Goal: Task Accomplishment & Management: Use online tool/utility

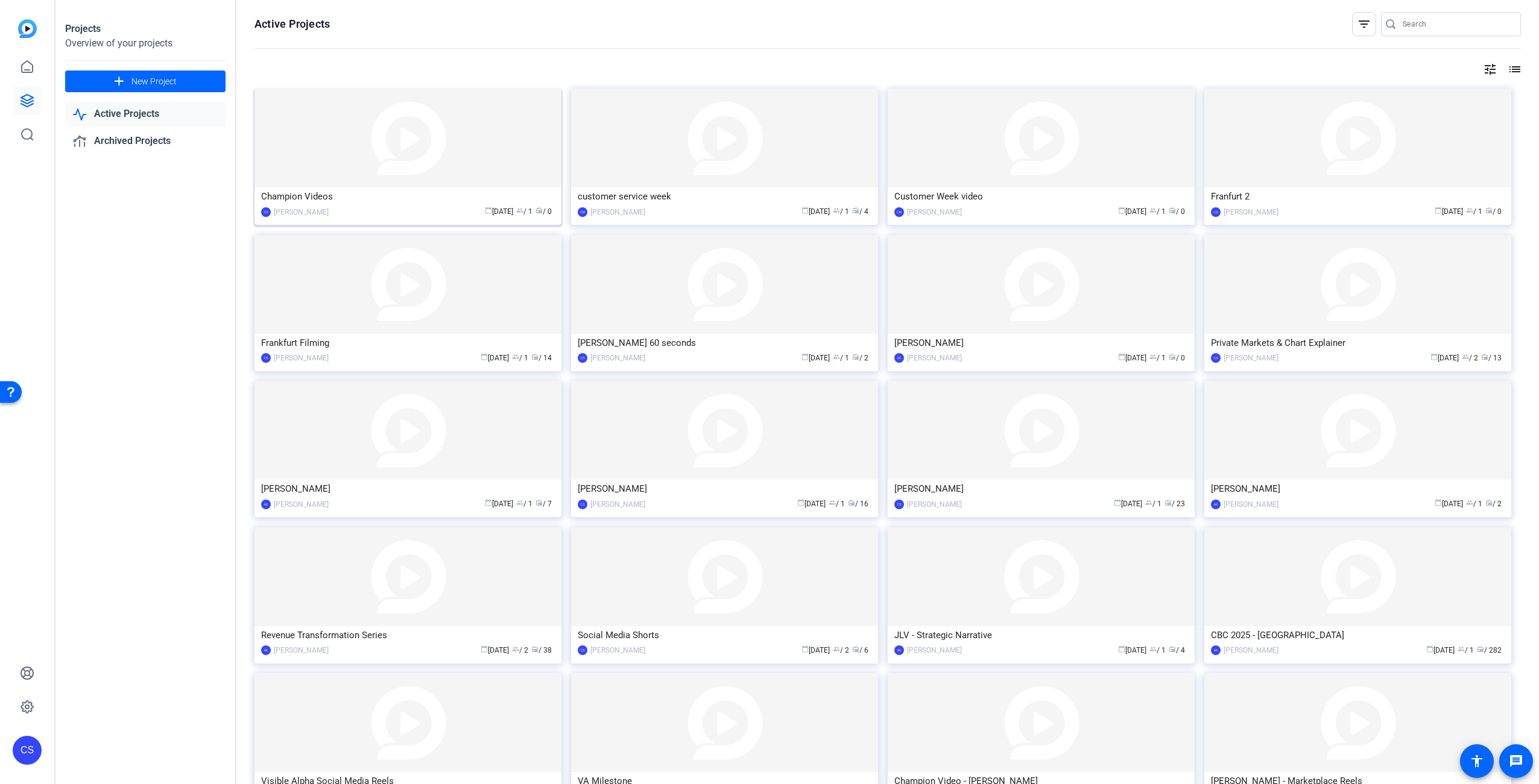
click at [367, 169] on img at bounding box center [408, 138] width 307 height 99
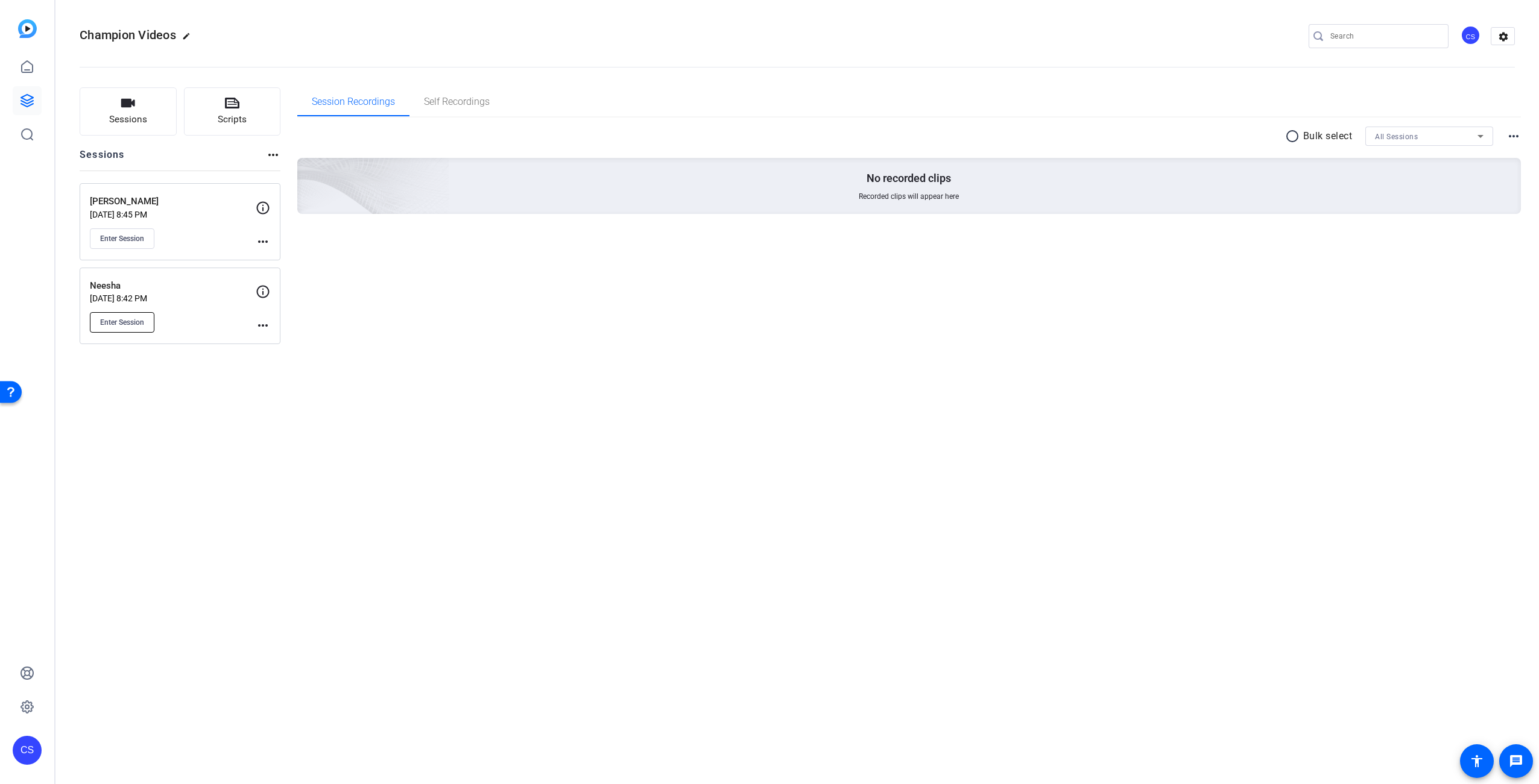
click at [136, 326] on span "Enter Session" at bounding box center [122, 322] width 44 height 10
drag, startPoint x: 431, startPoint y: 325, endPoint x: 420, endPoint y: 326, distance: 11.0
click at [431, 325] on div "Session Recordings Self Recordings radio_button_unchecked Bulk select All Sessi…" at bounding box center [910, 216] width 1224 height 257
click at [27, 704] on icon at bounding box center [27, 707] width 14 height 14
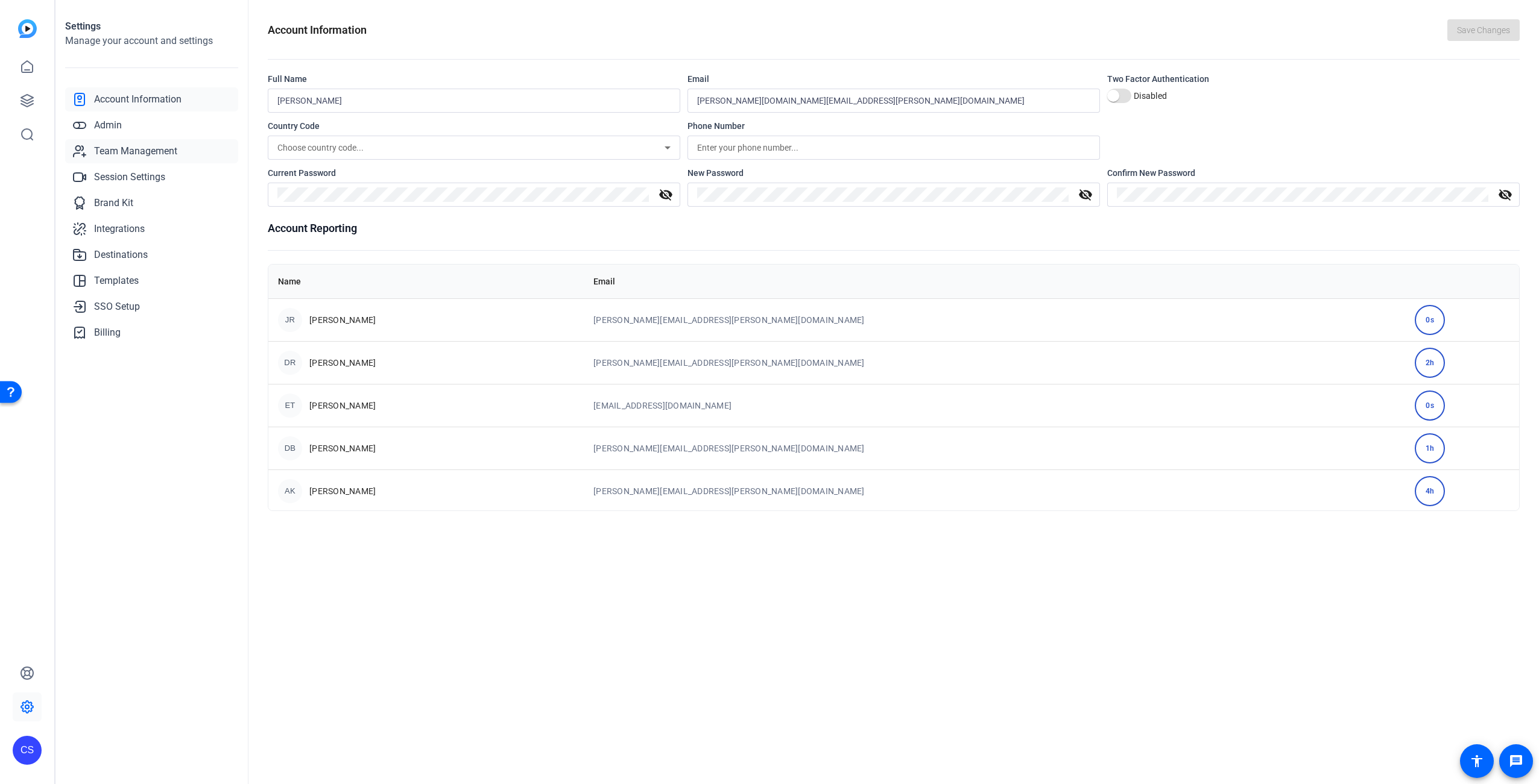
click at [129, 150] on span "Team Management" at bounding box center [136, 151] width 83 height 14
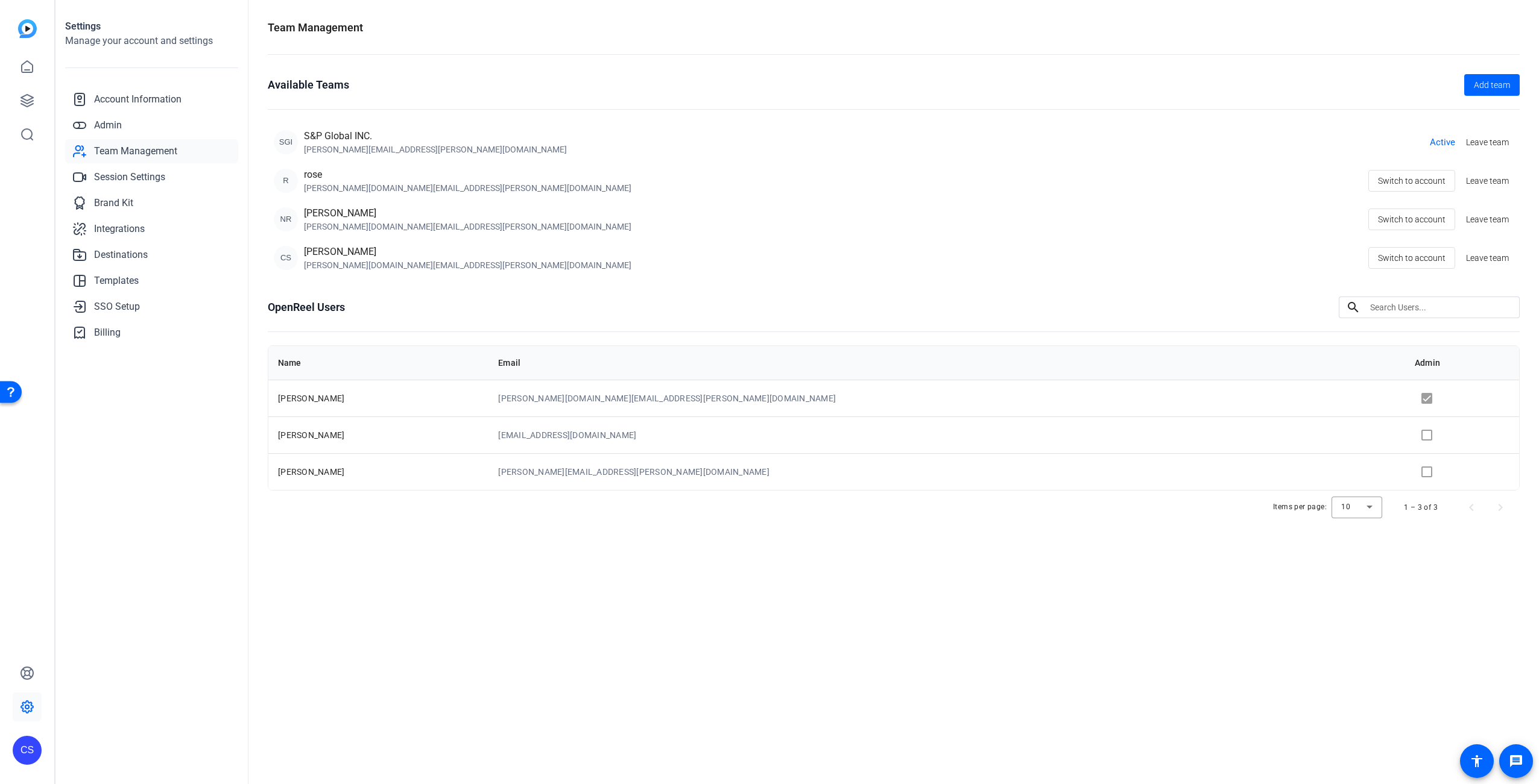
click at [369, 224] on div "[PERSON_NAME][DOMAIN_NAME][EMAIL_ADDRESS][PERSON_NAME][DOMAIN_NAME]" at bounding box center [468, 227] width 328 height 12
click at [348, 147] on div "daniel.basson@spglobal.com" at bounding box center [435, 150] width 263 height 12
click at [1405, 473] on td at bounding box center [1462, 472] width 114 height 37
click at [1405, 471] on td at bounding box center [1462, 472] width 114 height 37
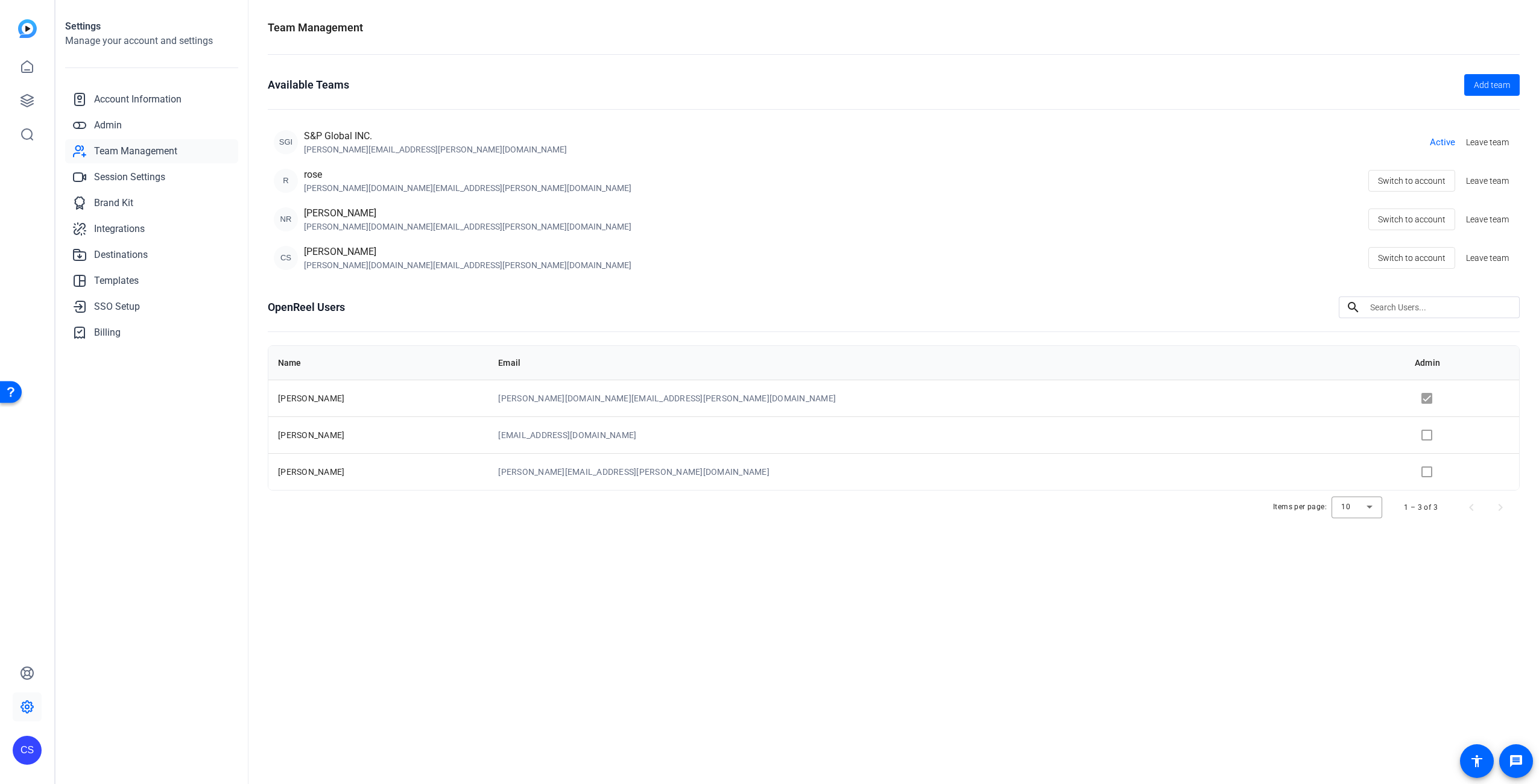
click at [716, 493] on div "Items per page: 10 1 – 3 of 3" at bounding box center [893, 508] width 1252 height 34
click at [702, 477] on td "[PERSON_NAME][EMAIL_ADDRESS][PERSON_NAME][DOMAIN_NAME]" at bounding box center [946, 472] width 916 height 37
drag, startPoint x: 565, startPoint y: 546, endPoint x: 590, endPoint y: 554, distance: 26.2
click at [565, 547] on div "Team Management Available Teams Add team SGI S&P Global INC. daniel.basson@spgl…" at bounding box center [893, 392] width 1290 height 784
drag, startPoint x: 926, startPoint y: 603, endPoint x: 917, endPoint y: 602, distance: 9.1
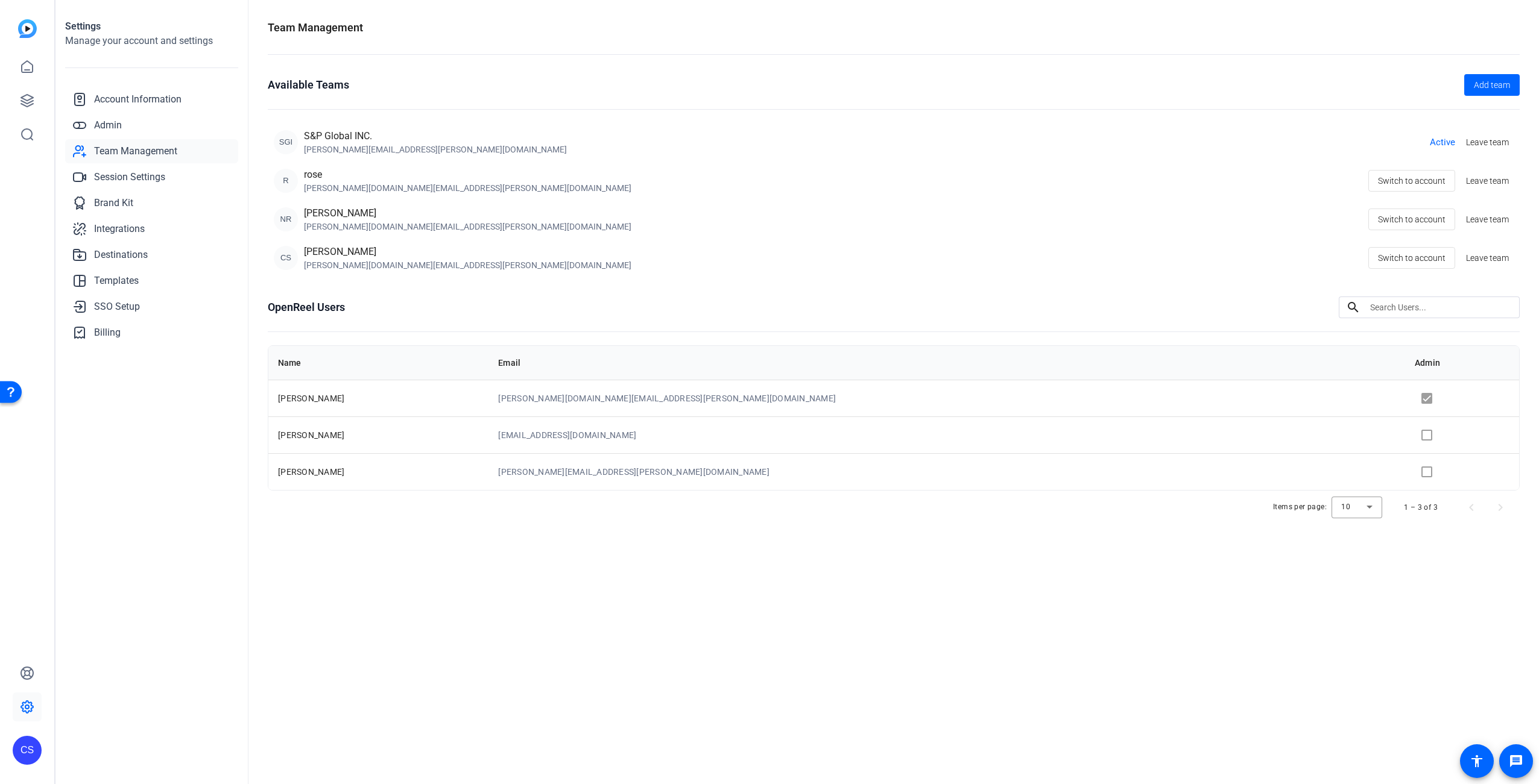
click at [921, 602] on div "Team Management Available Teams Add team SGI S&P Global INC. daniel.basson@spgl…" at bounding box center [893, 392] width 1290 height 784
click at [420, 62] on openreel-team-management "Team Management Available Teams Add team SGI S&P Global INC. daniel.basson@spgl…" at bounding box center [893, 281] width 1252 height 524
click at [33, 101] on icon at bounding box center [27, 100] width 14 height 14
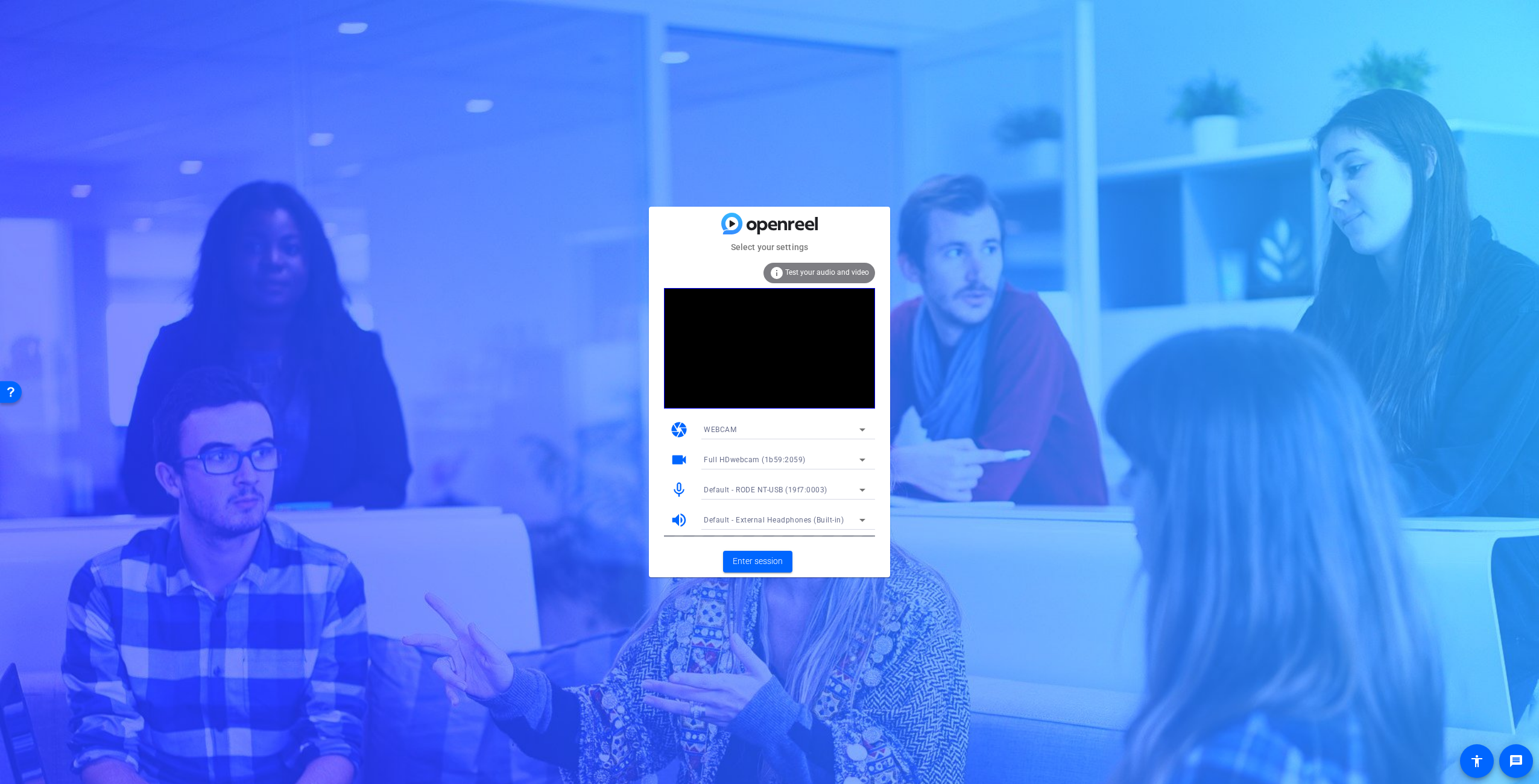
click at [679, 492] on mat-icon "mic_none" at bounding box center [679, 490] width 18 height 18
click at [859, 491] on icon at bounding box center [862, 490] width 14 height 14
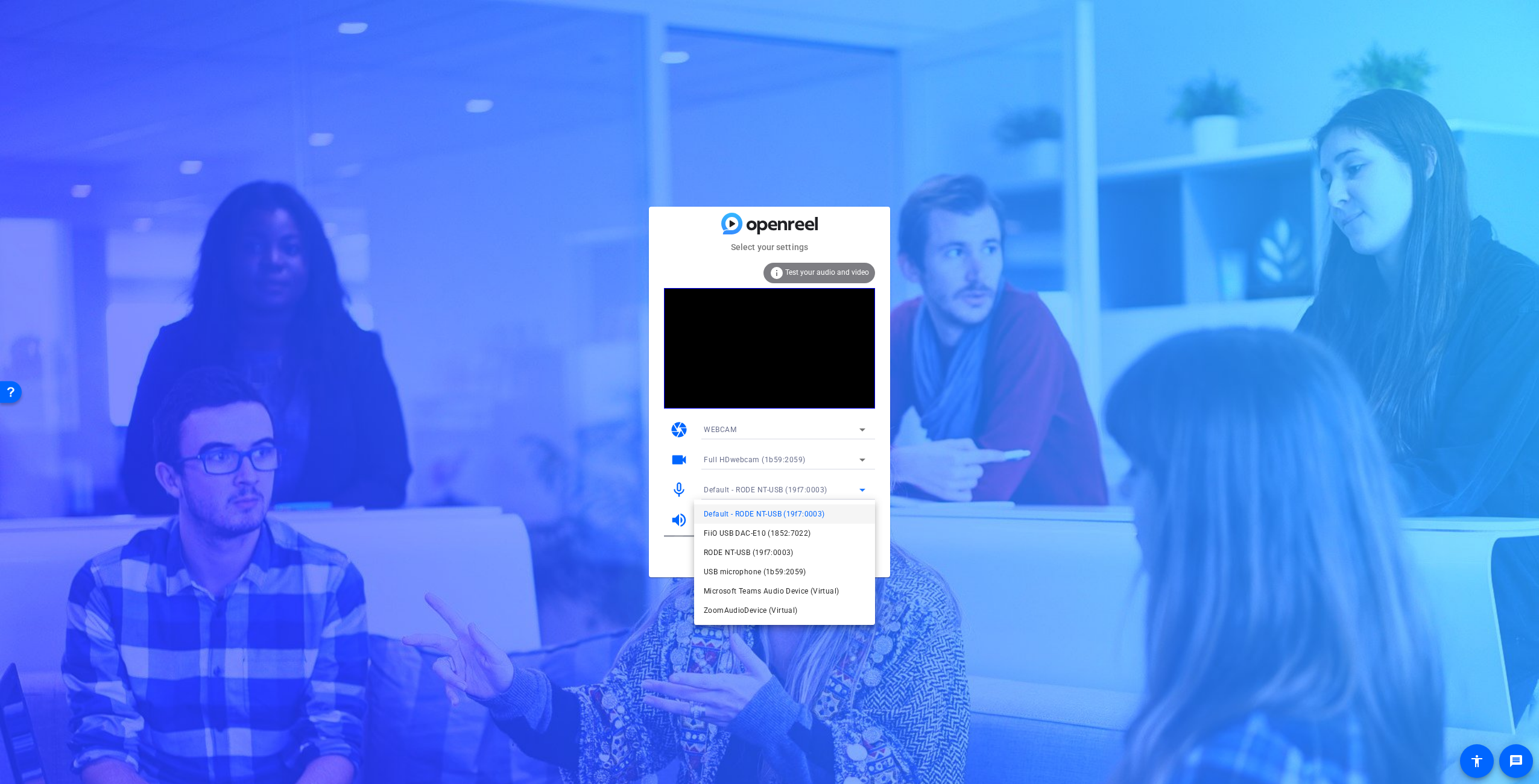
click at [859, 491] on div at bounding box center [769, 392] width 1539 height 784
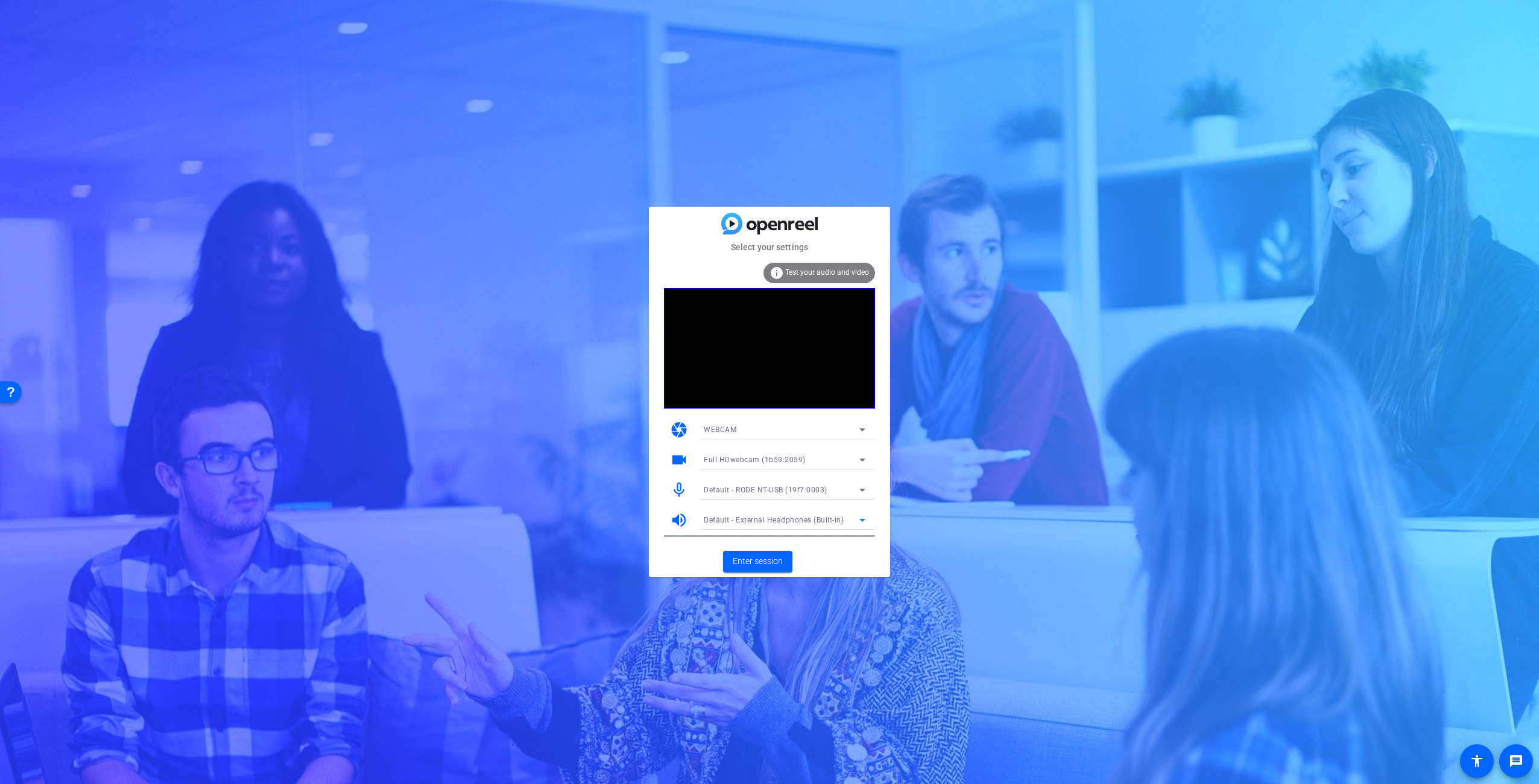
click at [864, 521] on icon at bounding box center [862, 520] width 14 height 14
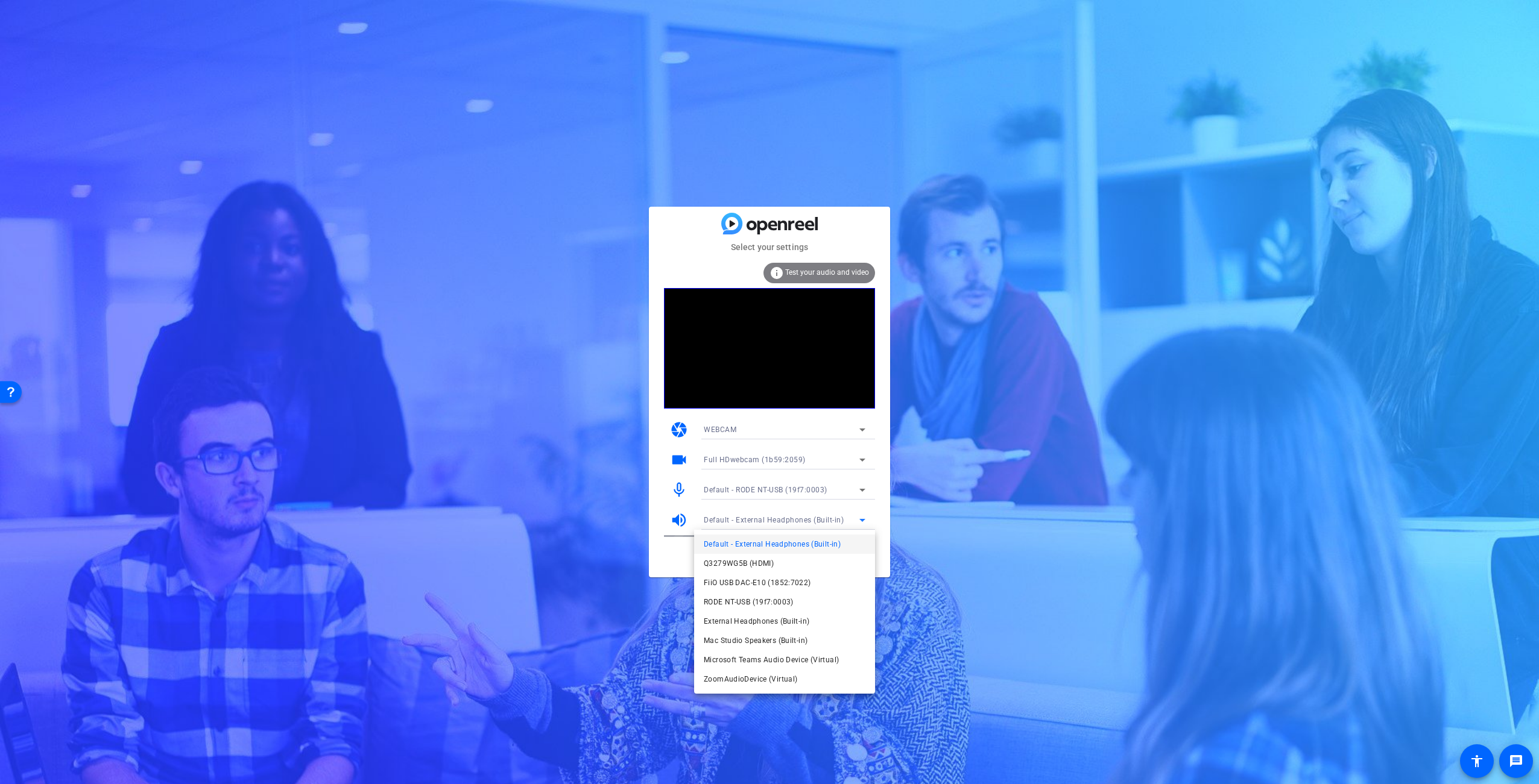
click at [864, 521] on div at bounding box center [769, 392] width 1539 height 784
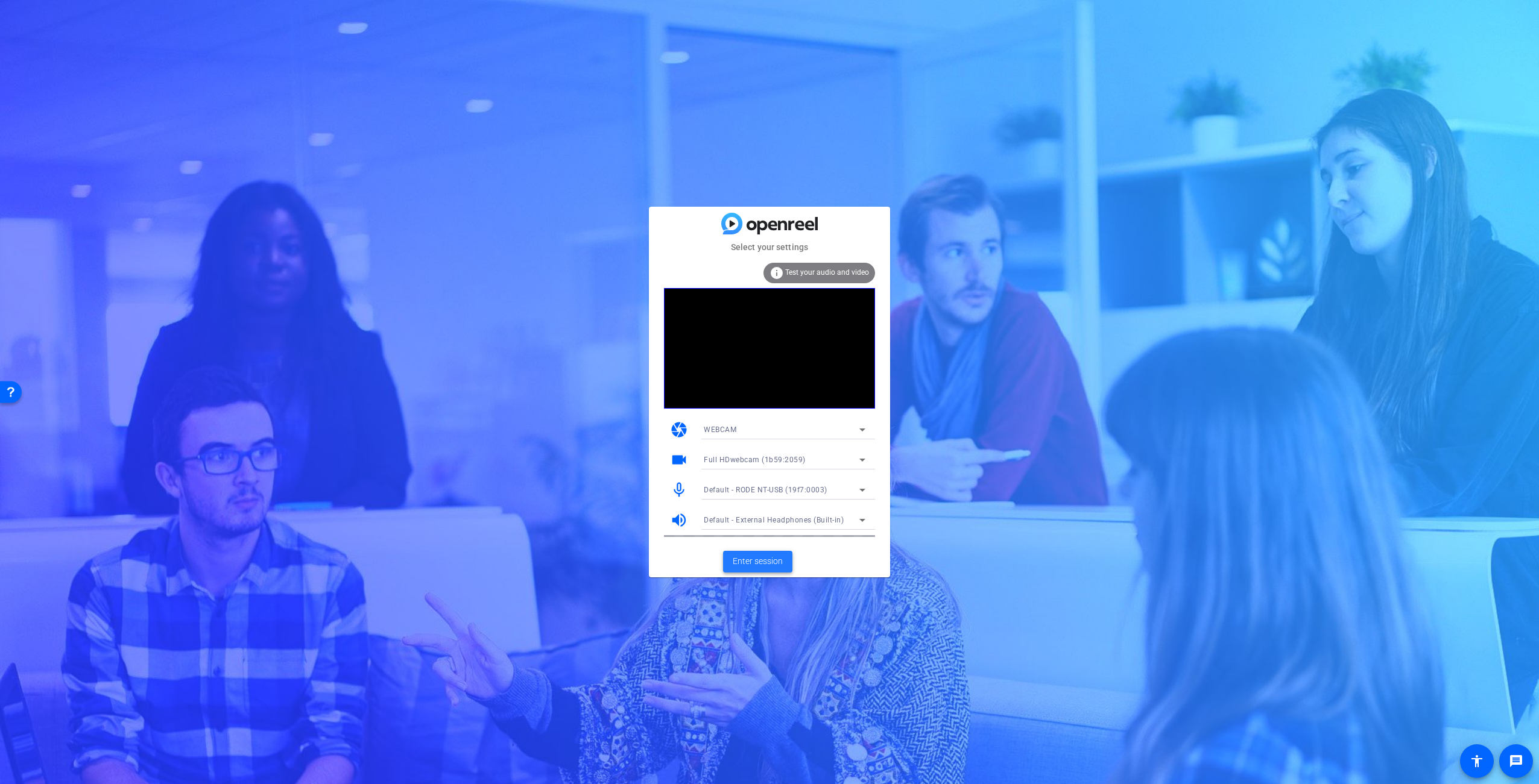
click at [762, 565] on span "Enter session" at bounding box center [758, 562] width 50 height 12
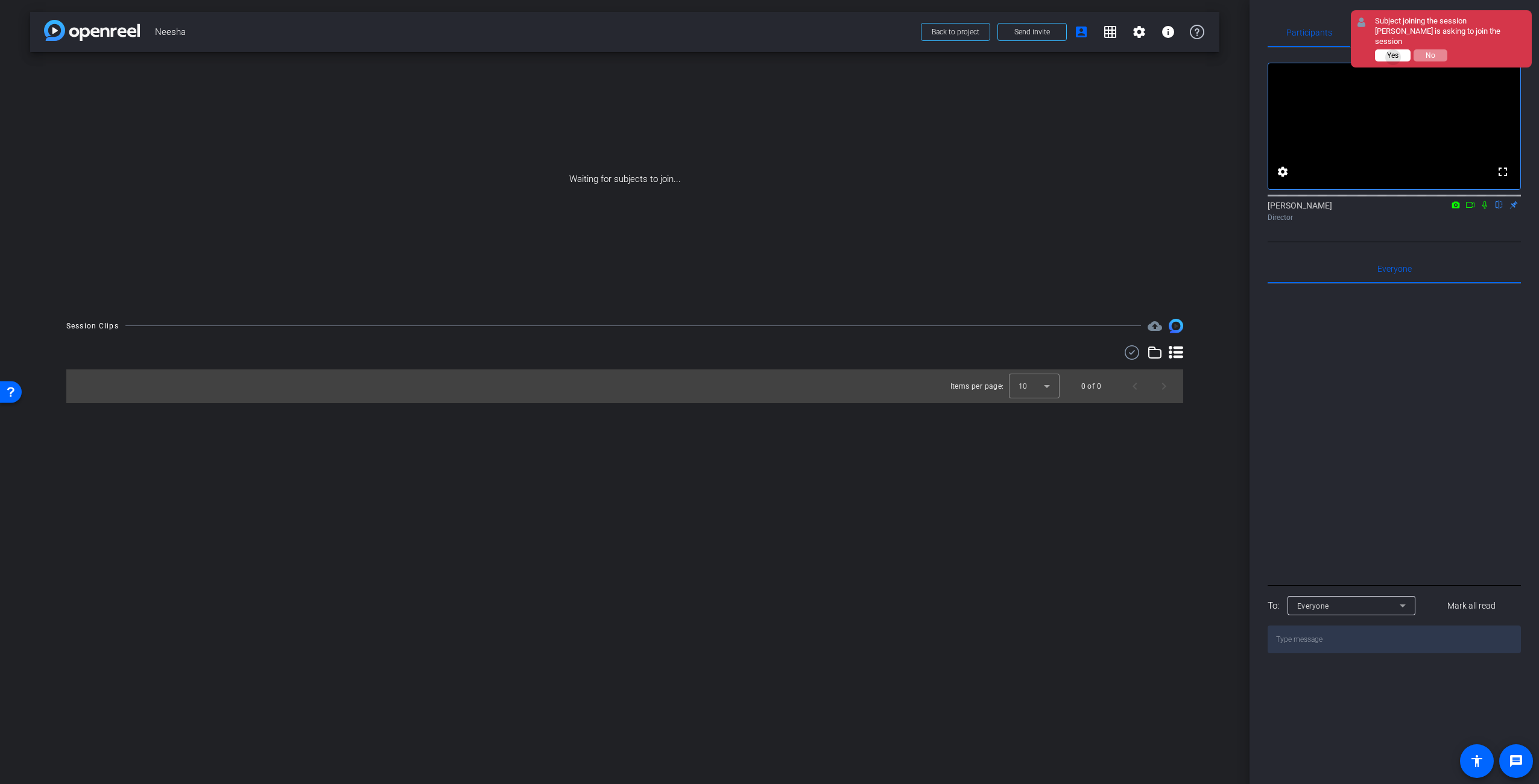
click at [1394, 51] on span "Yes" at bounding box center [1392, 56] width 12 height 9
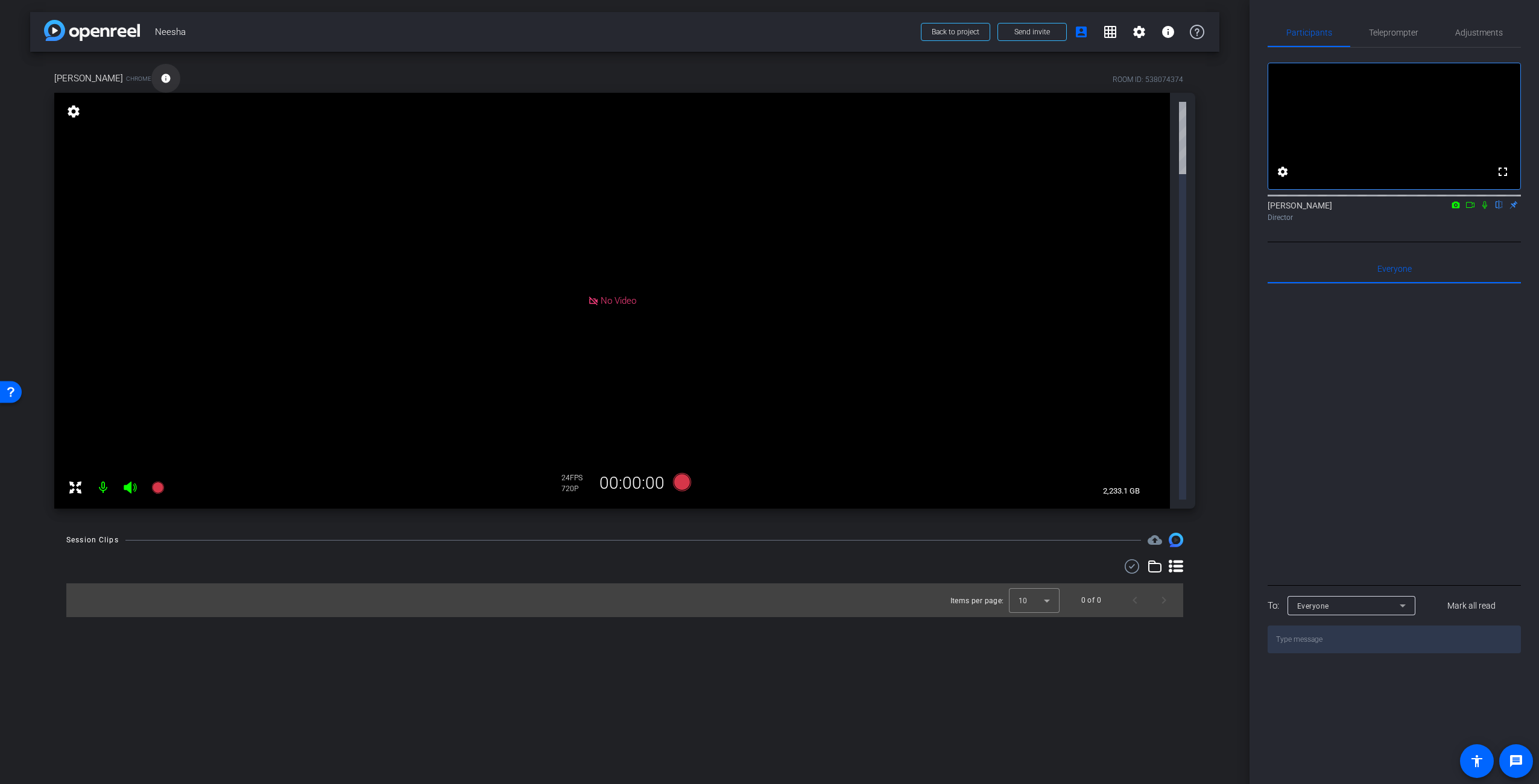
click at [160, 78] on mat-icon "info" at bounding box center [166, 78] width 11 height 11
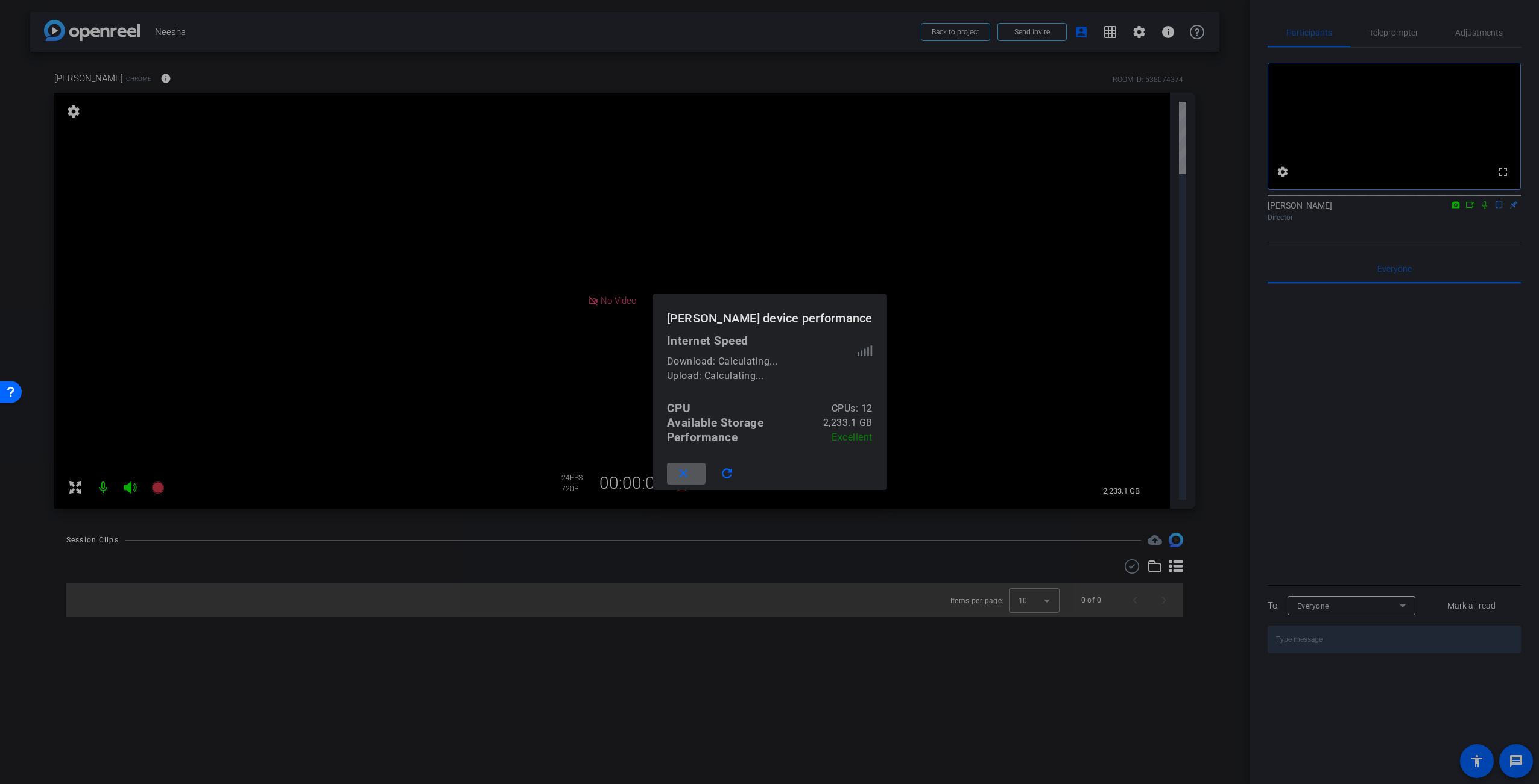
click at [581, 469] on div at bounding box center [769, 392] width 1539 height 784
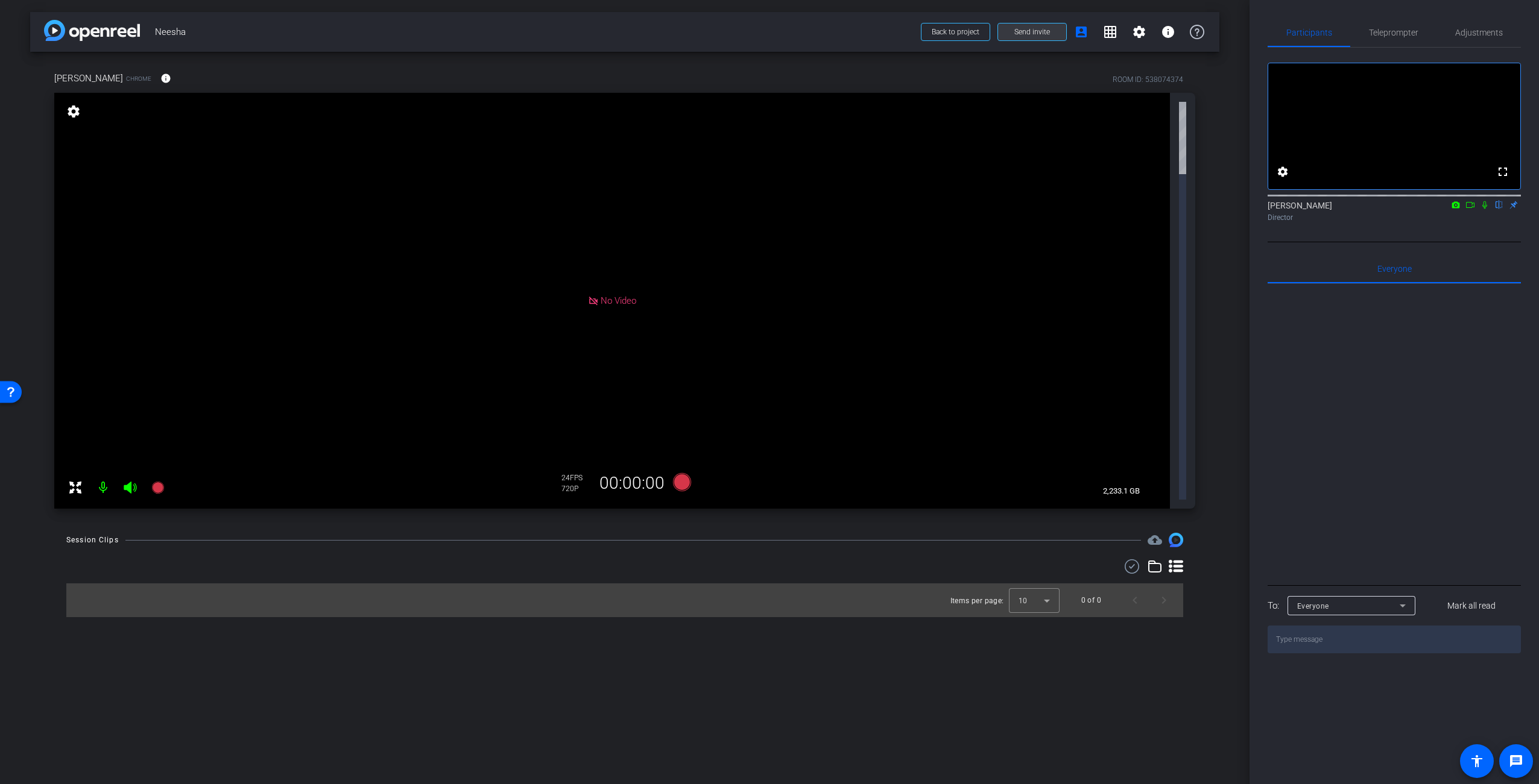
click at [1048, 31] on span "Send invite" at bounding box center [1032, 32] width 35 height 10
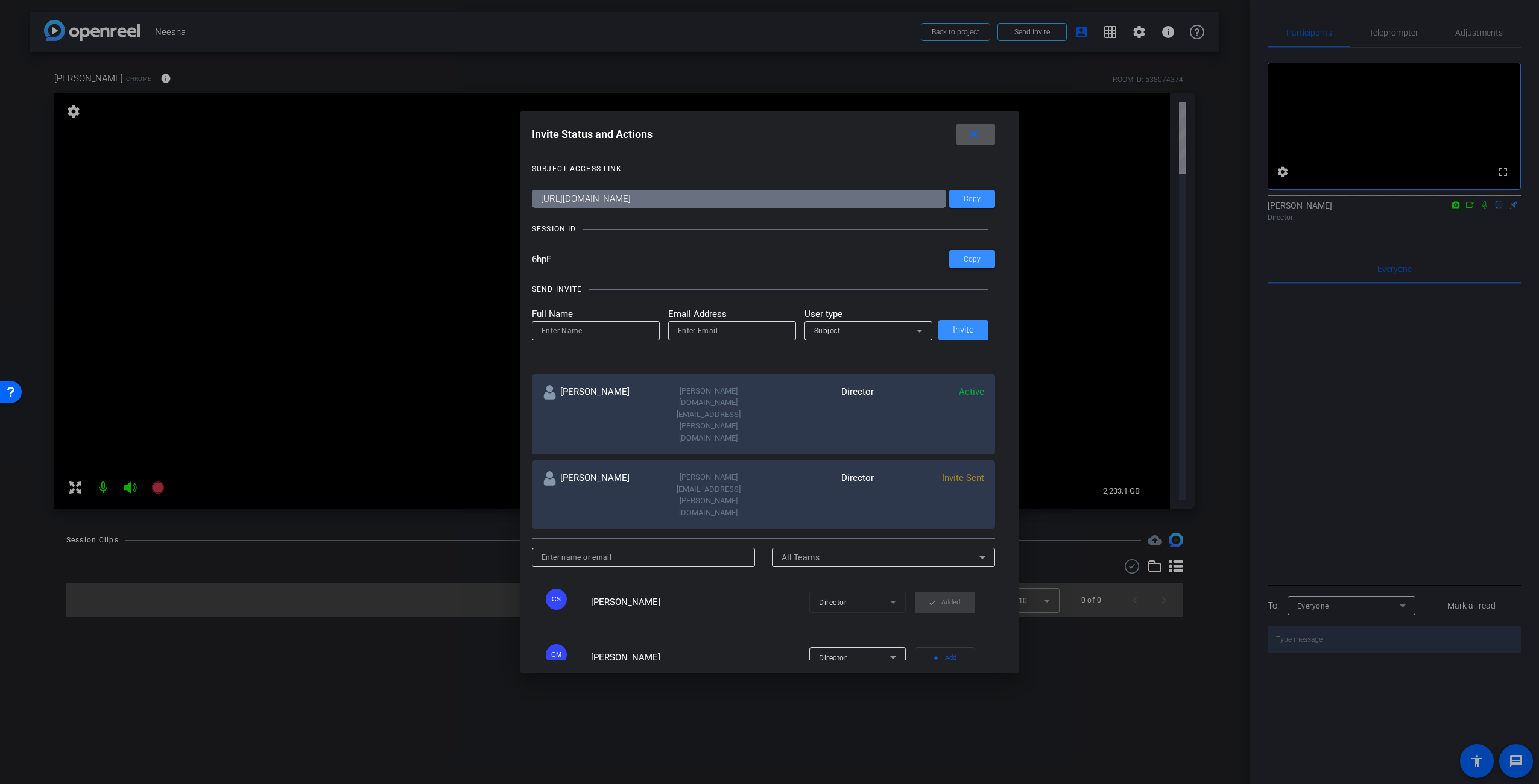
click at [974, 136] on mat-icon "close" at bounding box center [973, 135] width 15 height 15
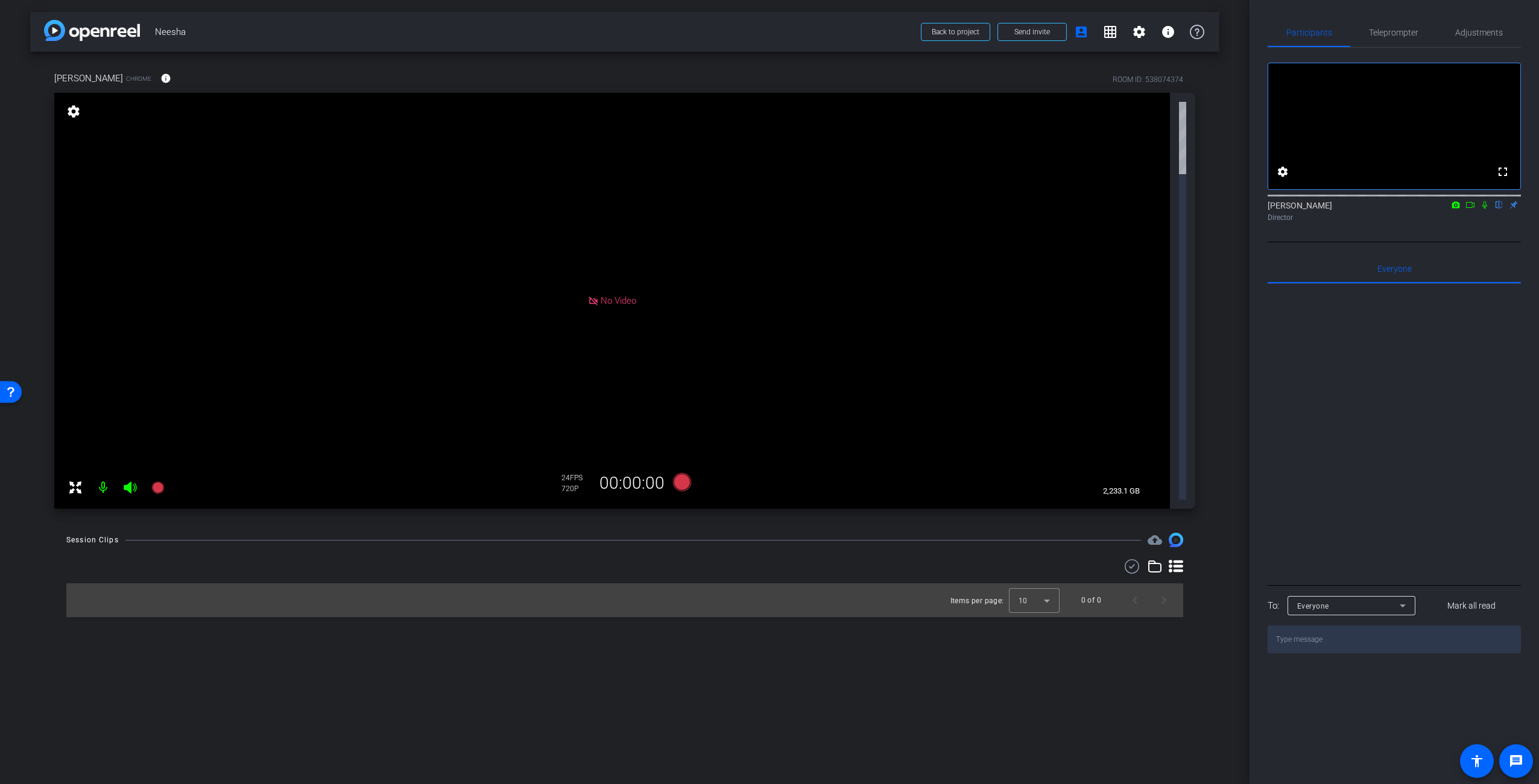
click at [692, 323] on div "arrow_back Neesha Back to project Send invite account_box grid_on settings info…" at bounding box center [625, 392] width 1249 height 784
click at [1029, 557] on div "arrow_back Neesha Back to project Send invite account_box grid_on settings info…" at bounding box center [625, 392] width 1249 height 784
drag, startPoint x: 999, startPoint y: 447, endPoint x: 1001, endPoint y: 454, distance: 7.3
click at [999, 447] on div "arrow_back Neesha Back to project Send invite account_box grid_on settings info…" at bounding box center [625, 392] width 1249 height 784
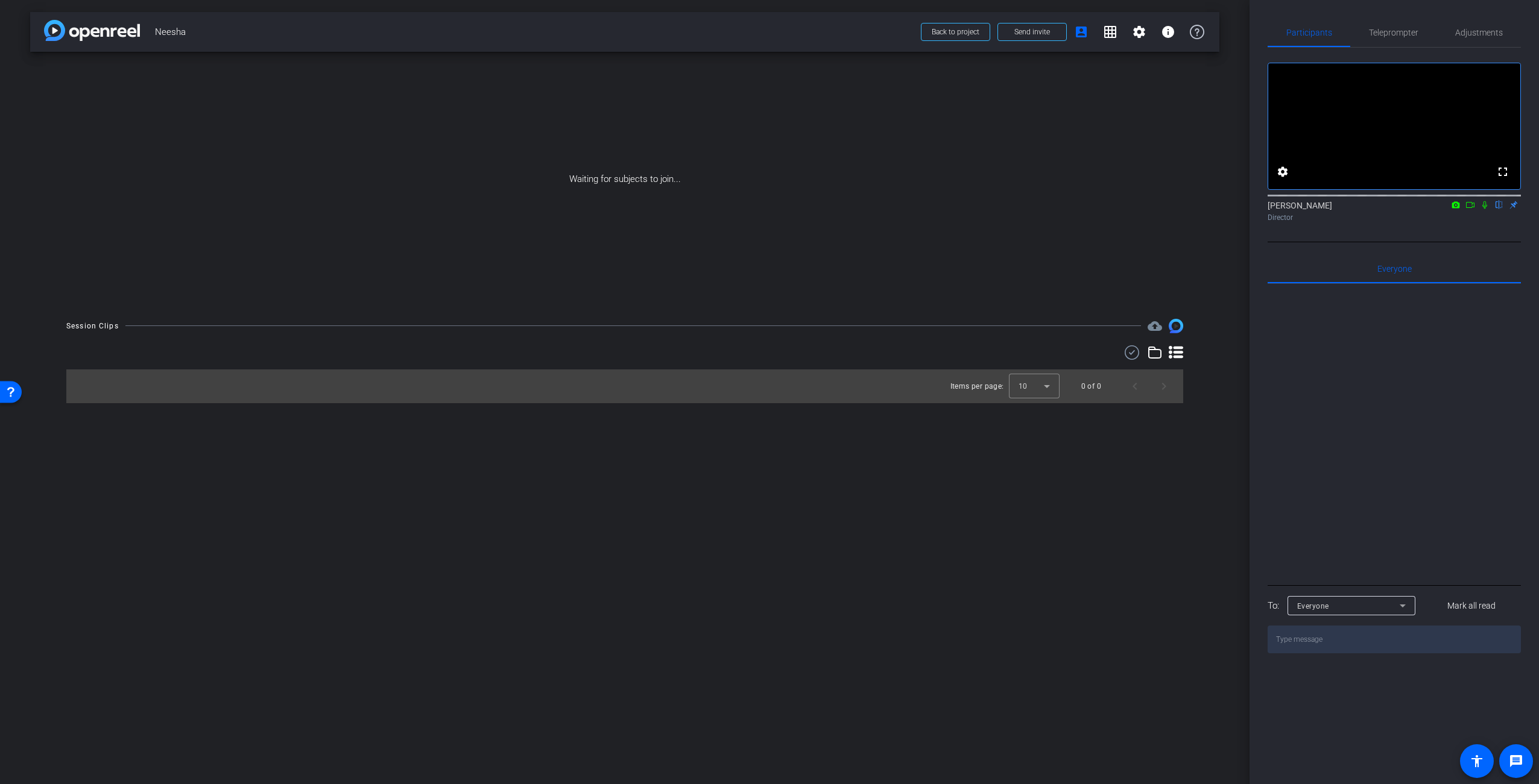
click at [1014, 452] on div "arrow_back Neesha Back to project Send invite account_box grid_on settings info…" at bounding box center [625, 392] width 1249 height 784
click at [1040, 31] on span "Send invite" at bounding box center [1032, 32] width 35 height 10
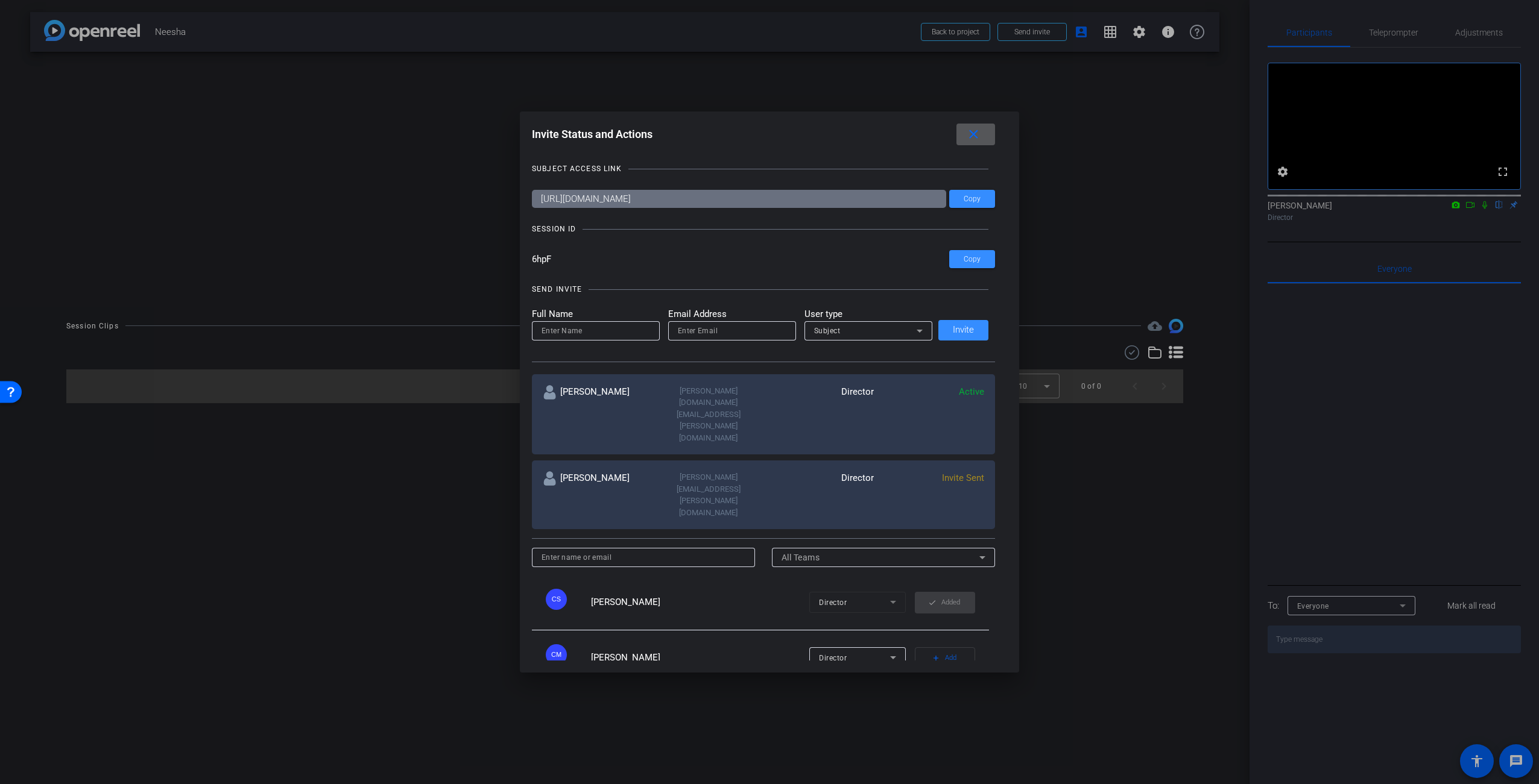
click at [960, 473] on span "Invite Sent" at bounding box center [963, 478] width 43 height 11
drag, startPoint x: 688, startPoint y: 436, endPoint x: 615, endPoint y: 439, distance: 73.1
click at [688, 471] on div "[PERSON_NAME][EMAIL_ADDRESS][PERSON_NAME][DOMAIN_NAME]" at bounding box center [708, 494] width 111 height 47
click at [584, 471] on div "[PERSON_NAME]" at bounding box center [598, 494] width 111 height 47
click at [941, 705] on span "Added" at bounding box center [950, 714] width 19 height 18
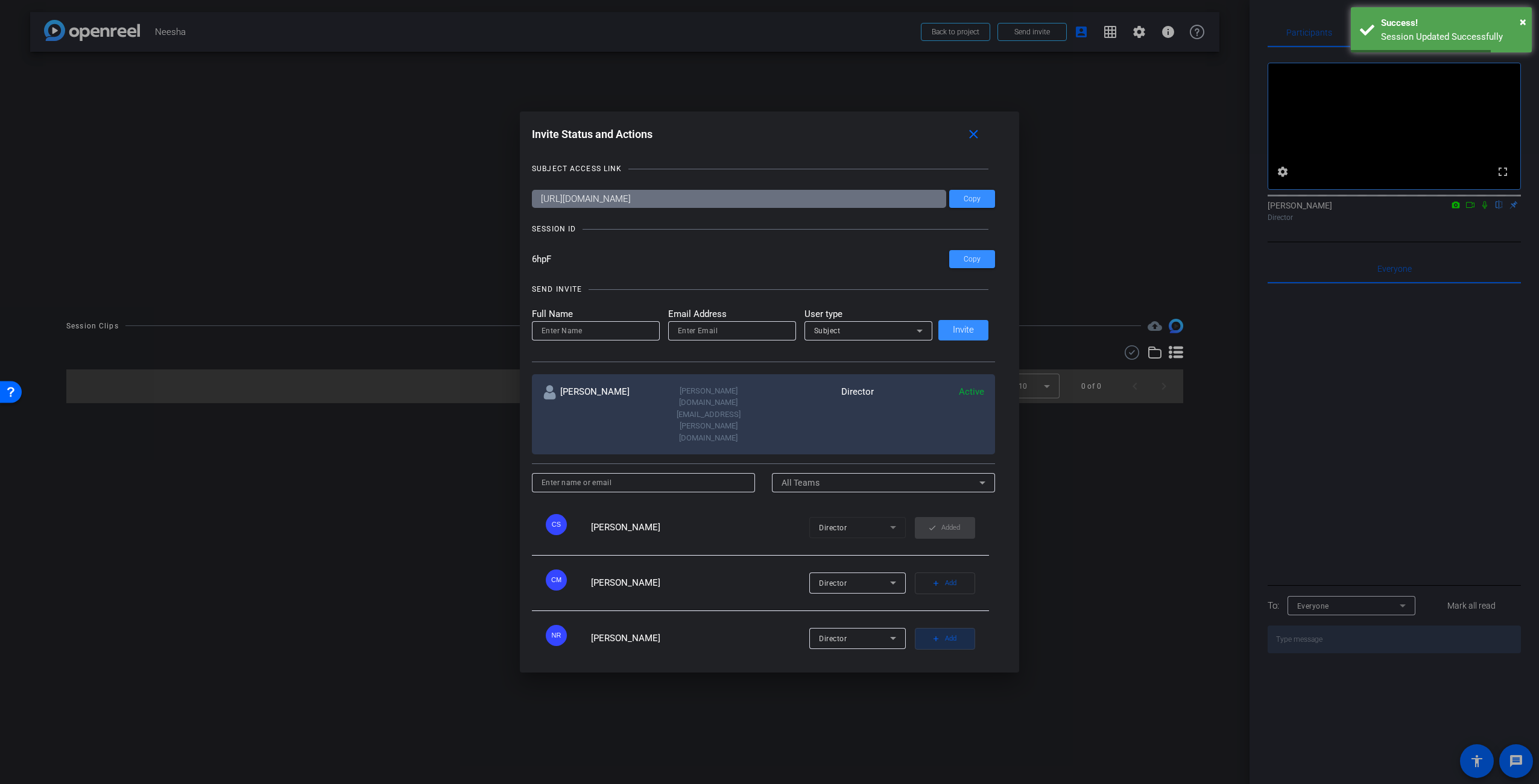
click at [944, 631] on span "Add" at bounding box center [950, 639] width 12 height 17
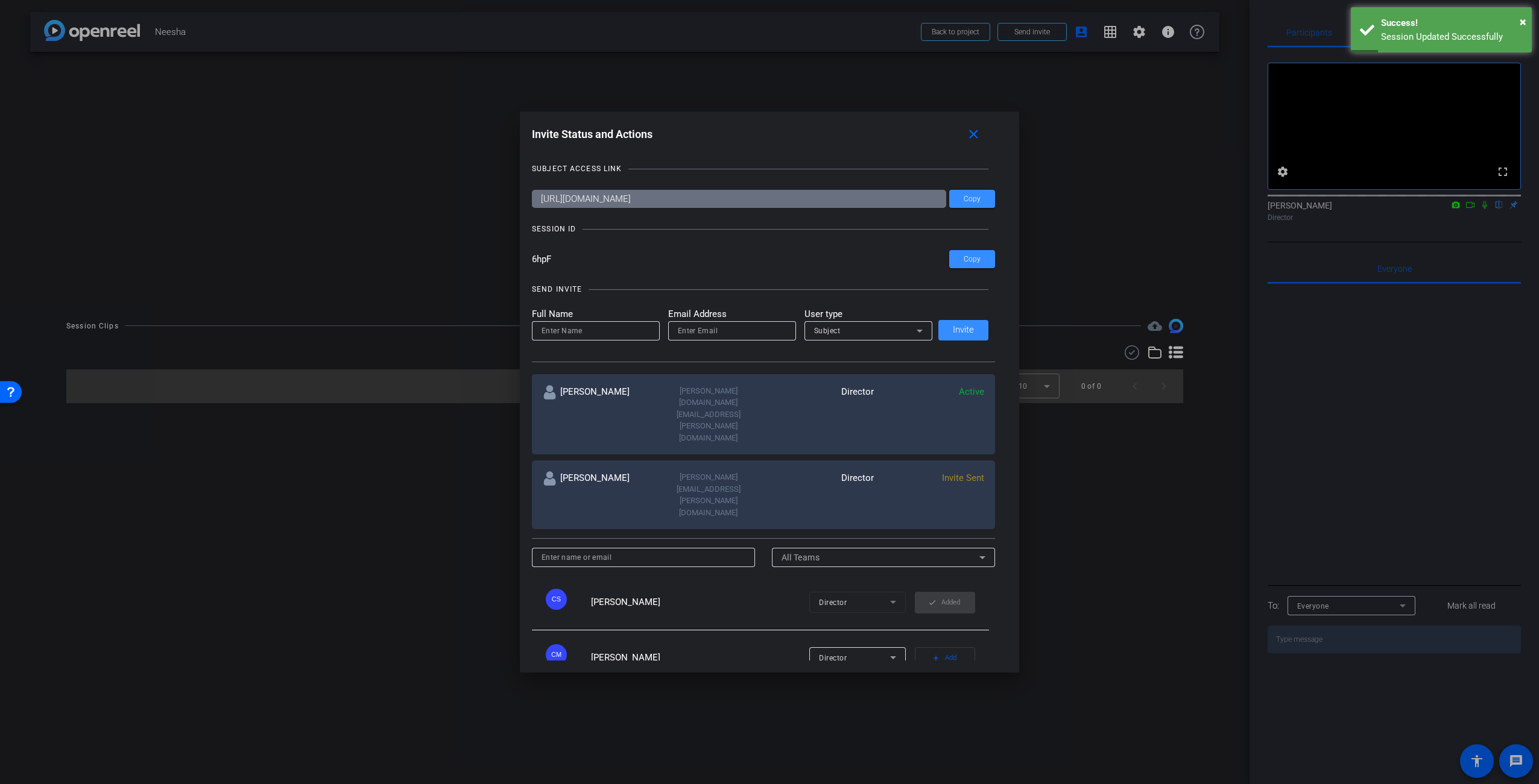
click at [886, 706] on icon at bounding box center [893, 713] width 14 height 14
click at [884, 639] on div at bounding box center [769, 392] width 1539 height 784
click at [605, 708] on span "[PERSON_NAME]" at bounding box center [626, 713] width 69 height 11
click at [975, 135] on mat-icon "close" at bounding box center [973, 135] width 15 height 15
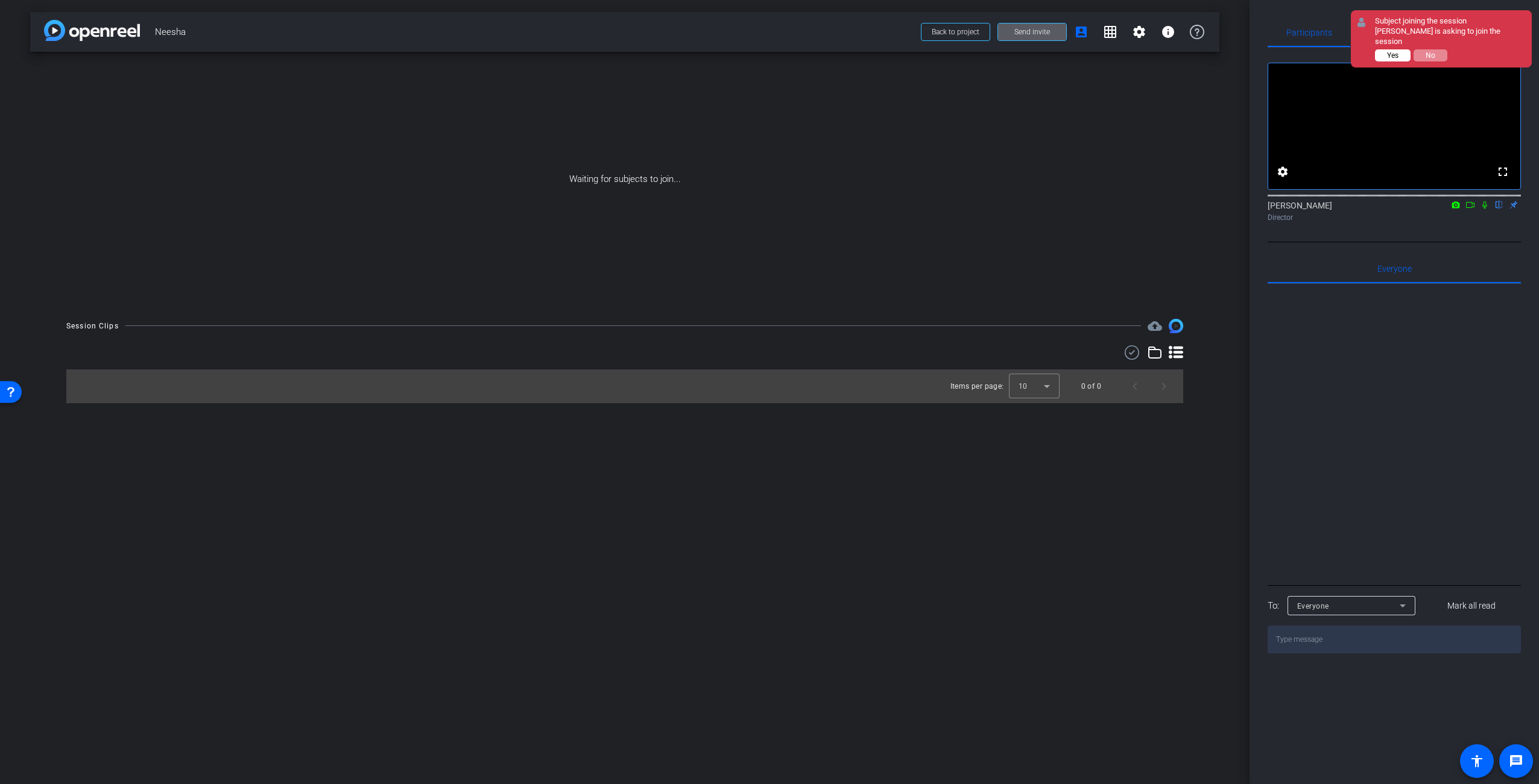
click at [1403, 50] on button "Yes" at bounding box center [1393, 56] width 35 height 12
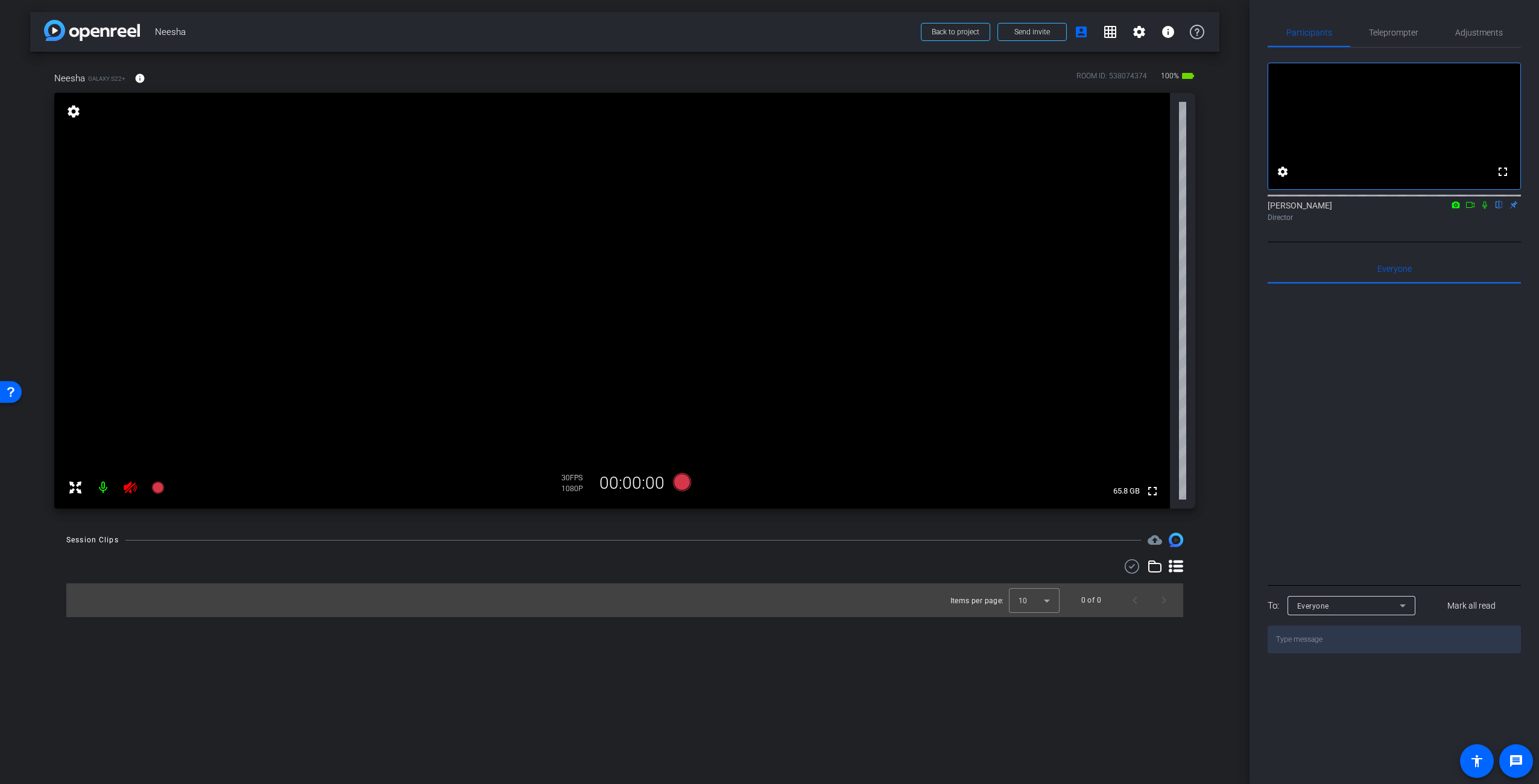
click at [129, 488] on icon at bounding box center [130, 488] width 12 height 12
click at [1481, 38] on span "Adjustments" at bounding box center [1479, 32] width 48 height 29
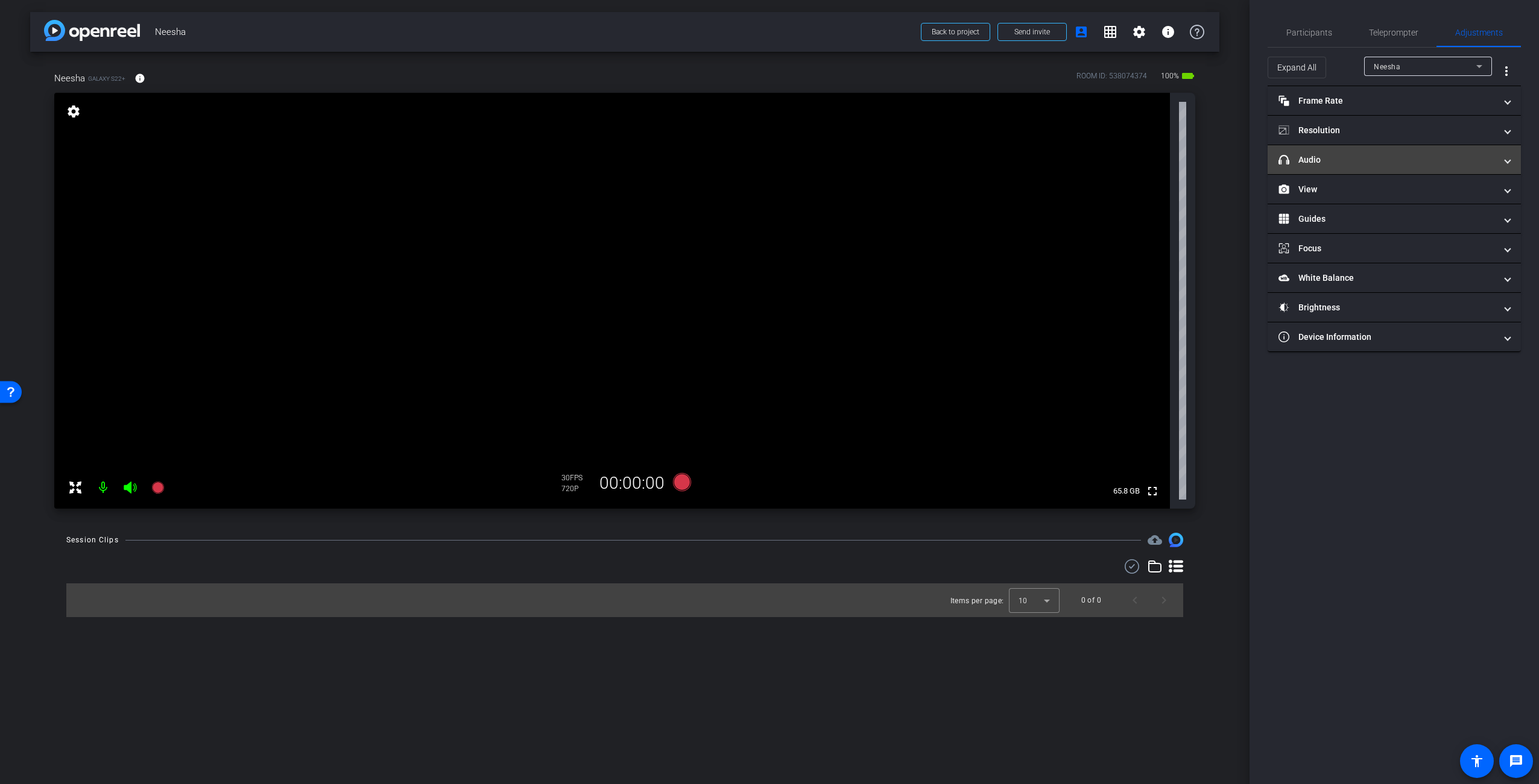
click at [1364, 159] on mat-panel-title "headphone icon Audio" at bounding box center [1387, 160] width 217 height 12
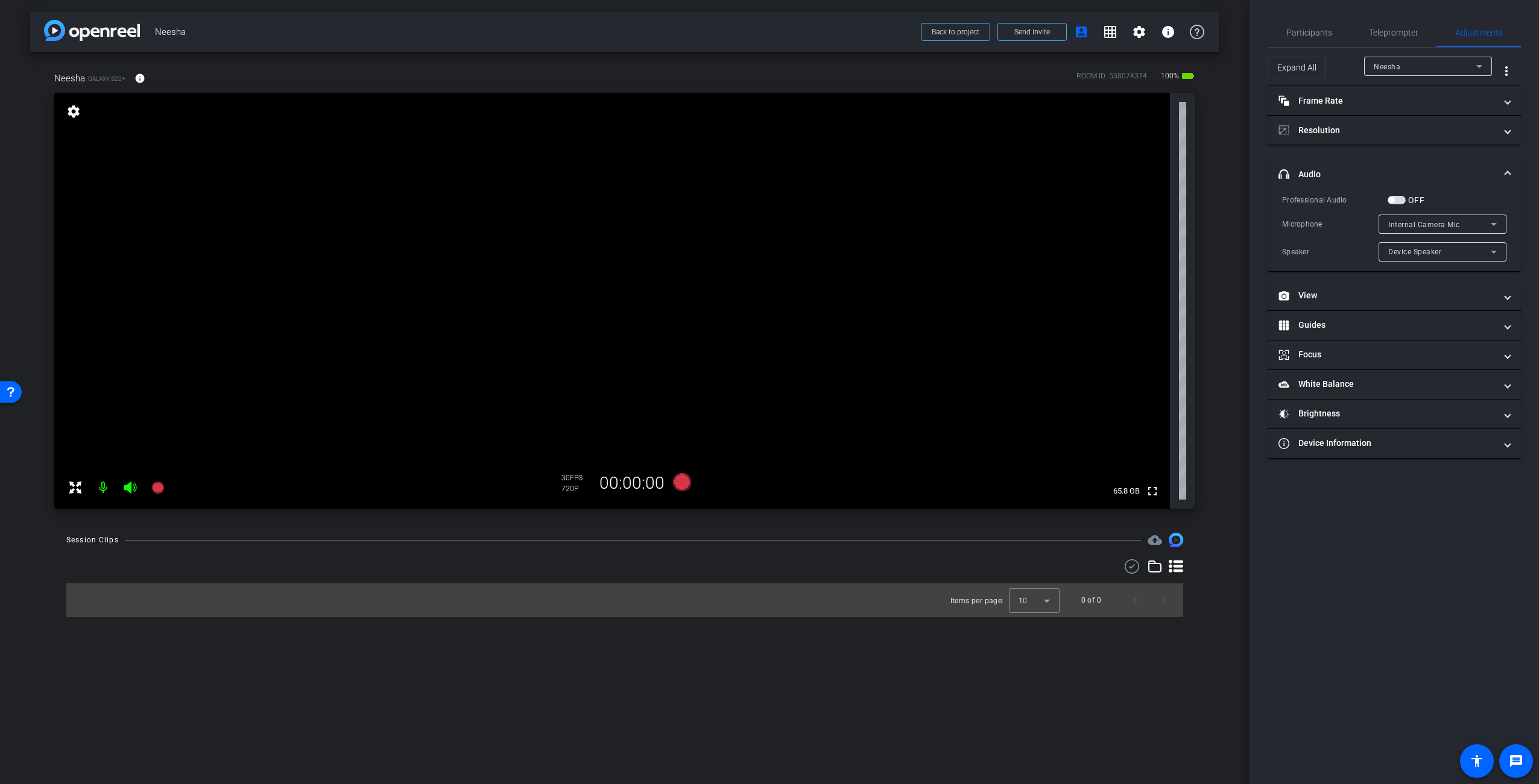
click at [1212, 485] on div "Neesha Galaxy S22+ info ROOM ID: 538074374 100% battery_std fullscreen settings…" at bounding box center [625, 286] width 1189 height 469
click at [1318, 220] on div "Microphone" at bounding box center [1330, 224] width 97 height 12
click at [1396, 201] on span "button" at bounding box center [1396, 200] width 18 height 9
click at [1400, 200] on span "button" at bounding box center [1396, 200] width 18 height 9
click at [1400, 200] on span "button" at bounding box center [1399, 200] width 6 height 6
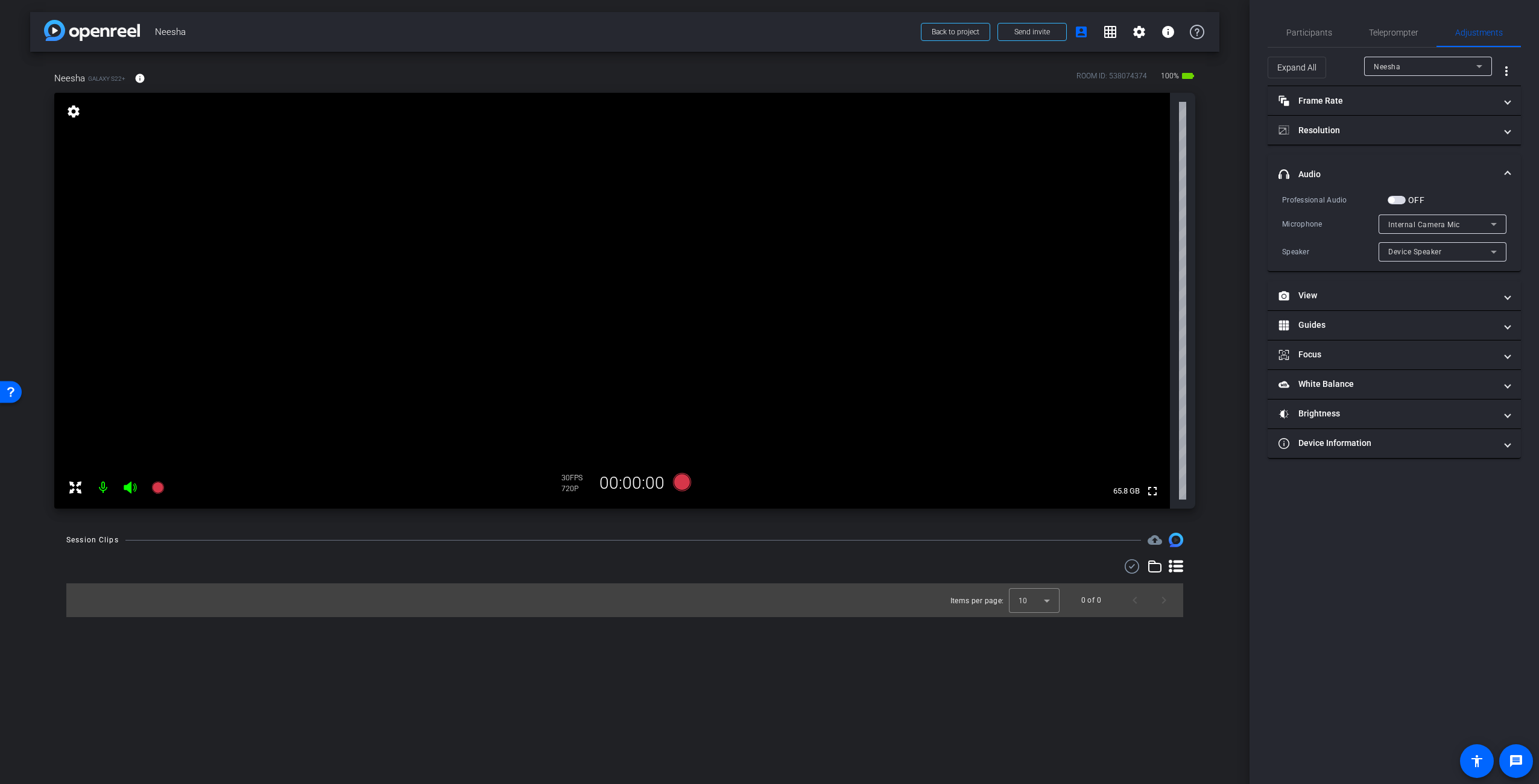
click at [1432, 627] on div "Participants Teleprompter Adjustments settings [PERSON_NAME] flip Director Ever…" at bounding box center [1394, 392] width 290 height 784
click at [767, 619] on div "arrow_back Neesha Back to project Send invite account_box grid_on settings info…" at bounding box center [625, 392] width 1249 height 784
click at [198, 586] on div "Items per page: 10 0 of 0" at bounding box center [625, 601] width 1116 height 34
drag, startPoint x: 867, startPoint y: 325, endPoint x: 884, endPoint y: 327, distance: 17.1
click at [881, 326] on video at bounding box center [611, 301] width 1115 height 416
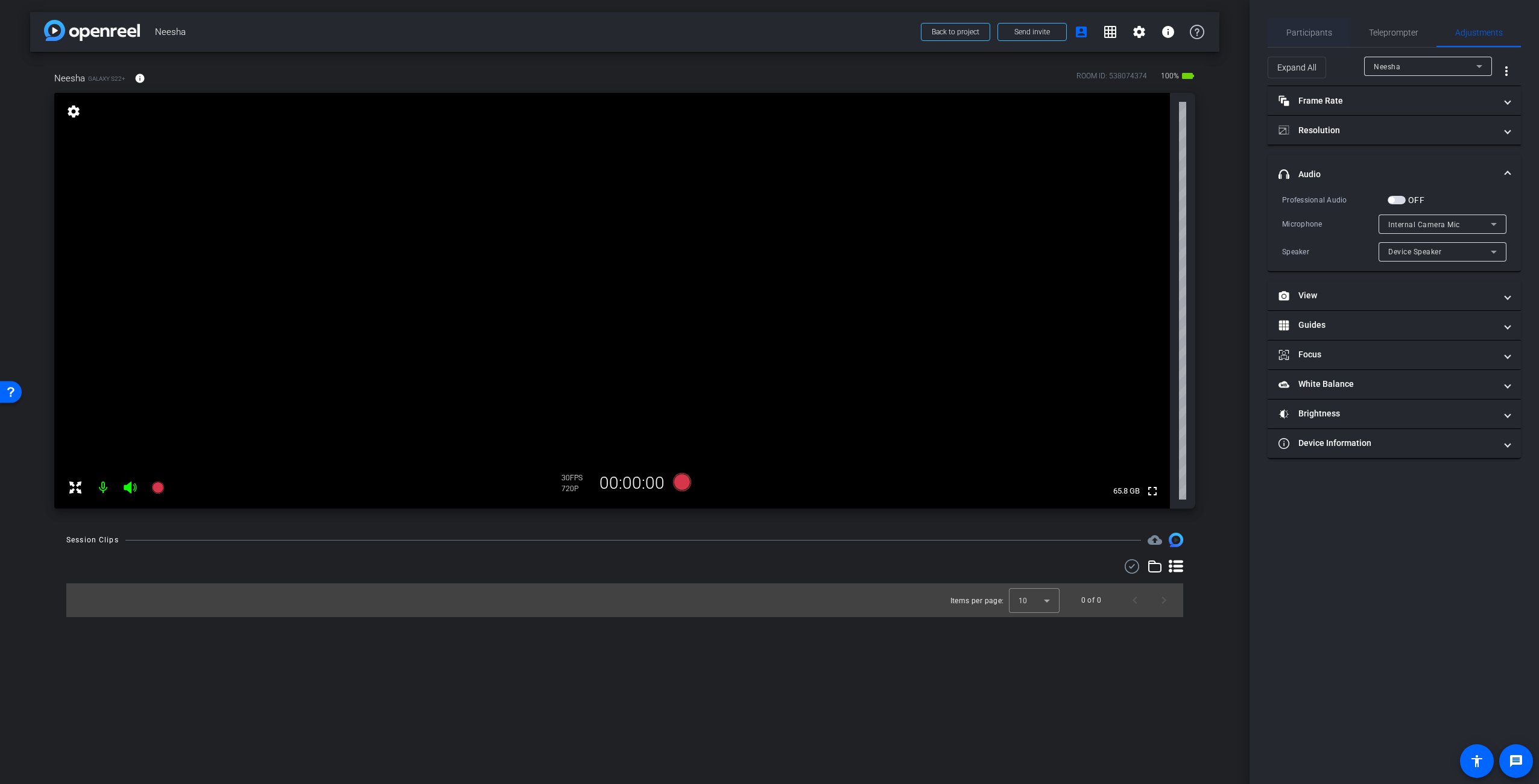
click at [1325, 35] on span "Participants" at bounding box center [1310, 33] width 46 height 9
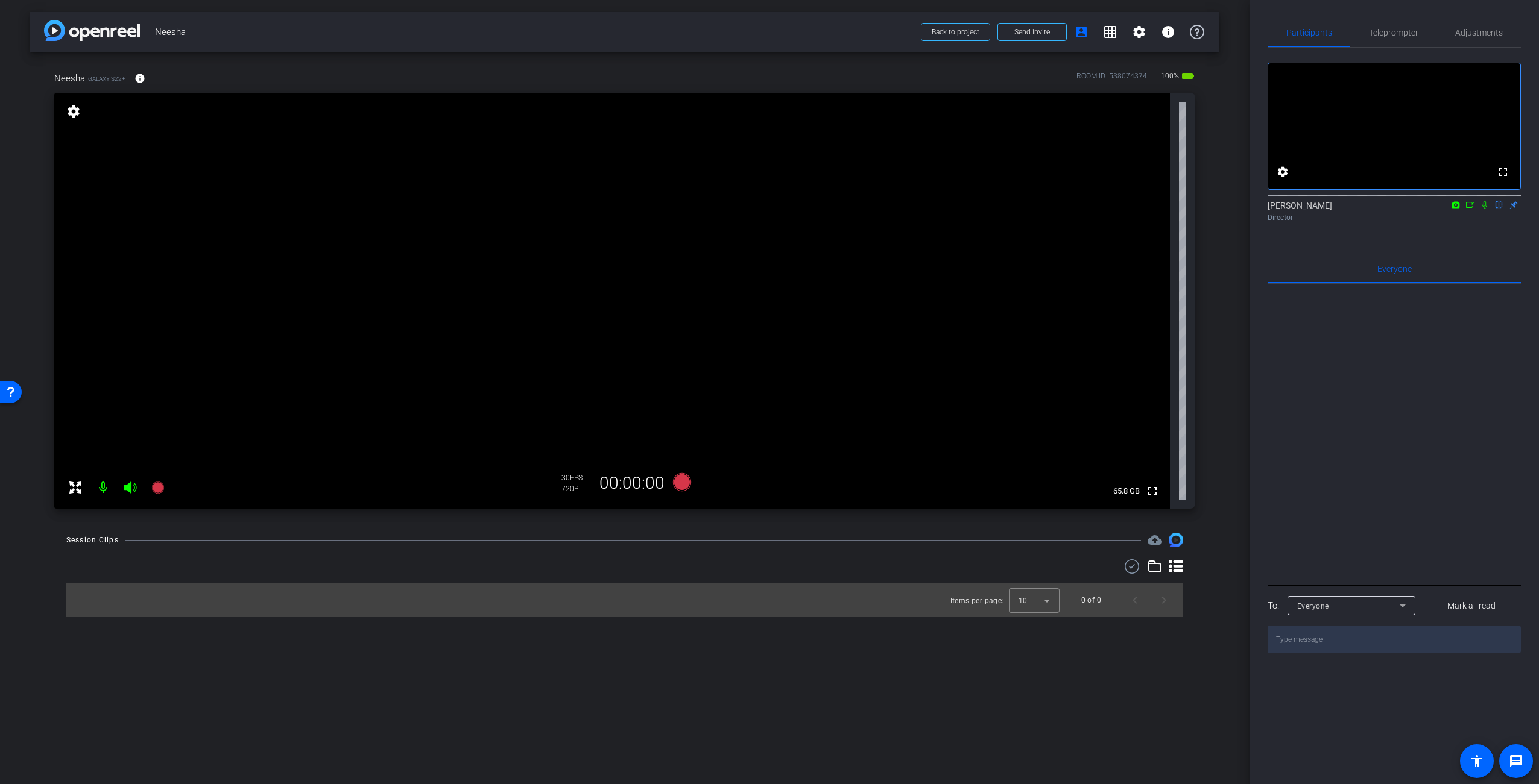
click at [1224, 423] on div "arrow_back Neesha Back to project Send invite account_box grid_on settings info…" at bounding box center [625, 392] width 1249 height 784
click at [1405, 31] on span "Teleprompter" at bounding box center [1394, 33] width 50 height 9
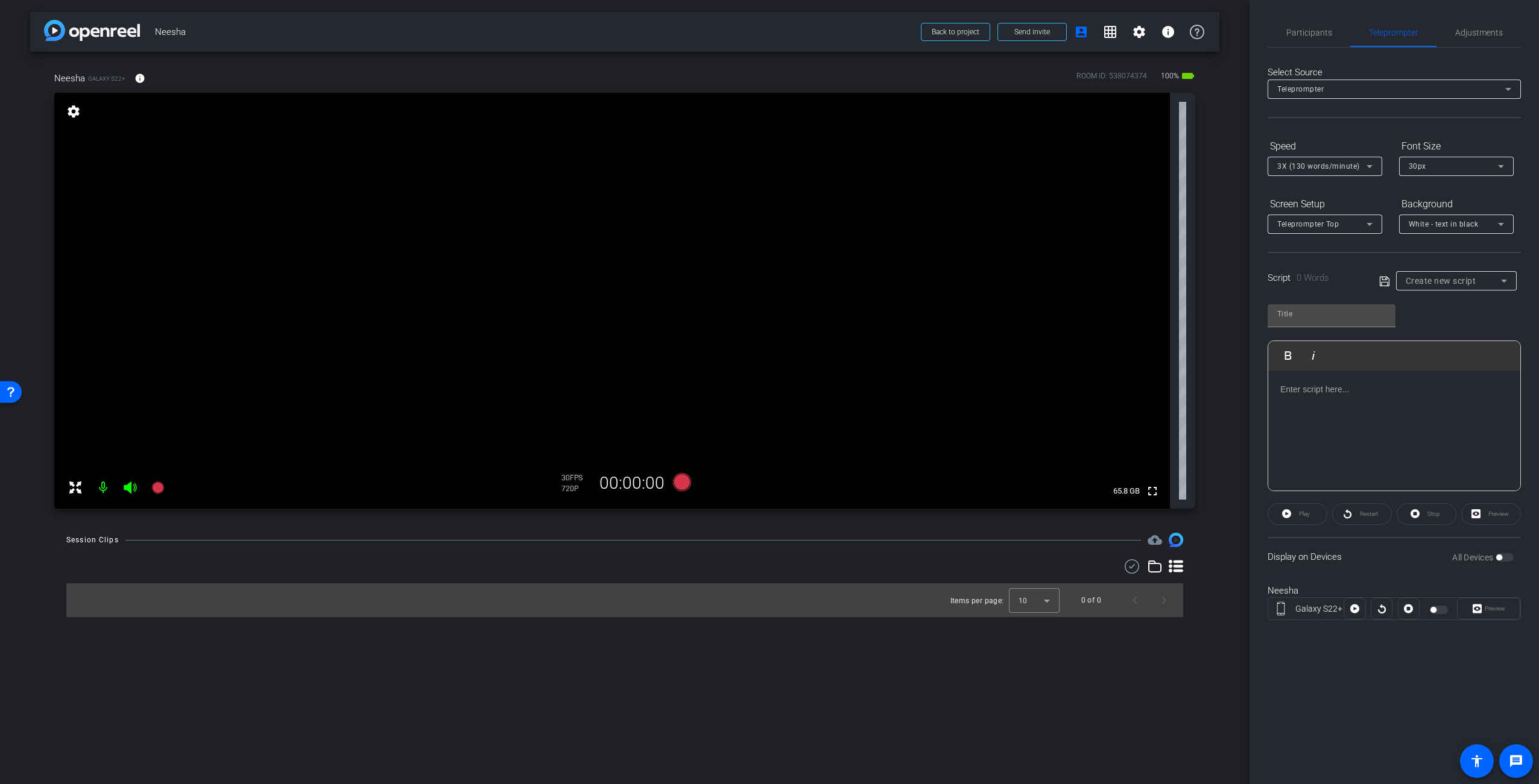
click at [1353, 386] on p at bounding box center [1394, 389] width 228 height 13
click at [1440, 313] on div "Play Play from this location Play Selected Play and display the selected text o…" at bounding box center [1395, 392] width 253 height 196
click at [1465, 36] on span "Adjustments" at bounding box center [1479, 33] width 48 height 9
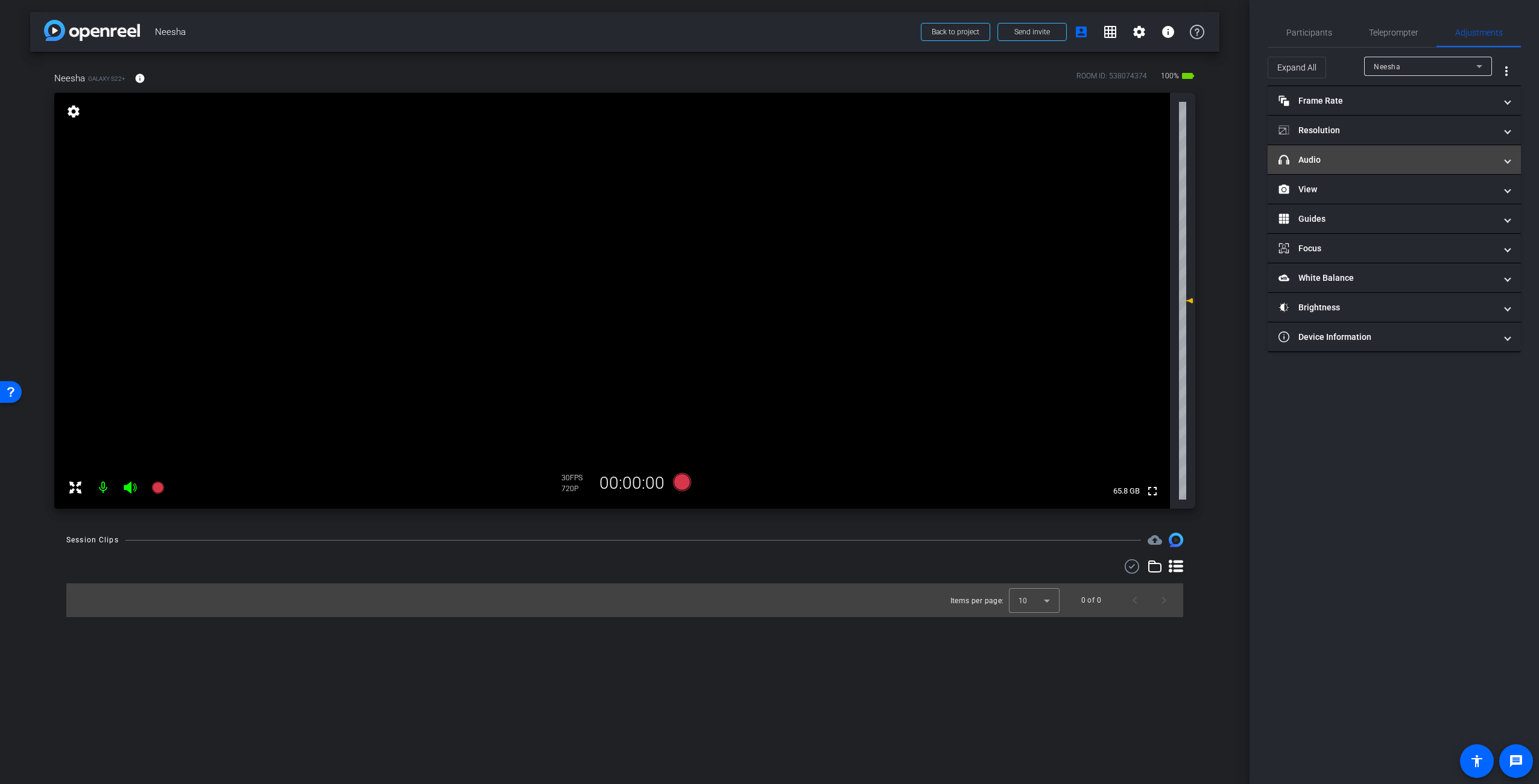
click at [1355, 167] on mat-expansion-panel-header "headphone icon Audio" at bounding box center [1395, 159] width 253 height 29
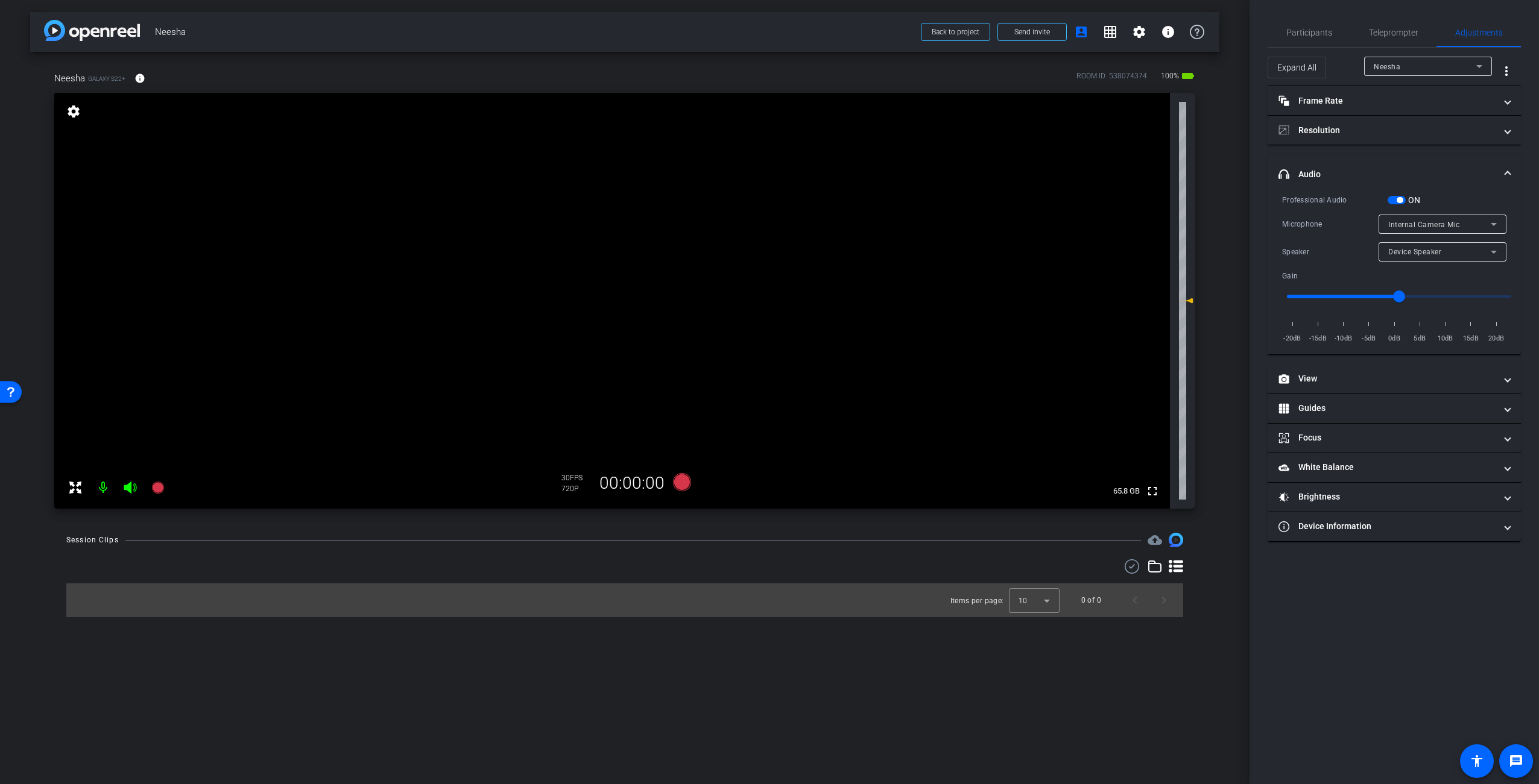
click at [1496, 226] on icon at bounding box center [1494, 224] width 14 height 14
click at [1496, 226] on div at bounding box center [769, 392] width 1539 height 784
click at [1491, 252] on icon at bounding box center [1494, 252] width 14 height 14
click at [1440, 282] on span "Device Speaker" at bounding box center [1417, 276] width 57 height 14
click at [1324, 36] on span "Participants" at bounding box center [1310, 33] width 46 height 9
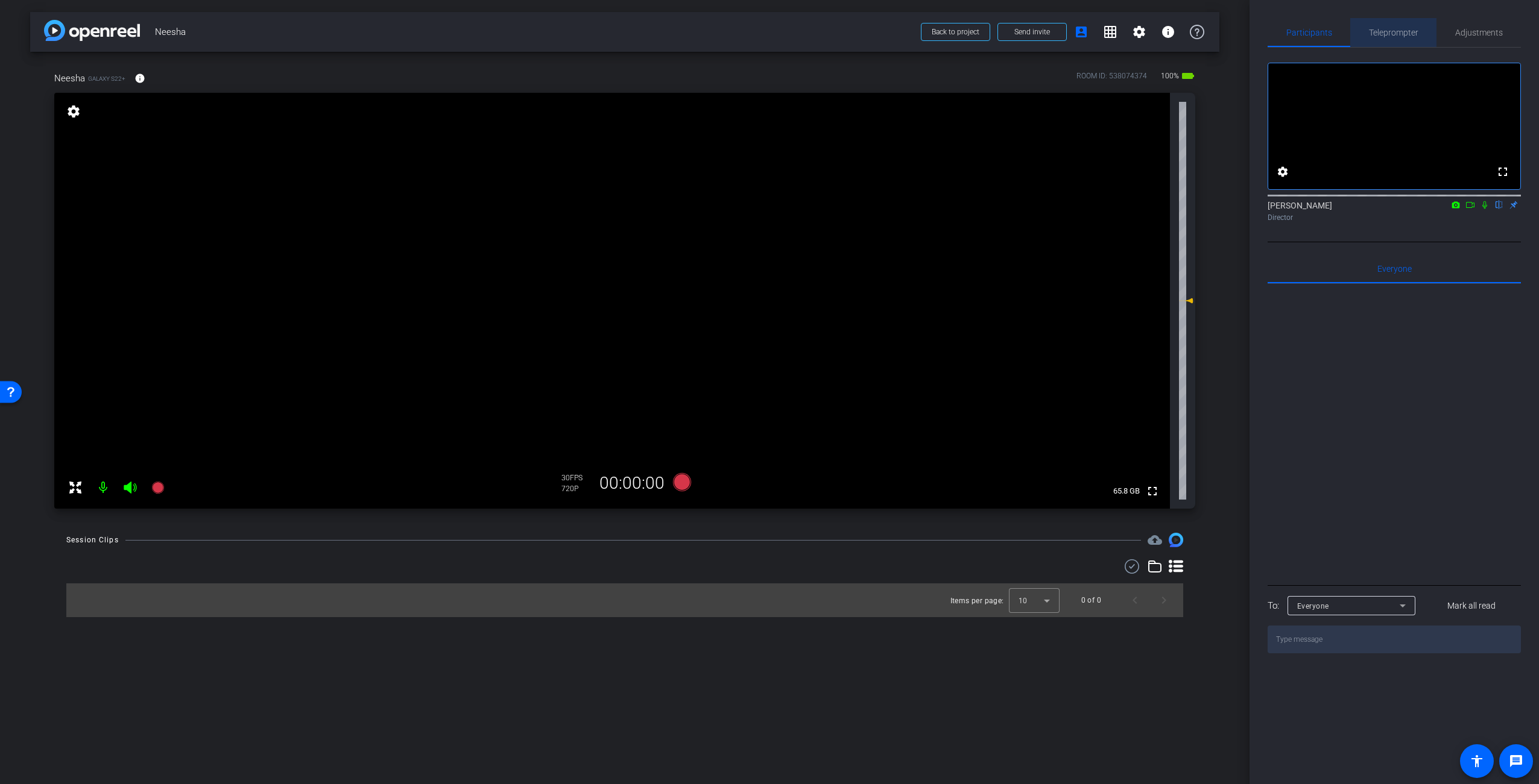
click at [1403, 34] on span "Teleprompter" at bounding box center [1394, 33] width 50 height 9
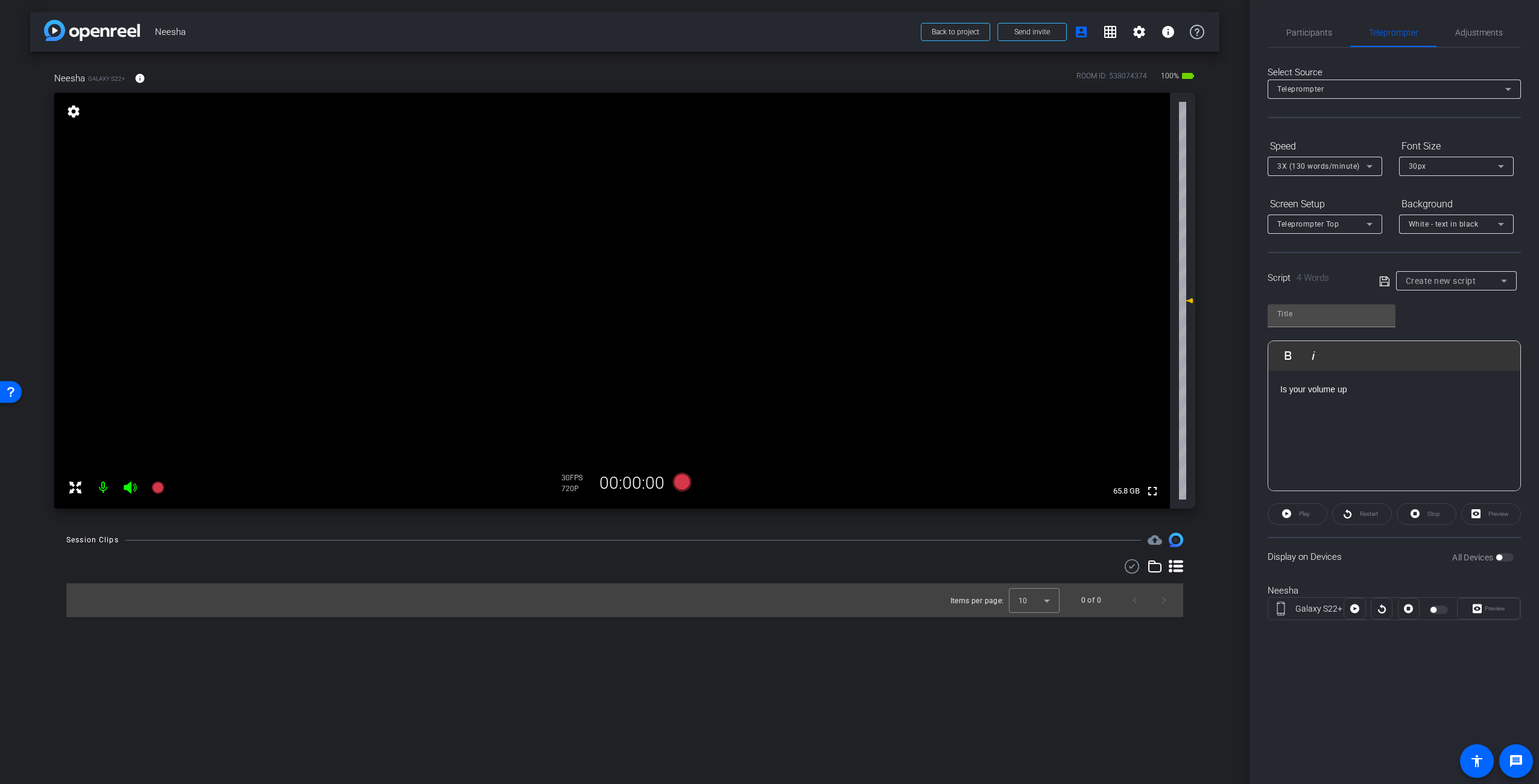
click at [1492, 610] on div "Preview" at bounding box center [1488, 609] width 63 height 22
click at [1502, 553] on div "All Devices" at bounding box center [1482, 558] width 61 height 12
click at [1343, 415] on div "Is your volume up" at bounding box center [1394, 431] width 252 height 120
click at [1382, 281] on icon at bounding box center [1384, 282] width 11 height 14
type input "Default title 9882"
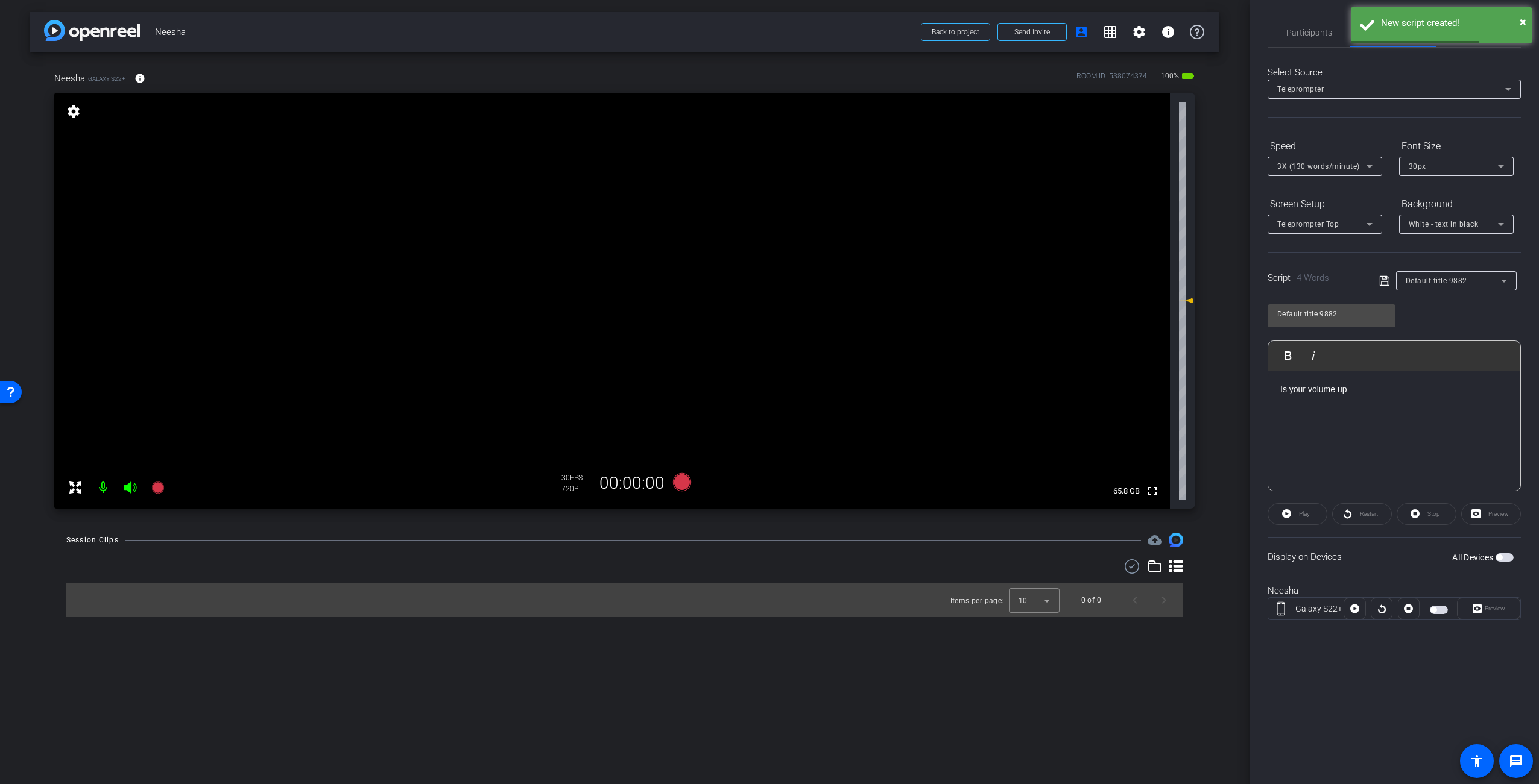
click at [1503, 556] on span "button" at bounding box center [1504, 558] width 18 height 9
click at [1494, 609] on span "Preview" at bounding box center [1495, 608] width 20 height 6
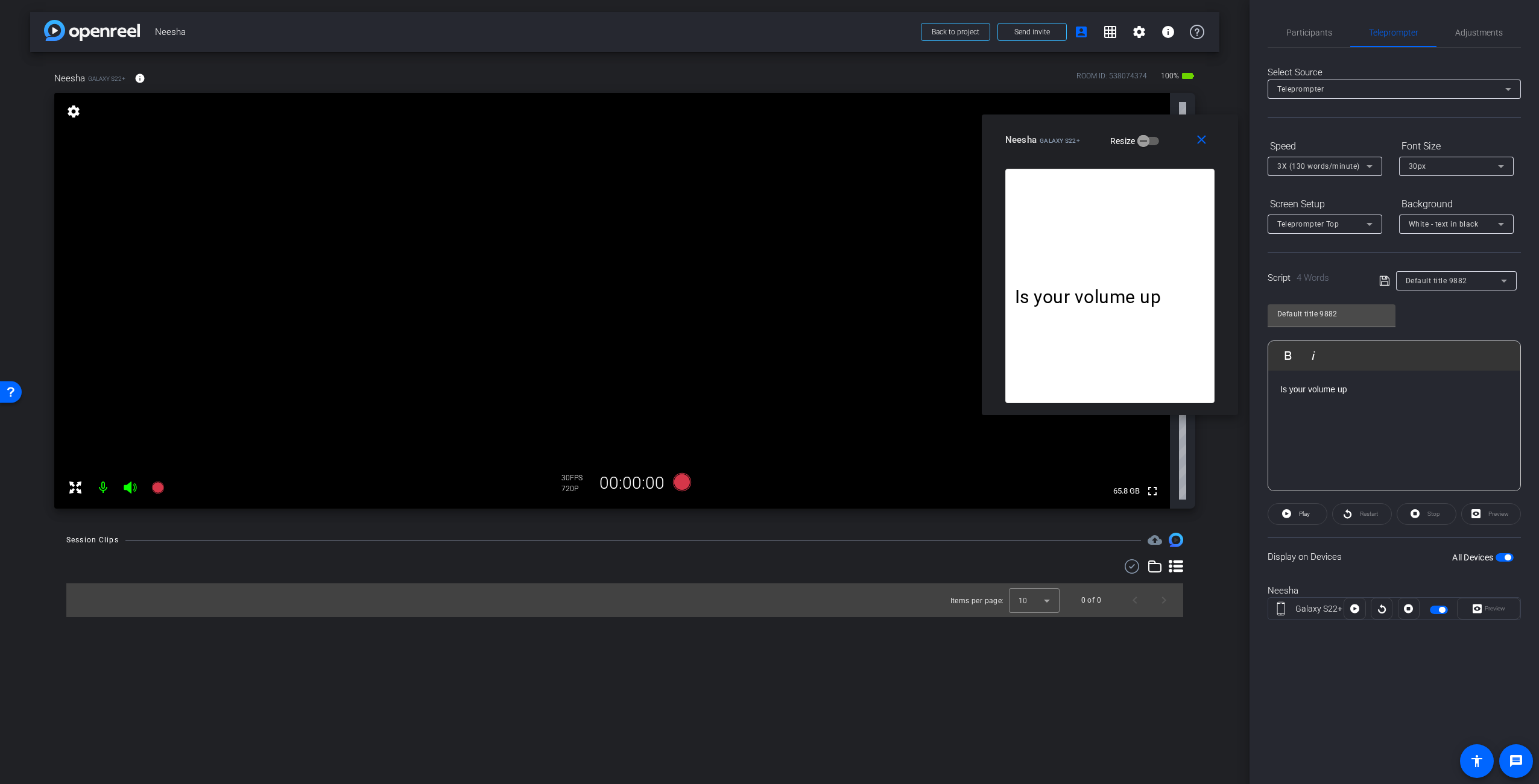
drag, startPoint x: 806, startPoint y: 256, endPoint x: 1108, endPoint y: 131, distance: 326.8
click at [1108, 126] on div "close Neesha Galaxy S22+ Resize" at bounding box center [1109, 141] width 256 height 54
click at [1352, 415] on div "Is your volume up" at bounding box center [1394, 431] width 252 height 120
click at [1349, 452] on div "Is your volume up is there a mic plugged in?" at bounding box center [1394, 431] width 252 height 120
click at [1509, 555] on span "button" at bounding box center [1507, 557] width 6 height 6
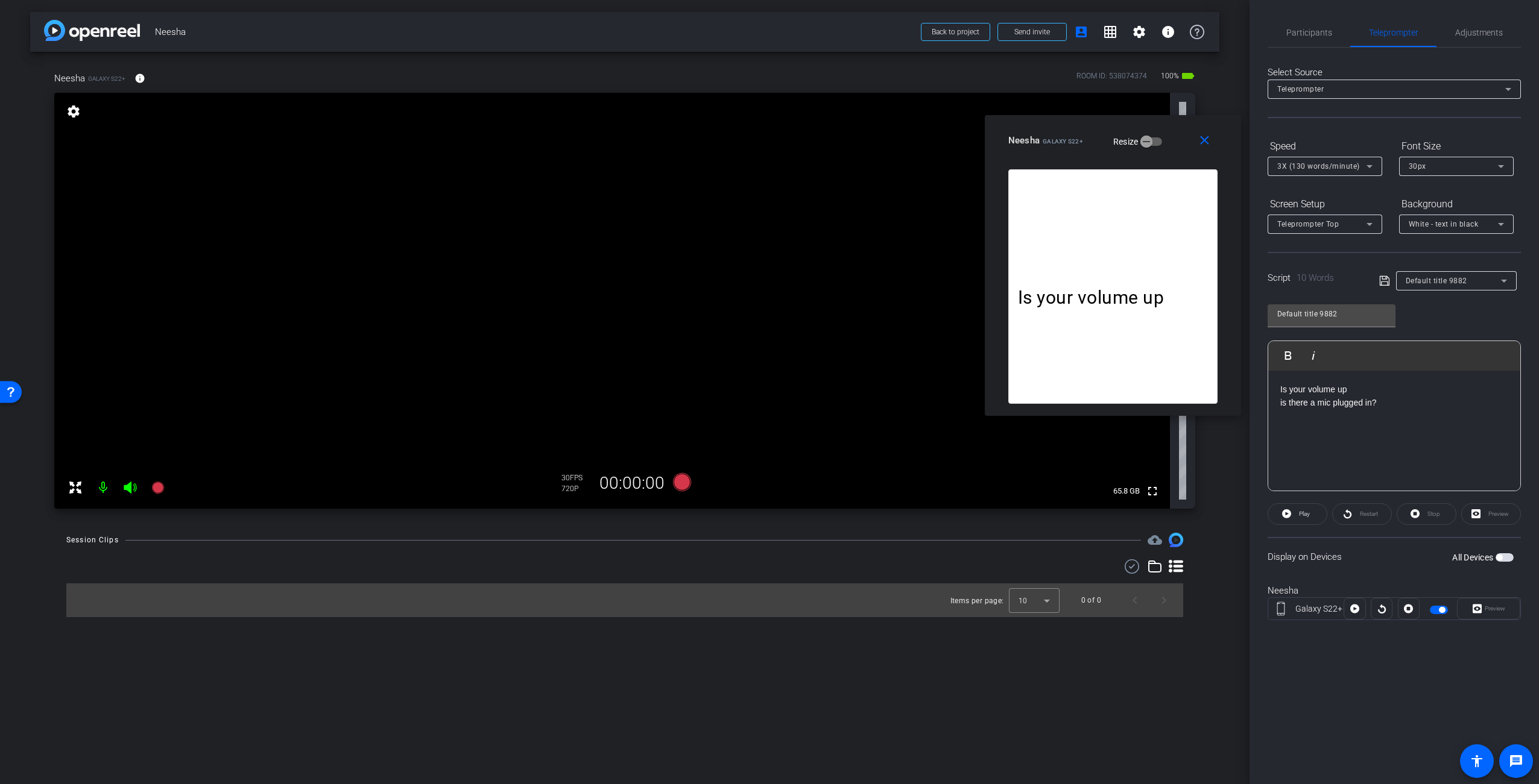
click at [1502, 558] on span "button" at bounding box center [1498, 557] width 6 height 6
click at [1500, 559] on span "button" at bounding box center [1498, 557] width 6 height 6
click at [1202, 146] on mat-icon "close" at bounding box center [1204, 140] width 15 height 15
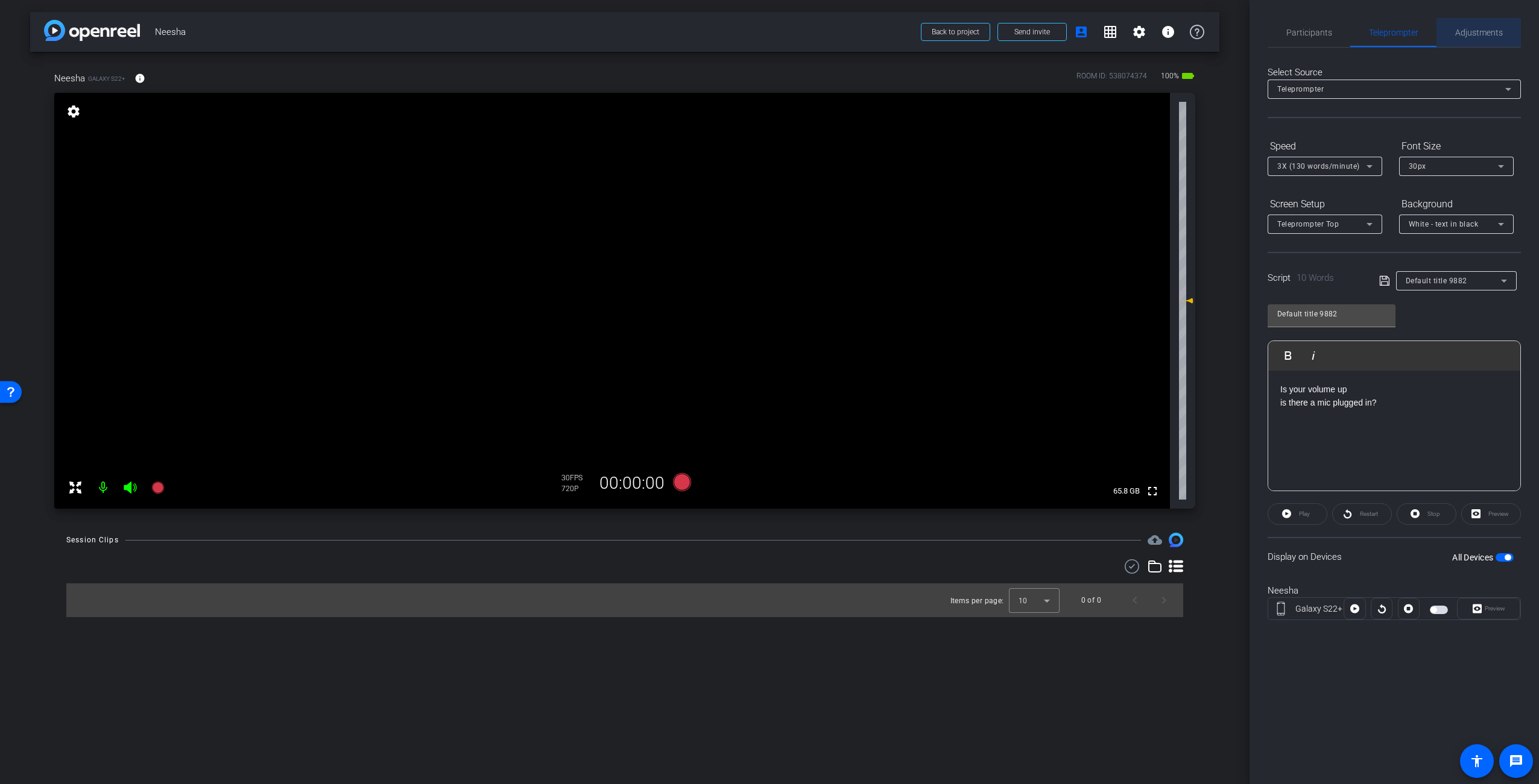
click at [1464, 32] on span "Adjustments" at bounding box center [1479, 33] width 48 height 9
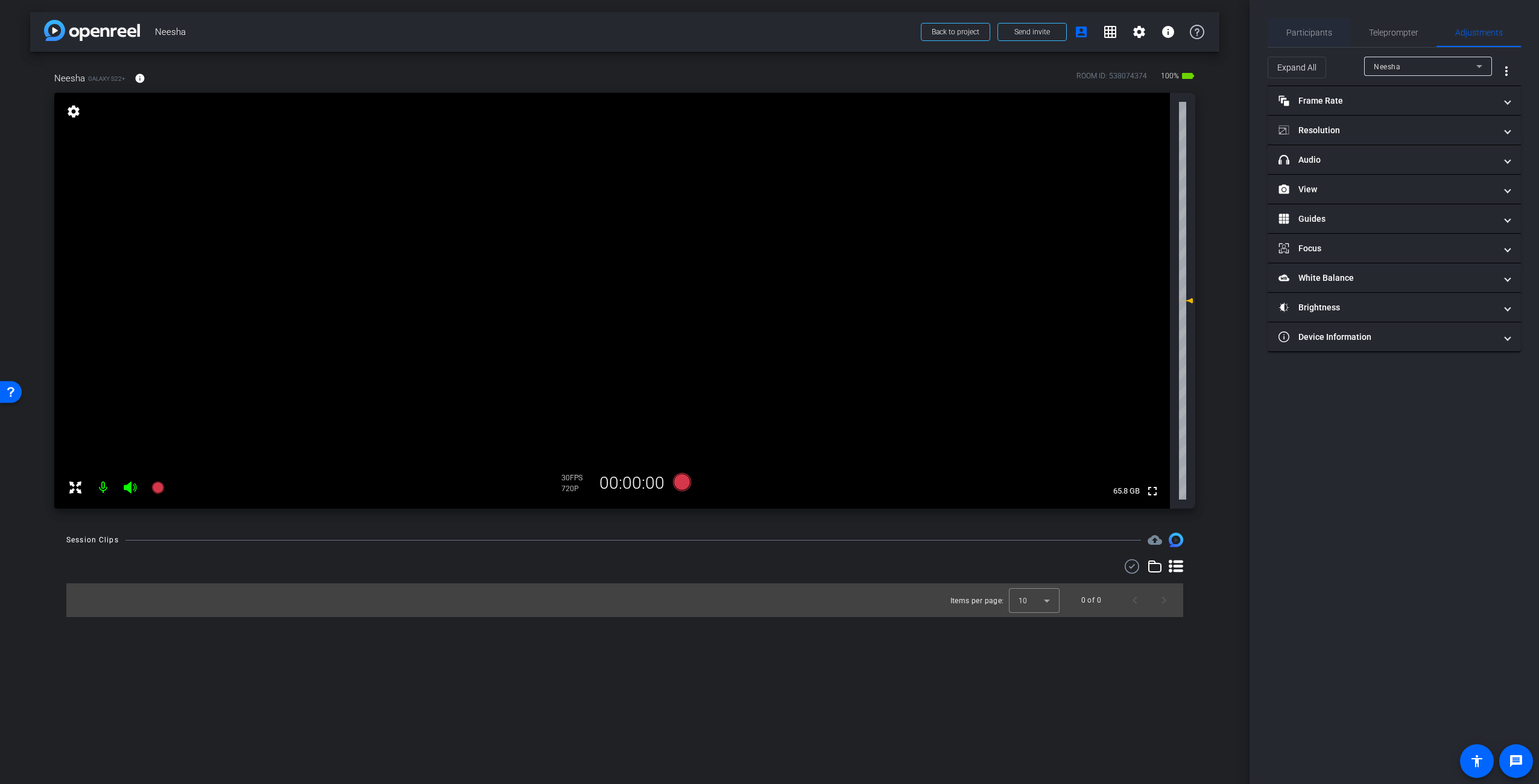
click at [1322, 36] on span "Participants" at bounding box center [1310, 33] width 46 height 9
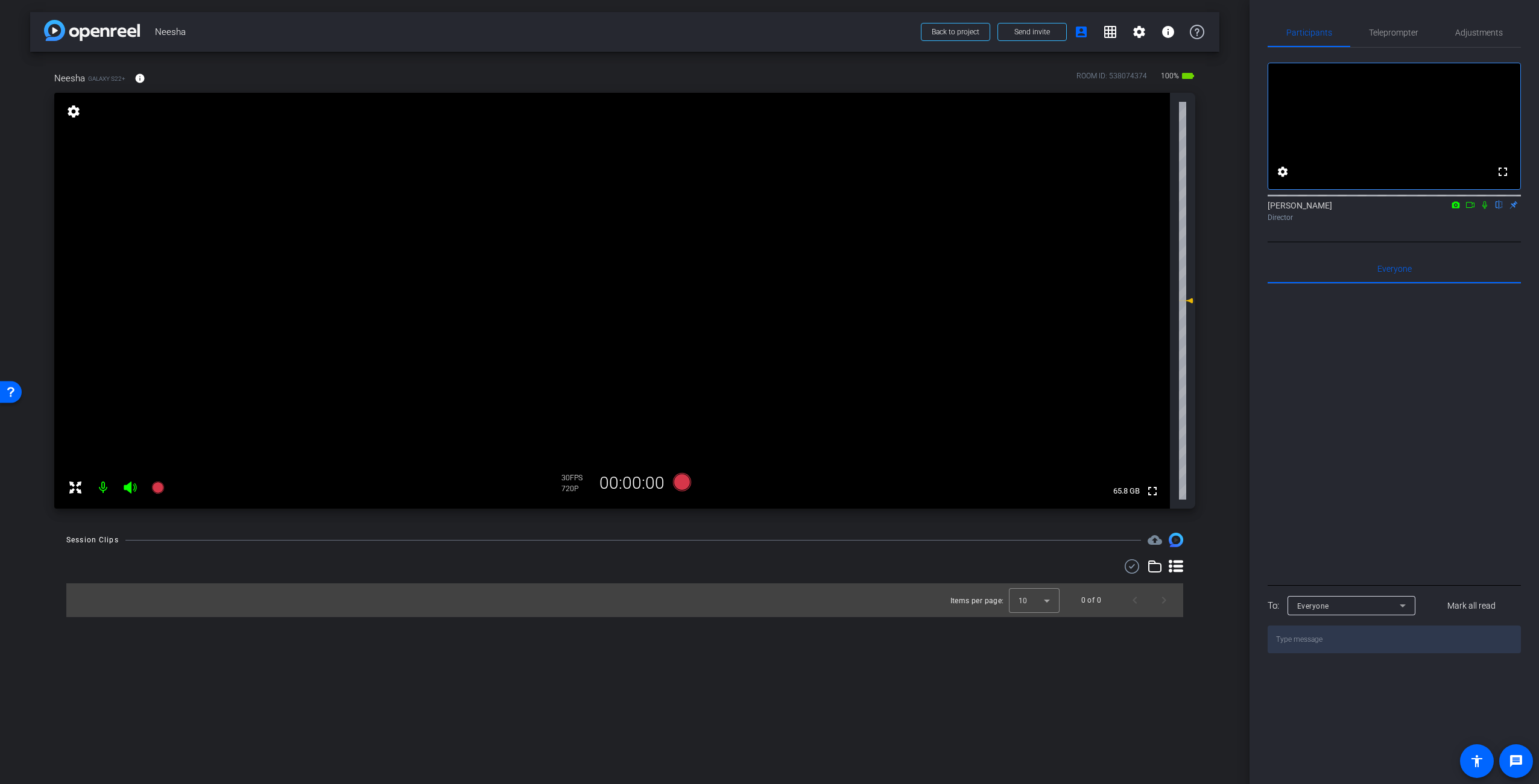
click at [1396, 417] on div at bounding box center [1395, 433] width 253 height 299
click at [1380, 38] on span "Teleprompter" at bounding box center [1394, 32] width 50 height 29
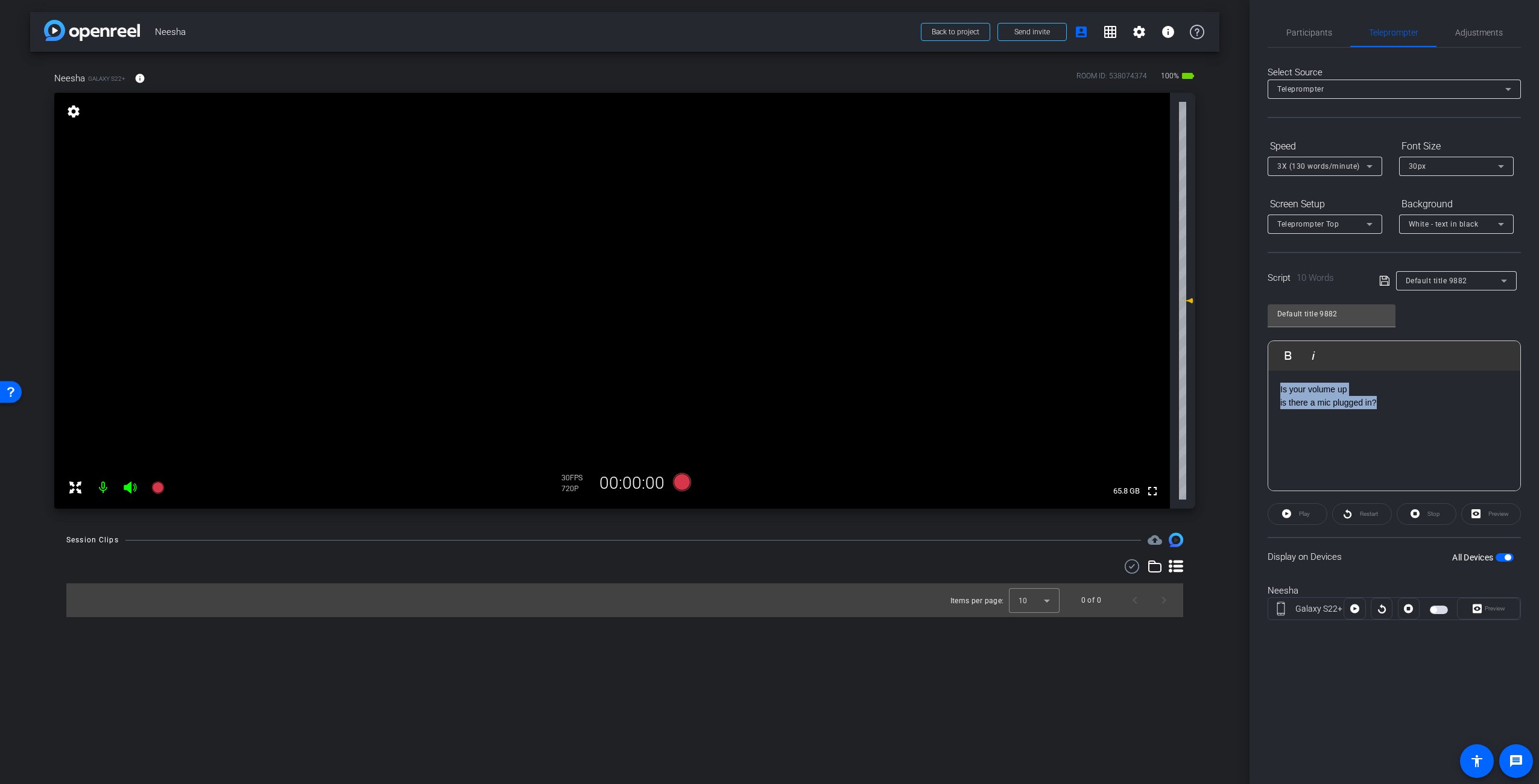
drag, startPoint x: 1387, startPoint y: 401, endPoint x: 1222, endPoint y: 350, distance: 172.7
click at [1222, 350] on div "arrow_back Neesha Back to project Send invite account_box grid_on settings info…" at bounding box center [769, 392] width 1539 height 784
click at [1352, 463] on p at bounding box center [1395, 470] width 227 height 13
click at [1390, 446] on p at bounding box center [1395, 443] width 227 height 13
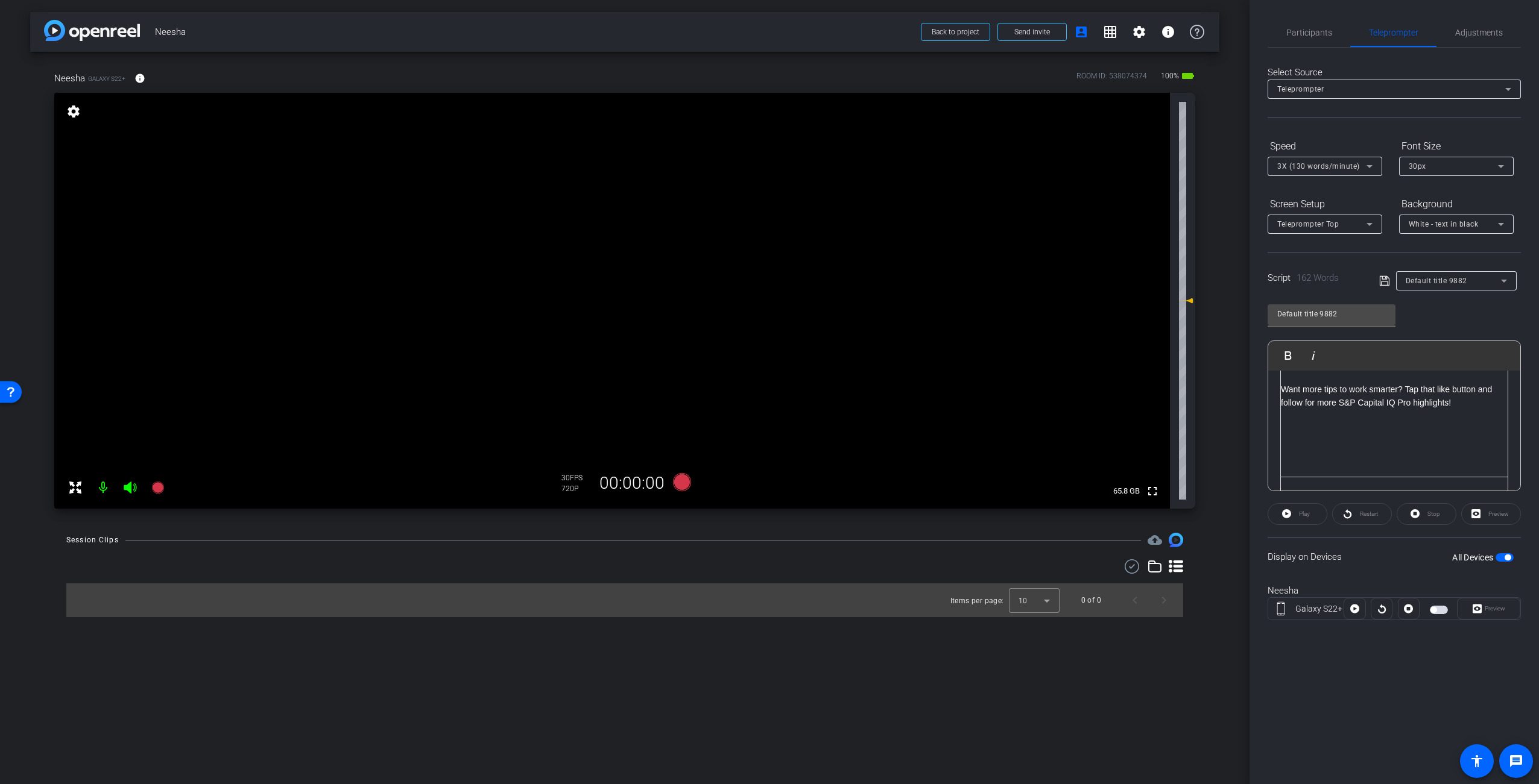
click at [1373, 462] on p at bounding box center [1395, 456] width 227 height 13
drag, startPoint x: 1375, startPoint y: 314, endPoint x: 1211, endPoint y: 306, distance: 164.2
click at [1178, 303] on div "arrow_back Neesha Back to project Send invite account_box grid_on settings info…" at bounding box center [769, 392] width 1539 height 784
click at [1462, 278] on span "Default title 9882" at bounding box center [1435, 281] width 61 height 9
click at [1465, 305] on span "Create new script" at bounding box center [1436, 305] width 63 height 14
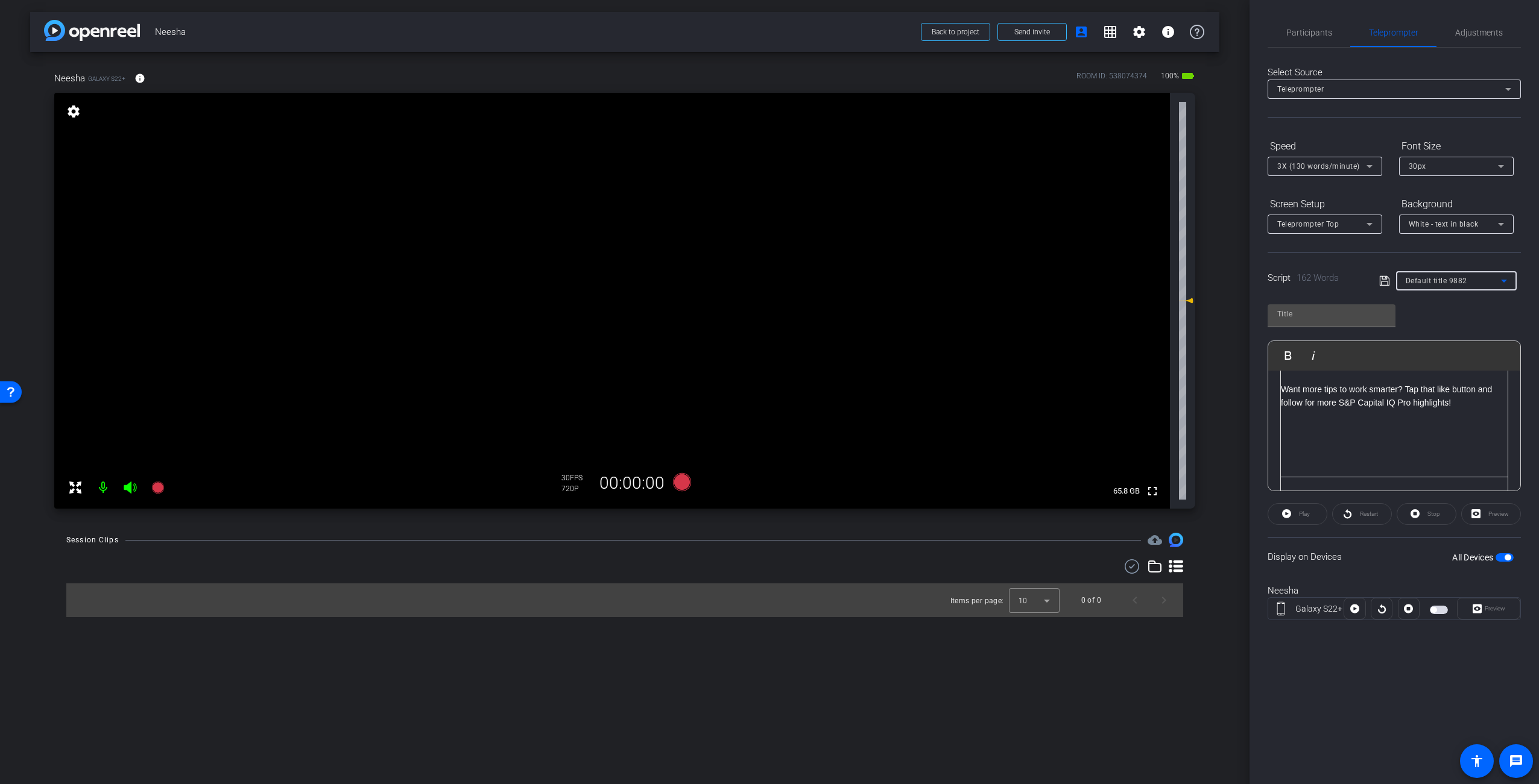
scroll to position [0, 0]
click at [1342, 312] on input "text" at bounding box center [1331, 314] width 109 height 14
type input "script 1"
click at [1386, 423] on div at bounding box center [1394, 431] width 252 height 120
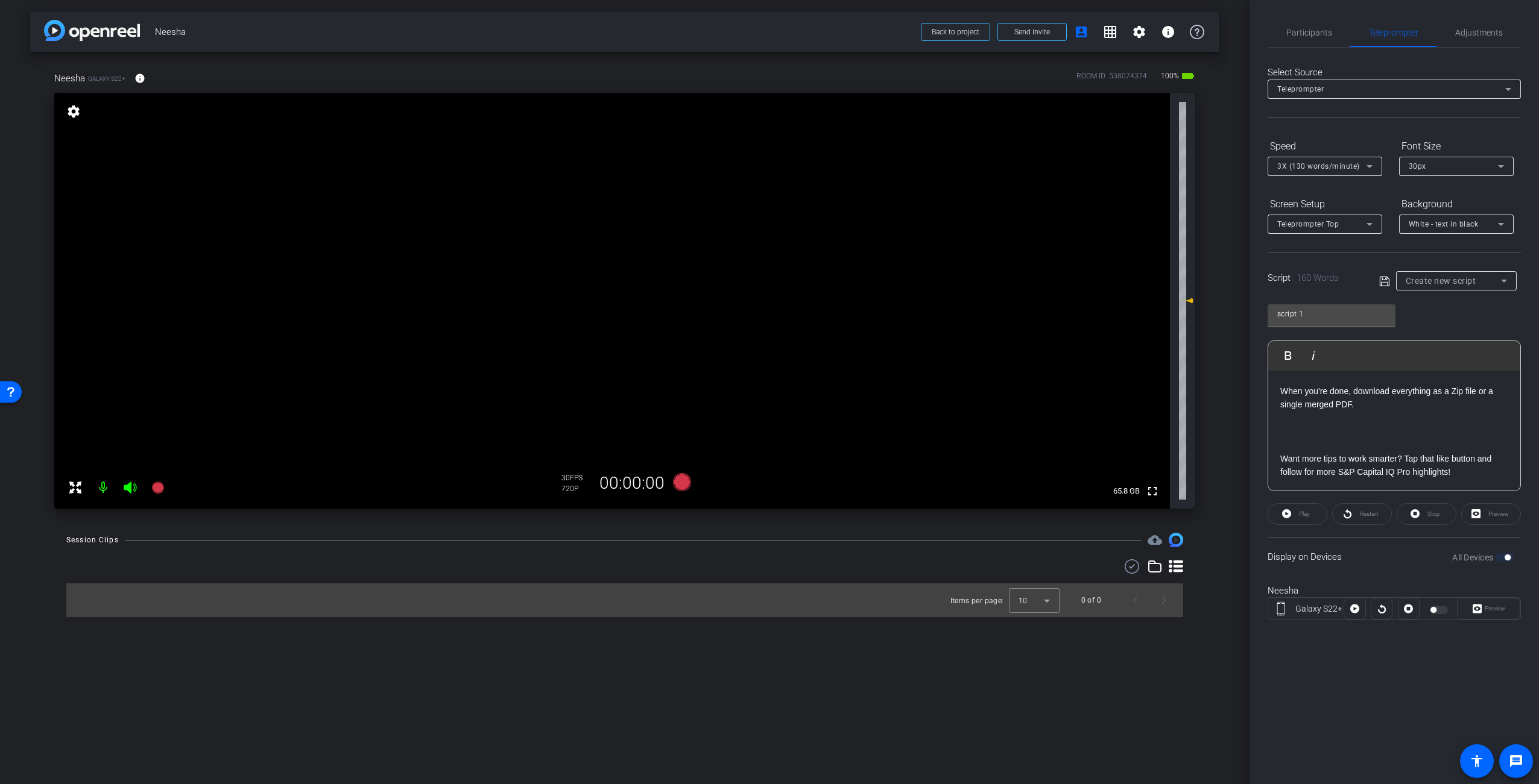
click at [1283, 448] on p at bounding box center [1394, 445] width 228 height 13
drag, startPoint x: 1288, startPoint y: 408, endPoint x: 1328, endPoint y: 418, distance: 41.2
click at [1288, 408] on p at bounding box center [1394, 404] width 228 height 13
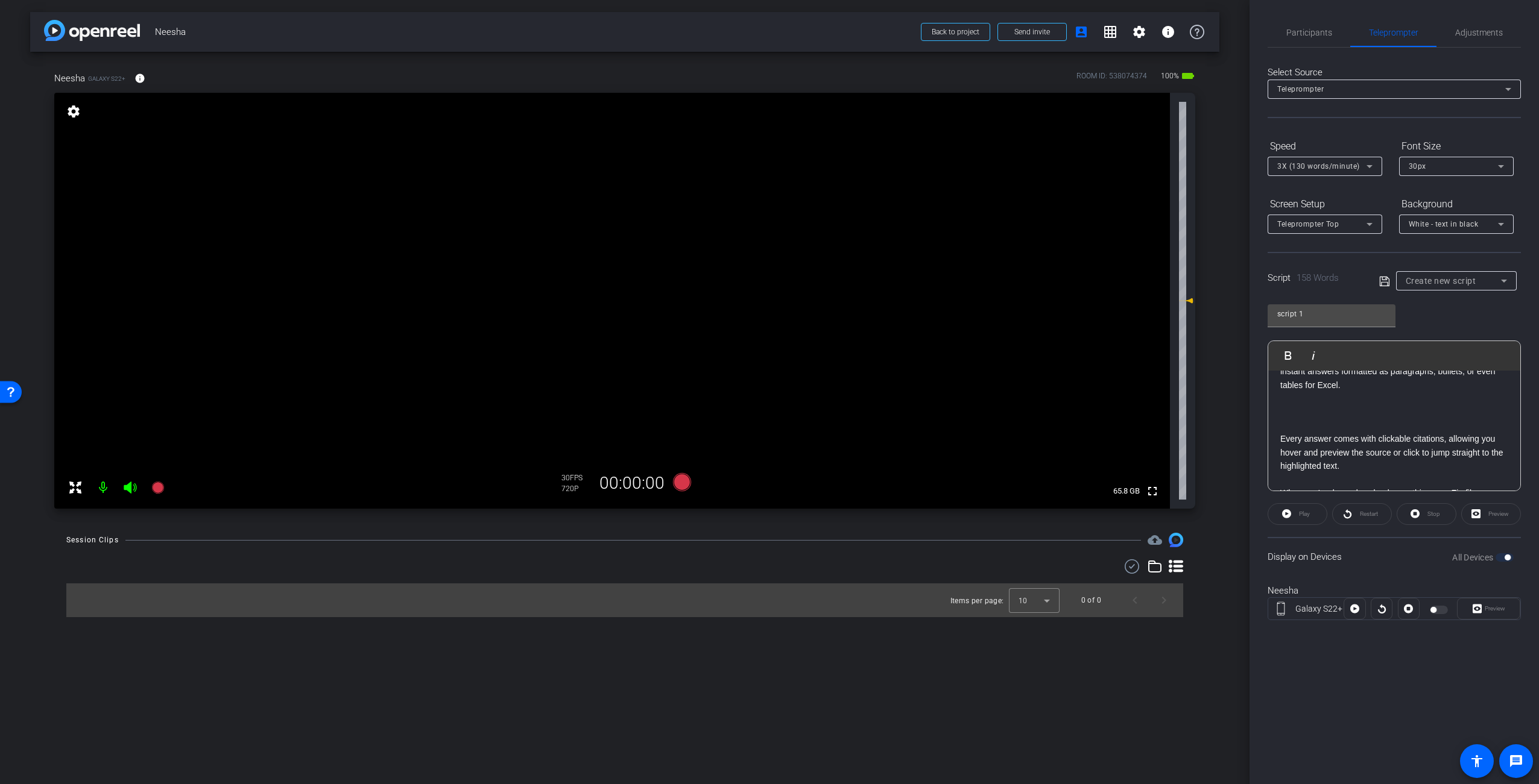
click at [1309, 423] on p at bounding box center [1394, 425] width 228 height 13
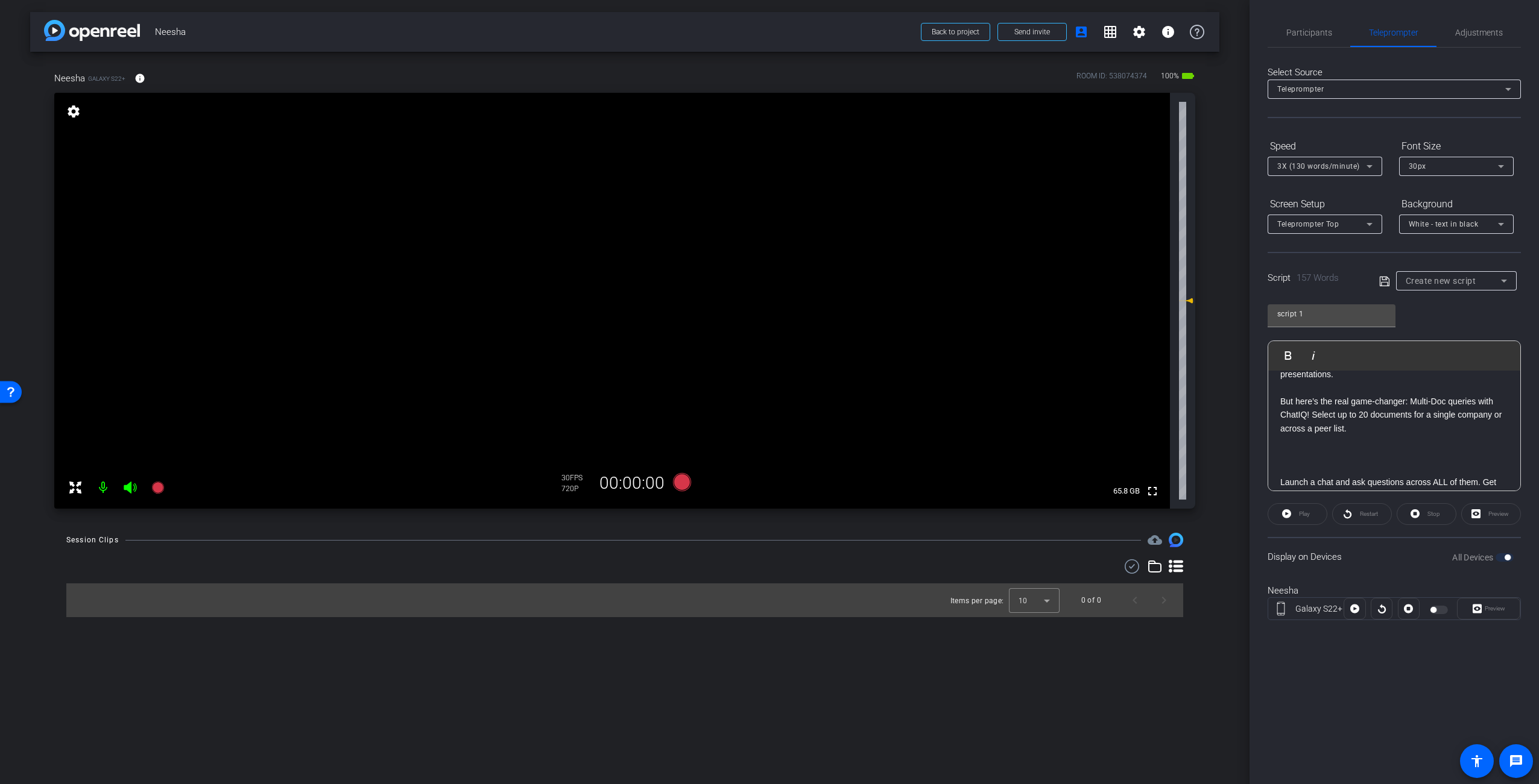
click at [1319, 466] on p at bounding box center [1394, 469] width 228 height 13
drag, startPoint x: 1300, startPoint y: 431, endPoint x: 1310, endPoint y: 433, distance: 10.2
click at [1300, 431] on p at bounding box center [1394, 425] width 228 height 13
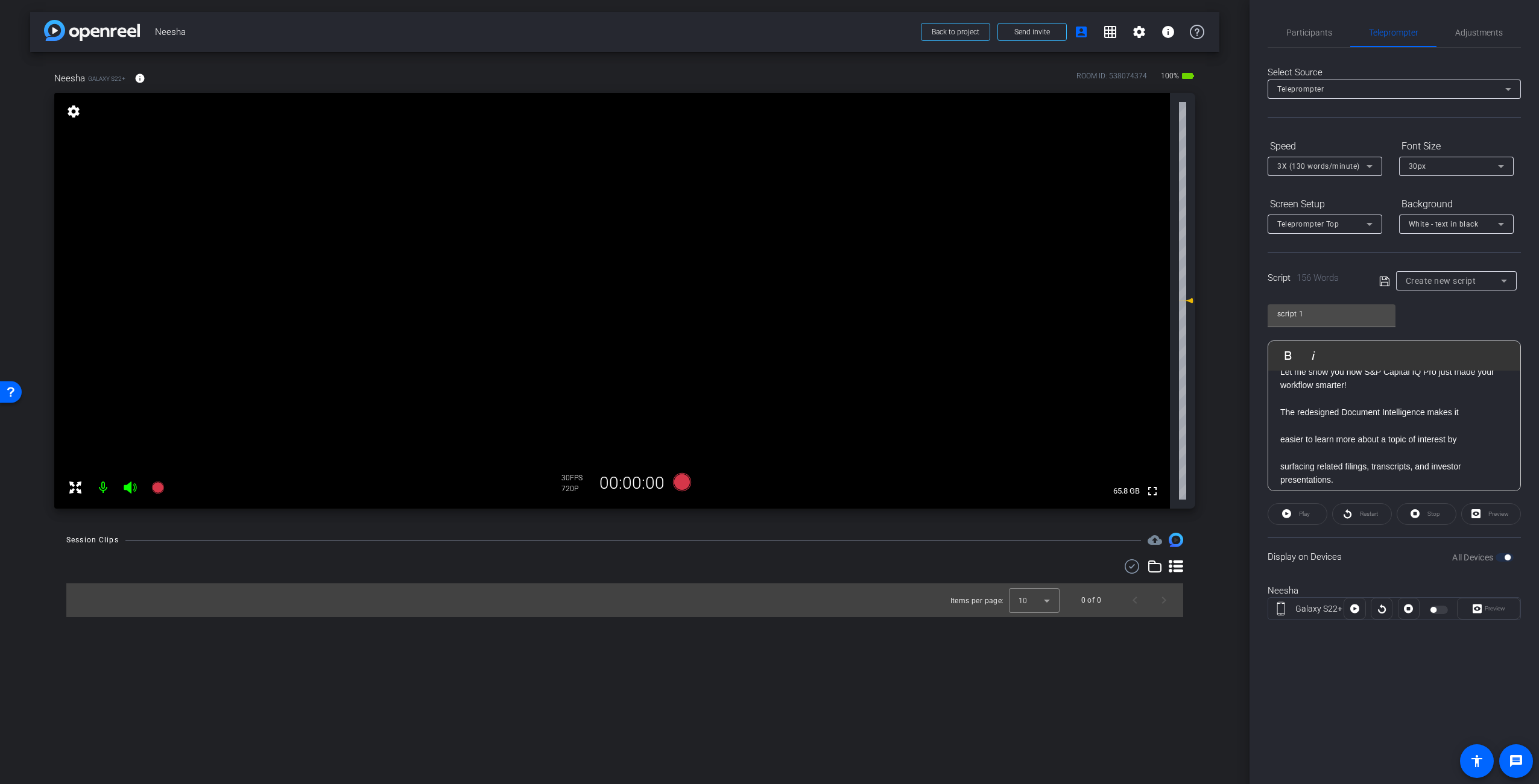
click at [1303, 454] on p at bounding box center [1394, 453] width 228 height 13
drag, startPoint x: 1284, startPoint y: 430, endPoint x: 1297, endPoint y: 433, distance: 13.3
click at [1286, 431] on p at bounding box center [1394, 425] width 228 height 13
click at [1283, 420] on p at bounding box center [1394, 414] width 228 height 13
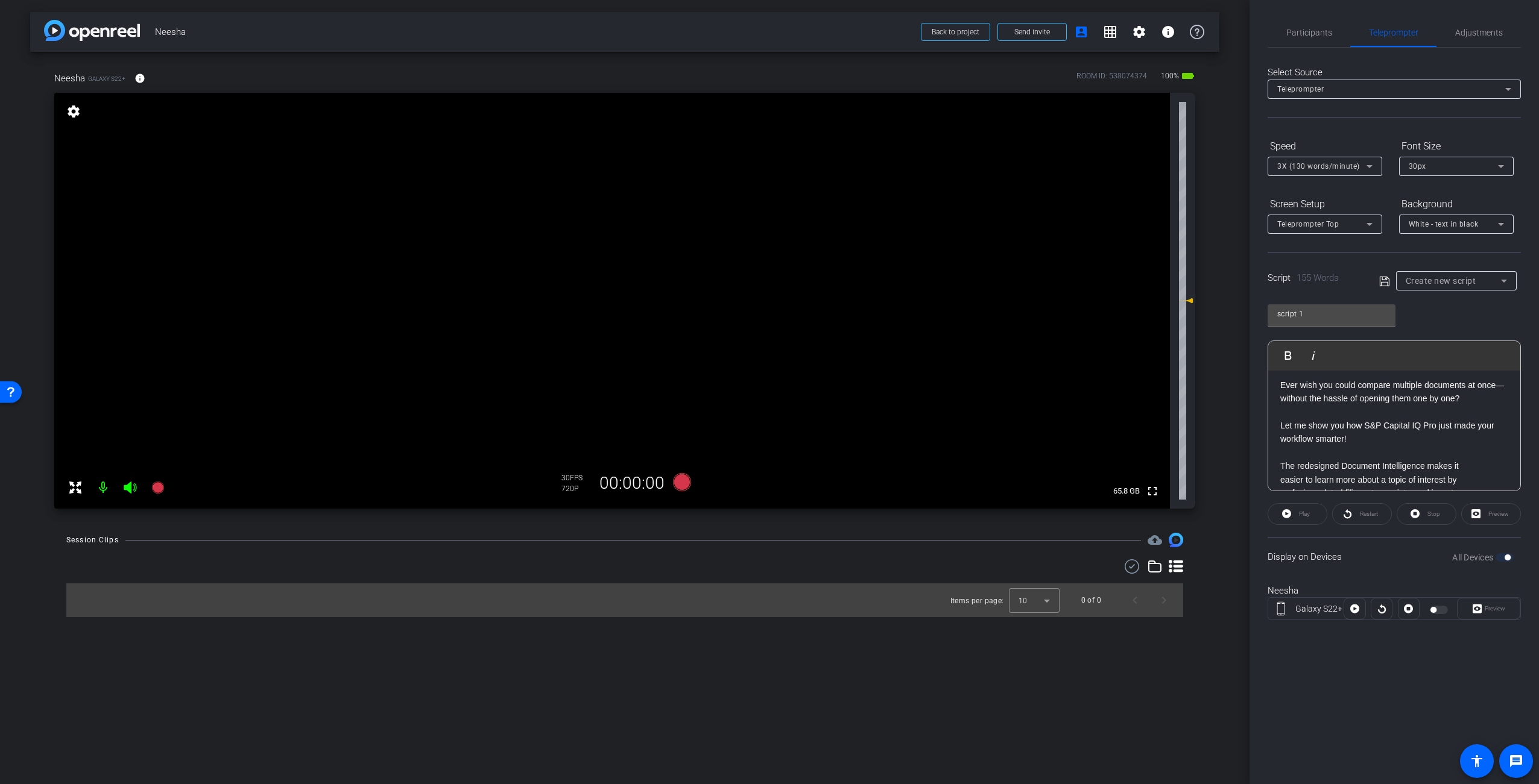
scroll to position [0, 0]
click at [1286, 416] on p "Ever wish you could compare multiple documents at once—without the hassle of op…" at bounding box center [1394, 409] width 228 height 27
drag, startPoint x: 1403, startPoint y: 458, endPoint x: 1478, endPoint y: 454, distance: 75.1
click at [1478, 454] on p "Want more tips to work smarter? Tap that like button and follow for more S&P Ca…" at bounding box center [1394, 465] width 228 height 27
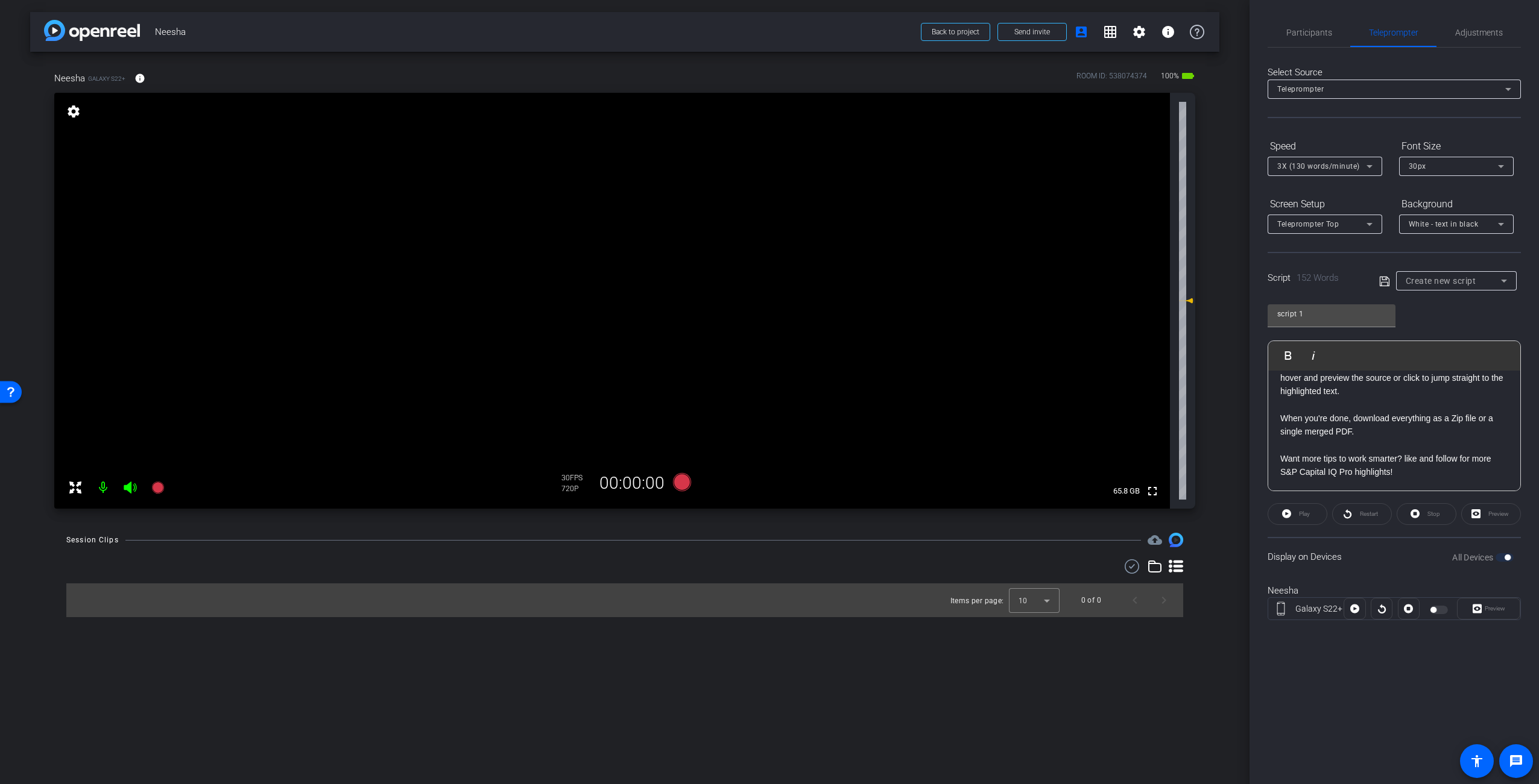
click at [1400, 477] on p "Want more tips to work smarter? like and follow for more S&P Capital IQ Pro hig…" at bounding box center [1394, 465] width 228 height 27
click at [1415, 735] on div "Participants Teleprompter Adjustments settings [PERSON_NAME] flip Director Ever…" at bounding box center [1394, 392] width 290 height 784
drag, startPoint x: 1401, startPoint y: 711, endPoint x: 1457, endPoint y: 620, distance: 106.9
click at [1402, 709] on div "Participants Teleprompter Adjustments settings [PERSON_NAME] flip Director Ever…" at bounding box center [1394, 392] width 290 height 784
drag, startPoint x: 1411, startPoint y: 666, endPoint x: 1425, endPoint y: 657, distance: 16.6
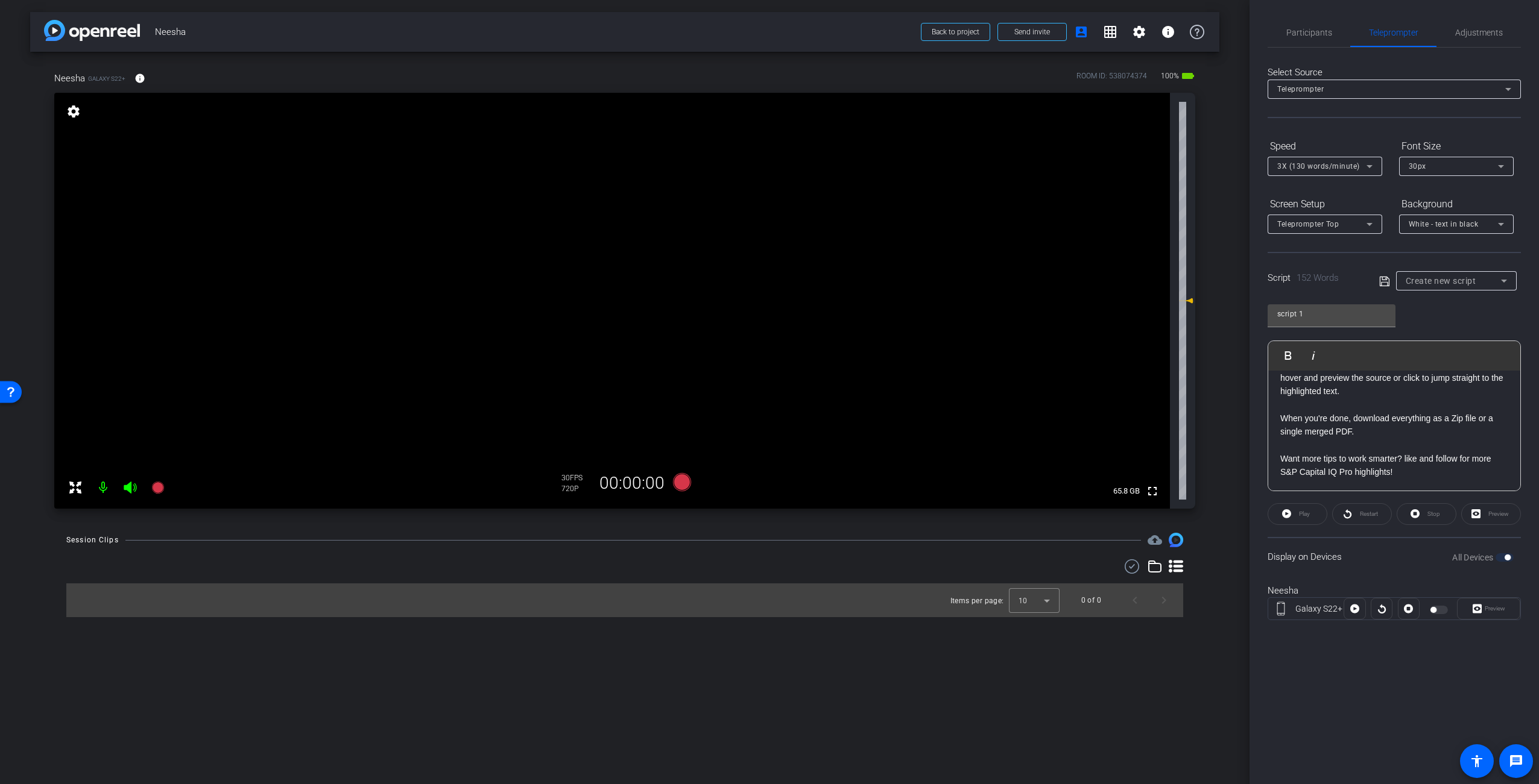
click at [1415, 665] on div "Participants Teleprompter Adjustments settings [PERSON_NAME] flip Director Ever…" at bounding box center [1394, 392] width 290 height 784
click at [1387, 283] on icon at bounding box center [1383, 281] width 10 height 10
click at [1506, 560] on button "All Devices" at bounding box center [1504, 558] width 18 height 9
click at [1392, 576] on div "Neesha Galaxy S22+ [GEOGRAPHIC_DATA]" at bounding box center [1395, 609] width 253 height 66
drag, startPoint x: 1293, startPoint y: 23, endPoint x: 1350, endPoint y: 35, distance: 58.2
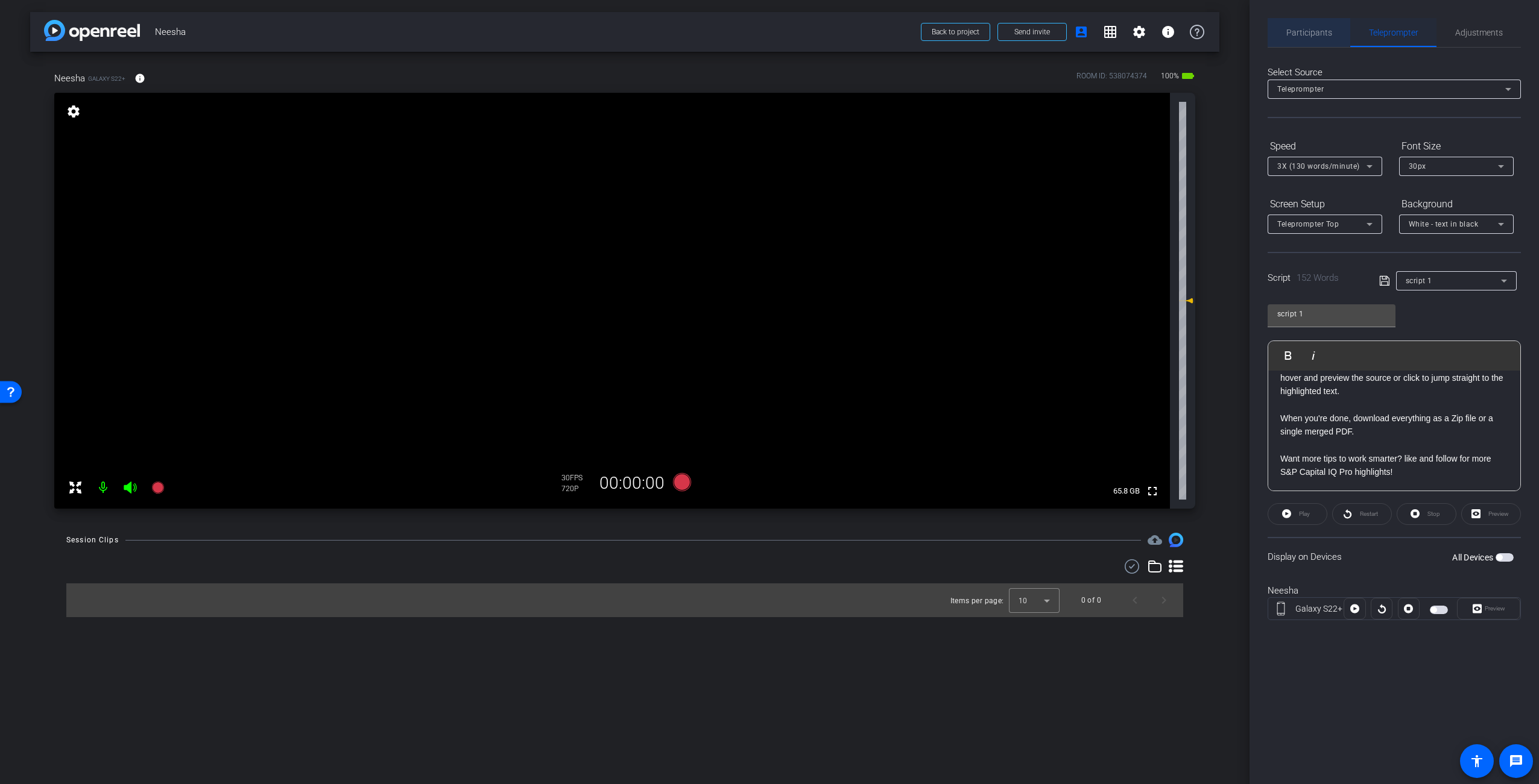
click at [1296, 26] on span "Participants" at bounding box center [1310, 32] width 46 height 29
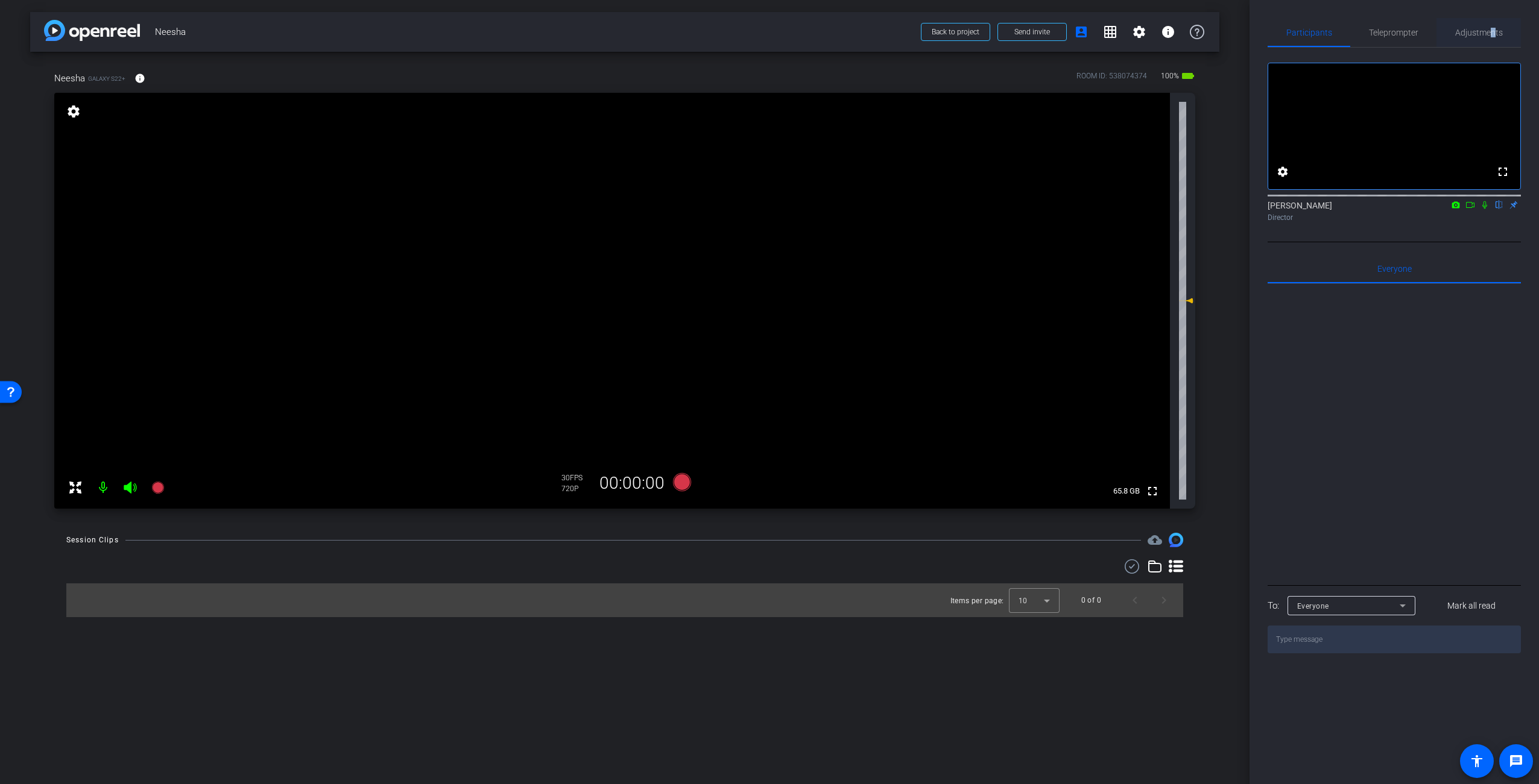
drag, startPoint x: 1492, startPoint y: 35, endPoint x: 1487, endPoint y: 37, distance: 5.4
click at [1491, 35] on span "Adjustments" at bounding box center [1479, 33] width 48 height 9
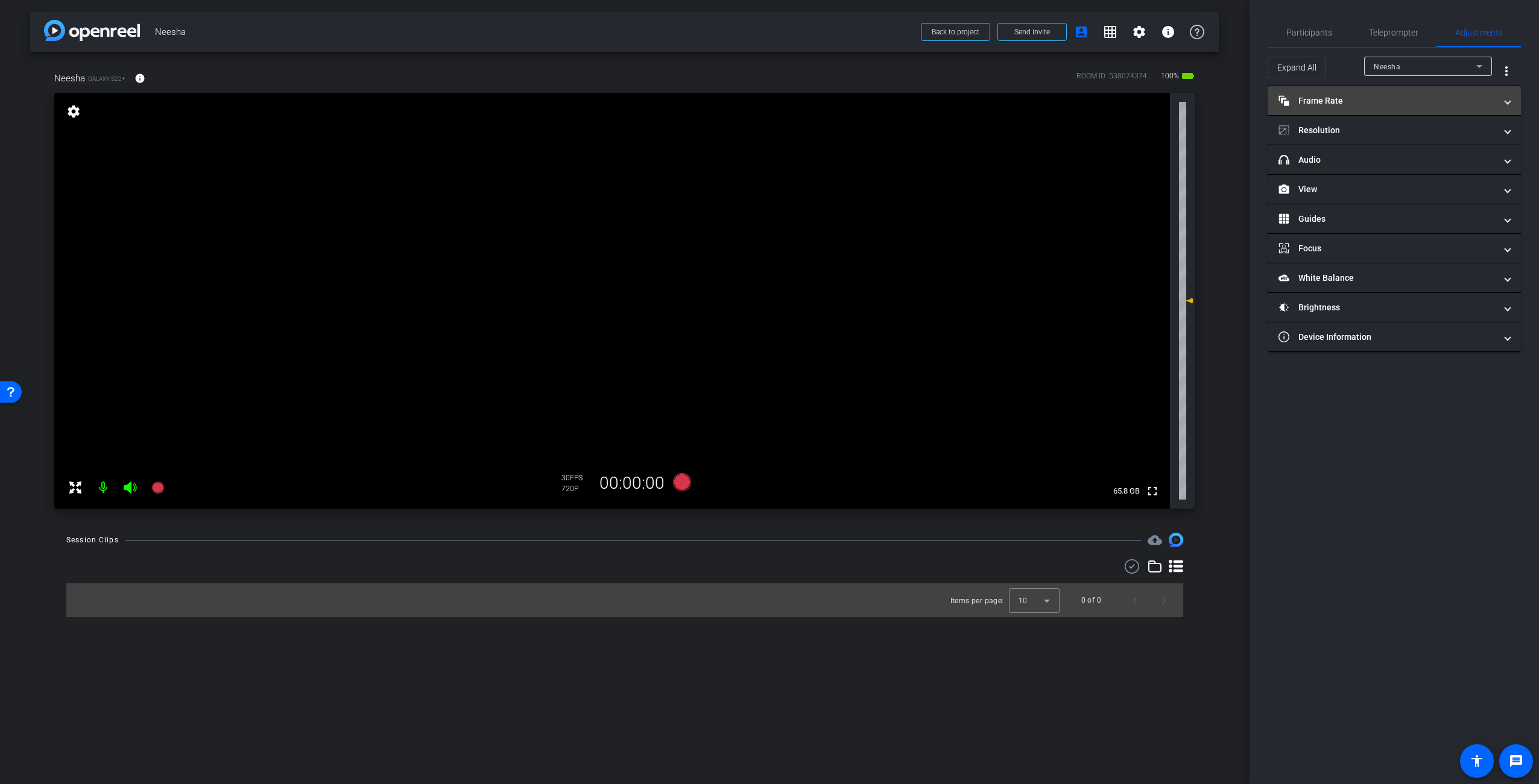
drag, startPoint x: 1370, startPoint y: 96, endPoint x: 1370, endPoint y: 102, distance: 6.0
click at [1370, 97] on mat-panel-title "Frame Rate Frame Rate" at bounding box center [1387, 101] width 217 height 12
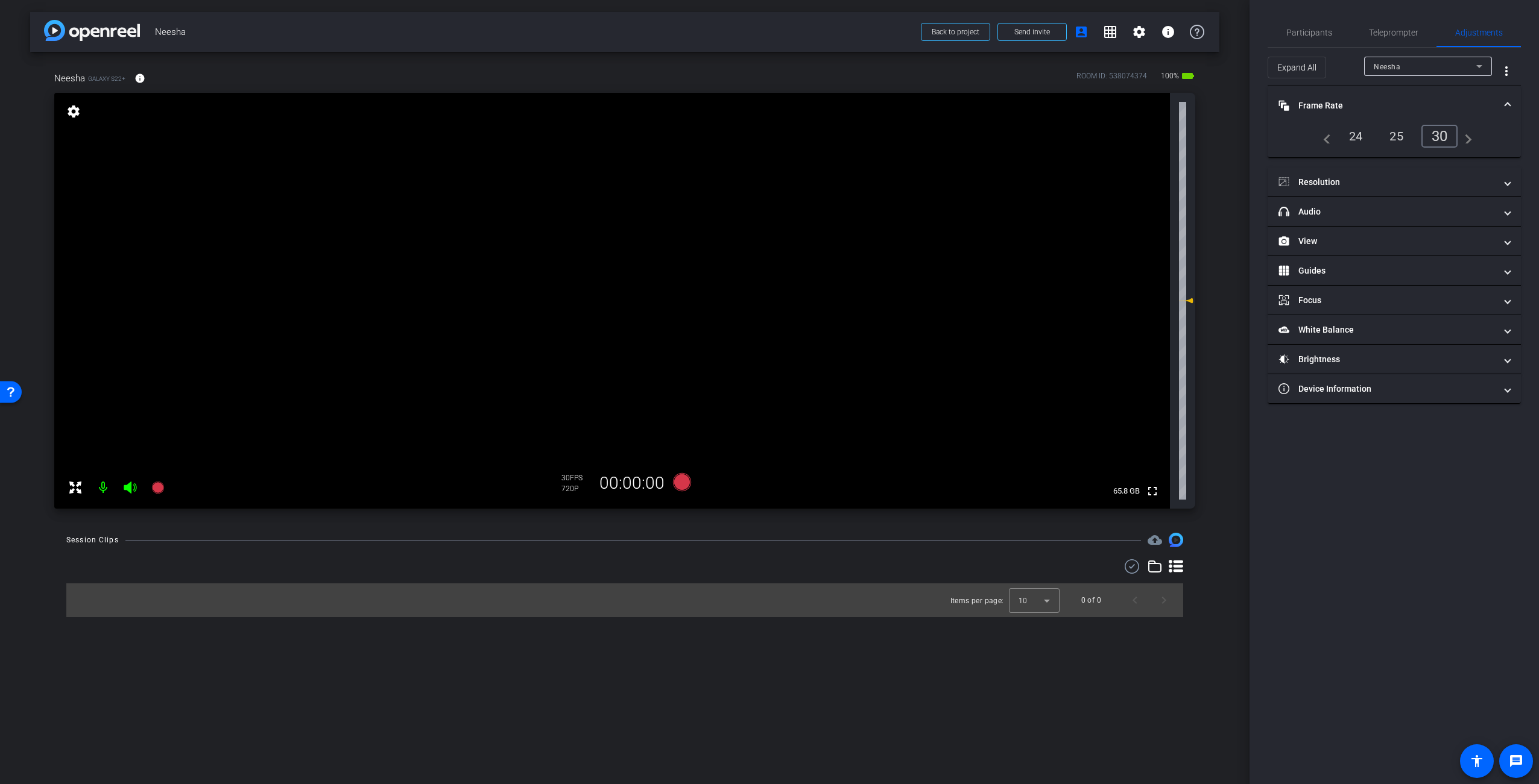
click at [1400, 136] on div "25" at bounding box center [1396, 136] width 32 height 20
click at [1389, 182] on mat-panel-title "Resolution" at bounding box center [1387, 182] width 217 height 12
click at [1426, 222] on div "1080" at bounding box center [1425, 217] width 45 height 20
click at [1462, 224] on mat-icon "navigate_next" at bounding box center [1456, 218] width 14 height 14
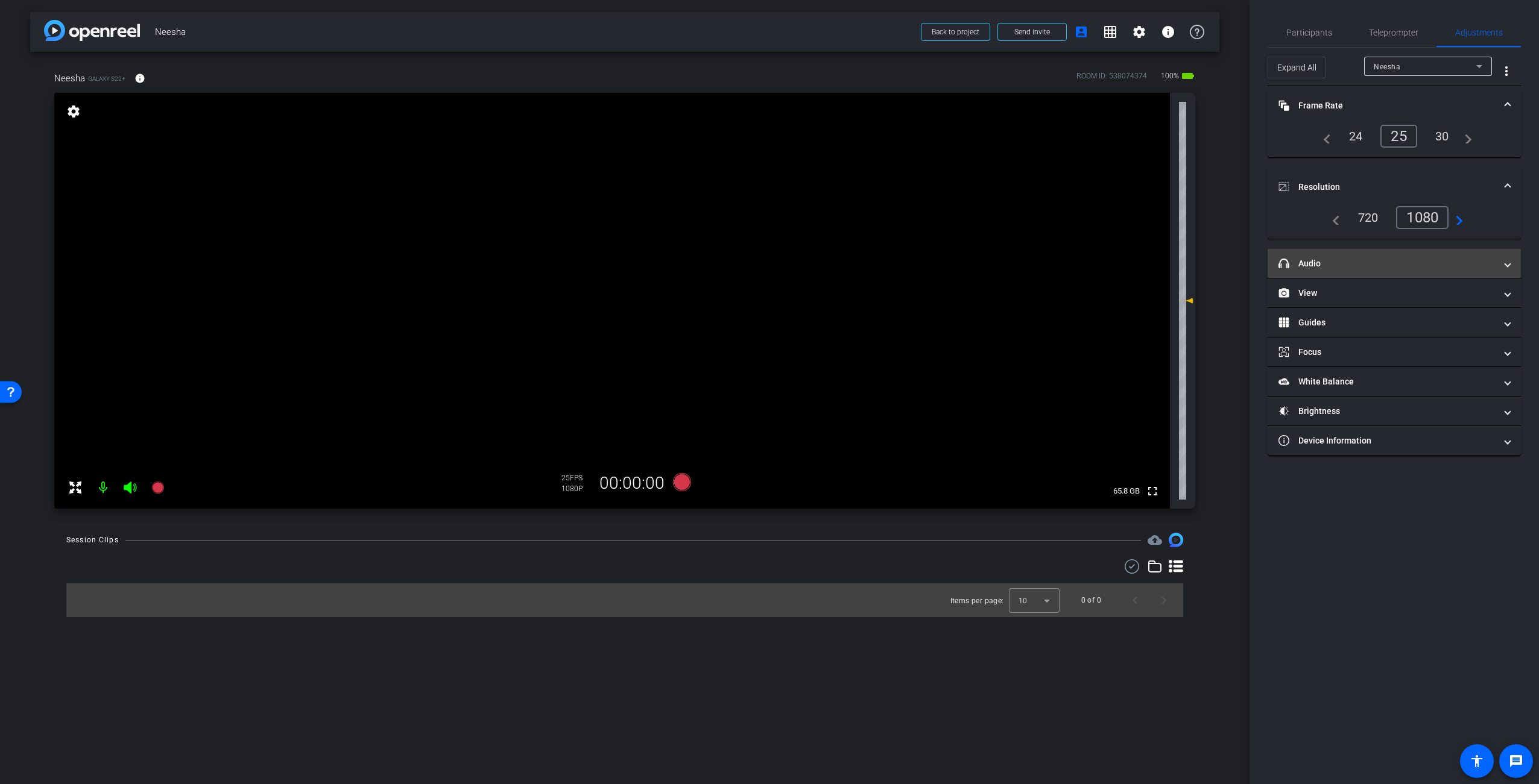
click at [1426, 263] on mat-panel-title "headphone icon Audio" at bounding box center [1387, 264] width 217 height 12
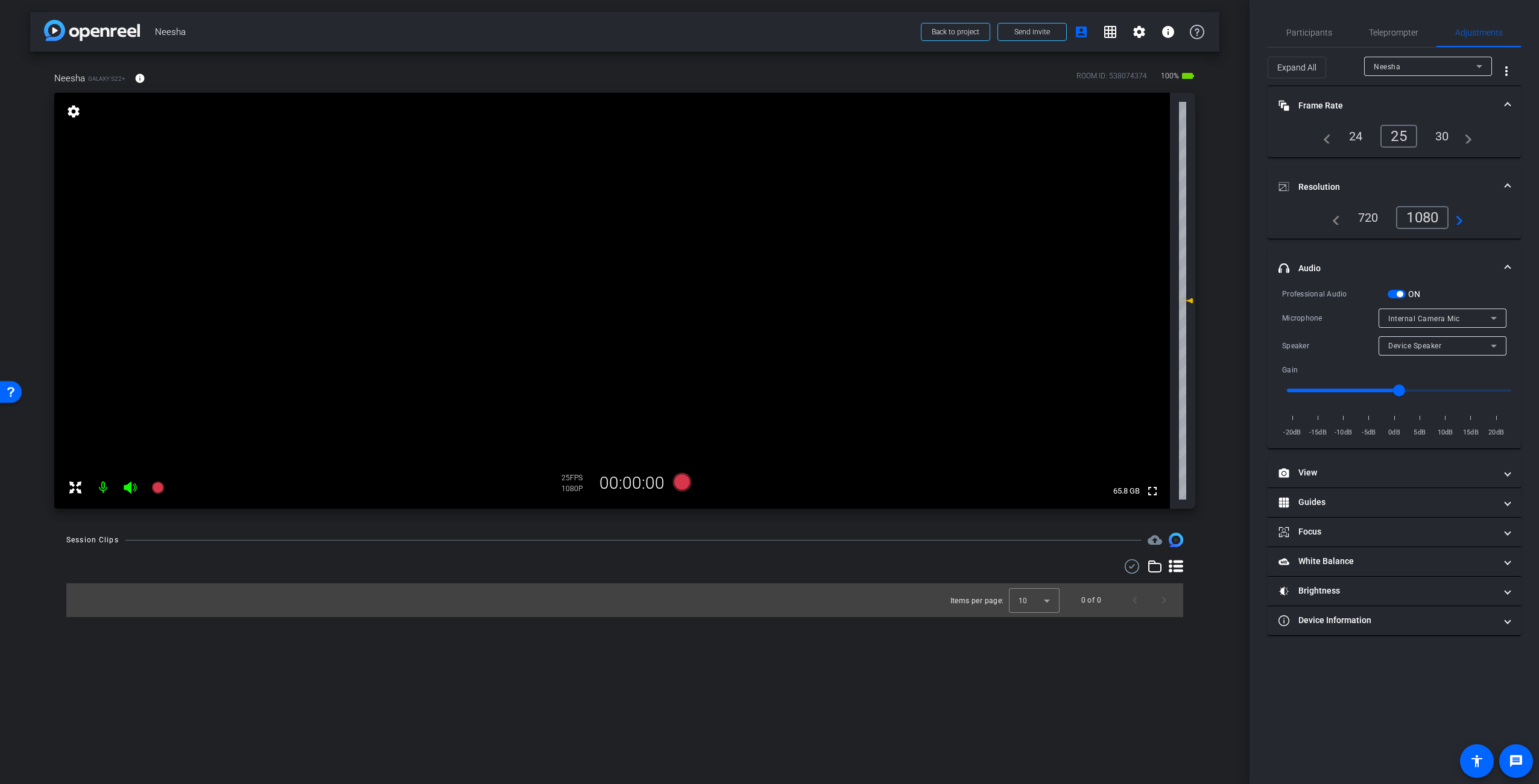
click at [1449, 375] on div "Gain -20dB -15dB -10dB -5dB 0dB 5dB 10dB 15dB 20dB" at bounding box center [1394, 401] width 224 height 74
click at [1493, 313] on icon at bounding box center [1494, 318] width 14 height 14
click at [1464, 288] on div at bounding box center [769, 392] width 1539 height 784
click at [1491, 319] on icon at bounding box center [1494, 318] width 14 height 14
click at [1438, 275] on div at bounding box center [769, 392] width 1539 height 784
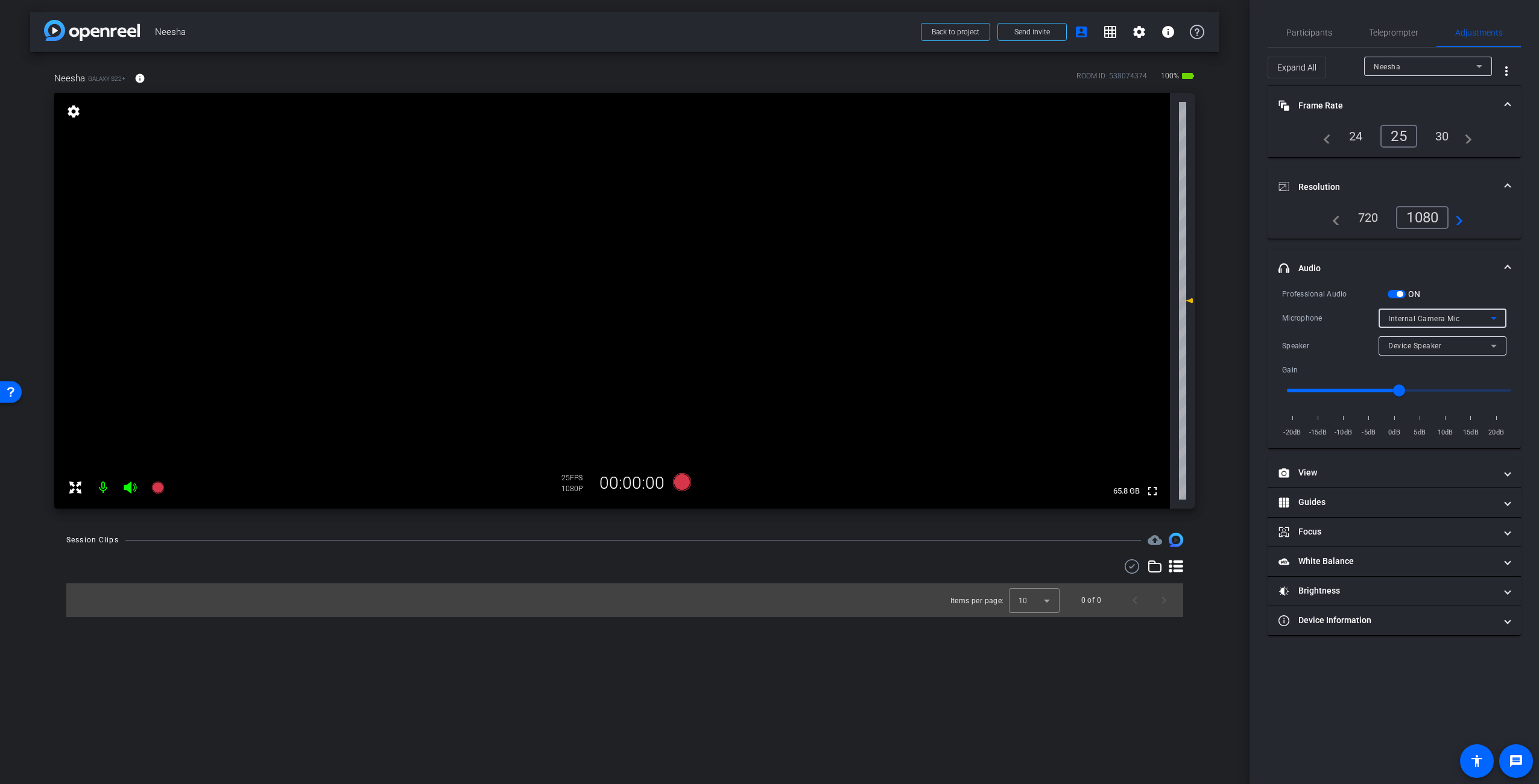
click at [1490, 313] on icon at bounding box center [1494, 318] width 14 height 14
click at [1481, 280] on div at bounding box center [769, 392] width 1539 height 784
click at [1398, 292] on span "button" at bounding box center [1399, 294] width 6 height 6
click at [1395, 294] on span "button" at bounding box center [1396, 294] width 18 height 9
click at [1493, 320] on icon at bounding box center [1493, 318] width 6 height 3
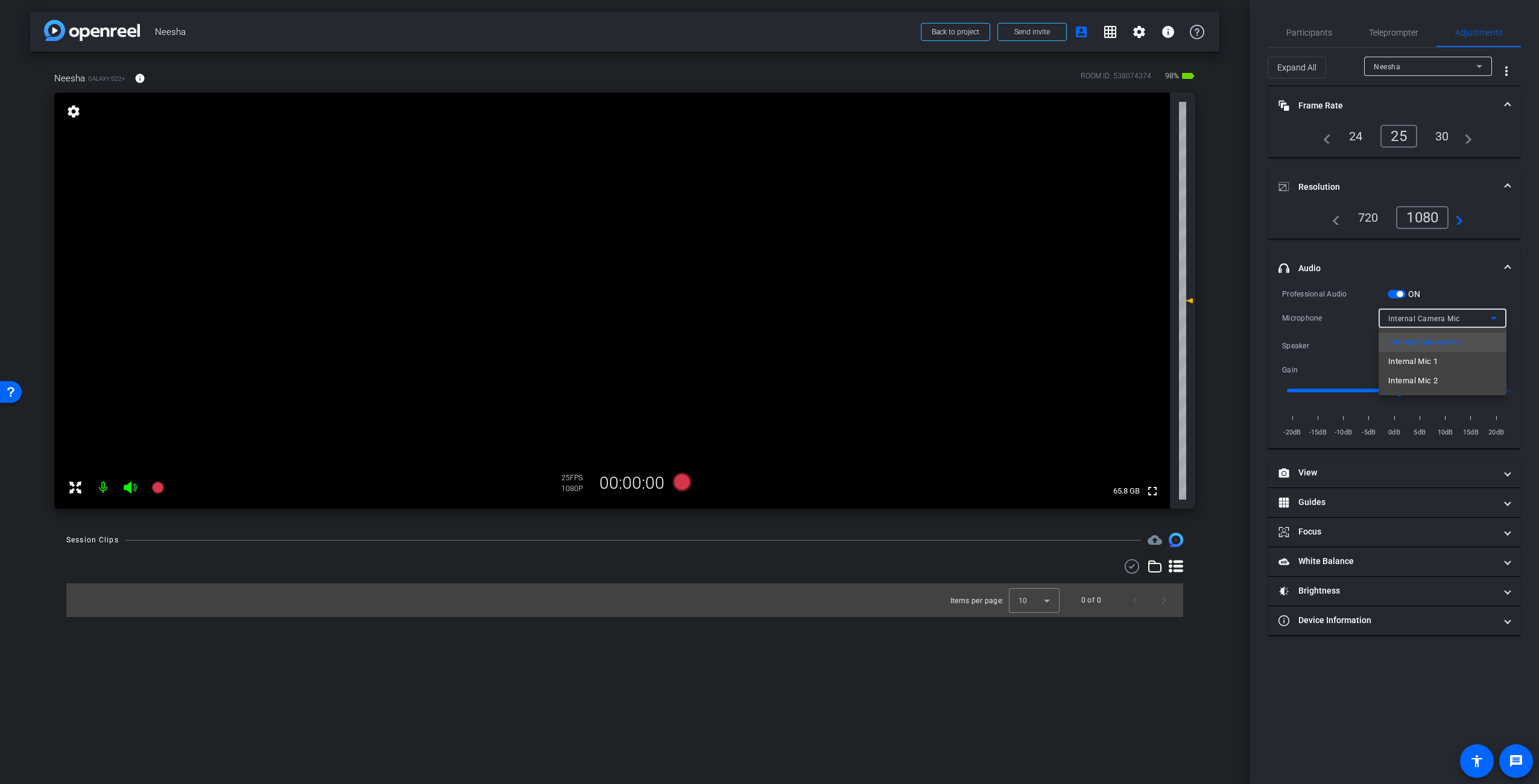
click at [1487, 293] on div at bounding box center [769, 392] width 1539 height 784
click at [789, 372] on video at bounding box center [611, 301] width 1115 height 416
click at [1318, 28] on span "Participants" at bounding box center [1310, 33] width 46 height 9
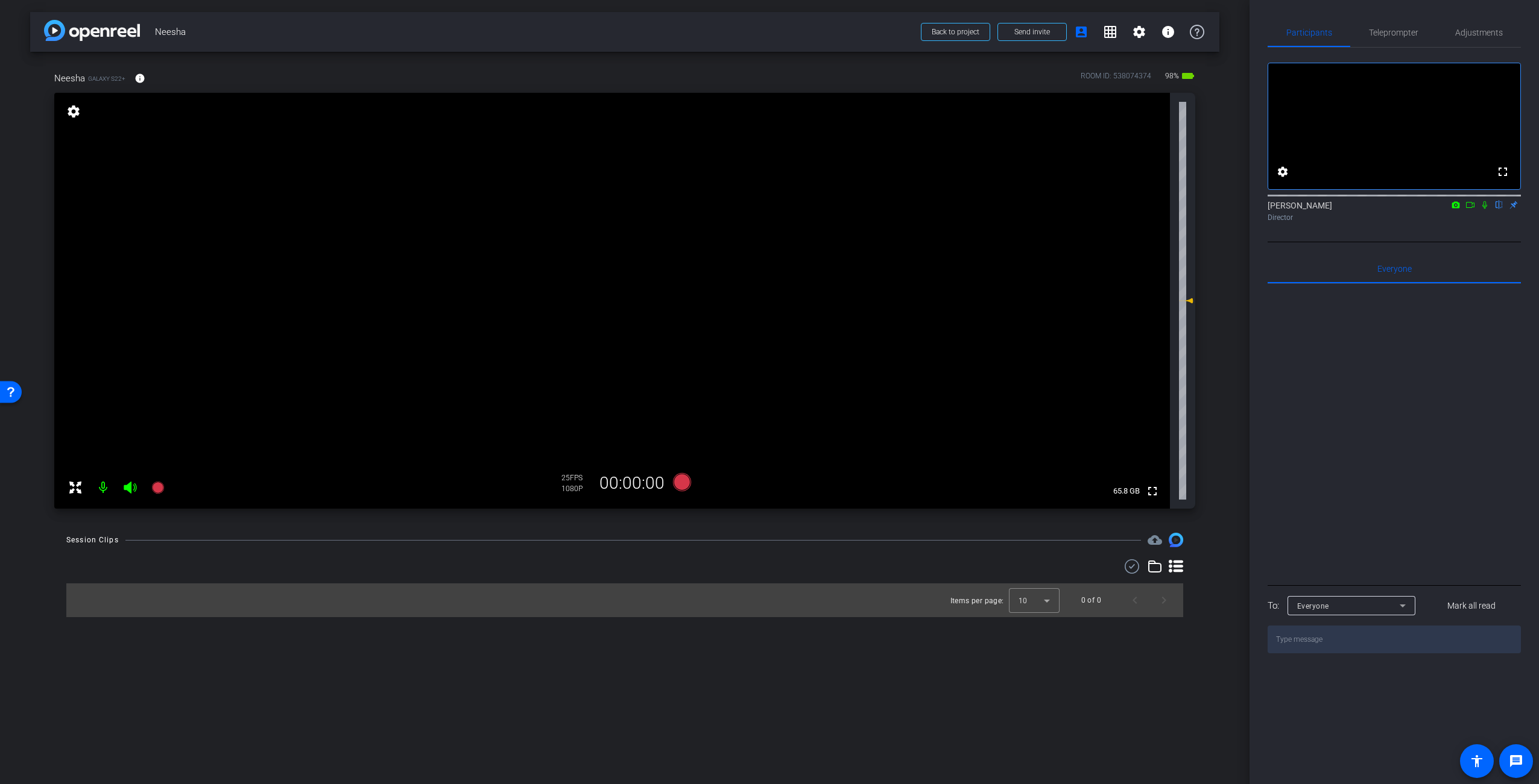
click at [1472, 208] on icon at bounding box center [1470, 205] width 9 height 6
click at [1376, 34] on span "Teleprompter" at bounding box center [1394, 33] width 50 height 9
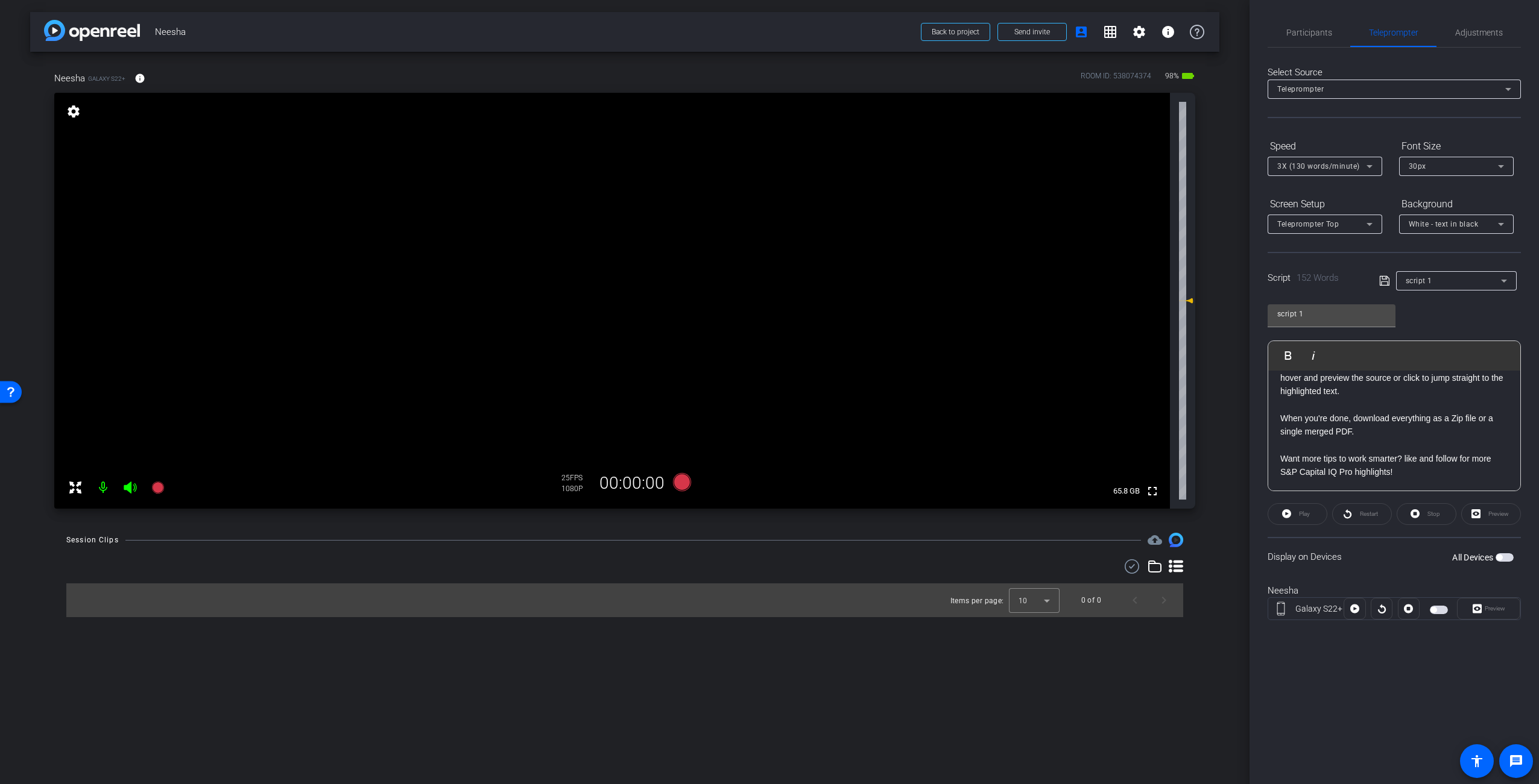
click at [1502, 554] on button "All Devices" at bounding box center [1504, 558] width 18 height 9
click at [1504, 556] on span "button" at bounding box center [1504, 558] width 18 height 9
click at [1413, 578] on div "Neesha Galaxy S22+ [GEOGRAPHIC_DATA]" at bounding box center [1395, 609] width 253 height 66
drag, startPoint x: 982, startPoint y: 279, endPoint x: 996, endPoint y: 300, distance: 25.2
click at [986, 283] on video at bounding box center [611, 301] width 1115 height 416
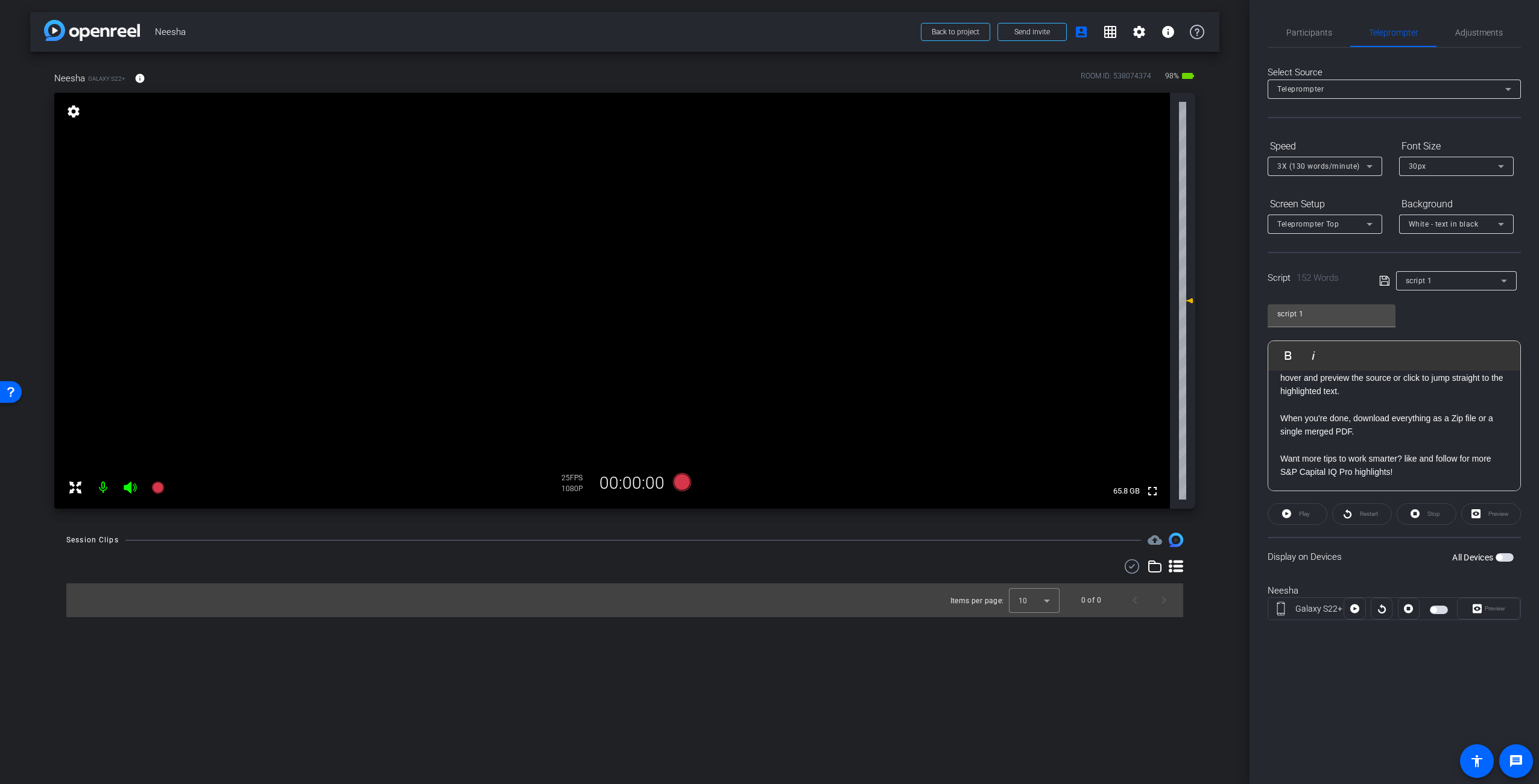
click at [1443, 570] on div "Display on Devices All Devices" at bounding box center [1395, 556] width 253 height 39
click at [1504, 558] on span "button" at bounding box center [1504, 558] width 18 height 9
click at [929, 322] on video at bounding box center [611, 301] width 1115 height 416
click at [1224, 732] on div "arrow_back Neesha Back to project Send invite account_box grid_on settings info…" at bounding box center [625, 392] width 1249 height 784
click at [802, 572] on div at bounding box center [625, 567] width 1116 height 14
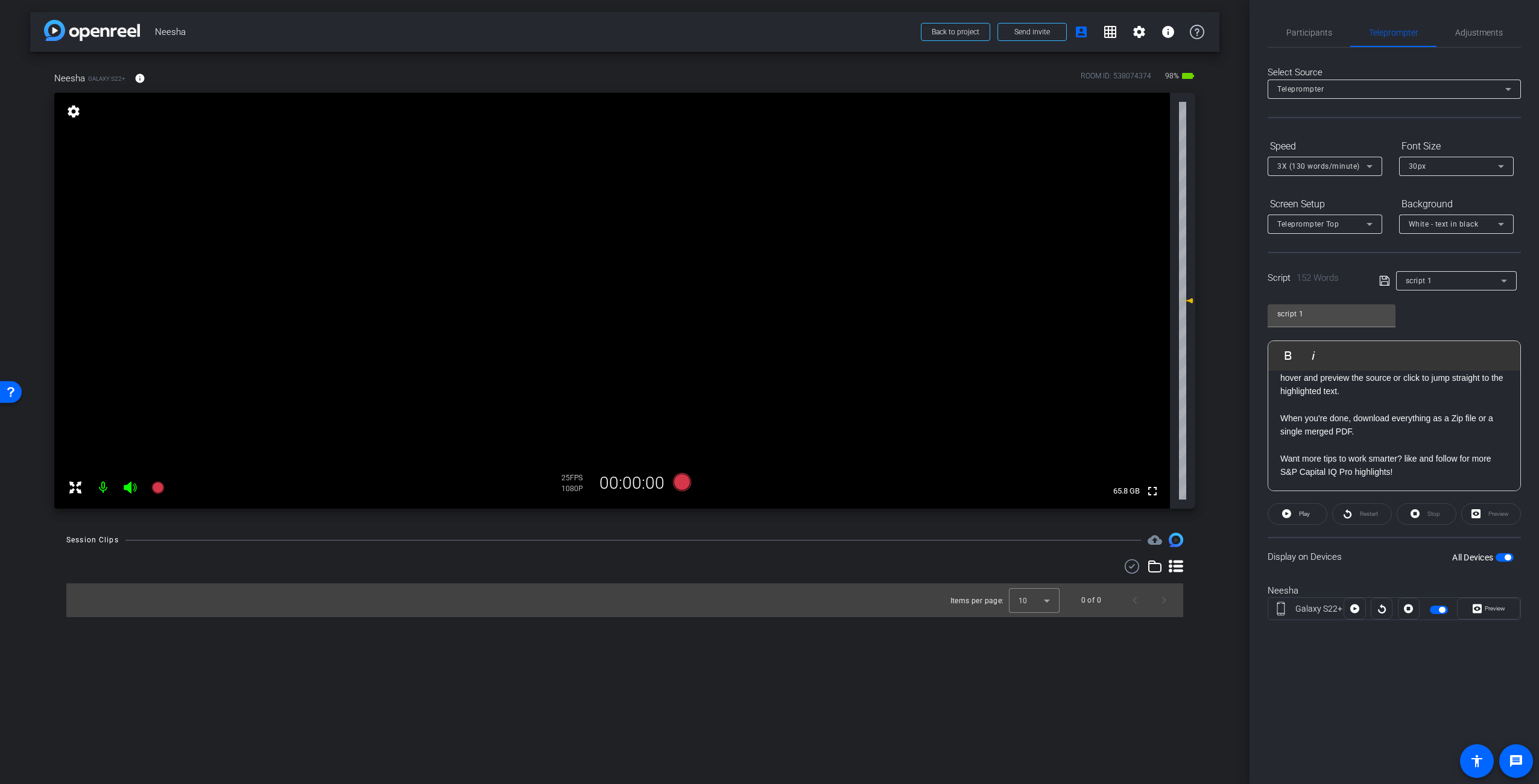
click at [693, 563] on div at bounding box center [625, 567] width 1116 height 14
click at [688, 485] on icon at bounding box center [682, 482] width 18 height 18
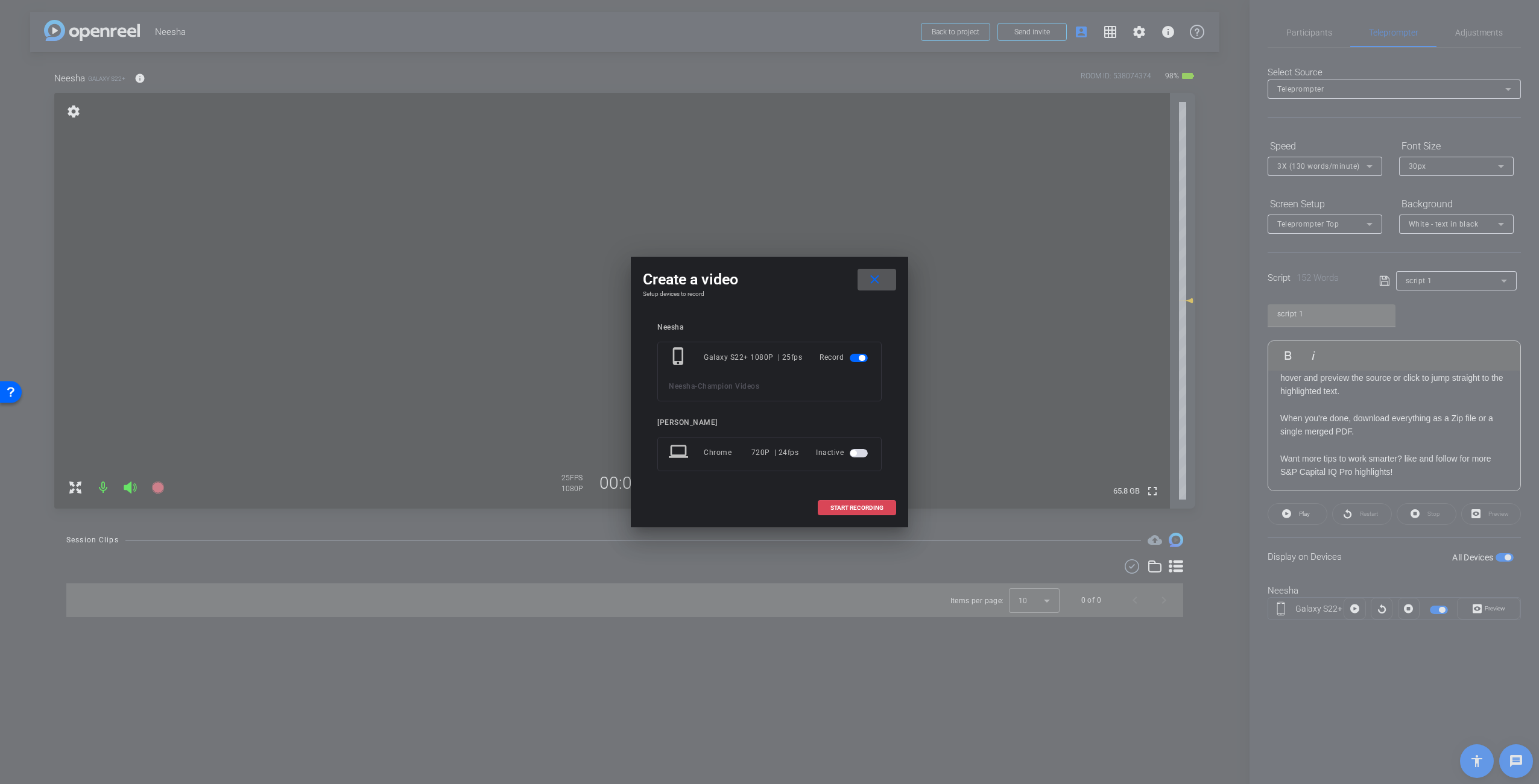
click at [878, 512] on span at bounding box center [857, 508] width 77 height 29
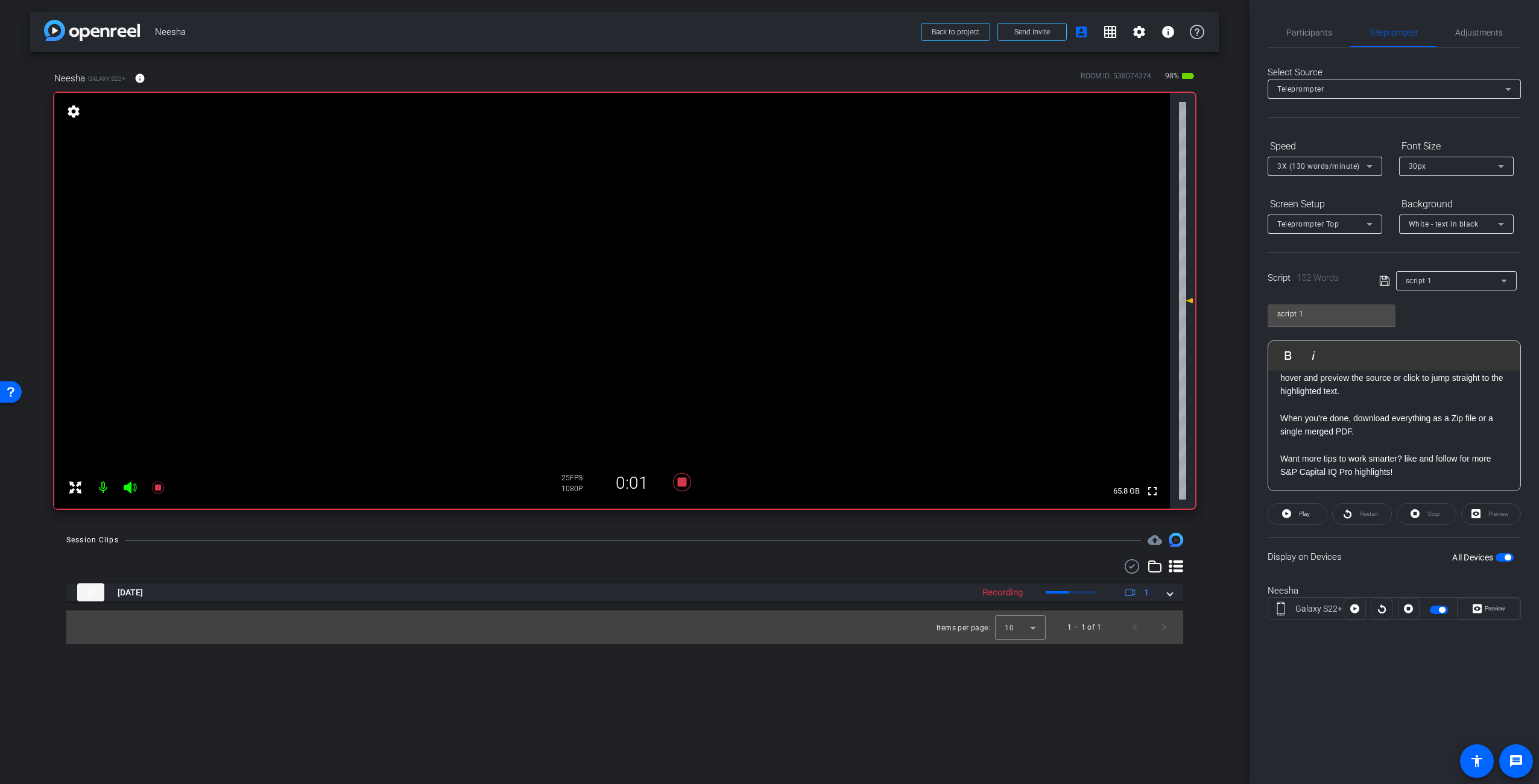
drag, startPoint x: 1490, startPoint y: 515, endPoint x: 1502, endPoint y: 562, distance: 48.5
click at [1490, 516] on div "Preview" at bounding box center [1490, 514] width 59 height 22
click at [1497, 609] on span "Preview" at bounding box center [1495, 608] width 20 height 6
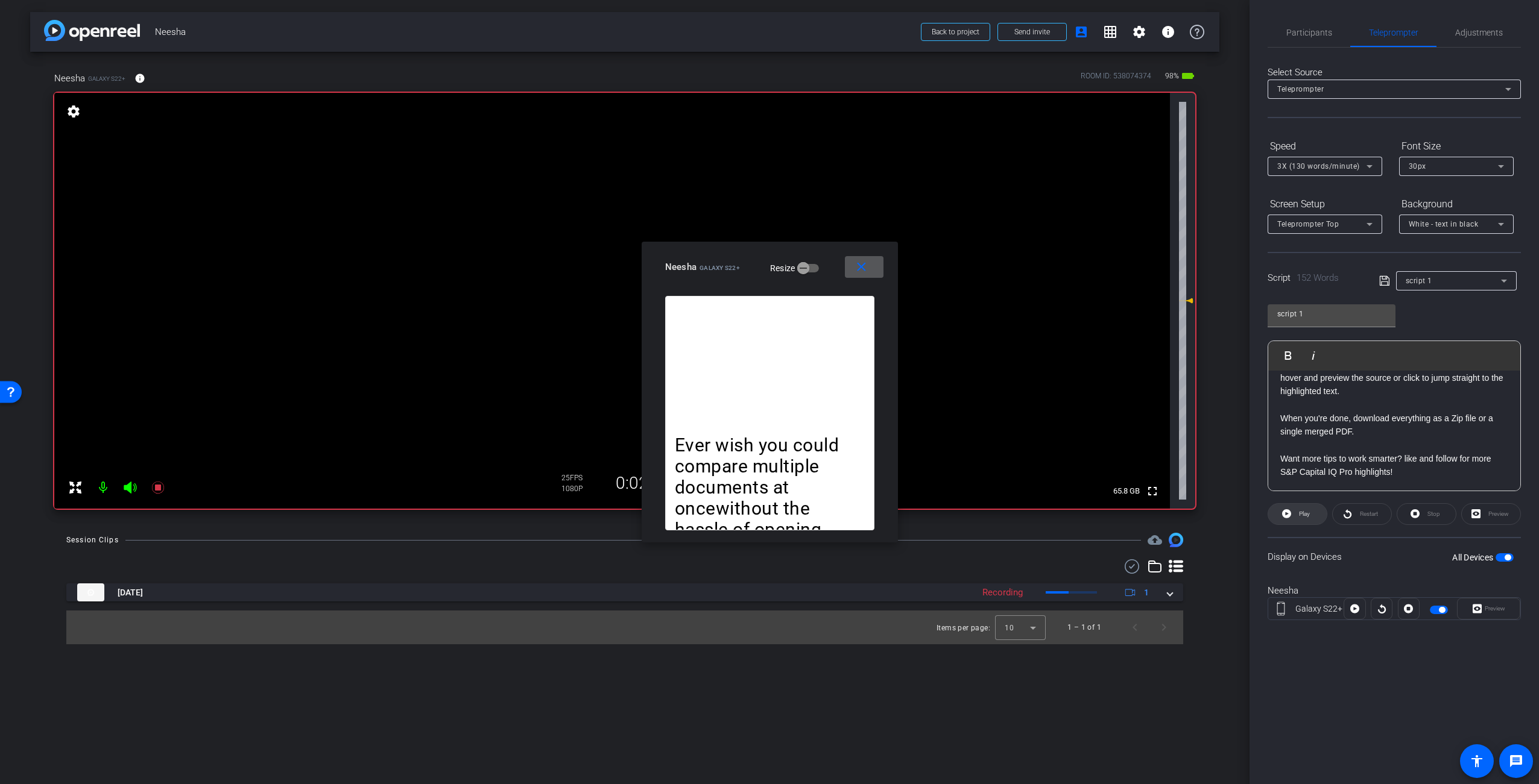
click at [1294, 515] on span at bounding box center [1297, 514] width 58 height 29
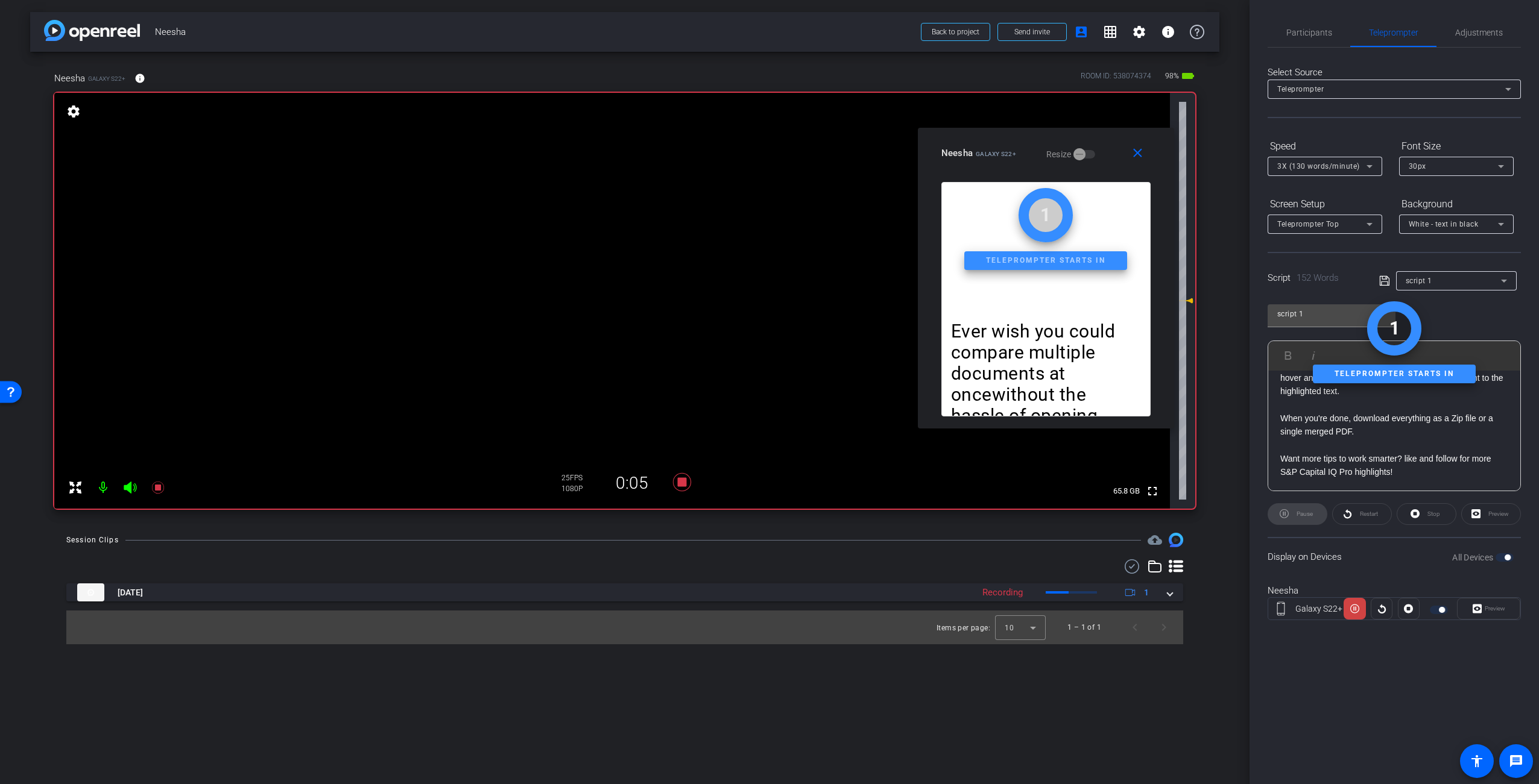
drag, startPoint x: 753, startPoint y: 268, endPoint x: 1037, endPoint y: 148, distance: 308.3
click at [1037, 148] on mat-slide-toggle "Resize" at bounding box center [1061, 154] width 67 height 19
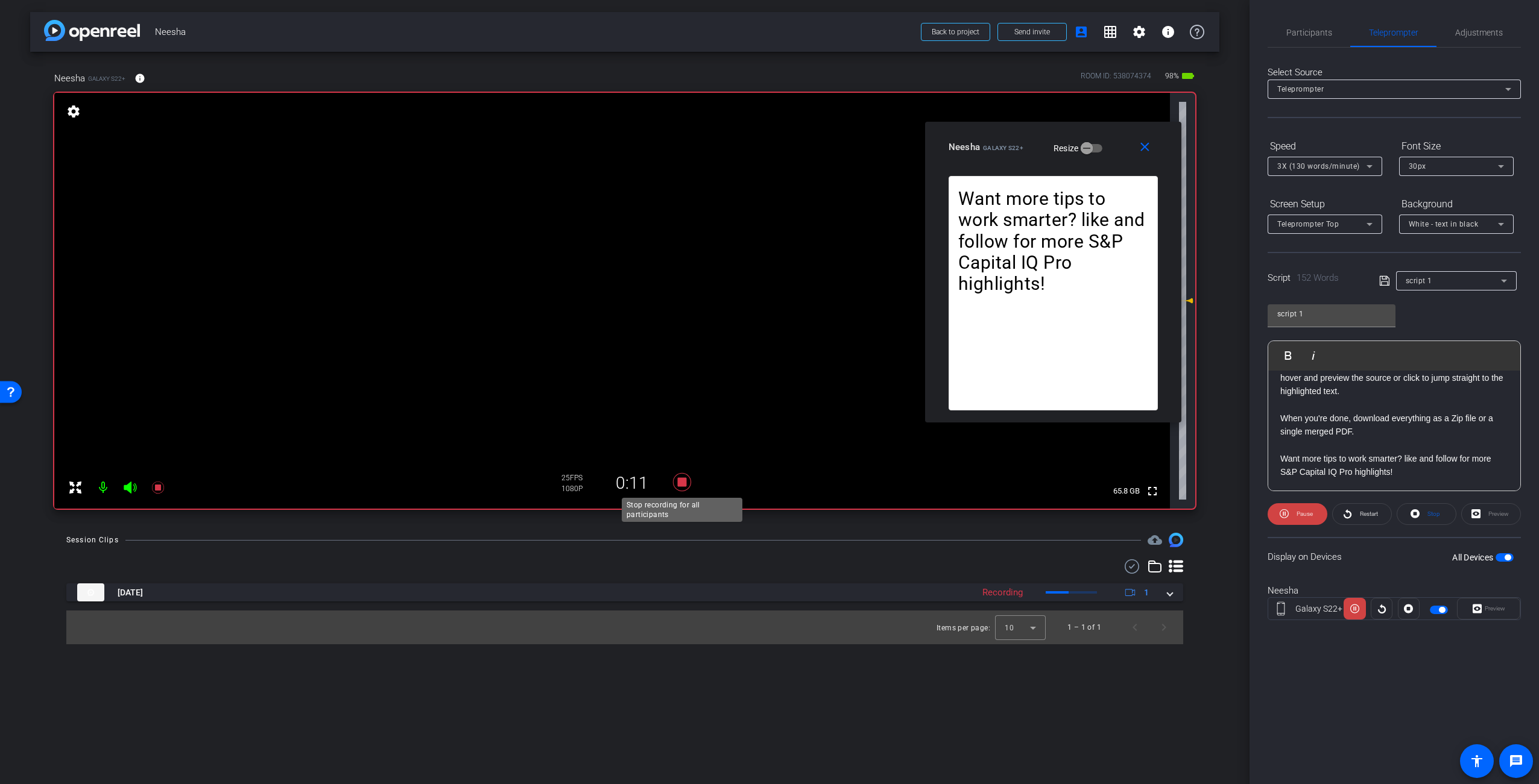
click at [686, 480] on icon at bounding box center [682, 482] width 18 height 18
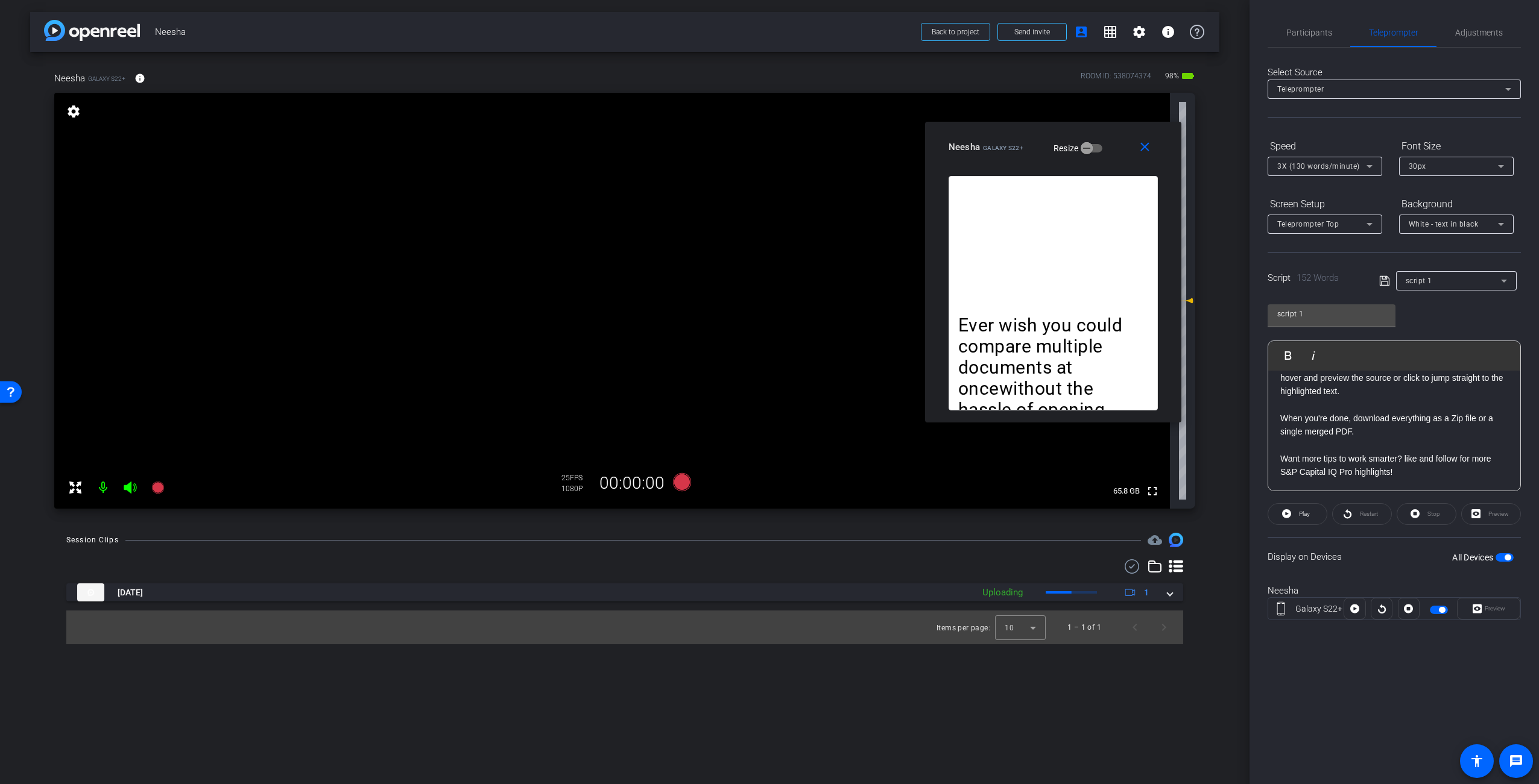
click at [1083, 275] on div "Ever wish you could compare multiple documents at oncewithout the hassle of ope…" at bounding box center [1053, 293] width 209 height 235
click at [952, 557] on div "Session Clips cloud_upload [DATE] Uploading 1 Items per page: 10 1 – 1 of 1" at bounding box center [625, 589] width 1189 height 112
click at [1232, 449] on div "arrow_back Neesha Back to project Send invite account_box grid_on settings info…" at bounding box center [625, 392] width 1249 height 784
click at [1223, 157] on div "arrow_back Neesha Back to project Send invite account_box grid_on settings info…" at bounding box center [625, 392] width 1249 height 784
click at [1481, 28] on span "Adjustments" at bounding box center [1479, 33] width 48 height 9
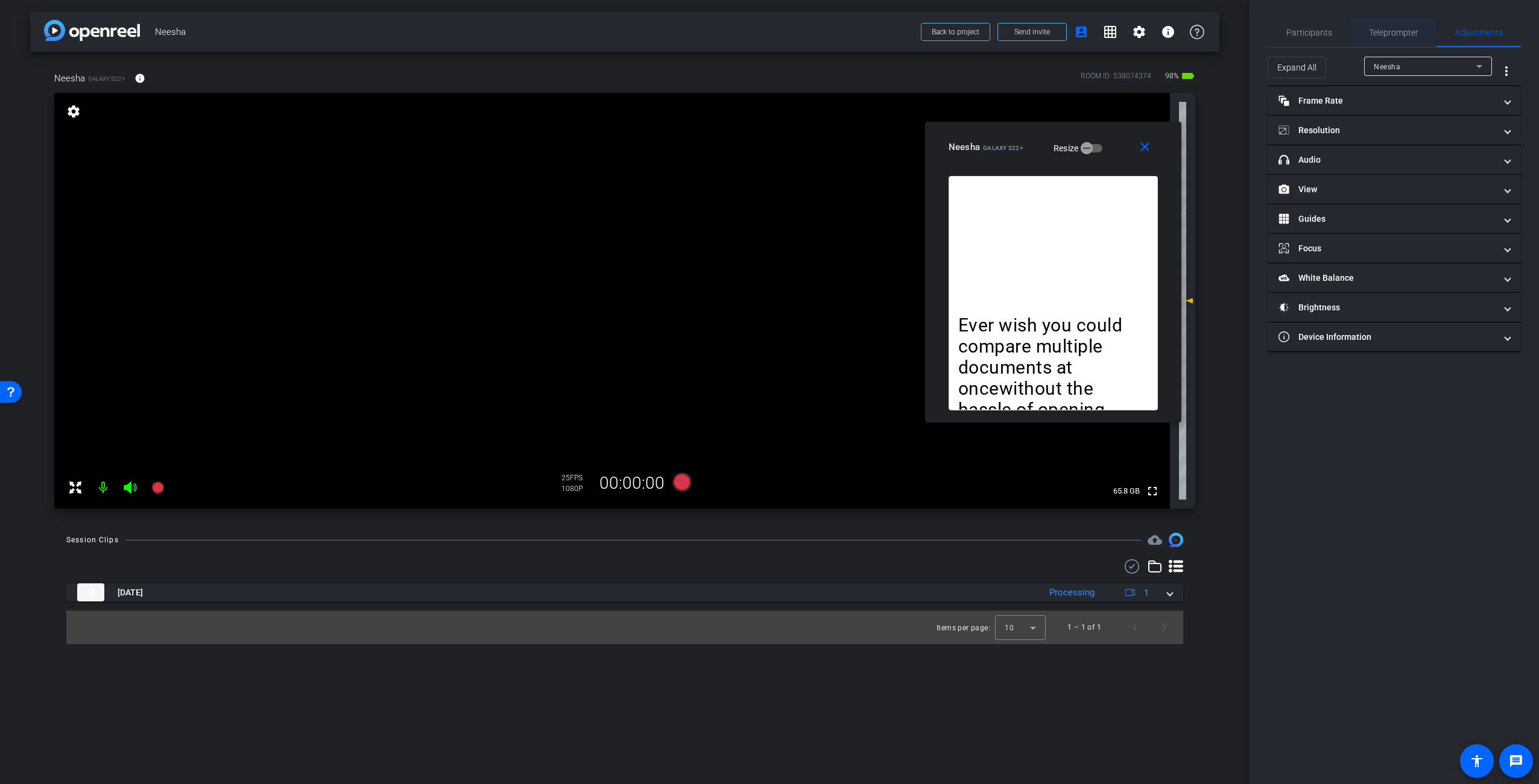
click at [1385, 33] on span "Teleprompter" at bounding box center [1394, 33] width 50 height 9
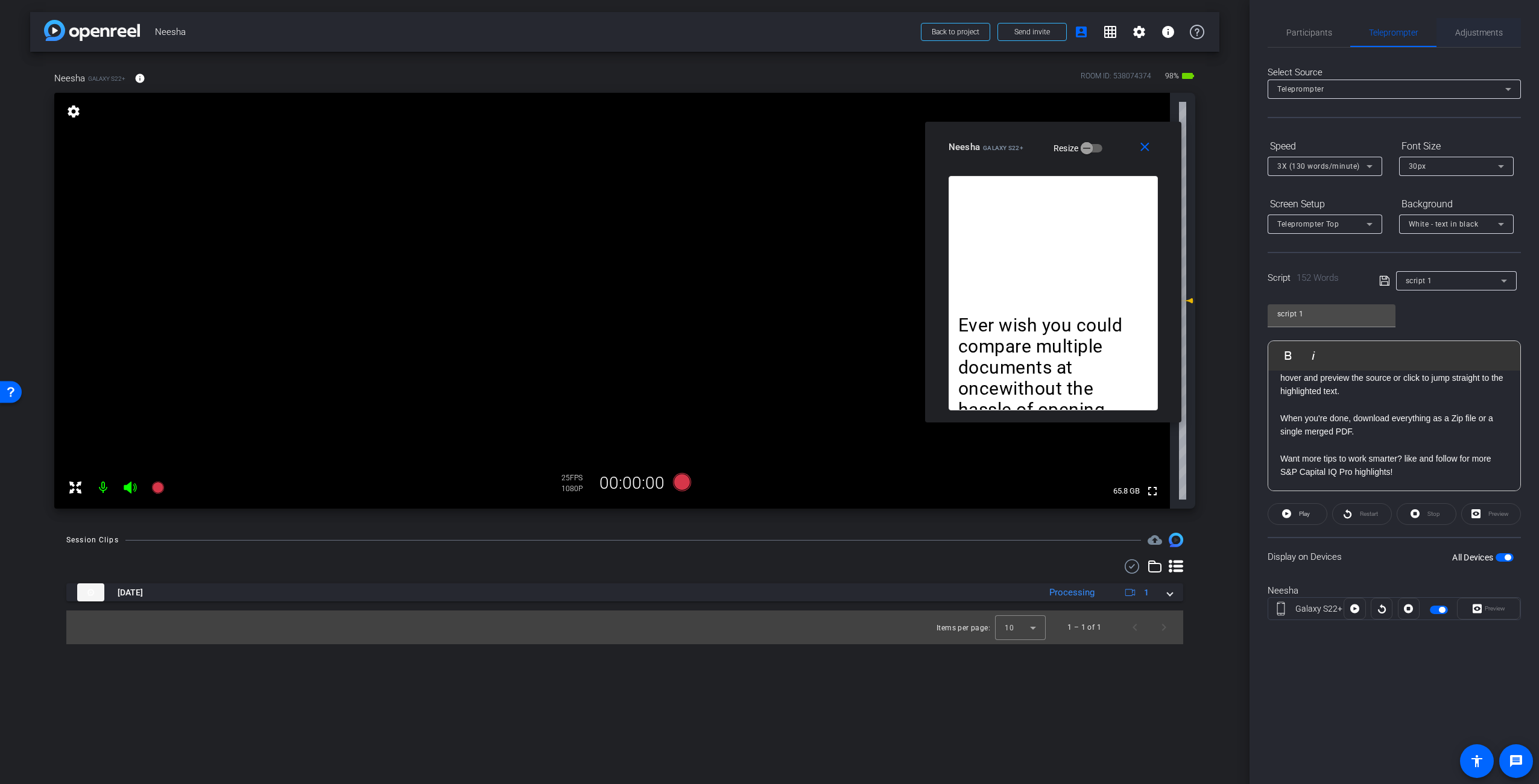
click at [1467, 29] on body "Accessibility Screen-Reader Guide, Feedback, and Issue Reporting | New window m…" at bounding box center [769, 392] width 1539 height 784
click at [1492, 30] on span "Adjustments" at bounding box center [1479, 33] width 48 height 9
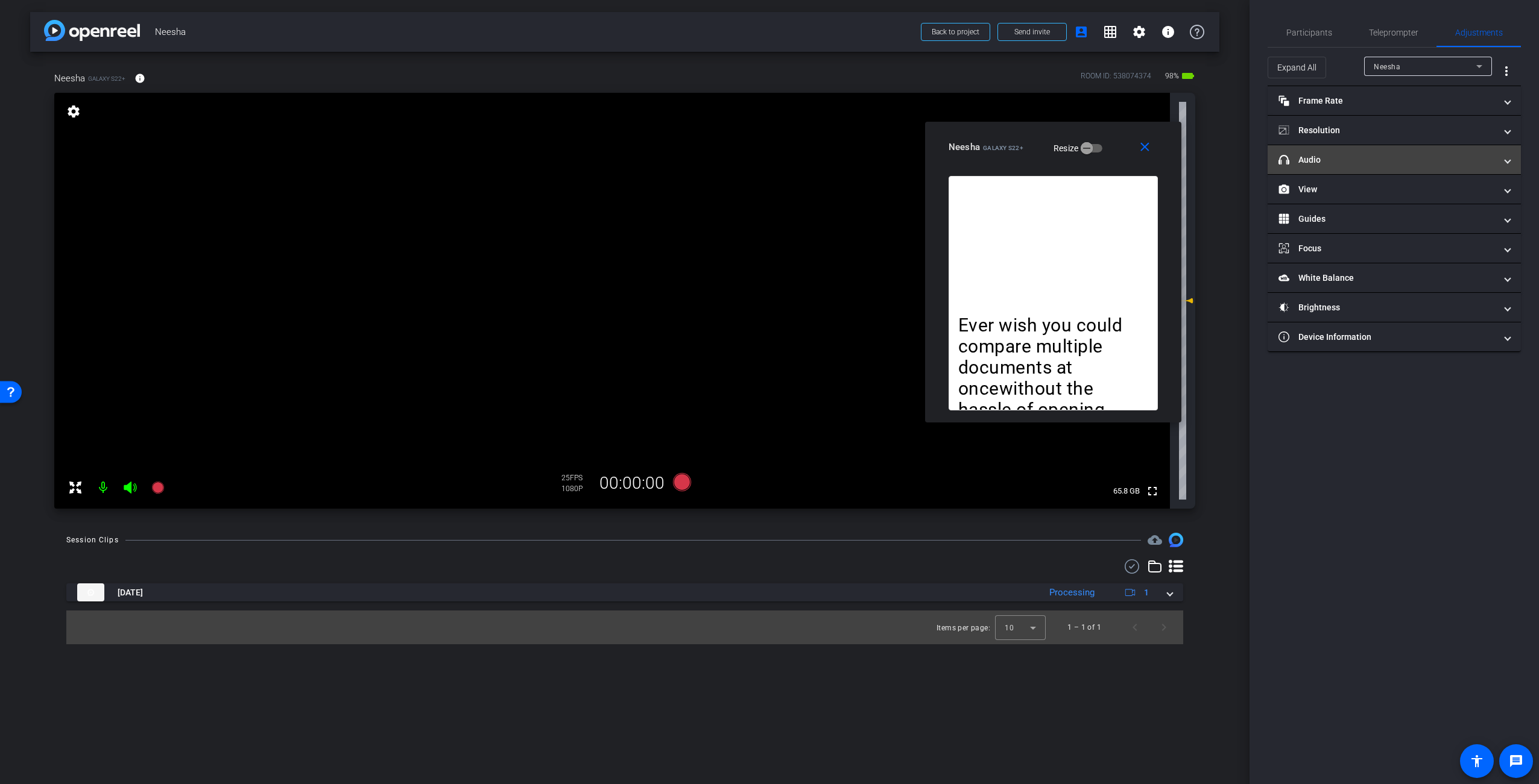
click at [1376, 163] on mat-panel-title "headphone icon Audio" at bounding box center [1387, 160] width 217 height 12
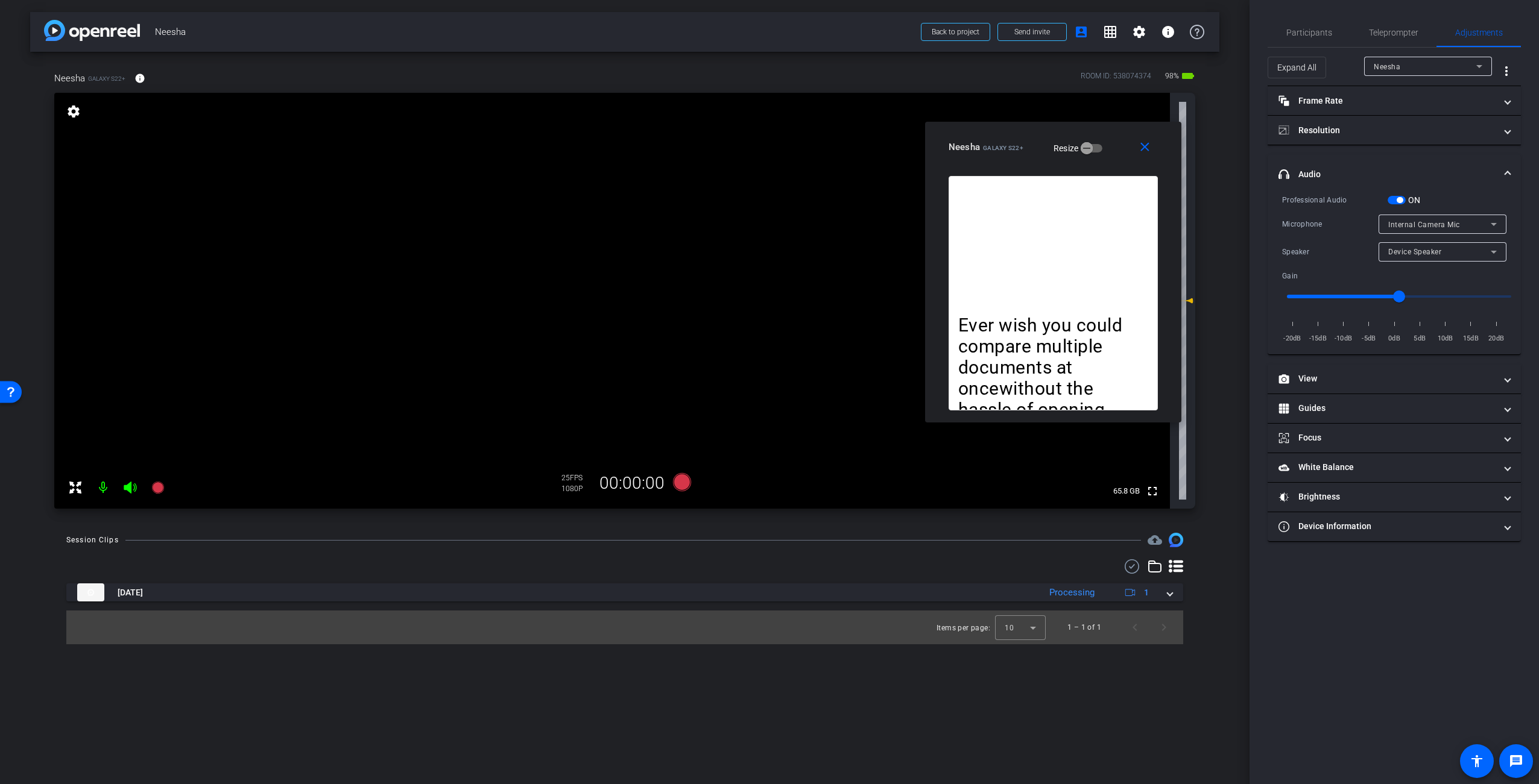
click at [1492, 252] on icon at bounding box center [1493, 252] width 6 height 3
drag, startPoint x: 1502, startPoint y: 214, endPoint x: 1500, endPoint y: 222, distance: 8.2
click at [1502, 216] on div at bounding box center [769, 392] width 1539 height 784
click at [1500, 221] on icon at bounding box center [1494, 224] width 14 height 14
click at [1497, 223] on div at bounding box center [769, 392] width 1539 height 784
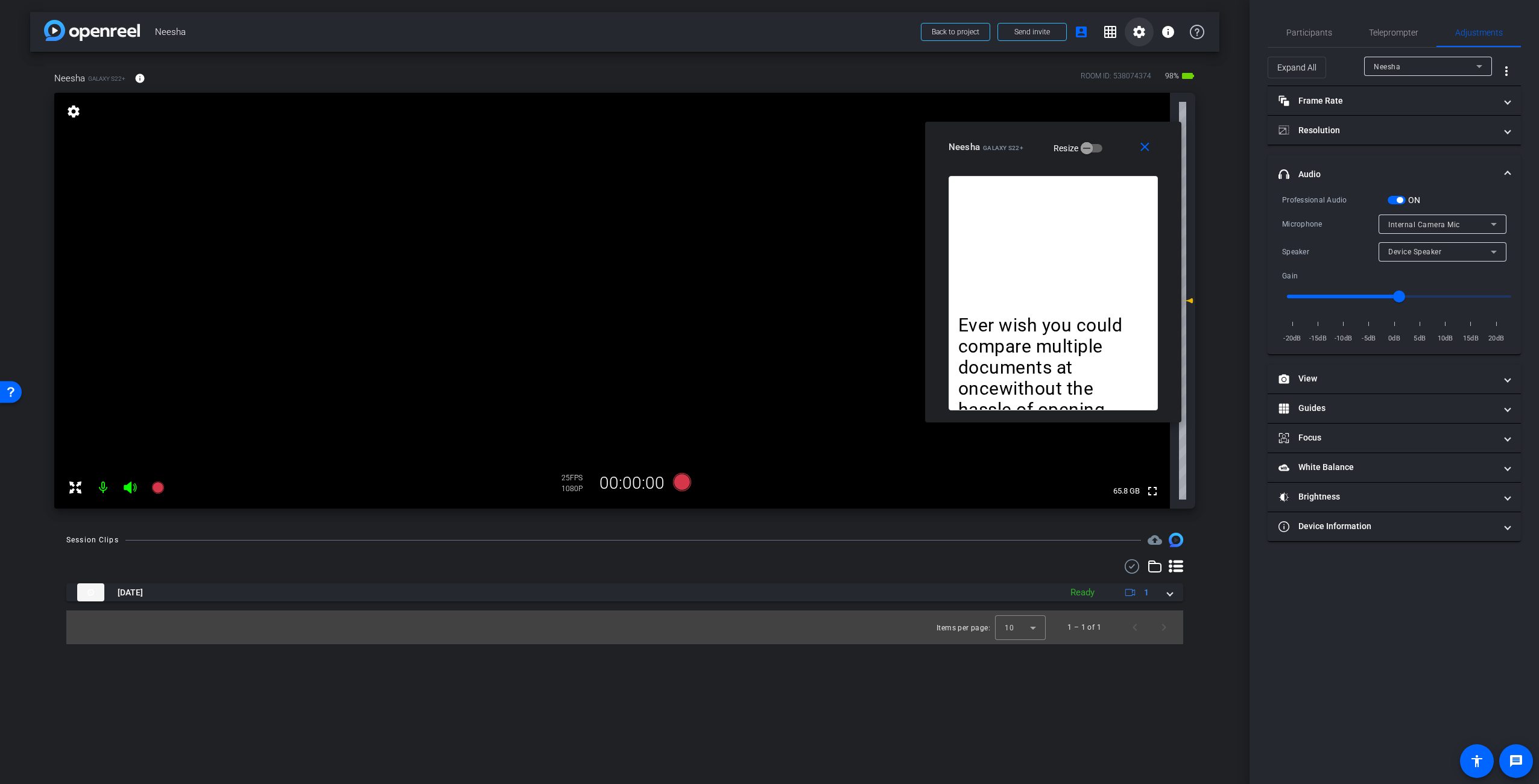
click at [1142, 31] on mat-icon "settings" at bounding box center [1139, 32] width 14 height 14
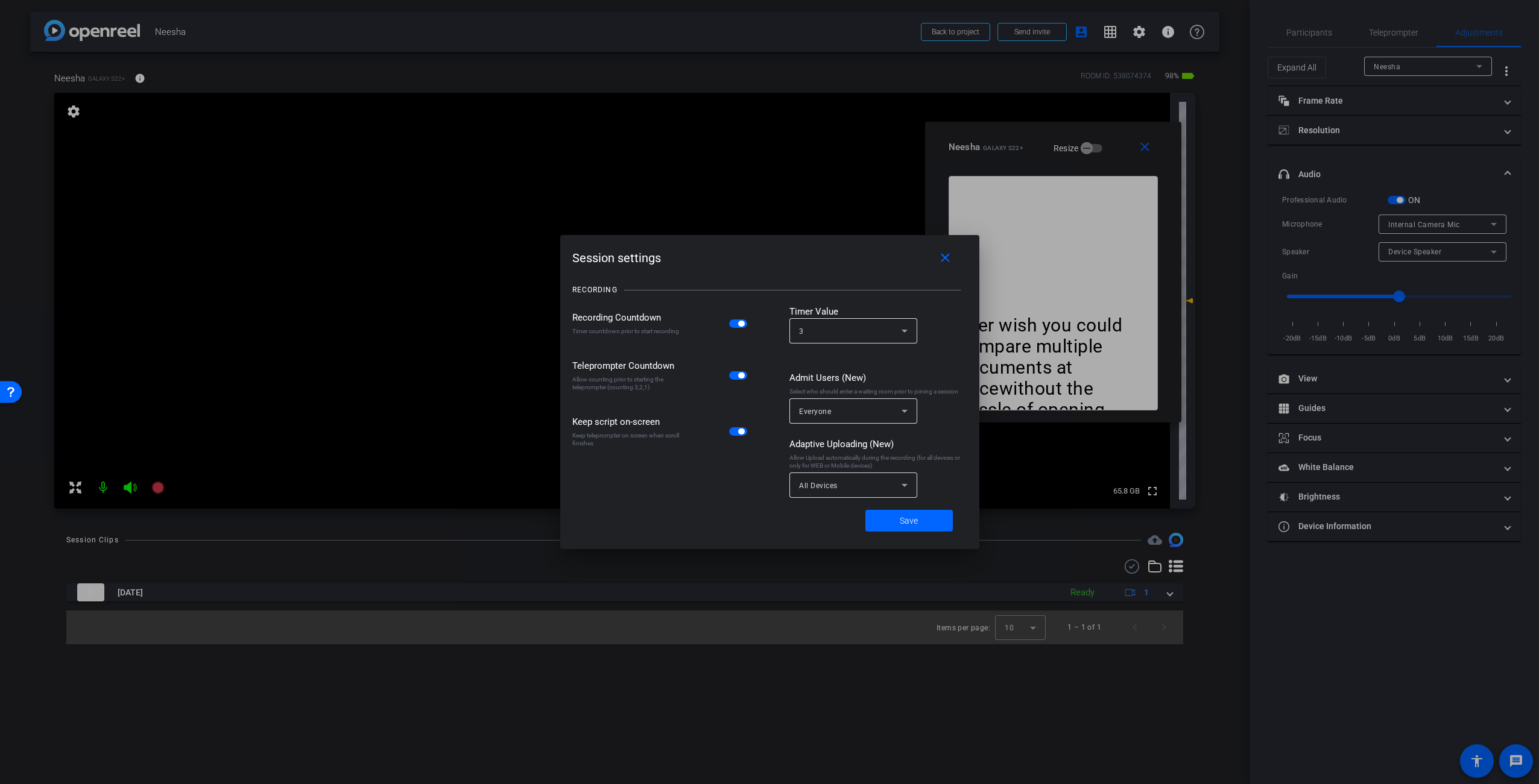
click at [737, 377] on button "button" at bounding box center [738, 376] width 18 height 9
click at [905, 520] on span "Save" at bounding box center [908, 521] width 18 height 12
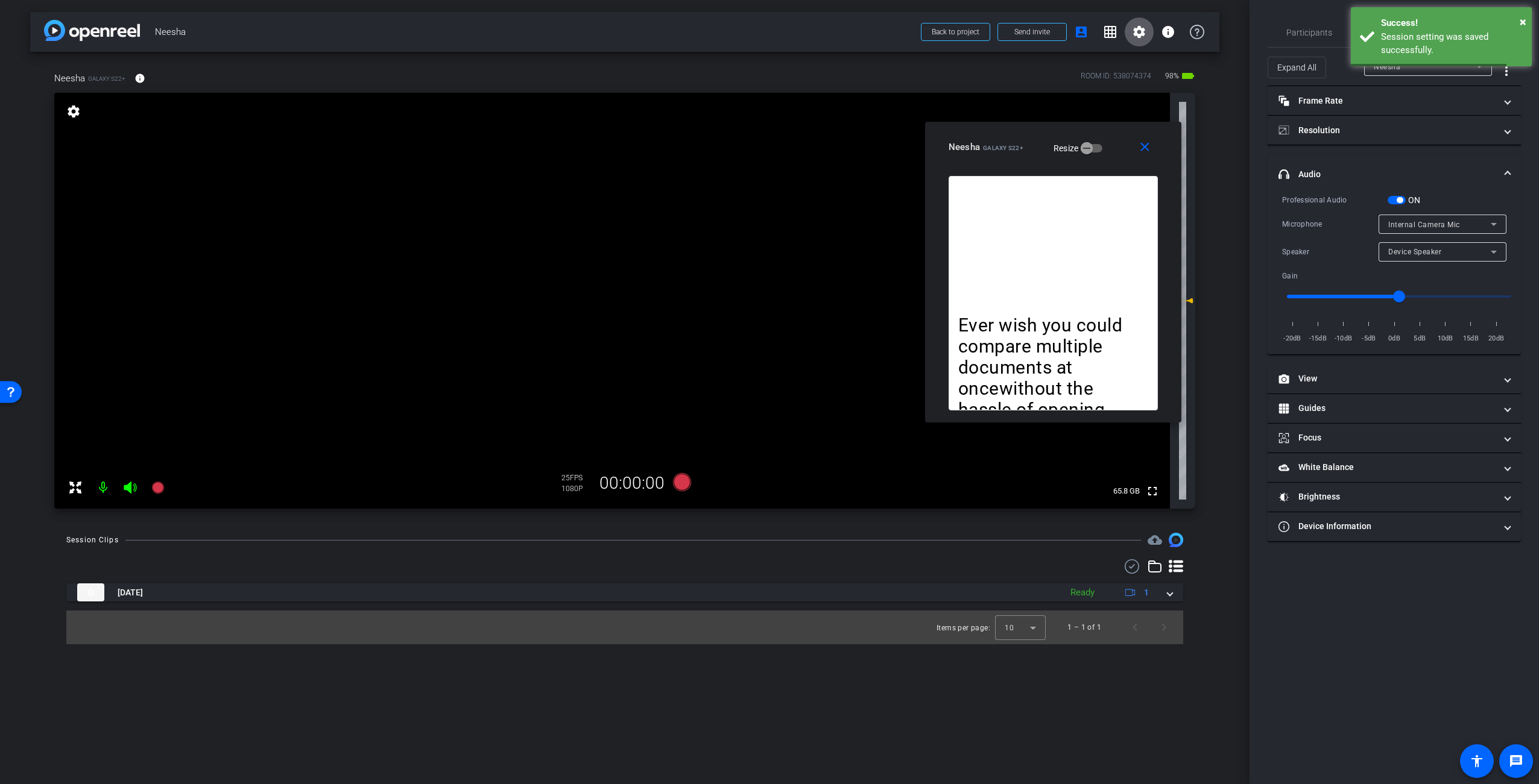
click at [725, 540] on div "Session Clips cloud_upload" at bounding box center [625, 540] width 1116 height 14
click at [805, 543] on div "Session Clips cloud_upload" at bounding box center [625, 540] width 1116 height 14
click at [678, 480] on icon at bounding box center [682, 482] width 18 height 18
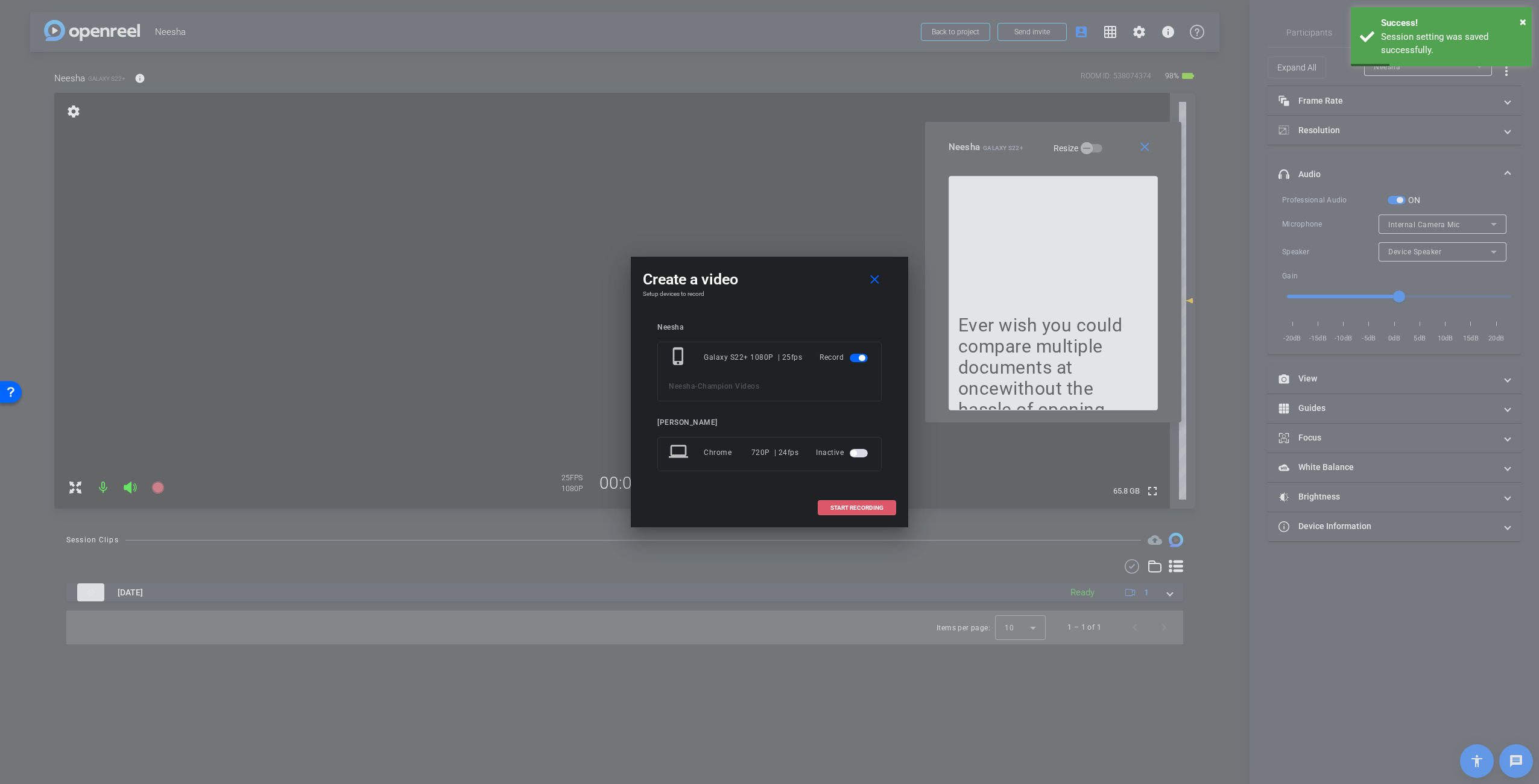
click at [888, 508] on span at bounding box center [857, 508] width 77 height 29
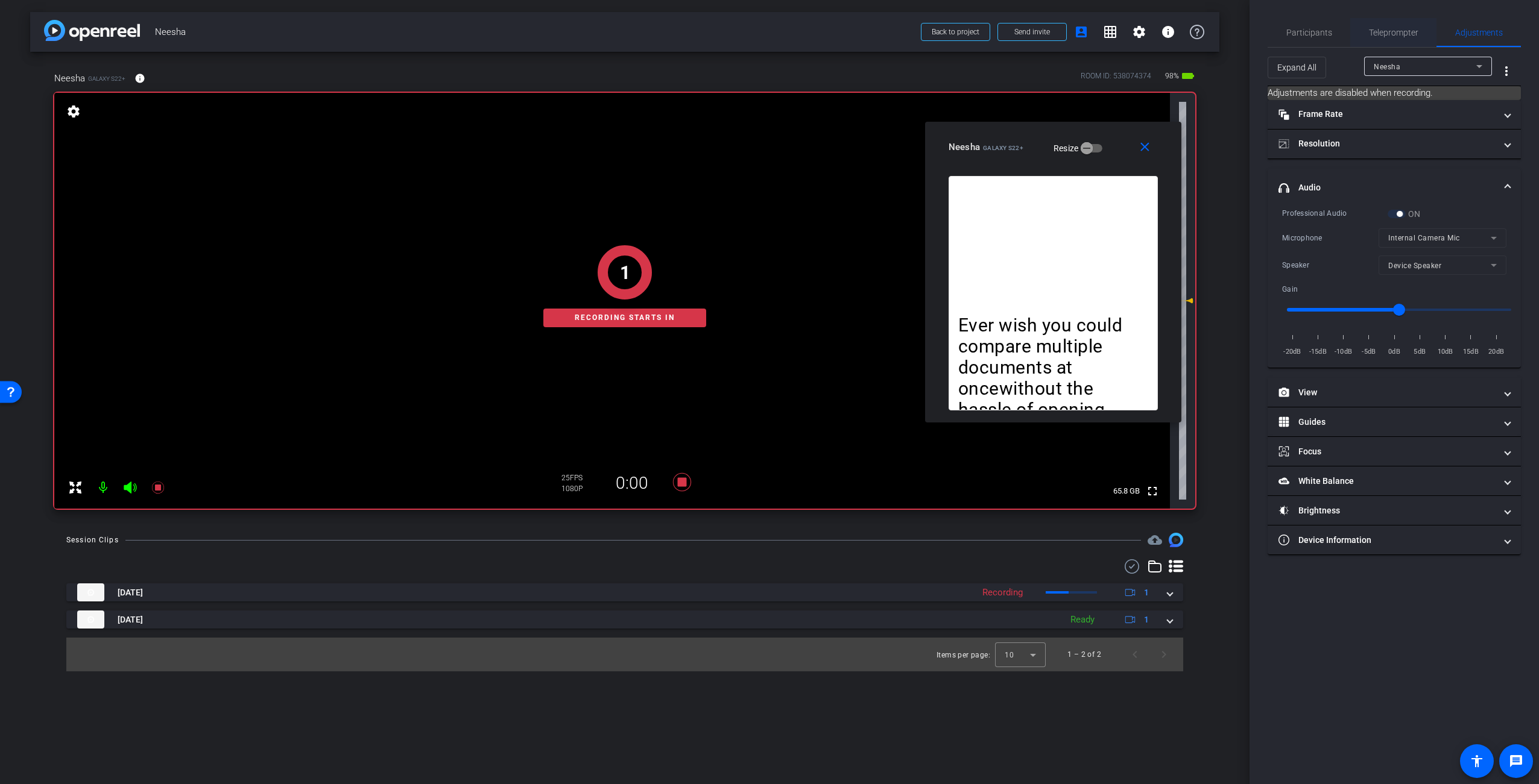
click at [1385, 33] on span "Teleprompter" at bounding box center [1394, 33] width 50 height 9
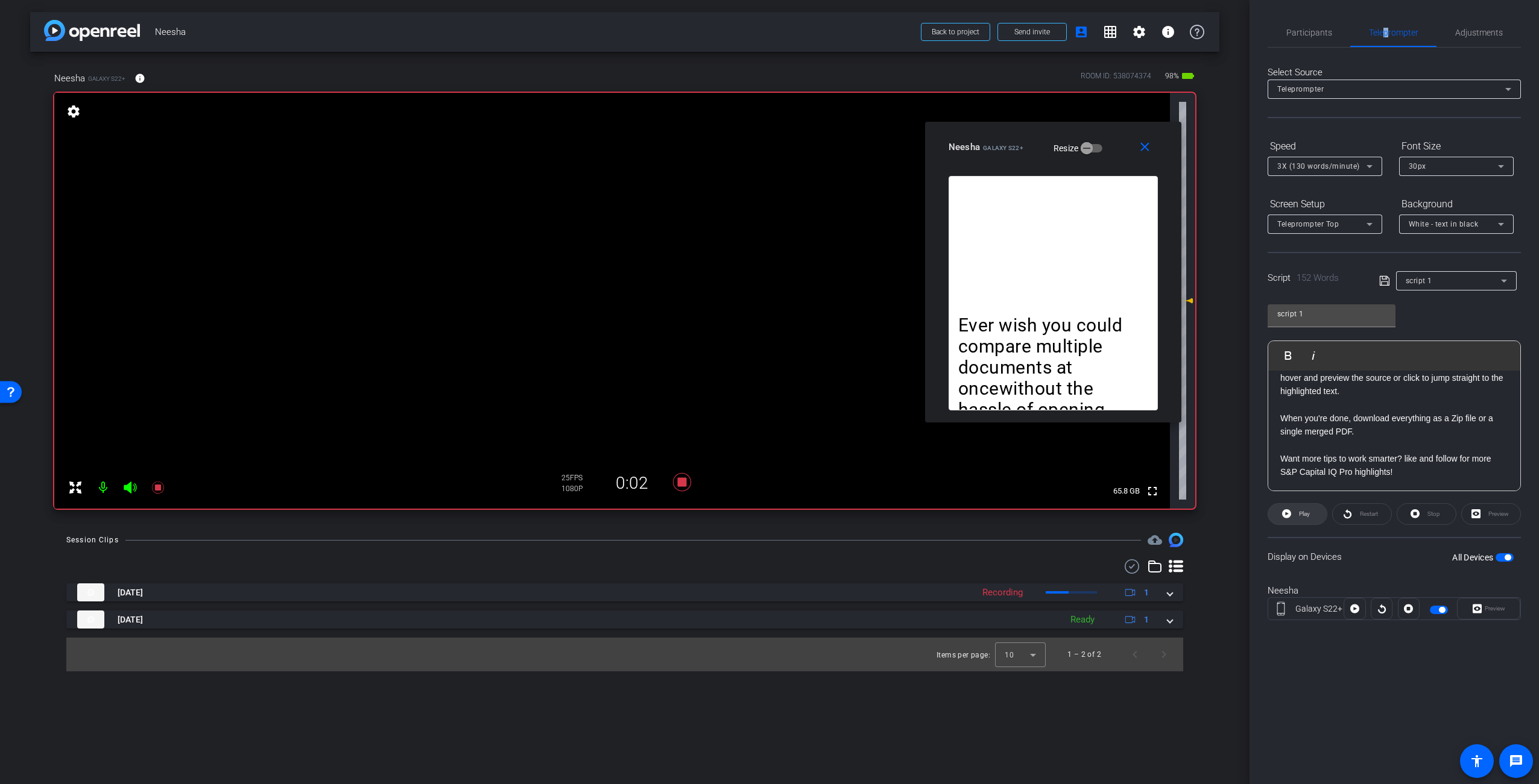
click at [1301, 515] on span "Play" at bounding box center [1304, 513] width 11 height 6
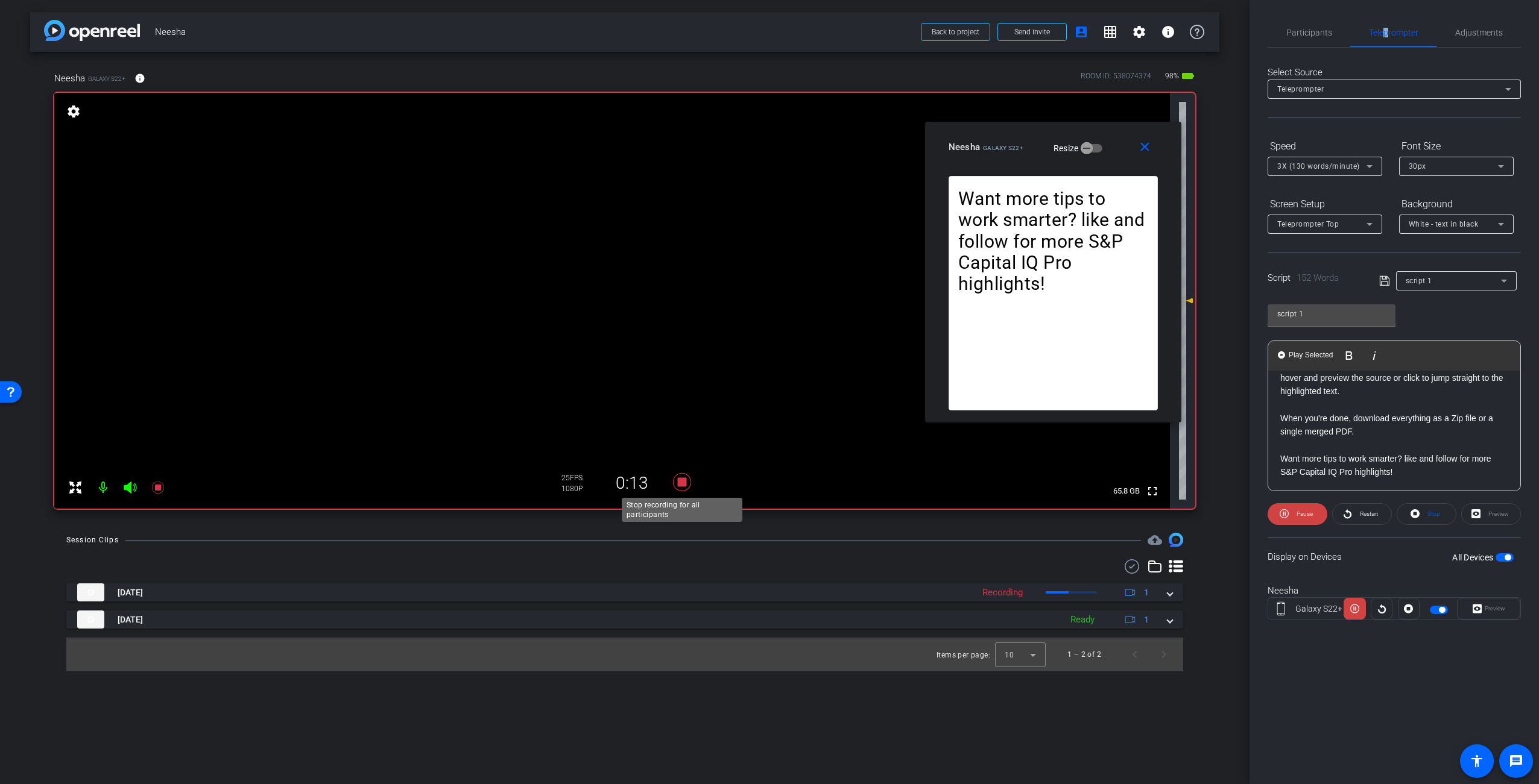
click at [681, 485] on icon at bounding box center [682, 482] width 18 height 18
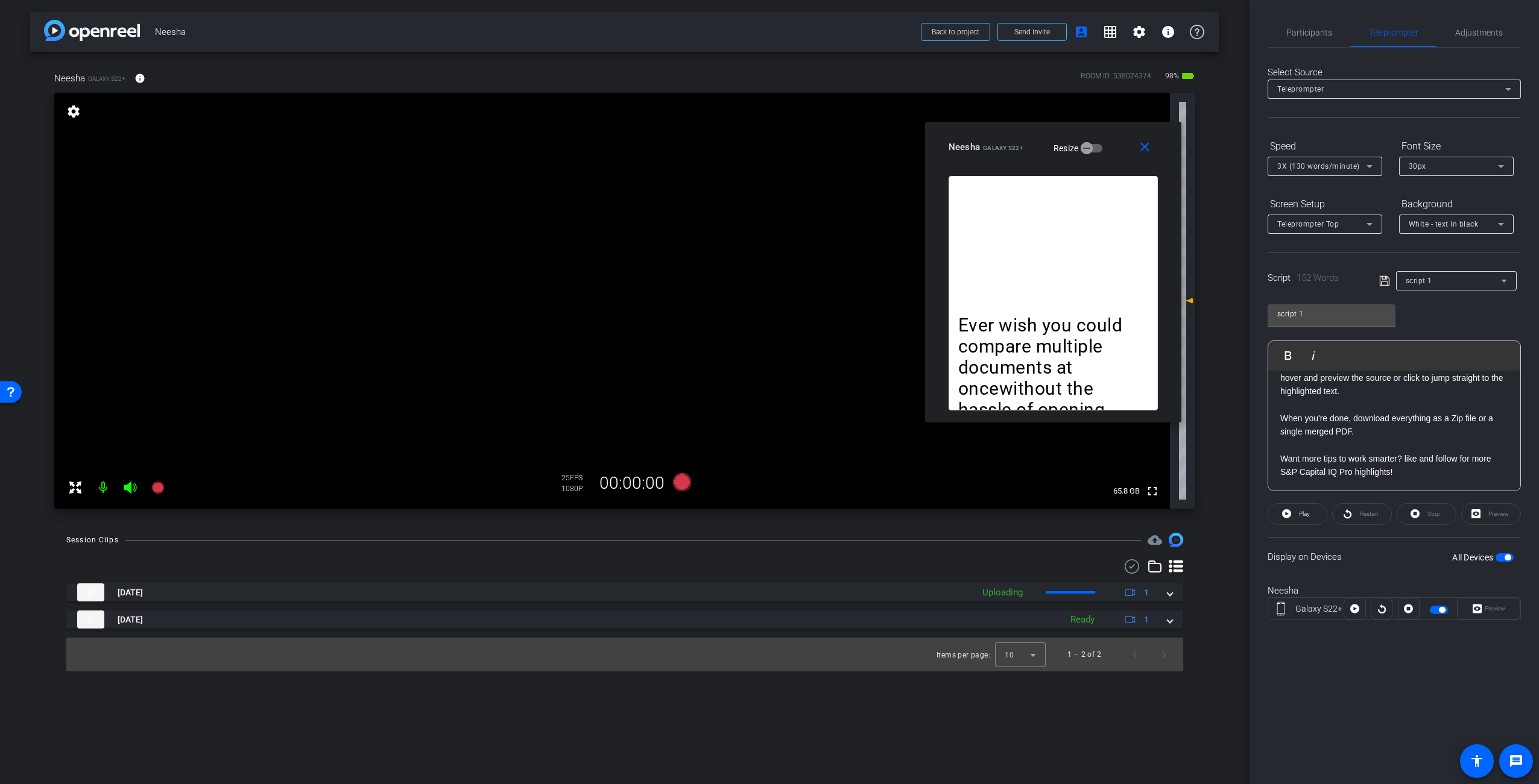
click at [475, 564] on div at bounding box center [625, 567] width 1116 height 14
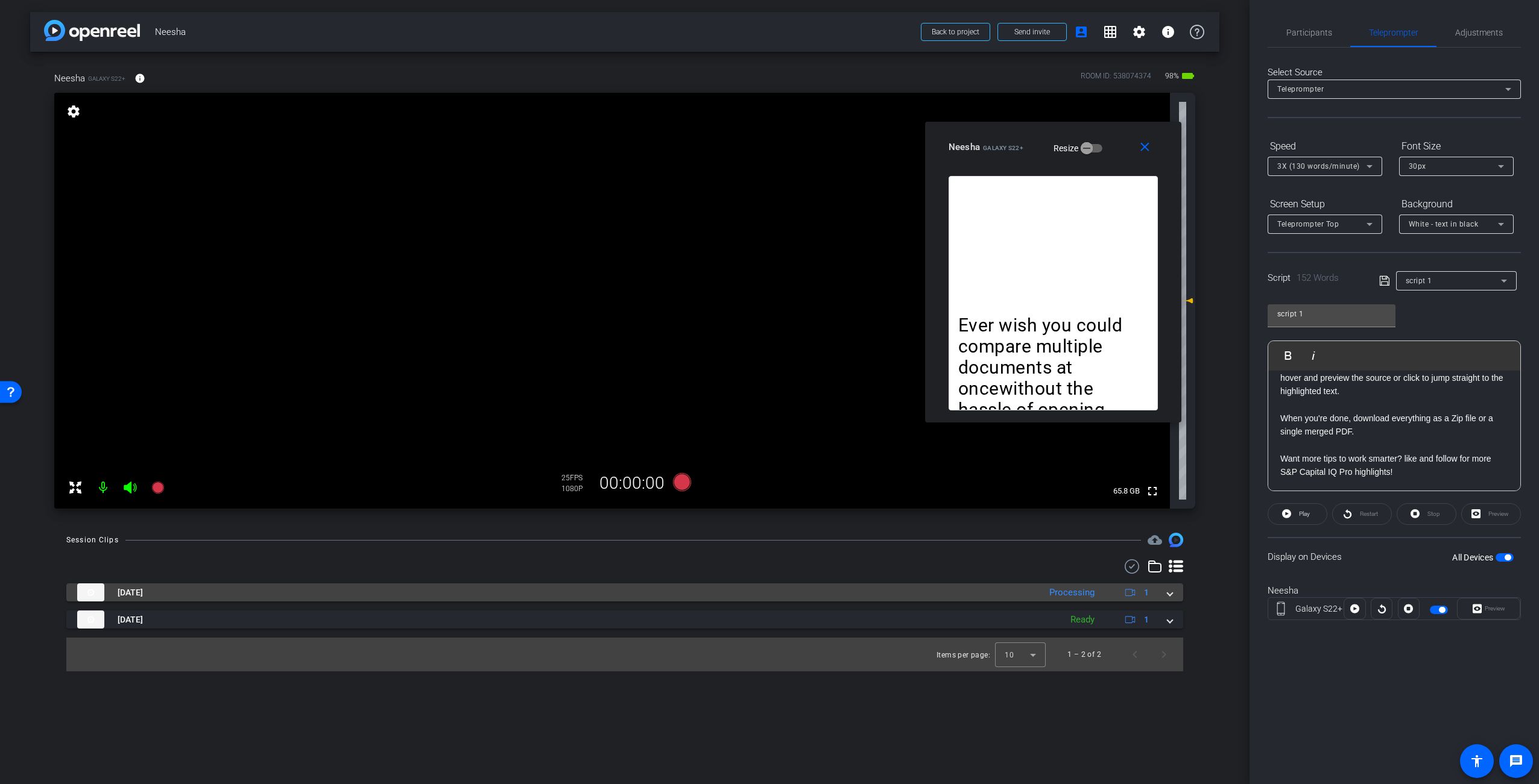
click at [1170, 594] on span at bounding box center [1170, 593] width 4 height 12
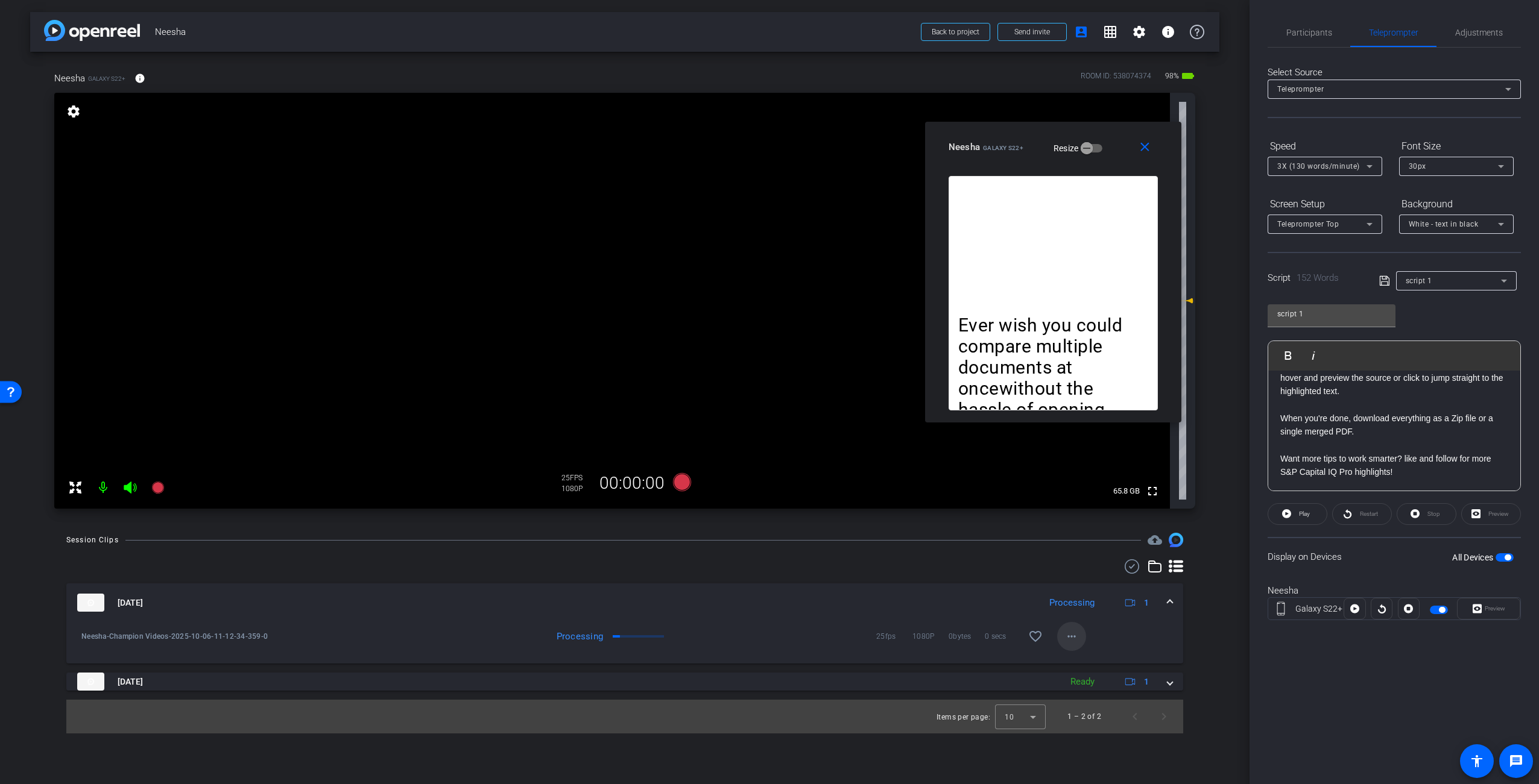
click at [1077, 638] on mat-icon "more_horiz" at bounding box center [1071, 637] width 14 height 14
click at [1082, 662] on span "Download Original" at bounding box center [1110, 662] width 88 height 14
click at [1316, 33] on span "Participants" at bounding box center [1310, 33] width 46 height 9
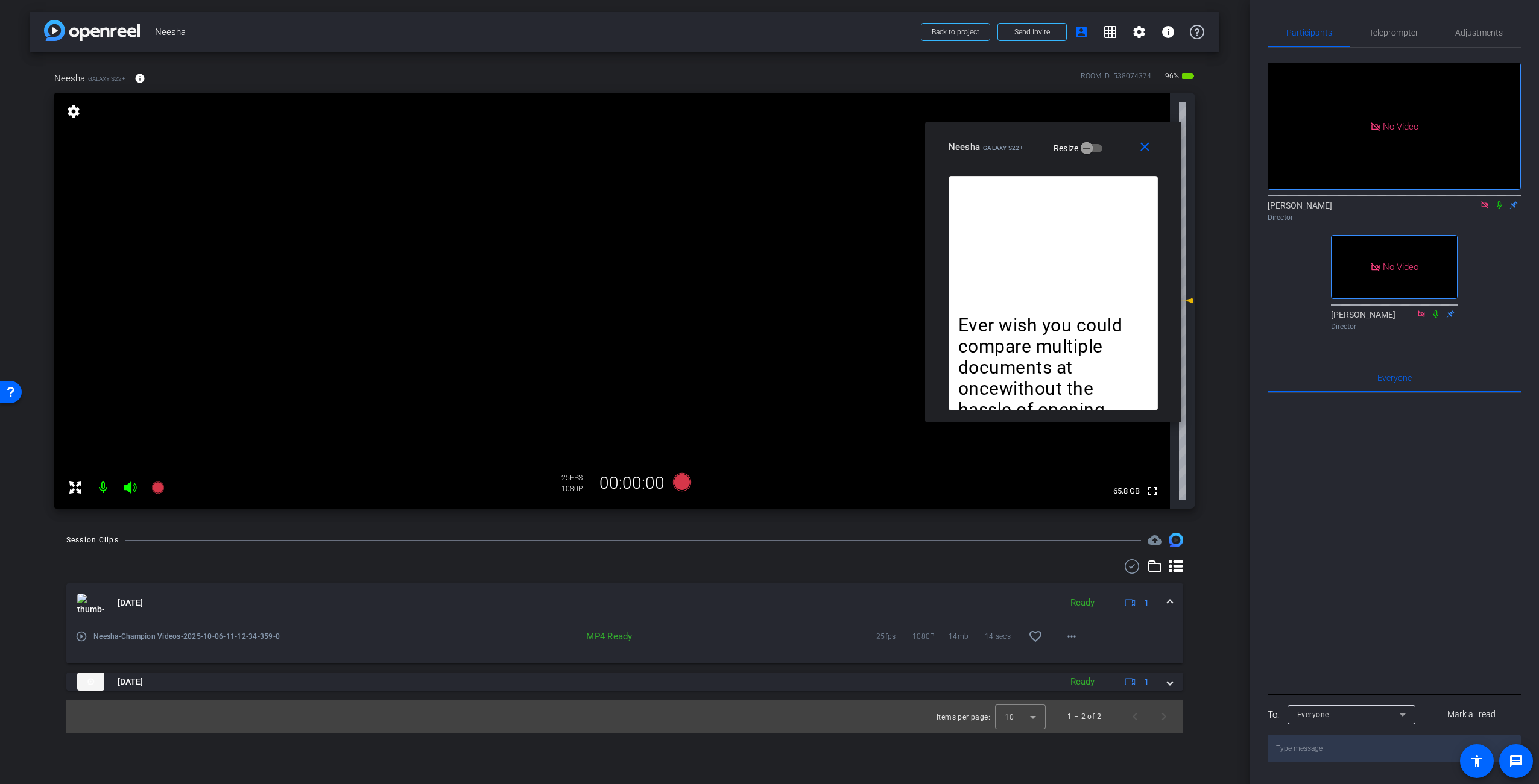
click at [1123, 636] on div "play_circle_outline [PERSON_NAME]-Champion Videos-2025-10-06-11-12-34-359-0 MP4…" at bounding box center [625, 642] width 1116 height 42
click at [1077, 642] on button "more_horiz" at bounding box center [1071, 636] width 29 height 29
click at [1097, 478] on span "Download Original" at bounding box center [1103, 476] width 73 height 14
click at [1021, 264] on div "Ever wish you could compare multiple documents at oncewithout the hassle of ope…" at bounding box center [1053, 293] width 209 height 235
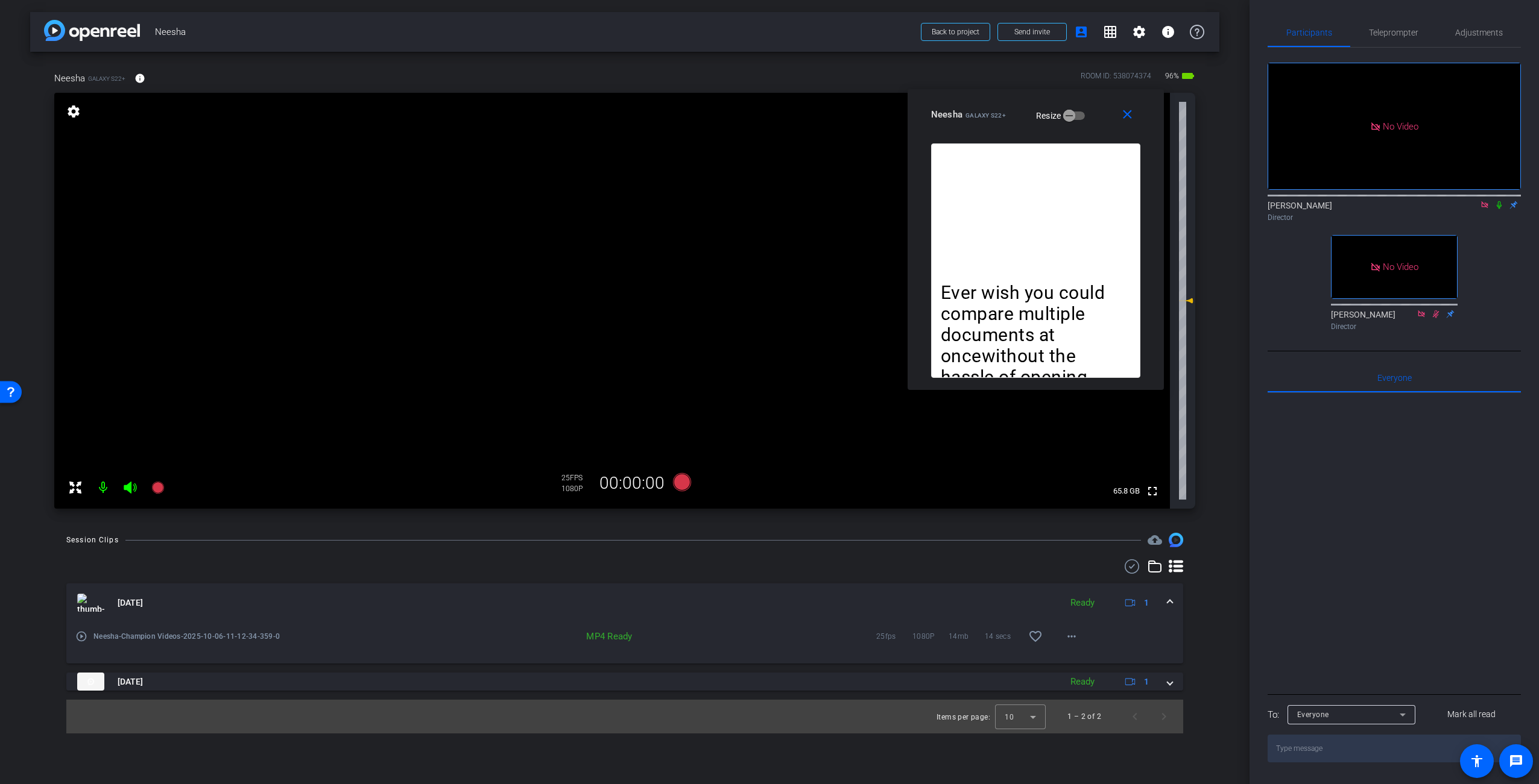
drag, startPoint x: 1024, startPoint y: 141, endPoint x: 1007, endPoint y: 110, distance: 35.4
click at [1007, 110] on div "Neesha Galaxy S22+ Resize" at bounding box center [1040, 114] width 218 height 22
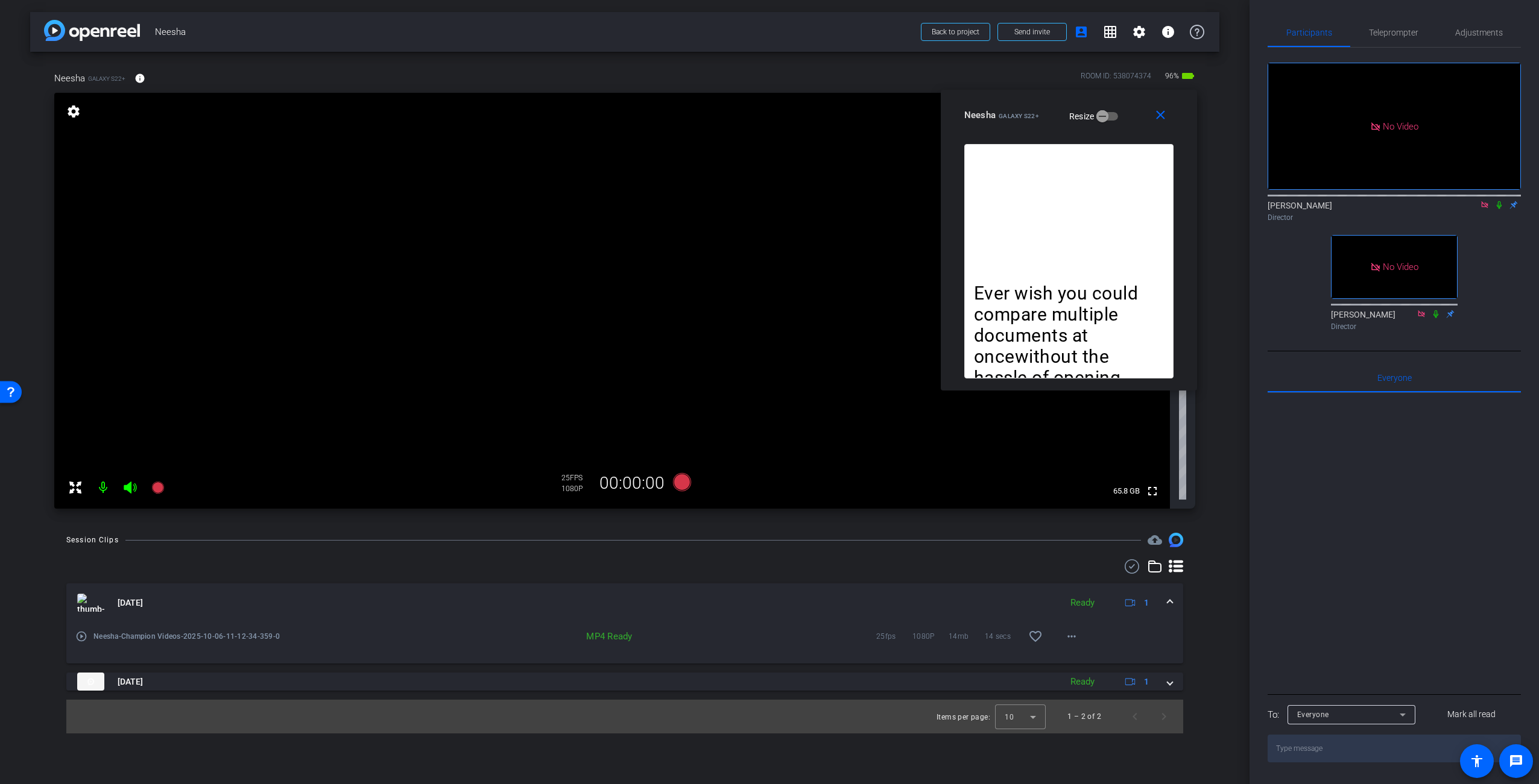
drag, startPoint x: 1098, startPoint y: 101, endPoint x: 1133, endPoint y: 103, distance: 35.1
click at [1133, 102] on div "close Neesha Galaxy S22+ Resize" at bounding box center [1069, 116] width 256 height 54
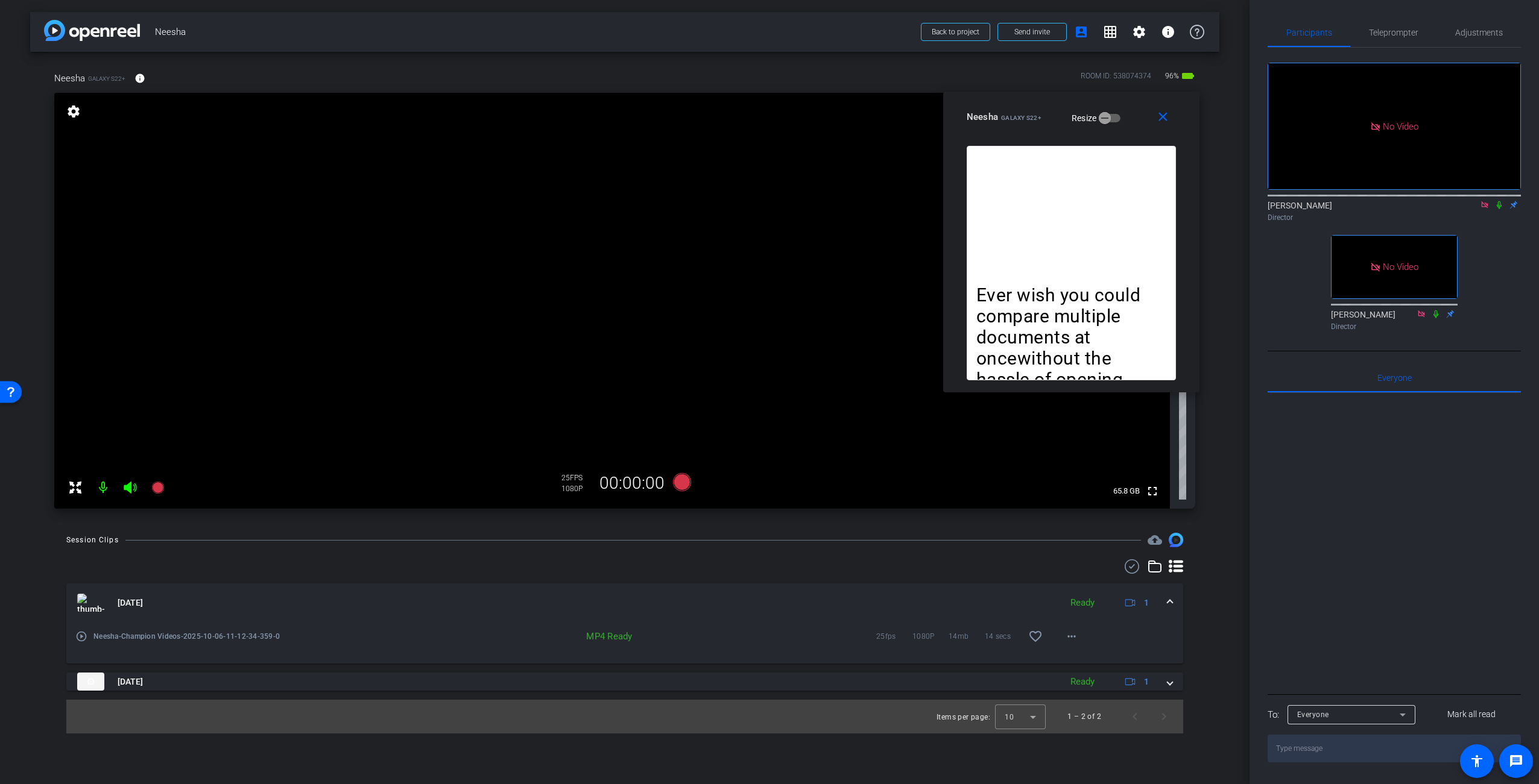
drag, startPoint x: 1340, startPoint y: 506, endPoint x: 1370, endPoint y: 417, distance: 93.9
click at [1339, 506] on div at bounding box center [1395, 542] width 253 height 299
click at [1411, 29] on span "Teleprompter" at bounding box center [1394, 33] width 50 height 9
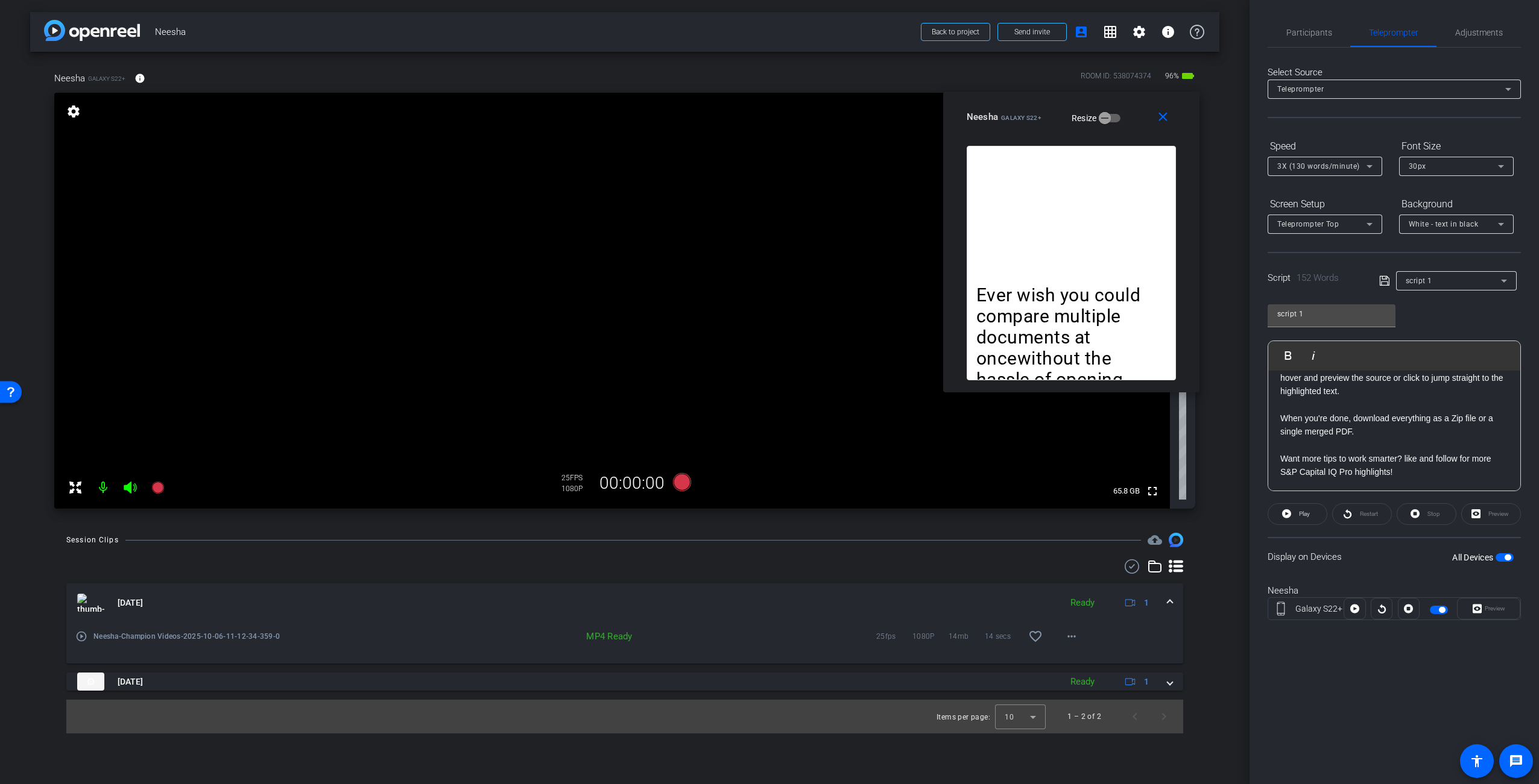
click at [1115, 319] on p "Ever wish you could compare multiple documents at oncewithout the hassle of ope…" at bounding box center [1071, 348] width 190 height 128
click at [680, 409] on video at bounding box center [611, 301] width 1115 height 416
click at [607, 393] on video at bounding box center [611, 301] width 1115 height 416
click at [681, 480] on icon at bounding box center [682, 482] width 18 height 18
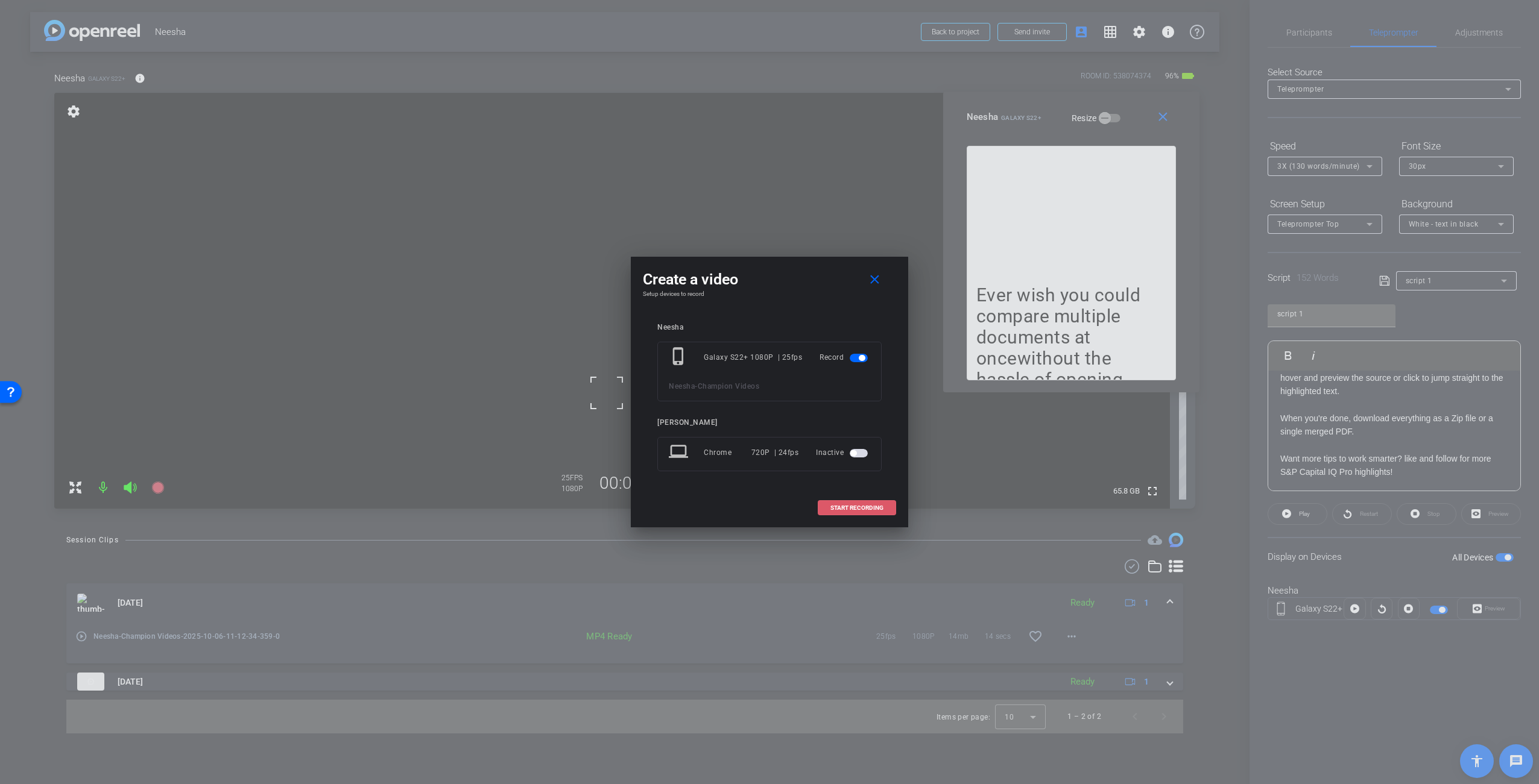
click at [872, 515] on span at bounding box center [857, 508] width 77 height 29
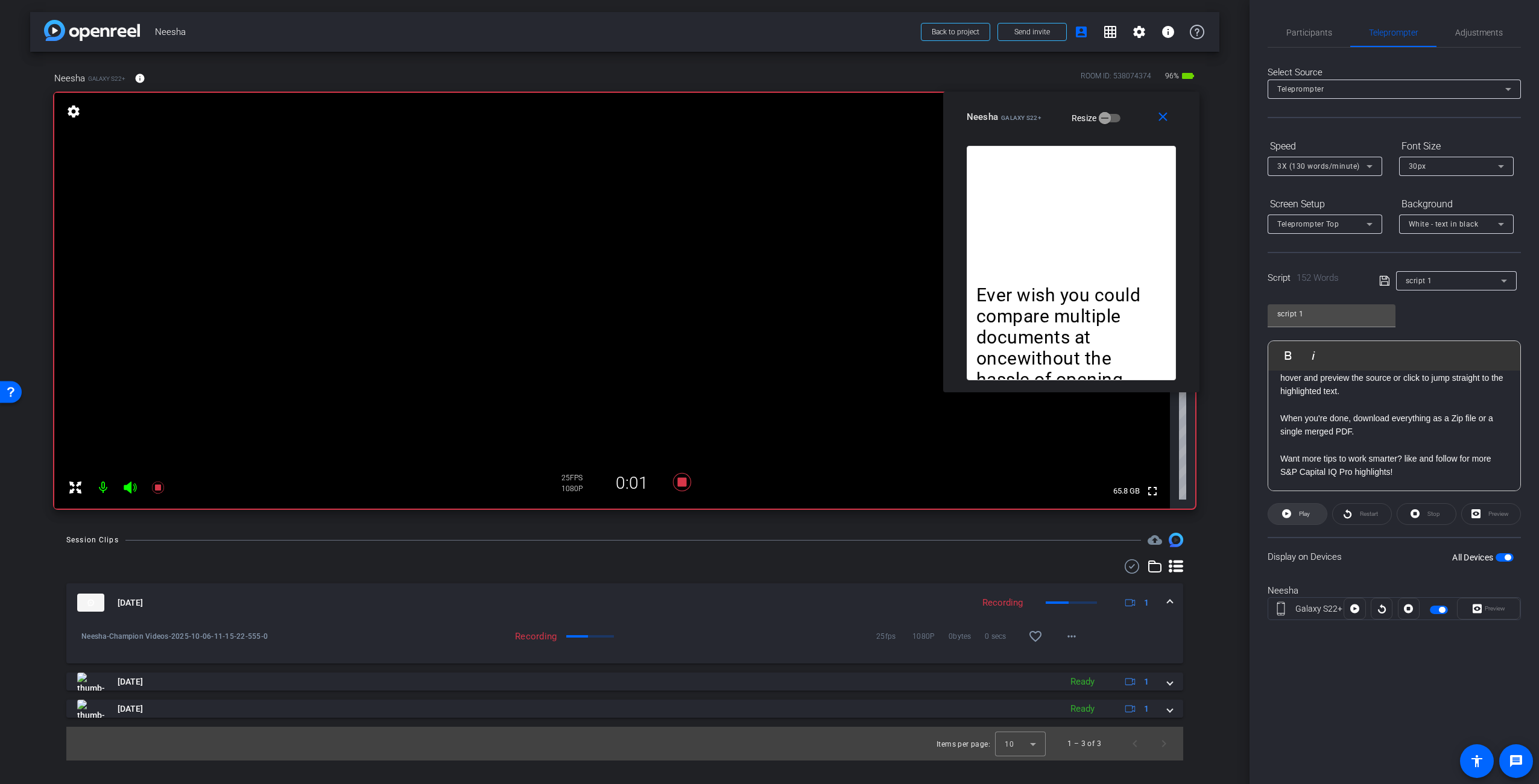
click at [1302, 512] on span "Play" at bounding box center [1304, 513] width 11 height 6
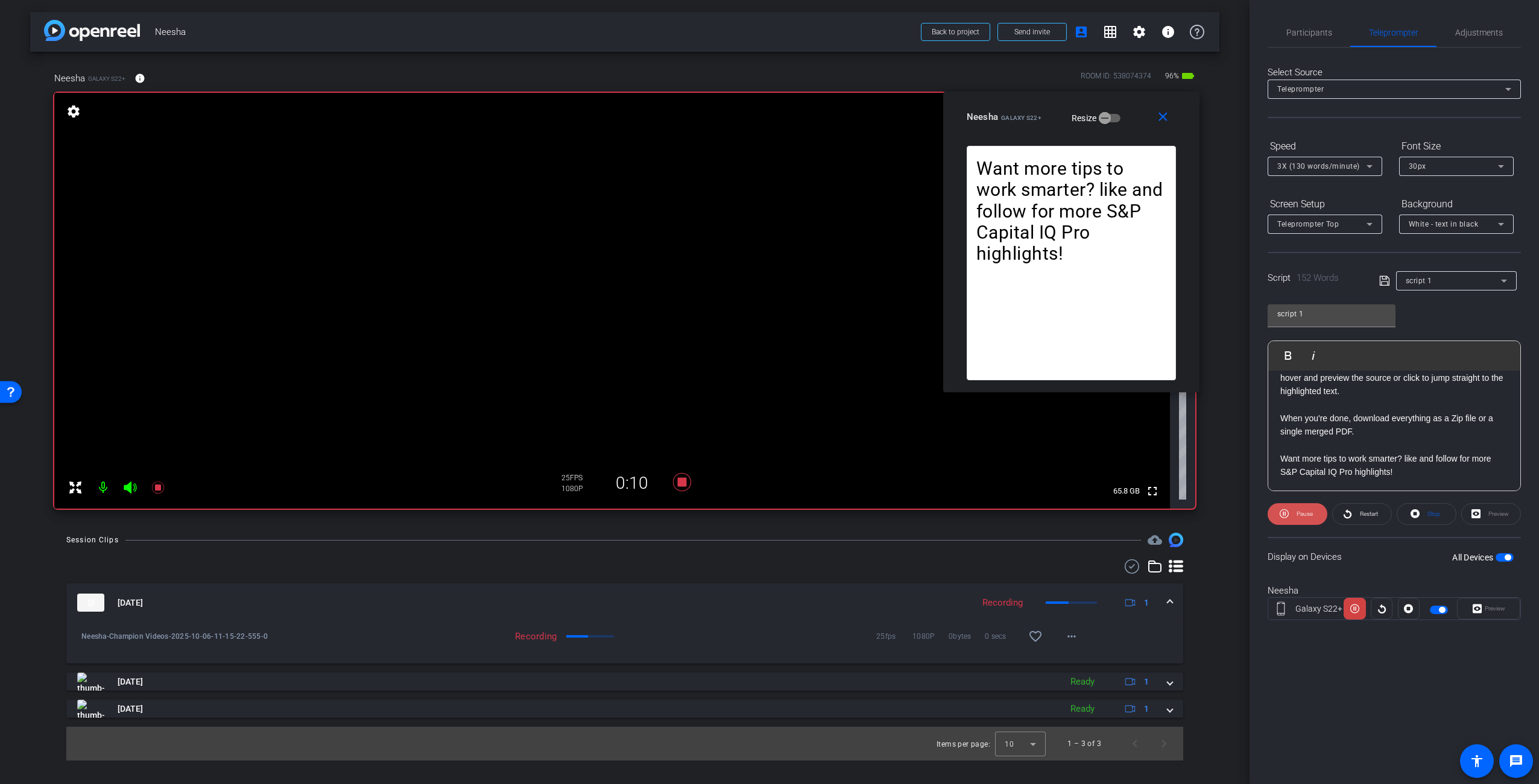
click at [1299, 512] on span "Pause" at bounding box center [1304, 513] width 16 height 6
click at [682, 483] on icon at bounding box center [682, 482] width 18 height 18
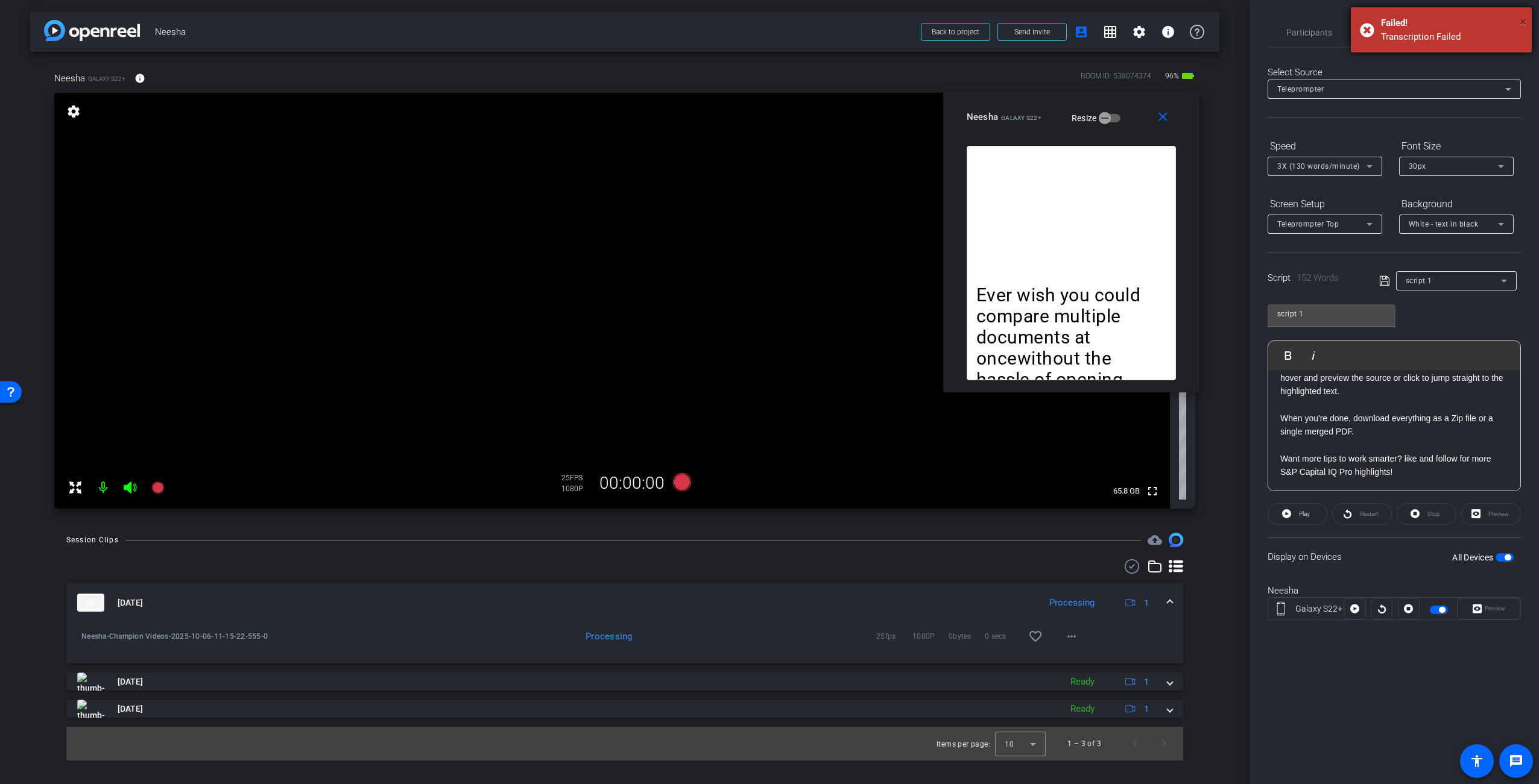
click at [1521, 19] on span "×" at bounding box center [1522, 21] width 6 height 14
click at [1486, 35] on span "Adjustments" at bounding box center [1479, 33] width 48 height 9
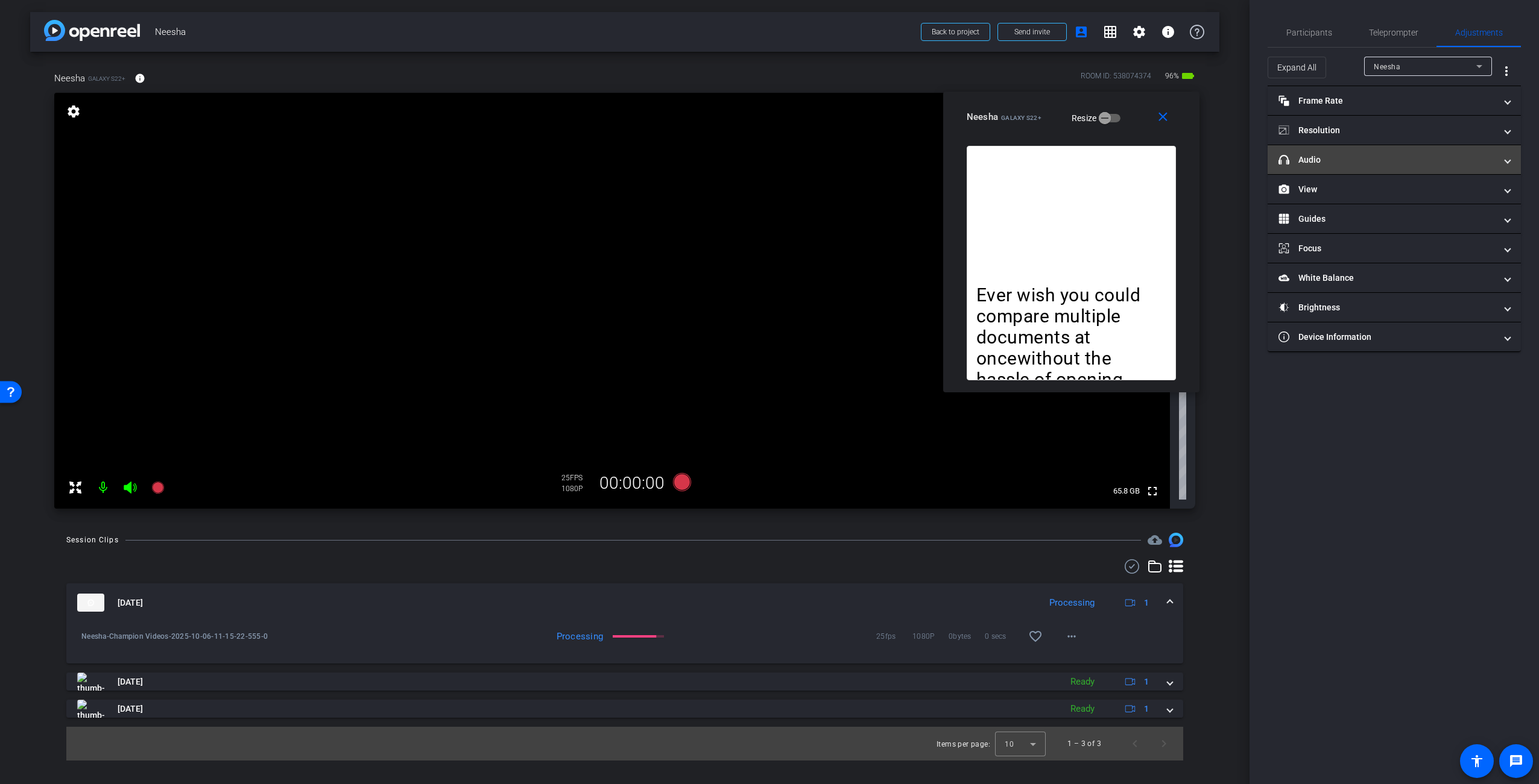
click at [1380, 161] on mat-panel-title "headphone icon Audio" at bounding box center [1387, 160] width 217 height 12
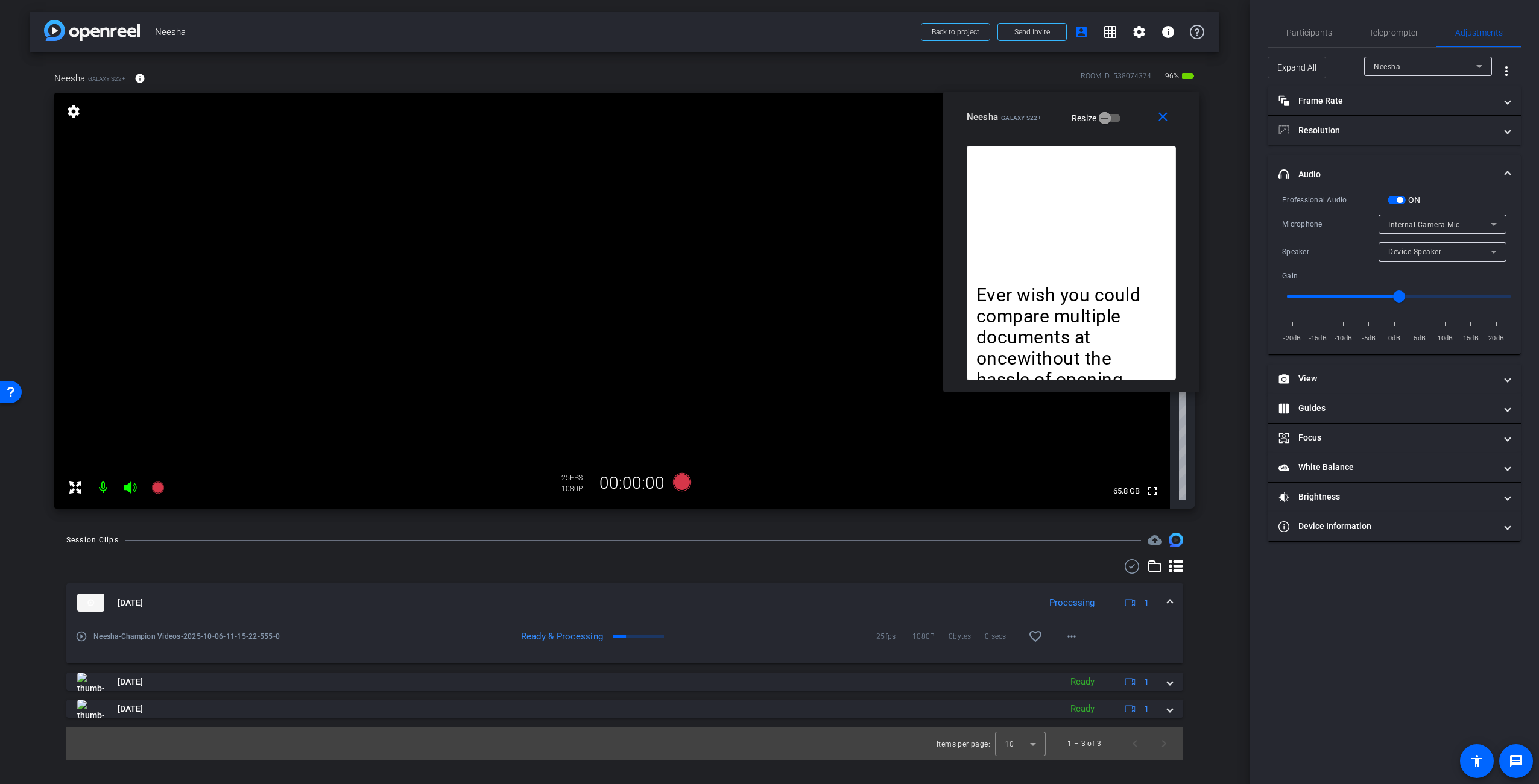
click at [1402, 201] on span "button" at bounding box center [1399, 200] width 6 height 6
click at [1215, 632] on div "Session Clips cloud_upload [DATE] Processing 1 play_circle_outline Neesha-Champ…" at bounding box center [625, 647] width 1189 height 228
click at [1215, 633] on div "Session Clips cloud_upload [DATE] Processing 1 play_circle_outline Neesha-Champ…" at bounding box center [625, 647] width 1189 height 228
click at [1205, 635] on div "Session Clips cloud_upload [DATE] Processing 1 play_circle_outline Neesha-Champ…" at bounding box center [625, 647] width 1189 height 228
click at [780, 560] on div at bounding box center [625, 567] width 1116 height 14
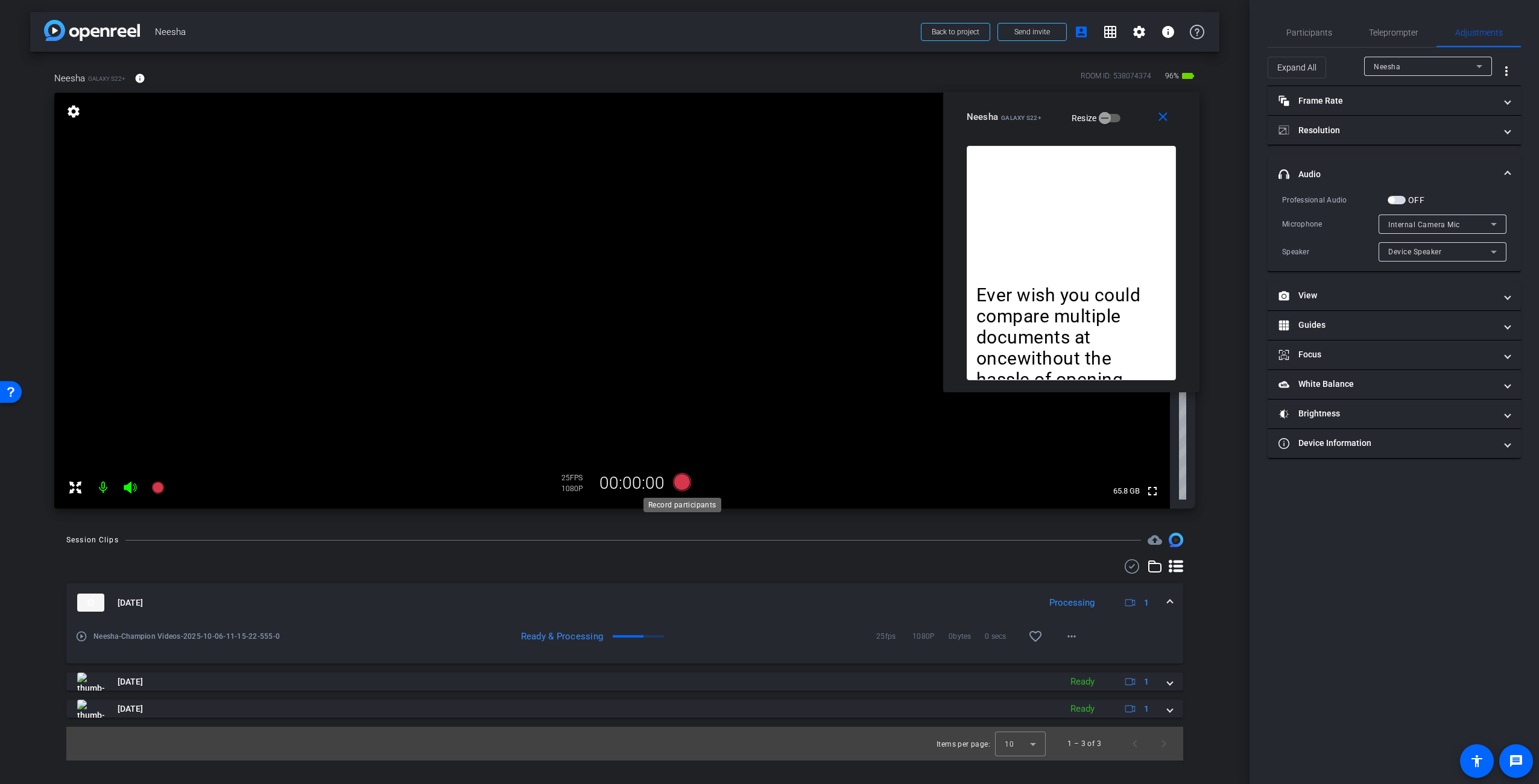
click at [680, 484] on icon at bounding box center [682, 482] width 18 height 18
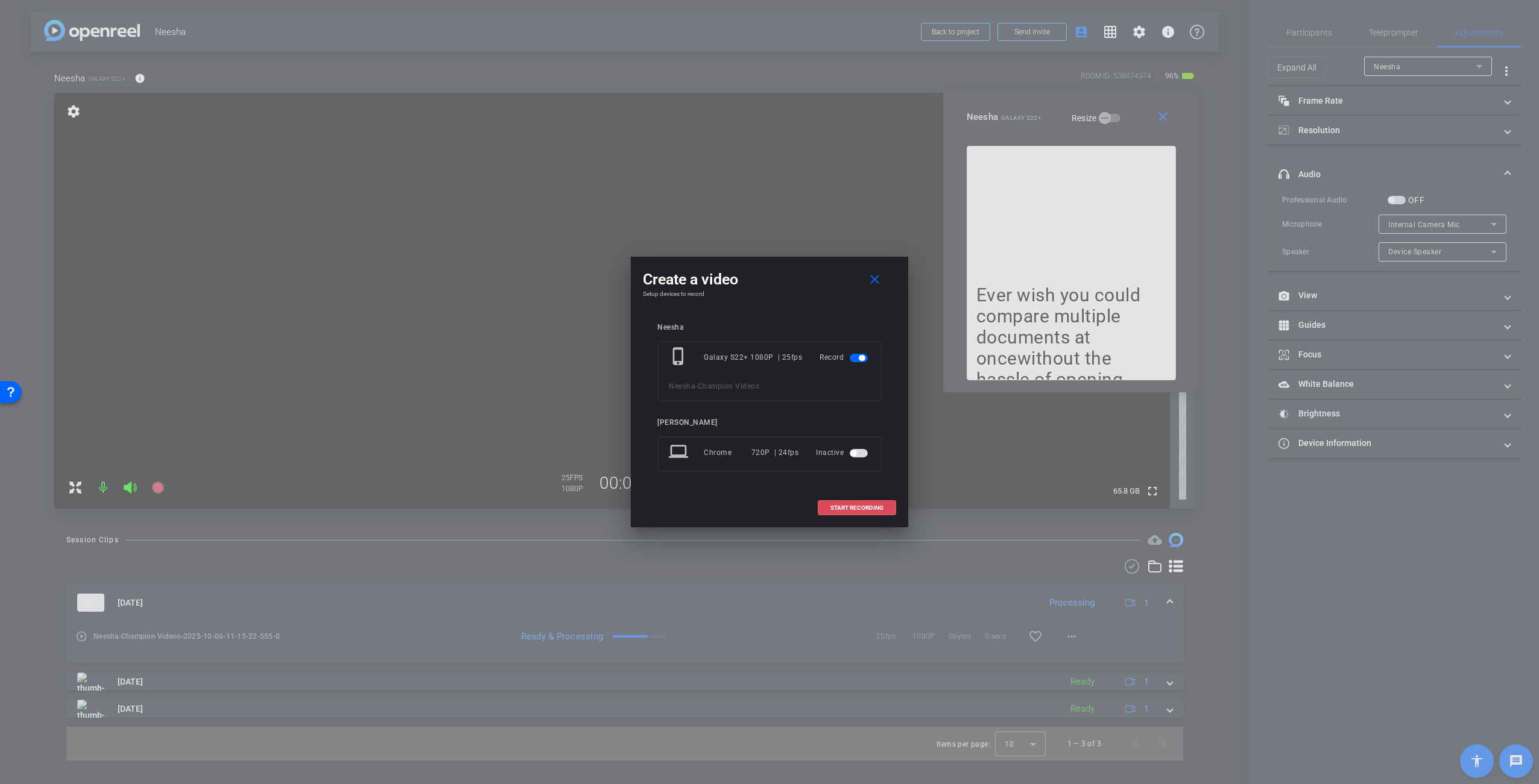
drag, startPoint x: 857, startPoint y: 507, endPoint x: 876, endPoint y: 493, distance: 23.6
click at [857, 507] on span "START RECORDING" at bounding box center [857, 508] width 53 height 6
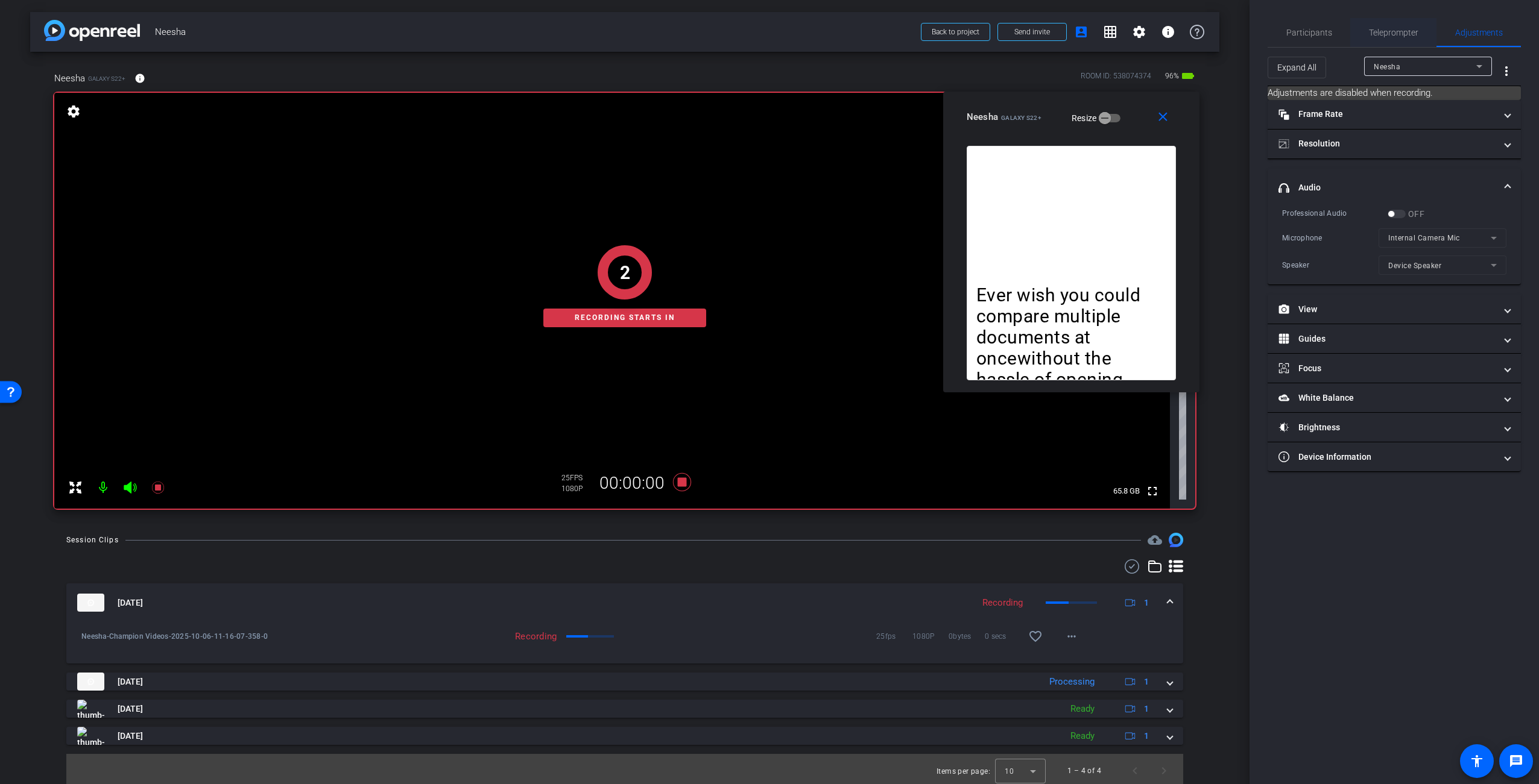
click at [1389, 29] on span "Teleprompter" at bounding box center [1394, 33] width 50 height 9
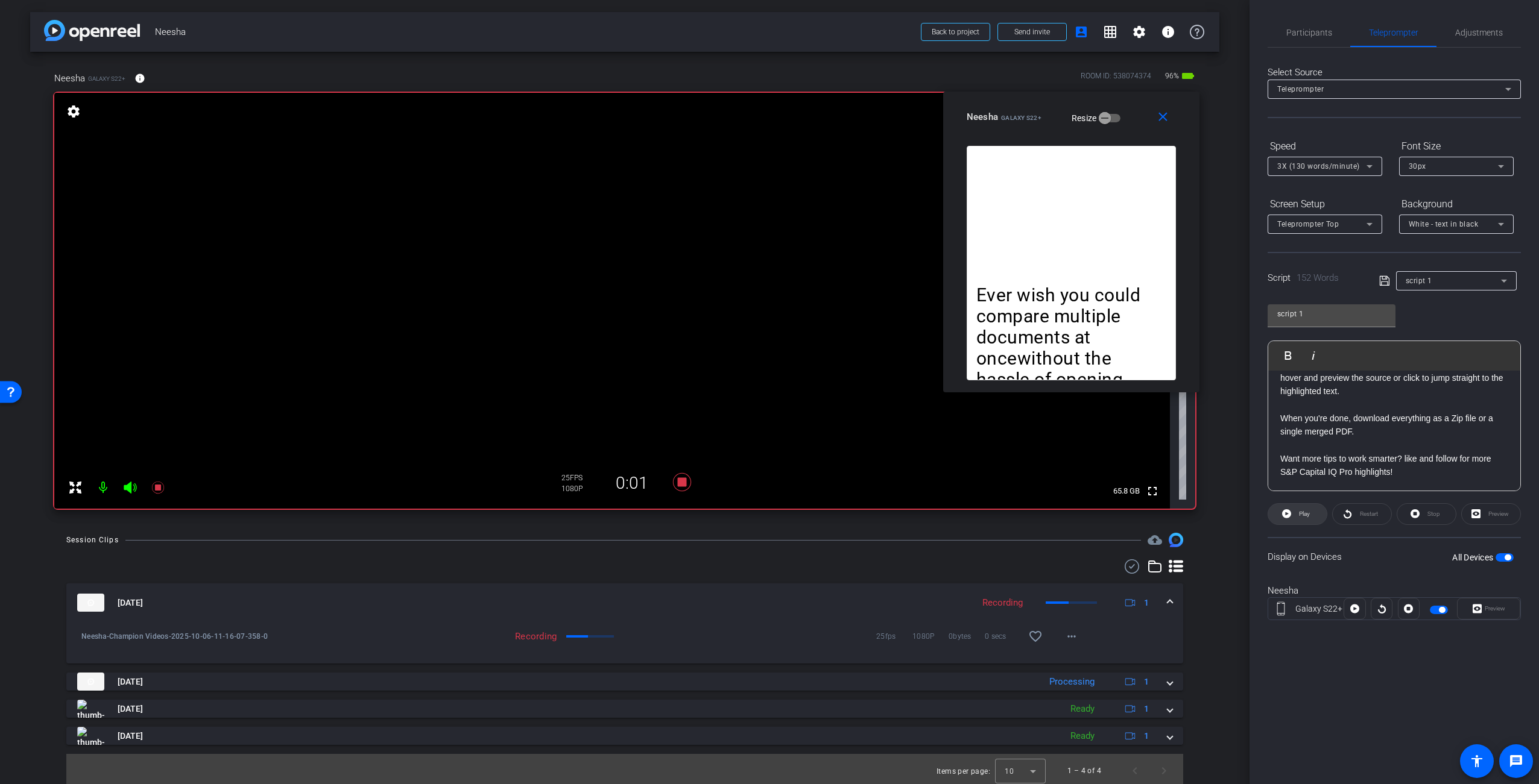
click at [1310, 514] on span "Play" at bounding box center [1304, 513] width 11 height 6
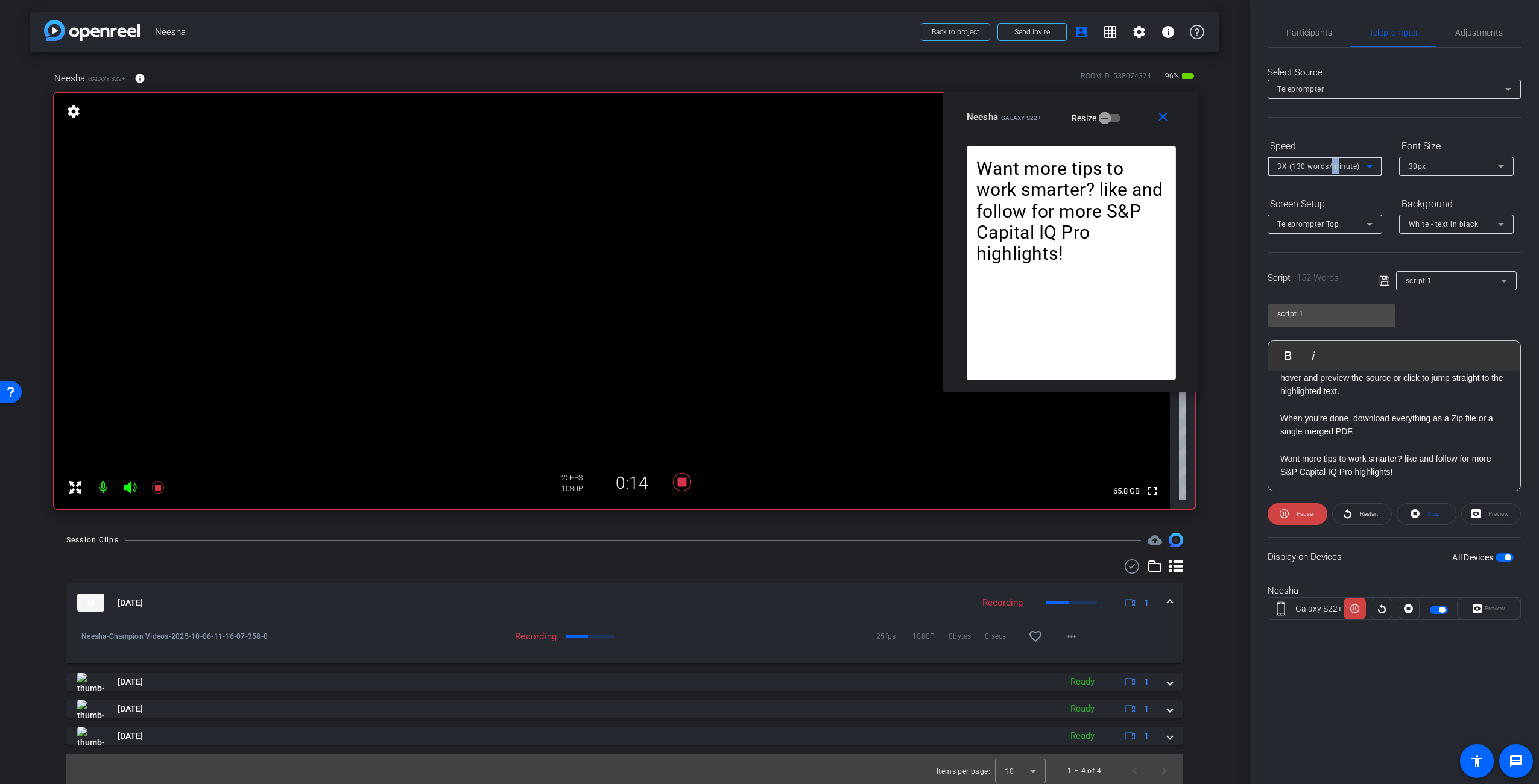
click at [1334, 162] on span "3X (130 words/minute)" at bounding box center [1317, 167] width 82 height 9
click at [1321, 271] on span "5X (150 words/minute)" at bounding box center [1318, 268] width 83 height 14
click at [1330, 169] on span "5X (150 words/minute)" at bounding box center [1317, 167] width 82 height 9
click at [1330, 277] on mat-option "6X (160 words/minute)" at bounding box center [1325, 287] width 114 height 19
click at [679, 482] on icon at bounding box center [682, 482] width 18 height 18
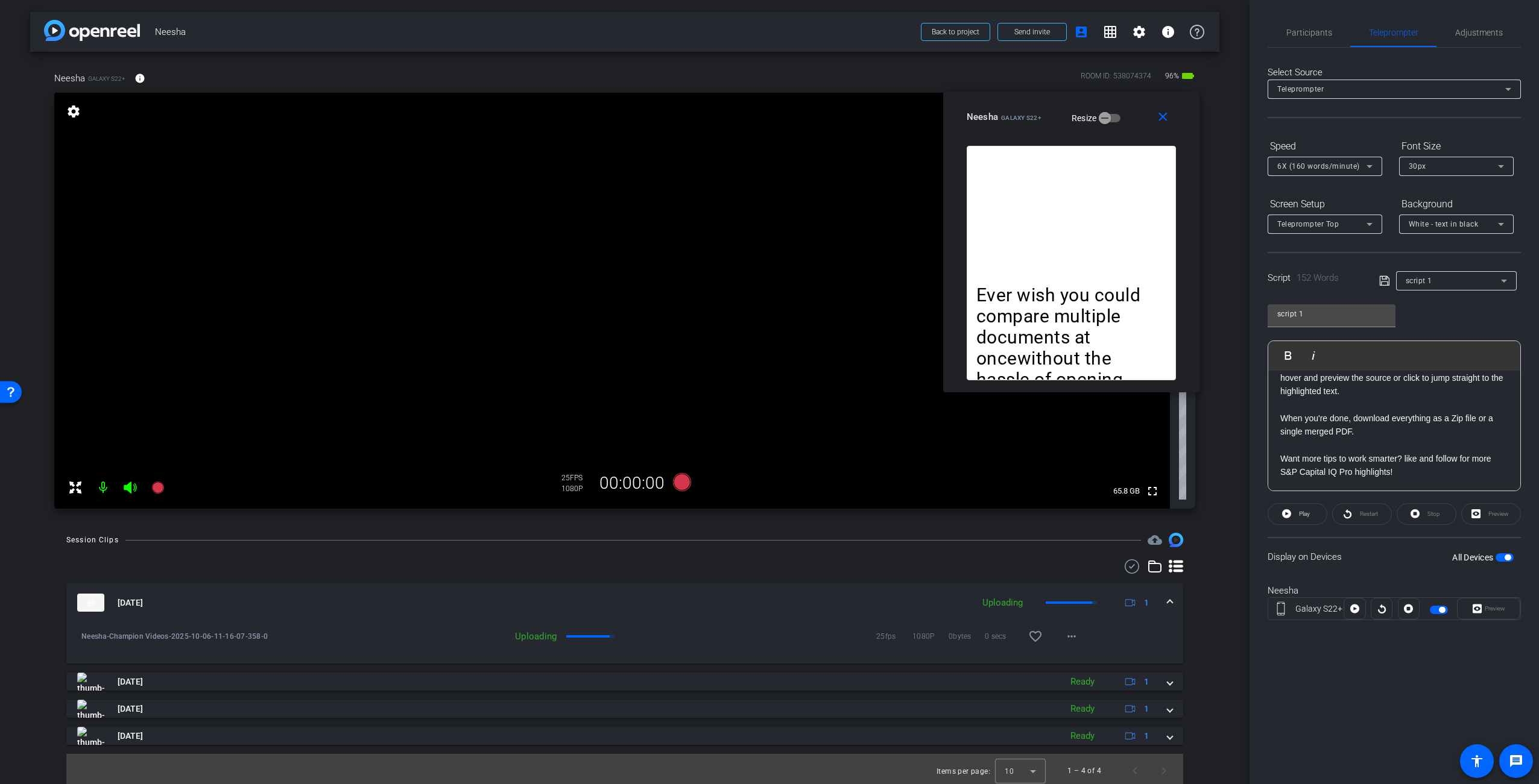
click at [720, 363] on video at bounding box center [611, 301] width 1115 height 416
click at [590, 371] on video at bounding box center [611, 301] width 1115 height 416
drag, startPoint x: 1112, startPoint y: 255, endPoint x: 1133, endPoint y: 203, distance: 56.1
click at [1114, 252] on div "Ever wish you could compare multiple documents at oncewithout the hassle of ope…" at bounding box center [1071, 263] width 209 height 235
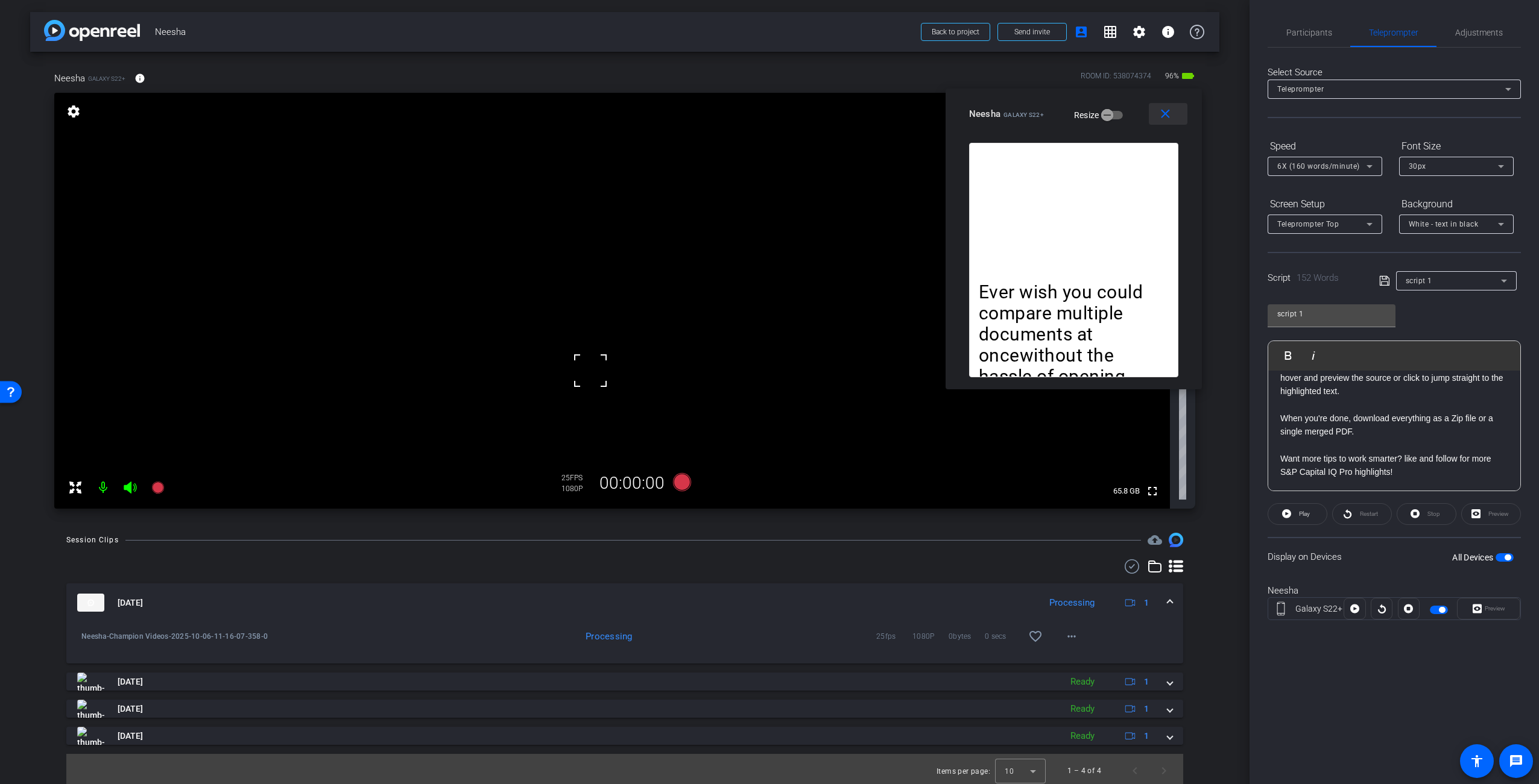
click at [1167, 121] on mat-icon "close" at bounding box center [1165, 113] width 15 height 15
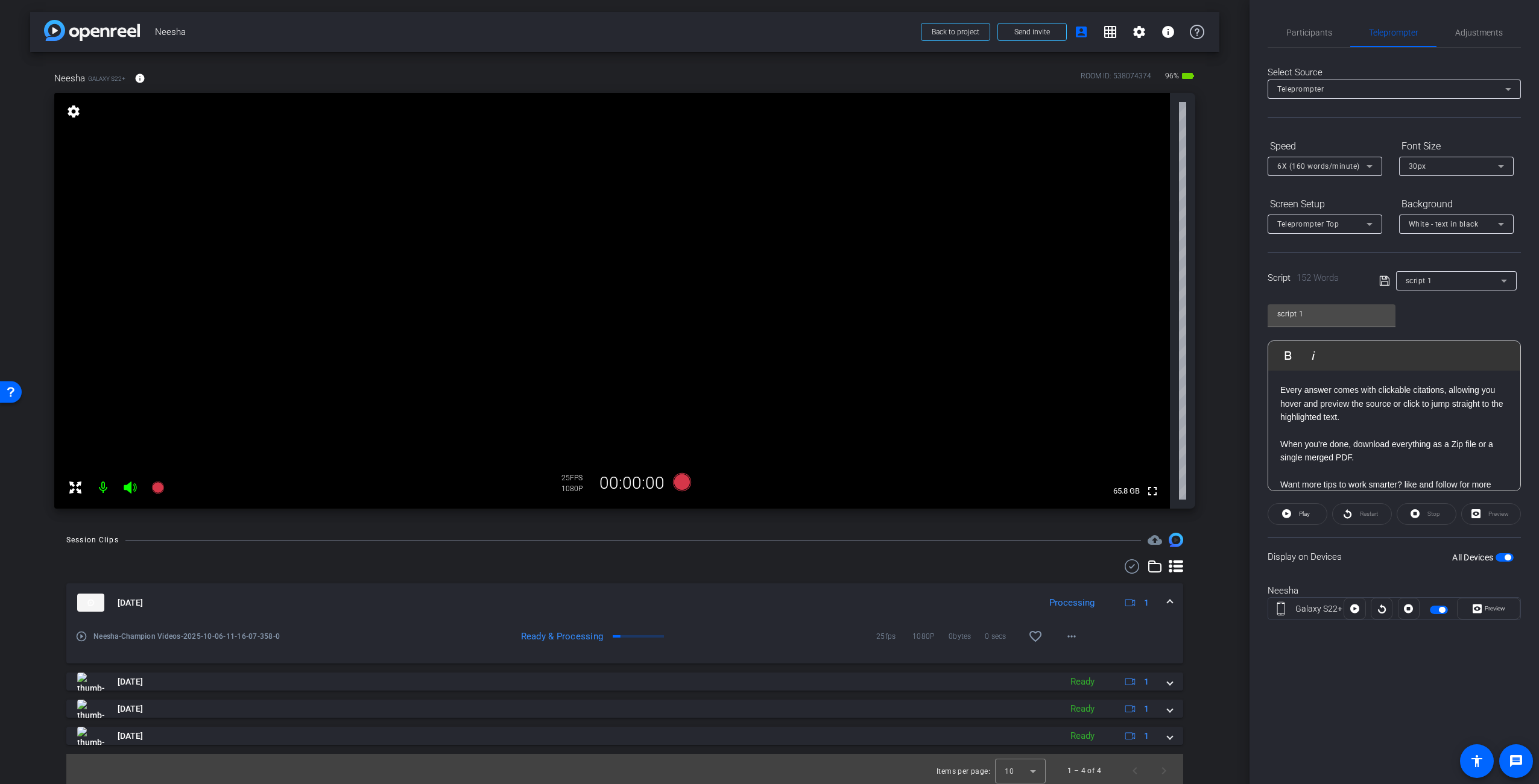
scroll to position [221, 0]
drag, startPoint x: 1279, startPoint y: 453, endPoint x: 1305, endPoint y: 490, distance: 45.2
click at [1279, 452] on div "Ever wish you could compare multiple documents at oncewithout the hassle of ope…" at bounding box center [1394, 356] width 252 height 415
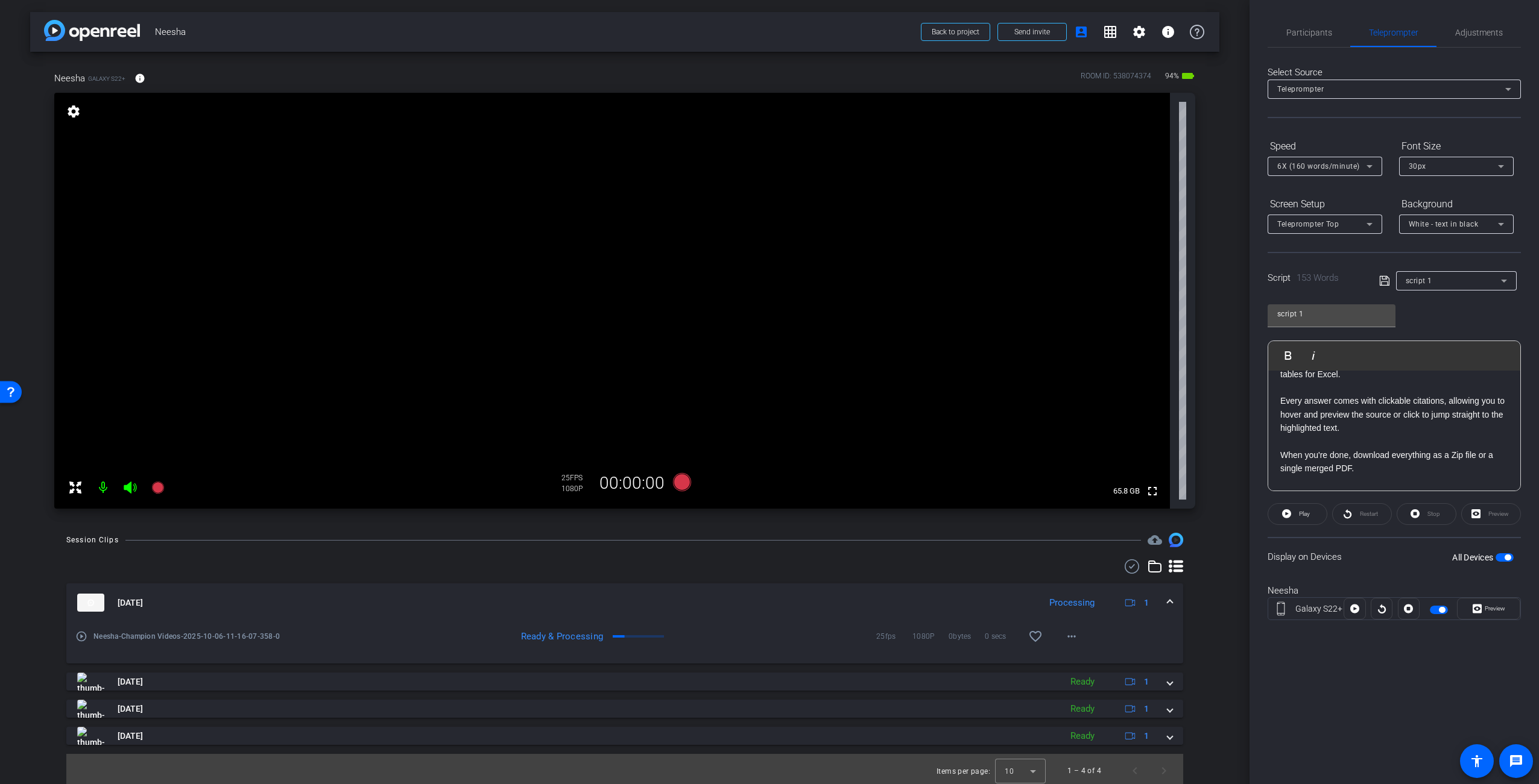
scroll to position [295, 0]
click at [1443, 448] on p at bounding box center [1394, 445] width 228 height 13
click at [1504, 561] on span "button" at bounding box center [1504, 558] width 18 height 9
drag, startPoint x: 1421, startPoint y: 569, endPoint x: 1429, endPoint y: 577, distance: 11.3
click at [1420, 569] on div "Display on Devices All Devices" at bounding box center [1395, 556] width 253 height 39
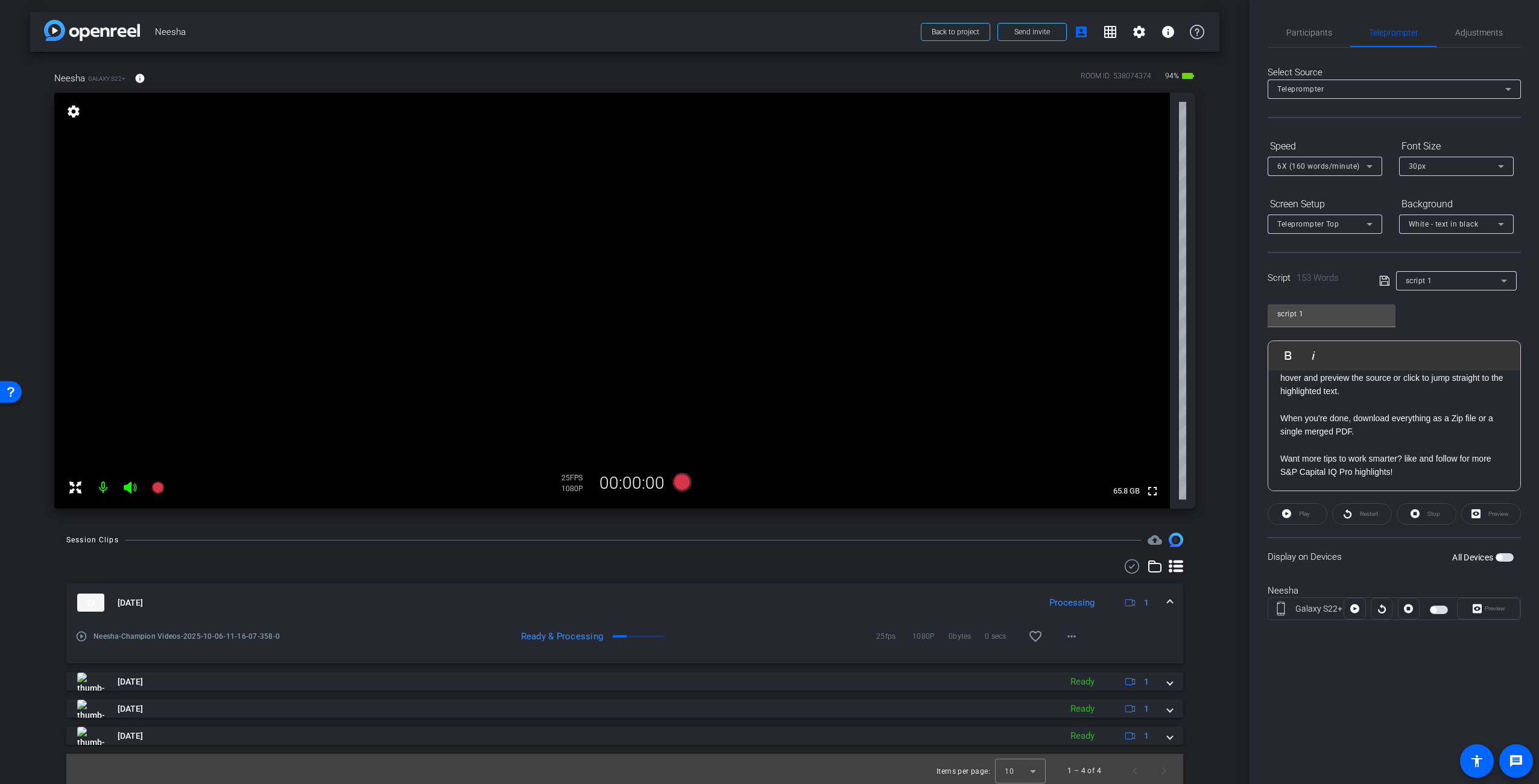
click at [1501, 558] on span "button" at bounding box center [1498, 557] width 6 height 6
click at [1413, 569] on div "Display on Devices All Devices" at bounding box center [1395, 556] width 253 height 39
click at [1399, 656] on div "Participants Teleprompter Adjustments [PERSON_NAME] Director [PERSON_NAME] Dire…" at bounding box center [1394, 392] width 290 height 784
click at [1240, 543] on div "arrow_back Neesha Back to project Send invite account_box grid_on settings info…" at bounding box center [625, 392] width 1249 height 784
click at [1485, 609] on span "Preview" at bounding box center [1495, 608] width 20 height 6
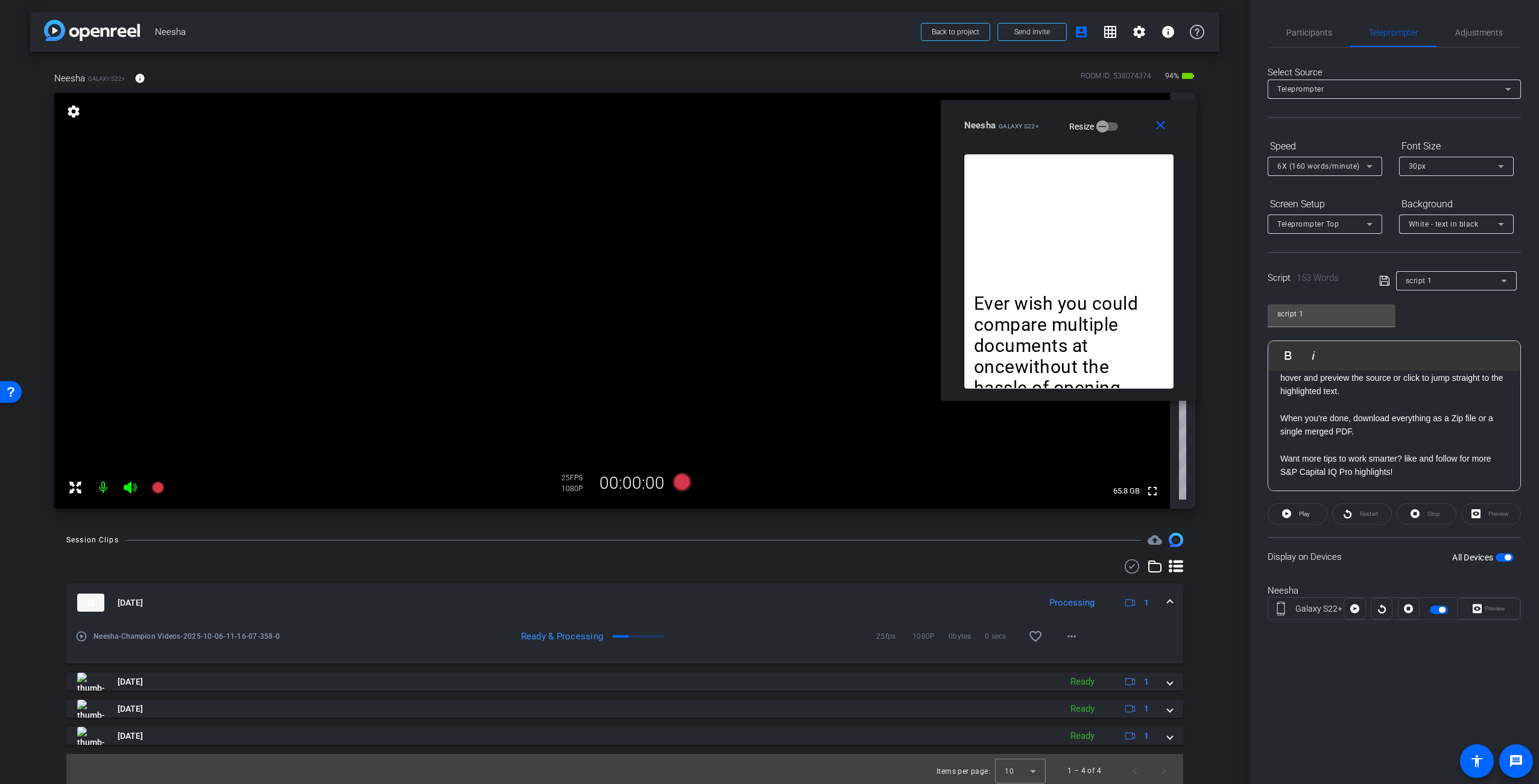
drag, startPoint x: 745, startPoint y: 263, endPoint x: 1043, endPoint y: 120, distance: 330.5
click at [1041, 120] on div "Neesha Galaxy S22+ Resize" at bounding box center [1073, 125] width 218 height 22
click at [1431, 322] on div "script 1 Play Play from this location Play Selected Play and display the select…" at bounding box center [1395, 392] width 253 height 196
click at [679, 378] on video at bounding box center [611, 301] width 1115 height 416
drag, startPoint x: 599, startPoint y: 376, endPoint x: 625, endPoint y: 388, distance: 28.6
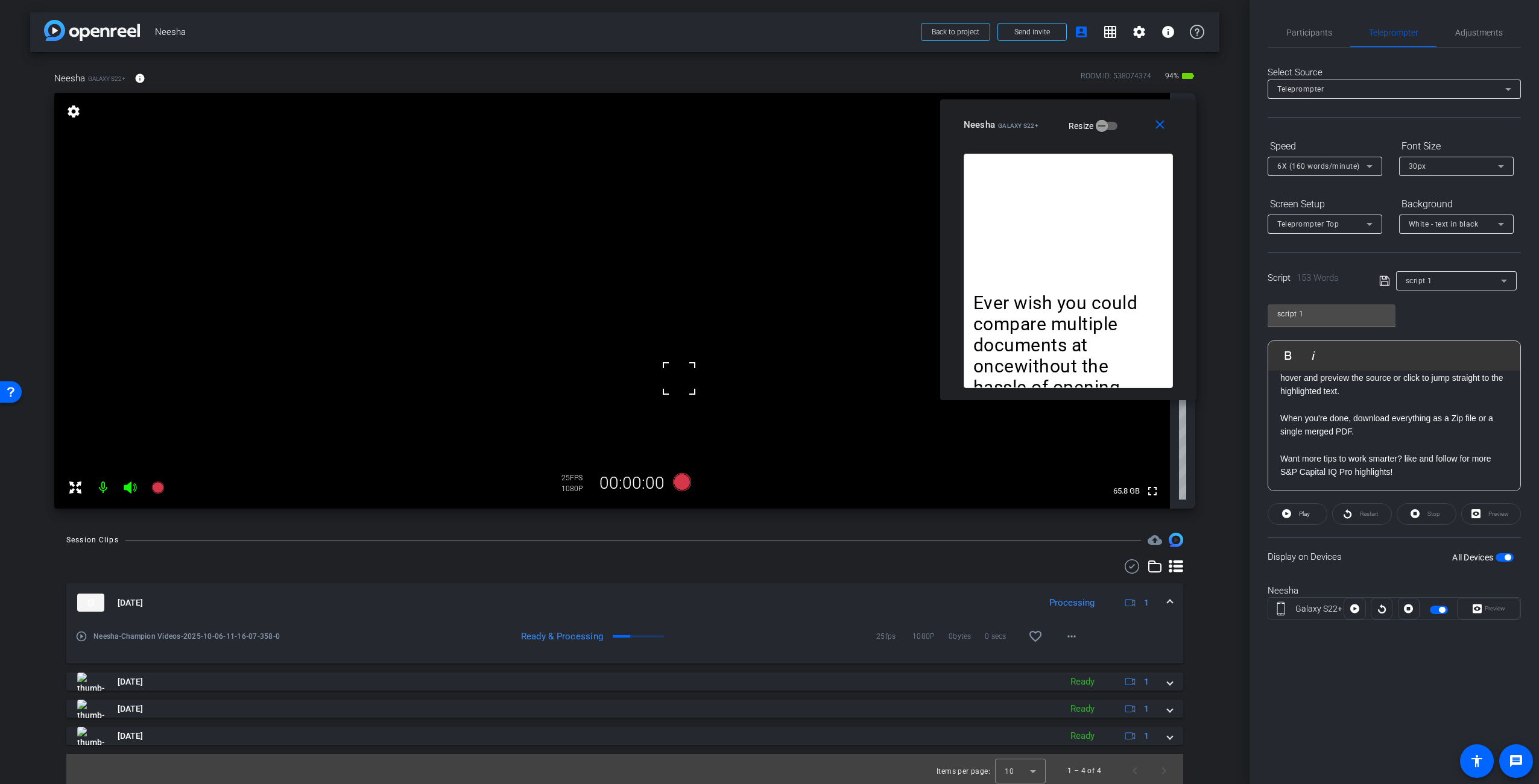
click at [599, 376] on video at bounding box center [611, 301] width 1115 height 416
click at [679, 485] on icon at bounding box center [682, 482] width 18 height 18
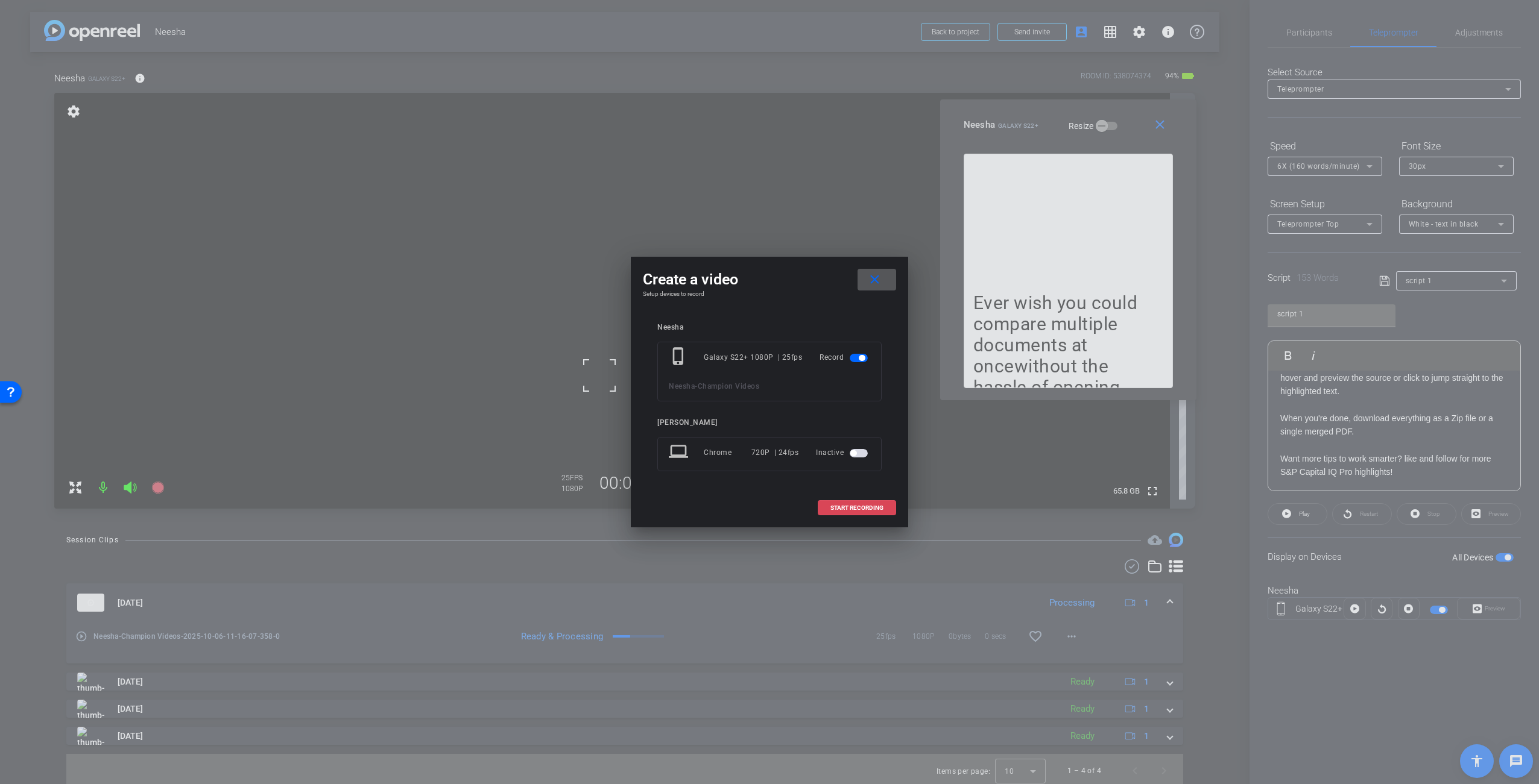
click at [867, 508] on span "START RECORDING" at bounding box center [857, 508] width 53 height 6
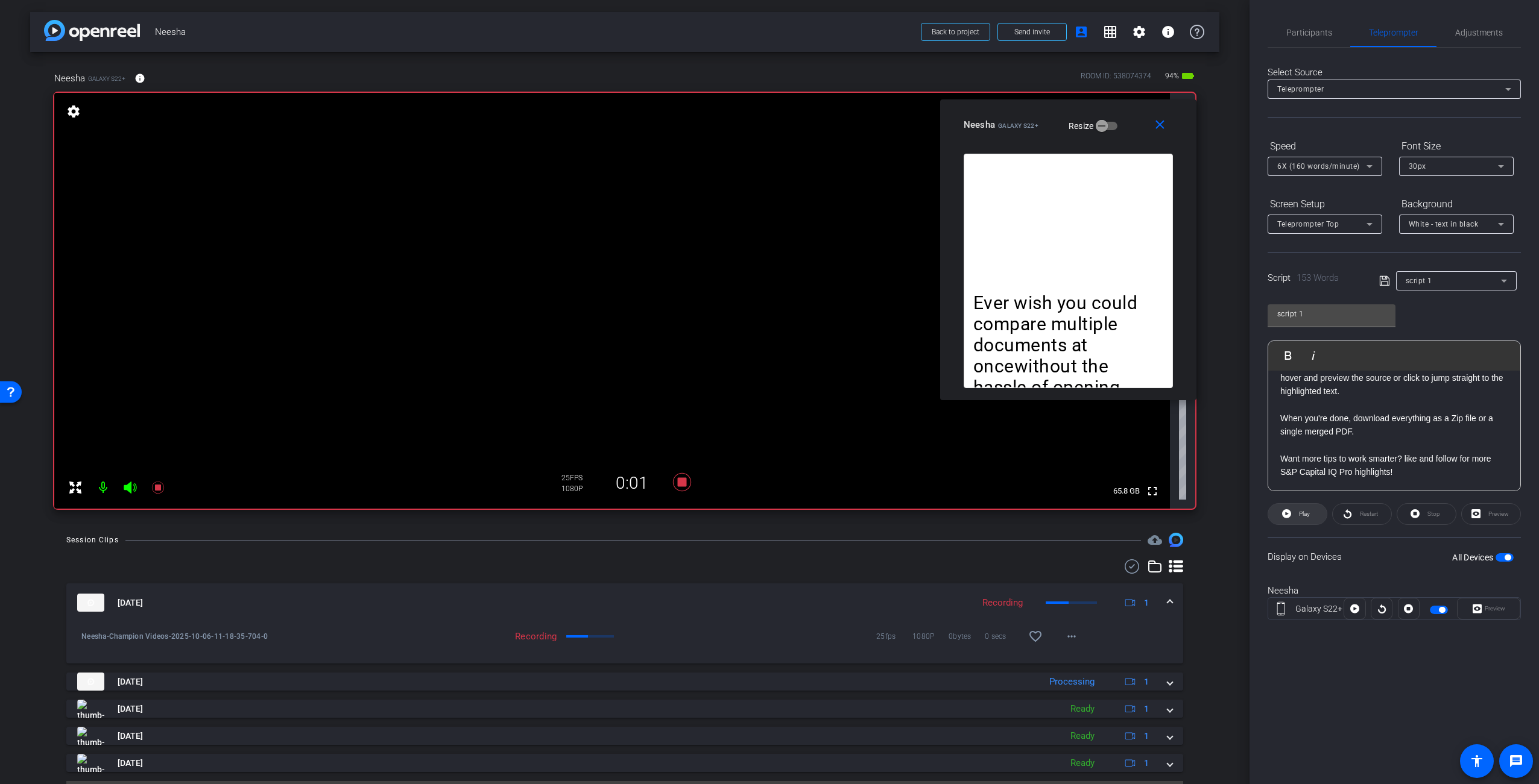
click at [1307, 517] on span "Play" at bounding box center [1303, 514] width 14 height 17
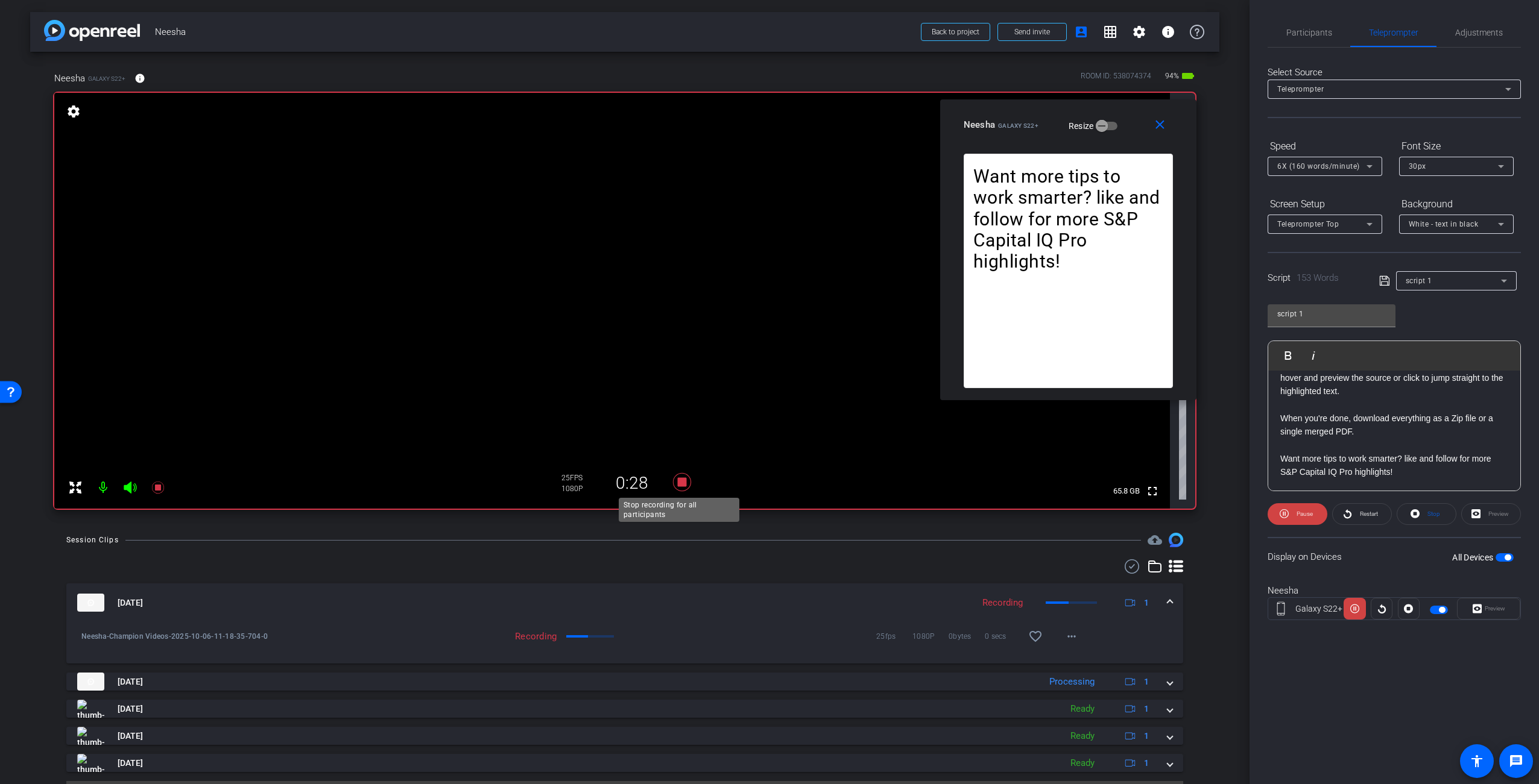
click at [684, 476] on icon at bounding box center [681, 482] width 29 height 22
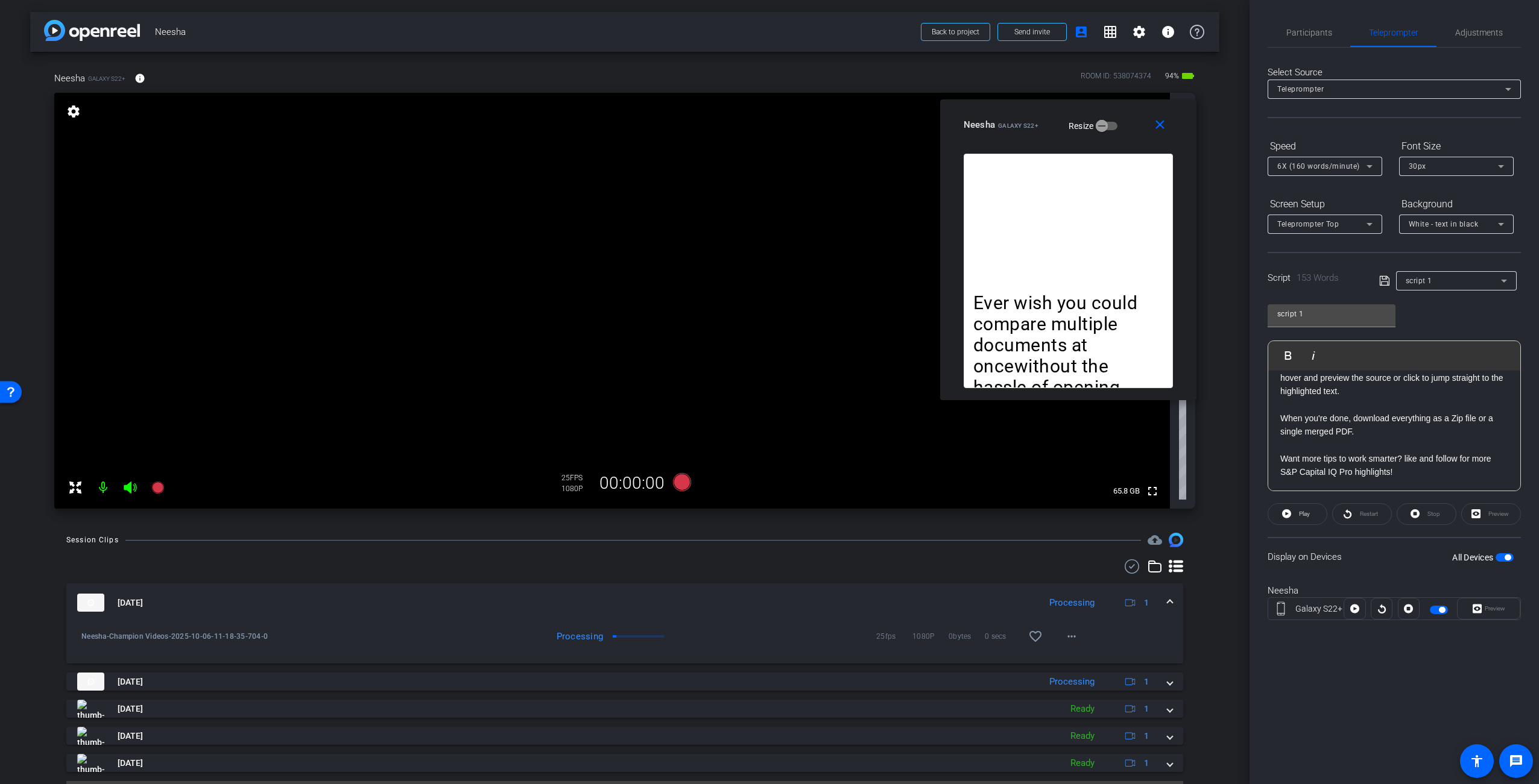
click at [1045, 201] on div "Ever wish you could compare multiple documents at oncewithout the hassle of ope…" at bounding box center [1069, 271] width 209 height 235
click at [1081, 288] on p at bounding box center [1068, 282] width 190 height 21
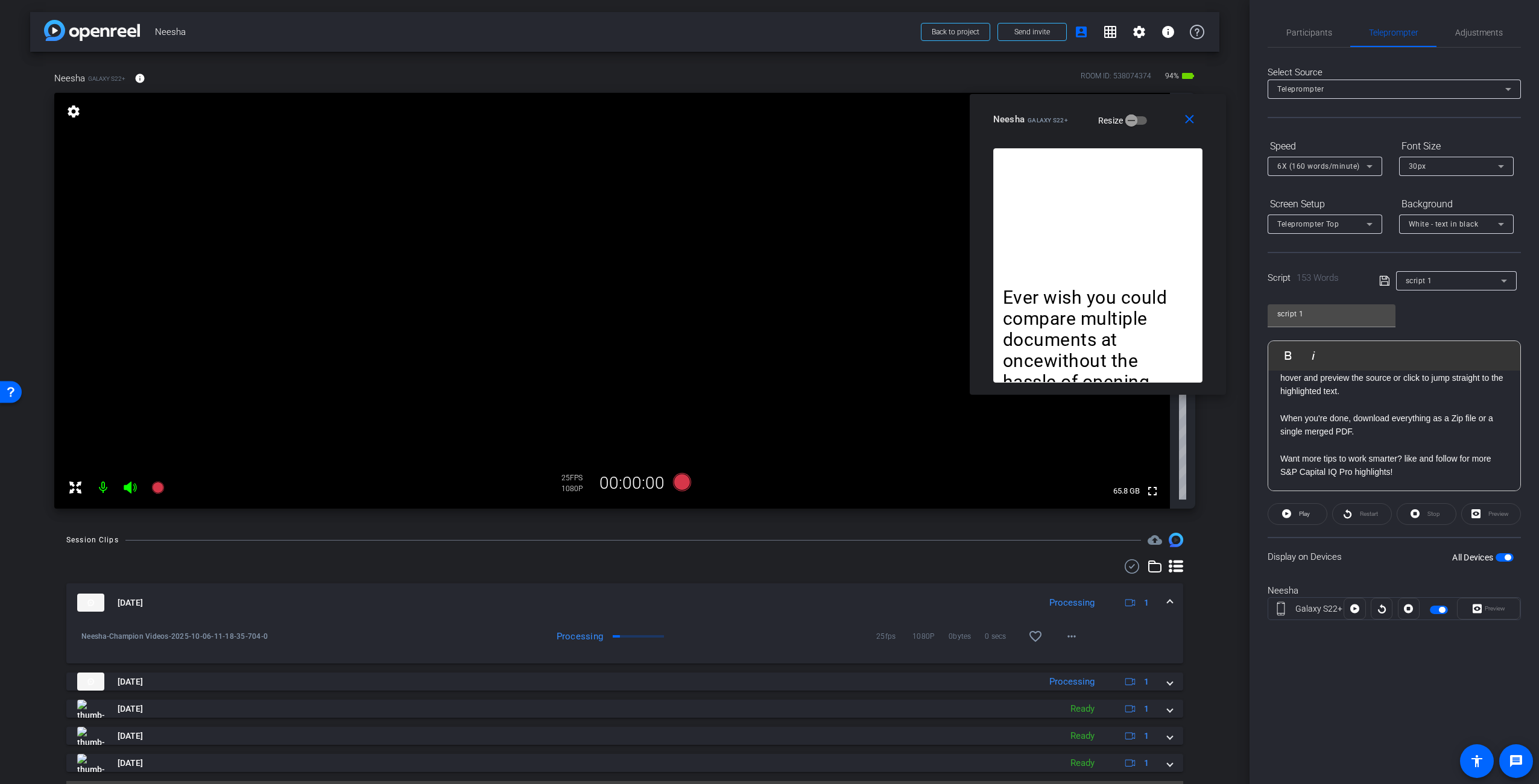
drag, startPoint x: 1041, startPoint y: 113, endPoint x: 1071, endPoint y: 105, distance: 31.0
click at [1071, 105] on div "close Neesha Galaxy S22+ Resize" at bounding box center [1097, 120] width 256 height 54
click at [1116, 182] on div "Ever wish you could compare multiple documents at oncewithout the hassle of ope…" at bounding box center [1099, 264] width 209 height 235
drag, startPoint x: 1139, startPoint y: 199, endPoint x: 1127, endPoint y: 186, distance: 17.7
click at [1139, 199] on div "Ever wish you could compare multiple documents at oncewithout the hassle of ope…" at bounding box center [1099, 264] width 209 height 235
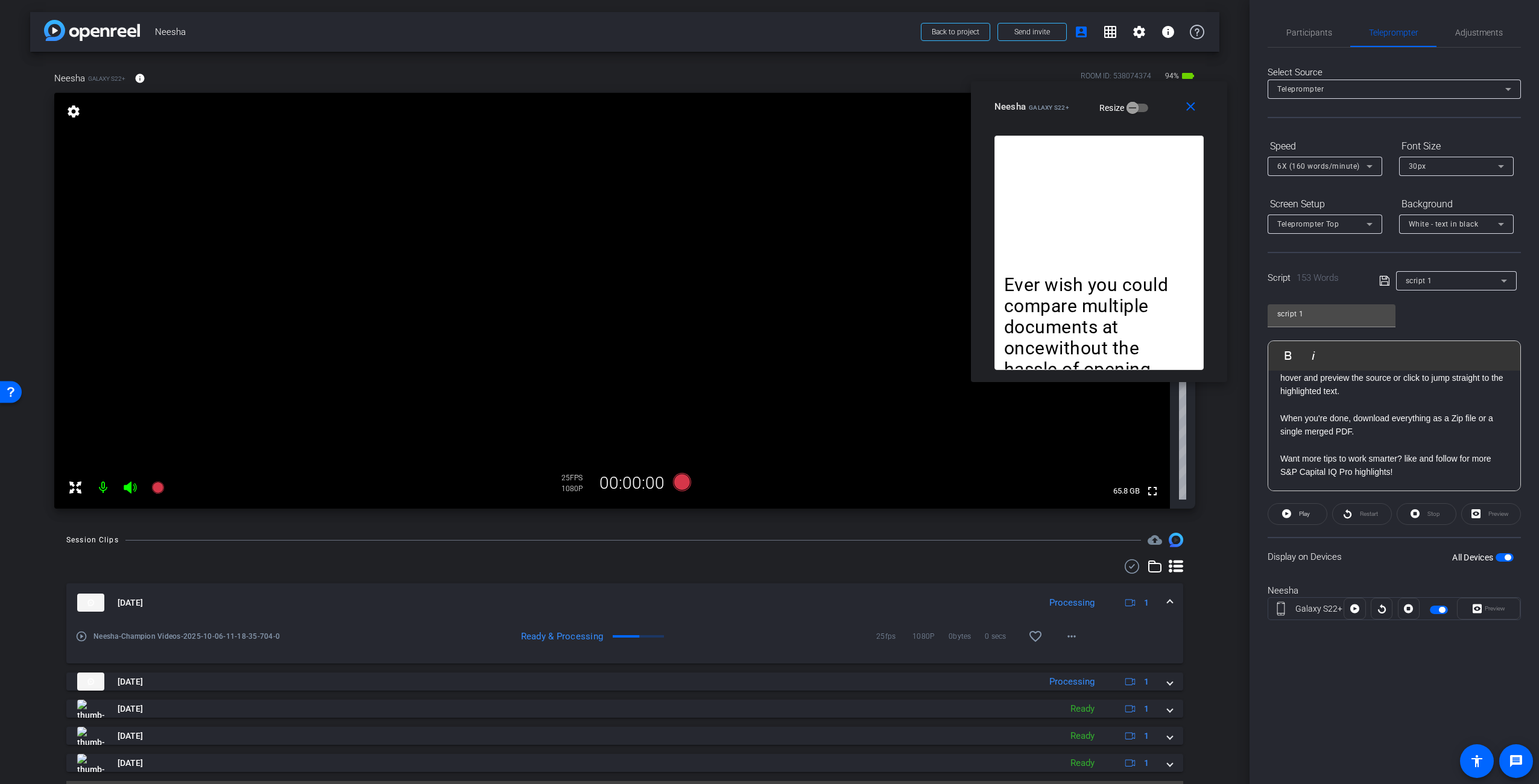
click at [1081, 101] on mat-slide-toggle "Resize" at bounding box center [1115, 107] width 67 height 19
click at [1310, 664] on div "Participants Teleprompter Adjustments [PERSON_NAME] Director [PERSON_NAME] Dire…" at bounding box center [1394, 392] width 290 height 784
click at [808, 578] on div "[DATE] Processing 1 play_circle_outline Neesha-Champion Videos-2025-10-06-11-18…" at bounding box center [625, 687] width 1116 height 256
click at [680, 481] on icon at bounding box center [682, 482] width 18 height 18
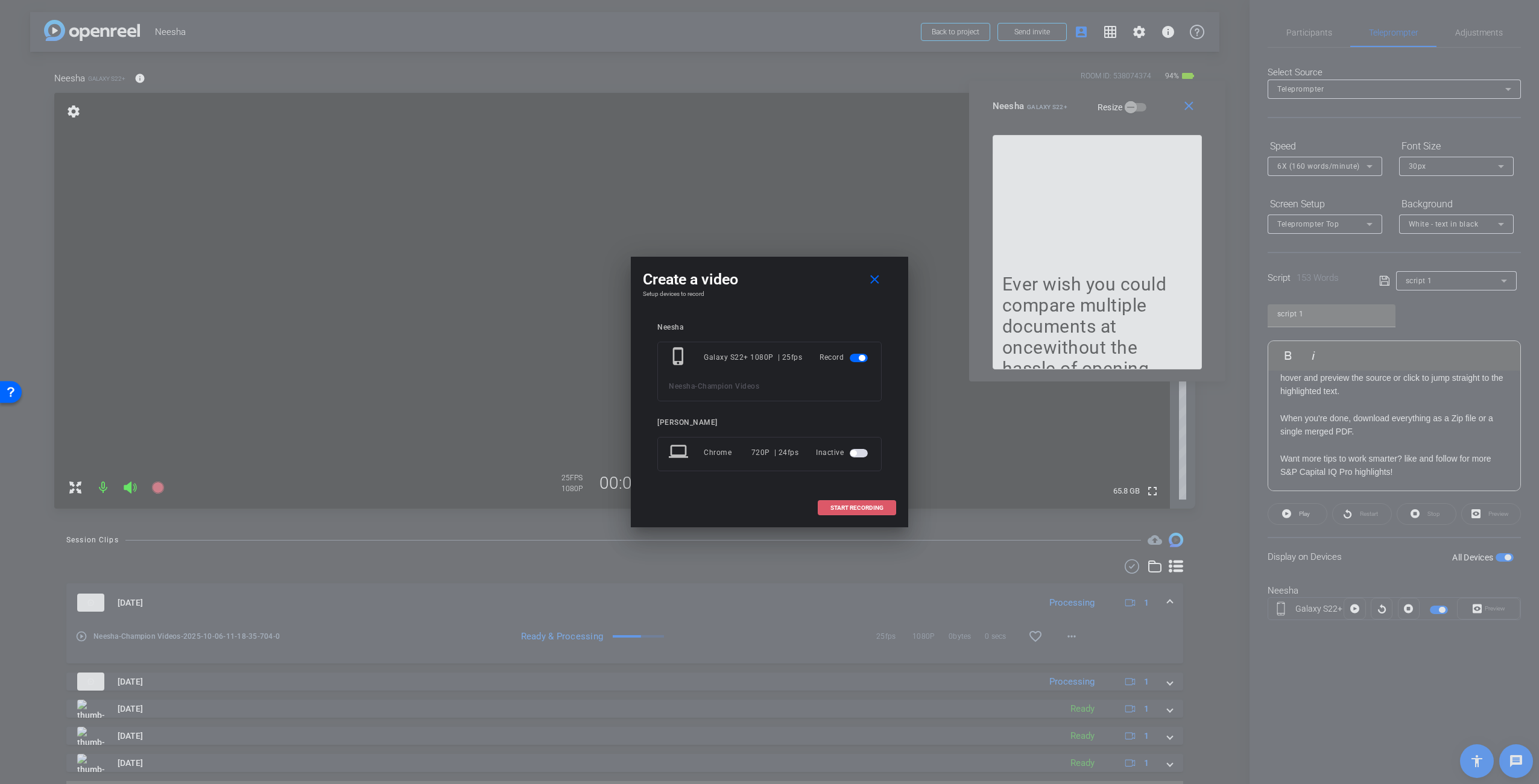
click at [869, 505] on span "START RECORDING" at bounding box center [857, 508] width 53 height 6
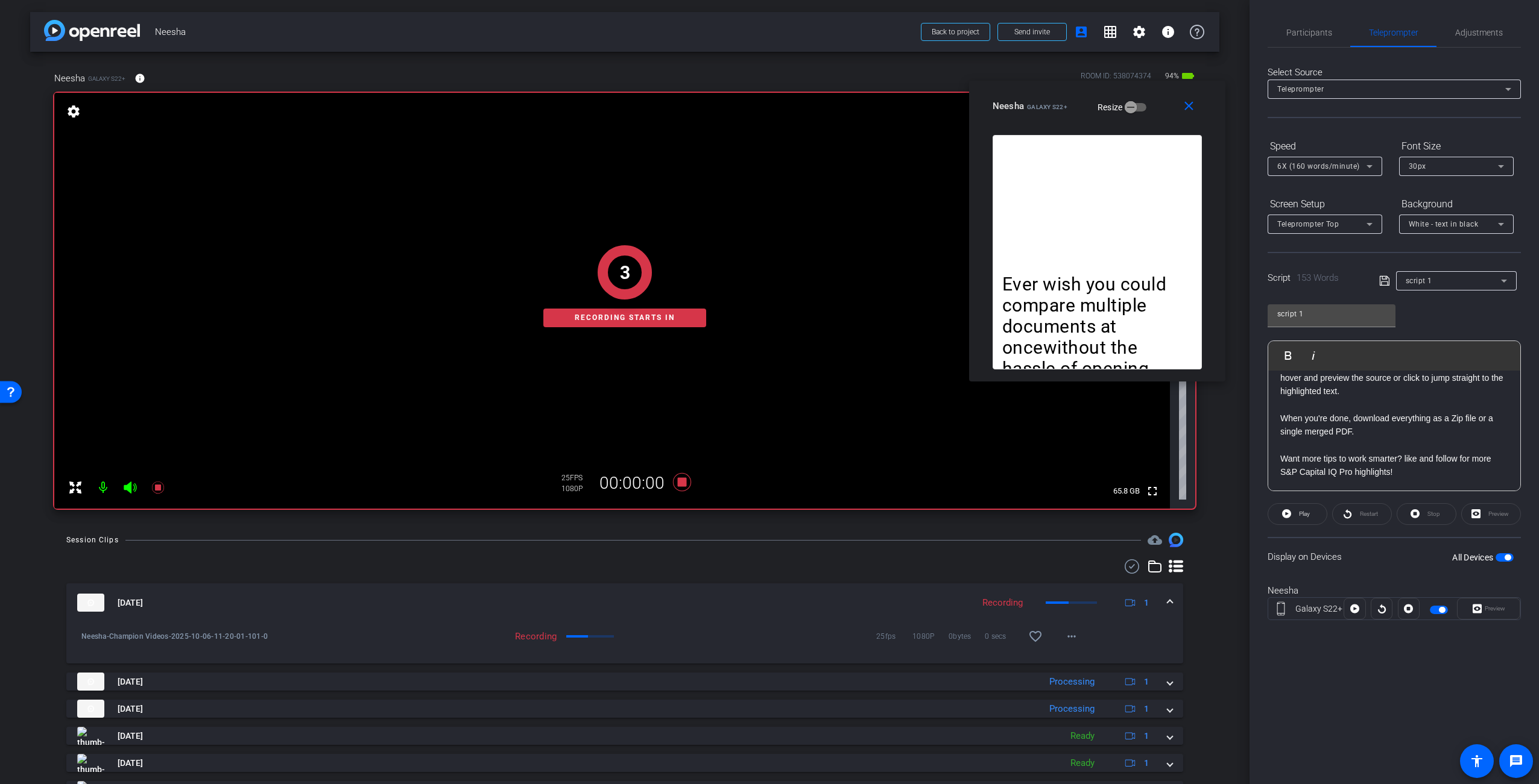
click at [1401, 560] on div "Display on Devices All Devices" at bounding box center [1395, 556] width 253 height 39
click at [1304, 516] on span "Play" at bounding box center [1304, 513] width 11 height 6
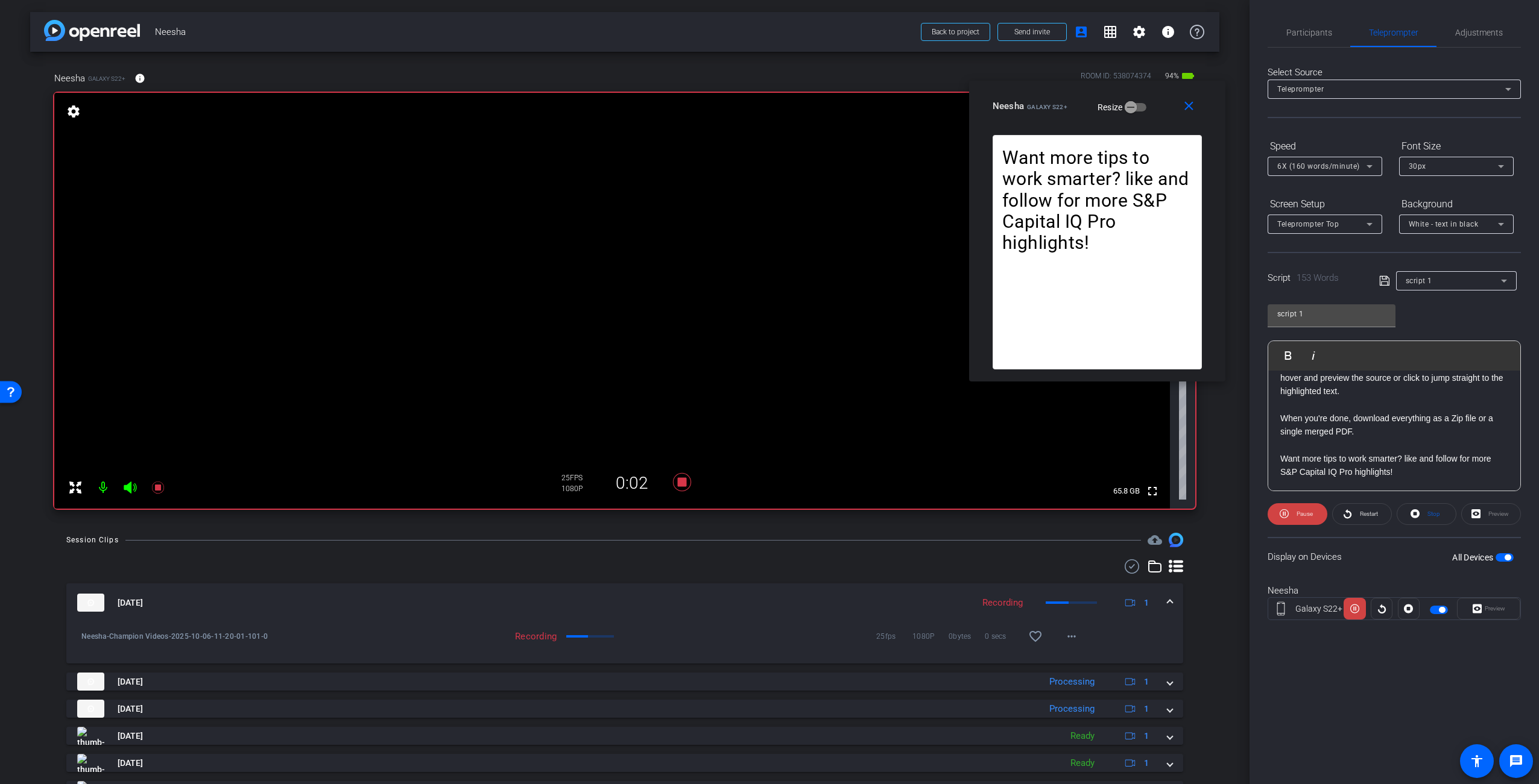
click at [1380, 568] on div "Display on Devices All Devices" at bounding box center [1395, 556] width 253 height 39
click at [683, 481] on icon at bounding box center [681, 482] width 29 height 22
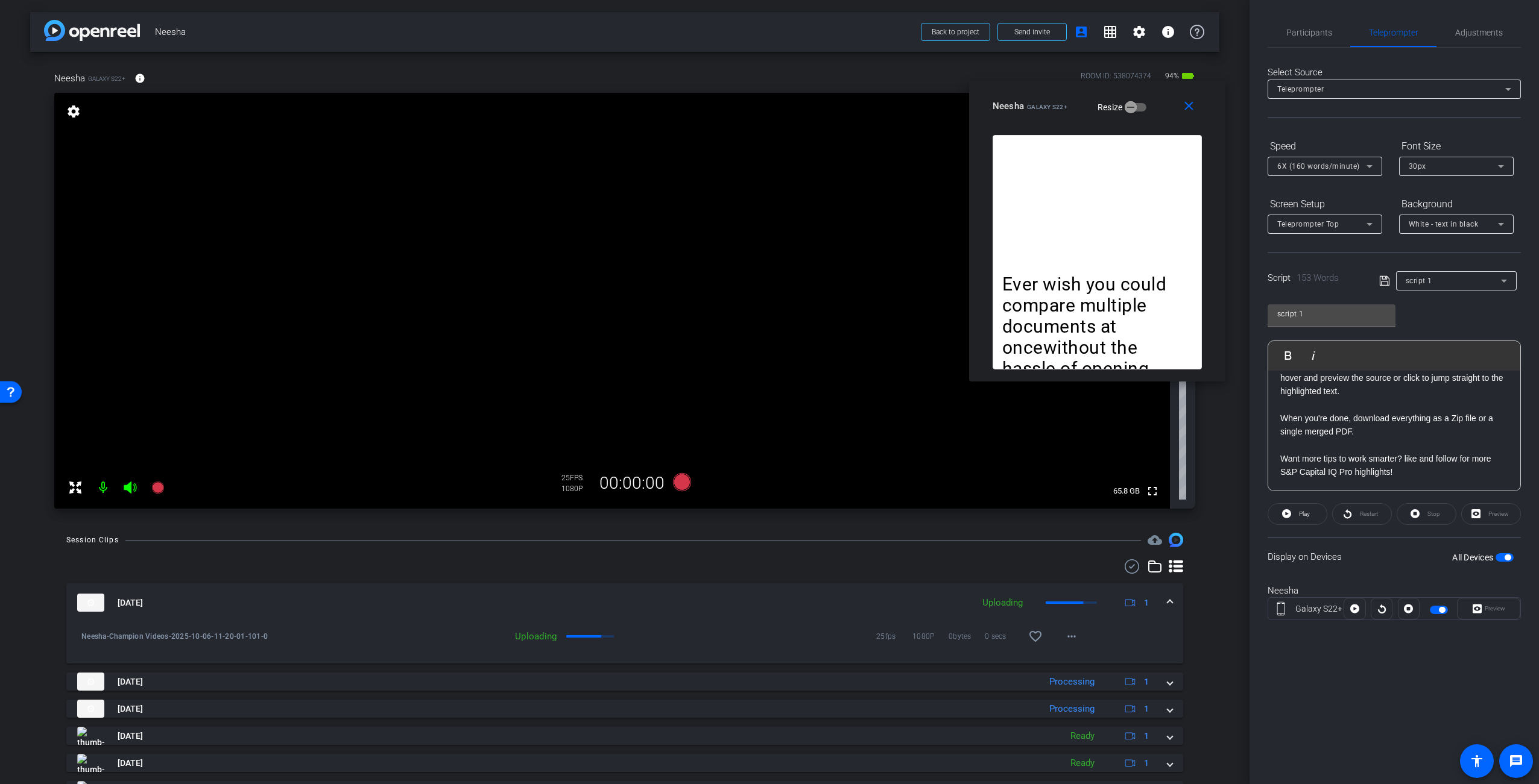
click at [906, 316] on video at bounding box center [611, 301] width 1115 height 416
click at [1251, 193] on div "Participants Teleprompter Adjustments [PERSON_NAME] Director [PERSON_NAME] Dire…" at bounding box center [1394, 392] width 290 height 784
click at [1060, 200] on div "Ever wish you could compare multiple documents at oncewithout the hassle of ope…" at bounding box center [1097, 252] width 209 height 235
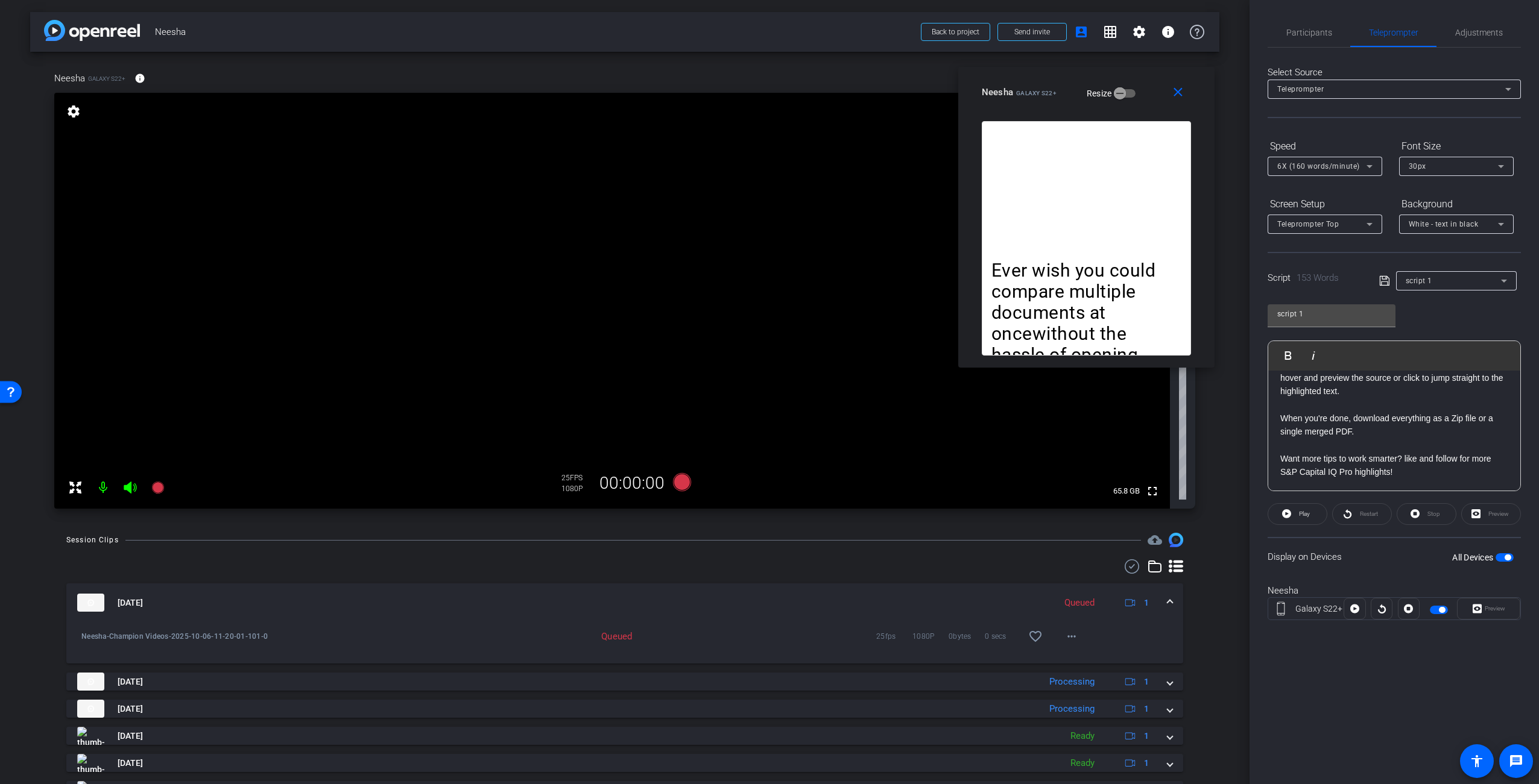
drag, startPoint x: 1056, startPoint y: 108, endPoint x: 1045, endPoint y: 101, distance: 13.0
click at [1046, 97] on span "Galaxy S22+" at bounding box center [1037, 92] width 41 height 6
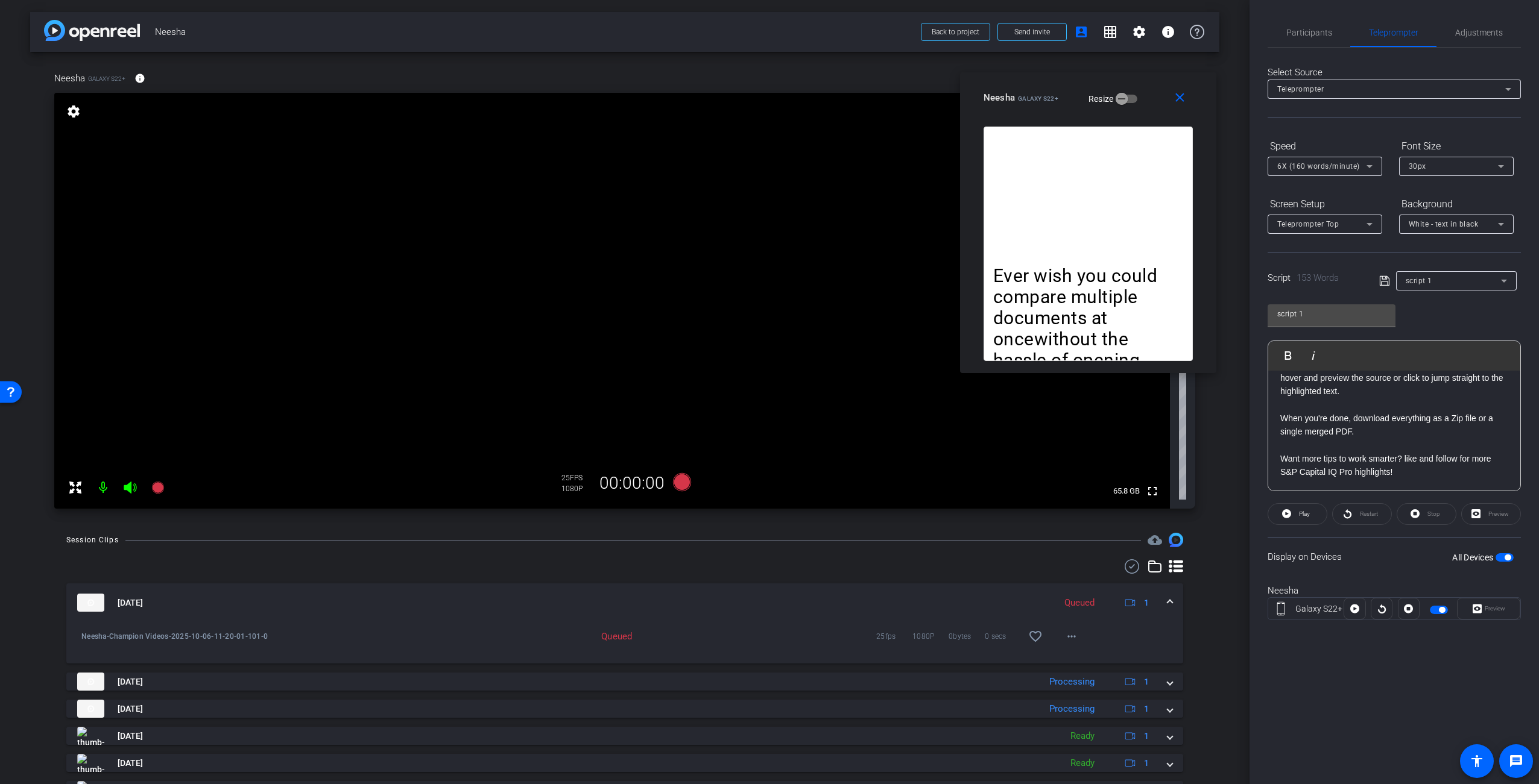
click at [1036, 560] on div at bounding box center [625, 567] width 1116 height 14
click at [859, 538] on div "Session Clips cloud_upload" at bounding box center [625, 540] width 1116 height 14
click at [679, 482] on icon at bounding box center [682, 482] width 18 height 18
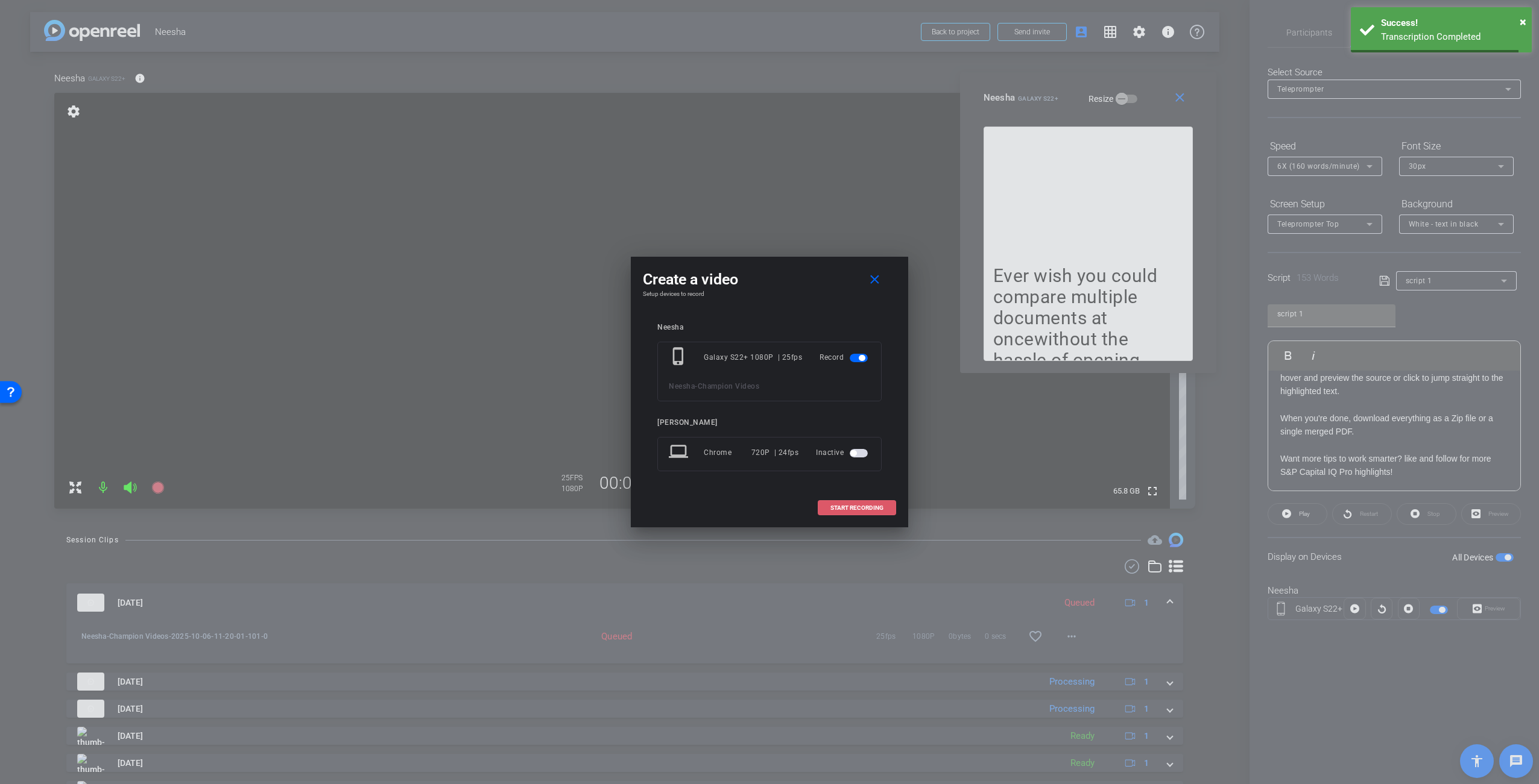
click at [848, 508] on span "START RECORDING" at bounding box center [857, 508] width 53 height 6
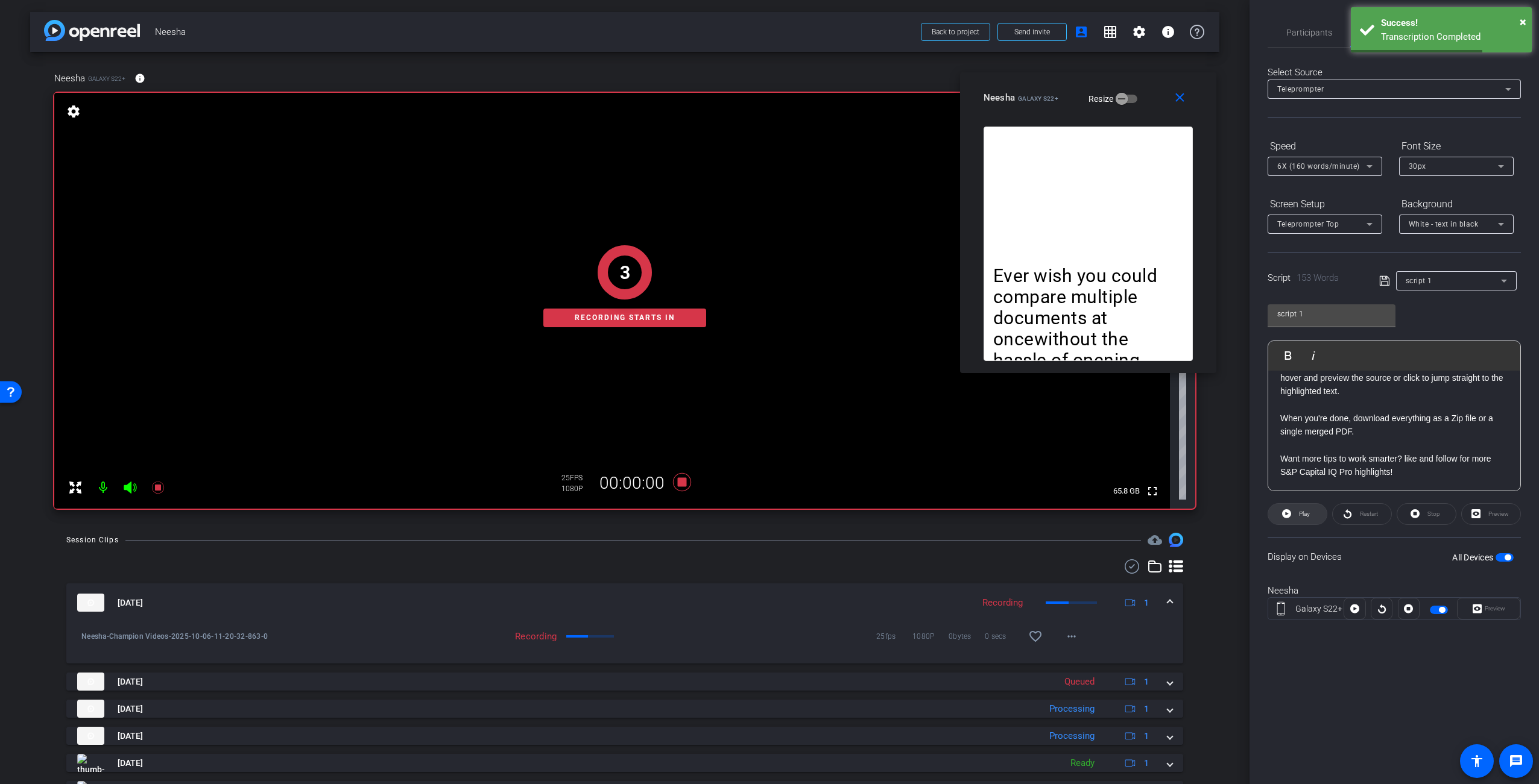
click at [1308, 518] on span "Play" at bounding box center [1303, 514] width 14 height 17
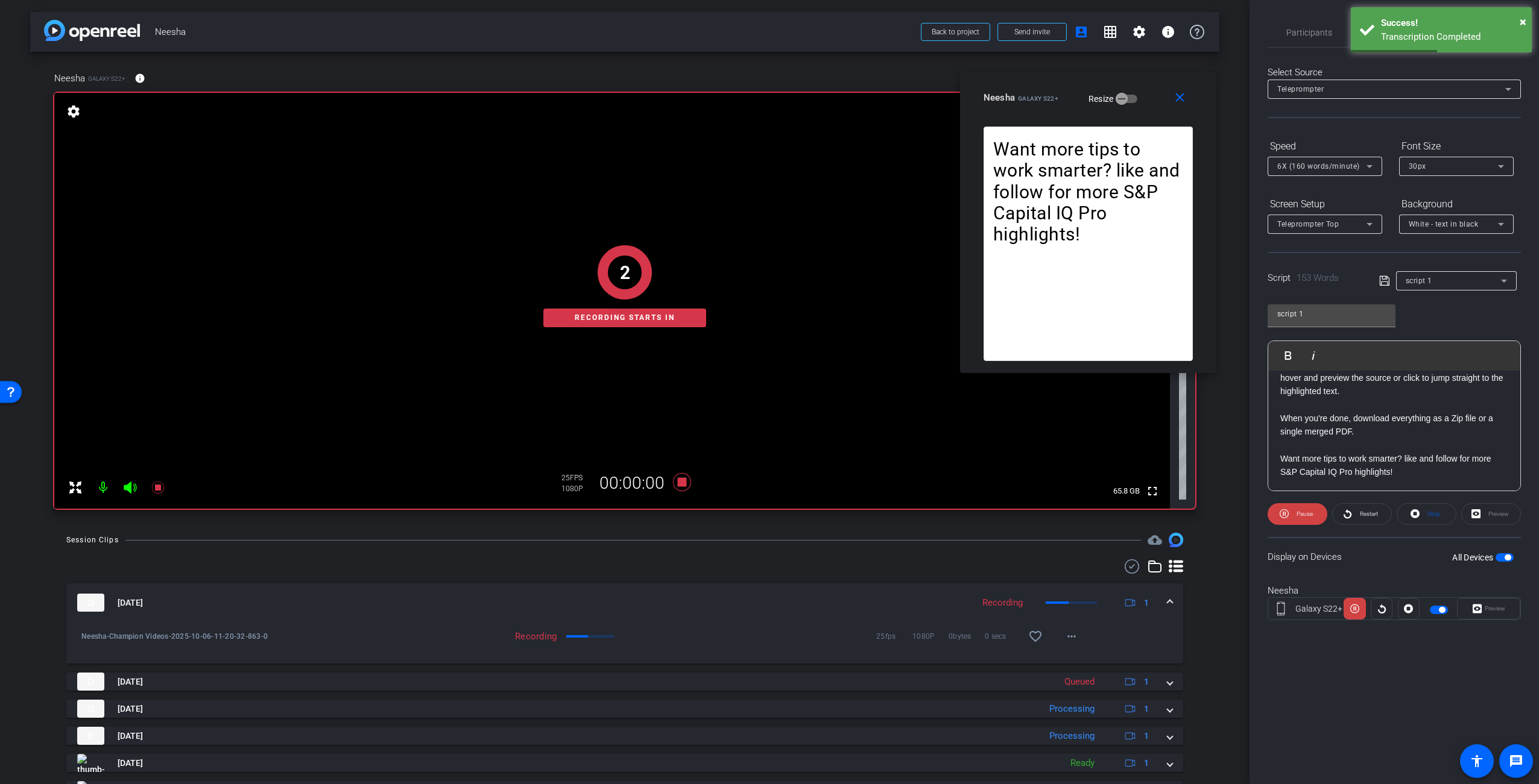
click at [1337, 684] on div "Participants Teleprompter Adjustments [PERSON_NAME] Director [PERSON_NAME] Dire…" at bounding box center [1394, 392] width 290 height 784
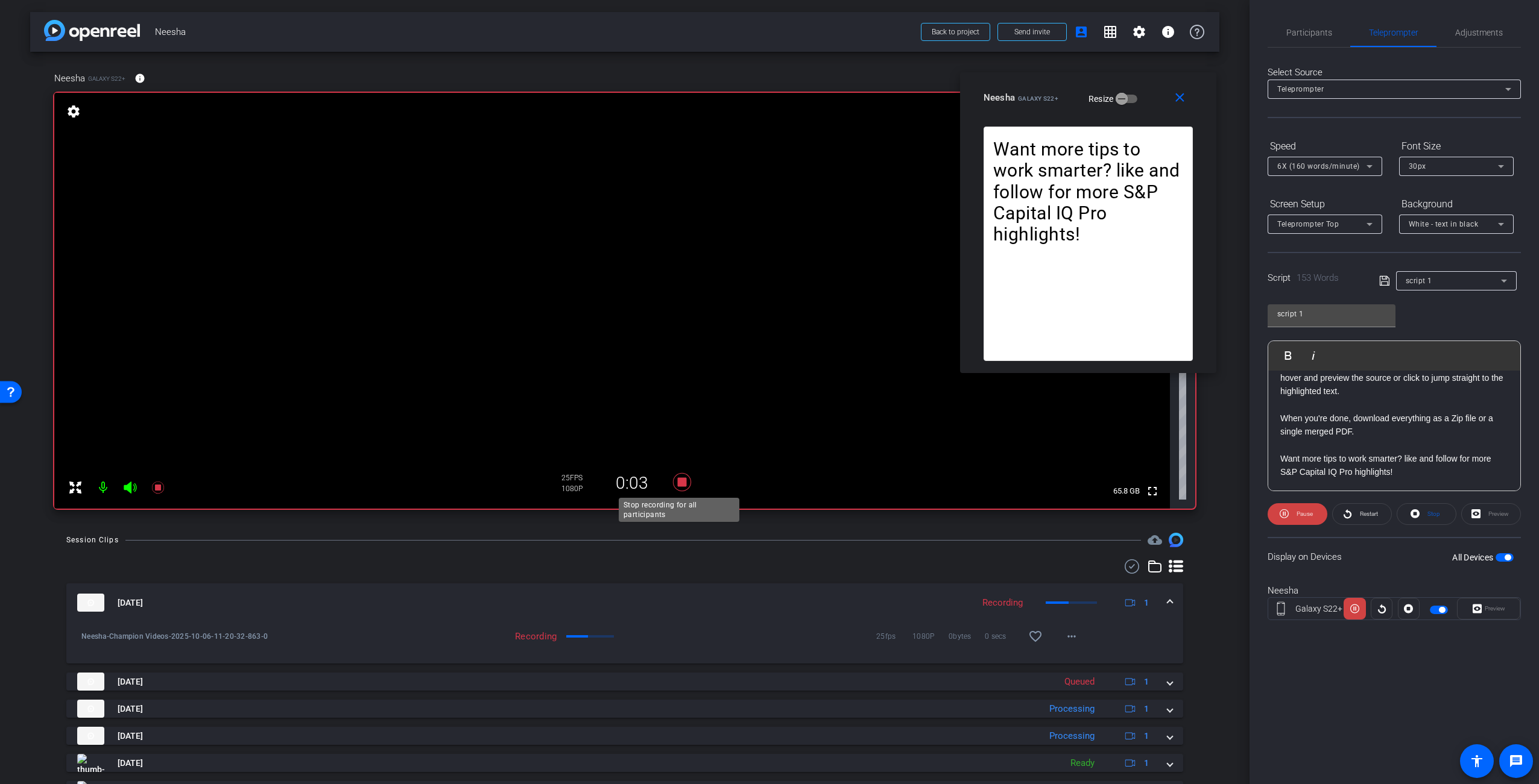
click at [677, 480] on icon at bounding box center [682, 482] width 18 height 18
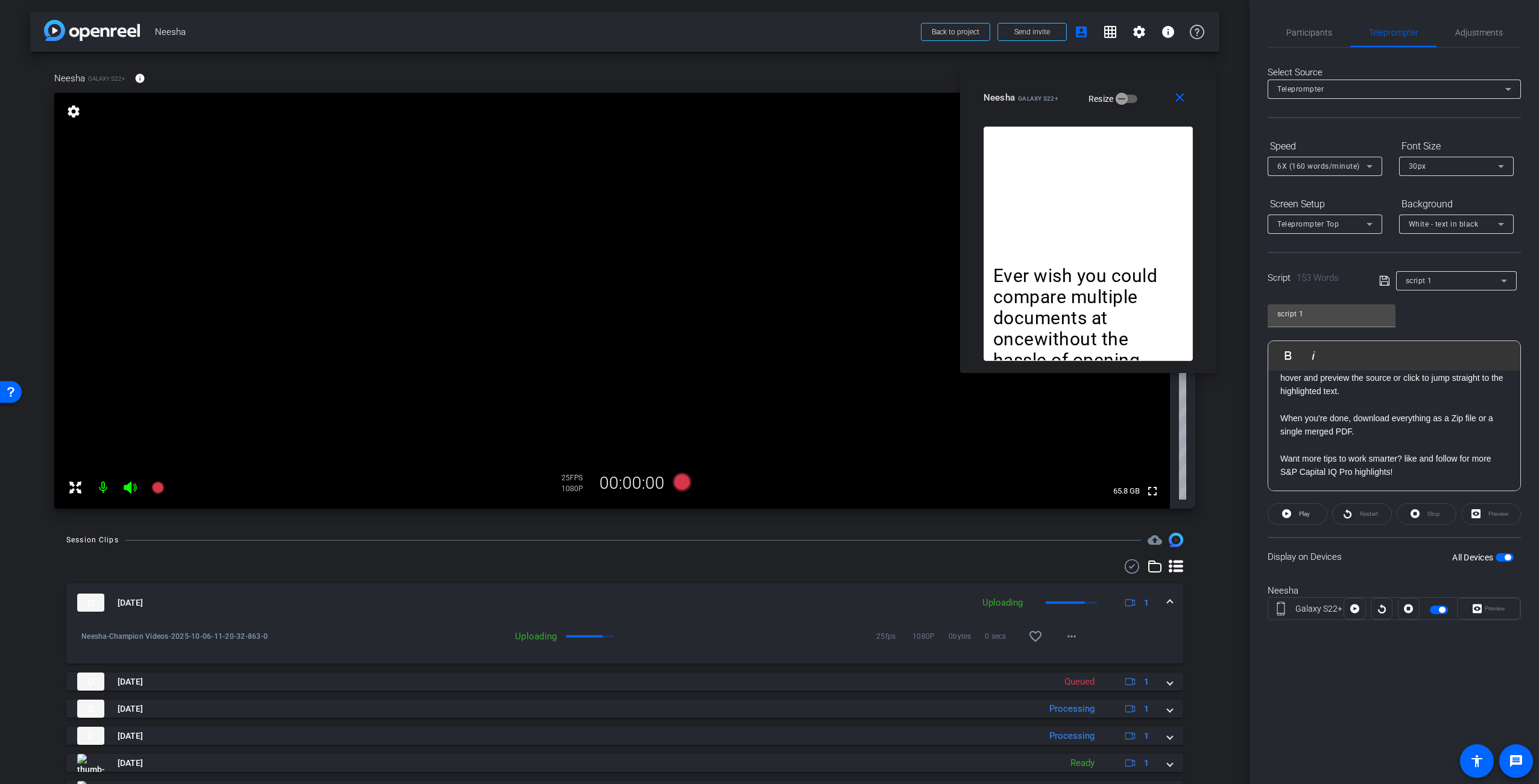
click at [812, 407] on video at bounding box center [611, 301] width 1115 height 416
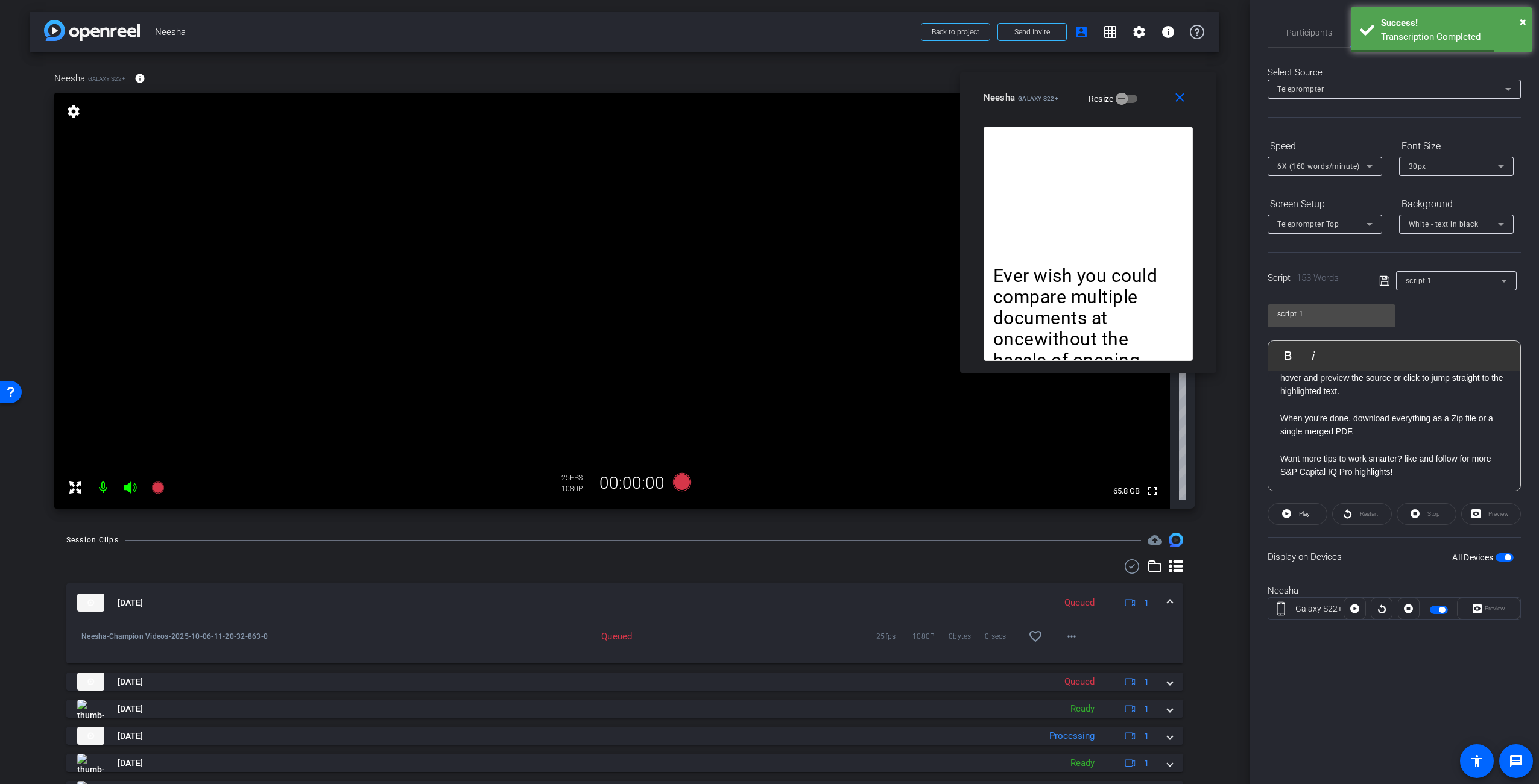
scroll to position [0, 0]
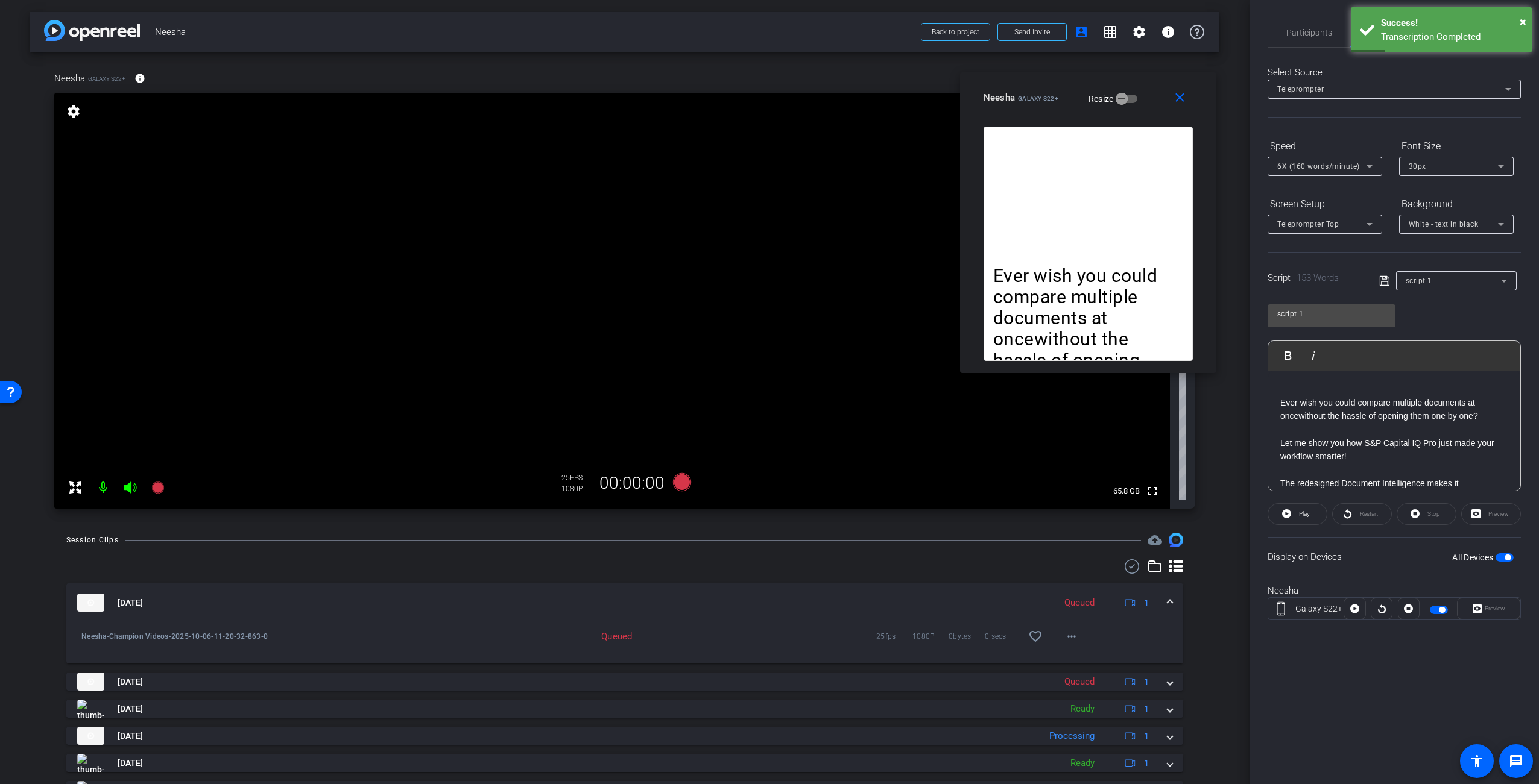
drag, startPoint x: 1432, startPoint y: 409, endPoint x: 1440, endPoint y: 410, distance: 8.1
click at [1432, 409] on p "Ever wish you could compare multiple documents at oncewithout the hassle of ope…" at bounding box center [1394, 409] width 228 height 27
click at [1481, 415] on p "Ever wish you could compare multiple documents at oncewithout the hassle of ope…" at bounding box center [1394, 409] width 228 height 27
click at [1485, 415] on p "Ever wish you could compare multiple documents at oncewithout the hassle of ope…" at bounding box center [1394, 409] width 228 height 27
click at [1432, 398] on p "Ever wish you could compare multiple documents at oncewithout the hassle of ope…" at bounding box center [1394, 409] width 228 height 27
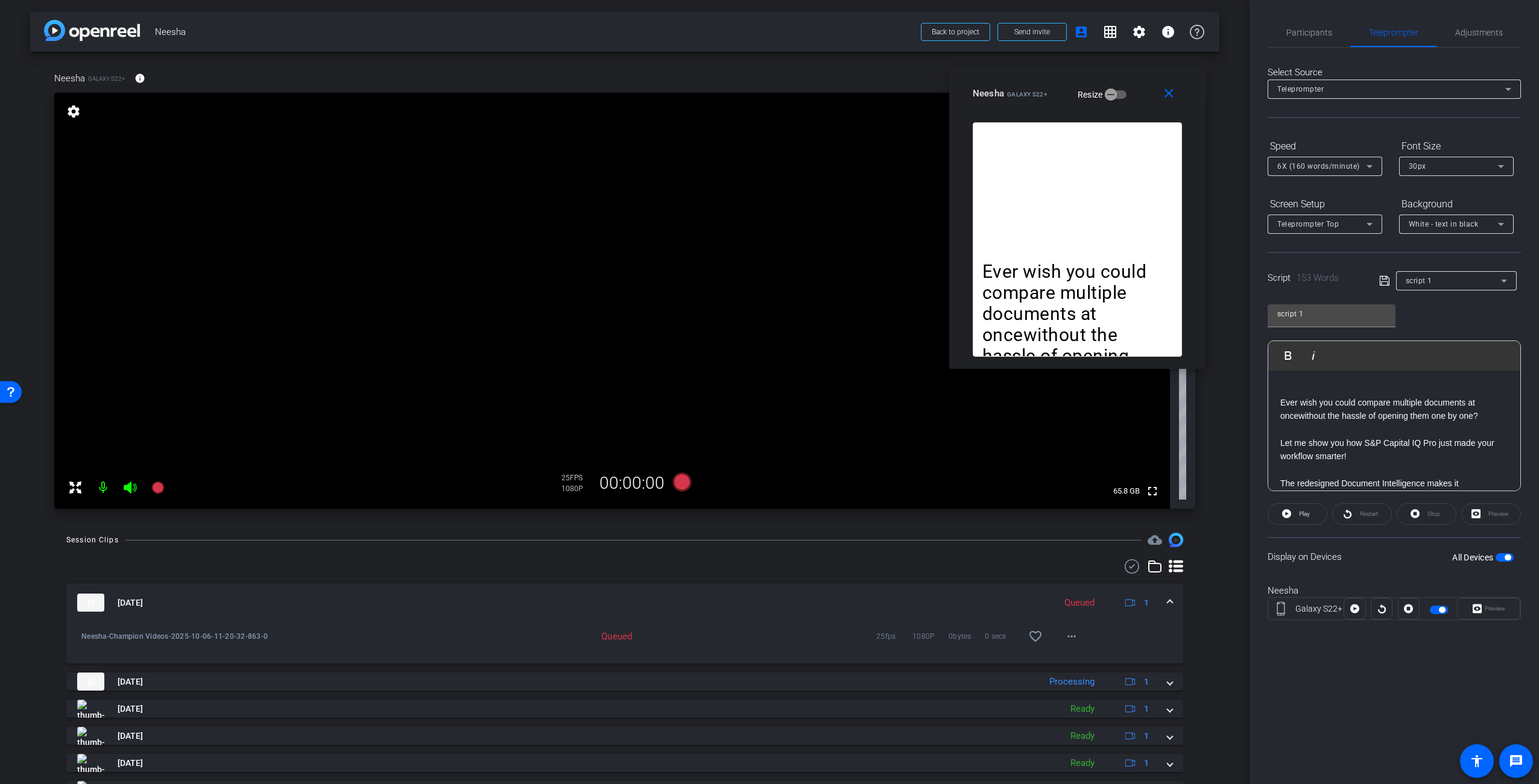
drag, startPoint x: 1034, startPoint y: 97, endPoint x: 1022, endPoint y: 88, distance: 15.0
click at [1023, 89] on div "Neesha Galaxy S22+" at bounding box center [1010, 92] width 74 height 14
click at [1069, 271] on p "Ever wish you could compare multiple documents at oncewithout the hassle of ope…" at bounding box center [1076, 325] width 190 height 128
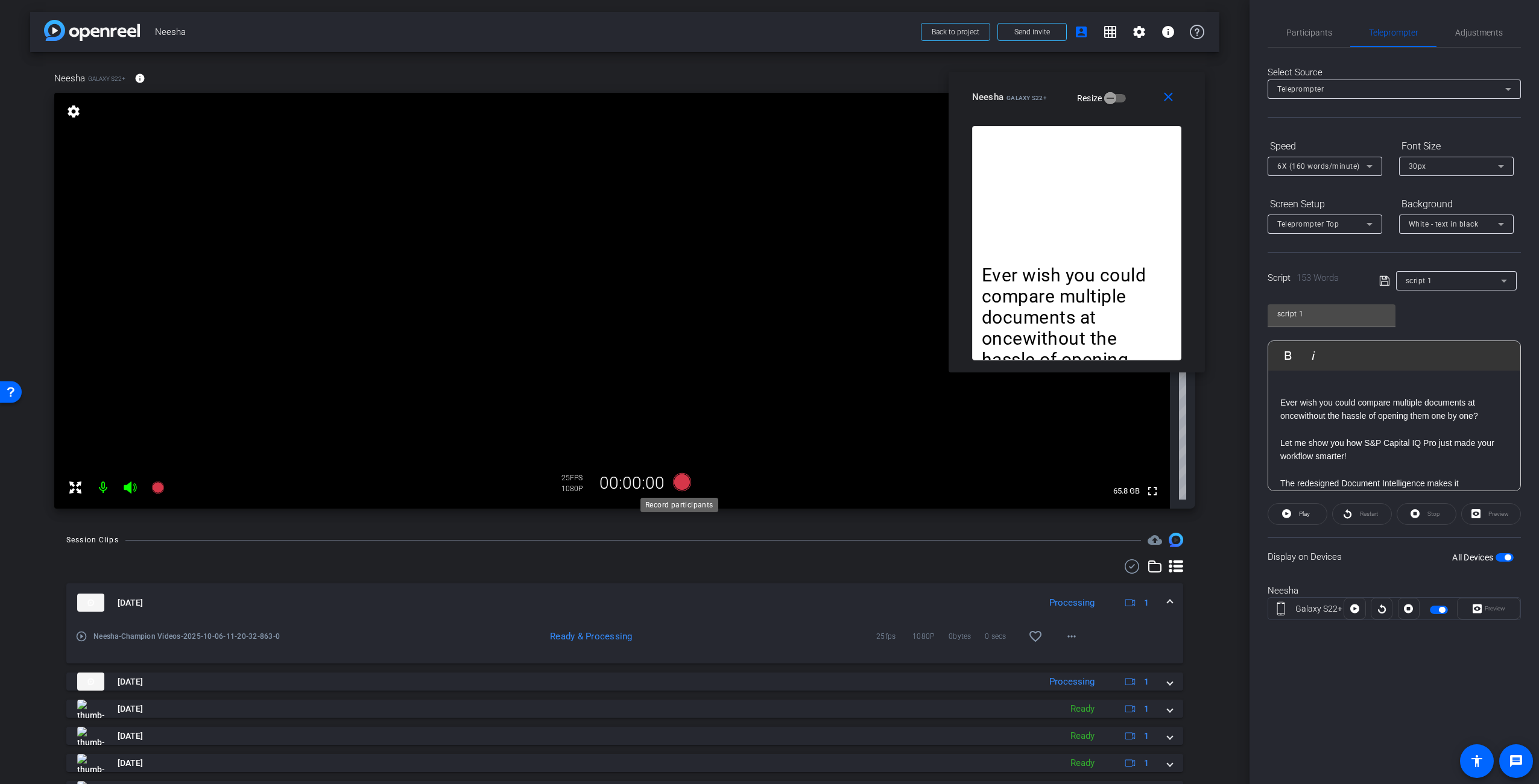
click at [677, 484] on icon at bounding box center [682, 482] width 18 height 18
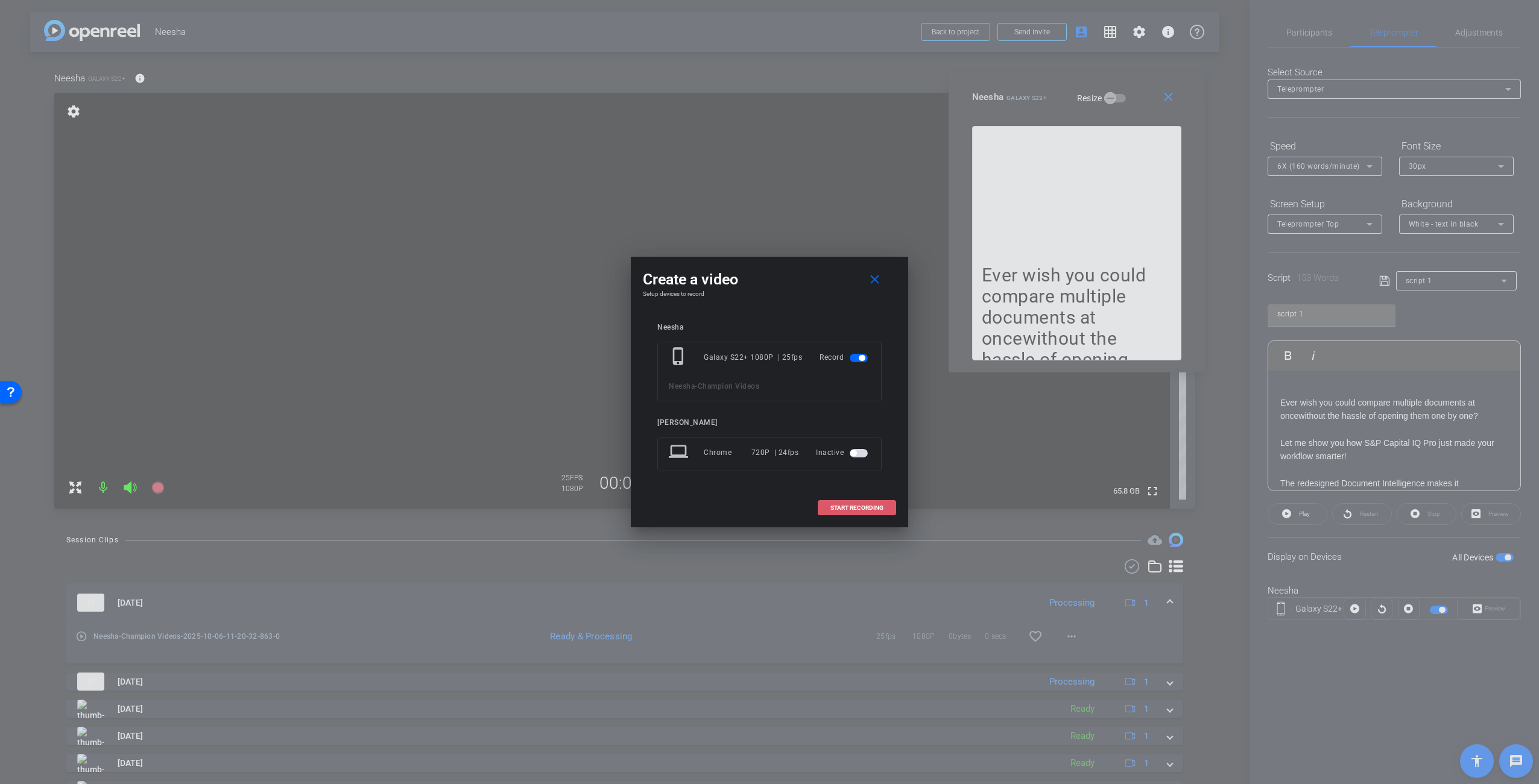
click at [857, 506] on span "START RECORDING" at bounding box center [857, 508] width 53 height 6
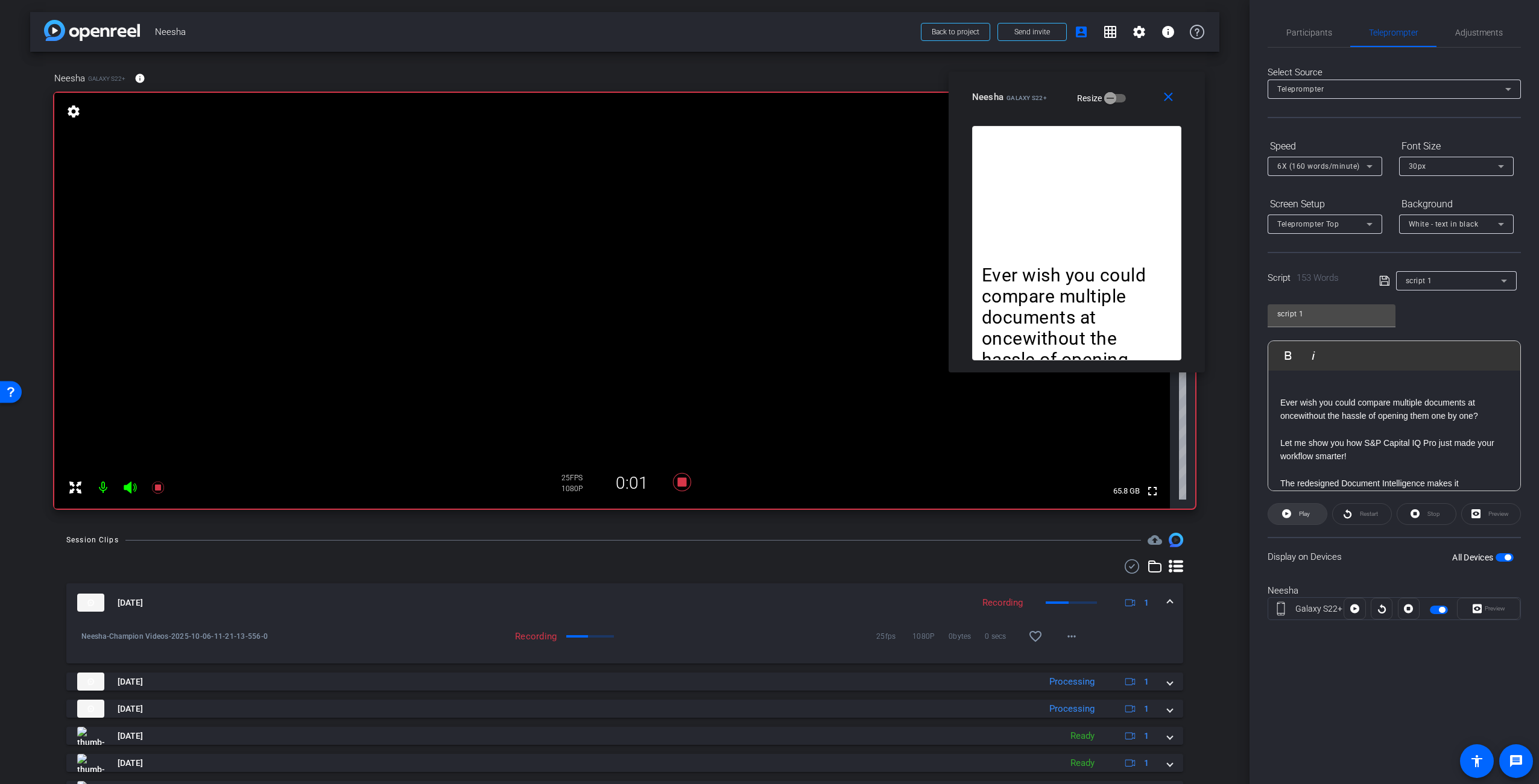
click at [1307, 515] on span "Play" at bounding box center [1304, 513] width 11 height 6
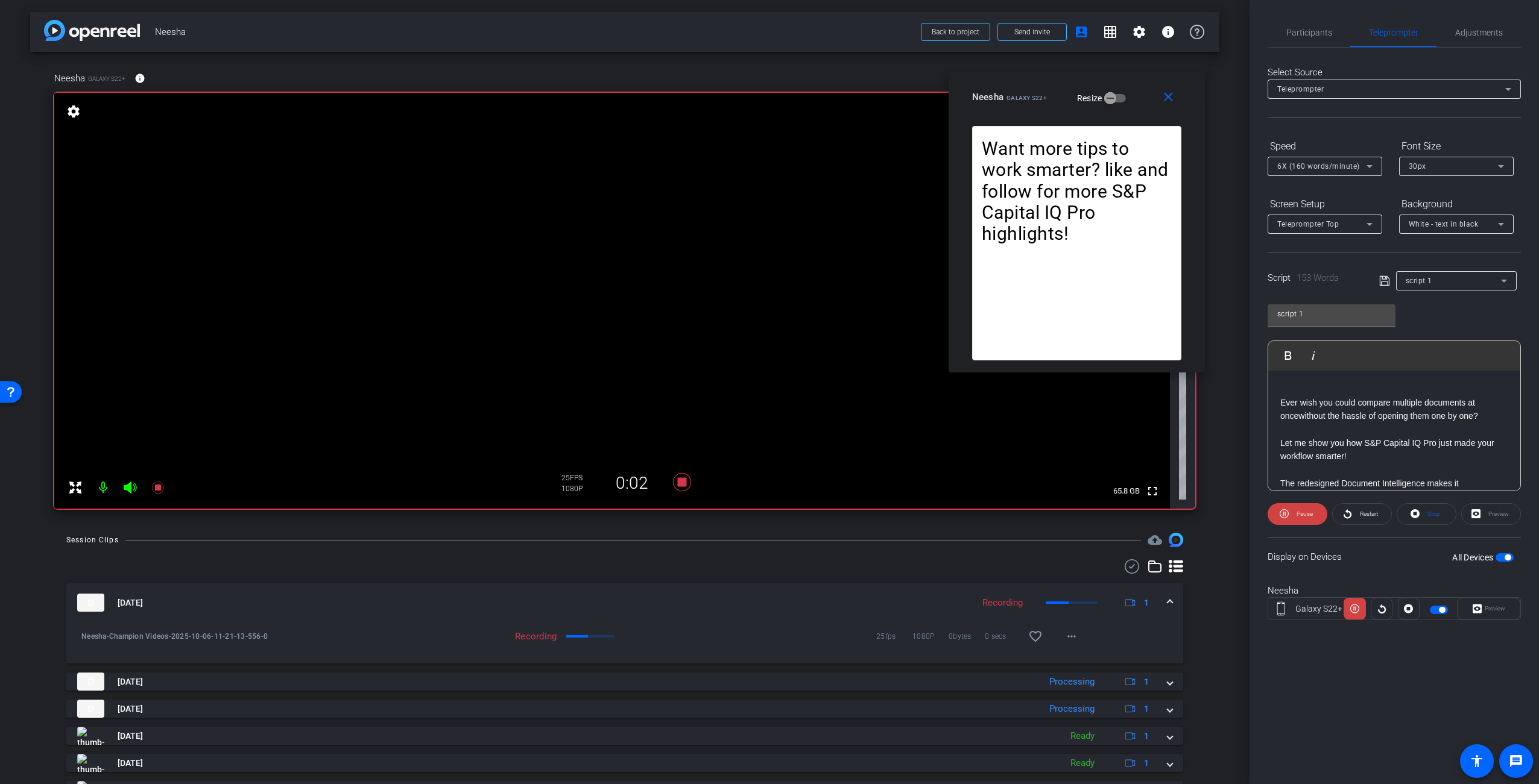
click at [1362, 555] on div "Display on Devices All Devices" at bounding box center [1395, 556] width 253 height 39
click at [680, 482] on icon at bounding box center [682, 482] width 18 height 18
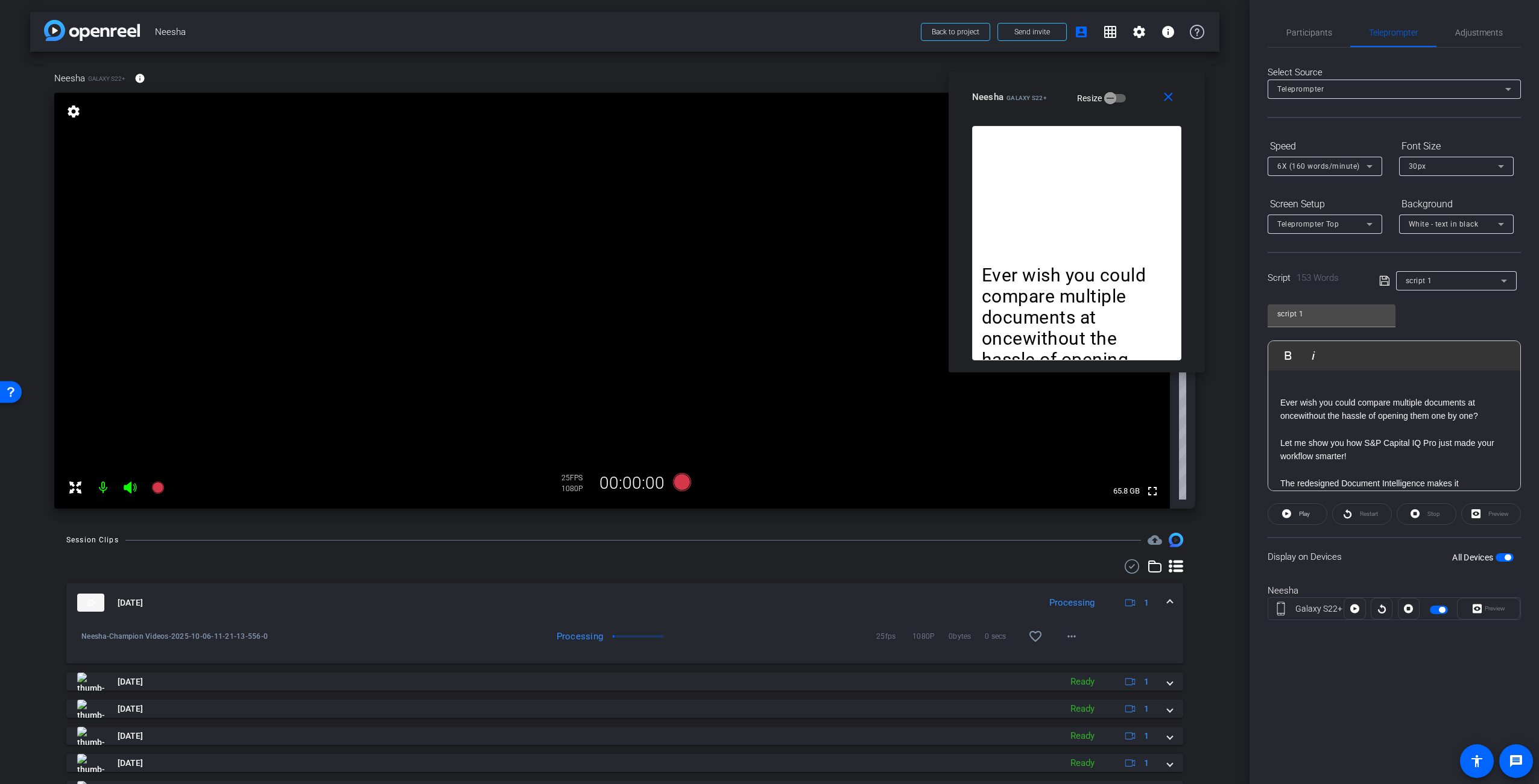
click at [1029, 196] on div "Ever wish you could compare multiple documents at oncewithout the hassle of ope…" at bounding box center [1077, 243] width 209 height 235
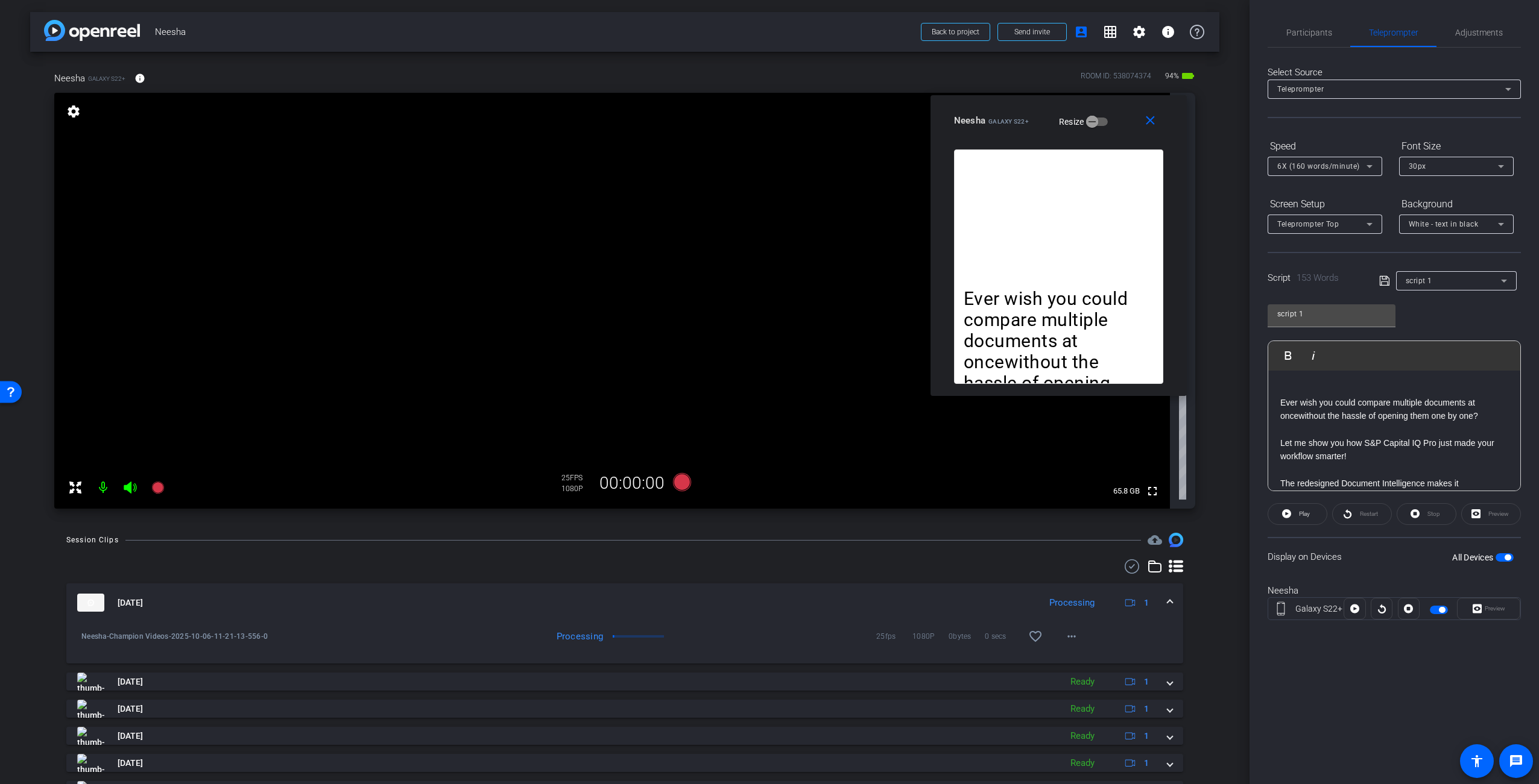
drag, startPoint x: 1043, startPoint y: 96, endPoint x: 1030, endPoint y: 111, distance: 19.8
click at [1030, 111] on div "Neesha Galaxy S22+ Resize" at bounding box center [1063, 120] width 218 height 22
drag, startPoint x: 1039, startPoint y: 115, endPoint x: 987, endPoint y: 115, distance: 52.0
click at [1041, 116] on mat-slide-toggle "Resize" at bounding box center [1075, 121] width 67 height 19
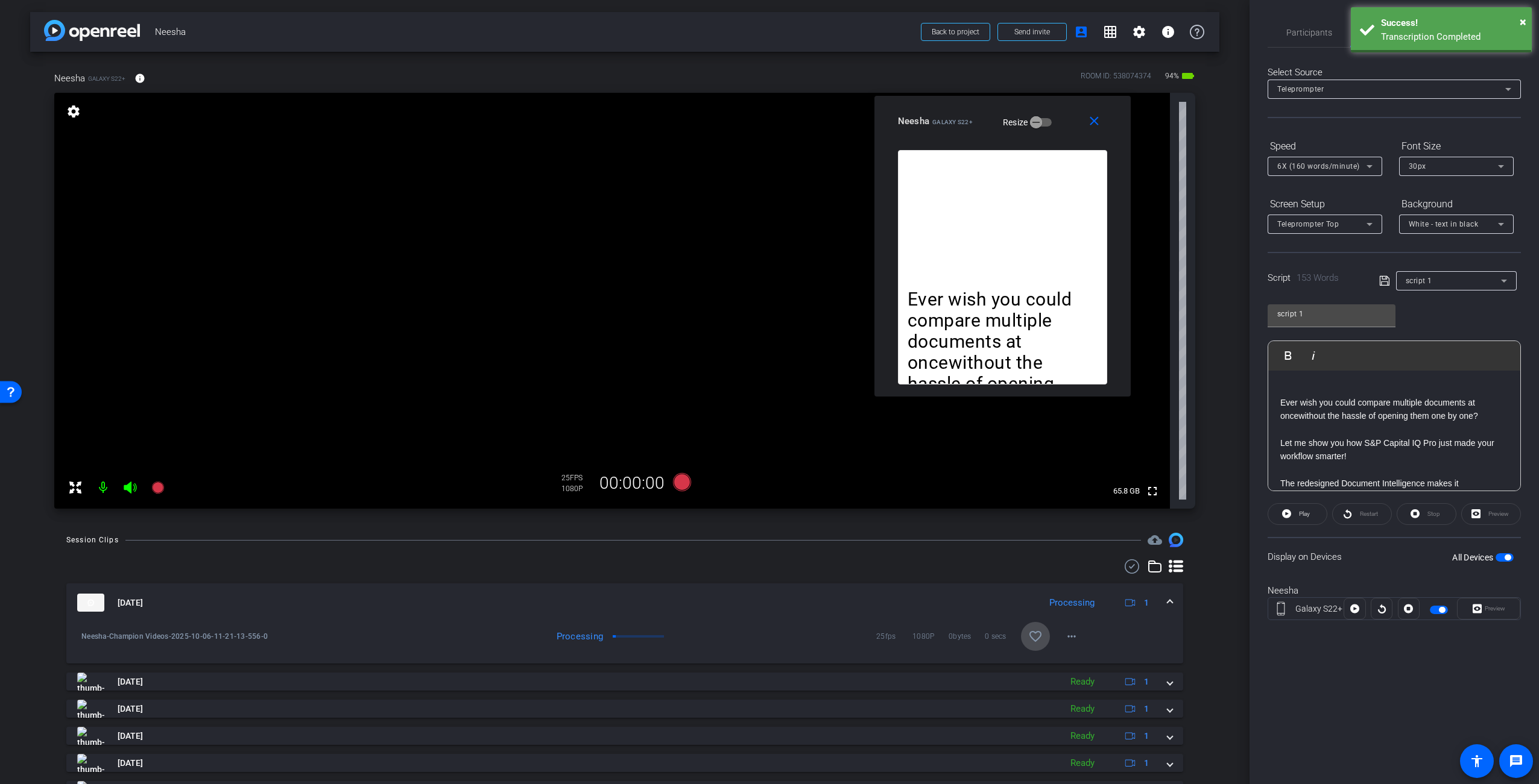
click at [1028, 635] on mat-icon "favorite_border" at bounding box center [1035, 637] width 14 height 14
click at [931, 572] on div at bounding box center [625, 567] width 1116 height 14
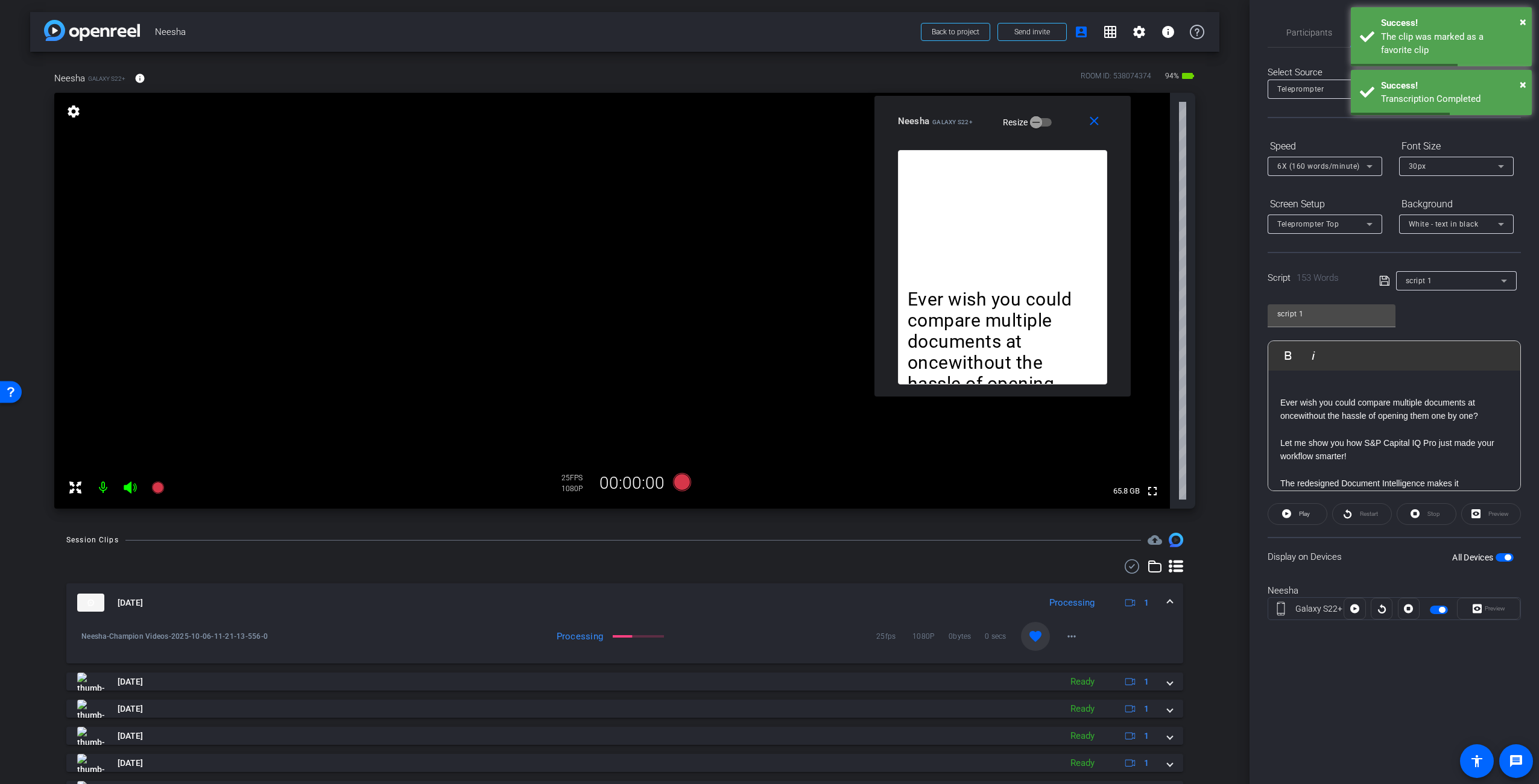
click at [1159, 602] on div "[DATE] Processing 1" at bounding box center [622, 602] width 1090 height 18
click at [950, 567] on div at bounding box center [625, 567] width 1116 height 14
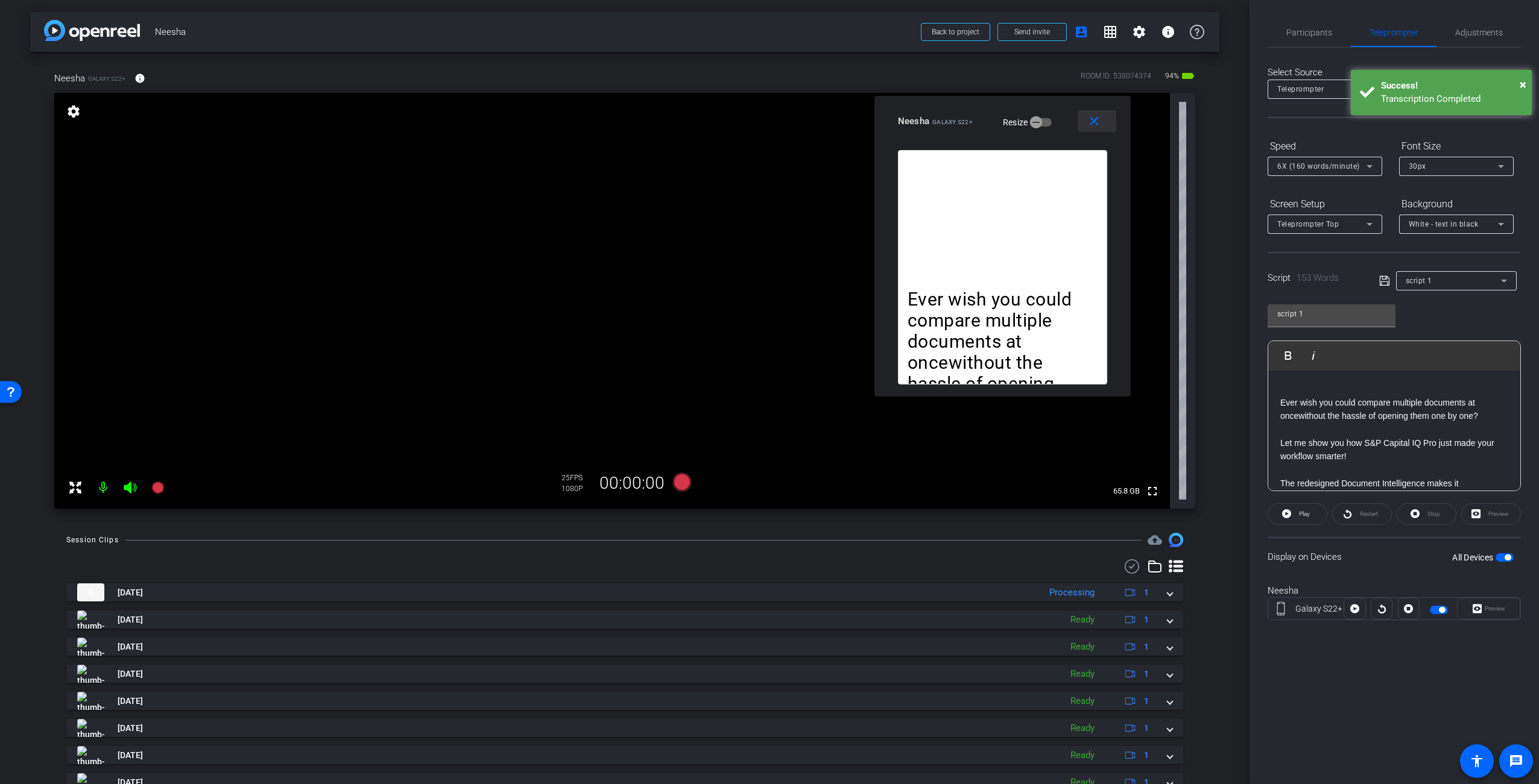
click at [1092, 124] on mat-icon "close" at bounding box center [1093, 121] width 15 height 15
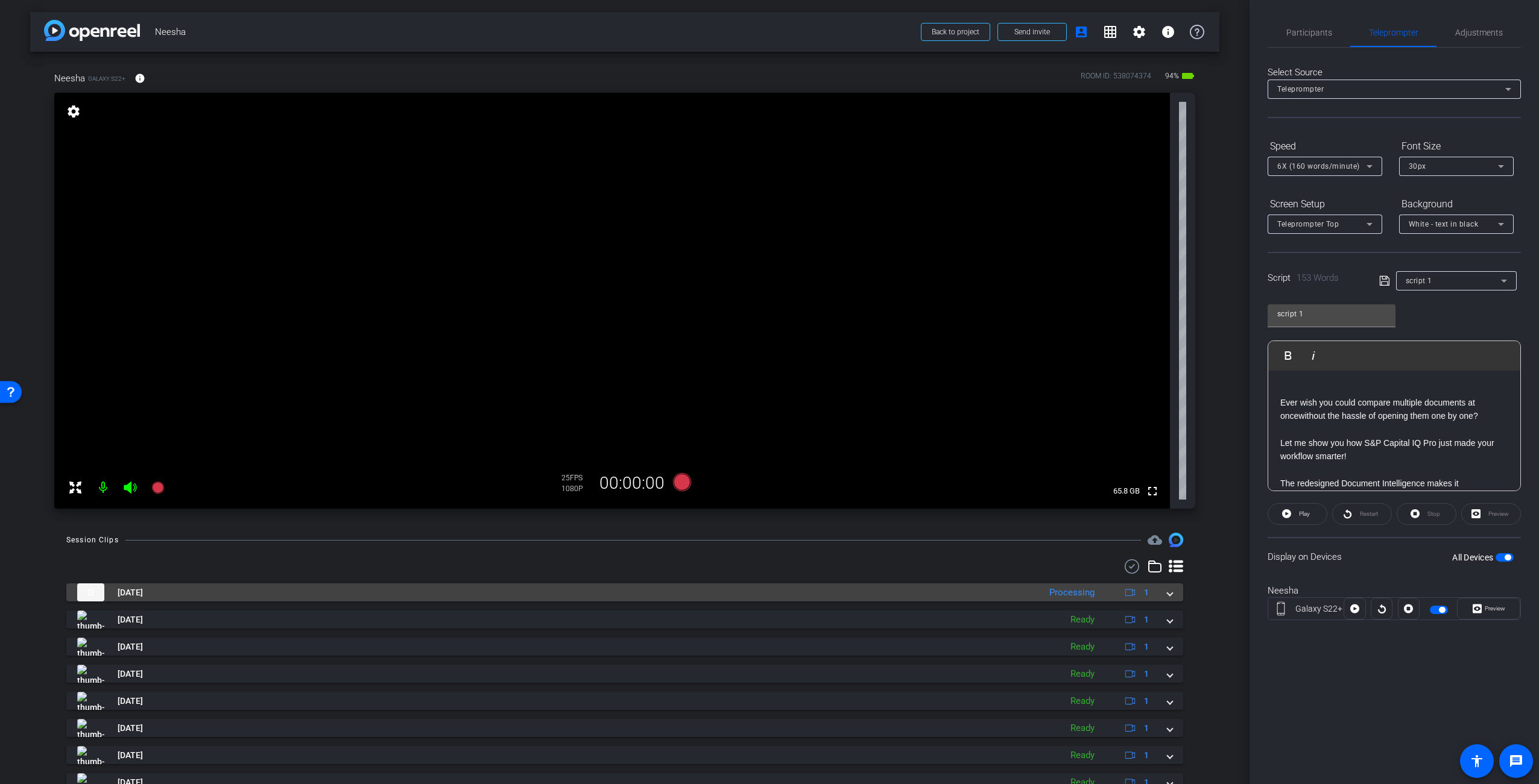
click at [1019, 590] on mat-panel-title "[DATE]" at bounding box center [555, 593] width 956 height 18
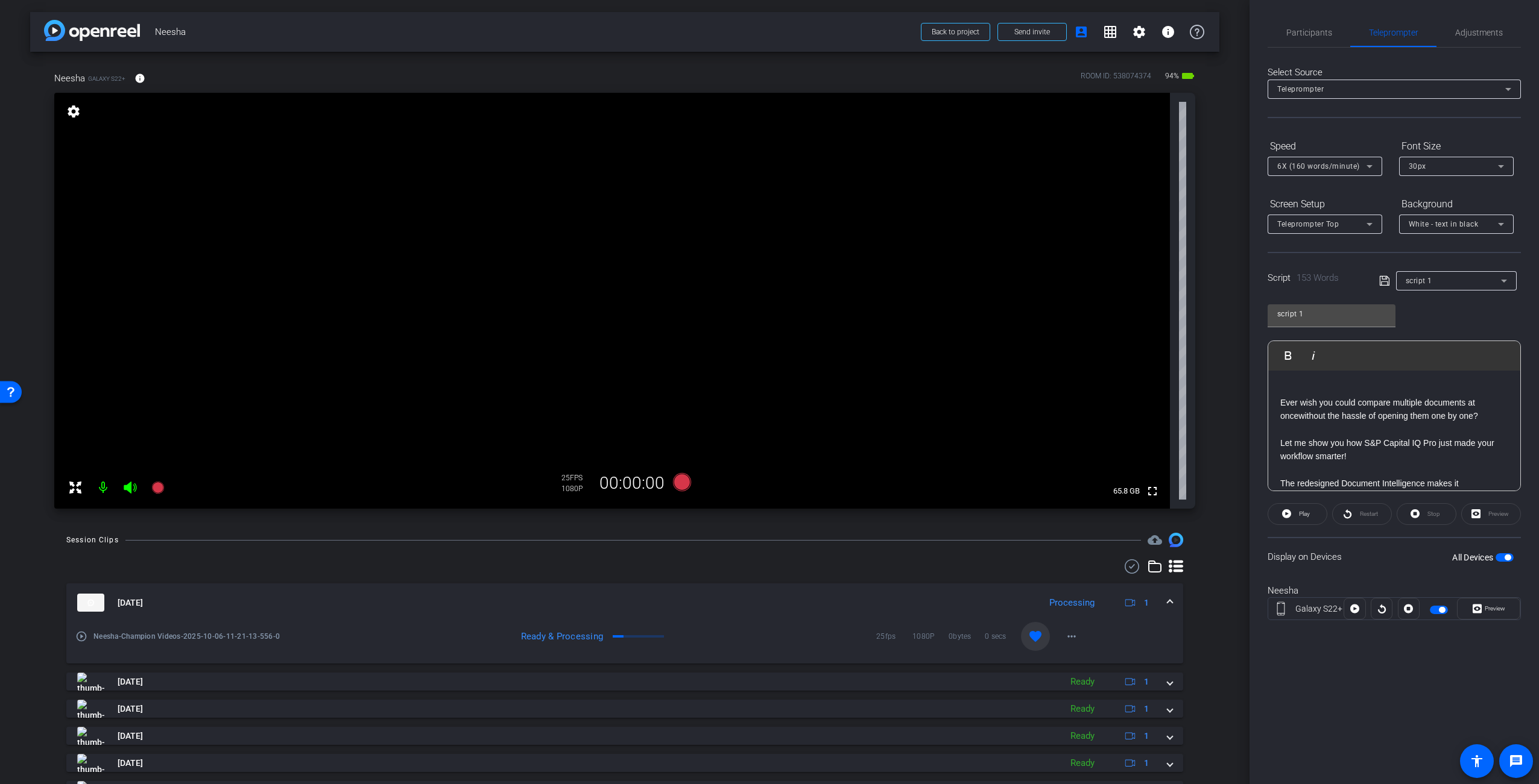
click at [1019, 591] on mat-expansion-panel-header "[DATE] Processing 1" at bounding box center [625, 603] width 1116 height 39
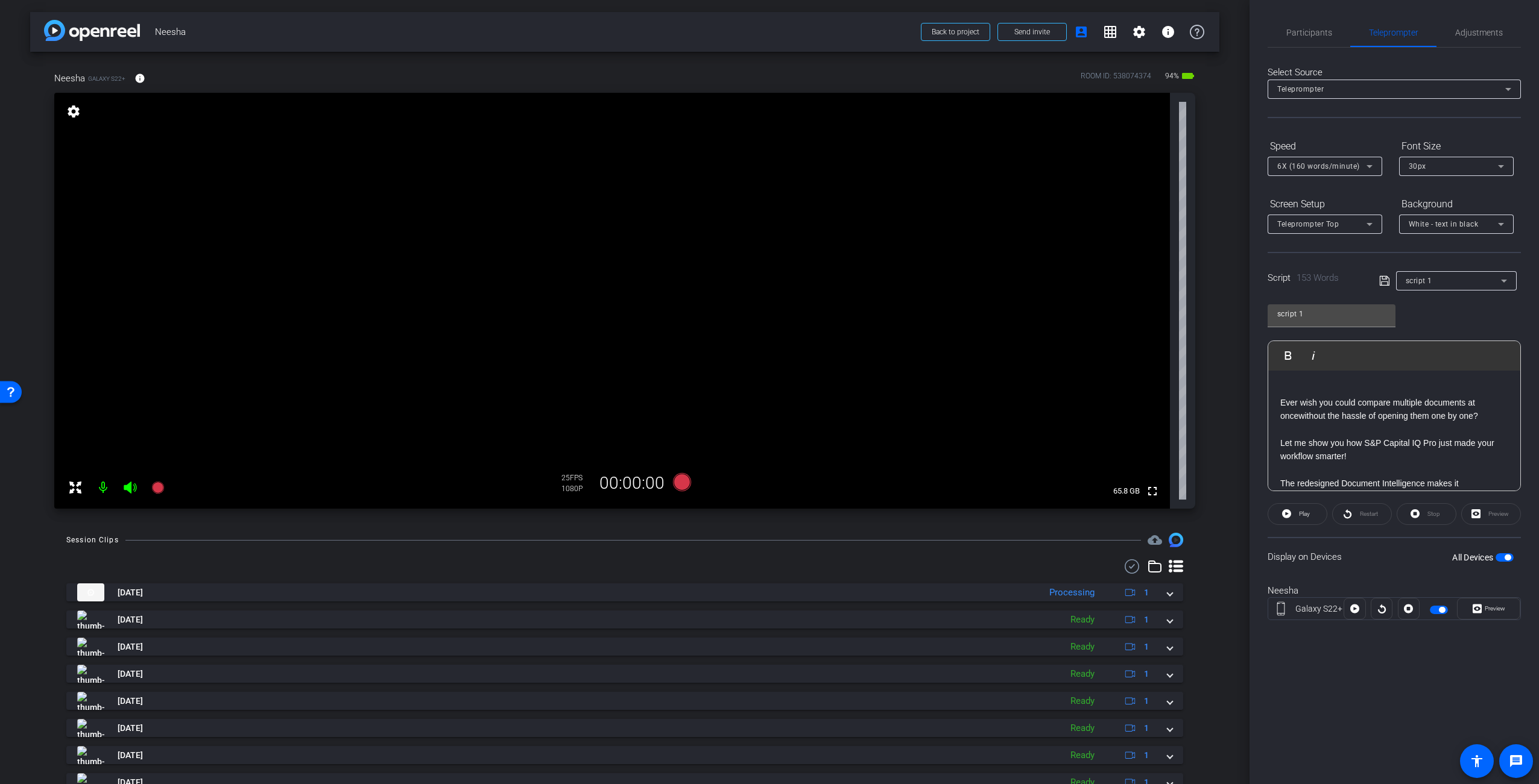
click at [1432, 278] on div "script 1" at bounding box center [1453, 280] width 96 height 15
click at [1424, 305] on span "Create new script" at bounding box center [1436, 305] width 63 height 14
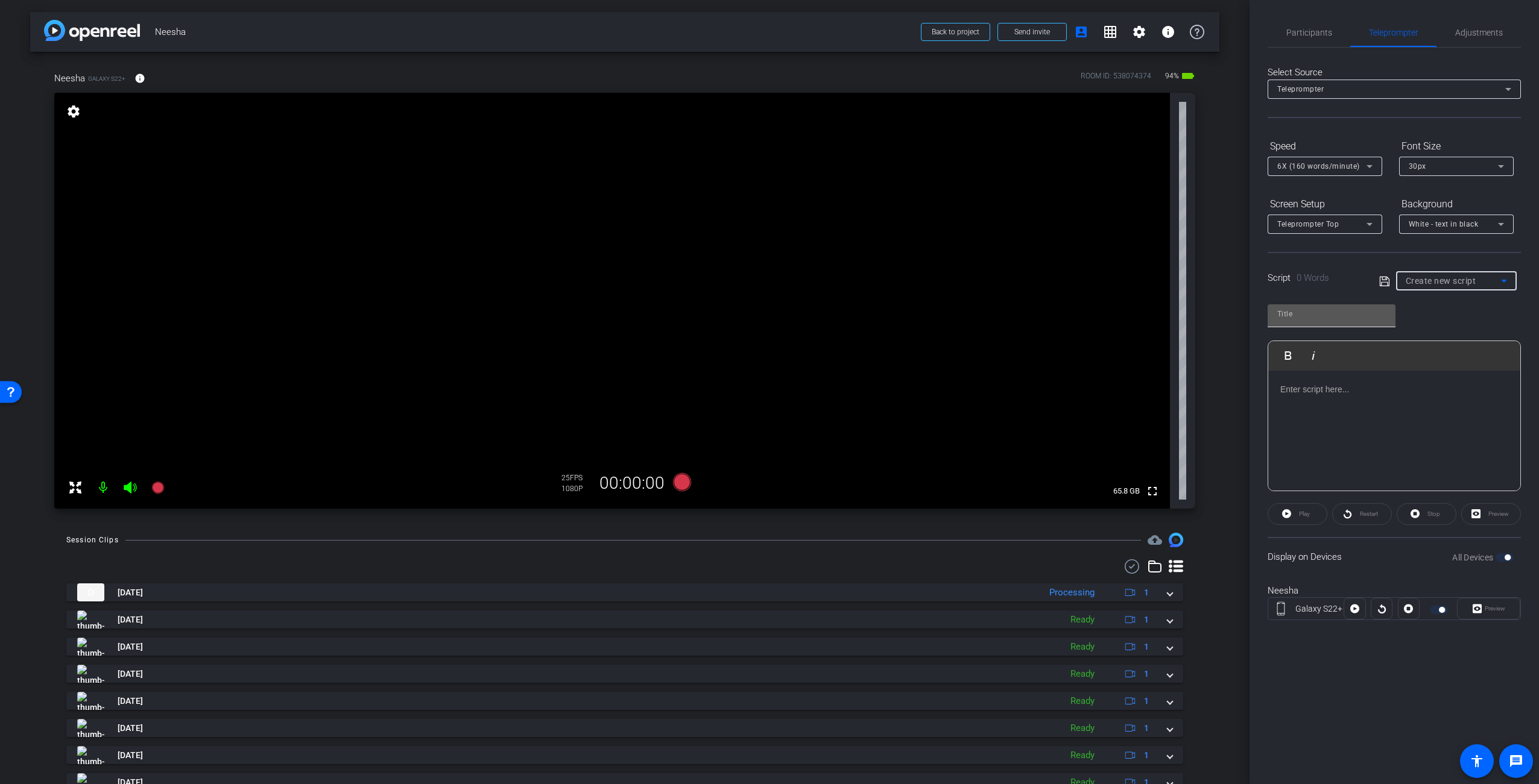
click at [1331, 314] on input "text" at bounding box center [1331, 314] width 109 height 14
type input "script2"
click at [1350, 431] on div at bounding box center [1394, 431] width 252 height 120
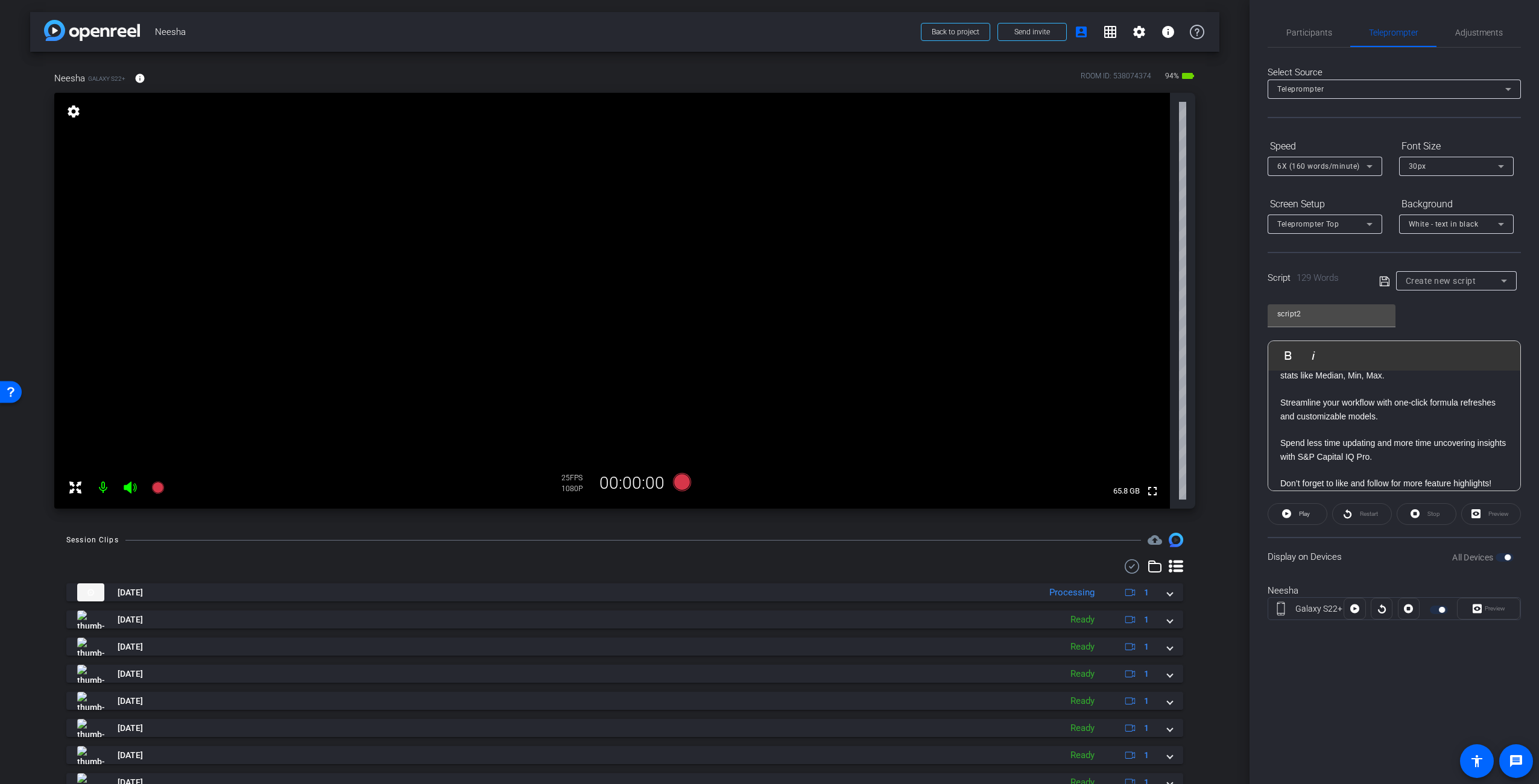
click at [1386, 278] on icon at bounding box center [1384, 282] width 11 height 14
click at [1504, 557] on span "button" at bounding box center [1504, 558] width 18 height 9
click at [984, 569] on div at bounding box center [625, 567] width 1116 height 14
click at [1502, 558] on span "button" at bounding box center [1498, 557] width 6 height 6
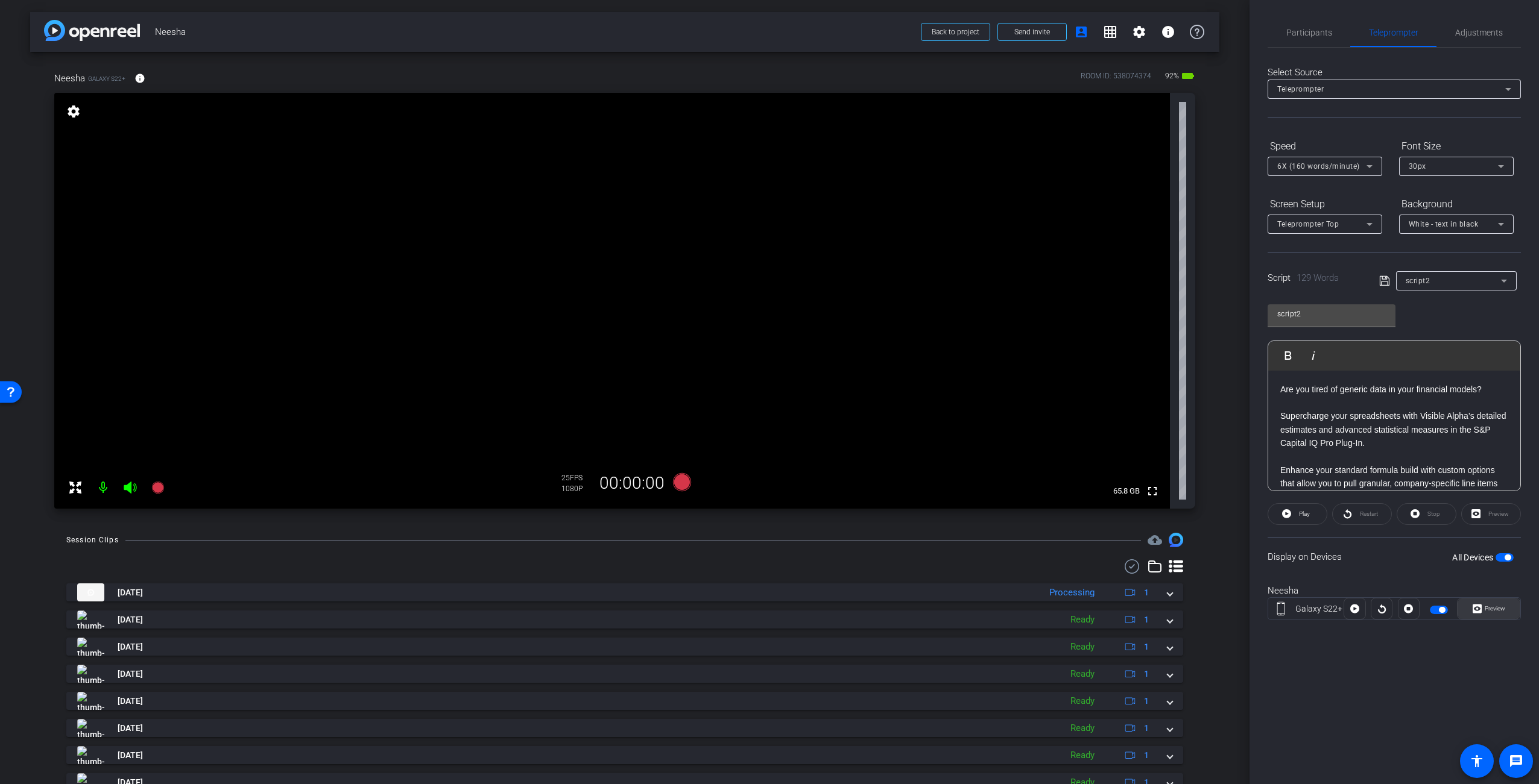
click at [1485, 607] on span "Preview" at bounding box center [1495, 608] width 20 height 6
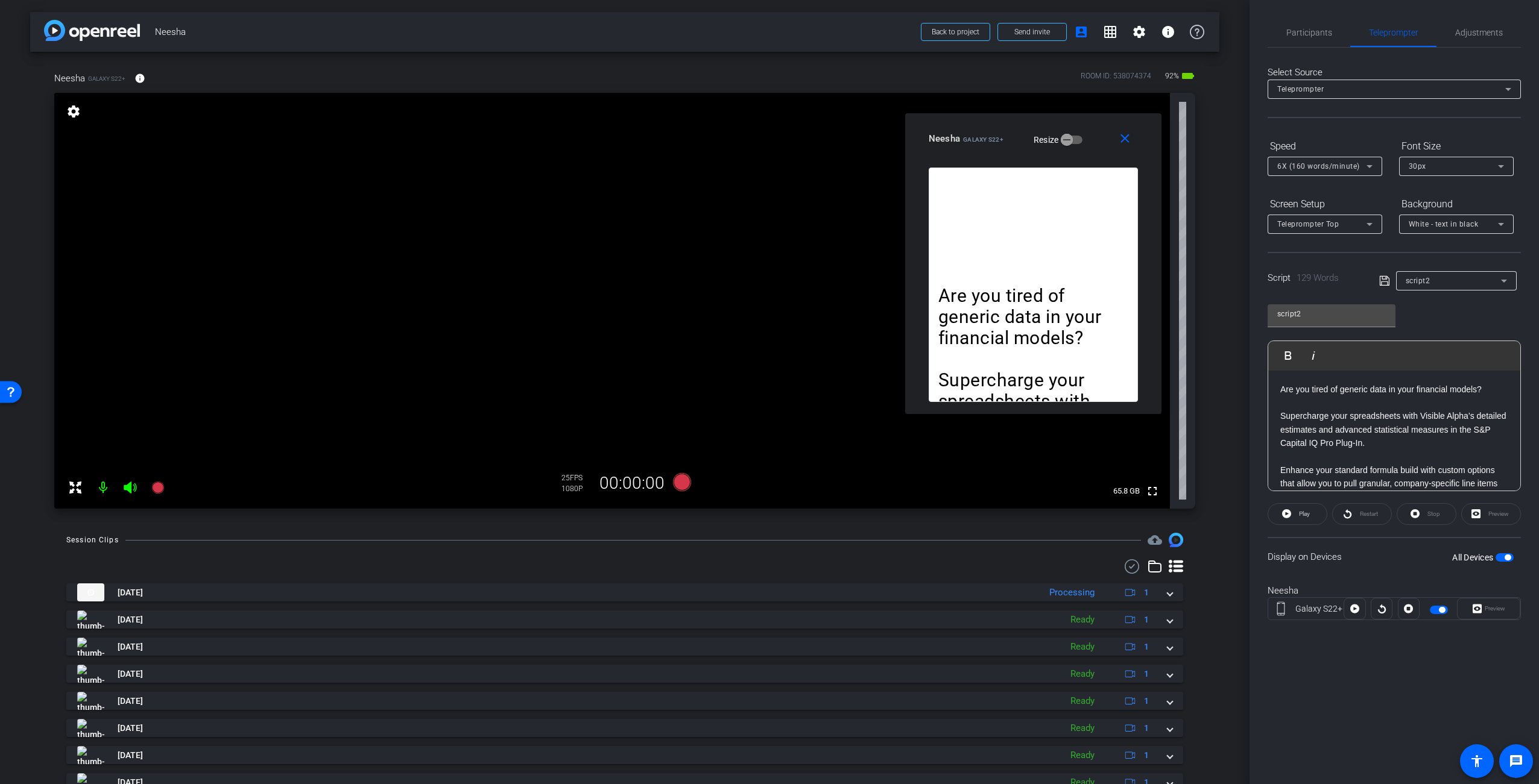
drag, startPoint x: 749, startPoint y: 261, endPoint x: 982, endPoint y: 122, distance: 271.3
click at [982, 130] on div "Neesha Galaxy S22+" at bounding box center [966, 137] width 74 height 14
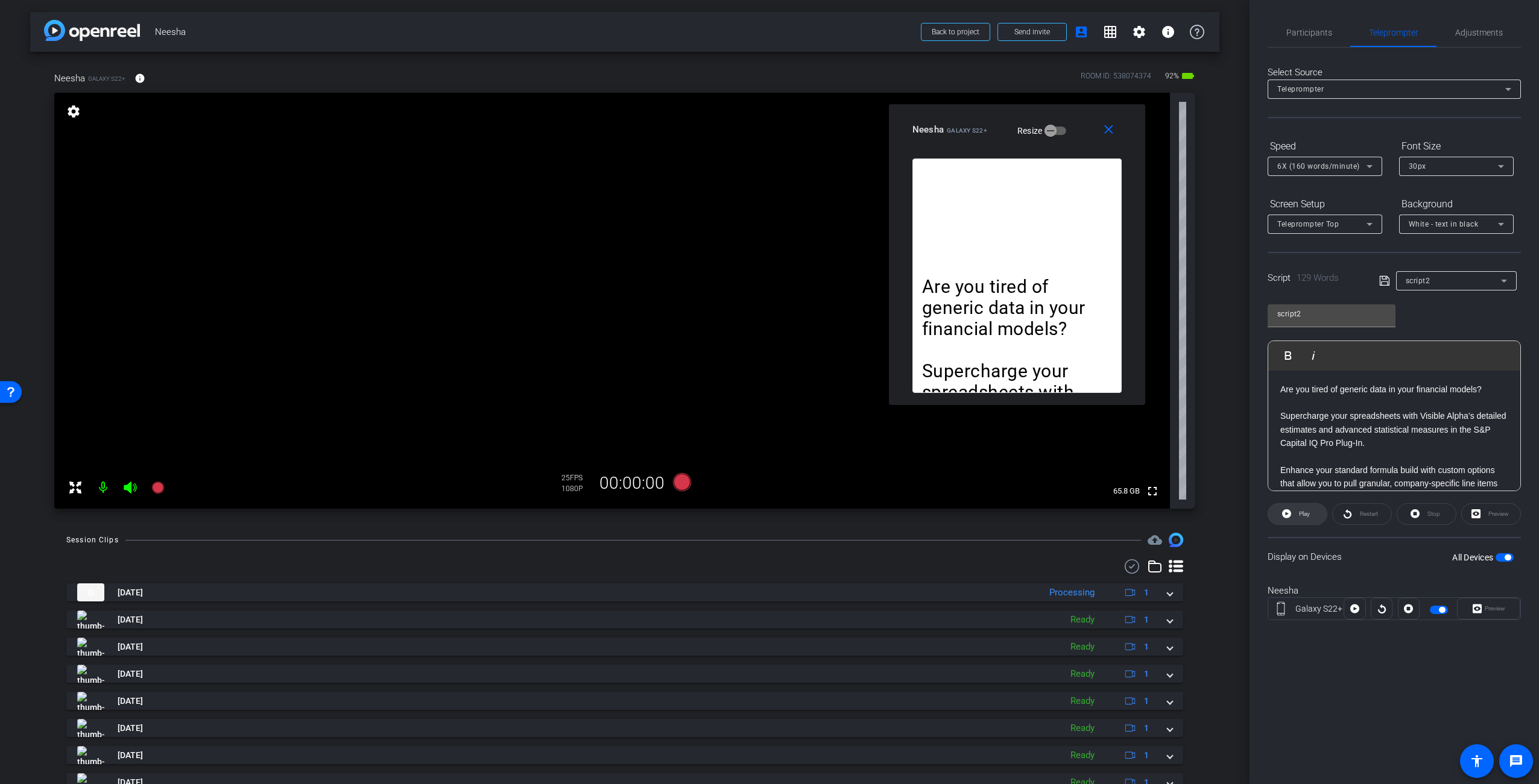
click at [1315, 514] on span at bounding box center [1297, 514] width 58 height 29
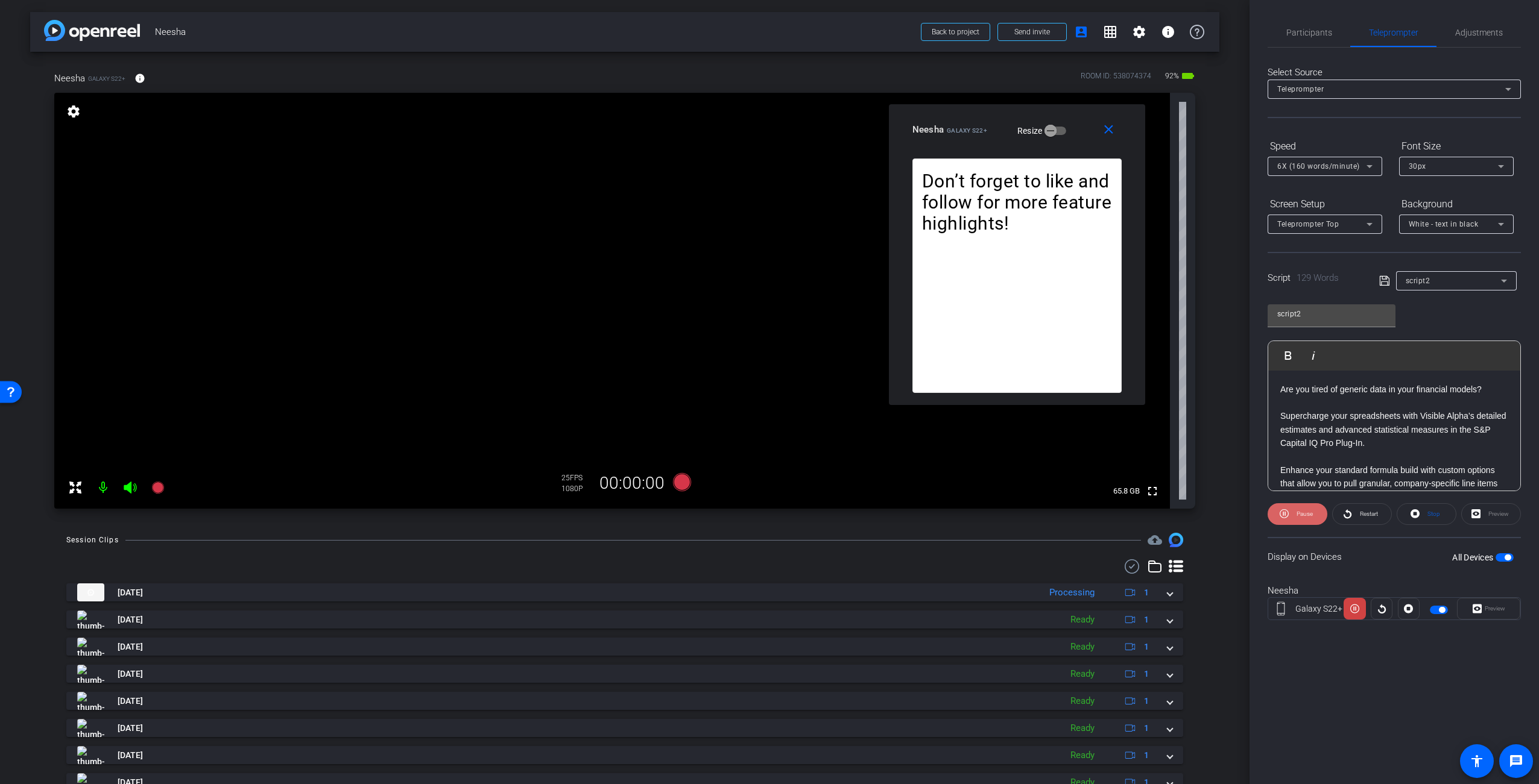
click at [1305, 510] on span "Pause" at bounding box center [1304, 513] width 16 height 6
click at [1310, 515] on span "Play" at bounding box center [1304, 513] width 11 height 6
click at [1112, 133] on mat-icon "close" at bounding box center [1108, 129] width 15 height 15
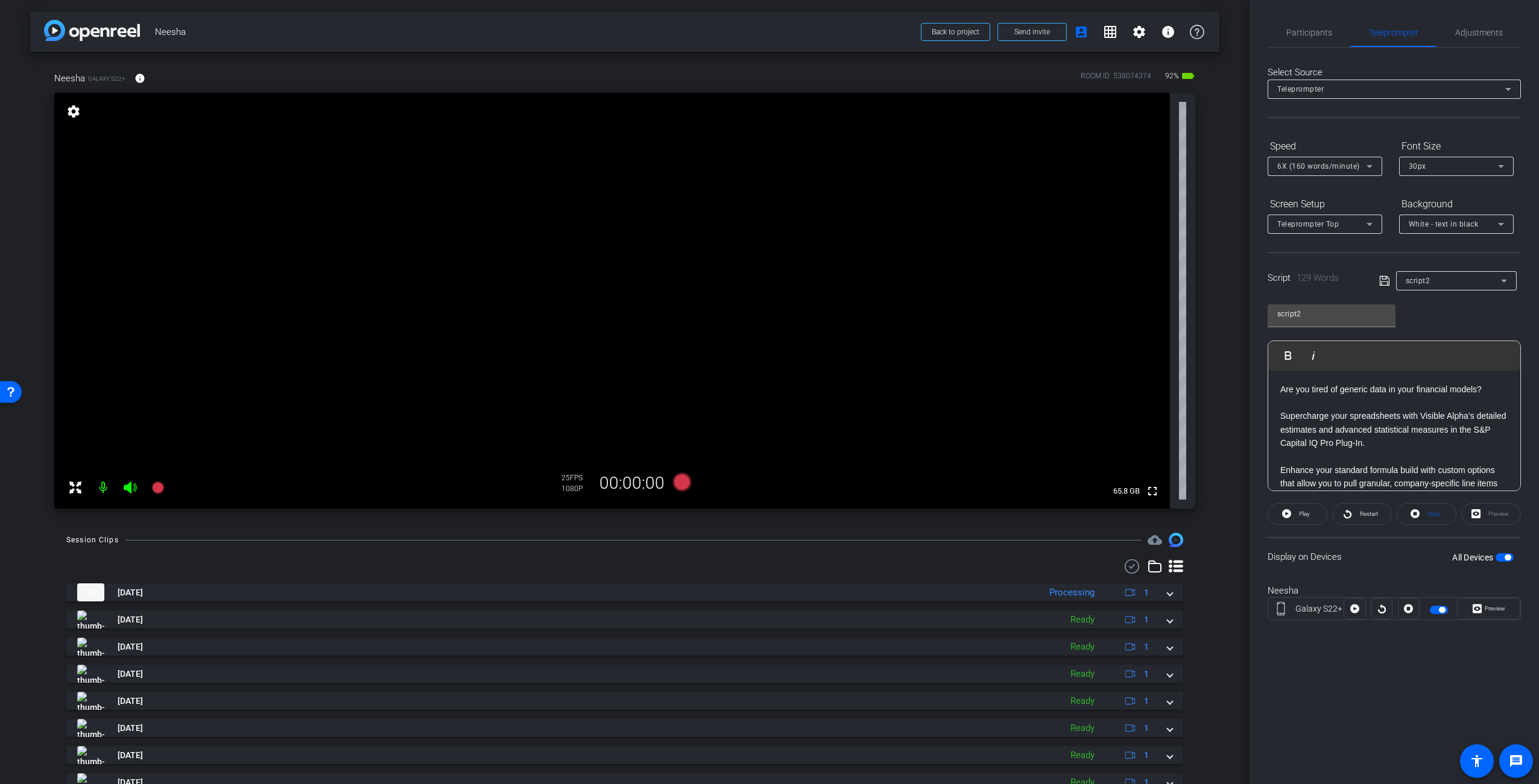
click at [1233, 281] on div "arrow_back Neesha Back to project Send invite account_box grid_on settings info…" at bounding box center [625, 392] width 1249 height 784
click at [1324, 38] on span "Participants" at bounding box center [1310, 32] width 46 height 29
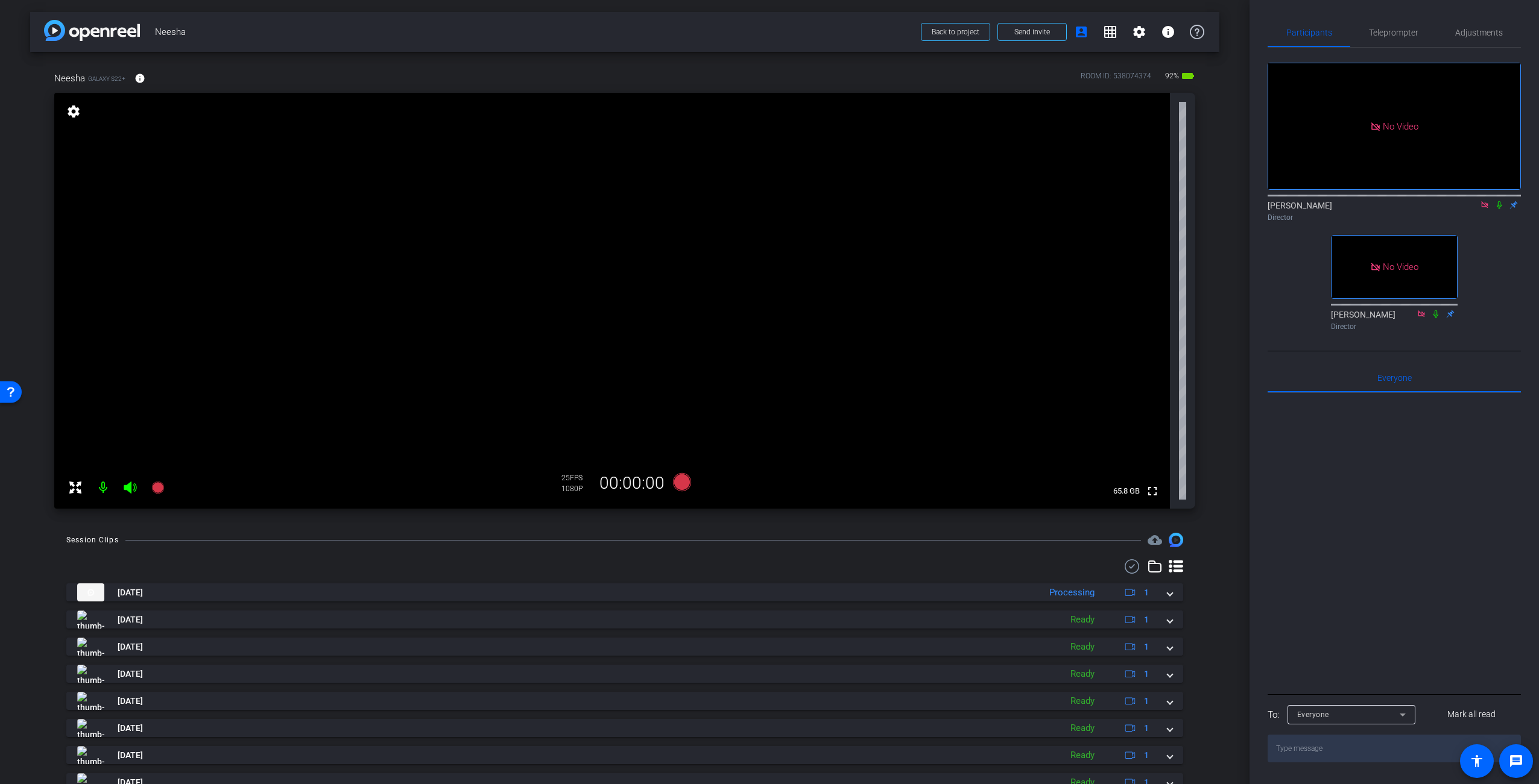
click at [1481, 229] on div "No Video [PERSON_NAME] Director No Video [PERSON_NAME] Director" at bounding box center [1395, 191] width 253 height 288
click at [1232, 235] on div "arrow_back Neesha Back to project Send invite account_box grid_on settings info…" at bounding box center [625, 392] width 1249 height 784
drag, startPoint x: 1326, startPoint y: 40, endPoint x: 1360, endPoint y: 33, distance: 34.7
click at [1329, 39] on span "Participants" at bounding box center [1310, 32] width 46 height 29
click at [1409, 33] on span "Teleprompter" at bounding box center [1394, 33] width 50 height 9
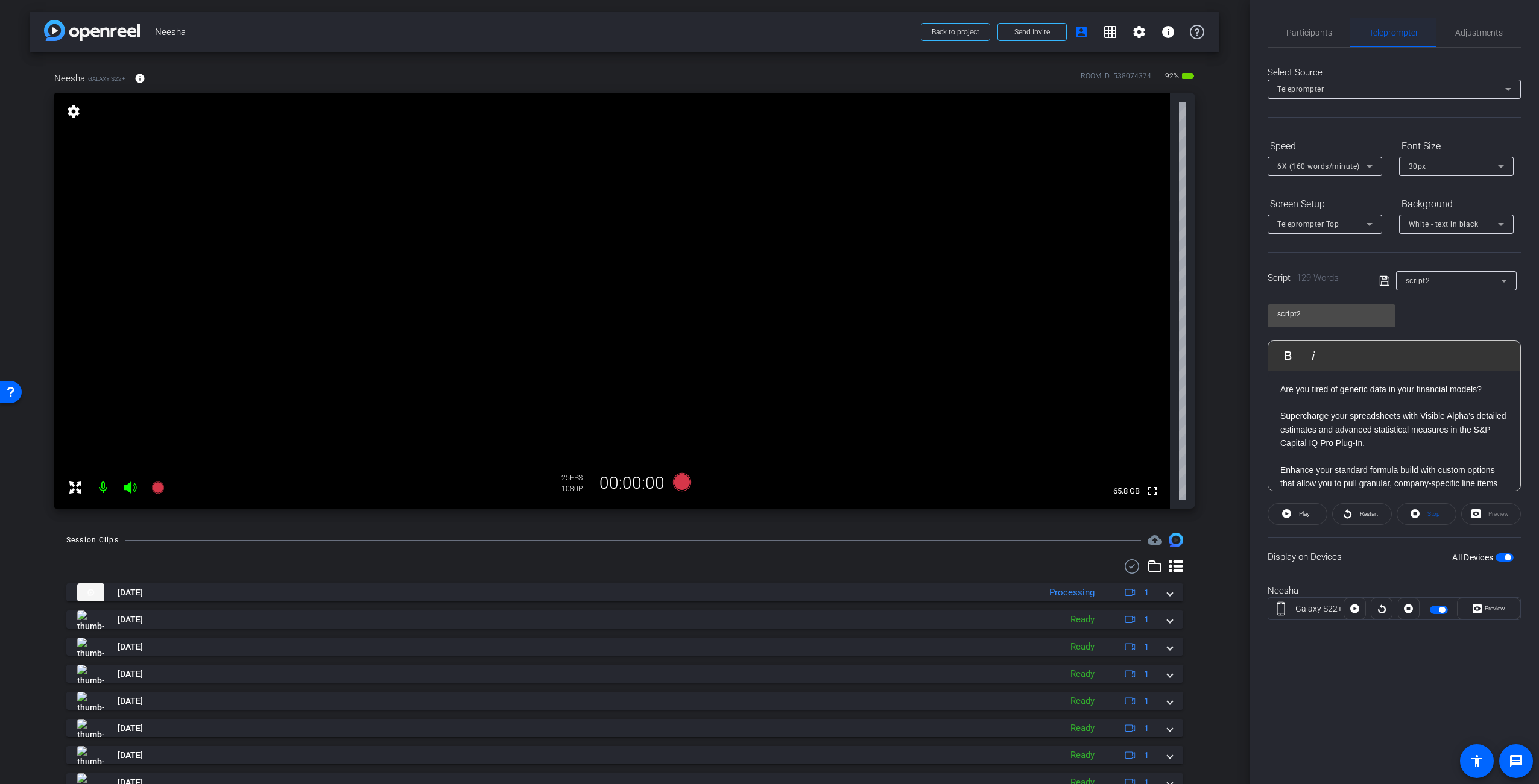
click at [1375, 32] on span "Teleprompter" at bounding box center [1394, 33] width 50 height 9
click at [1215, 163] on div "arrow_back Neesha Back to project Send invite account_box grid_on settings info…" at bounding box center [625, 392] width 1249 height 784
click at [1207, 186] on div "Neesha Galaxy S22+ info ROOM ID: 538074374 92% battery_std fullscreen settings …" at bounding box center [625, 286] width 1189 height 469
click at [1224, 160] on div "arrow_back Neesha Back to project Send invite account_box grid_on settings info…" at bounding box center [625, 392] width 1249 height 784
click at [983, 84] on div "Neesha Galaxy S22+ info ROOM ID: 538074374 92% battery_std" at bounding box center [625, 78] width 1141 height 29
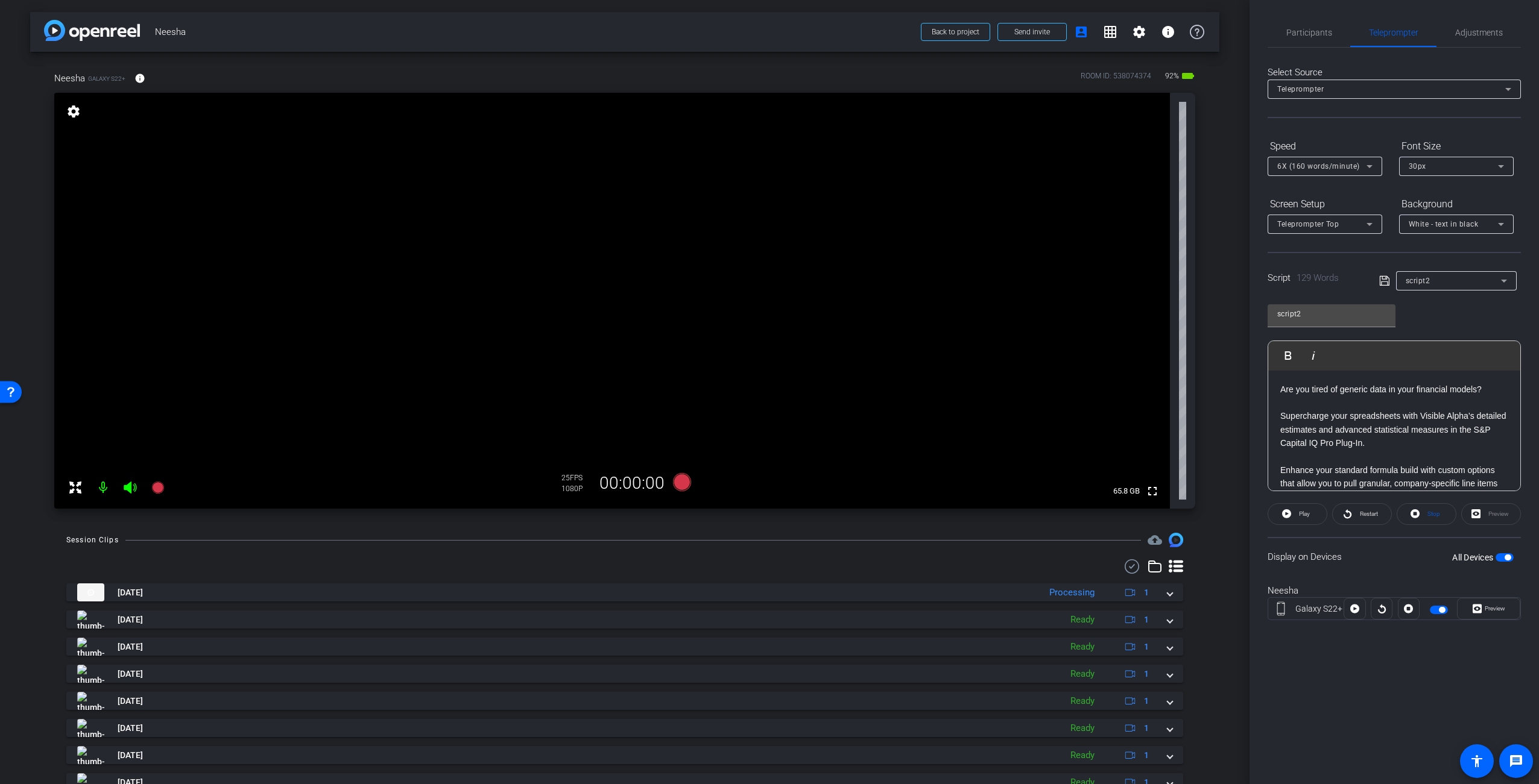
click at [734, 554] on div "Session Clips cloud_upload [DATE] Processing 1 play_circle_outline Neesha-Champ…" at bounding box center [625, 684] width 1189 height 301
click at [680, 486] on icon at bounding box center [682, 482] width 18 height 18
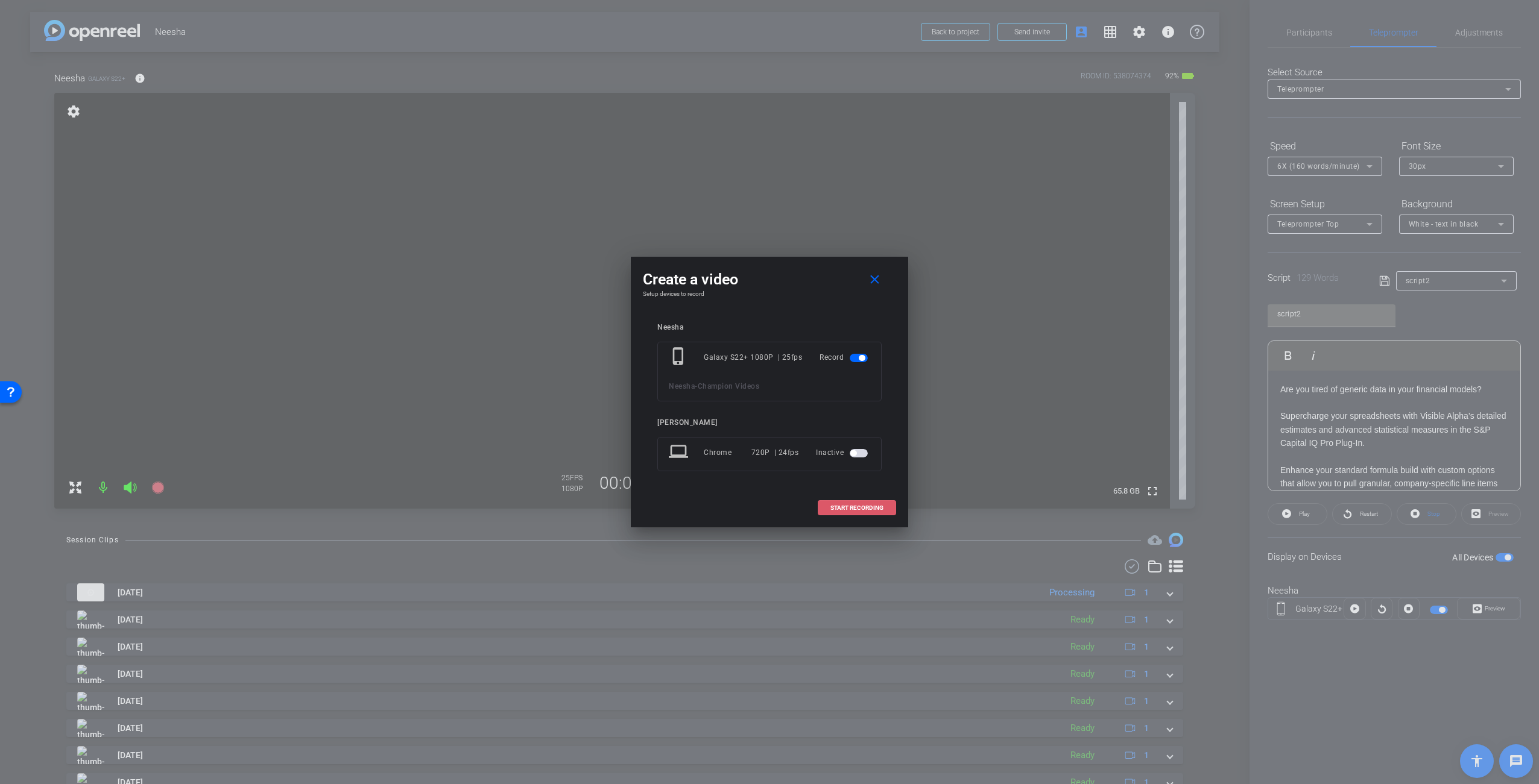
click at [885, 501] on span at bounding box center [857, 508] width 77 height 29
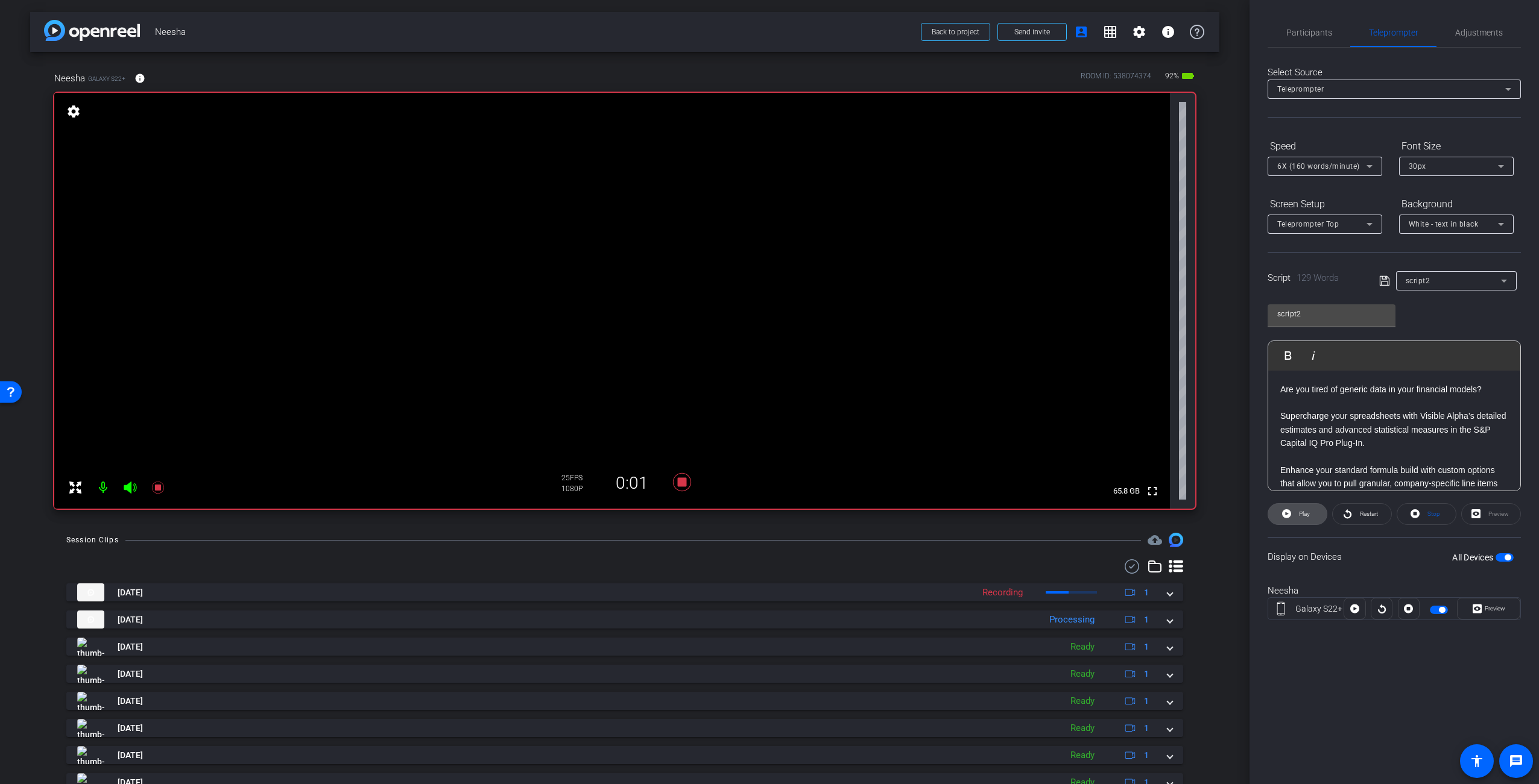
click at [1311, 514] on span at bounding box center [1297, 514] width 58 height 29
click at [1483, 602] on span "Preview" at bounding box center [1493, 609] width 24 height 17
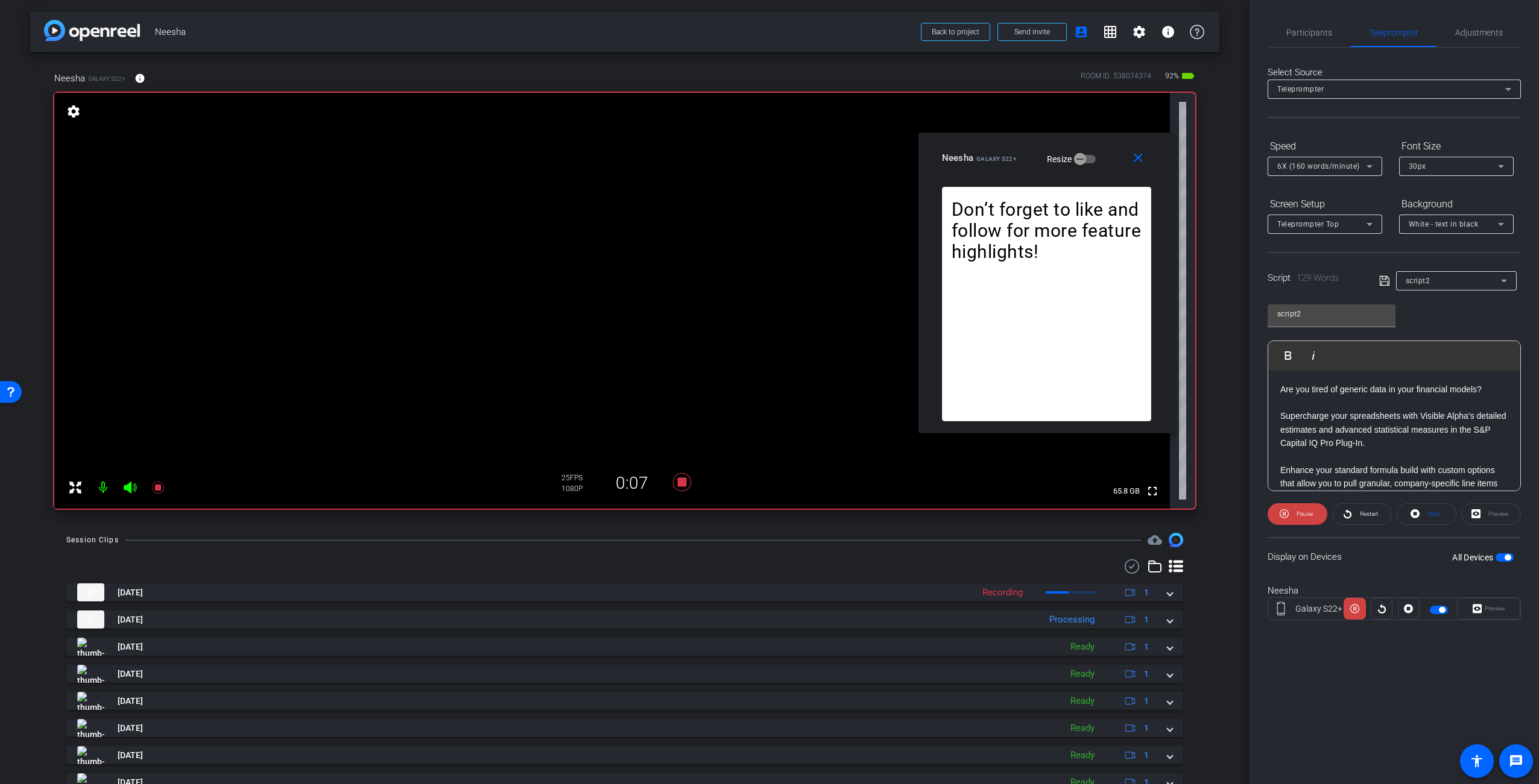
drag, startPoint x: 732, startPoint y: 258, endPoint x: 1008, endPoint y: 148, distance: 297.1
click at [1008, 148] on div "Neesha Galaxy S22+ Resize" at bounding box center [1051, 158] width 218 height 22
click at [1330, 167] on span "6X (160 words/minute)" at bounding box center [1317, 167] width 82 height 9
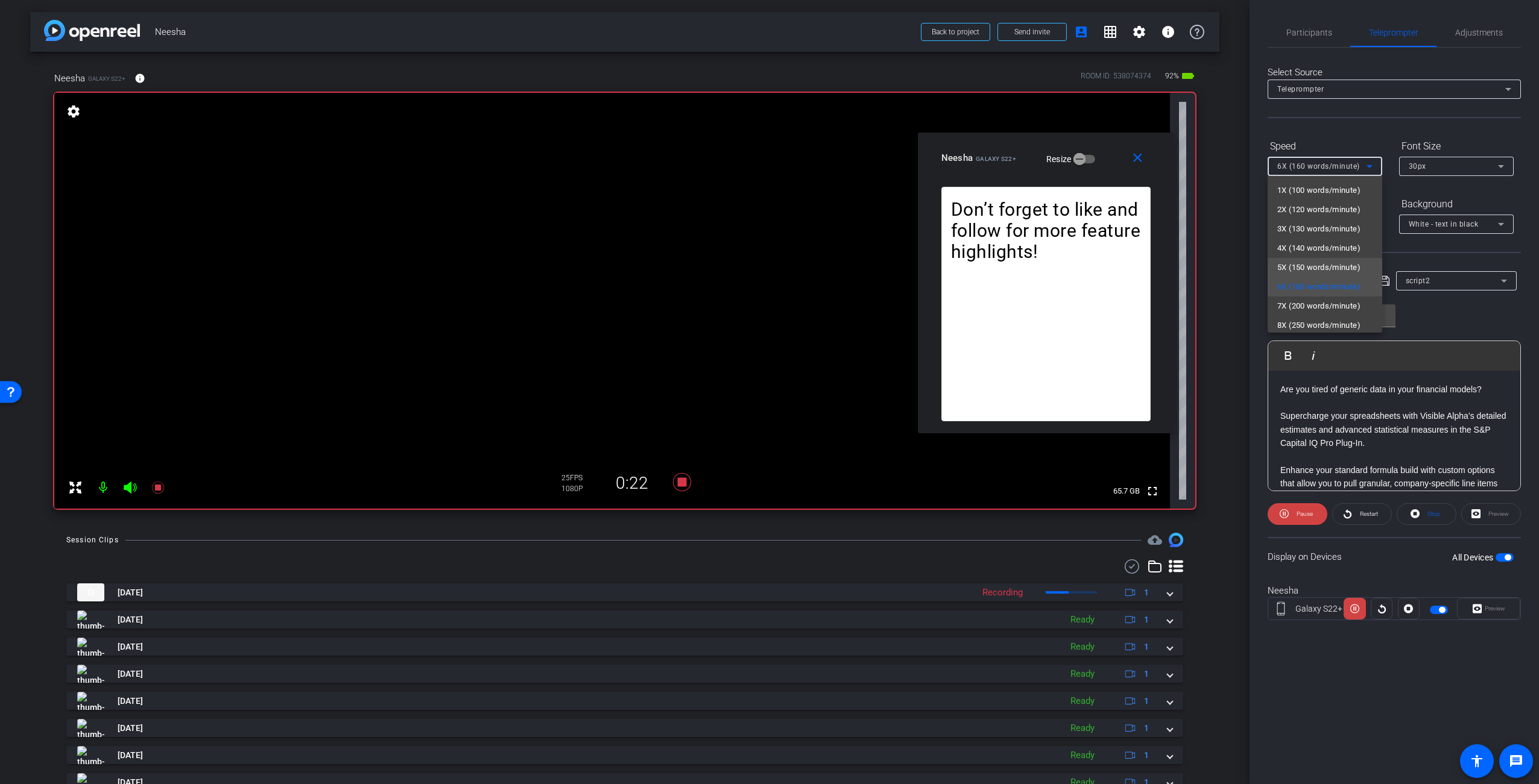
click at [1320, 263] on span "5X (150 words/minute)" at bounding box center [1318, 268] width 83 height 14
click at [1311, 166] on span "5X (150 words/minute)" at bounding box center [1317, 167] width 82 height 9
click at [1326, 252] on span "4X (140 words/minute)" at bounding box center [1318, 248] width 83 height 14
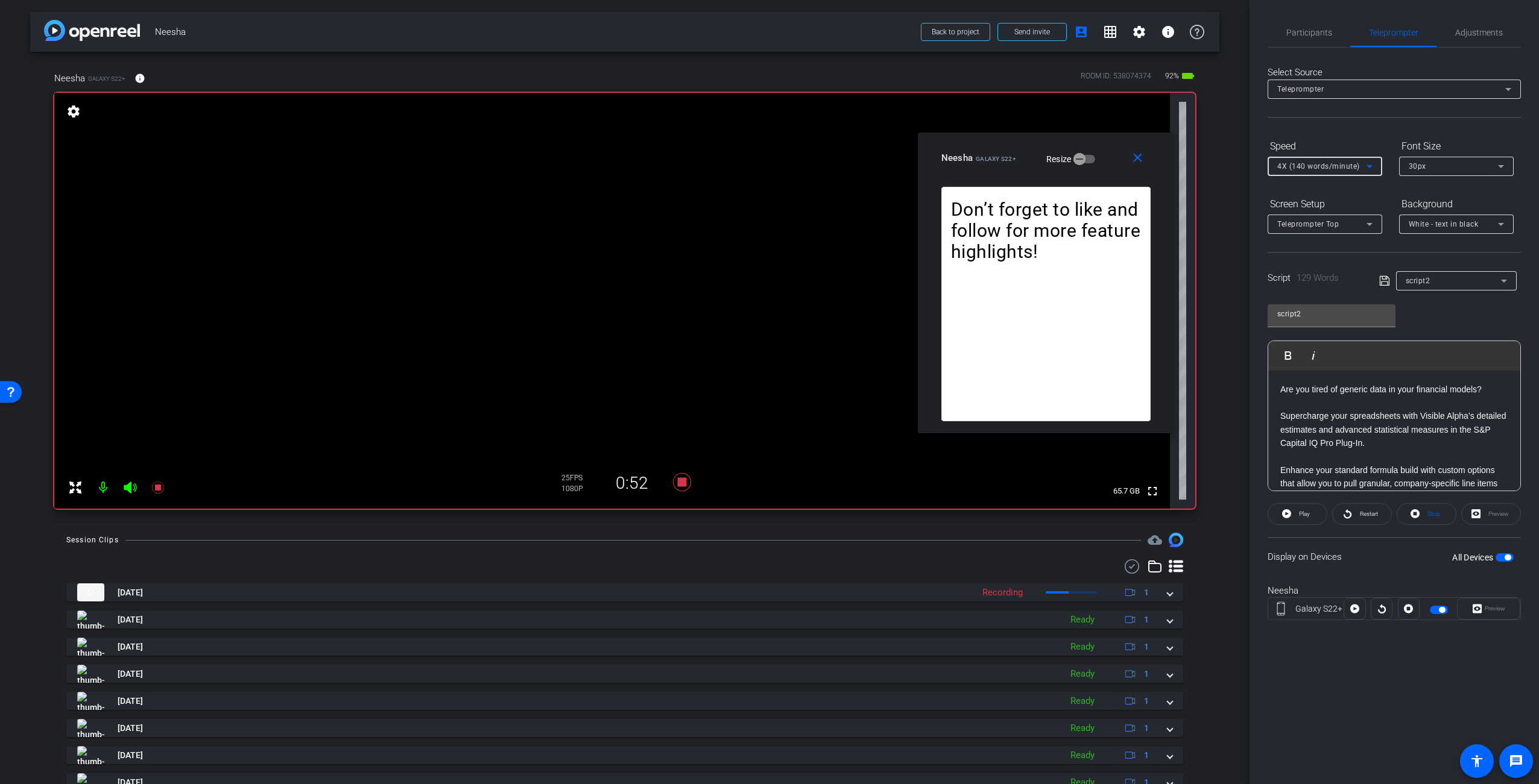
click at [1338, 167] on span "4X (140 words/minute)" at bounding box center [1317, 167] width 82 height 9
click at [1224, 214] on div at bounding box center [769, 392] width 1539 height 784
click at [680, 484] on icon at bounding box center [682, 482] width 18 height 18
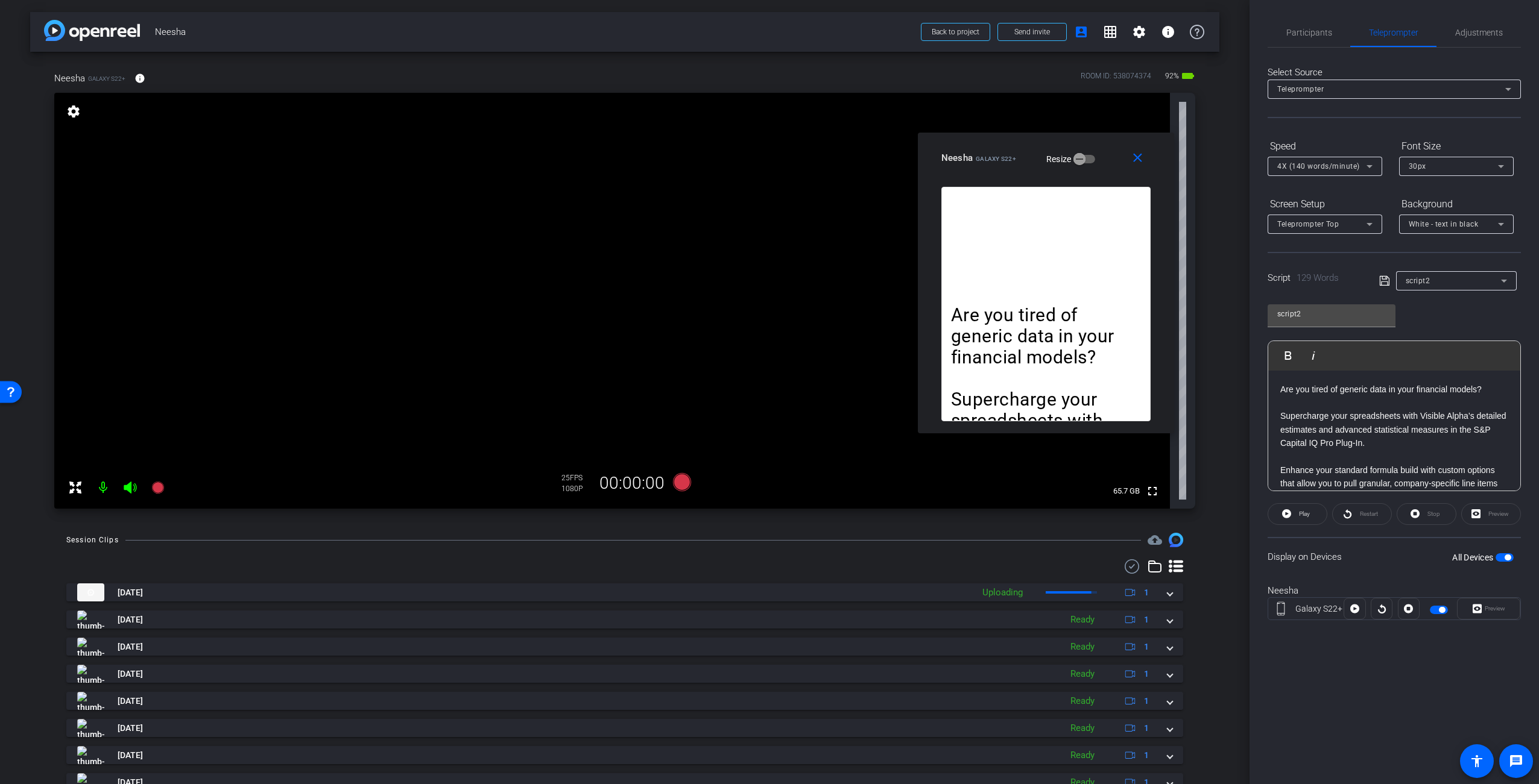
drag, startPoint x: 905, startPoint y: 422, endPoint x: 916, endPoint y: 404, distance: 21.1
click at [904, 423] on video at bounding box center [611, 301] width 1115 height 416
drag, startPoint x: 998, startPoint y: 233, endPoint x: 990, endPoint y: 229, distance: 8.9
click at [995, 231] on div "Are you tired of generic data in your financial models? Supercharge your spread…" at bounding box center [1045, 304] width 209 height 235
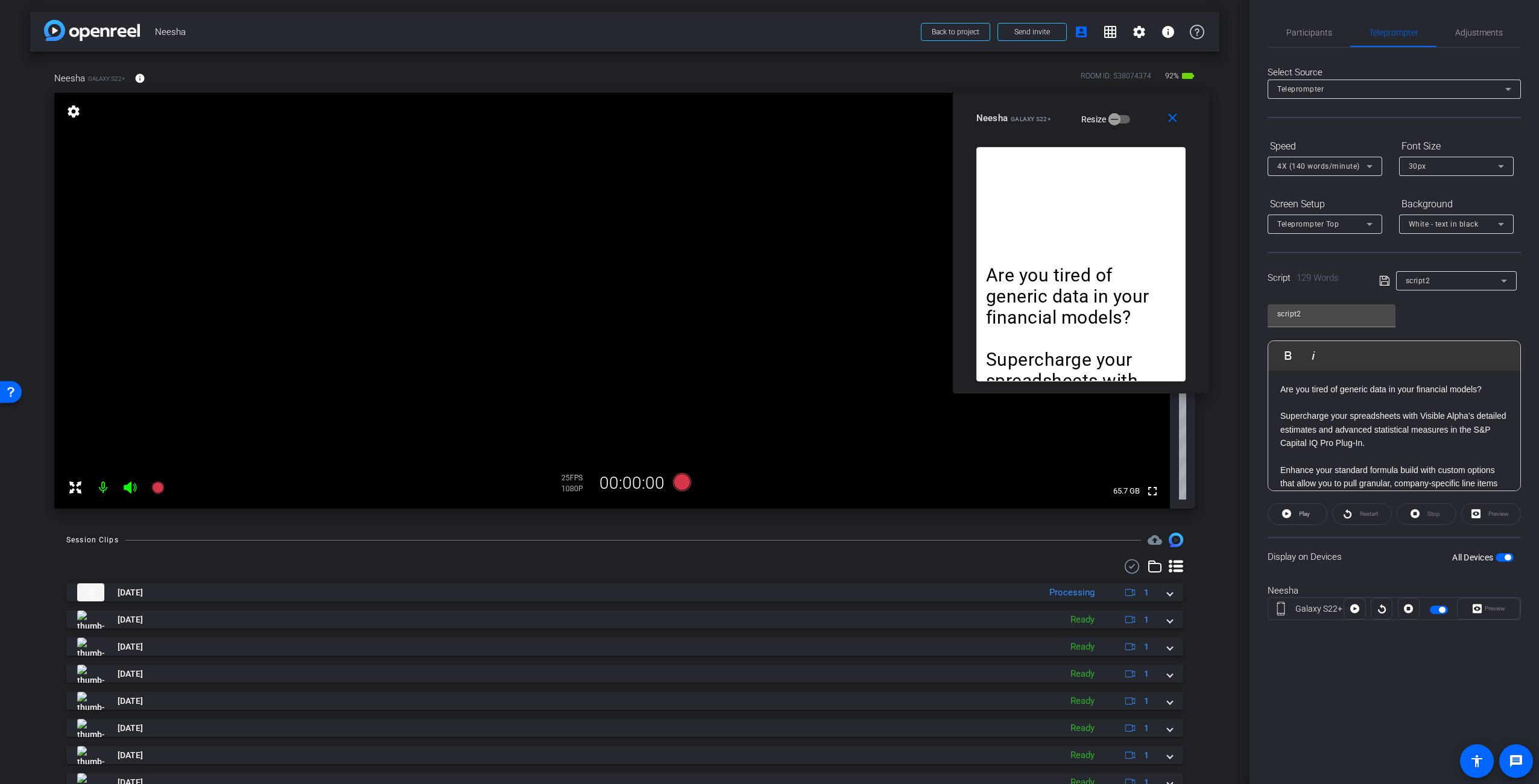
drag, startPoint x: 739, startPoint y: 267, endPoint x: 1045, endPoint y: 116, distance: 341.2
click at [1045, 116] on span "Galaxy S22+" at bounding box center [1031, 119] width 41 height 6
click at [1424, 439] on p "Supercharge your spreadsheets with Visible Alpha’s detailed estimates and advan…" at bounding box center [1394, 430] width 228 height 41
click at [1423, 446] on p "Supercharge your spreadsheets with Visible Alpha’s detailed estimates and advan…" at bounding box center [1394, 430] width 228 height 41
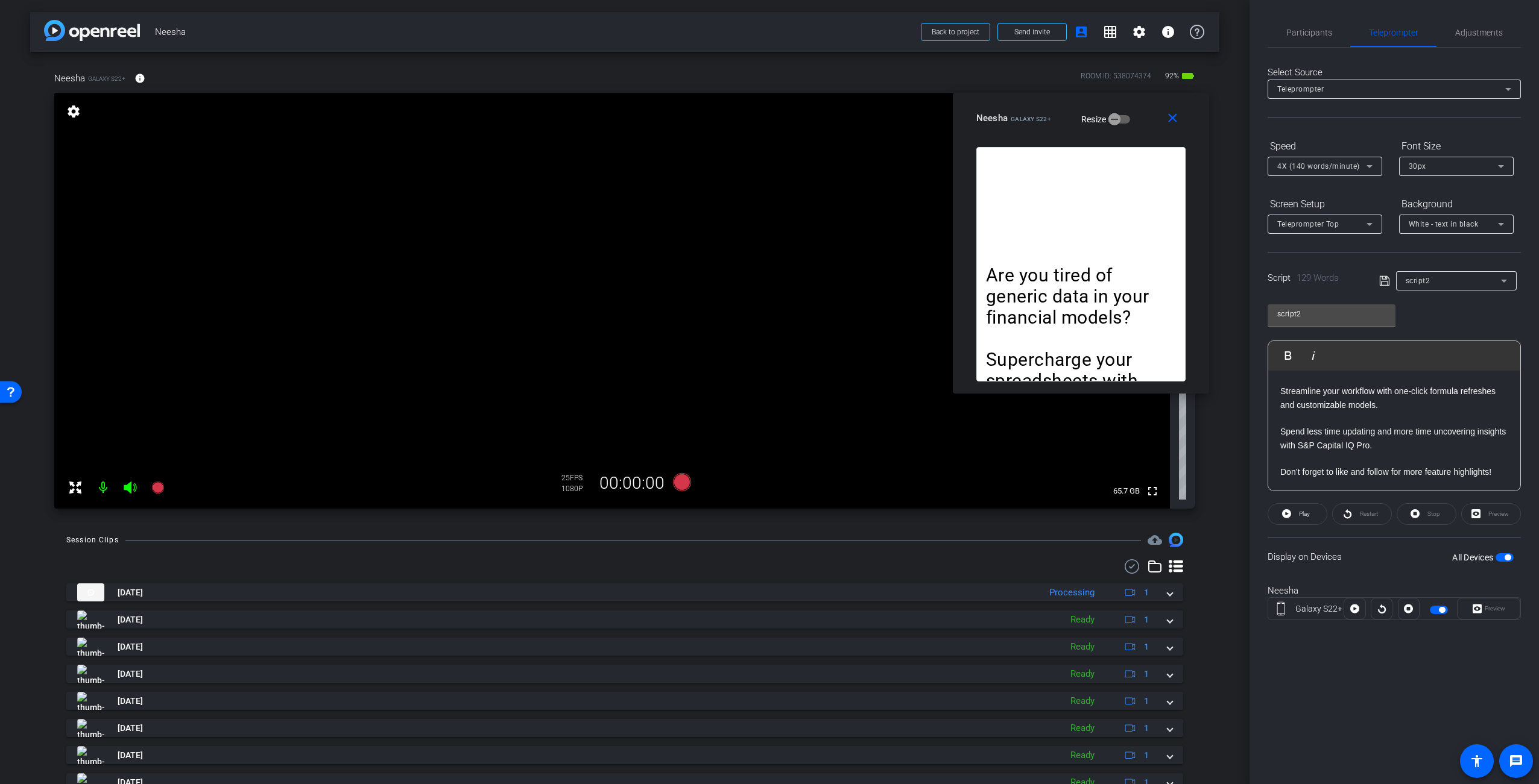
click at [1390, 470] on p "Don’t forget to like and follow for more feature highlights!" at bounding box center [1394, 471] width 228 height 13
drag, startPoint x: 1362, startPoint y: 408, endPoint x: 1368, endPoint y: 404, distance: 7.2
click at [1362, 408] on p at bounding box center [1394, 402] width 228 height 13
drag, startPoint x: 1125, startPoint y: 233, endPoint x: 1104, endPoint y: 180, distance: 57.0
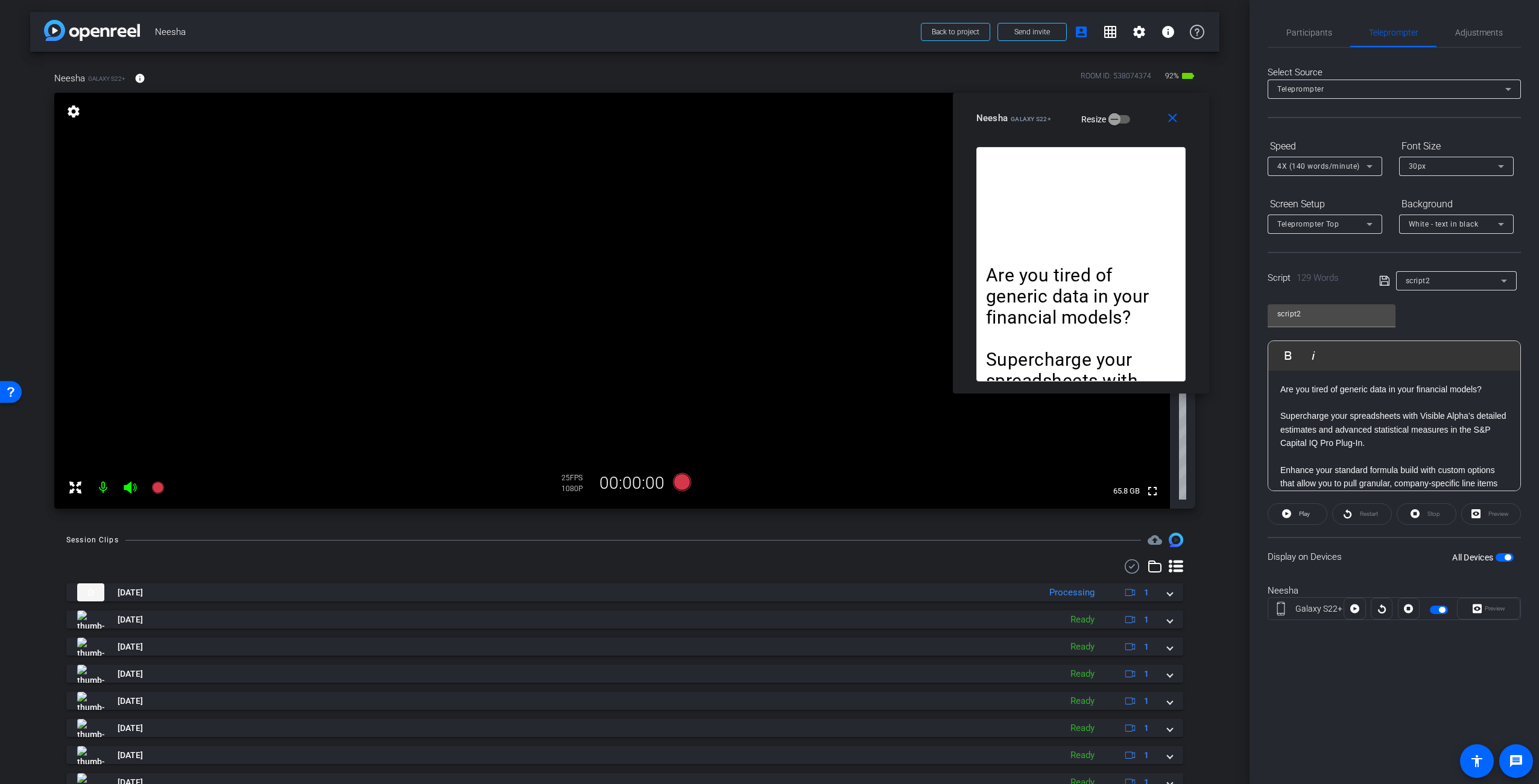
click at [1125, 232] on div "Are you tired of generic data in your financial models? Supercharge your spread…" at bounding box center [1081, 264] width 209 height 235
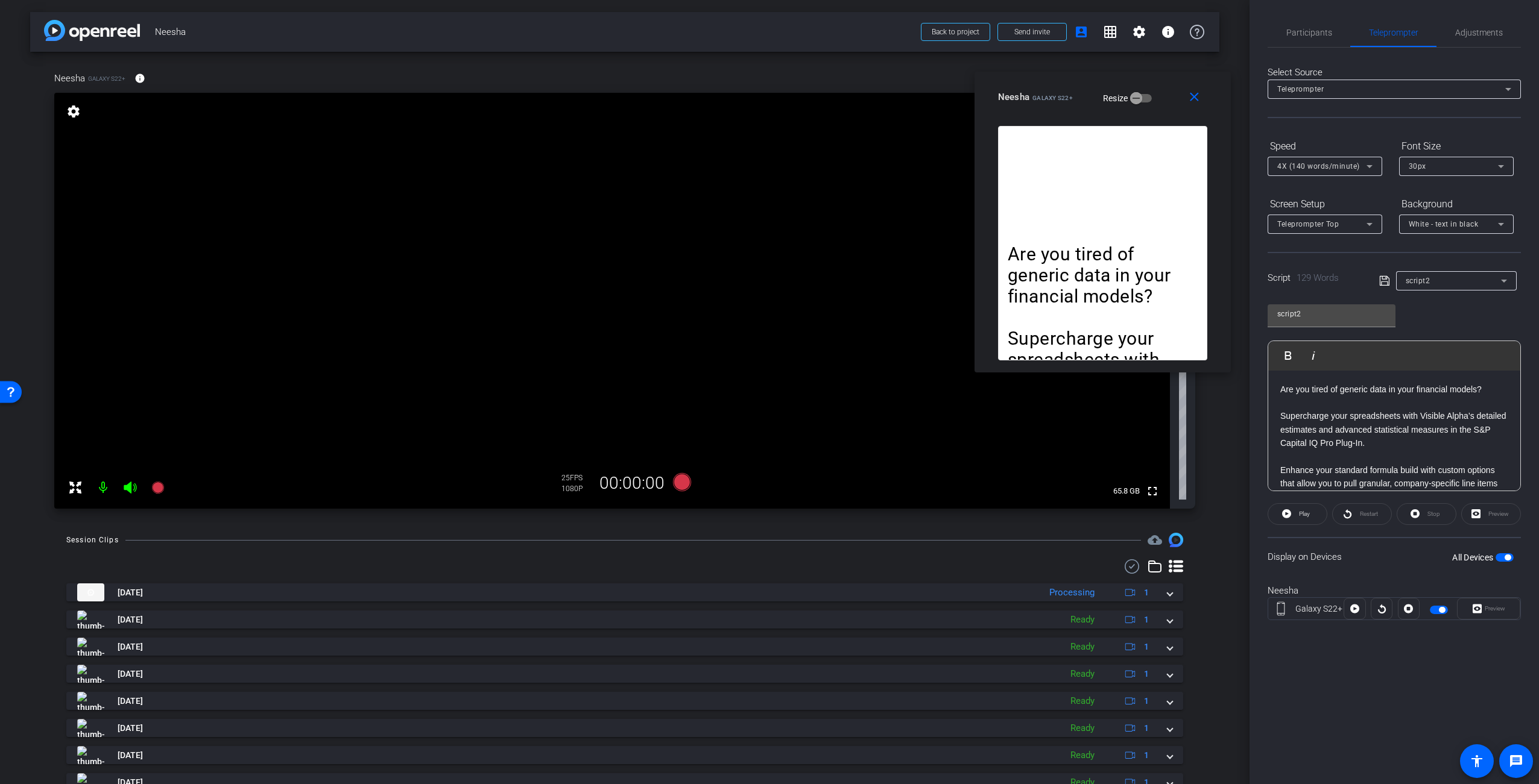
click at [1051, 90] on div "Neesha Galaxy S22+" at bounding box center [1035, 96] width 74 height 14
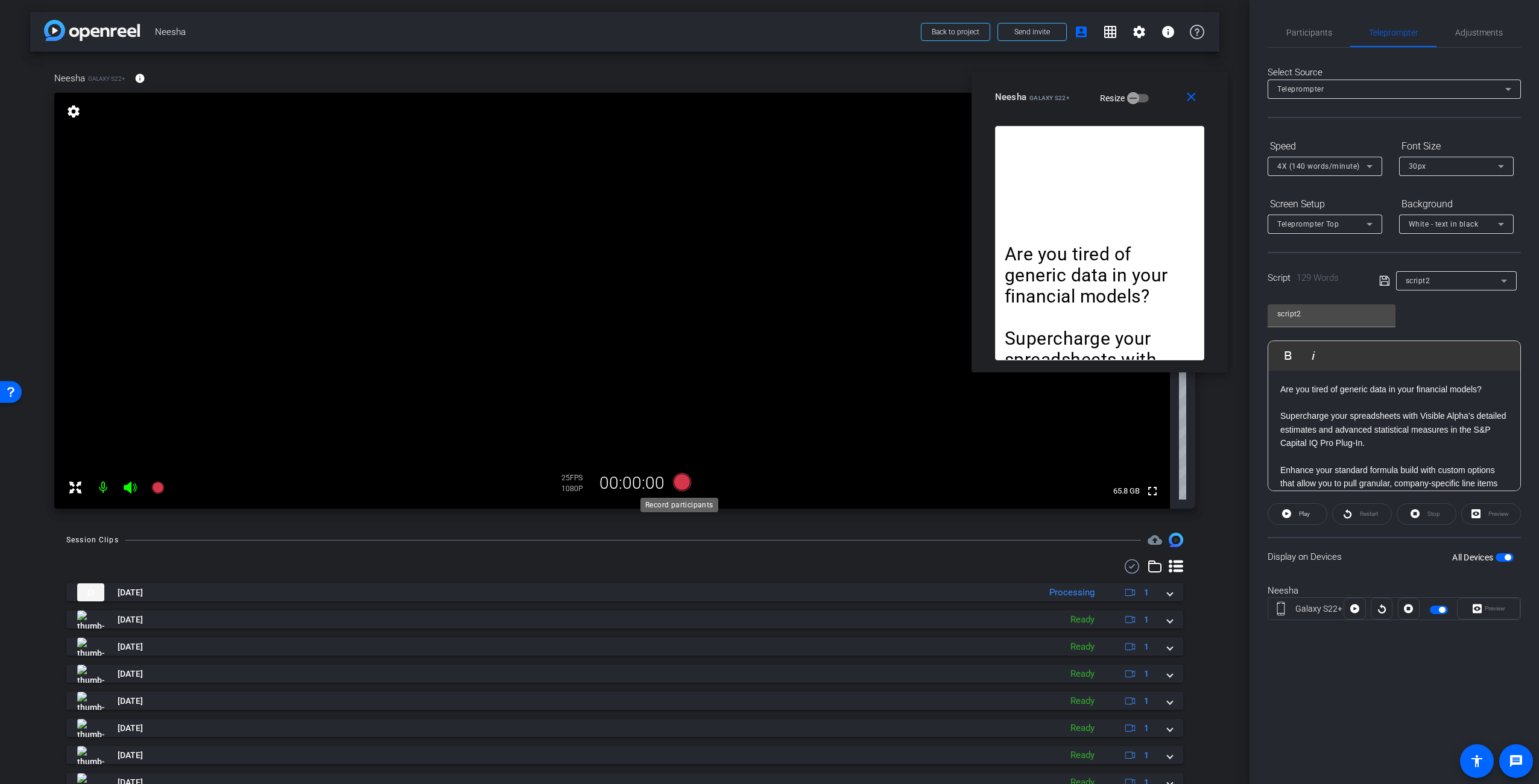
click at [680, 479] on icon at bounding box center [682, 482] width 18 height 18
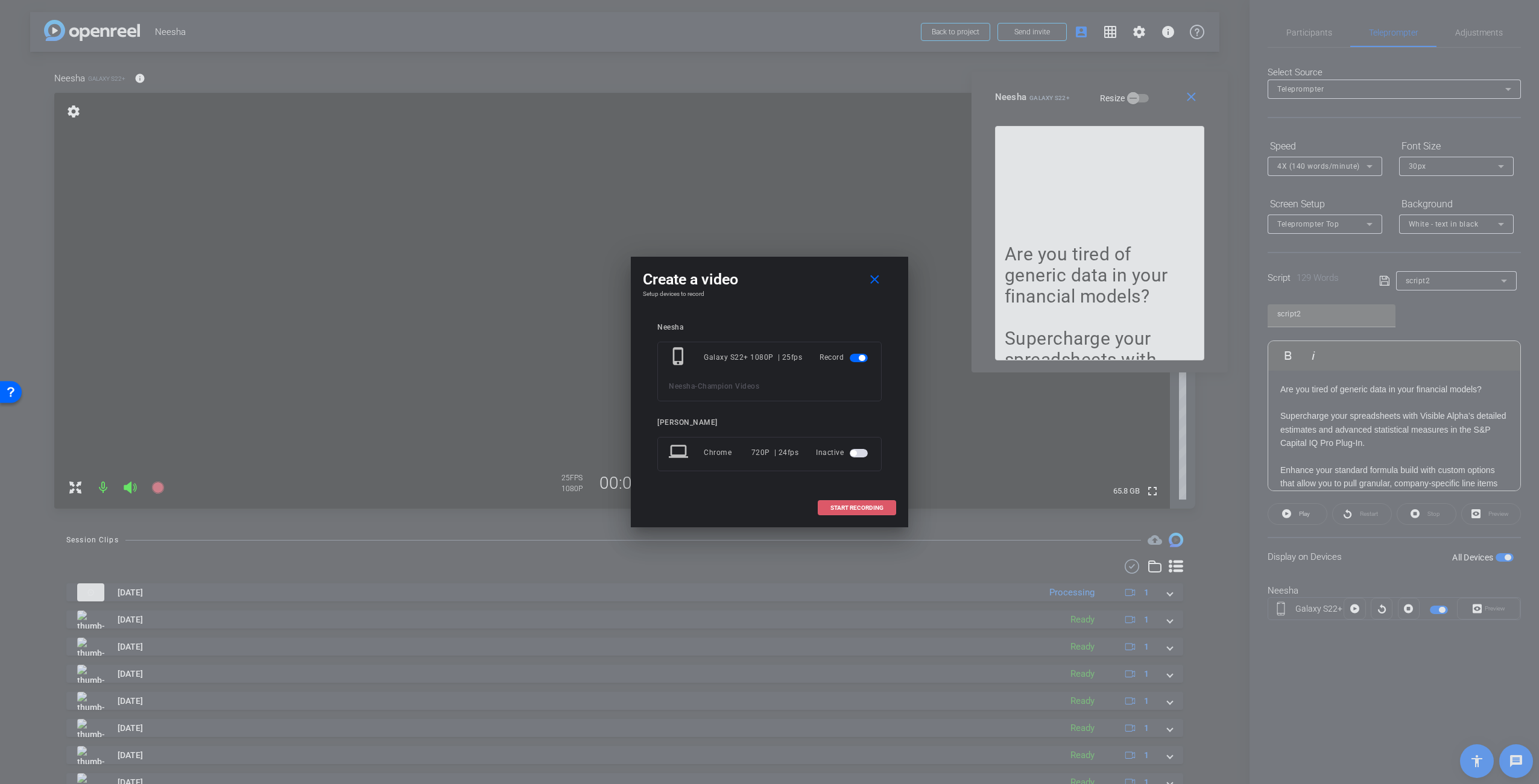
click at [874, 510] on span at bounding box center [857, 508] width 77 height 29
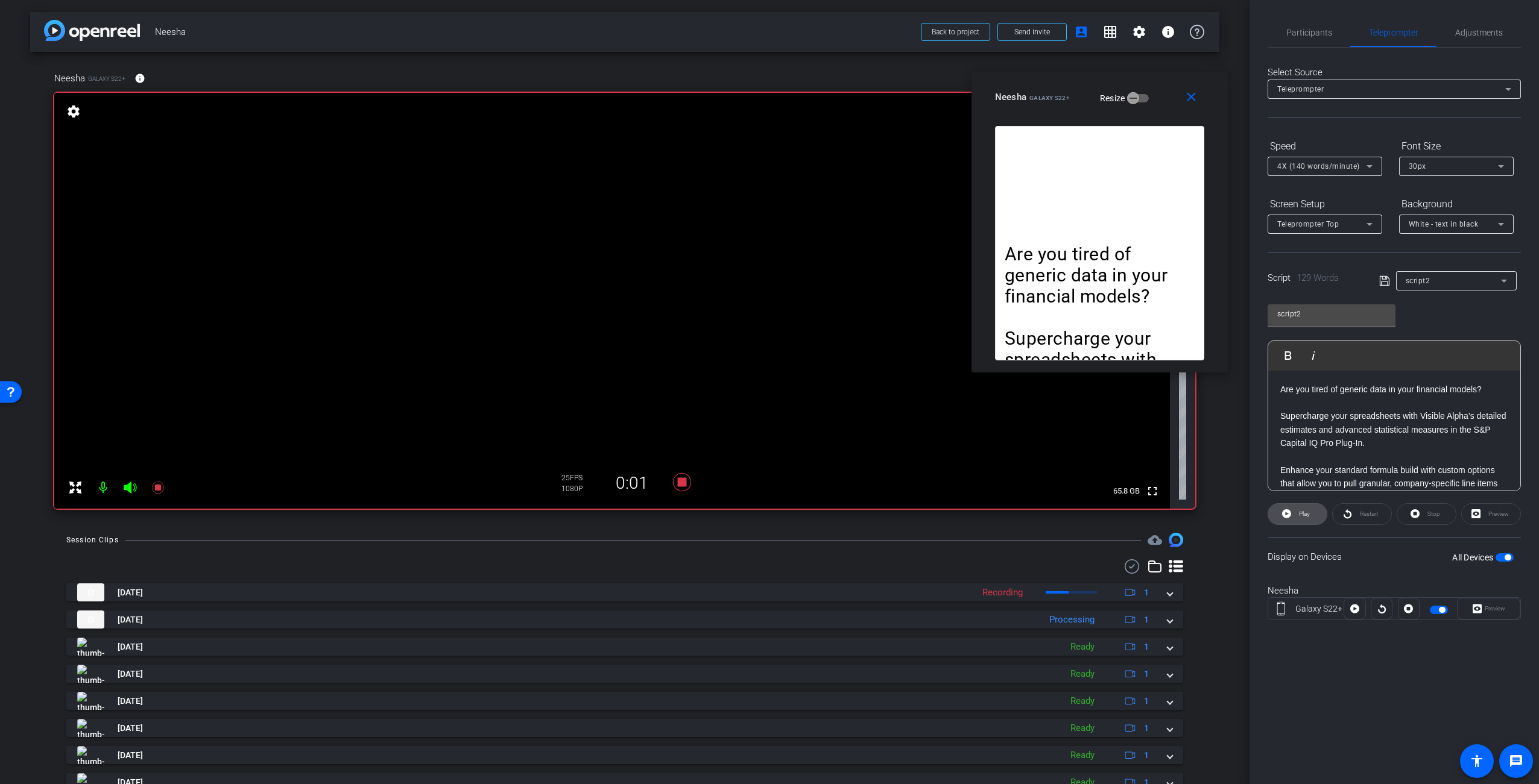
click at [1310, 517] on span "Play" at bounding box center [1303, 514] width 14 height 17
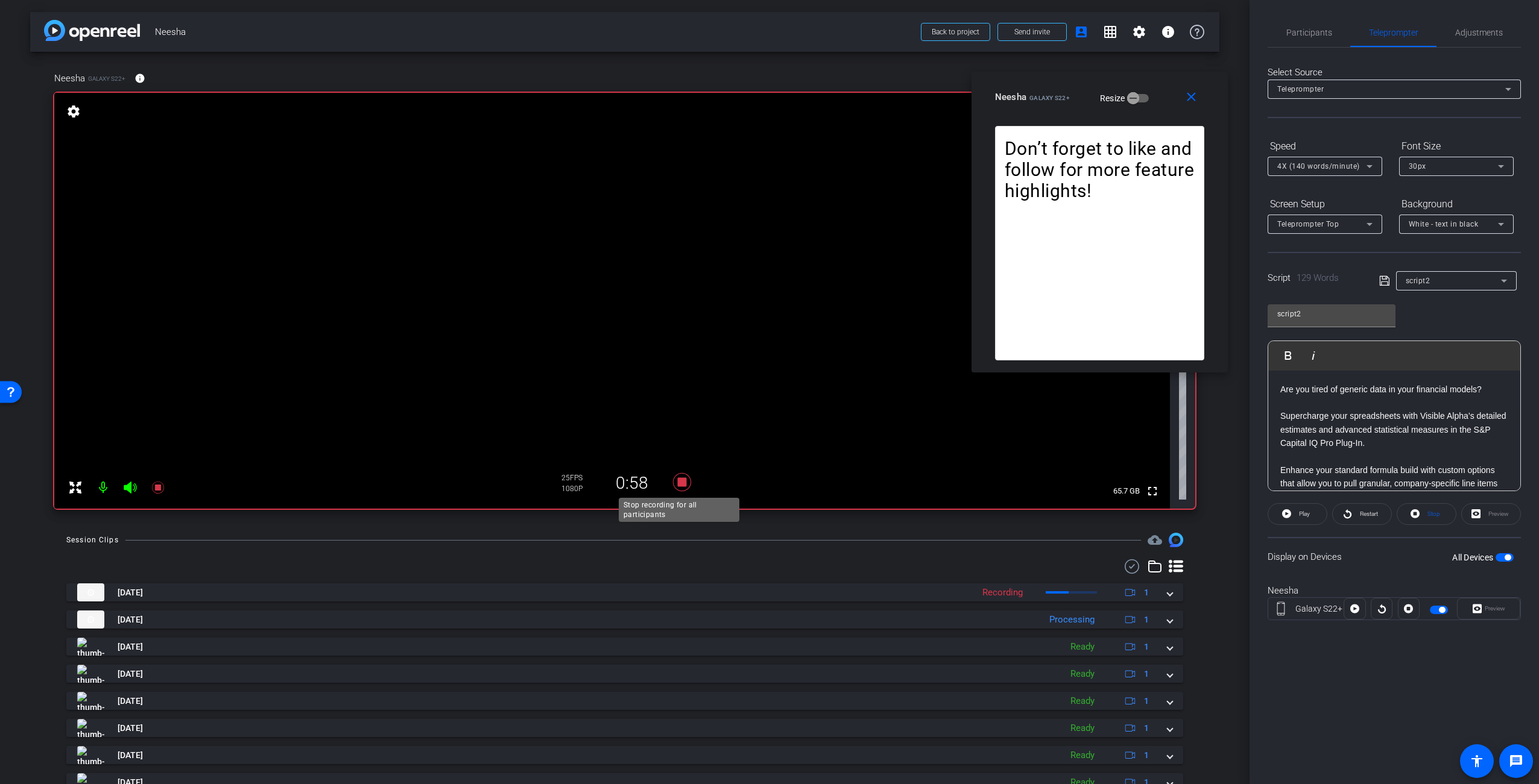
click at [677, 483] on icon at bounding box center [682, 482] width 18 height 18
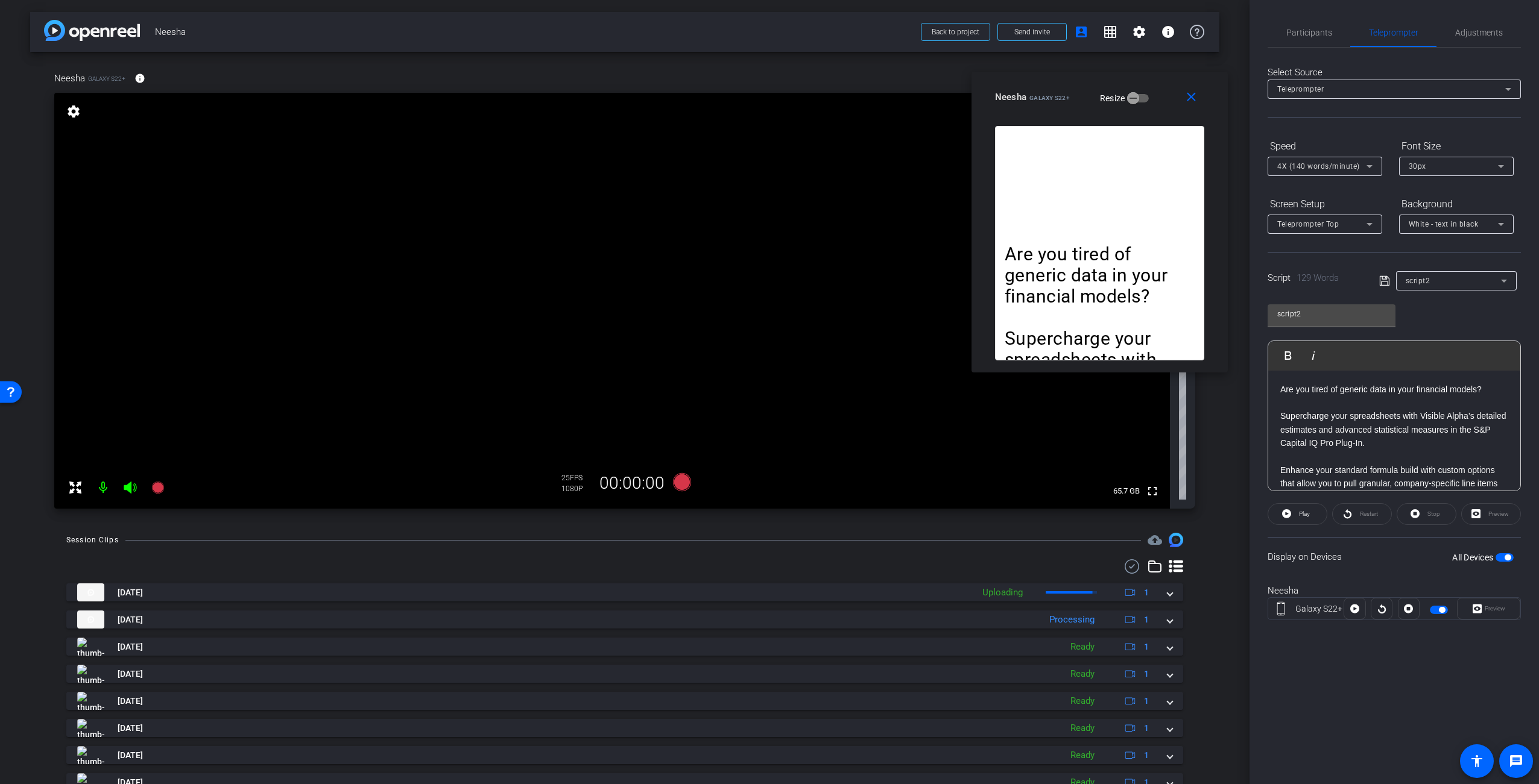
click at [884, 410] on video at bounding box center [611, 301] width 1115 height 416
click at [1053, 245] on p "Are you tired of generic data in your financial models?" at bounding box center [1100, 275] width 190 height 63
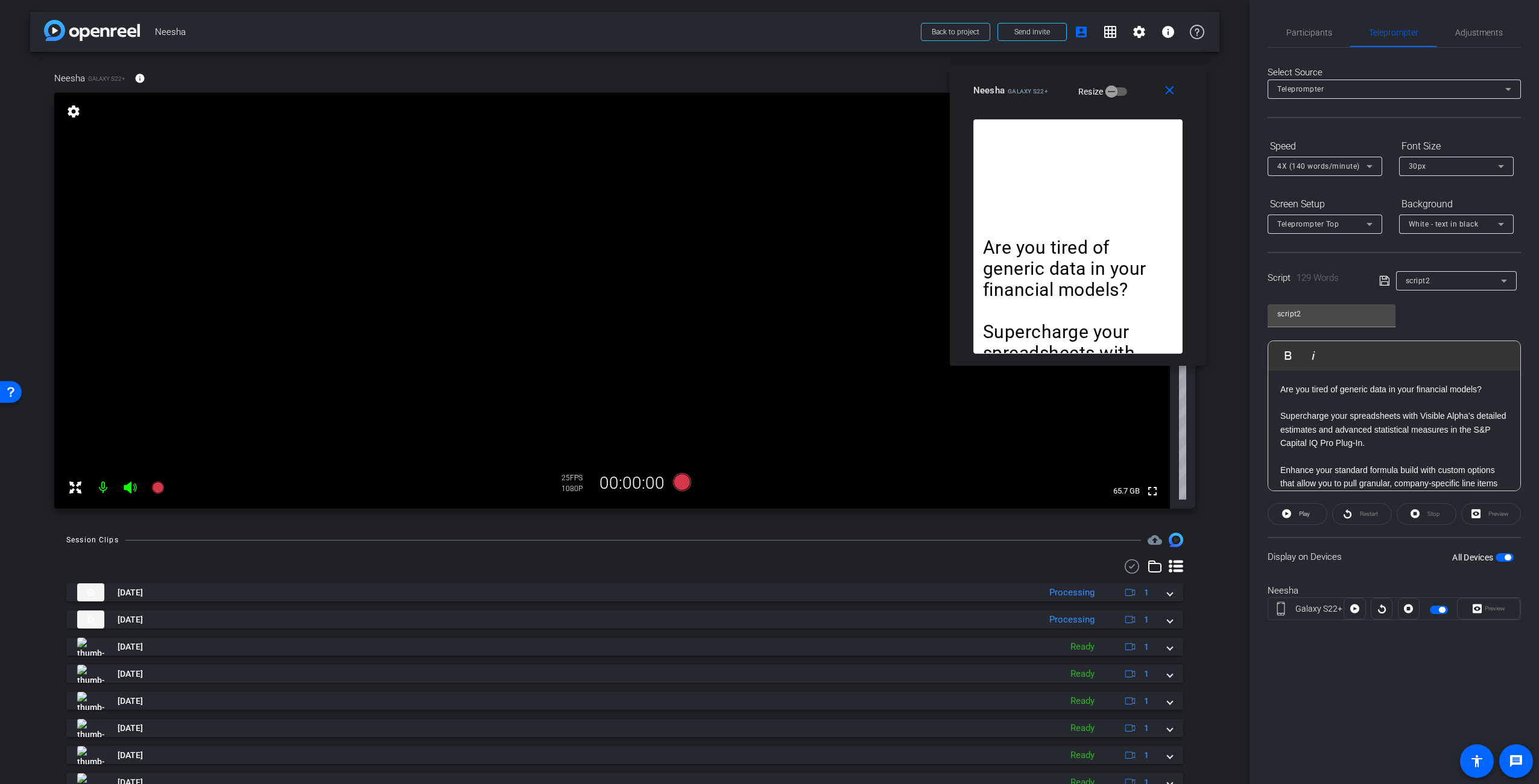
drag, startPoint x: 1061, startPoint y: 96, endPoint x: 1039, endPoint y: 89, distance: 23.1
click at [1039, 89] on span "Galaxy S22+" at bounding box center [1028, 90] width 41 height 6
click at [1108, 279] on p "Are you tired of generic data in your financial models?" at bounding box center [1077, 268] width 190 height 63
click at [1411, 447] on p "Supercharge your spreadsheets with Visible Alpha’s detailed estimates and advan…" at bounding box center [1394, 430] width 228 height 41
drag, startPoint x: 1391, startPoint y: 406, endPoint x: 1243, endPoint y: 343, distance: 160.9
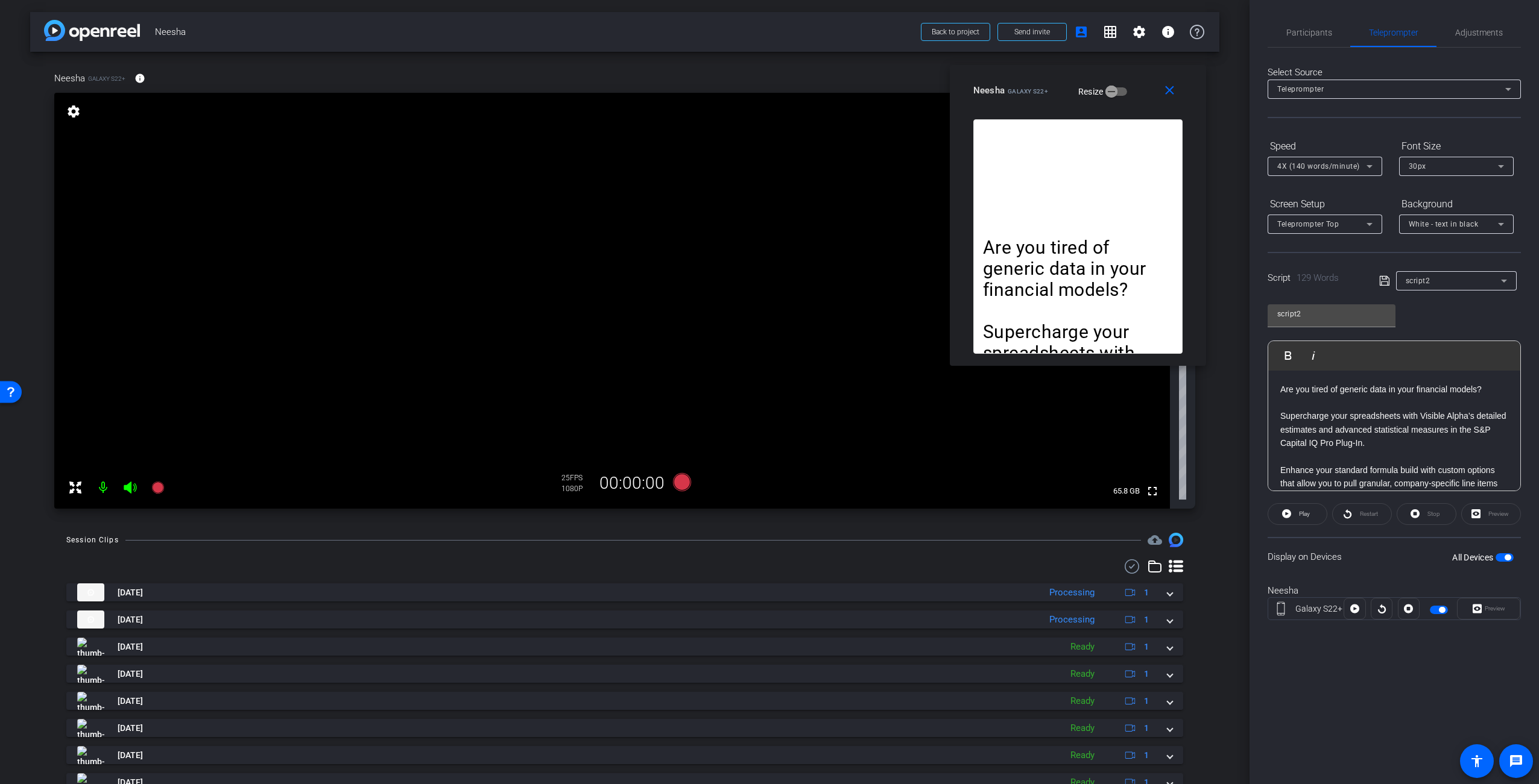
click at [1243, 343] on div "arrow_back Neesha Back to project Send invite account_box grid_on settings info…" at bounding box center [769, 392] width 1539 height 784
click at [1402, 567] on div "Display on Devices All Devices" at bounding box center [1395, 556] width 253 height 39
click at [1507, 561] on span "button" at bounding box center [1504, 558] width 18 height 9
click at [1503, 558] on span "button" at bounding box center [1504, 558] width 18 height 9
click at [1505, 562] on div "All Devices" at bounding box center [1482, 558] width 61 height 12
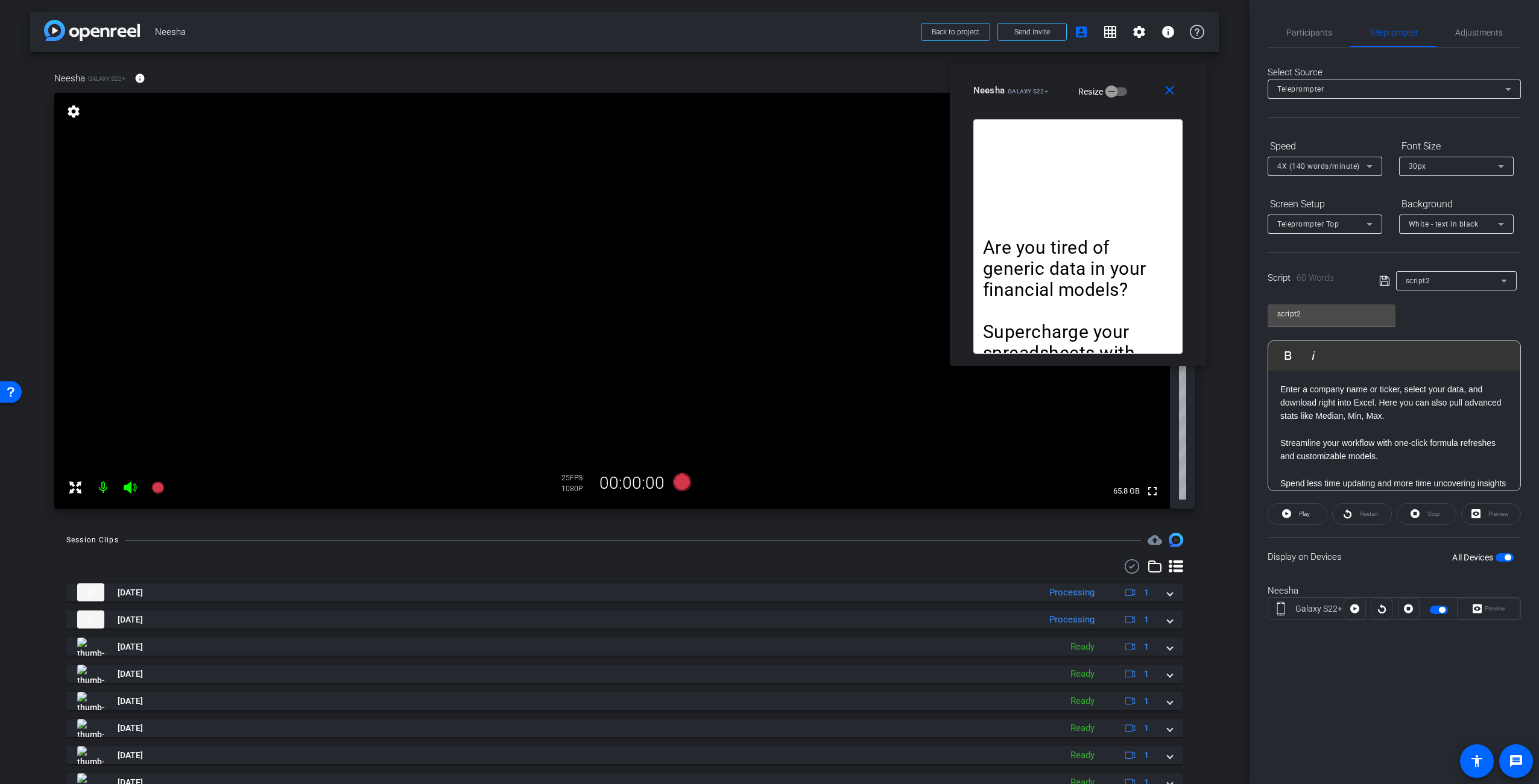
click at [1504, 558] on span "button" at bounding box center [1507, 557] width 6 height 6
drag, startPoint x: 1167, startPoint y: 91, endPoint x: 1193, endPoint y: 111, distance: 32.8
click at [1168, 91] on mat-icon "close" at bounding box center [1169, 90] width 15 height 15
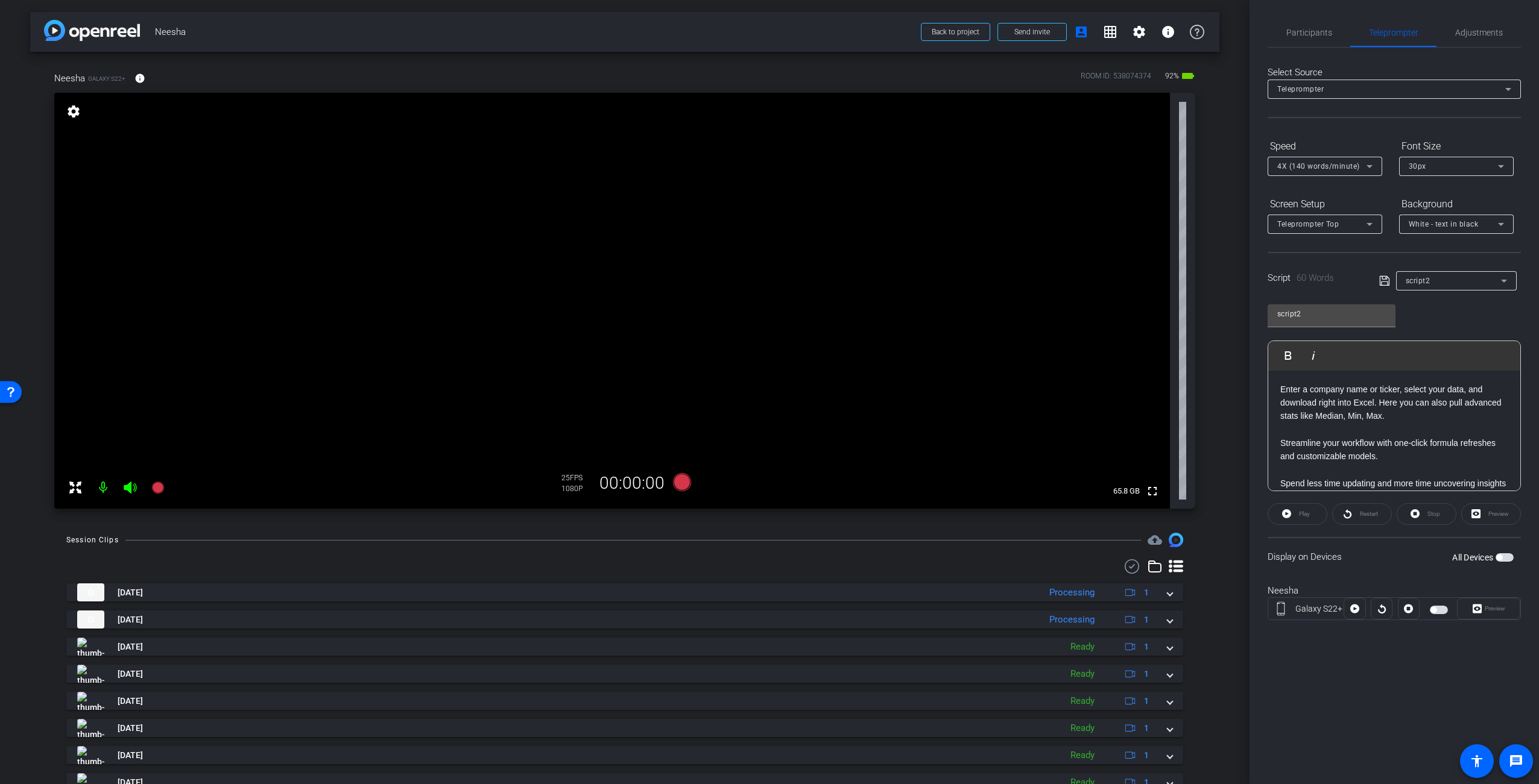
click at [1502, 558] on span "button" at bounding box center [1498, 557] width 6 height 6
click at [1506, 609] on span at bounding box center [1488, 609] width 62 height 29
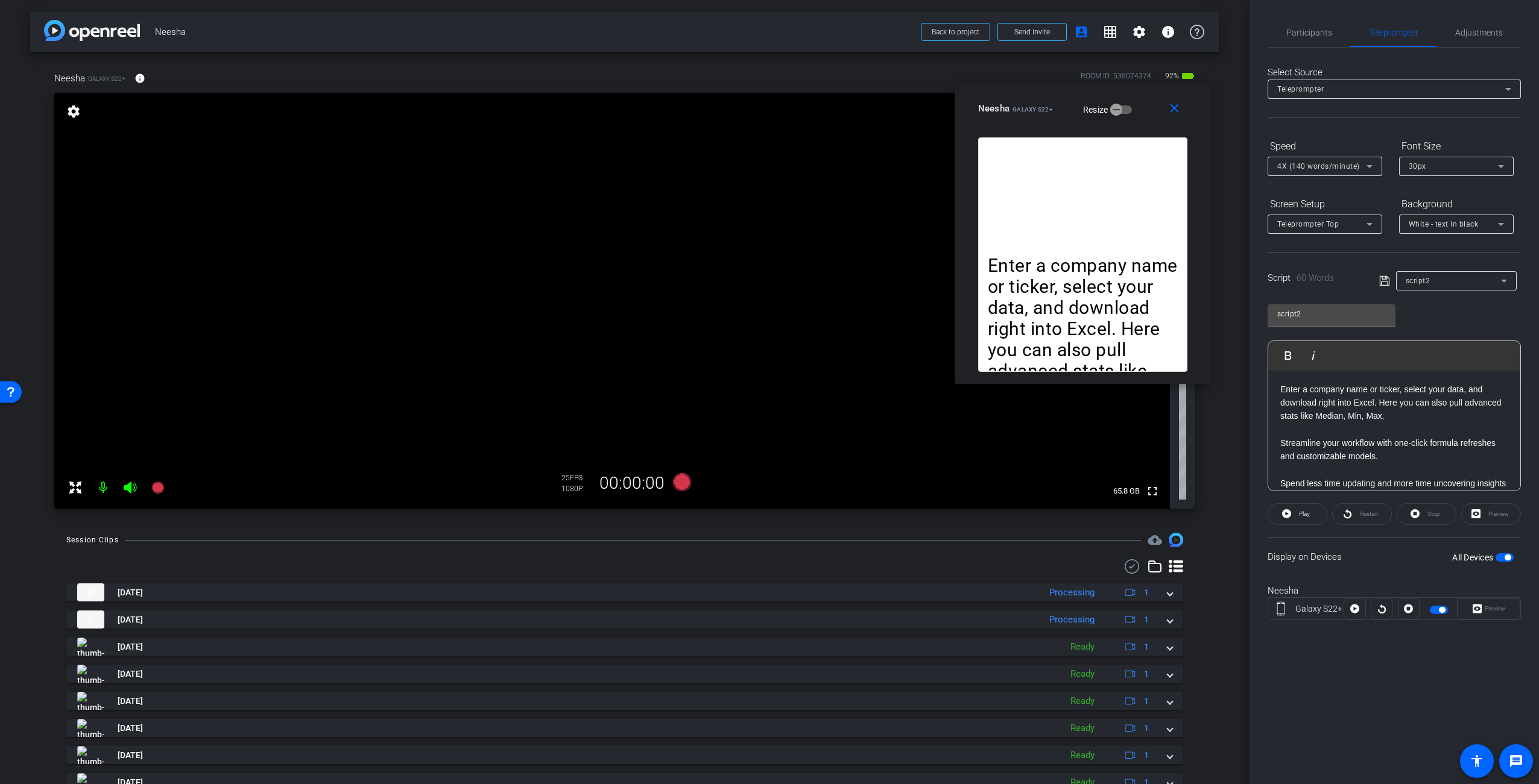
drag, startPoint x: 752, startPoint y: 263, endPoint x: 1045, endPoint y: 103, distance: 333.8
click at [1045, 103] on div "Neesha Galaxy S22+" at bounding box center [1015, 107] width 74 height 14
click at [1298, 513] on span "Play" at bounding box center [1303, 514] width 14 height 17
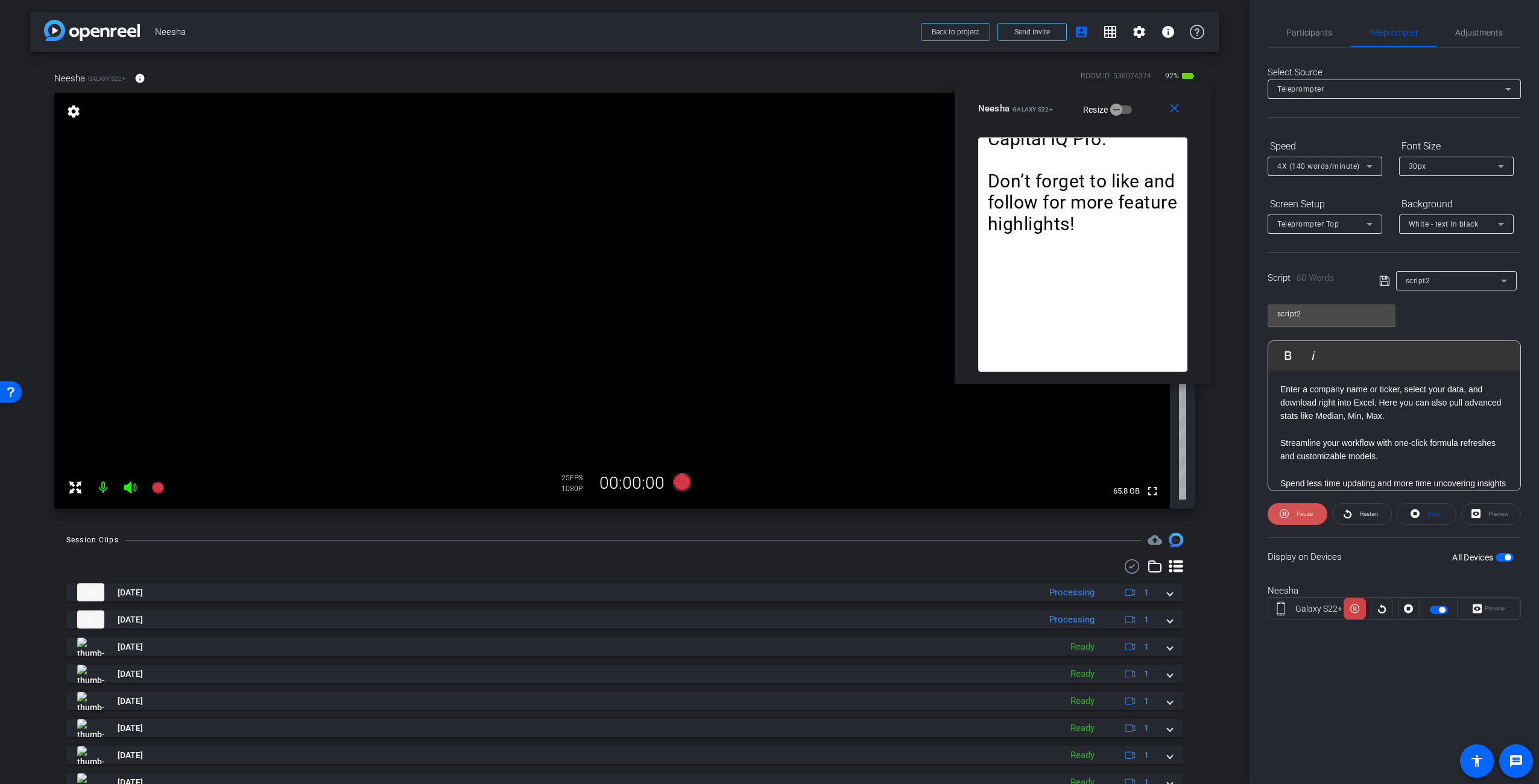
click at [1296, 517] on span "Pause" at bounding box center [1303, 514] width 19 height 17
drag, startPoint x: 1385, startPoint y: 440, endPoint x: 1393, endPoint y: 431, distance: 12.0
click at [1385, 440] on p "Streamline your workflow with one-click formula refreshes and customizable mode…" at bounding box center [1394, 450] width 228 height 27
click at [1407, 416] on p "Enter a company name or ticker, select your data, and download right into Excel…" at bounding box center [1394, 403] width 228 height 41
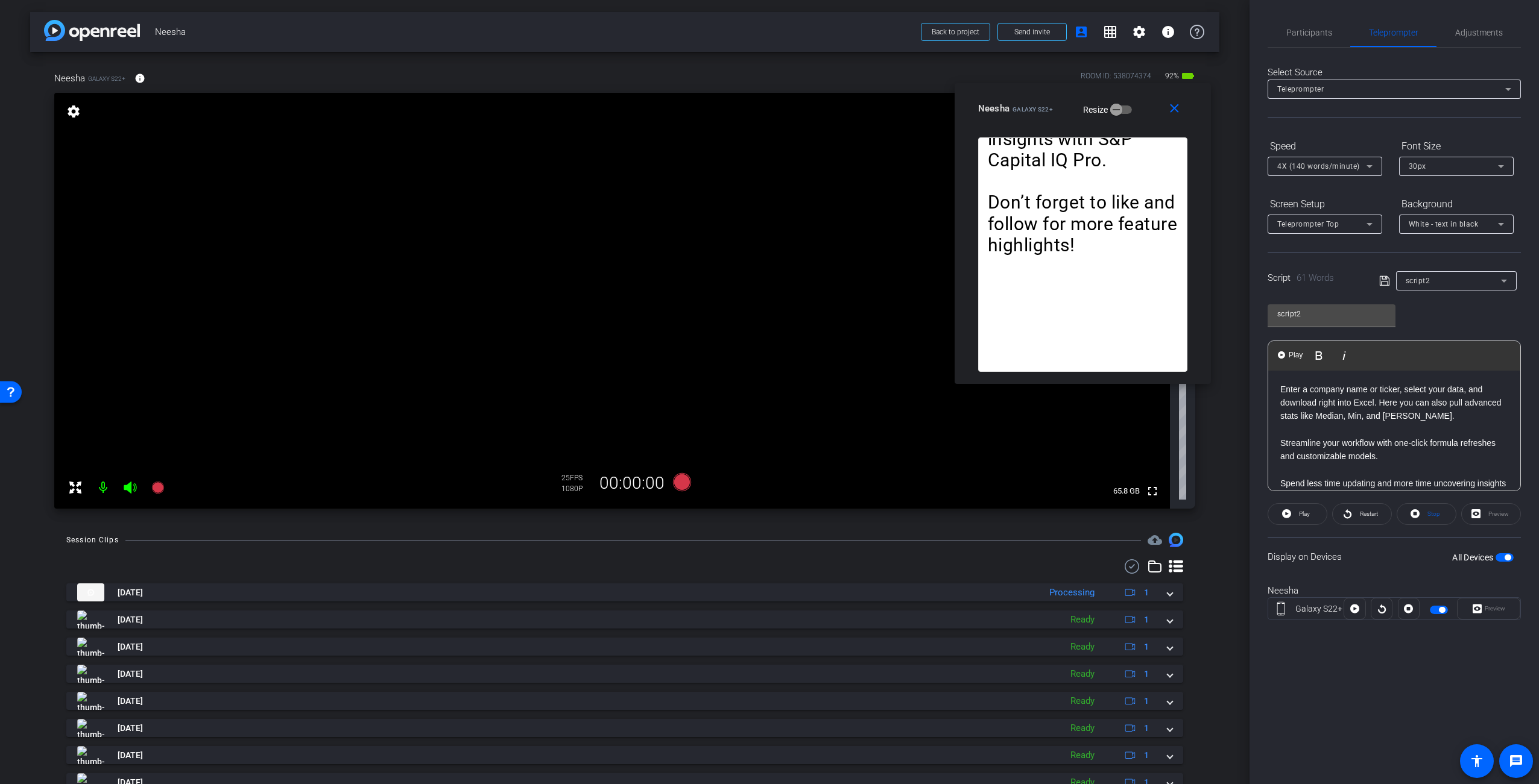
click at [1410, 558] on div "Display on Devices All Devices" at bounding box center [1395, 556] width 253 height 39
click at [1310, 514] on span at bounding box center [1297, 514] width 58 height 29
click at [1311, 514] on span "Pause" at bounding box center [1304, 513] width 16 height 6
click at [926, 420] on video at bounding box center [611, 301] width 1115 height 416
click at [1360, 515] on span "Restart" at bounding box center [1369, 513] width 18 height 6
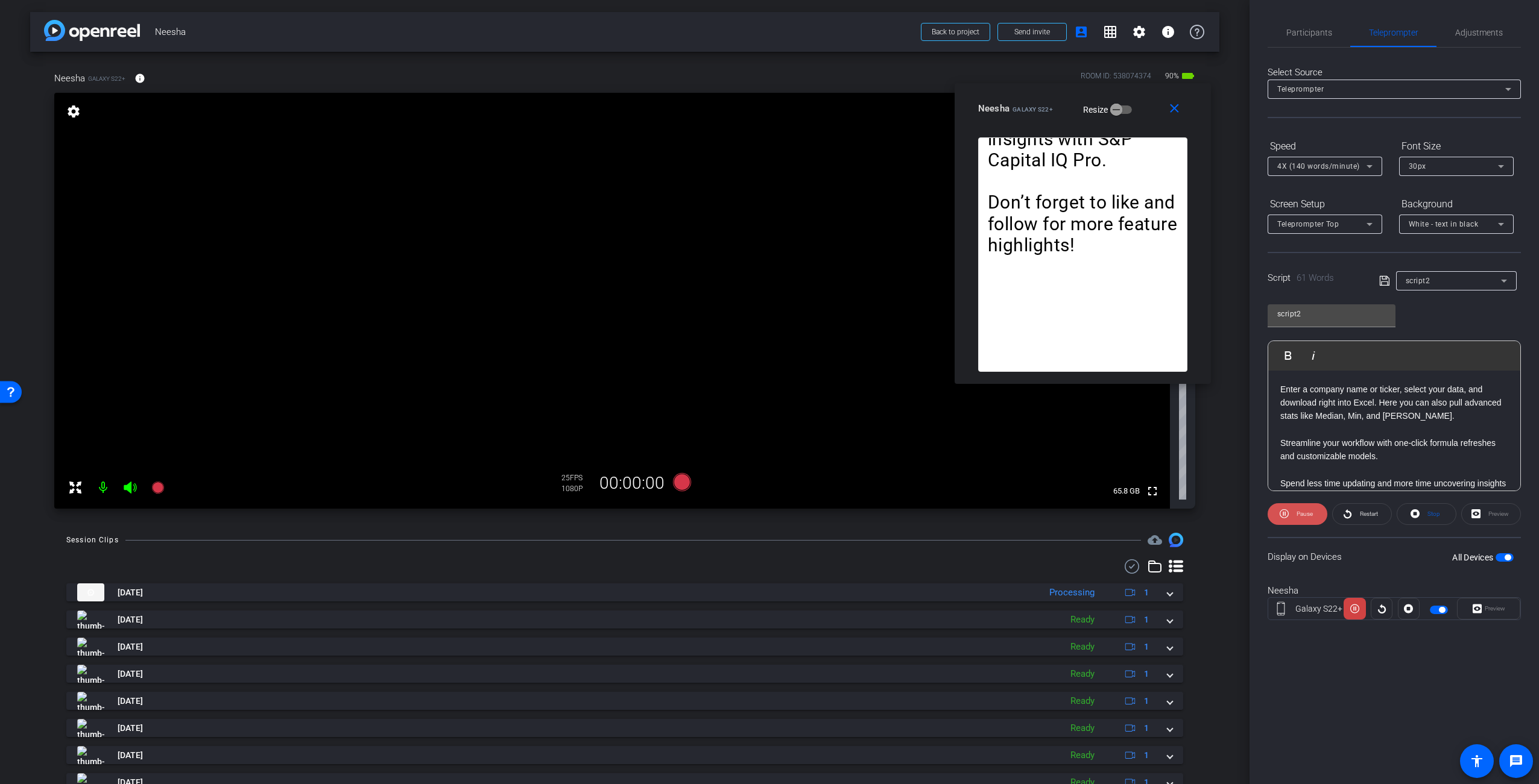
click at [1303, 513] on span "Pause" at bounding box center [1304, 513] width 16 height 6
click at [634, 345] on video at bounding box center [611, 301] width 1115 height 416
click at [588, 353] on video at bounding box center [611, 301] width 1115 height 416
click at [626, 336] on video at bounding box center [611, 301] width 1115 height 416
click at [584, 361] on video at bounding box center [611, 301] width 1115 height 416
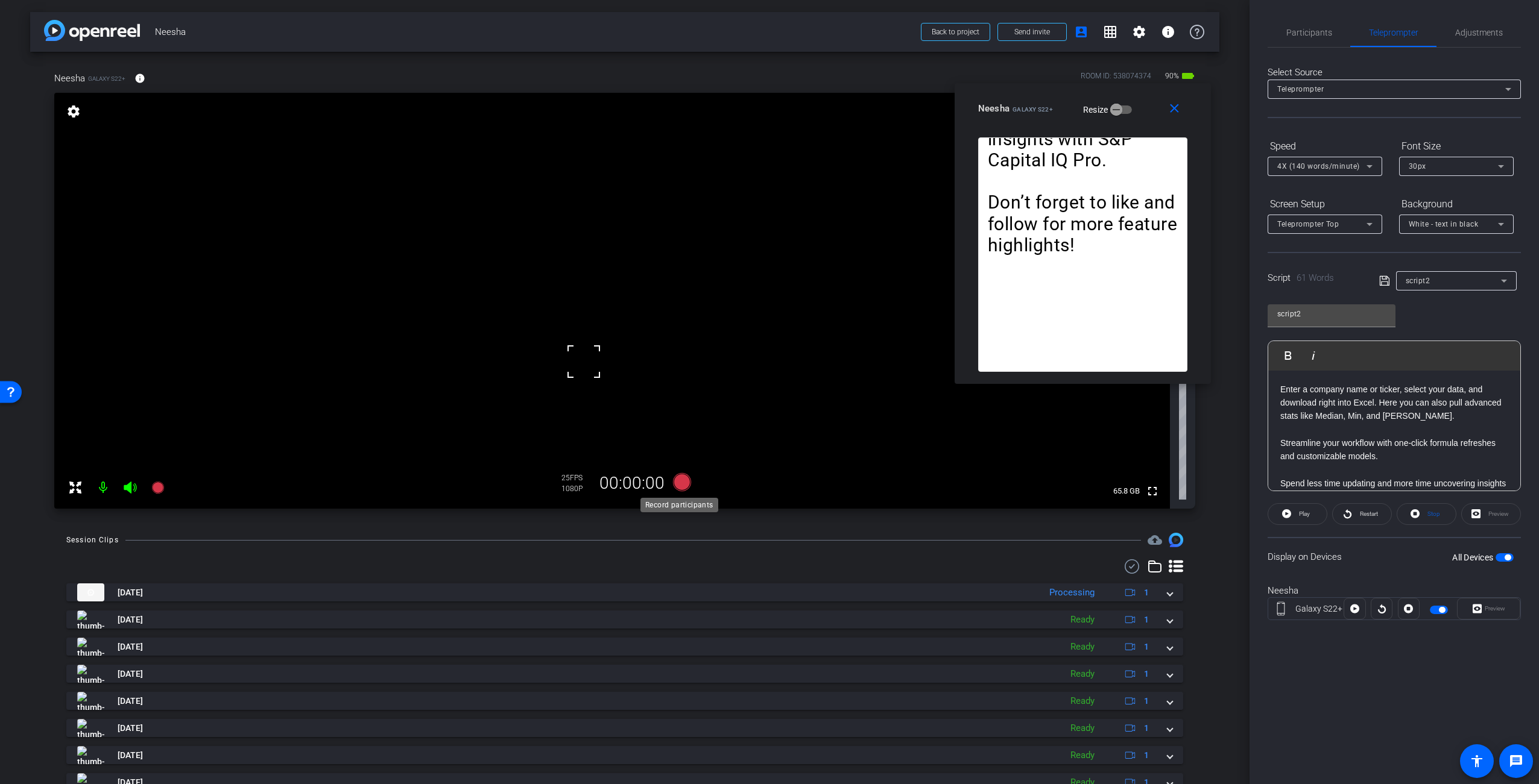
click at [680, 480] on icon at bounding box center [682, 482] width 18 height 18
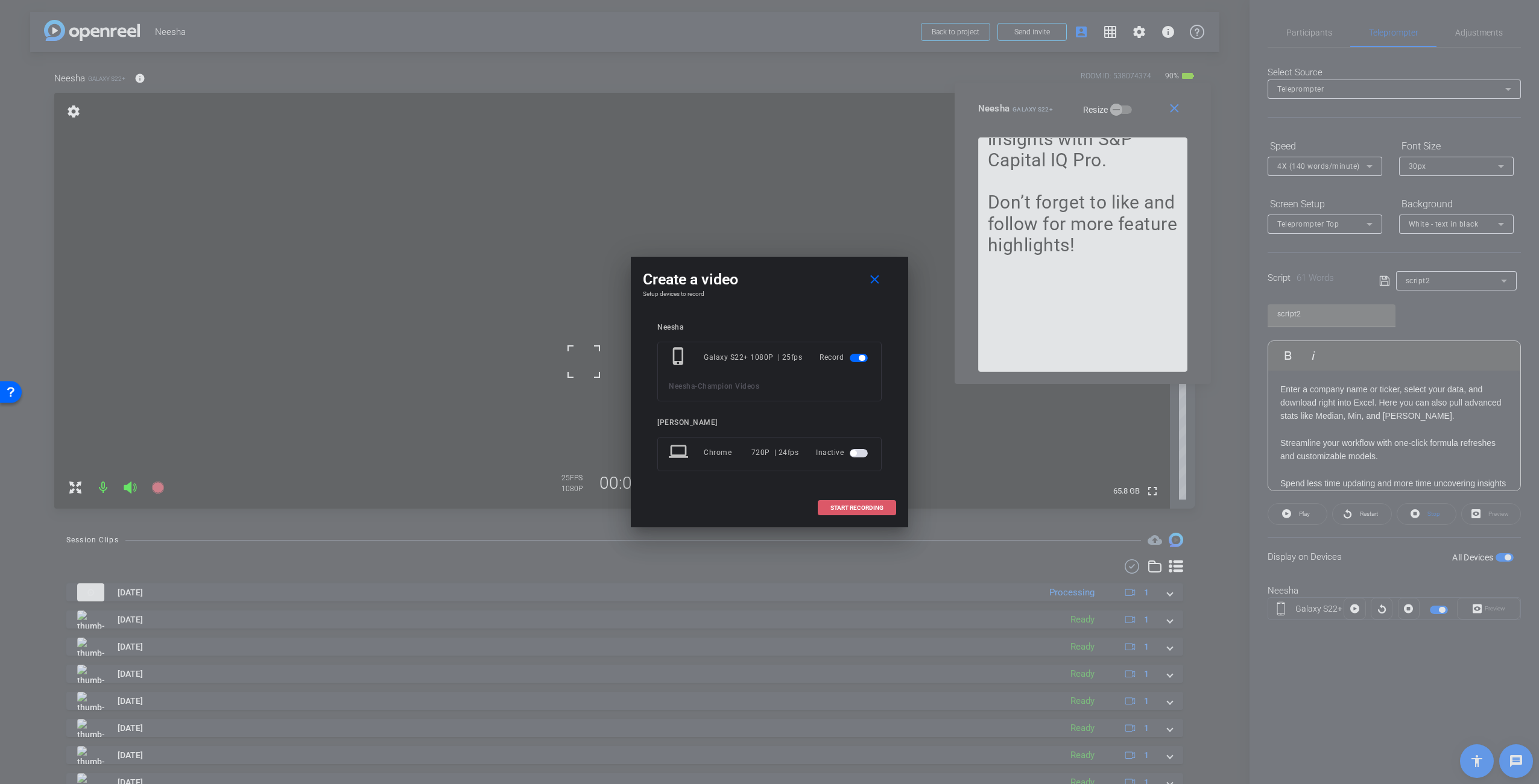
click at [876, 509] on span "START RECORDING" at bounding box center [857, 508] width 53 height 6
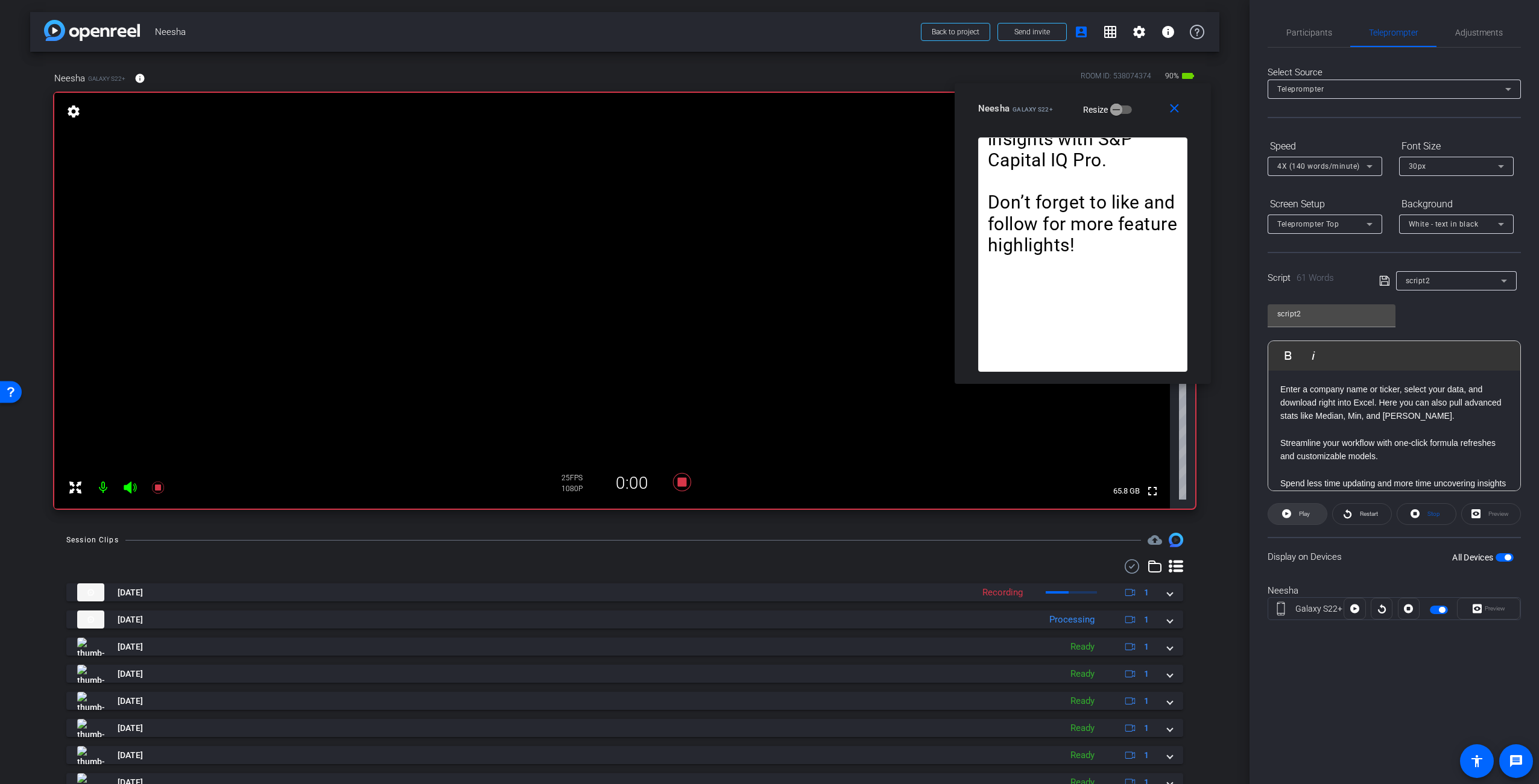
click at [1305, 516] on span "Play" at bounding box center [1304, 513] width 11 height 6
click at [1305, 516] on span "Pause" at bounding box center [1304, 513] width 16 height 6
click at [680, 482] on icon at bounding box center [682, 482] width 18 height 18
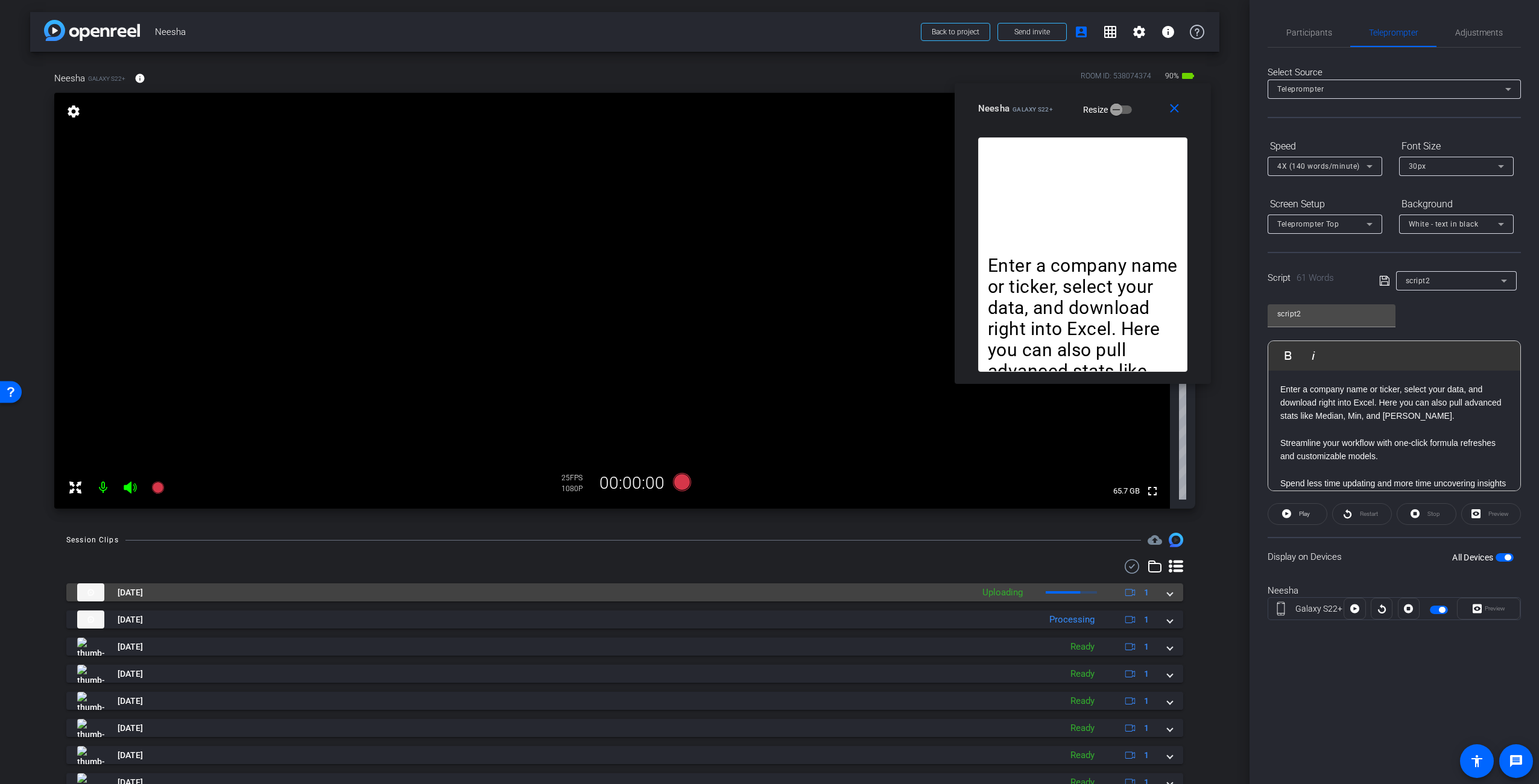
drag, startPoint x: 942, startPoint y: 596, endPoint x: 968, endPoint y: 615, distance: 32.2
click at [943, 597] on mat-panel-title "[DATE]" at bounding box center [522, 593] width 890 height 18
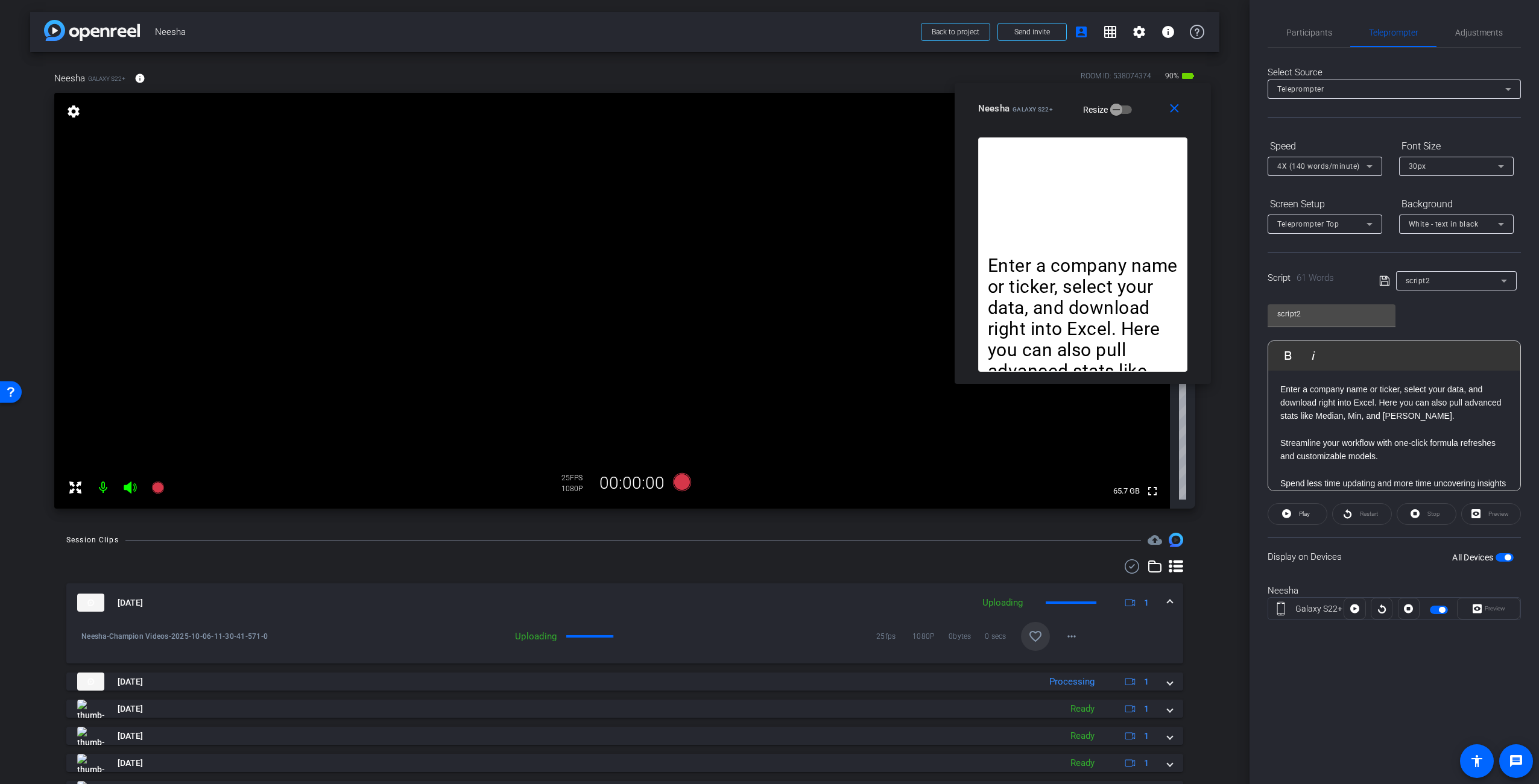
click at [1038, 639] on span at bounding box center [1035, 636] width 29 height 29
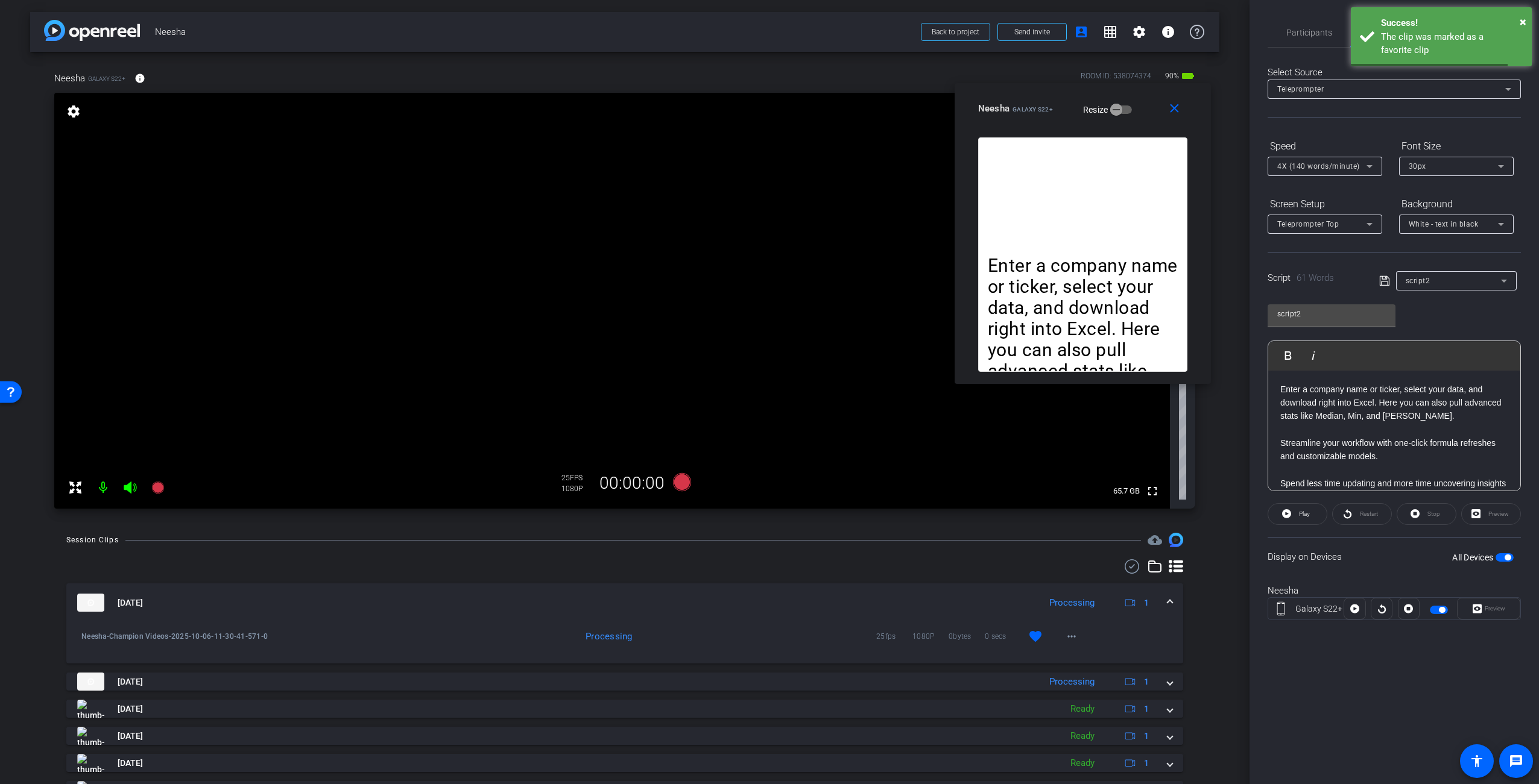
click at [1216, 502] on div "arrow_back Neesha Back to project Send invite account_box grid_on settings info…" at bounding box center [625, 392] width 1249 height 784
drag, startPoint x: 1300, startPoint y: 393, endPoint x: 1208, endPoint y: 280, distance: 145.7
click at [1209, 281] on body "Accessibility Screen-Reader Guide, Feedback, and Issue Reporting | New window m…" at bounding box center [769, 392] width 1539 height 784
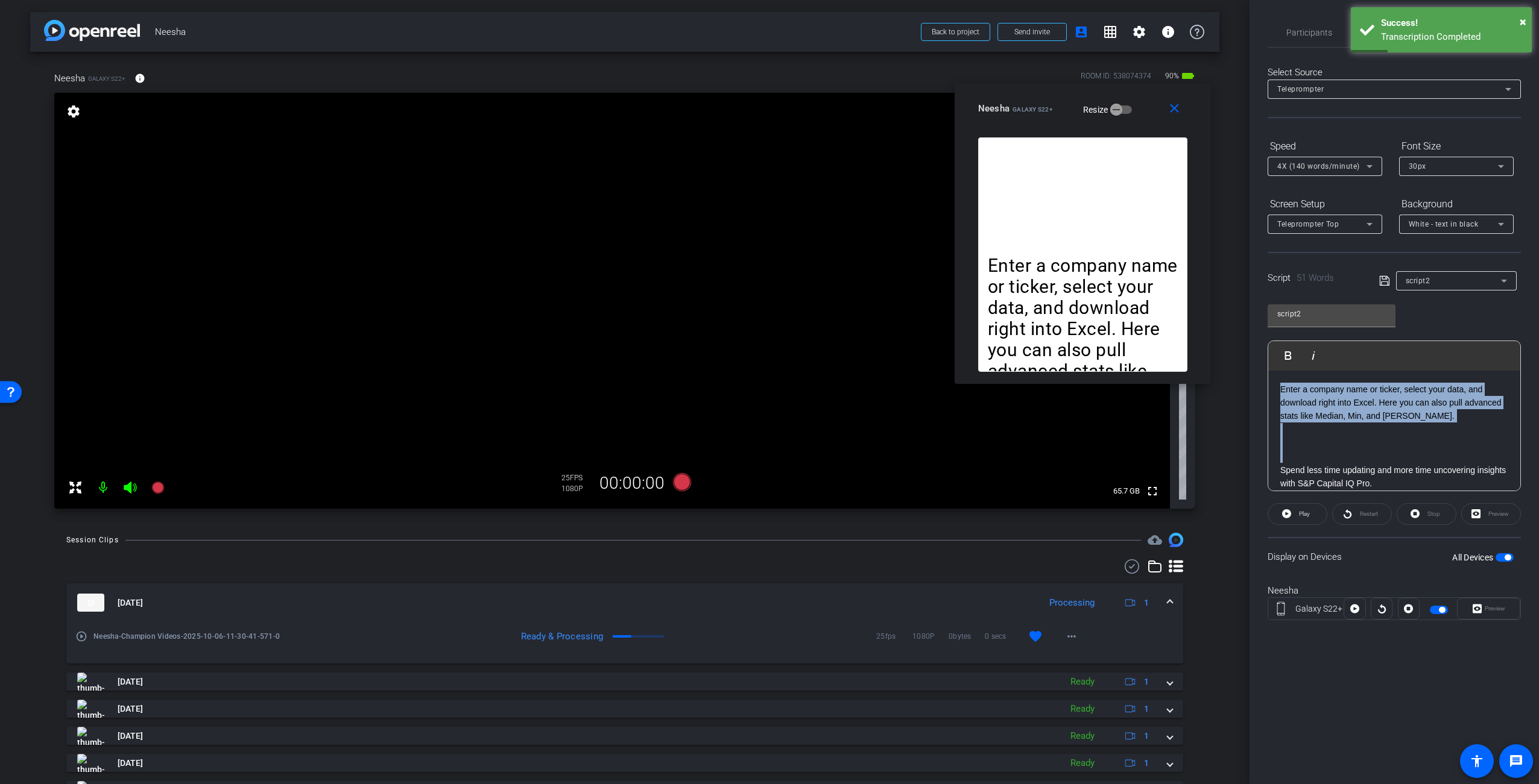
drag, startPoint x: 1305, startPoint y: 450, endPoint x: 1250, endPoint y: 363, distance: 102.9
click at [1250, 363] on div "Participants Teleprompter Adjustments [PERSON_NAME] Director [PERSON_NAME] Dire…" at bounding box center [1394, 392] width 290 height 784
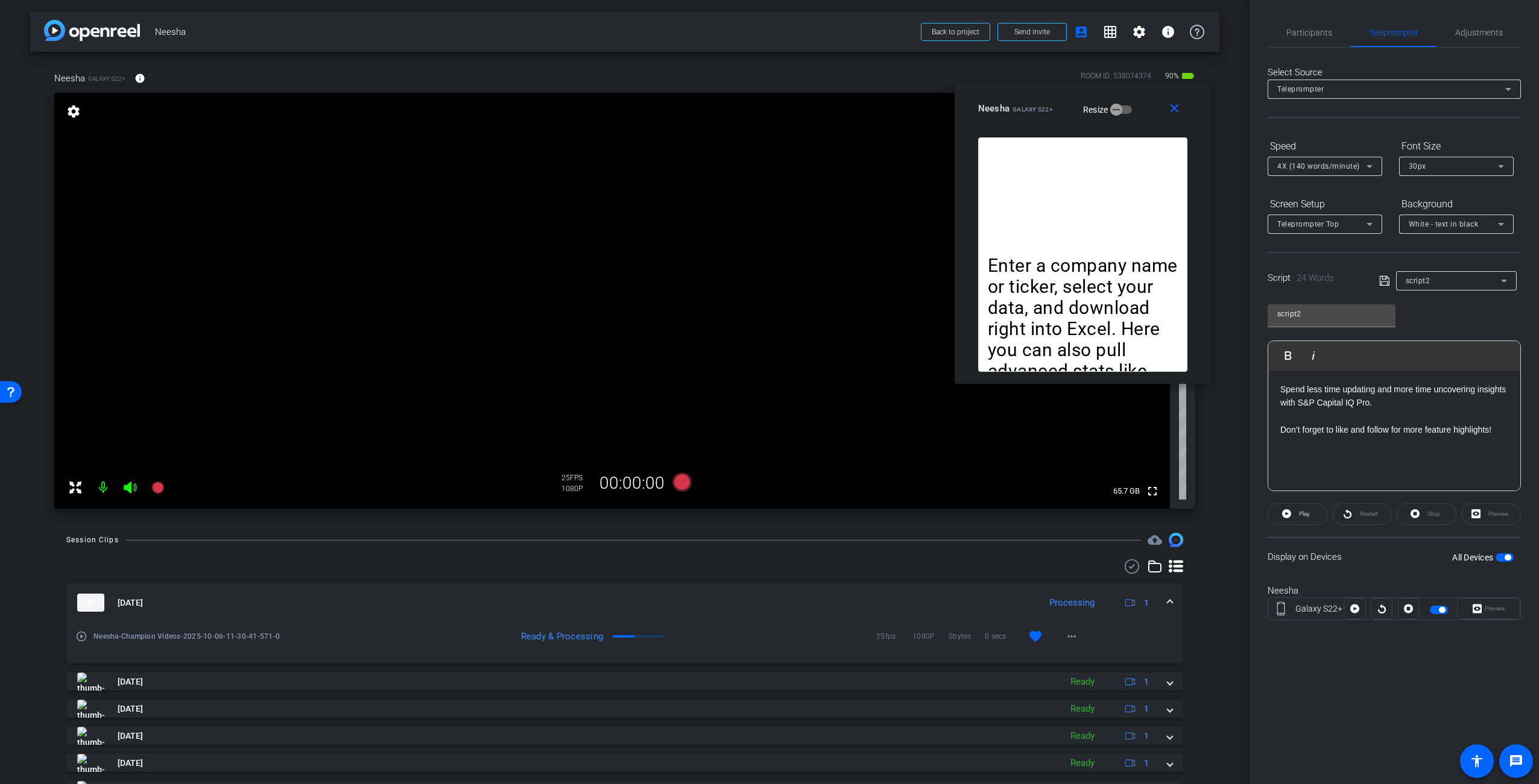
click at [1441, 406] on p "Spend less time updating and more time uncovering insights with S&P Capital IQ …" at bounding box center [1394, 396] width 228 height 27
drag, startPoint x: 1382, startPoint y: 557, endPoint x: 1388, endPoint y: 555, distance: 6.3
click at [1382, 557] on div "Display on Devices All Devices" at bounding box center [1395, 556] width 253 height 39
click at [1503, 560] on span "button" at bounding box center [1504, 558] width 18 height 9
drag, startPoint x: 1183, startPoint y: 105, endPoint x: 1227, endPoint y: 180, distance: 87.0
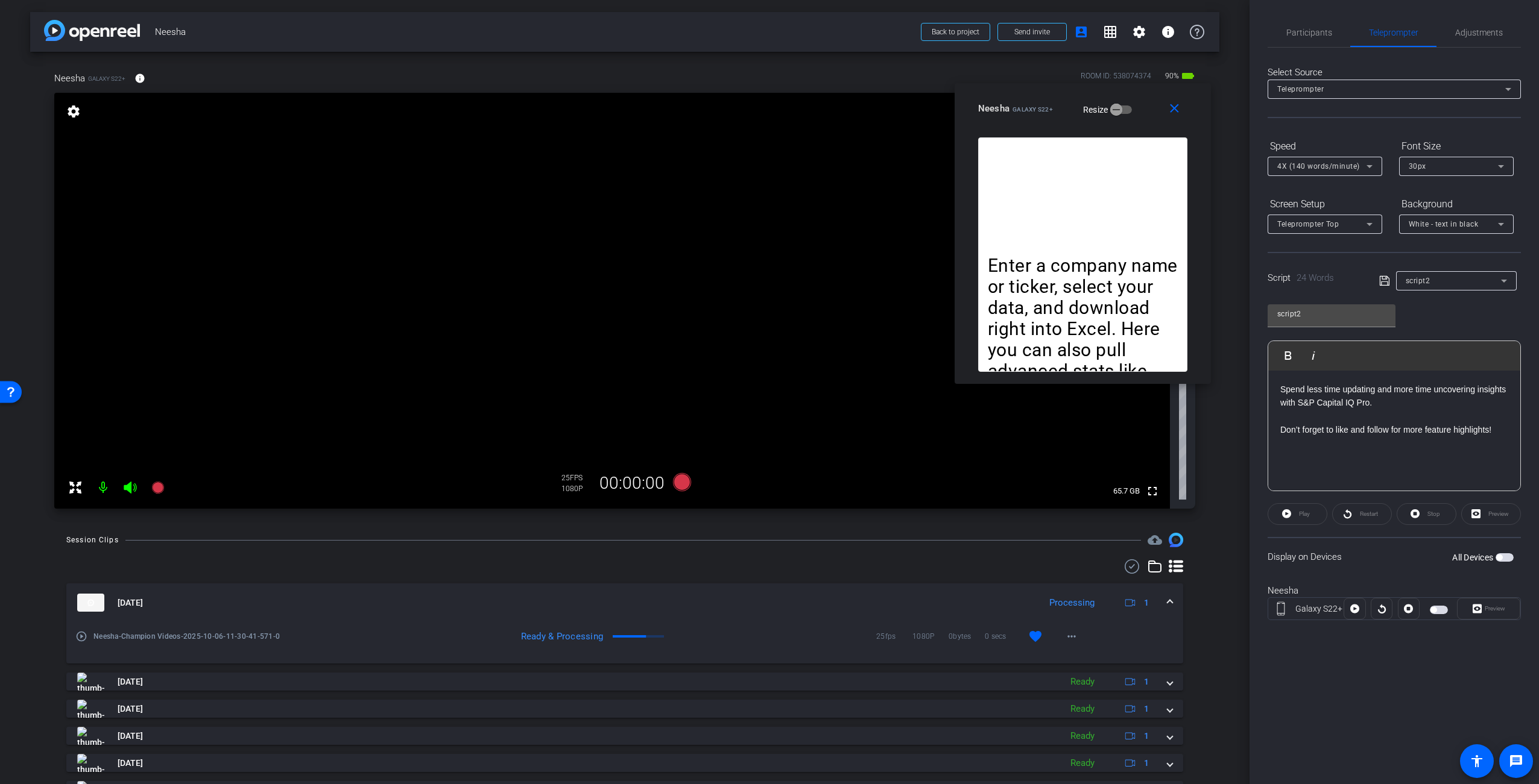
click at [1183, 105] on span at bounding box center [1178, 108] width 39 height 29
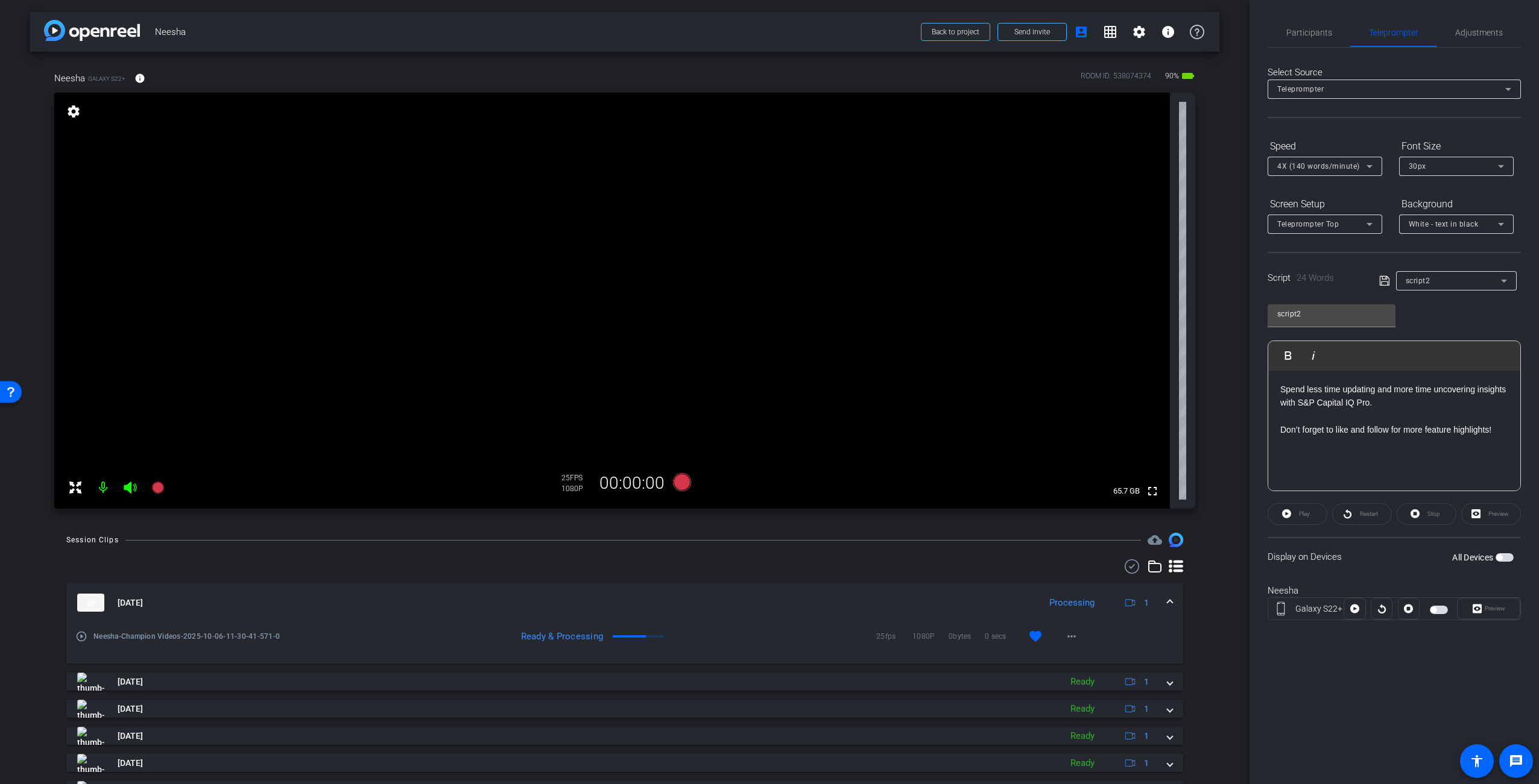
click at [1501, 557] on span "button" at bounding box center [1498, 557] width 6 height 6
click at [1494, 612] on span "Preview" at bounding box center [1493, 609] width 24 height 17
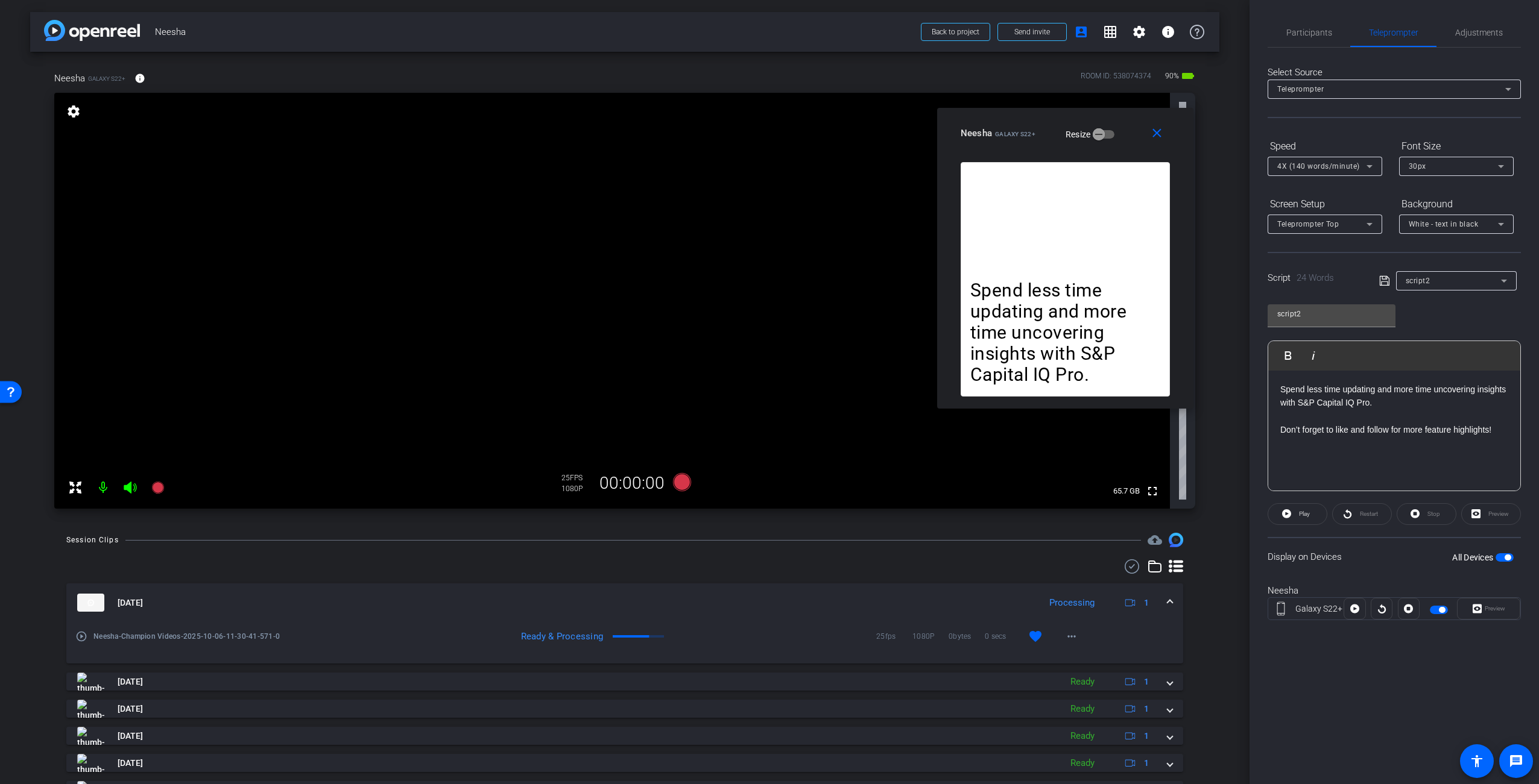
drag, startPoint x: 762, startPoint y: 274, endPoint x: 1019, endPoint y: 128, distance: 295.6
click at [1019, 128] on div "Neesha Galaxy S22+" at bounding box center [998, 132] width 74 height 14
click at [1031, 550] on div "Session Clips cloud_upload [DATE] Processing 1 play_circle_outline Neesha-Champ…" at bounding box center [625, 742] width 1189 height 418
click at [684, 306] on video at bounding box center [611, 301] width 1115 height 416
click at [602, 362] on video at bounding box center [611, 301] width 1115 height 416
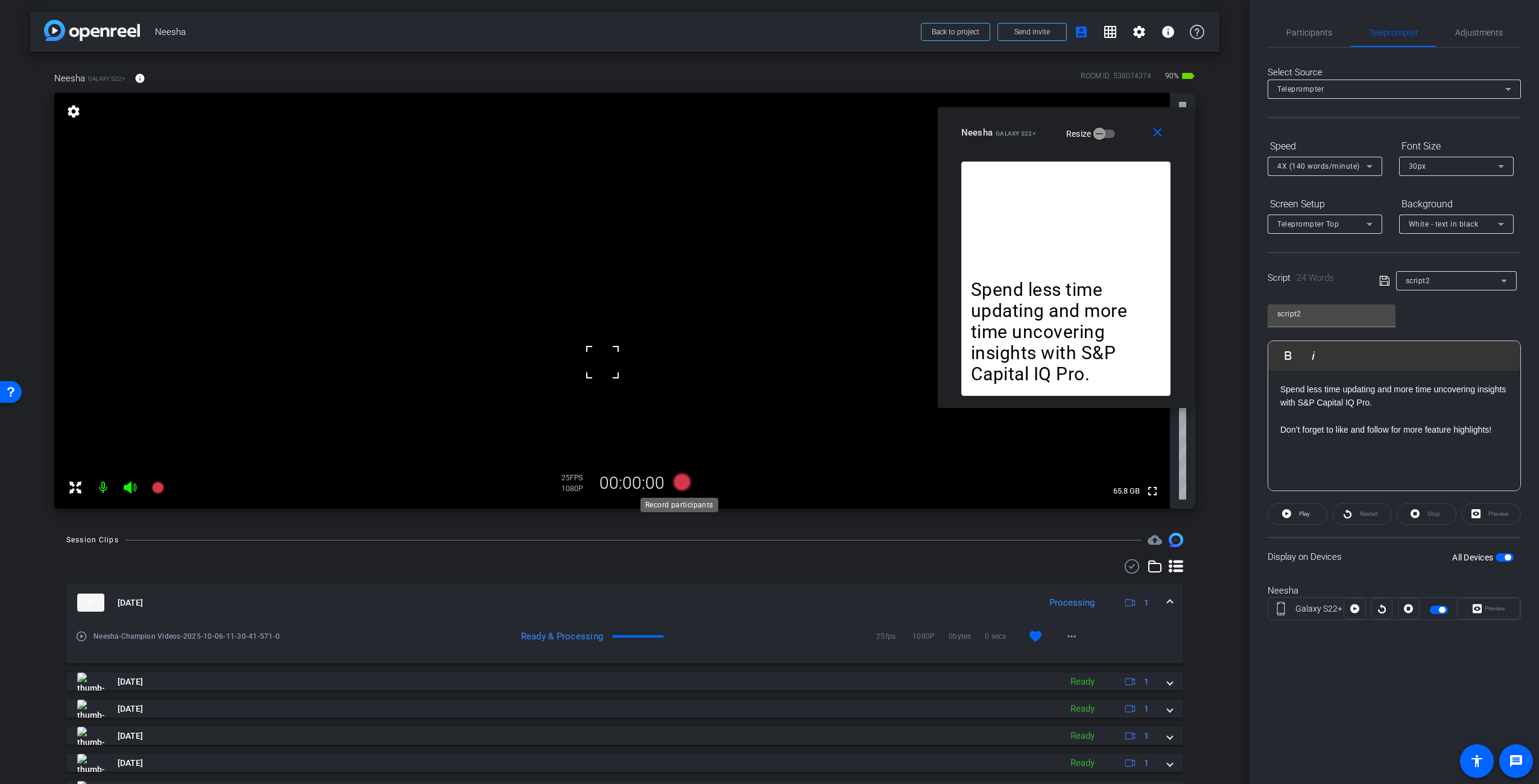
click at [683, 483] on icon at bounding box center [682, 482] width 18 height 18
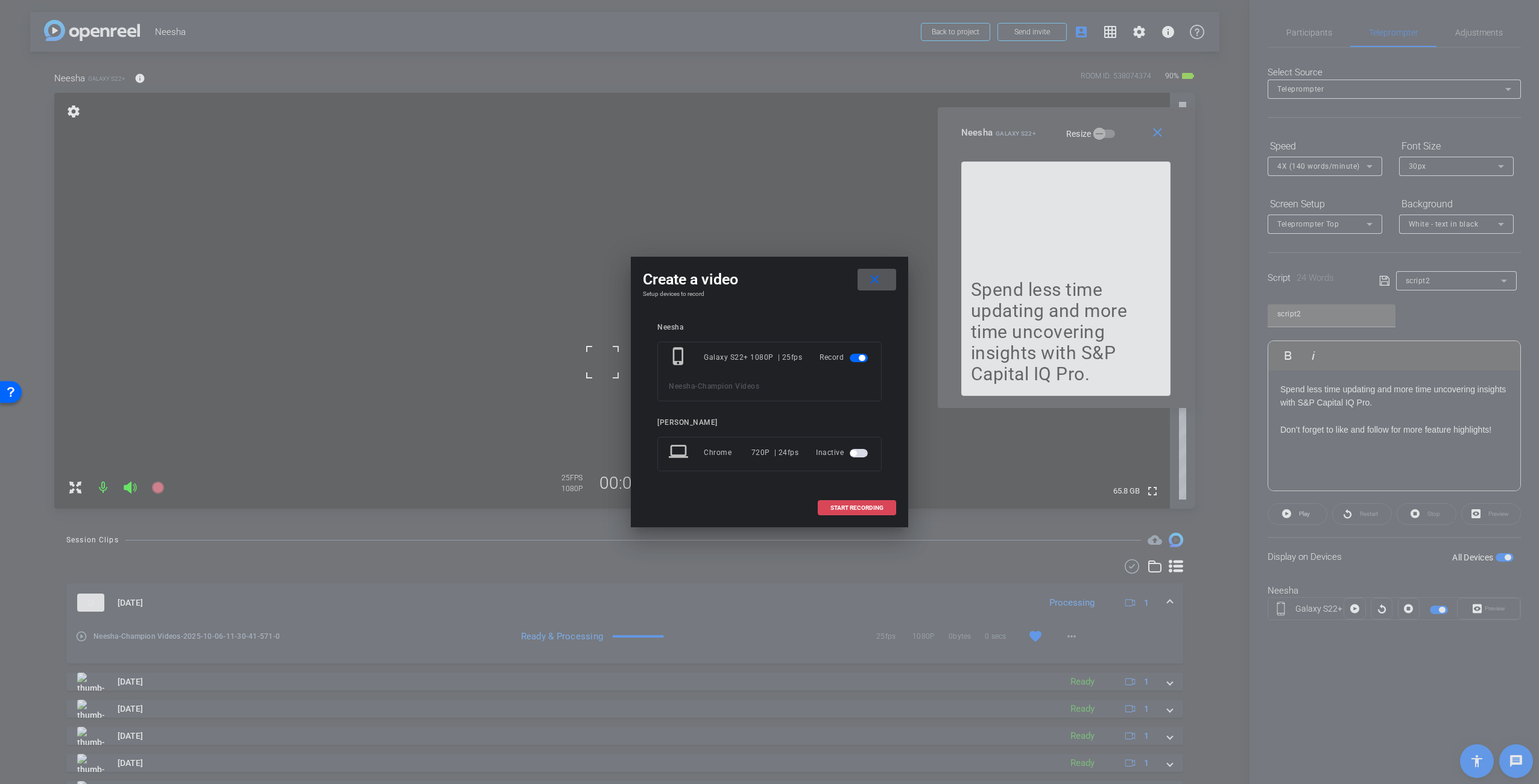
click at [862, 508] on span "START RECORDING" at bounding box center [857, 508] width 53 height 6
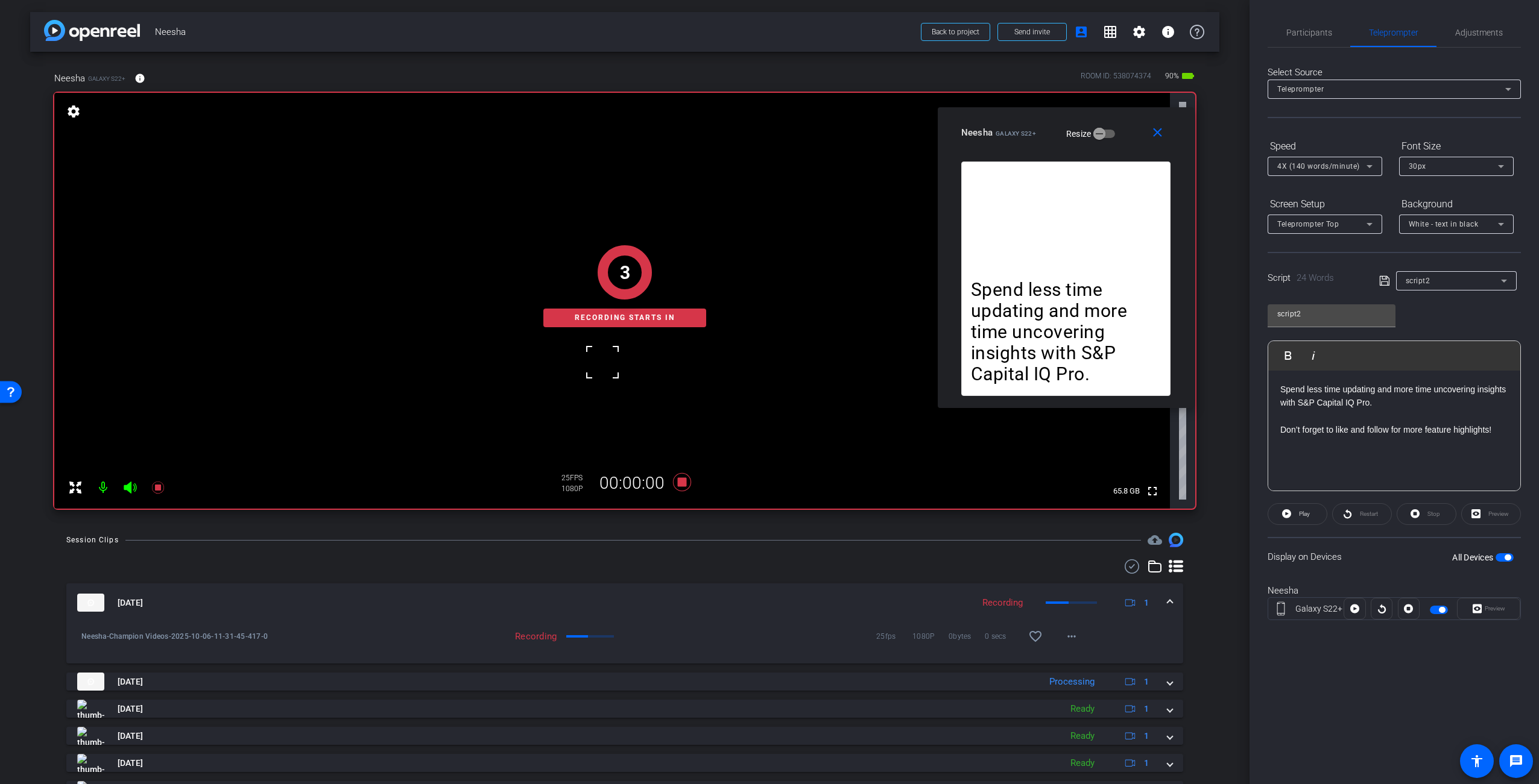
click at [1390, 700] on div "Participants Teleprompter Adjustments [PERSON_NAME] Director [PERSON_NAME] Dire…" at bounding box center [1394, 392] width 290 height 784
click at [1307, 512] on span "Play" at bounding box center [1304, 513] width 11 height 6
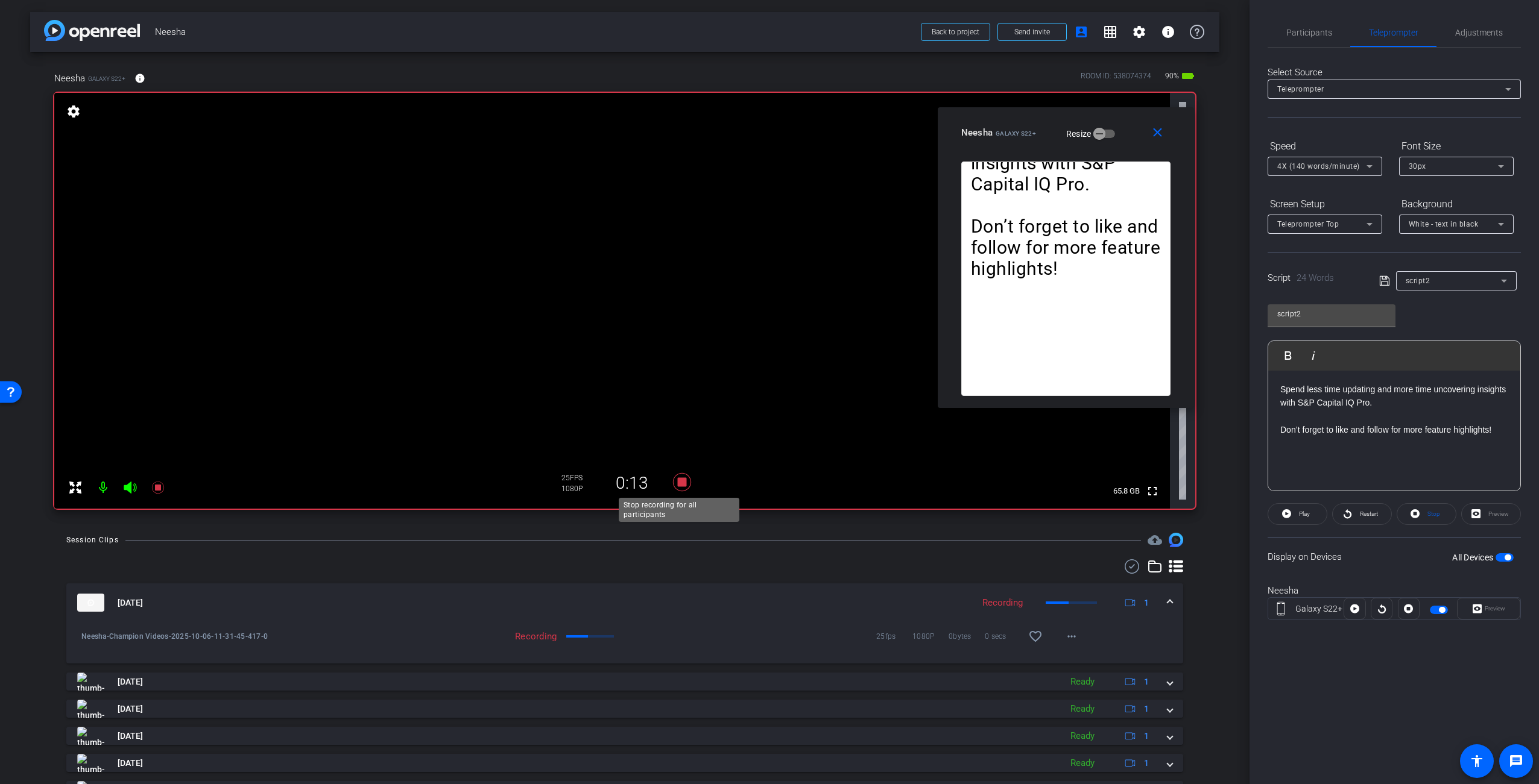
click at [681, 483] on icon at bounding box center [682, 482] width 18 height 18
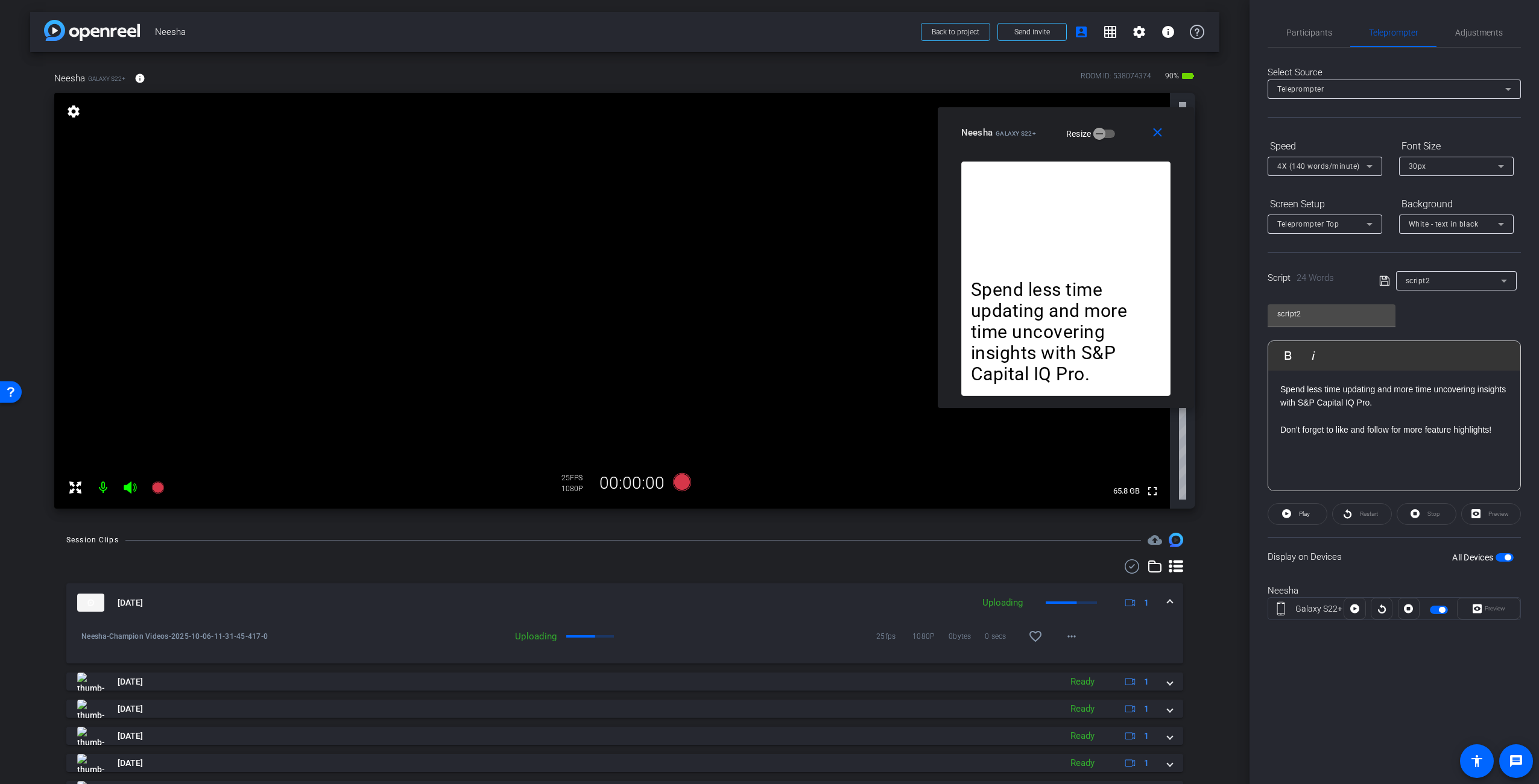
click at [1209, 659] on div "Session Clips cloud_upload [DATE] Uploading 1 Neesha-Champion Videos-2025-10-06…" at bounding box center [625, 742] width 1189 height 418
click at [1160, 138] on mat-icon "close" at bounding box center [1157, 133] width 15 height 15
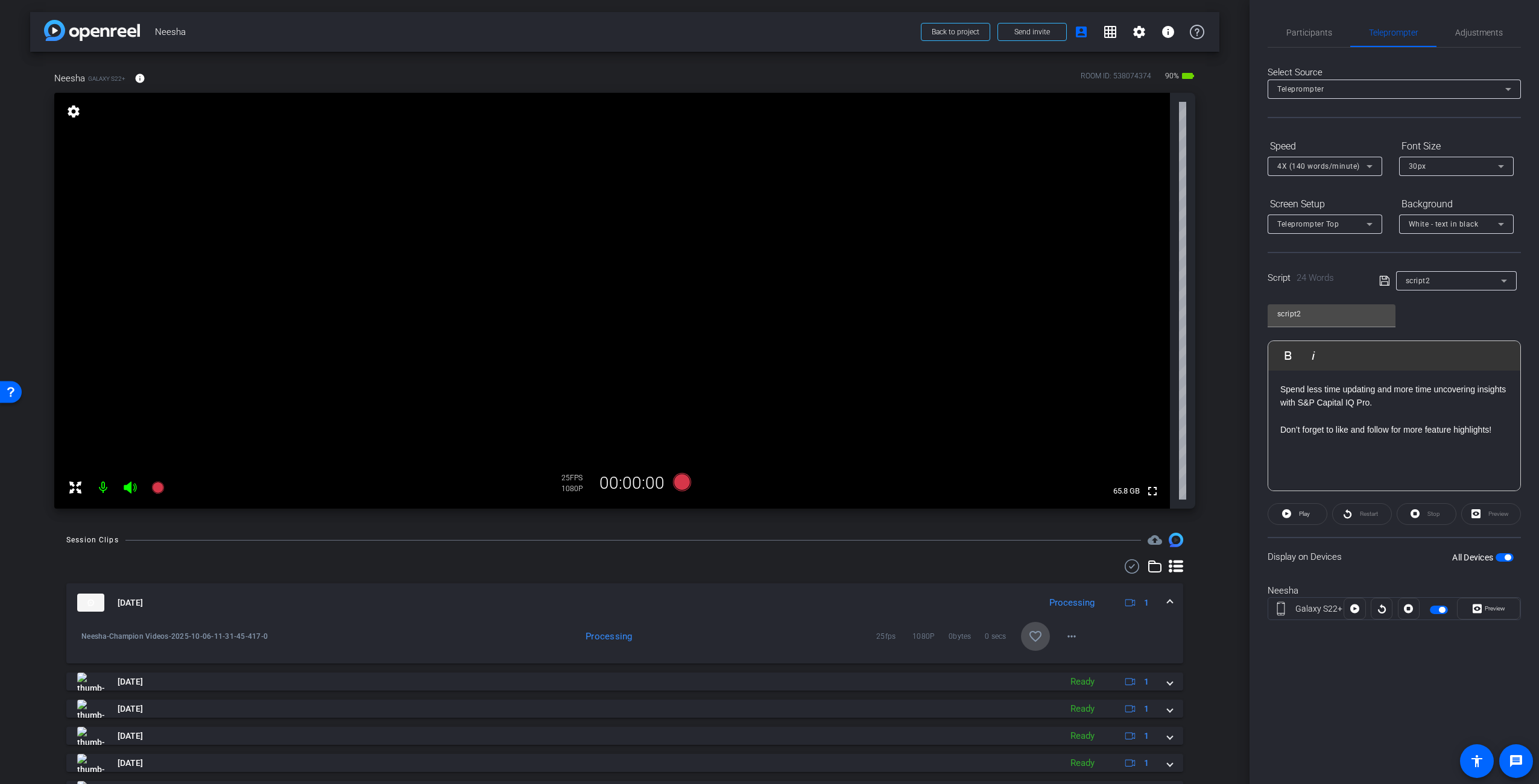
click at [1028, 635] on mat-icon "favorite_border" at bounding box center [1035, 637] width 14 height 14
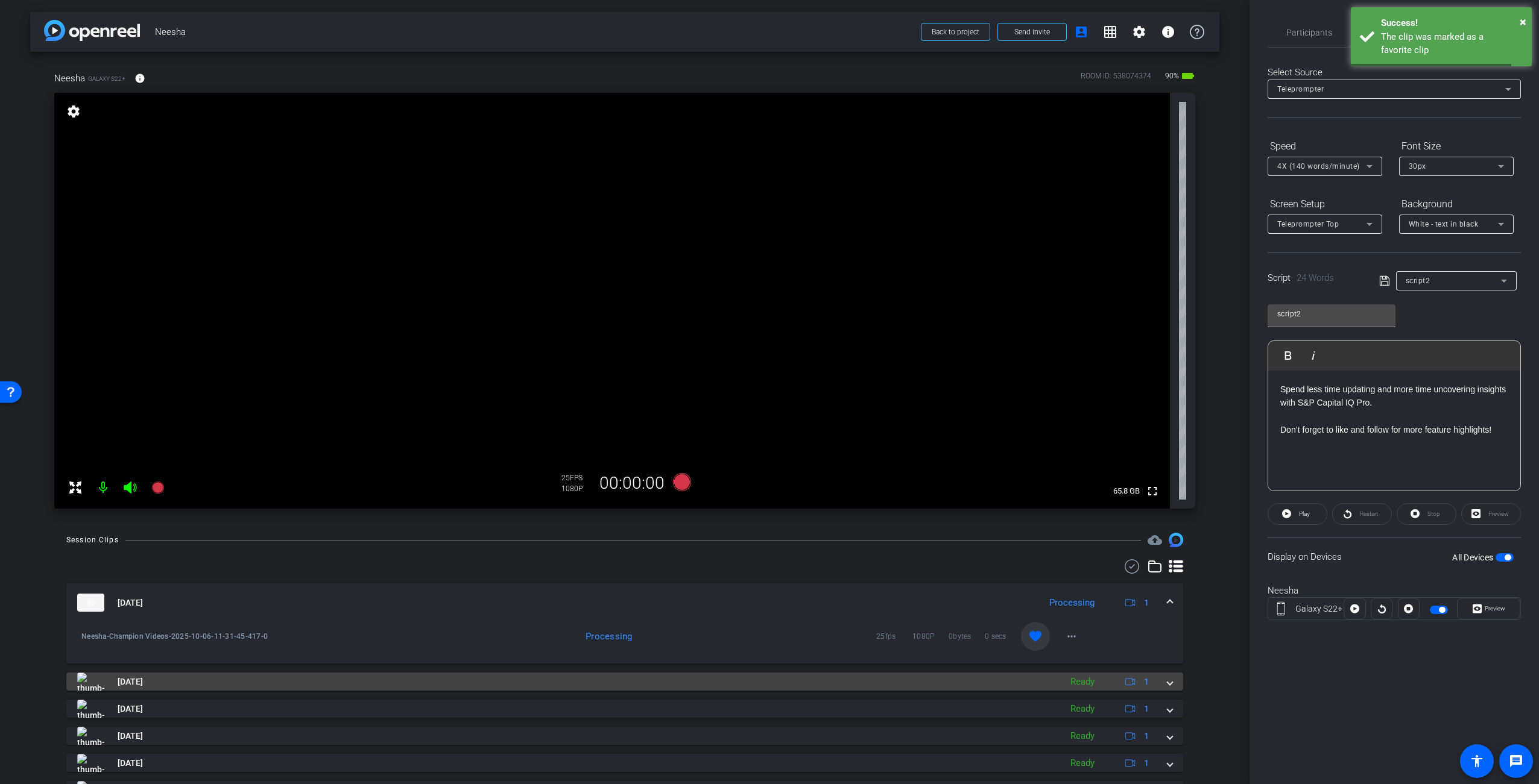
click at [937, 677] on mat-panel-title "[DATE]" at bounding box center [565, 682] width 977 height 18
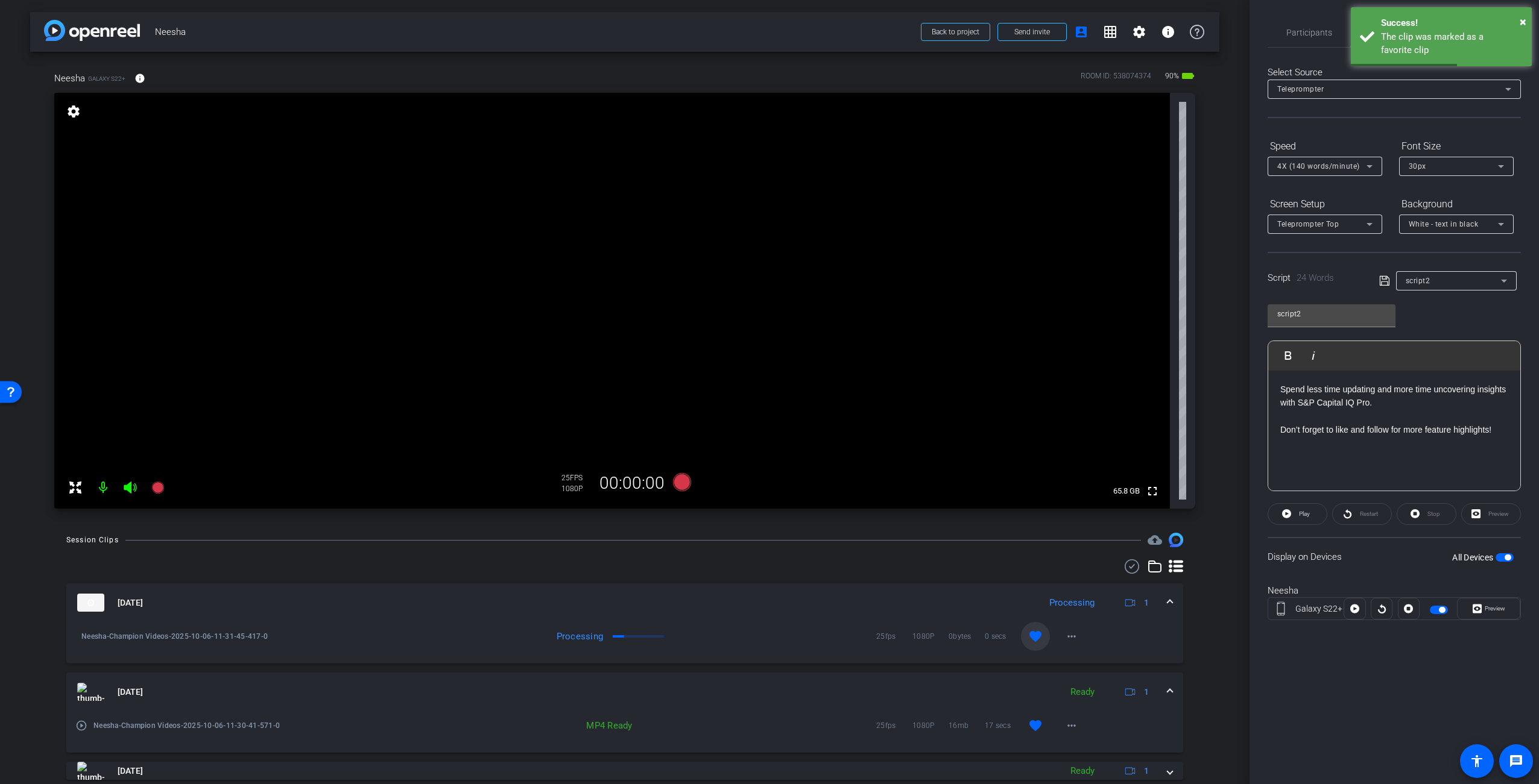
drag, startPoint x: 780, startPoint y: 593, endPoint x: 785, endPoint y: 632, distance: 39.3
click at [779, 593] on mat-expansion-panel-header "[DATE] Processing 1" at bounding box center [625, 603] width 1116 height 39
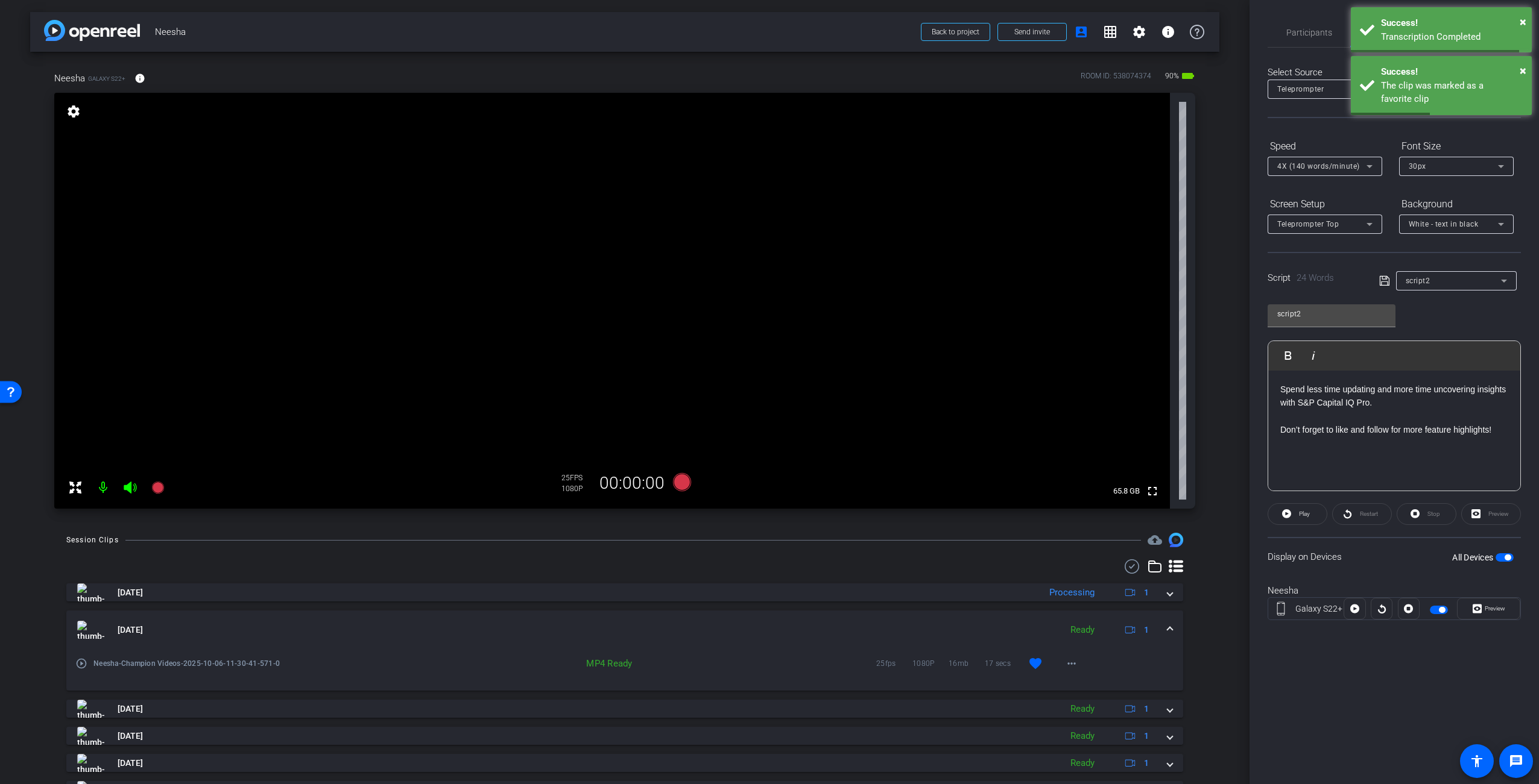
click at [796, 627] on mat-panel-title "[DATE]" at bounding box center [565, 630] width 977 height 18
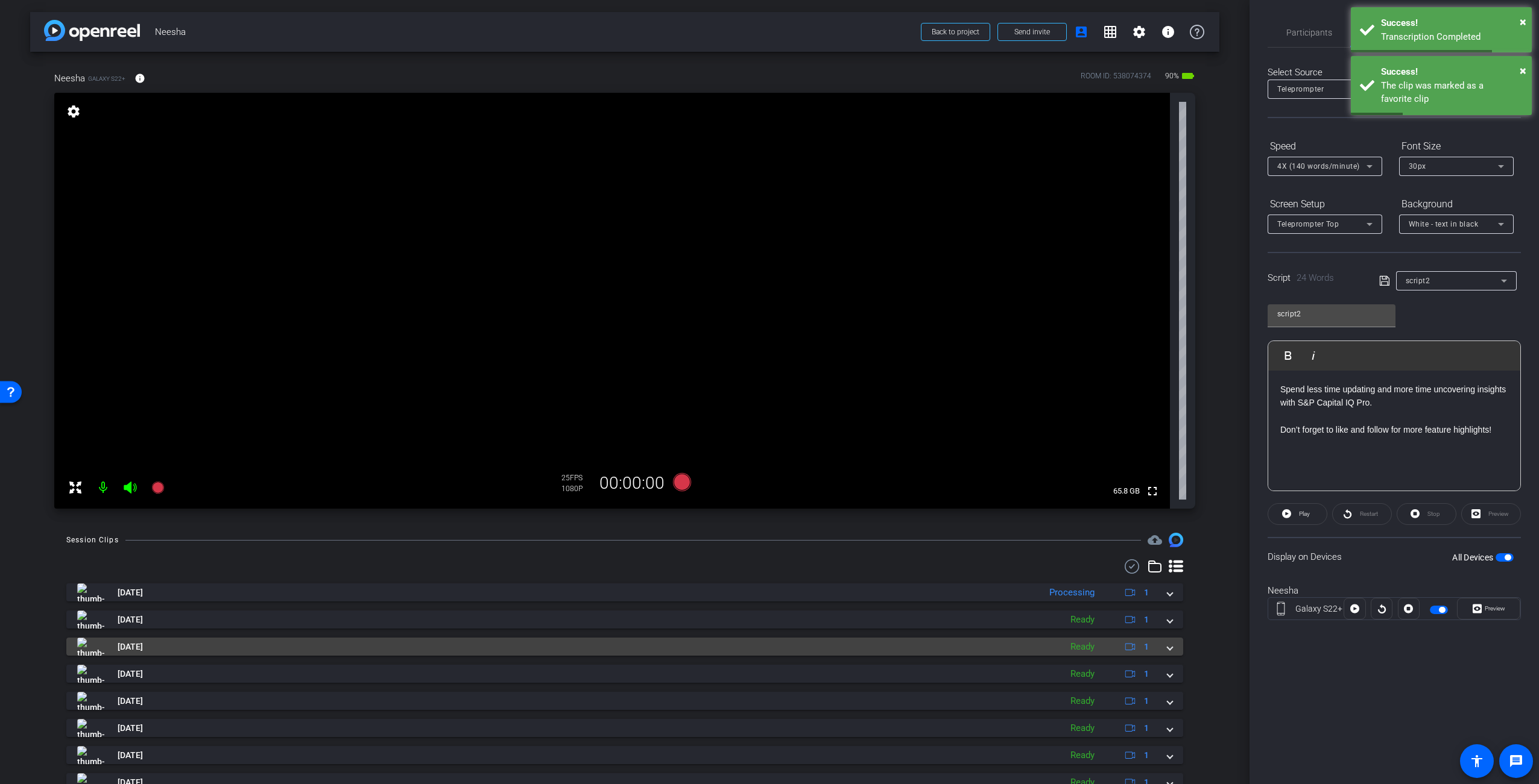
click at [852, 647] on mat-panel-title "[DATE]" at bounding box center [565, 647] width 977 height 18
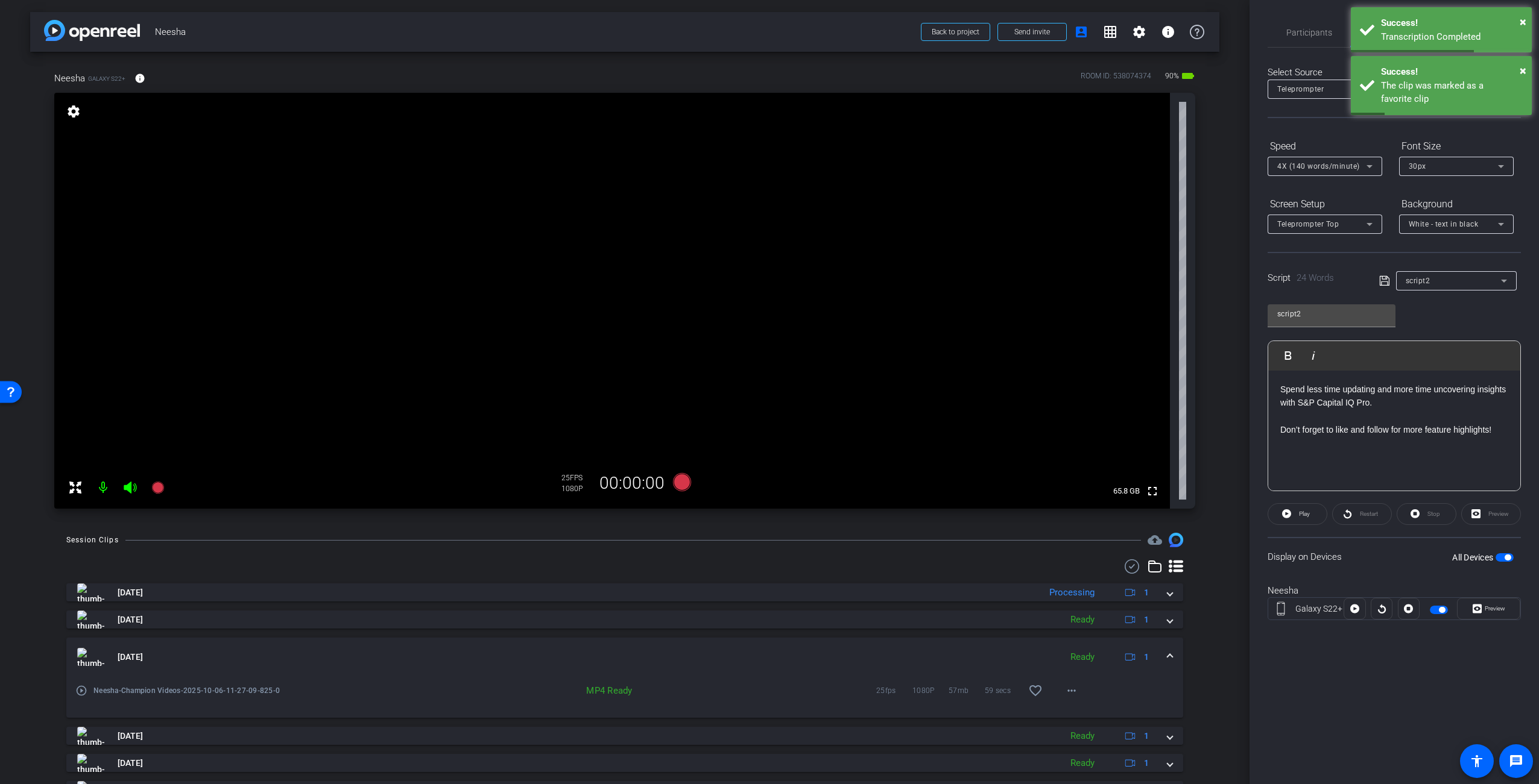
click at [856, 649] on mat-panel-title "[DATE]" at bounding box center [565, 657] width 977 height 18
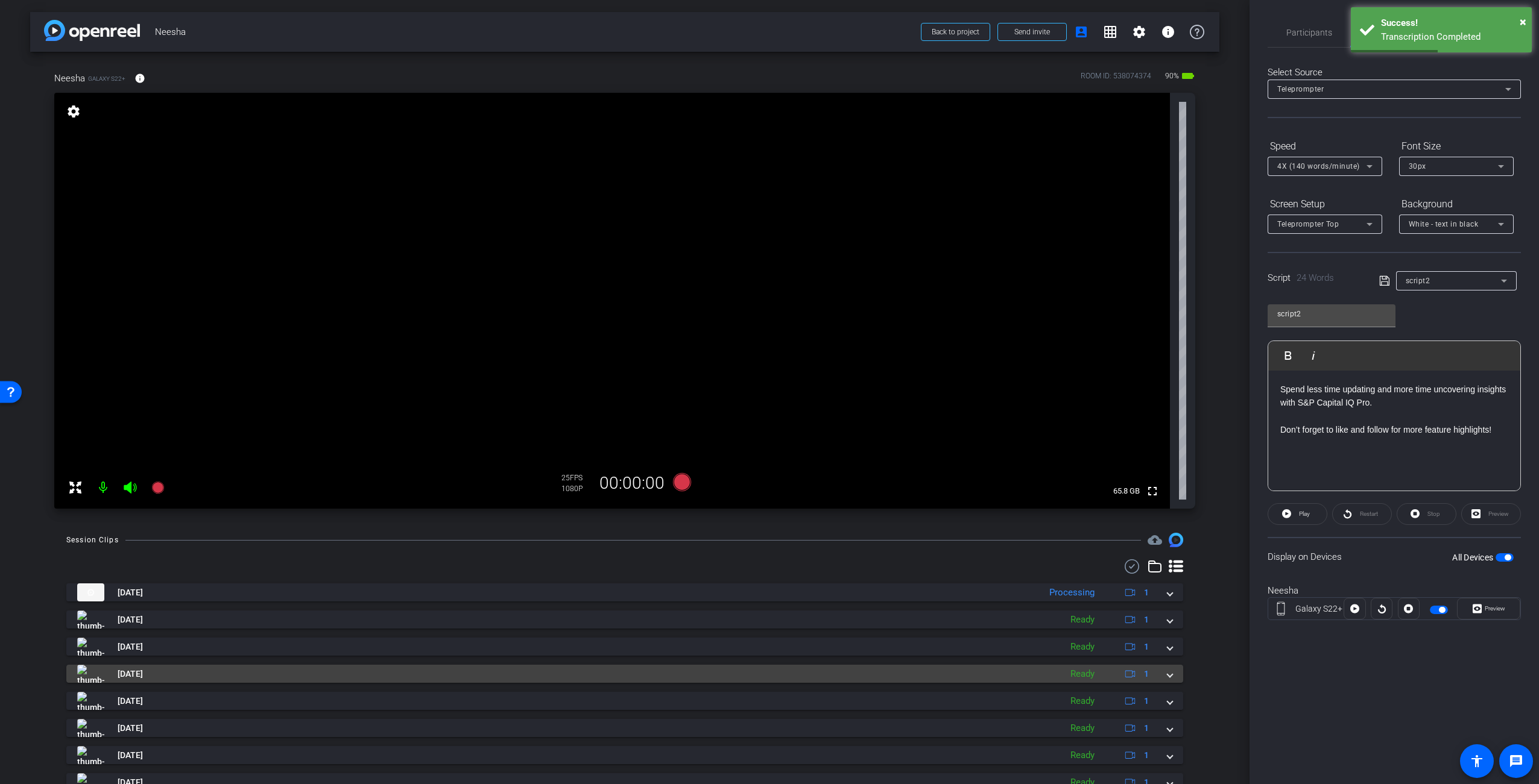
click at [865, 670] on mat-panel-title "[DATE]" at bounding box center [565, 674] width 977 height 18
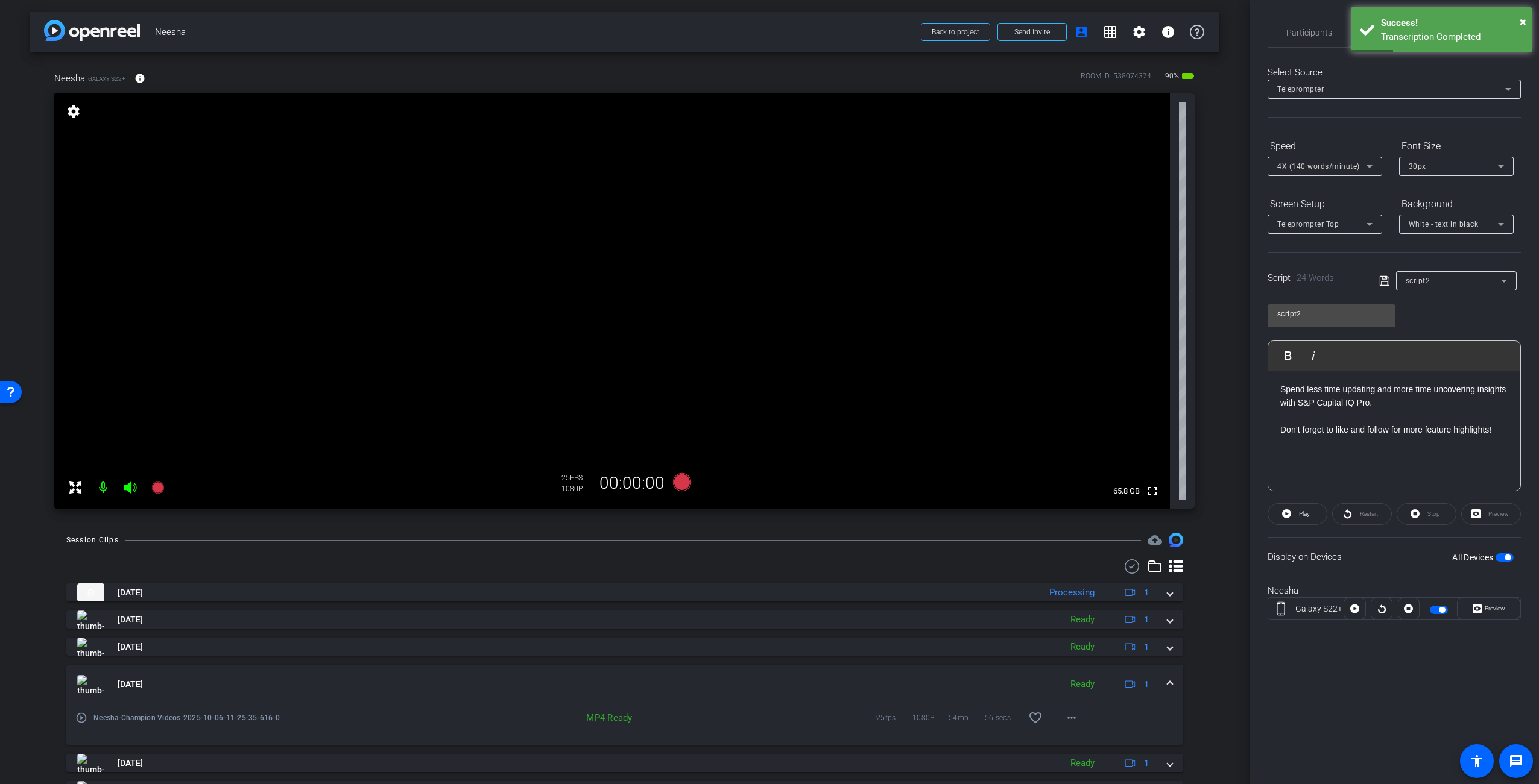
drag, startPoint x: 866, startPoint y: 675, endPoint x: 858, endPoint y: 660, distance: 17.0
click at [866, 674] on mat-expansion-panel-header "[DATE] Ready 1" at bounding box center [625, 685] width 1116 height 39
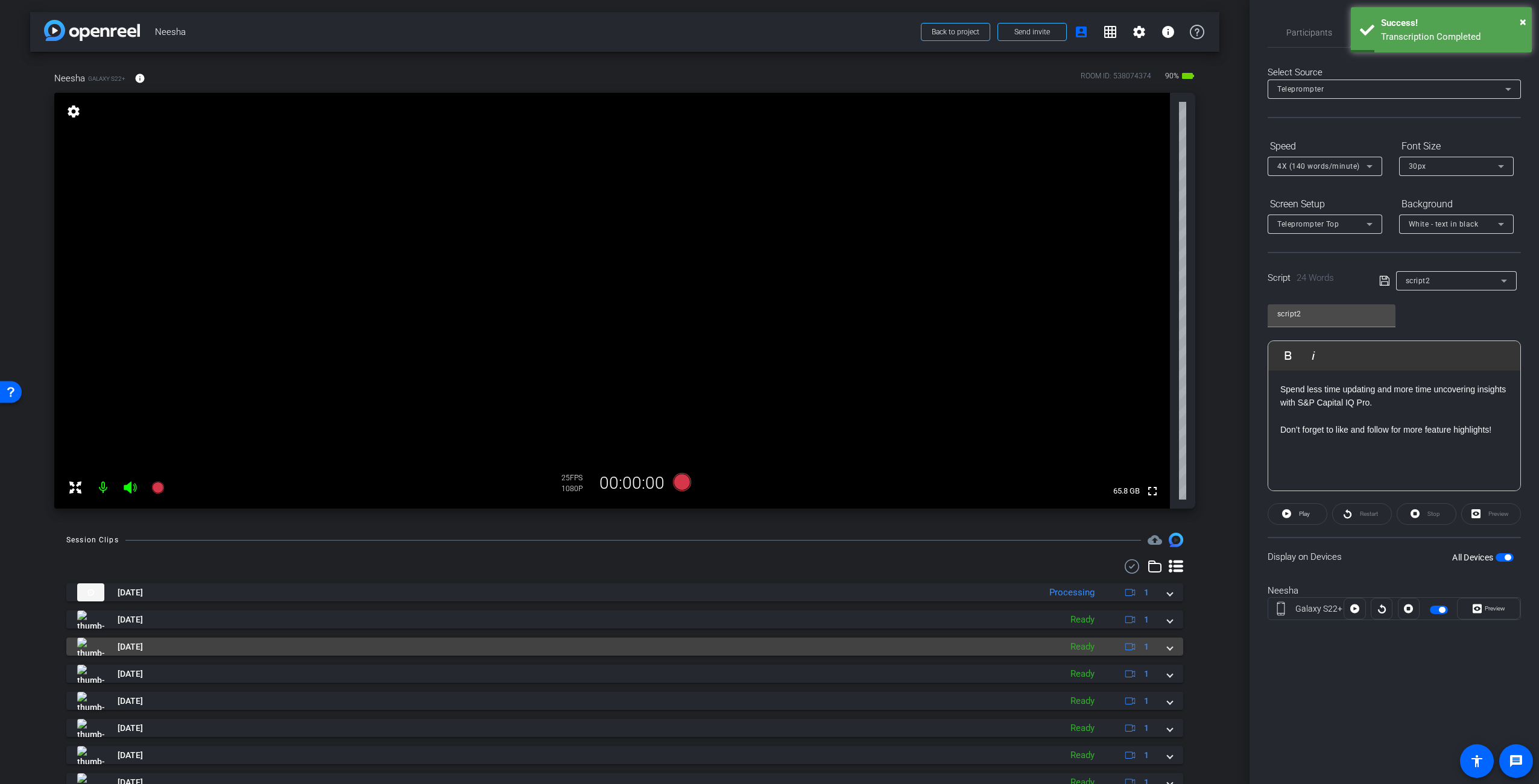
click at [849, 650] on mat-panel-title "[DATE]" at bounding box center [565, 647] width 977 height 18
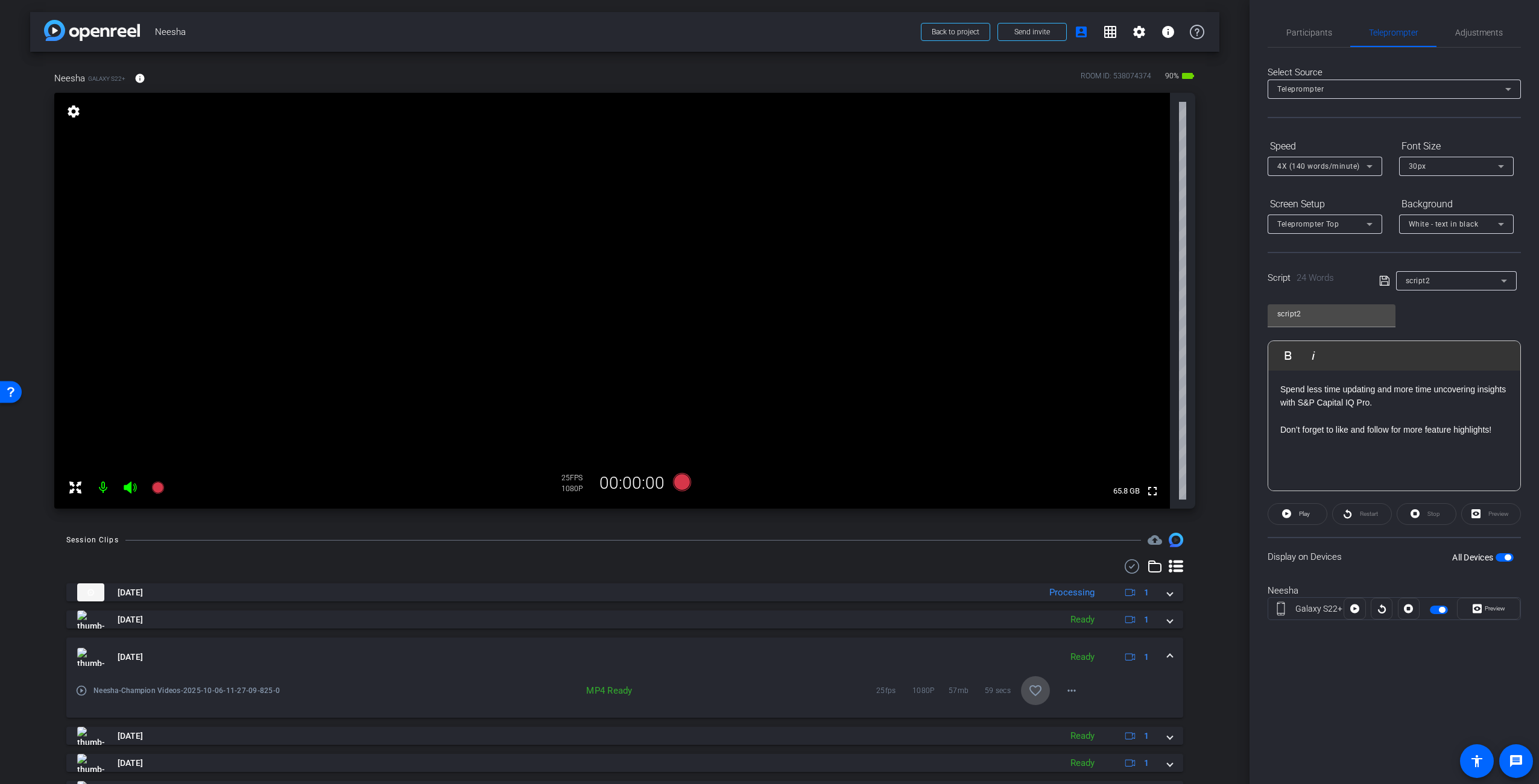
drag, startPoint x: 1031, startPoint y: 689, endPoint x: 1030, endPoint y: 713, distance: 24.0
click at [1030, 689] on mat-icon "favorite_border" at bounding box center [1035, 691] width 14 height 14
click at [626, 648] on mat-expansion-panel-header "[DATE] Ready 1" at bounding box center [625, 657] width 1116 height 39
click at [1316, 29] on span "Participants" at bounding box center [1310, 33] width 46 height 9
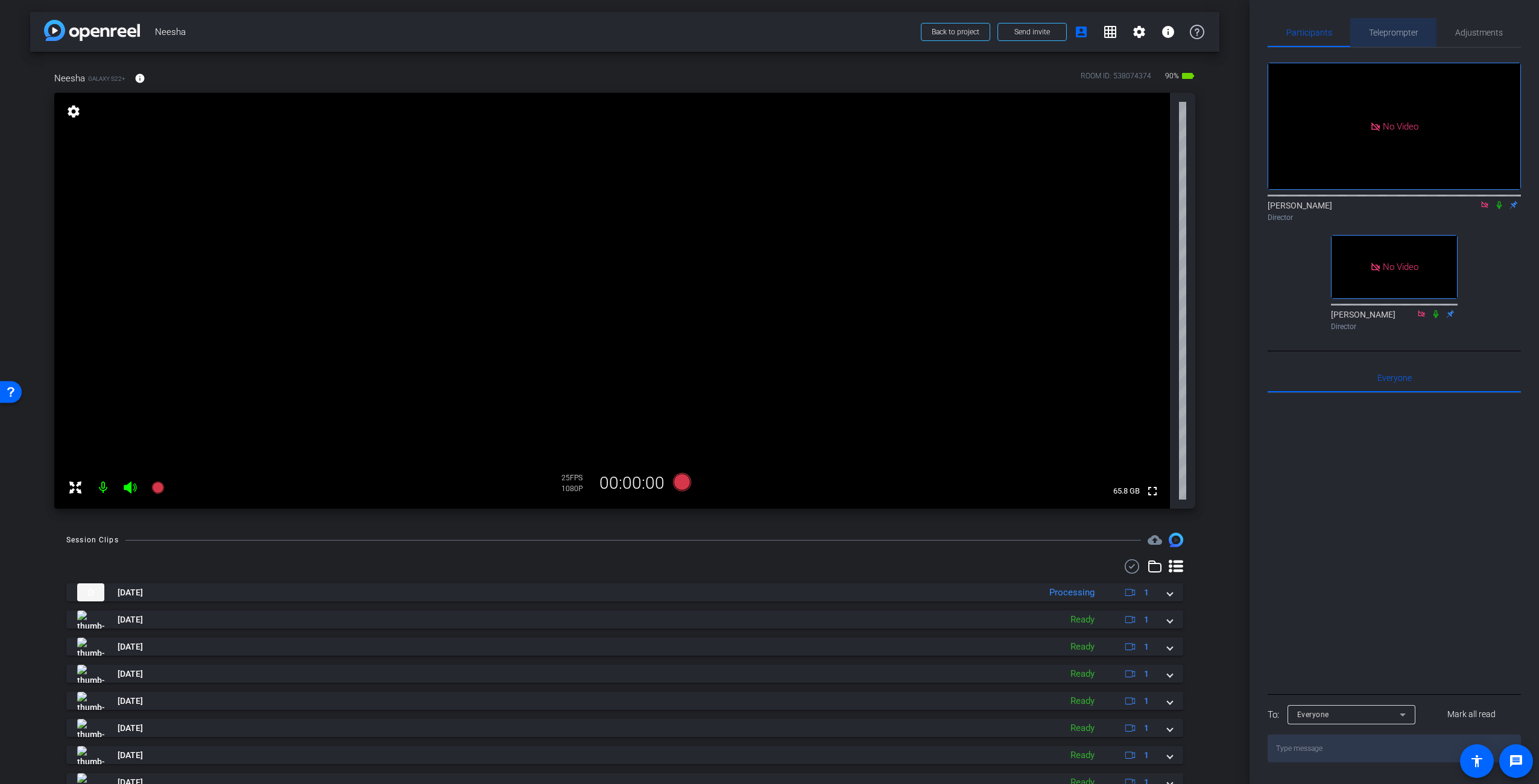
click at [1350, 19] on div "Teleprompter" at bounding box center [1393, 32] width 86 height 29
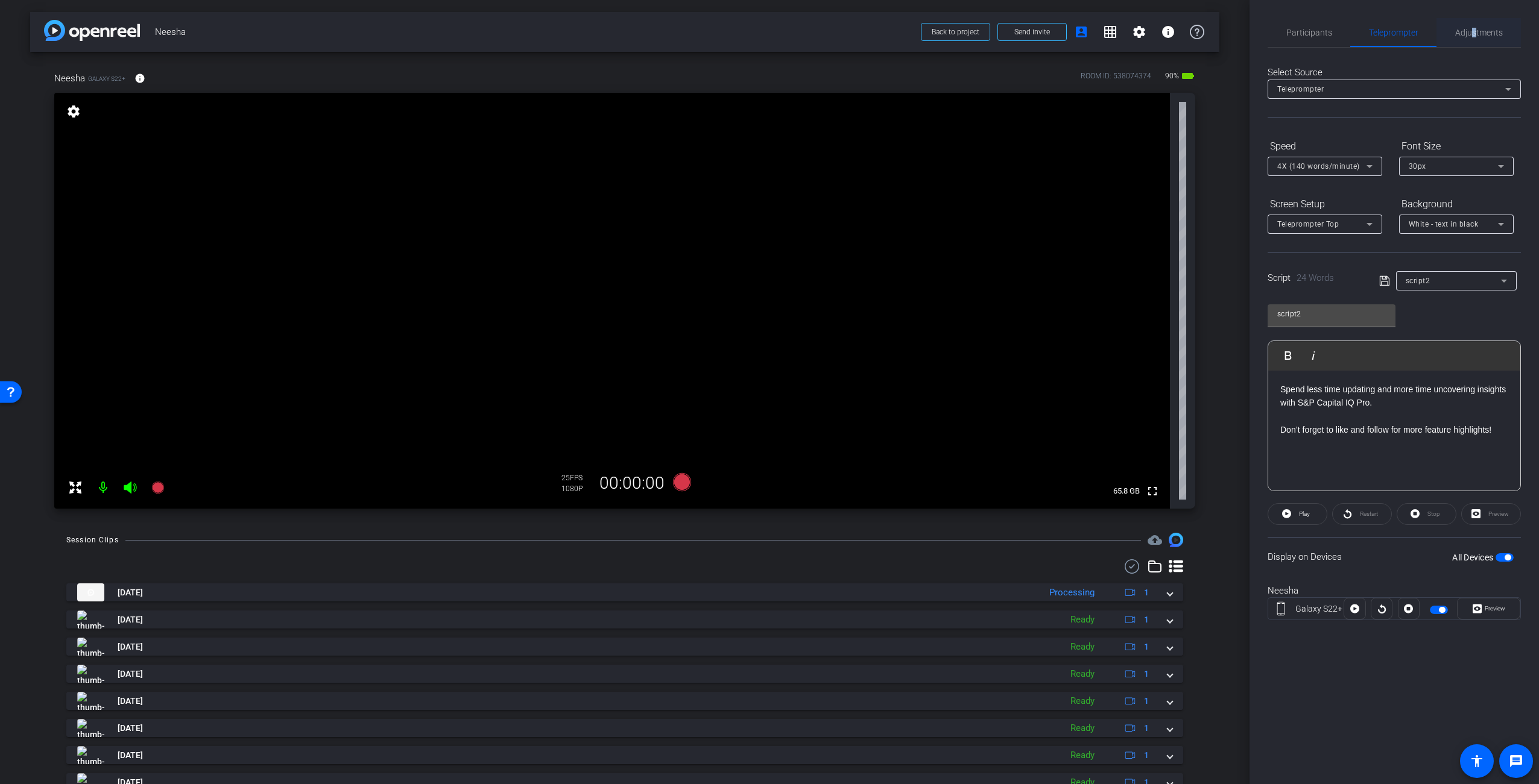
click at [1477, 35] on span "Adjustments" at bounding box center [1479, 33] width 48 height 9
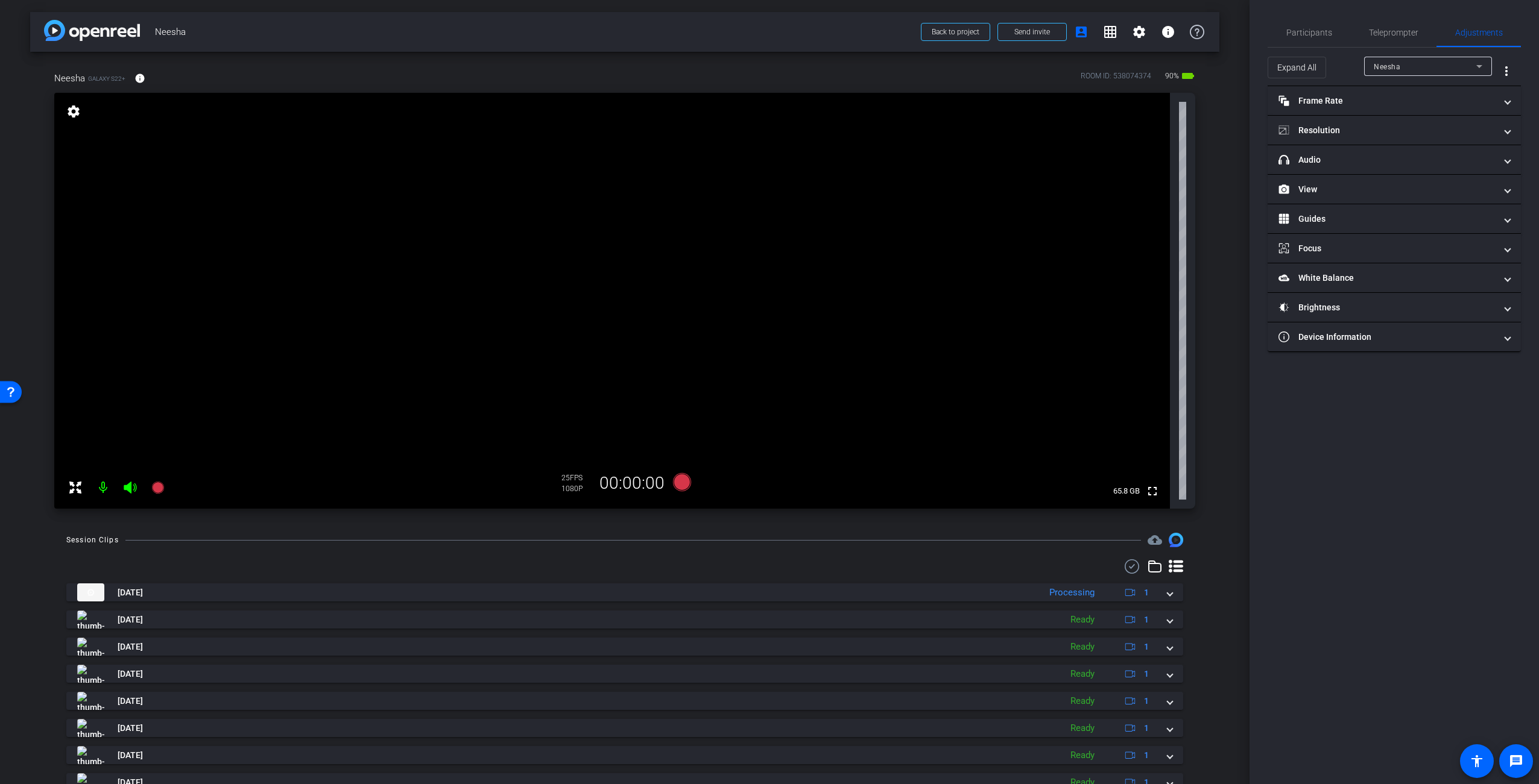
drag, startPoint x: 1224, startPoint y: 89, endPoint x: 1220, endPoint y: 96, distance: 8.1
click at [1224, 89] on div "arrow_back Neesha Back to project Send invite account_box grid_on settings info…" at bounding box center [625, 392] width 1249 height 784
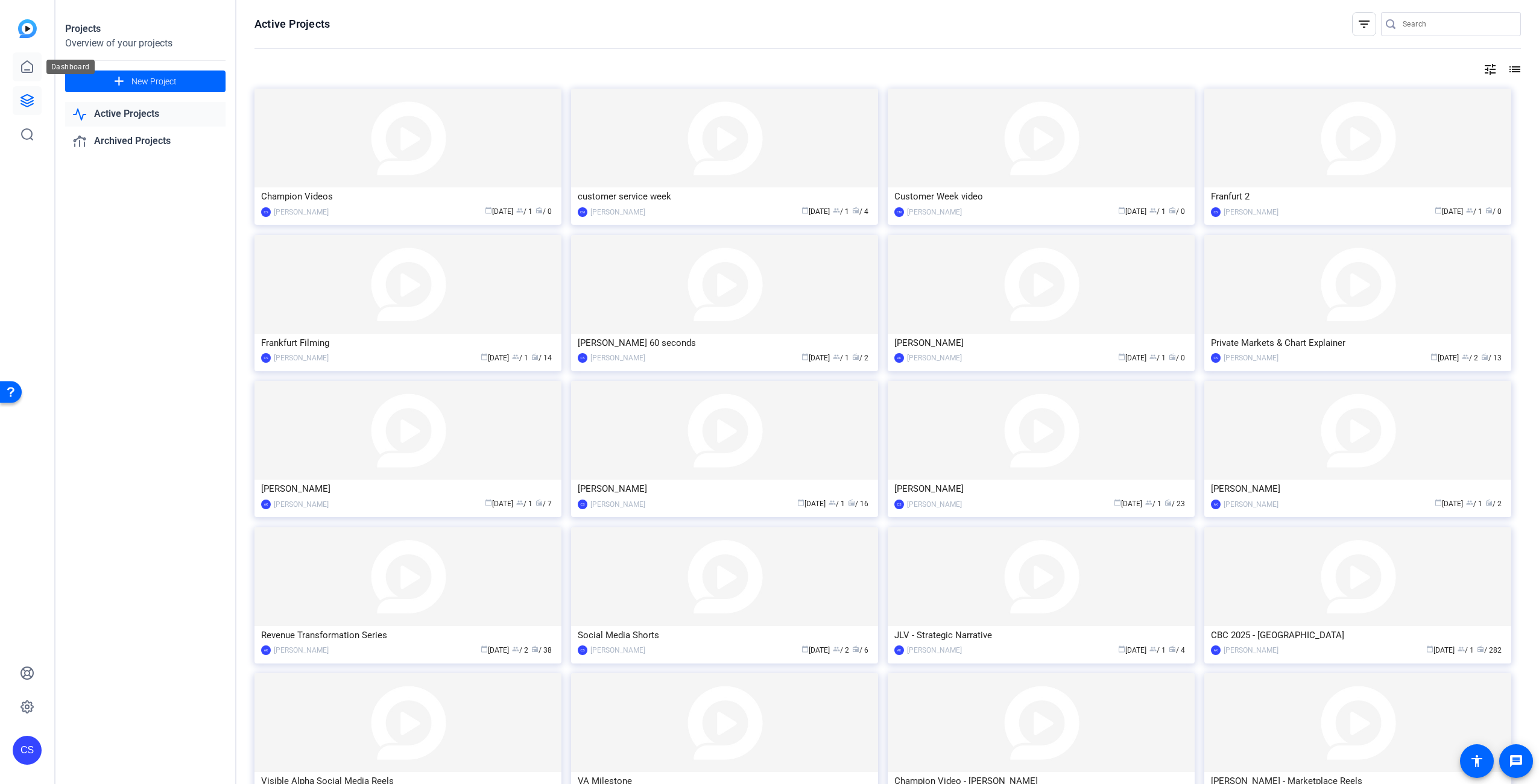
click at [27, 69] on icon at bounding box center [27, 66] width 11 height 12
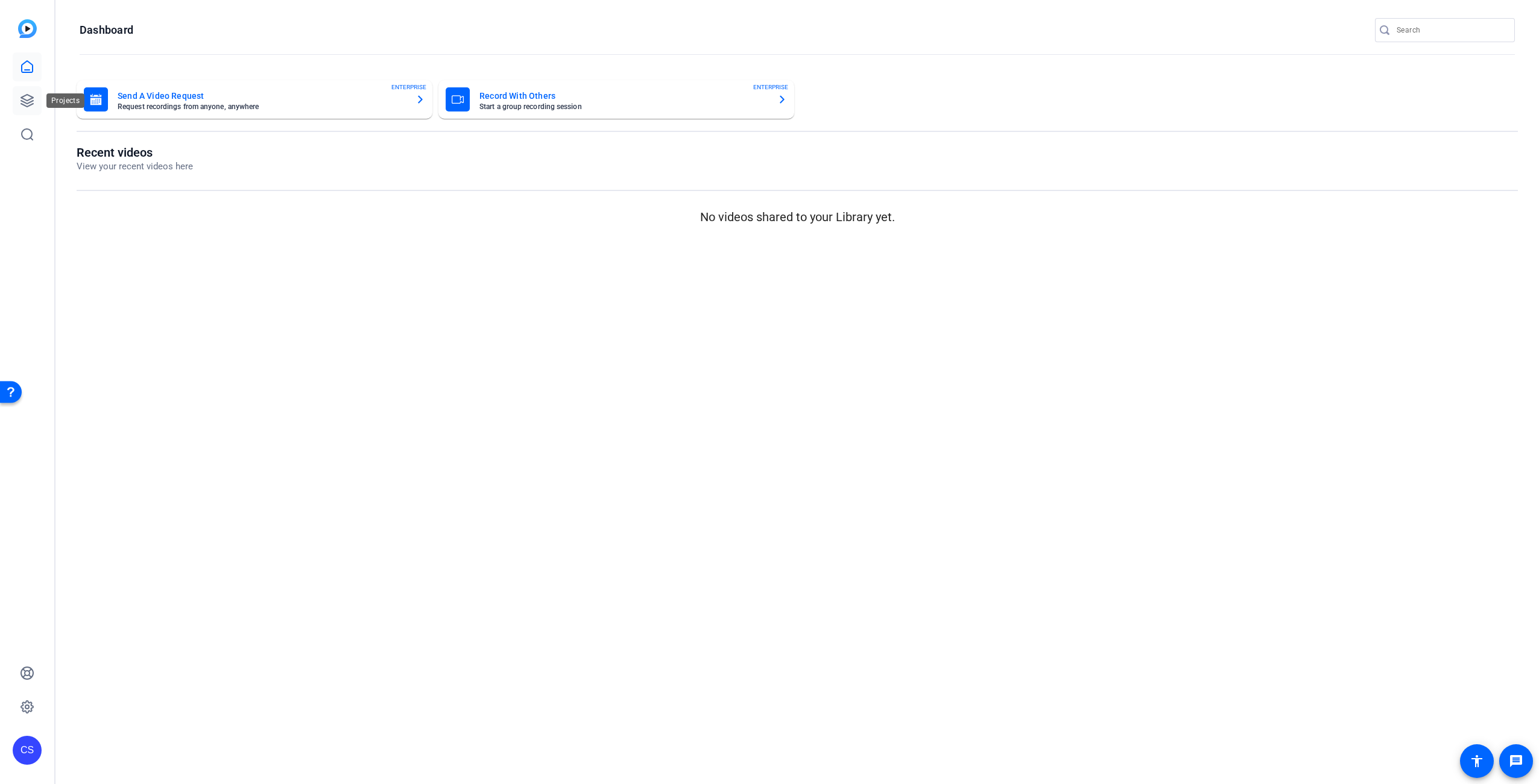
click at [19, 97] on icon at bounding box center [27, 100] width 14 height 14
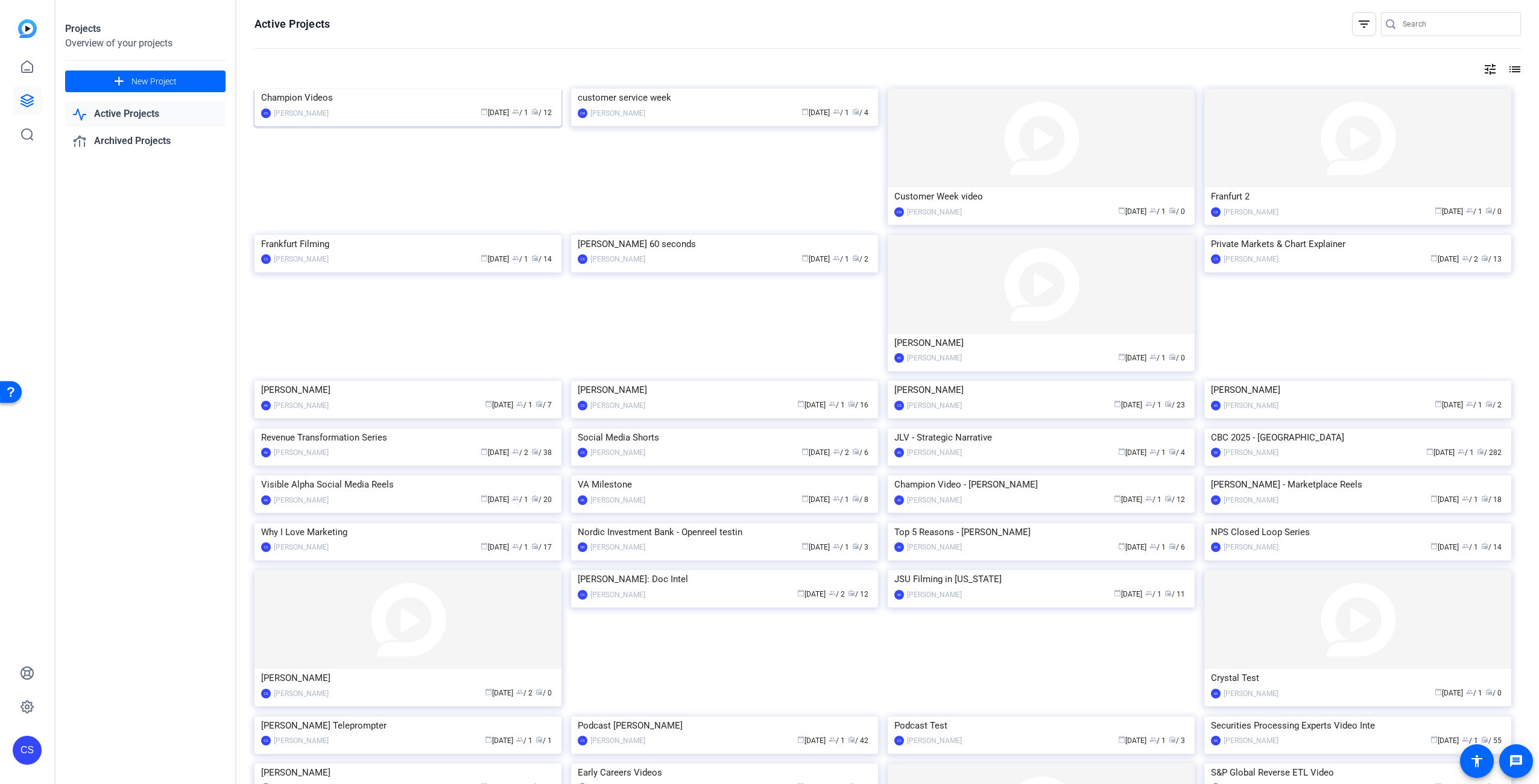
click at [428, 89] on img at bounding box center [408, 89] width 307 height 0
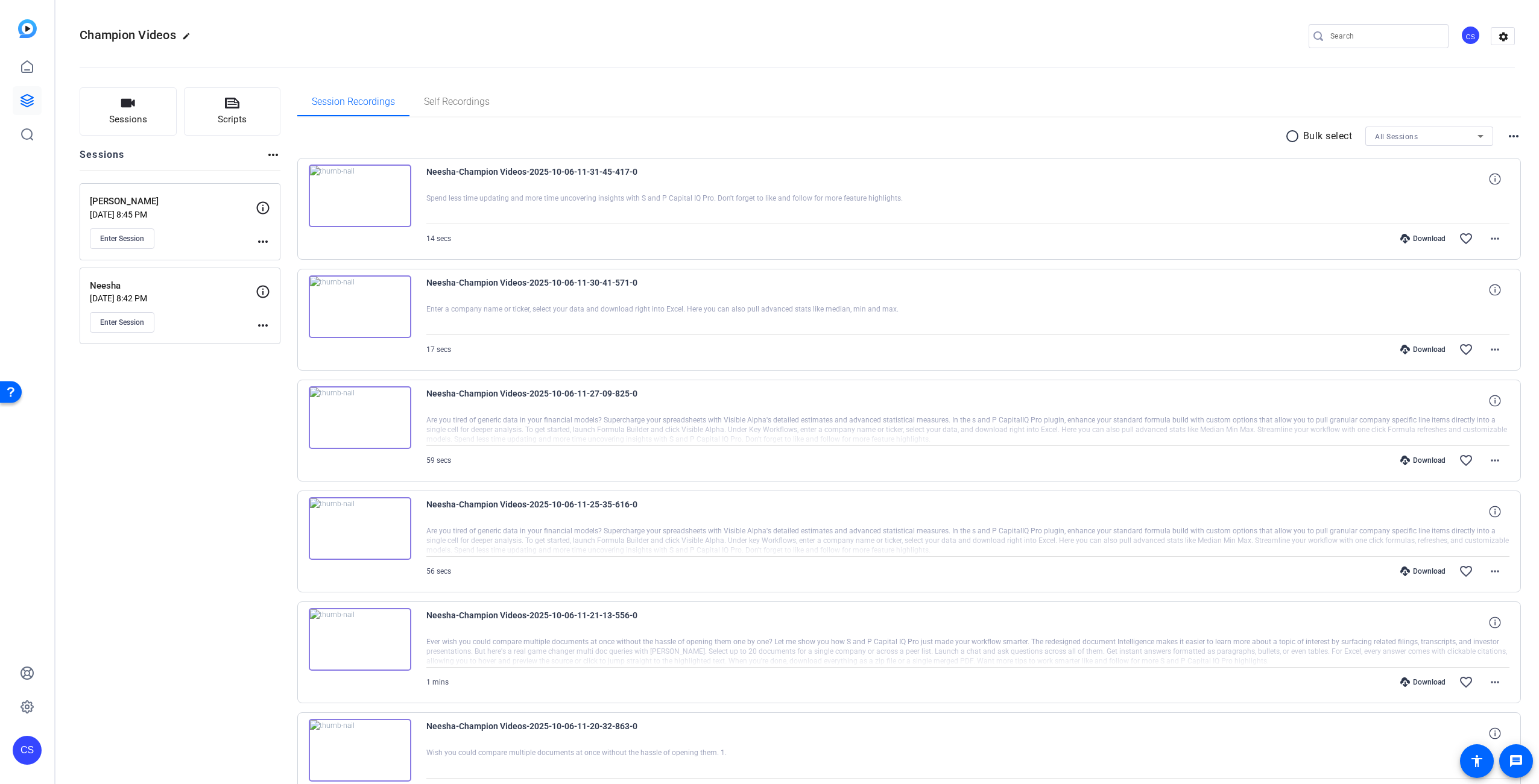
click at [1511, 135] on mat-icon "more_horiz" at bounding box center [1513, 136] width 14 height 14
drag, startPoint x: 1071, startPoint y: 85, endPoint x: 1077, endPoint y: 82, distance: 6.7
click at [1071, 84] on div at bounding box center [769, 392] width 1539 height 784
click at [1504, 37] on mat-icon "settings" at bounding box center [1503, 36] width 24 height 18
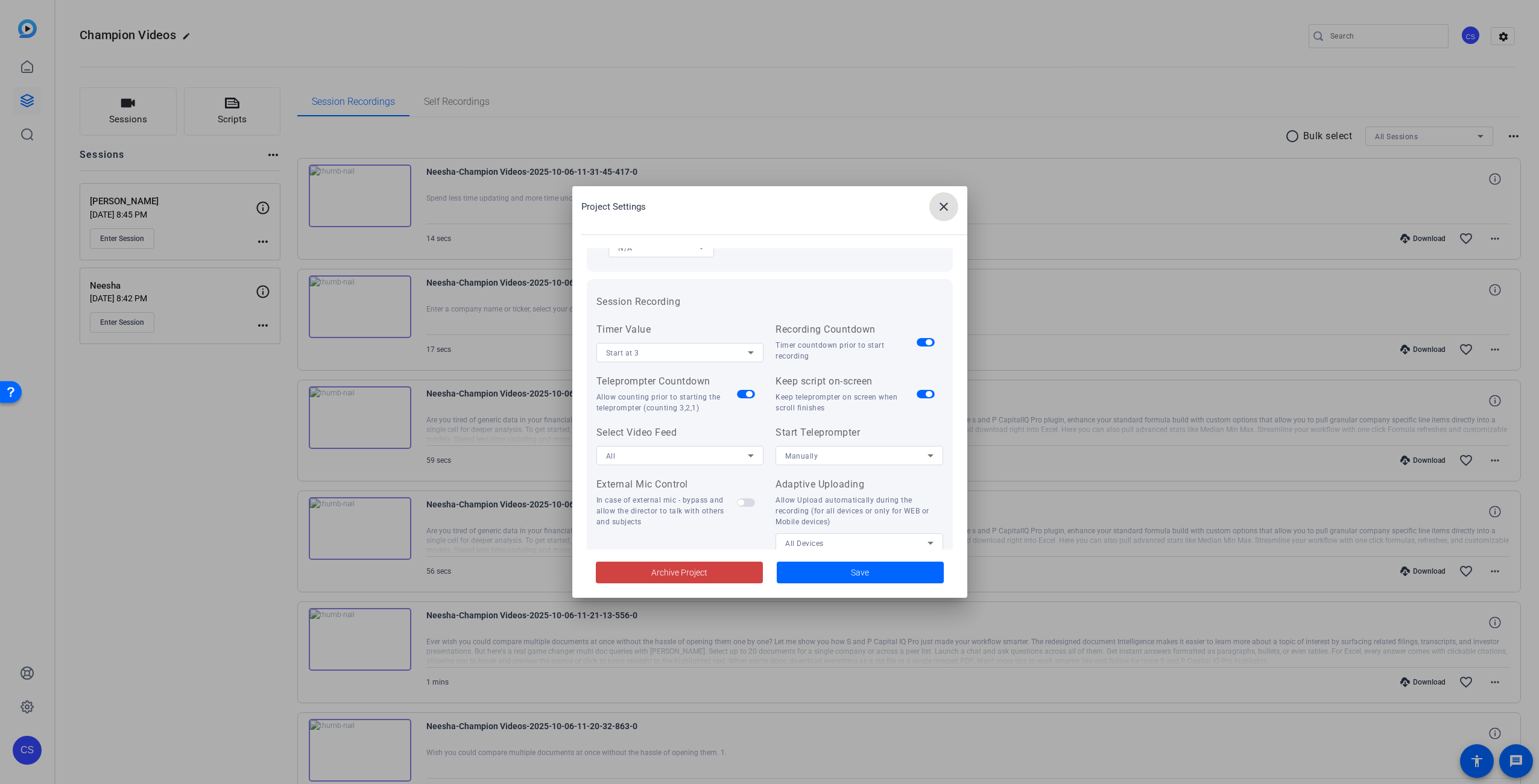
scroll to position [249, 0]
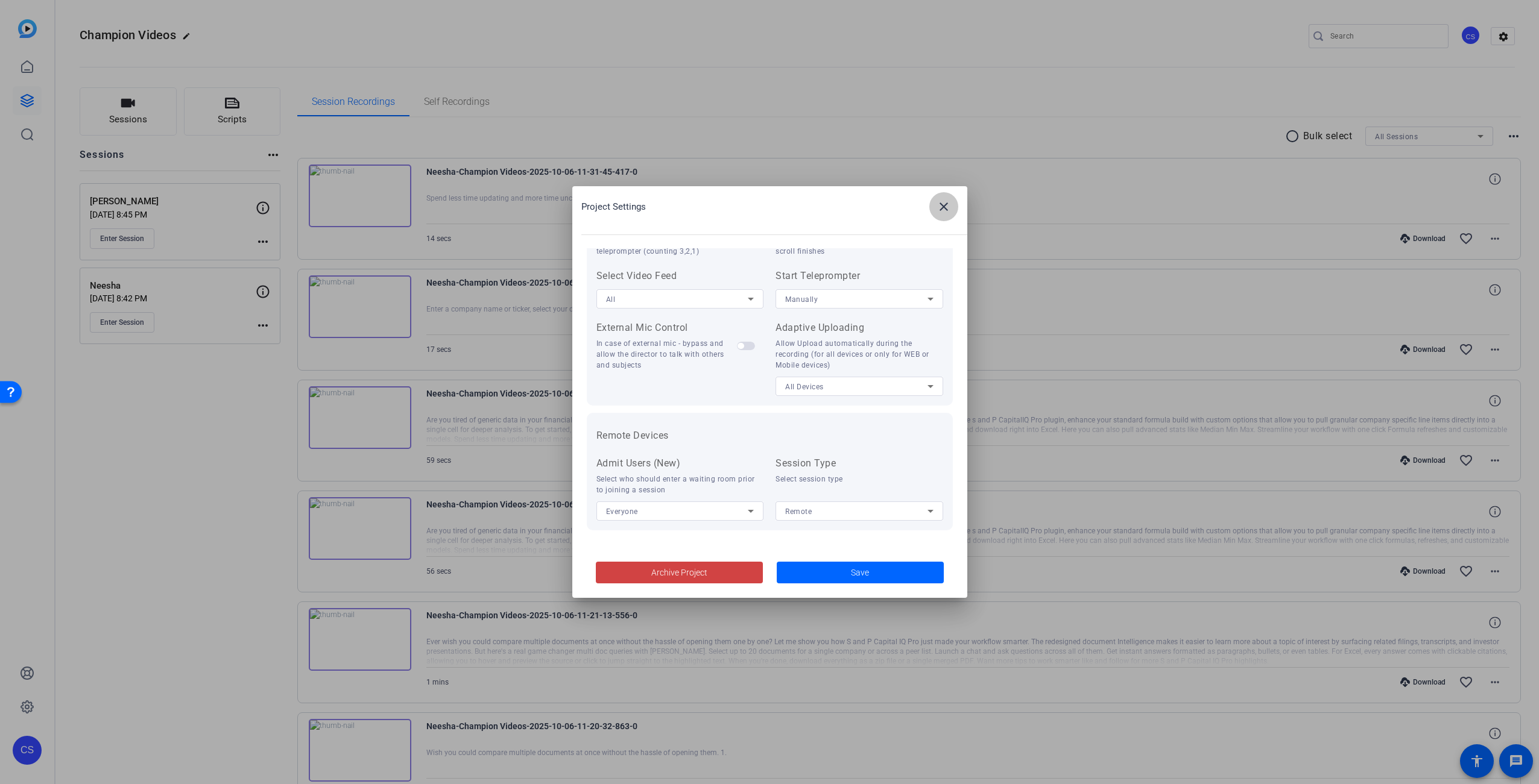
click at [947, 208] on mat-icon "close" at bounding box center [944, 206] width 14 height 14
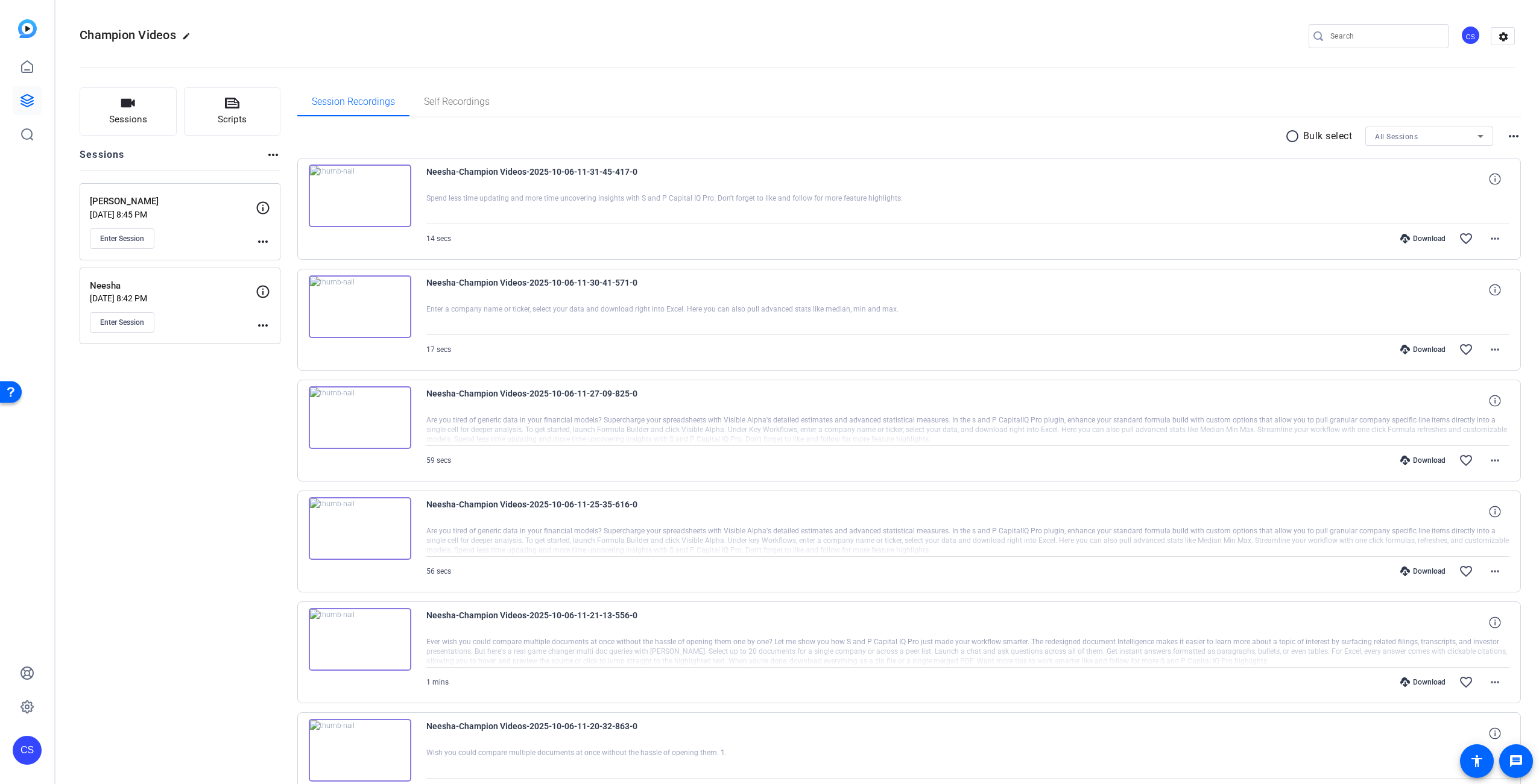
click at [262, 239] on mat-icon "more_horiz" at bounding box center [263, 242] width 14 height 14
click at [295, 260] on span "Edit Session" at bounding box center [292, 259] width 55 height 14
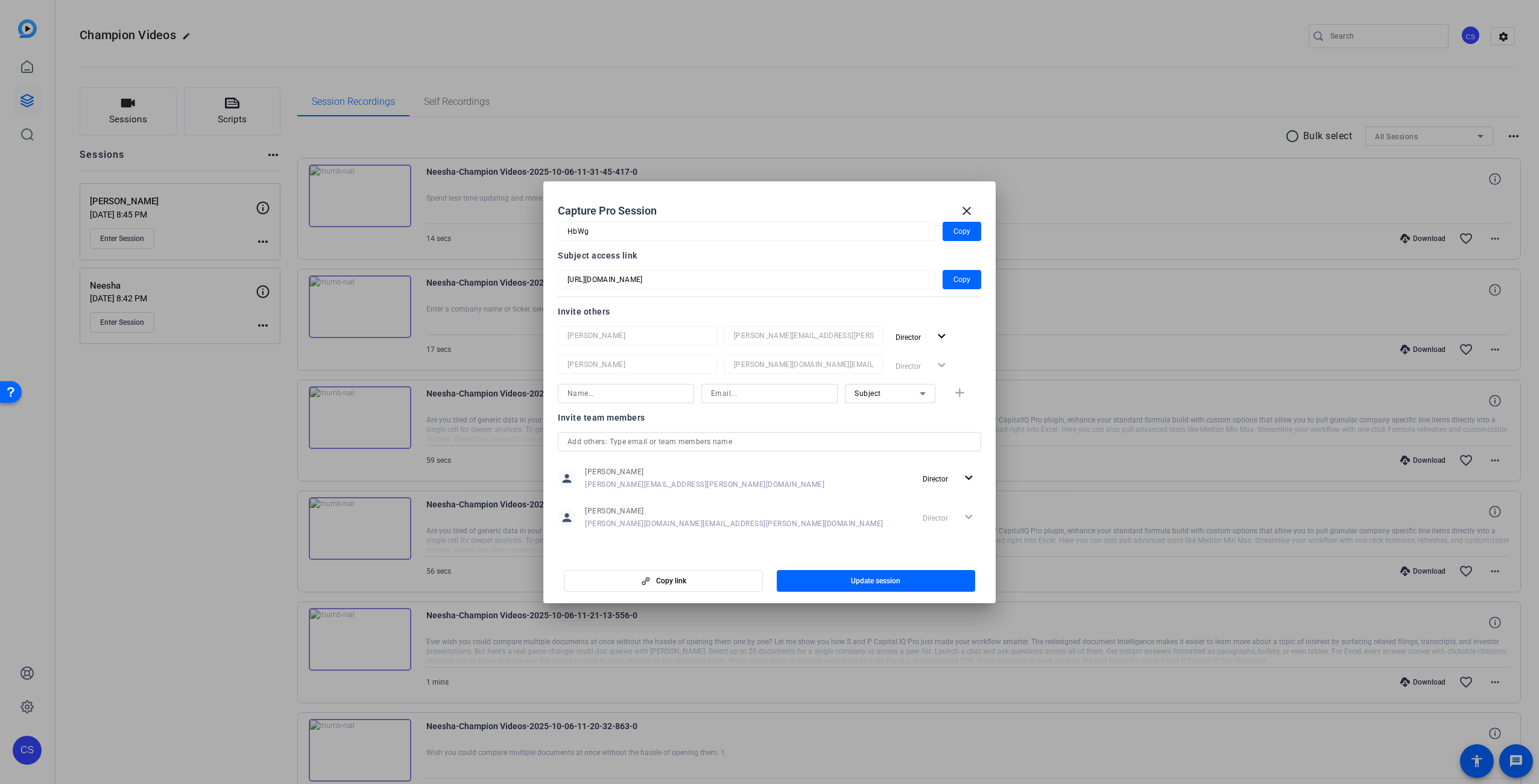
scroll to position [84, 0]
click at [967, 211] on mat-icon "close" at bounding box center [967, 211] width 14 height 14
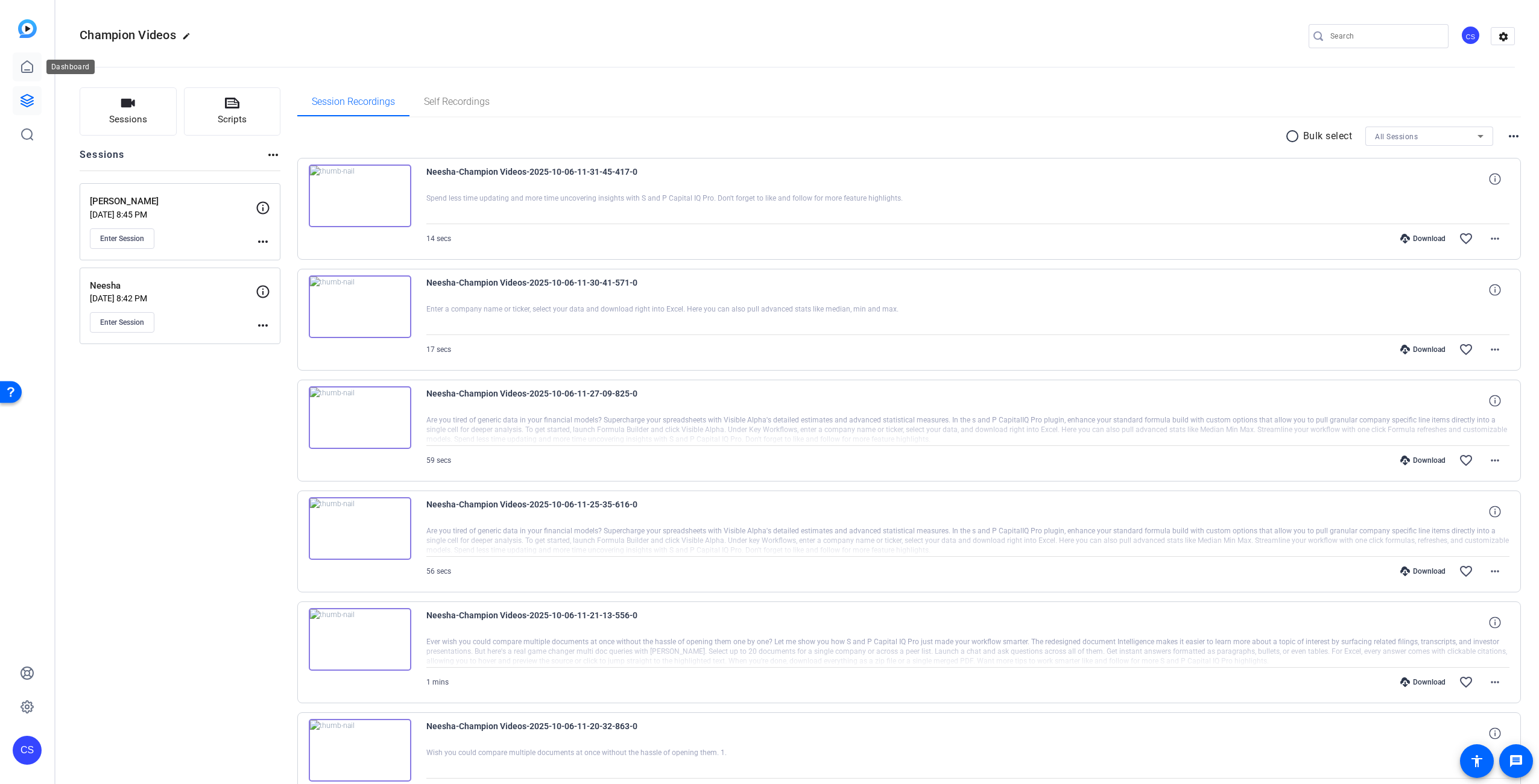
click at [27, 69] on icon at bounding box center [27, 66] width 14 height 14
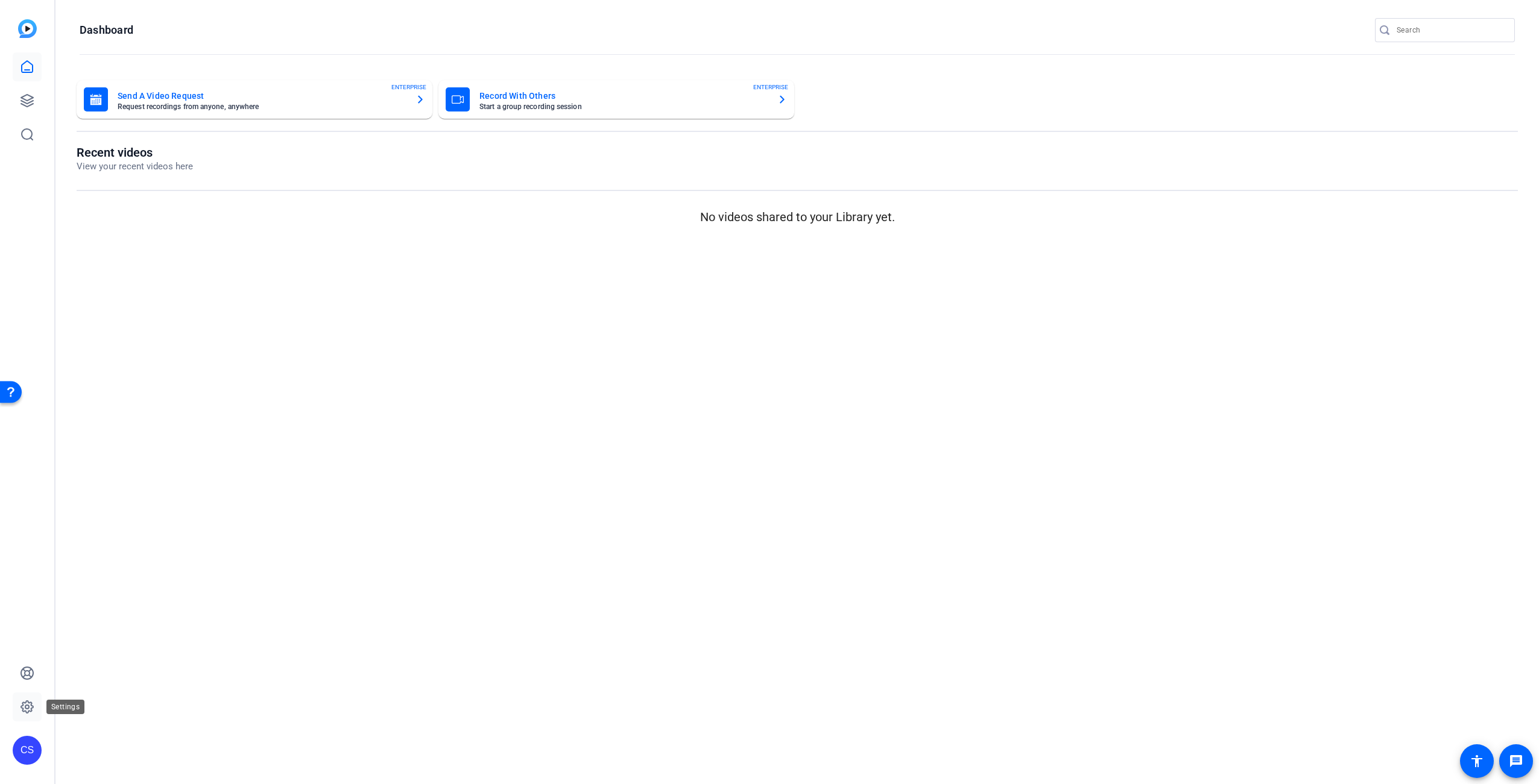
click at [35, 707] on link at bounding box center [27, 707] width 29 height 29
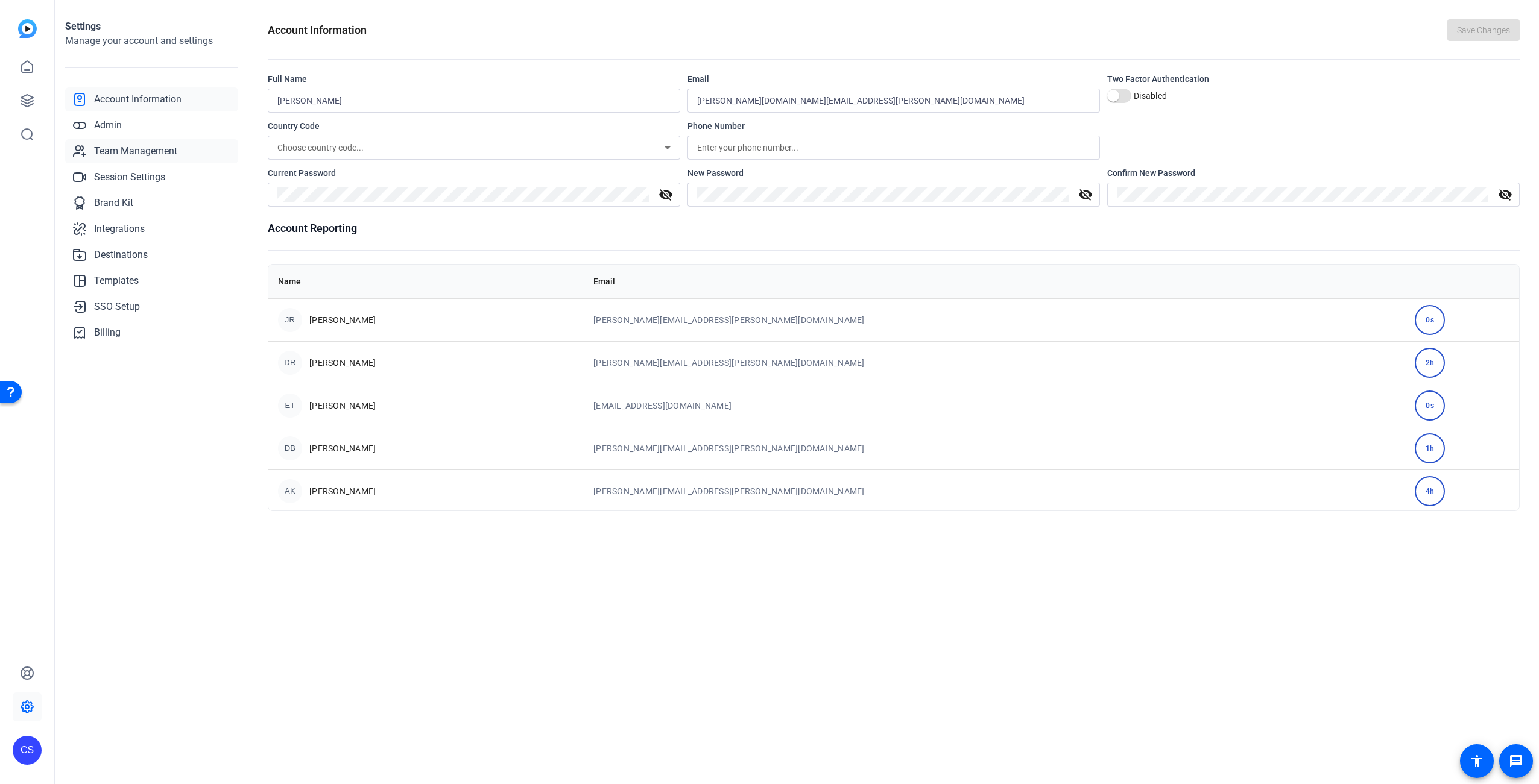
click at [144, 151] on span "Team Management" at bounding box center [136, 151] width 83 height 14
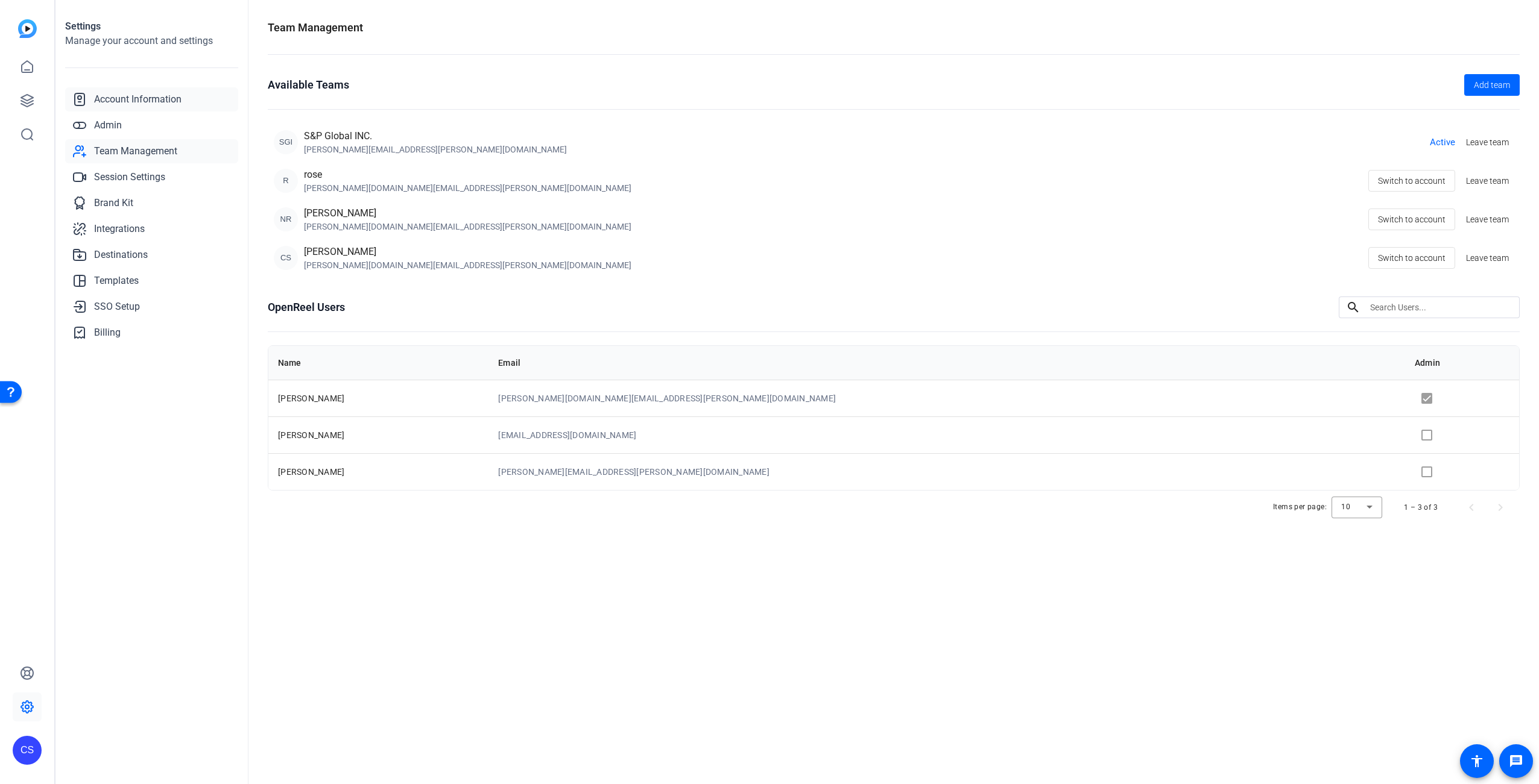
click at [127, 97] on span "Account Information" at bounding box center [137, 99] width 88 height 14
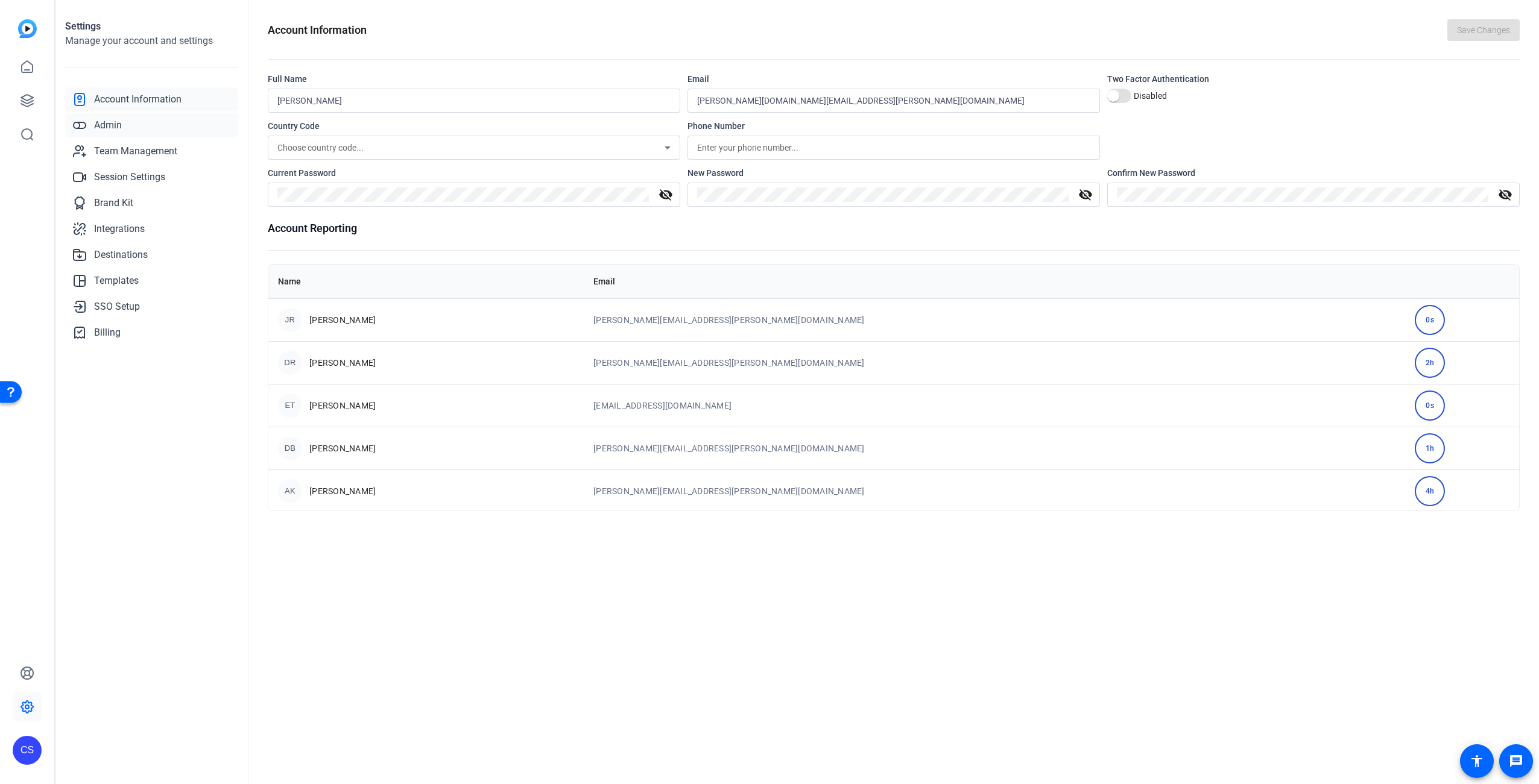
click at [116, 128] on span "Admin" at bounding box center [107, 125] width 27 height 14
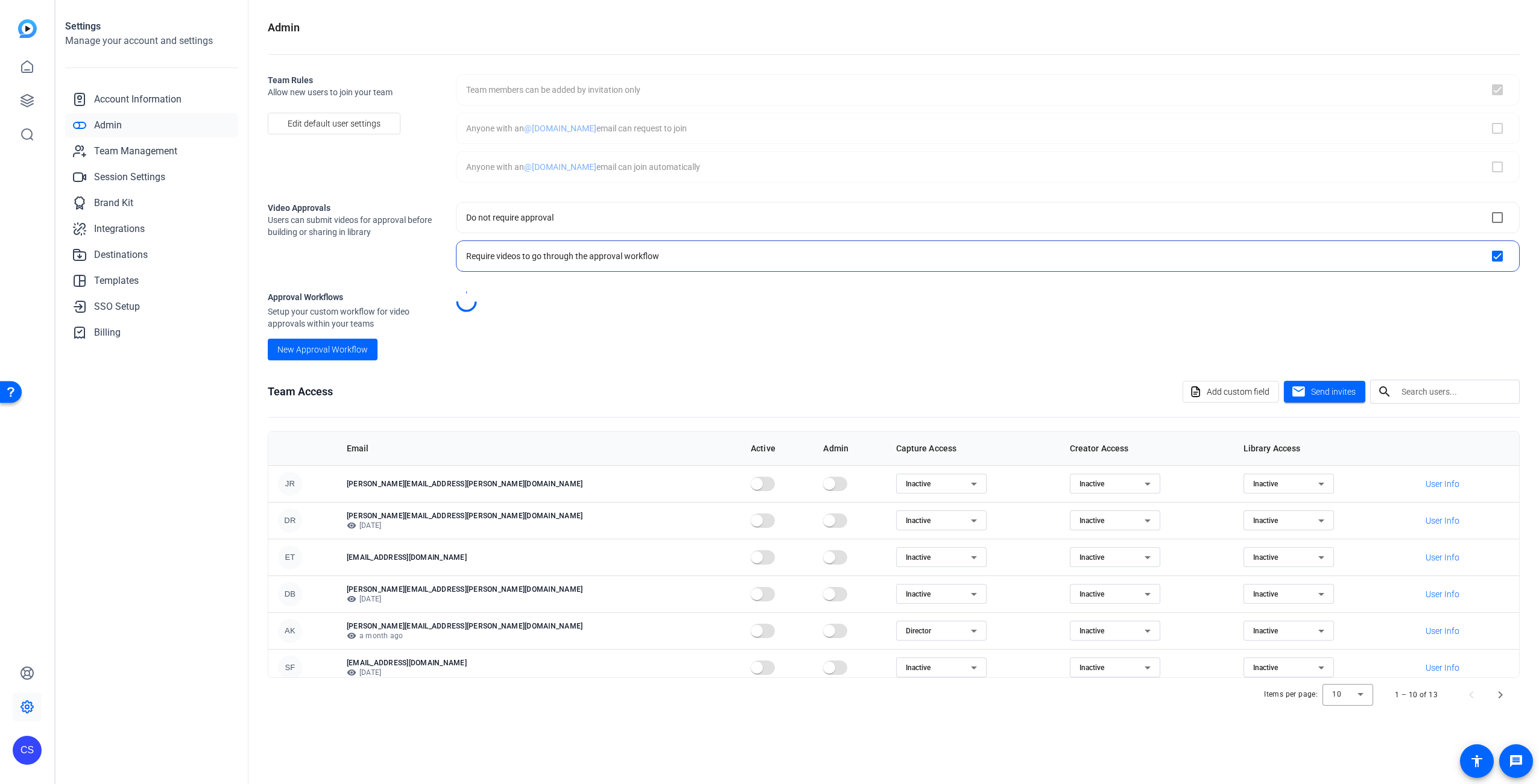
checkbox input "true"
click at [1430, 392] on input "text" at bounding box center [1456, 392] width 109 height 14
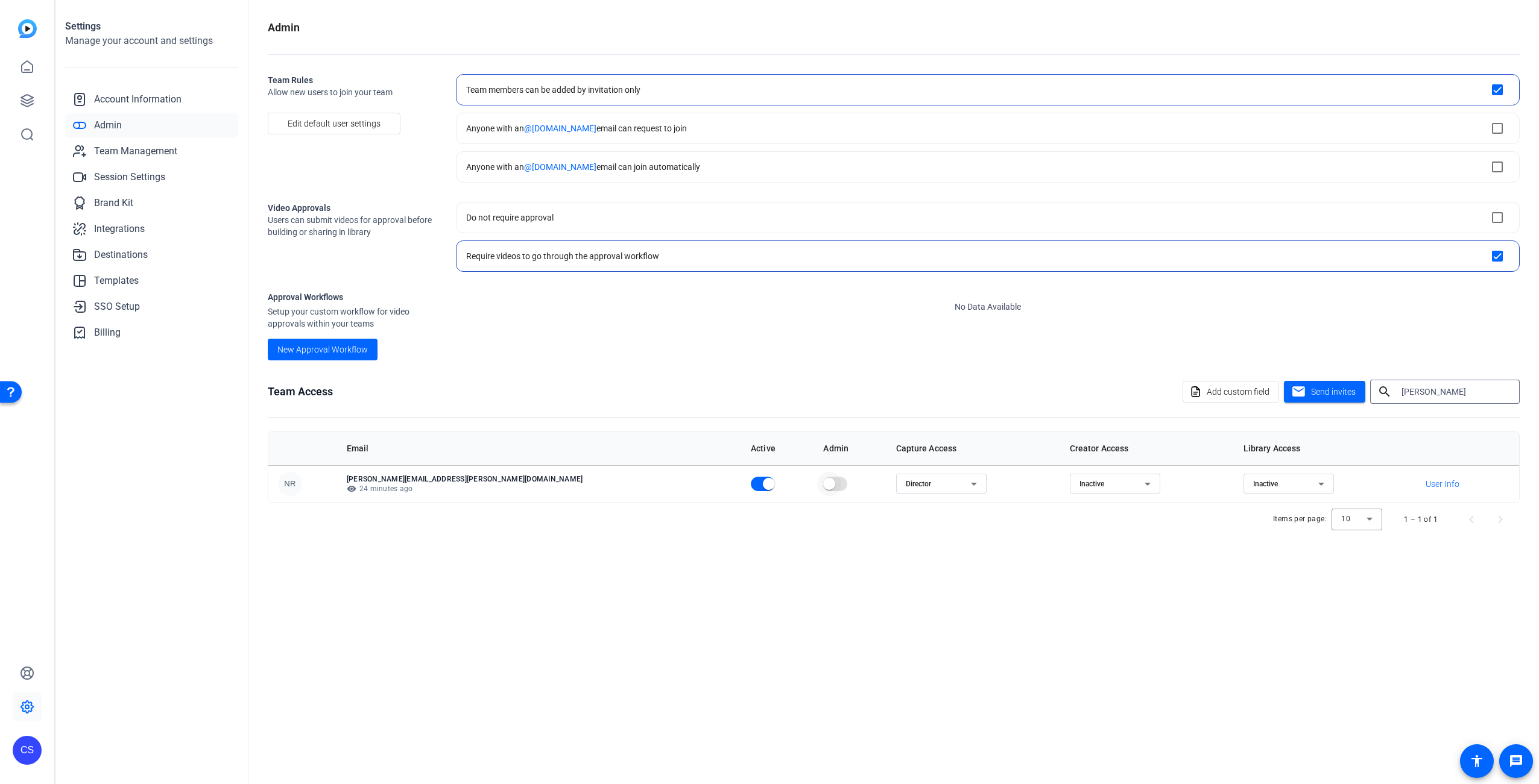
type input "neri"
click at [823, 484] on span "button" at bounding box center [829, 485] width 12 height 12
click at [748, 639] on div "Admin Team Rules Allow new users to join your team Edit default user settings T…" at bounding box center [893, 392] width 1290 height 784
click at [1180, 562] on div "Admin Team Rules Allow new users to join your team Edit default user settings T…" at bounding box center [893, 392] width 1290 height 784
click at [724, 546] on div "Admin Team Rules Allow new users to join your team Edit default user settings T…" at bounding box center [893, 392] width 1290 height 784
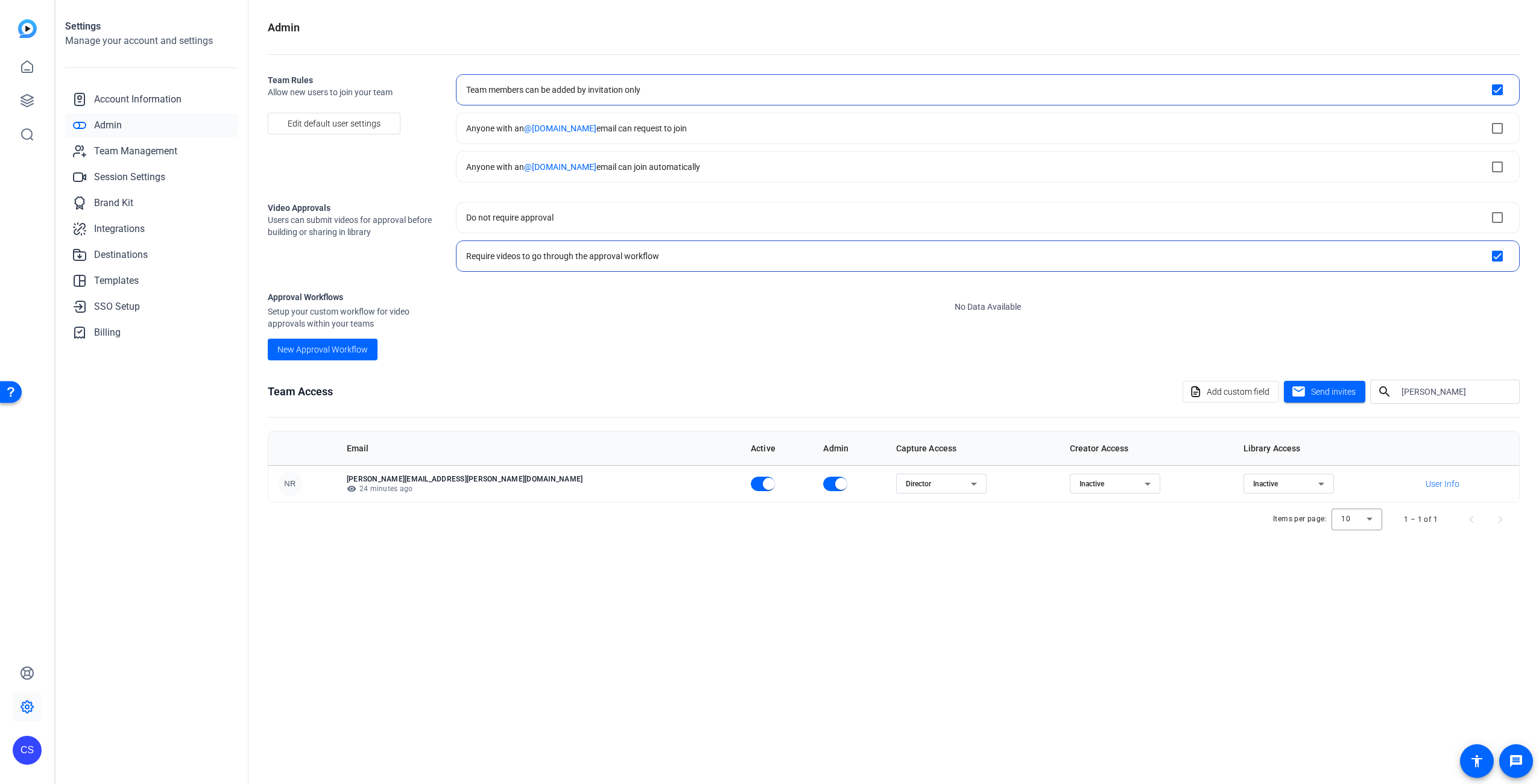
click at [767, 621] on div "Admin Team Rules Allow new users to join your team Edit default user settings T…" at bounding box center [893, 392] width 1290 height 784
click at [126, 151] on span "Team Management" at bounding box center [136, 151] width 83 height 14
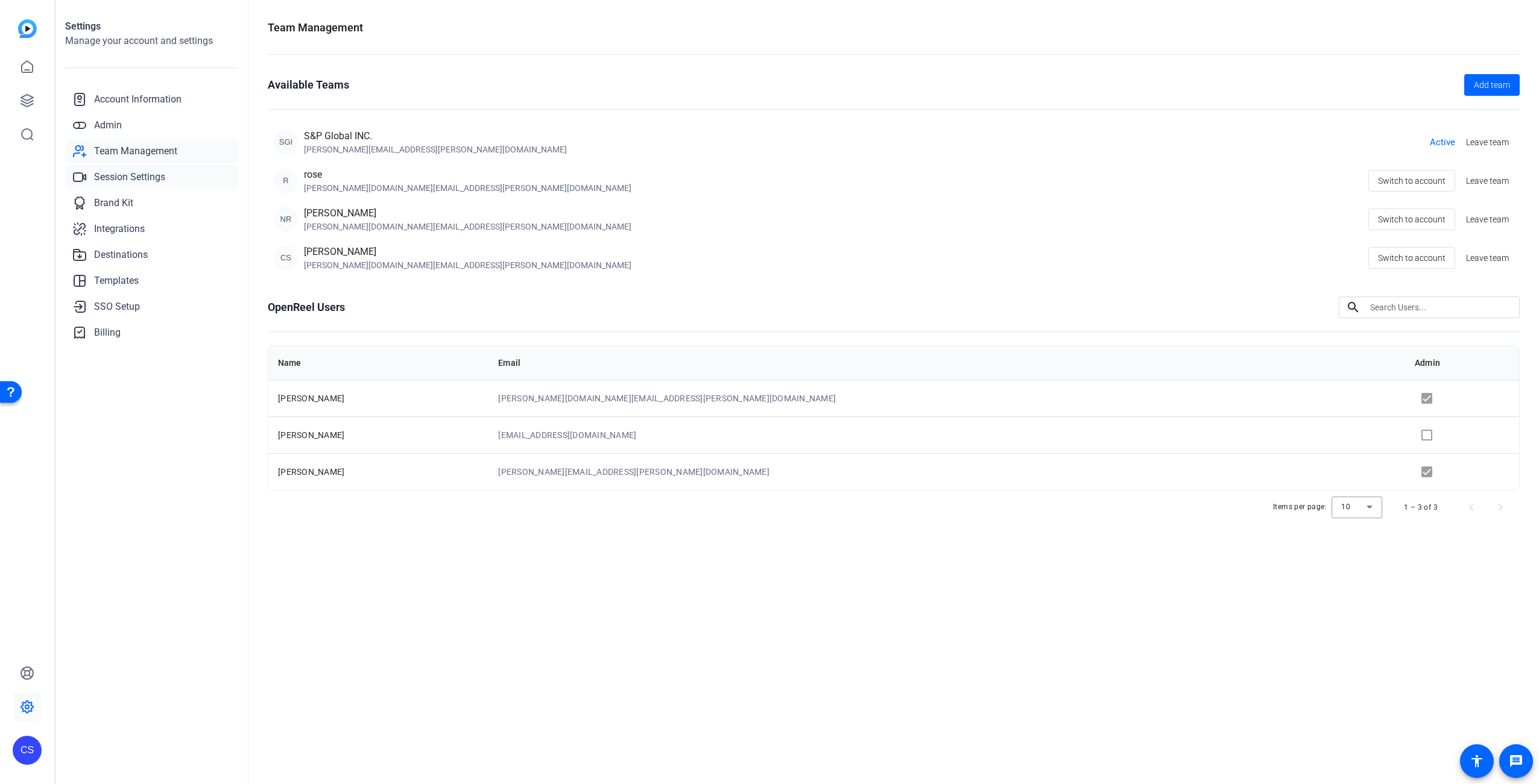
click at [120, 176] on span "Session Settings" at bounding box center [129, 177] width 71 height 14
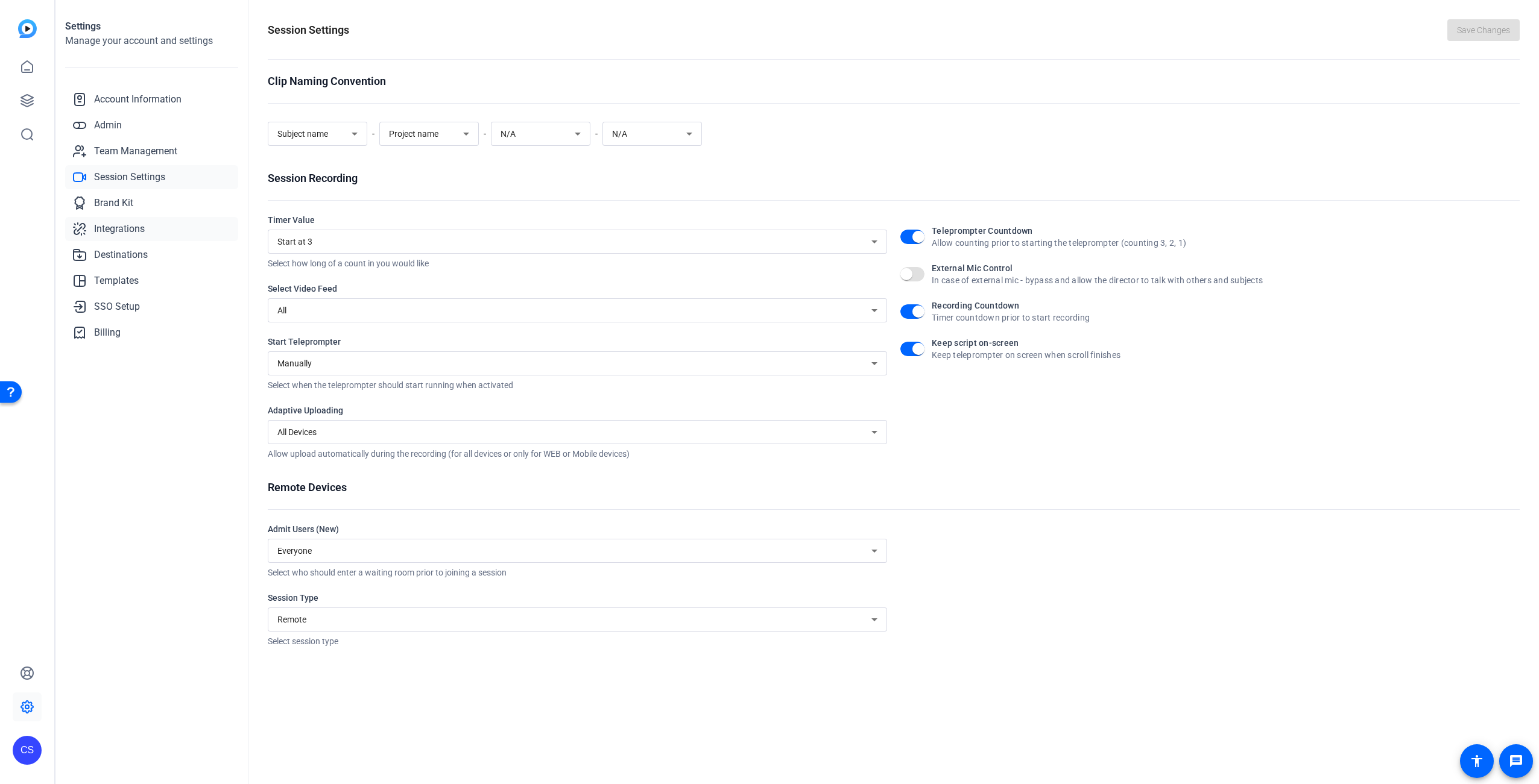
click at [138, 229] on span "Integrations" at bounding box center [119, 229] width 51 height 14
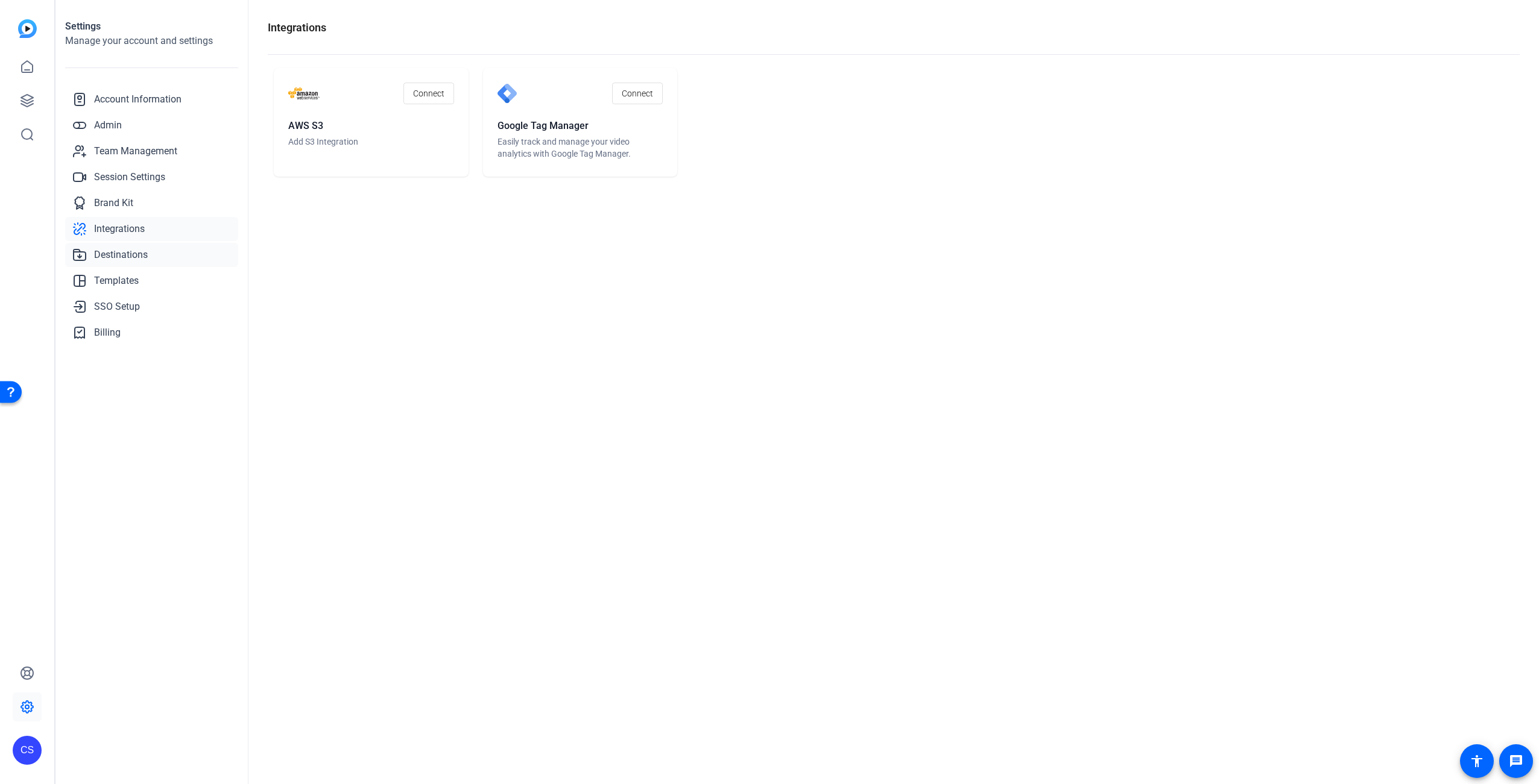
click at [136, 258] on span "Destinations" at bounding box center [120, 255] width 54 height 14
click at [201, 462] on div "Settings Manage your account and settings Account Information Admin Team Manage…" at bounding box center [152, 392] width 193 height 784
click at [28, 100] on icon at bounding box center [27, 101] width 12 height 12
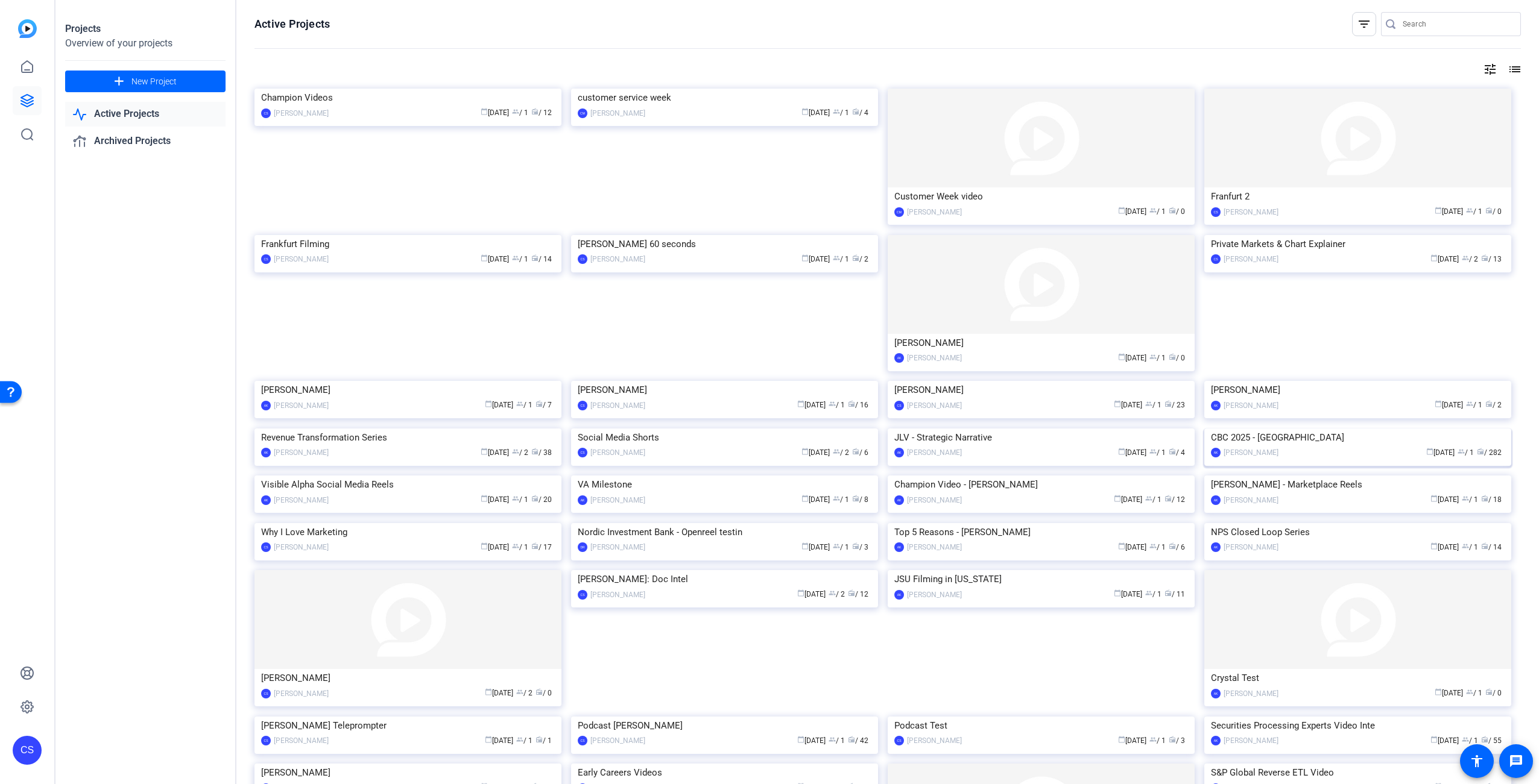
click at [1355, 429] on img at bounding box center [1357, 429] width 307 height 0
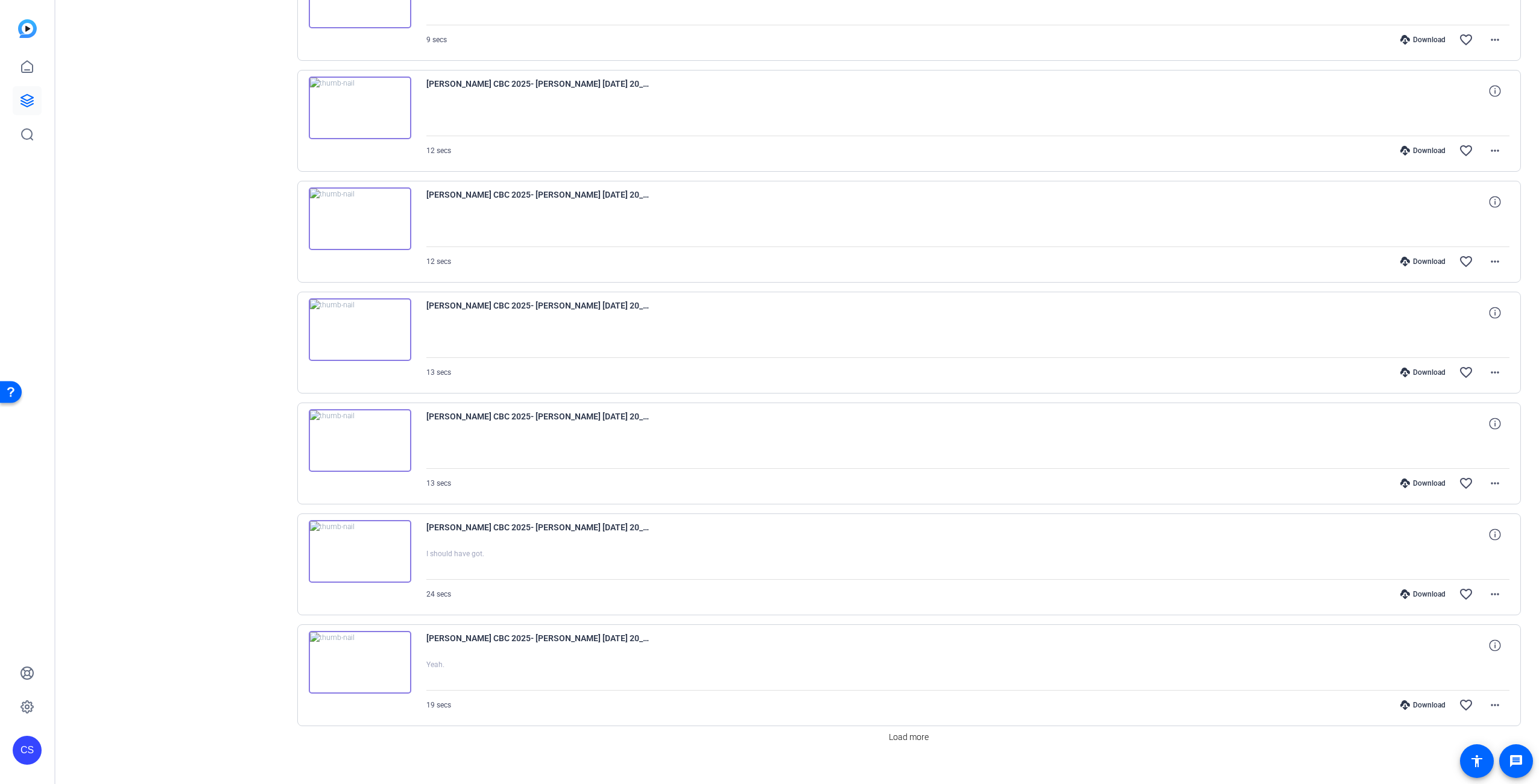
scroll to position [512, 0]
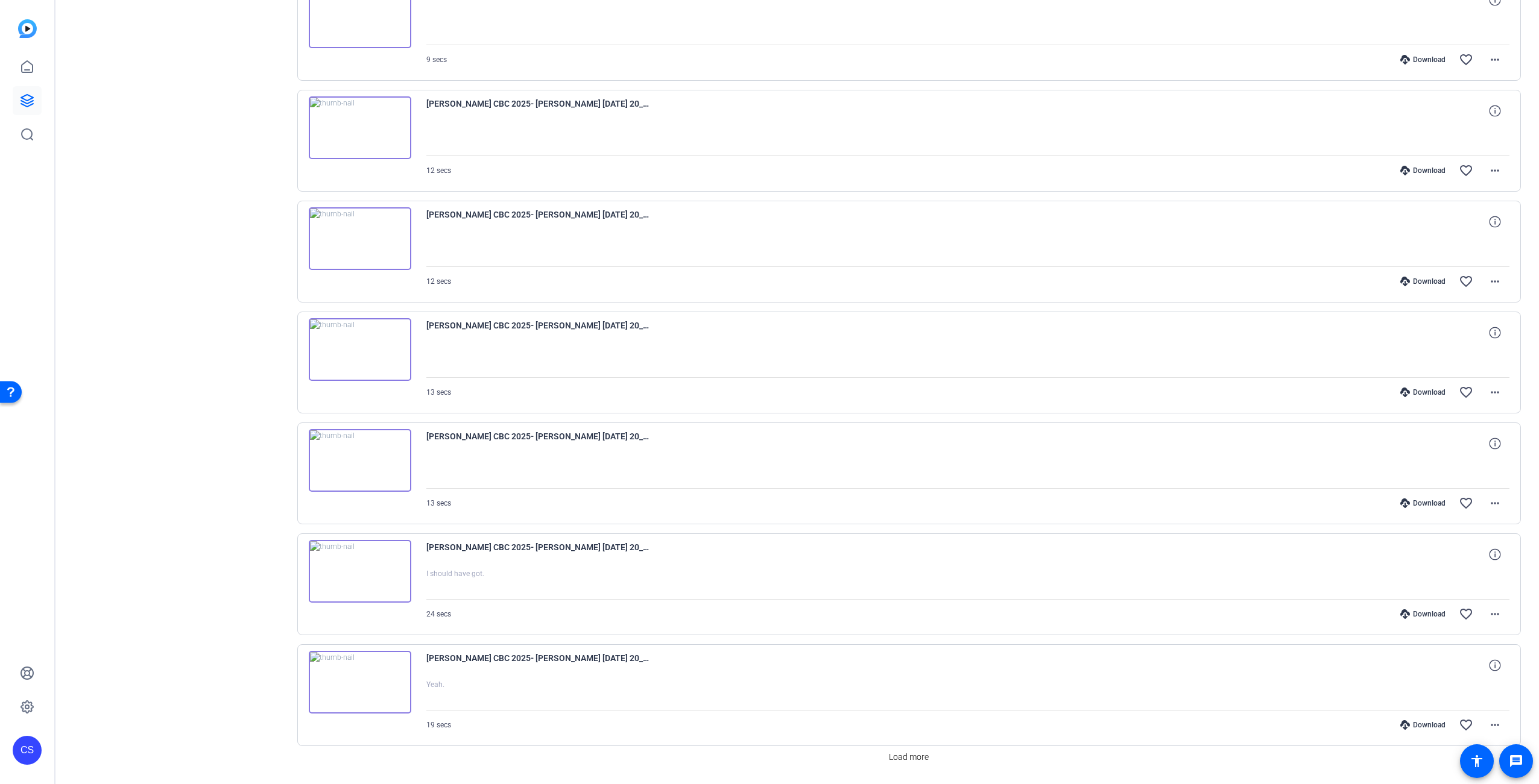
click at [361, 345] on img at bounding box center [360, 349] width 103 height 63
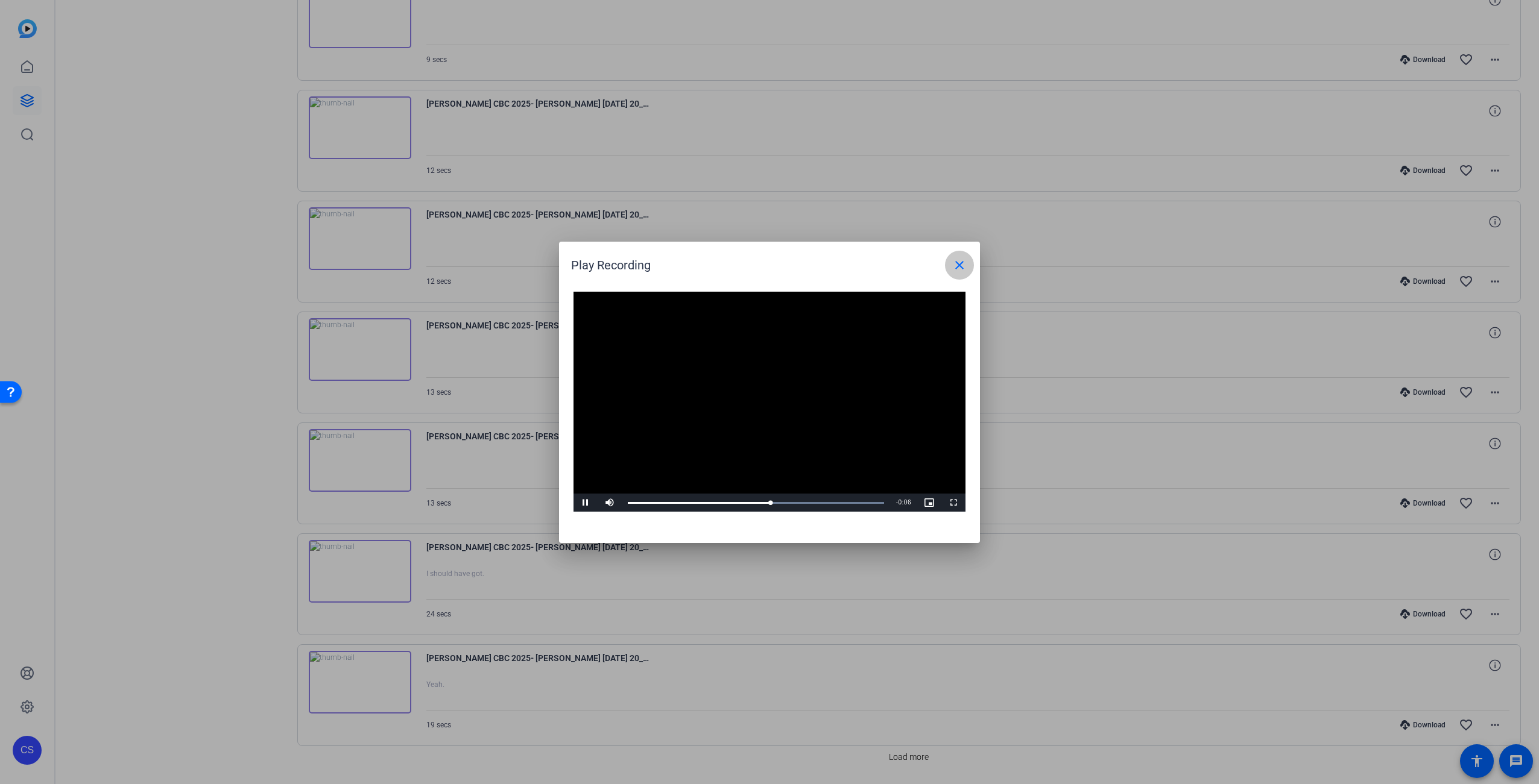
drag, startPoint x: 962, startPoint y: 261, endPoint x: 824, endPoint y: 338, distance: 158.0
click at [960, 261] on mat-icon "close" at bounding box center [960, 265] width 14 height 14
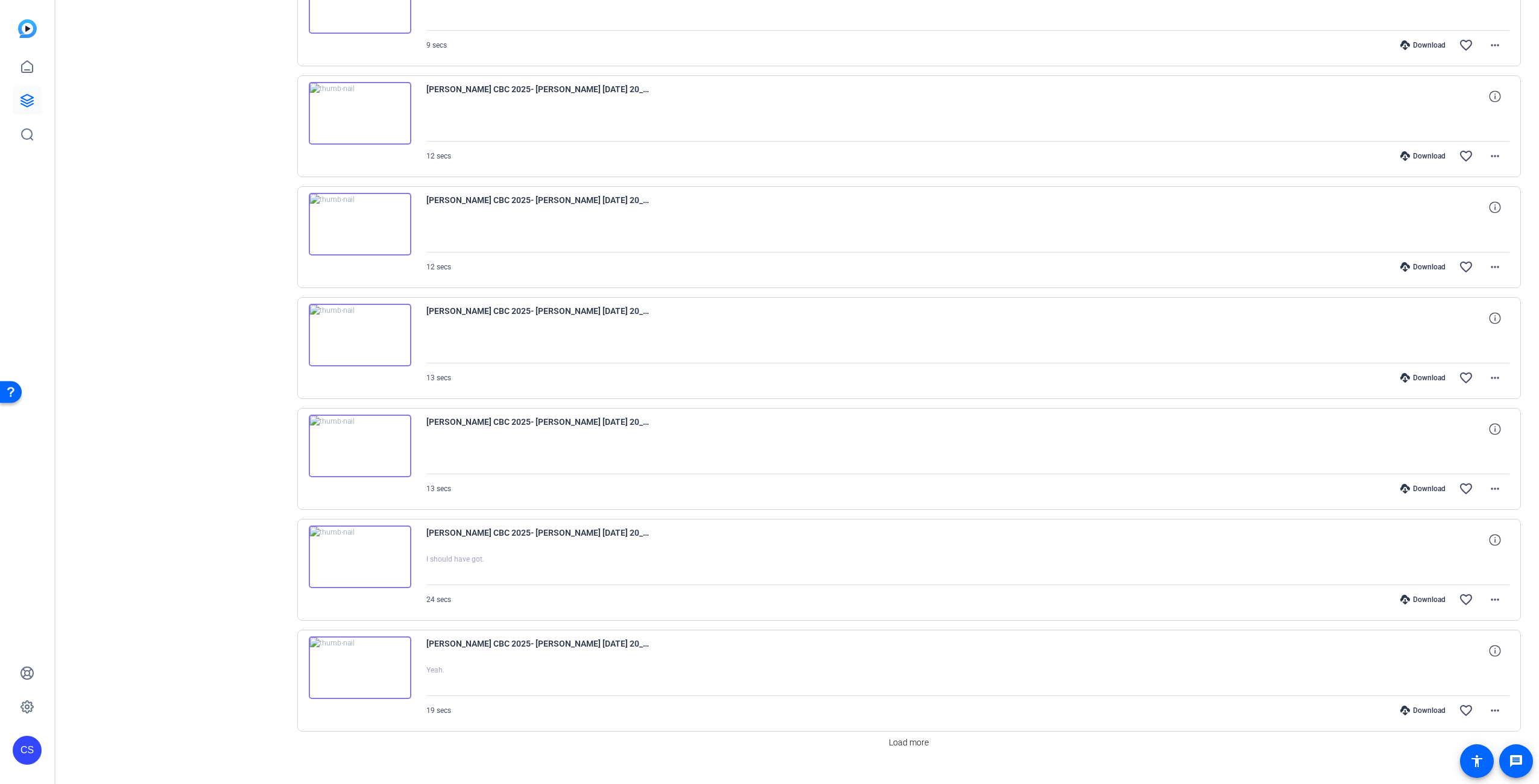
scroll to position [549, 0]
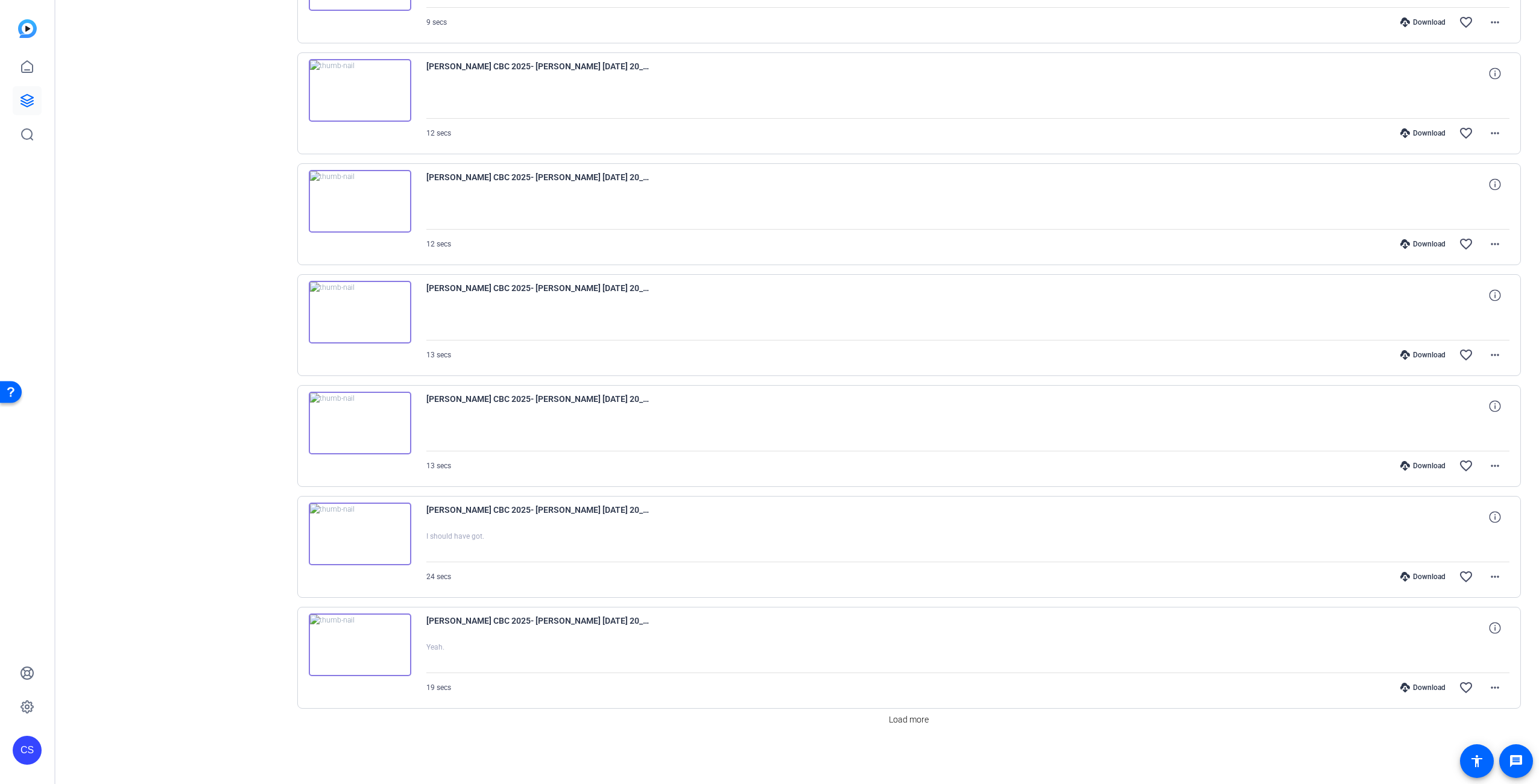
click at [368, 539] on img at bounding box center [360, 534] width 103 height 63
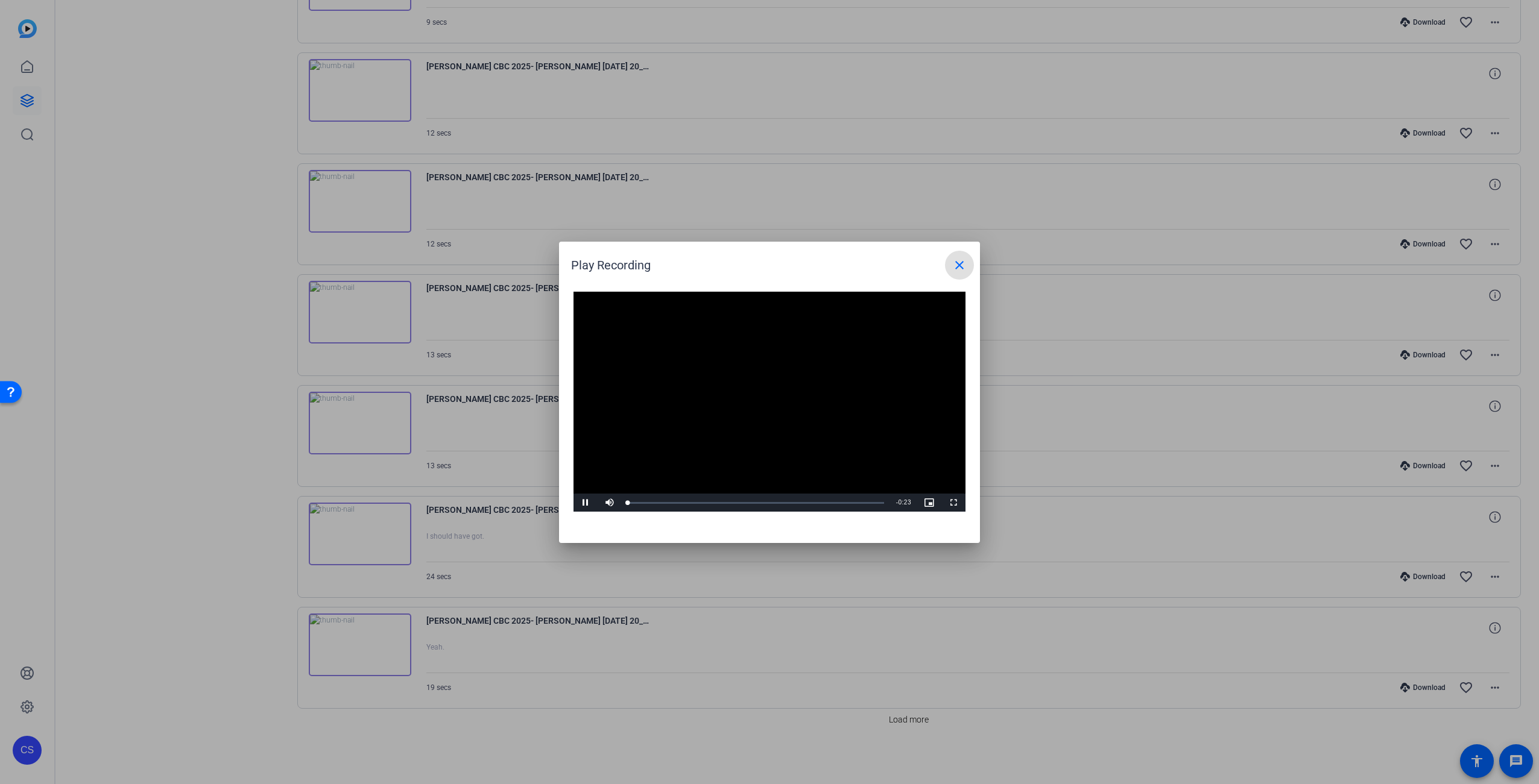
click at [760, 403] on video "Video Player" at bounding box center [769, 401] width 392 height 221
click at [821, 395] on video "Video Player" at bounding box center [769, 401] width 392 height 221
click at [960, 264] on mat-icon "close" at bounding box center [960, 265] width 14 height 14
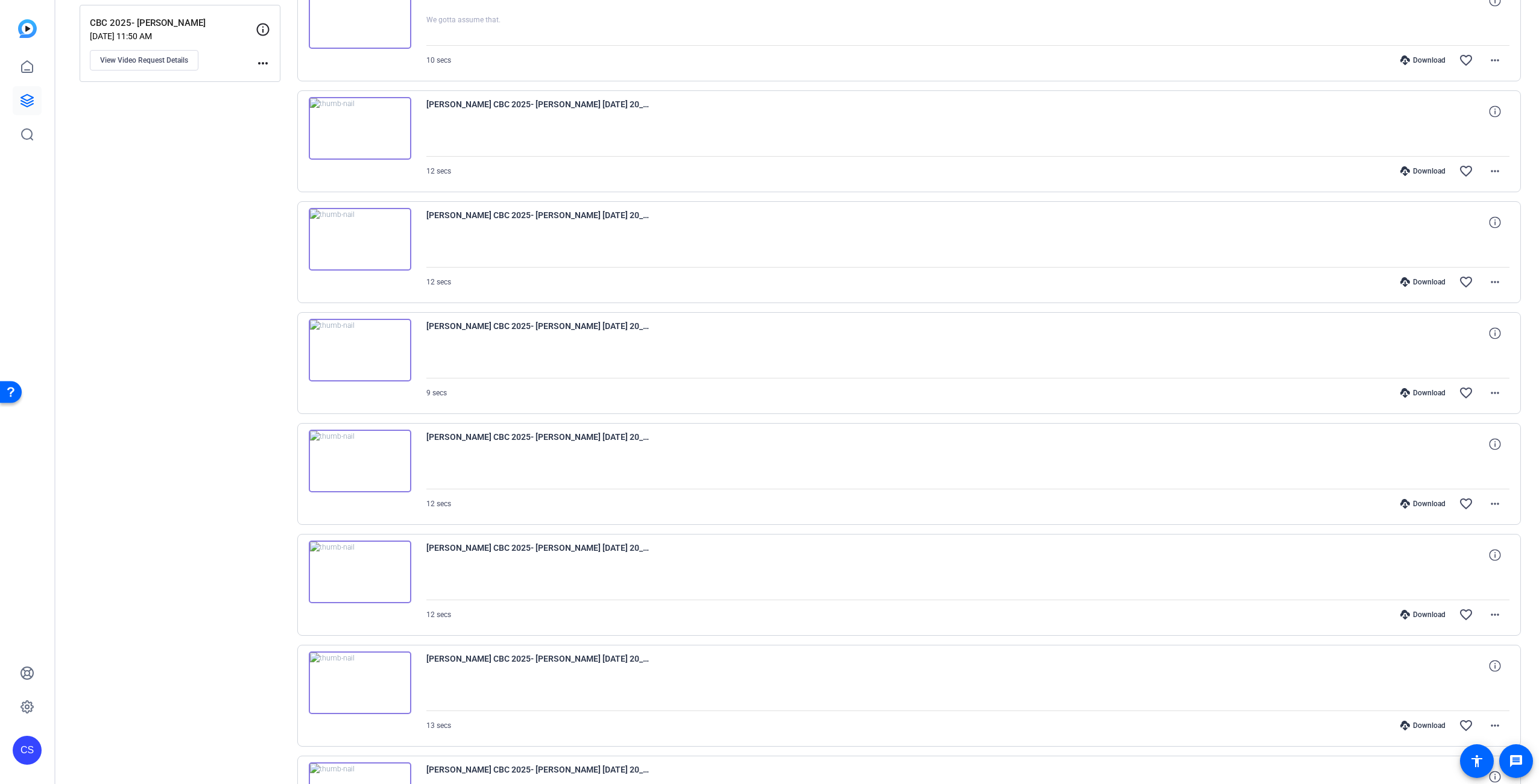
scroll to position [0, 0]
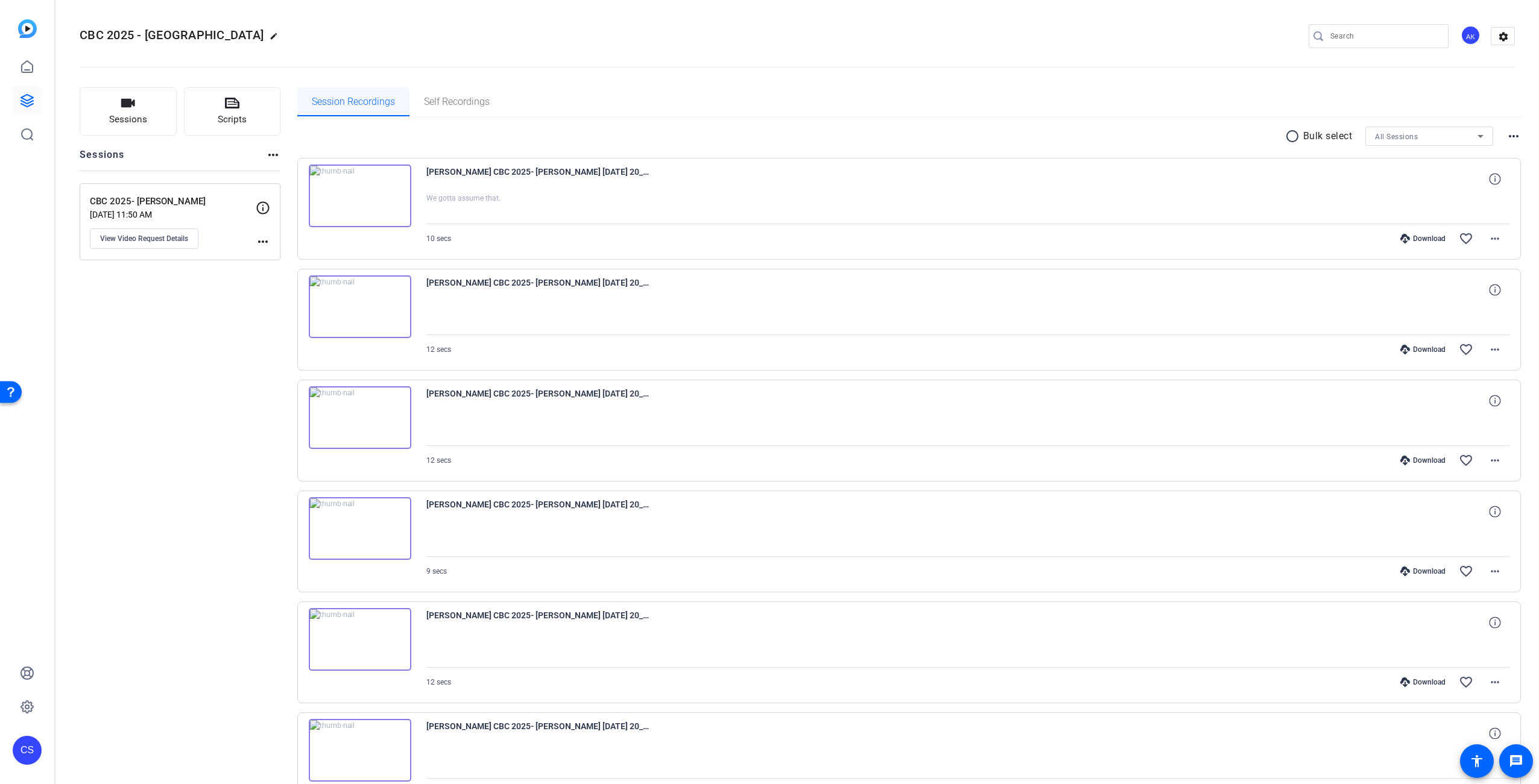
click at [327, 99] on span "Session Recordings" at bounding box center [354, 102] width 83 height 10
click at [375, 201] on img at bounding box center [360, 196] width 103 height 63
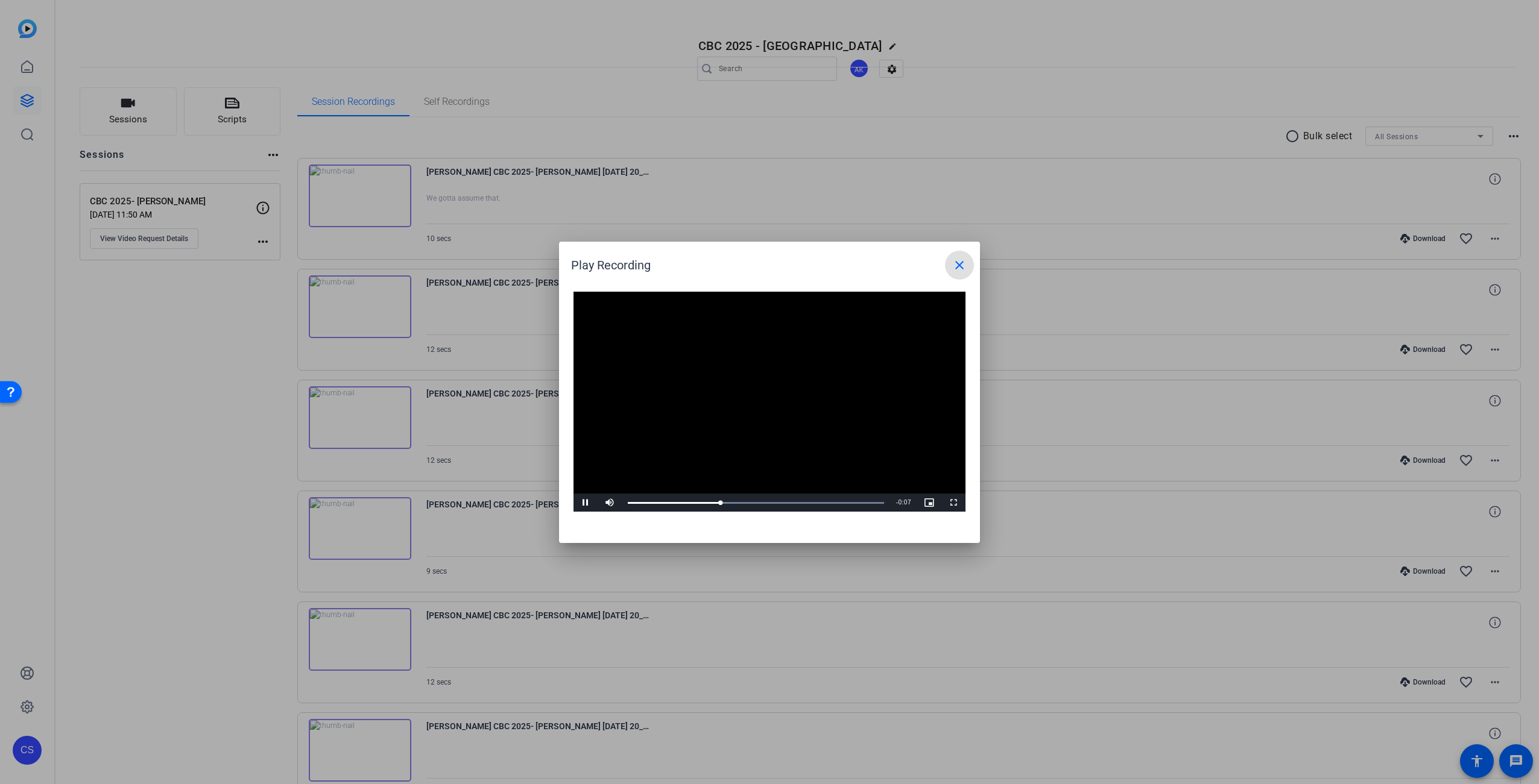
click at [959, 267] on mat-icon "close" at bounding box center [960, 265] width 14 height 14
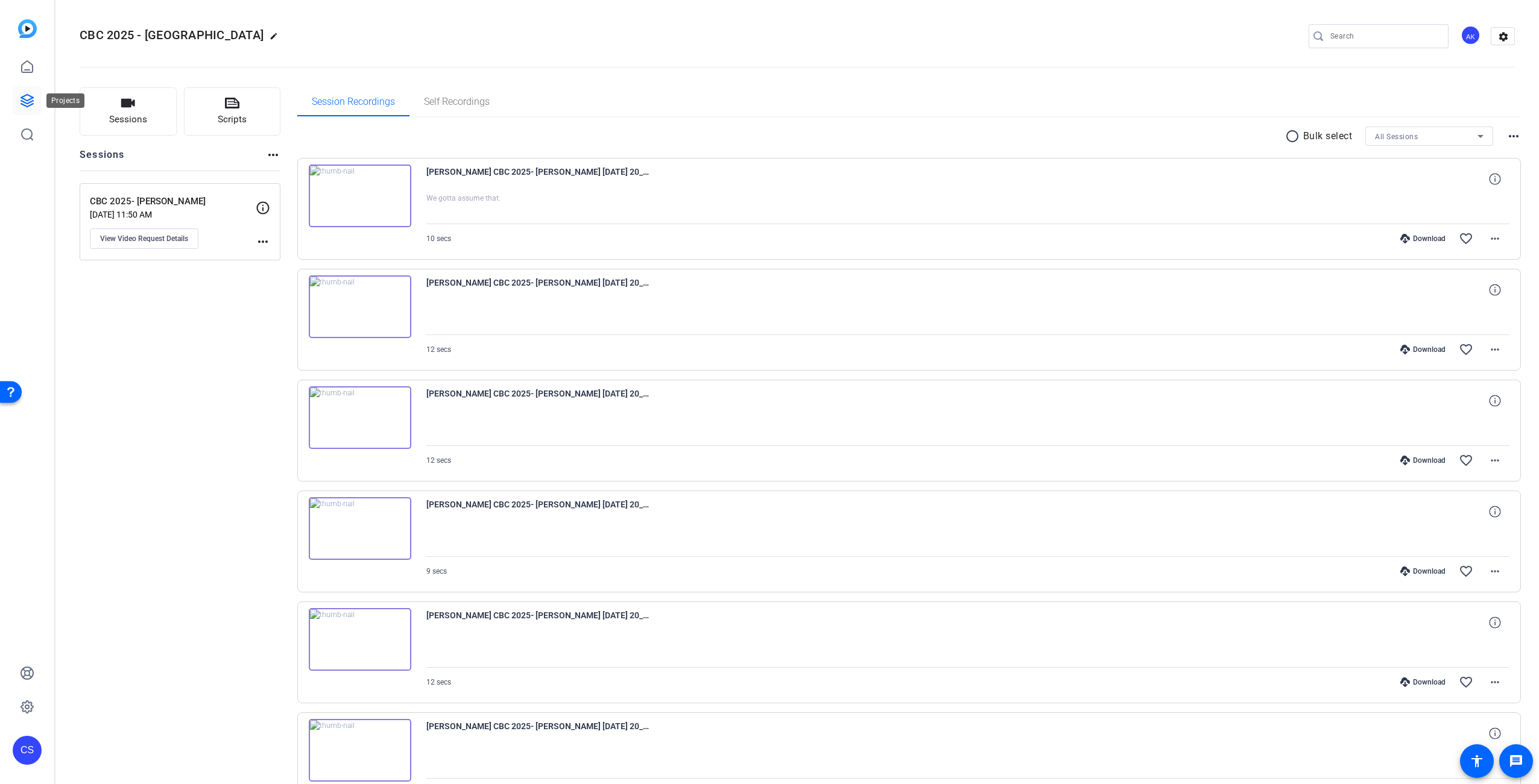
click at [24, 101] on icon at bounding box center [27, 101] width 12 height 12
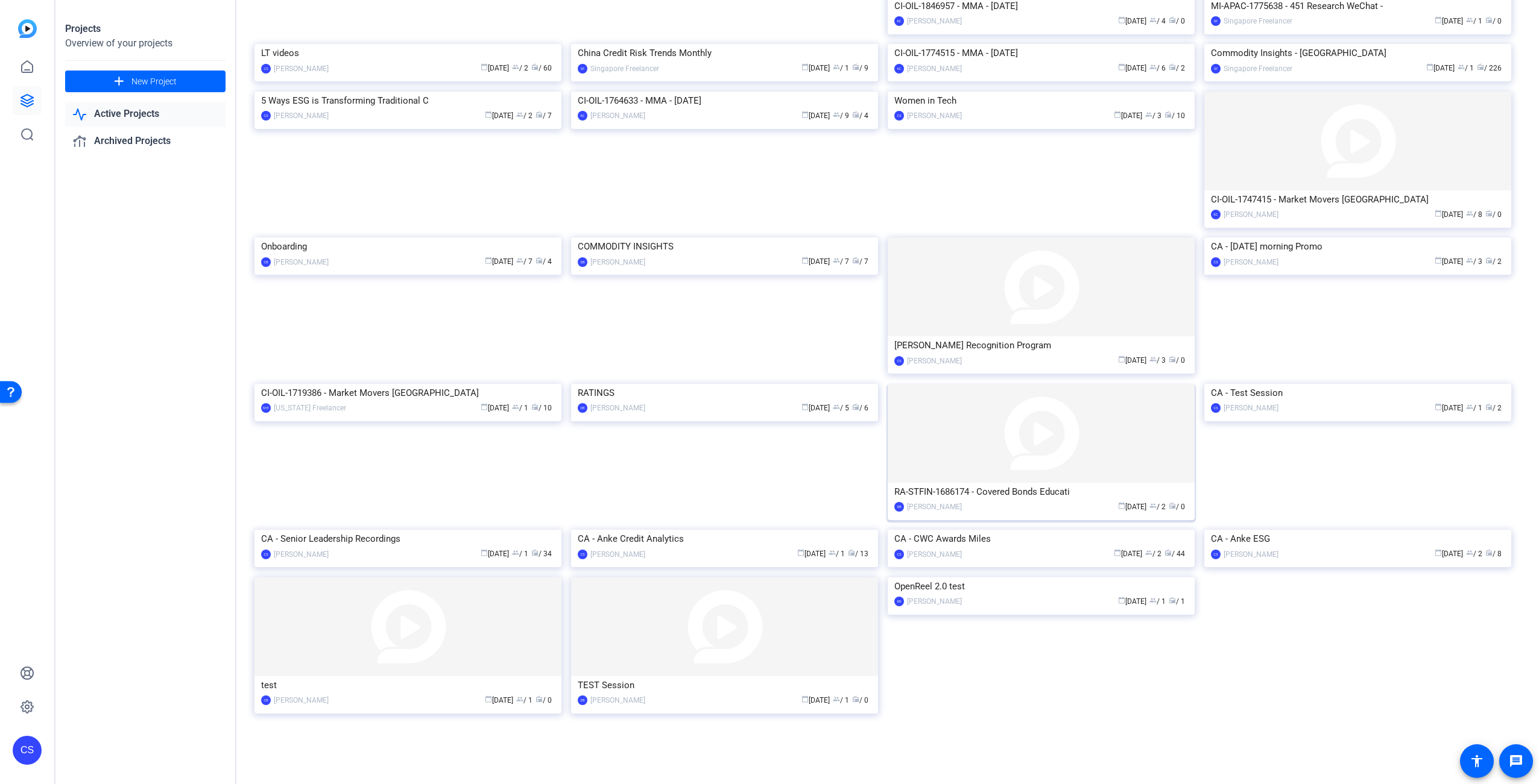
scroll to position [3751, 0]
click at [1035, 578] on img at bounding box center [1041, 578] width 307 height 0
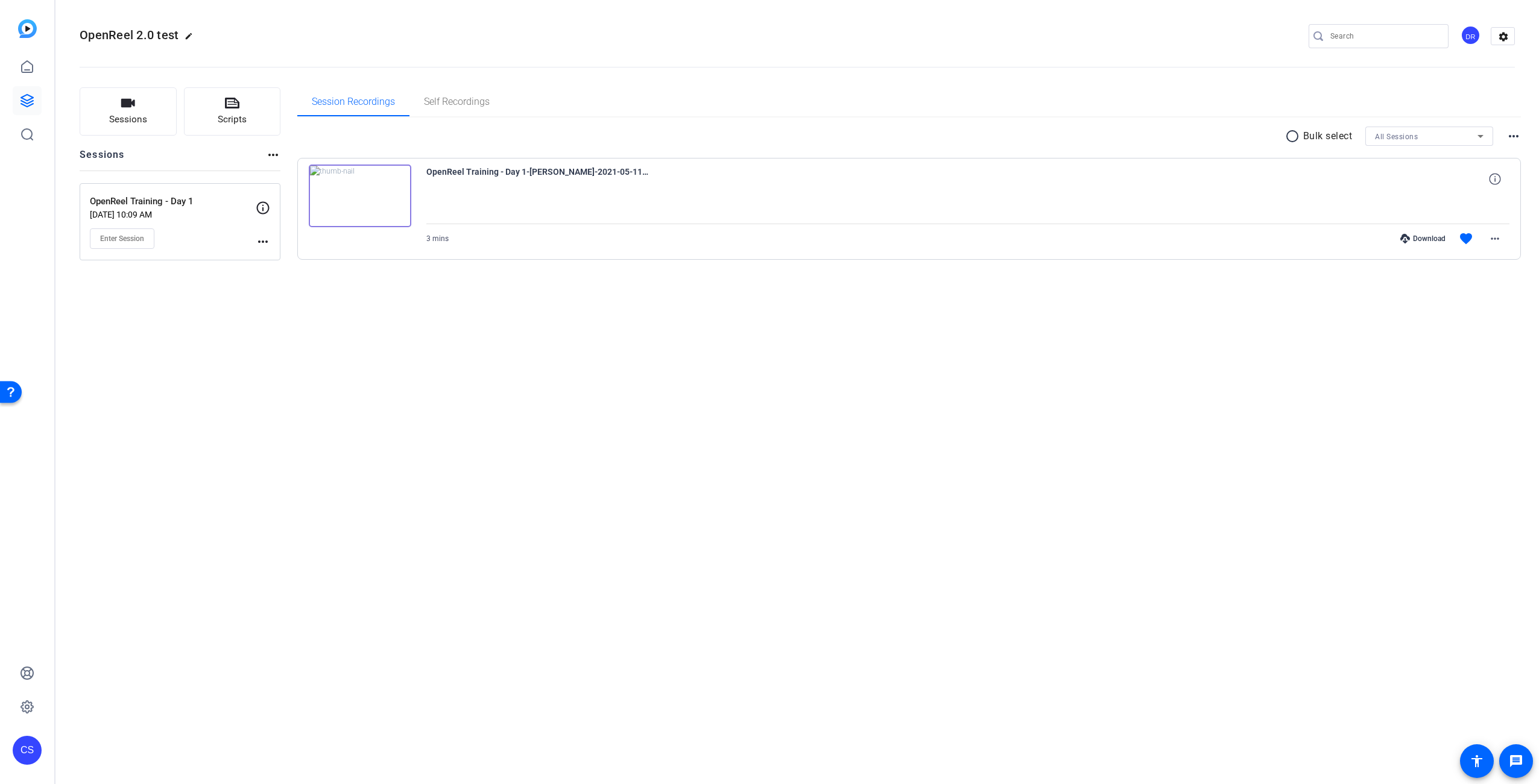
click at [356, 196] on img at bounding box center [360, 196] width 103 height 63
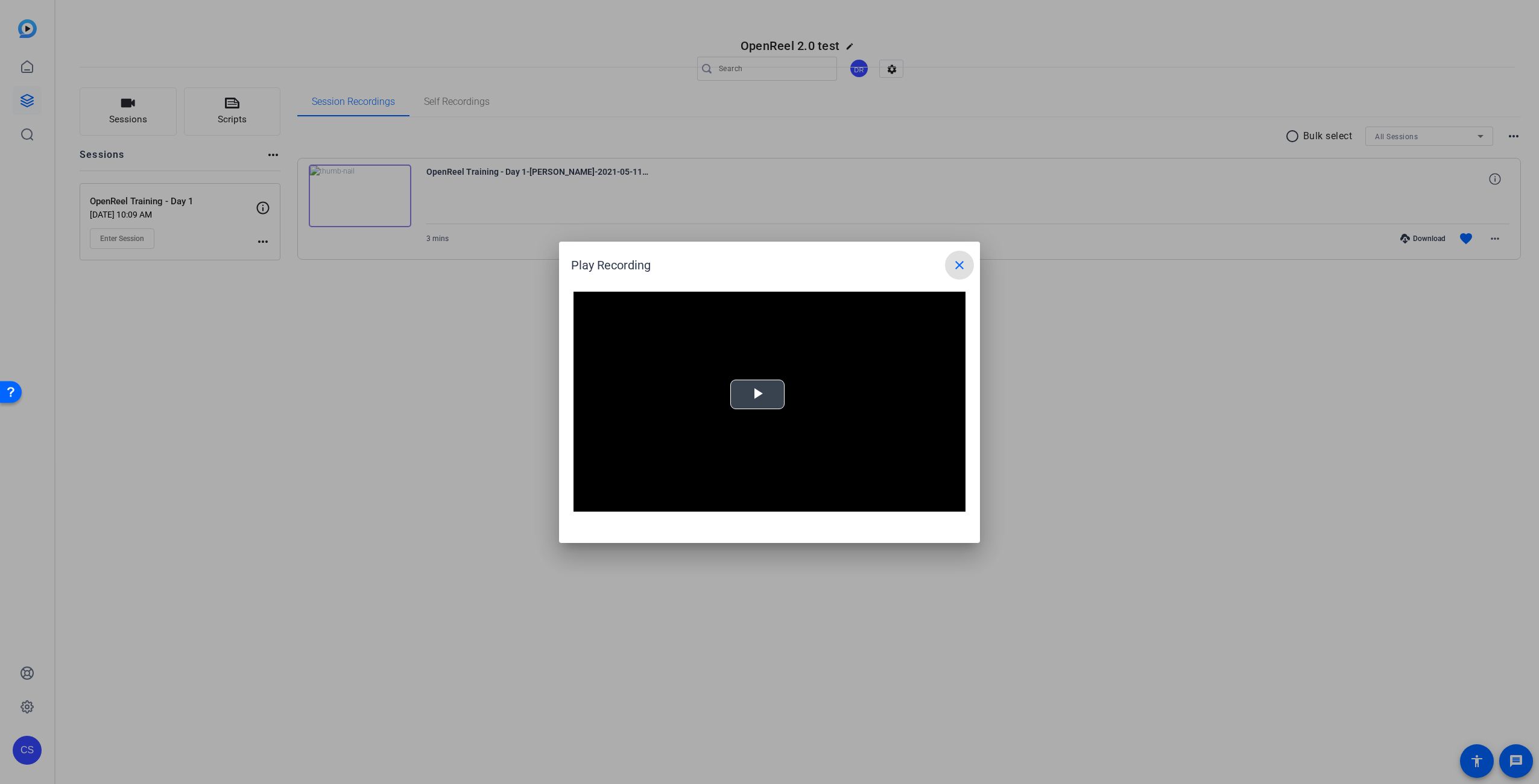
click at [758, 394] on span "Video Player" at bounding box center [758, 394] width 0 height 0
drag, startPoint x: 658, startPoint y: 503, endPoint x: 672, endPoint y: 505, distance: 14.1
click at [664, 503] on div "Progress Bar" at bounding box center [658, 502] width 63 height 3
drag, startPoint x: 771, startPoint y: 506, endPoint x: 793, endPoint y: 507, distance: 22.0
click at [781, 506] on div "Loaded : 33.35% 1:32 0:27" at bounding box center [756, 502] width 268 height 18
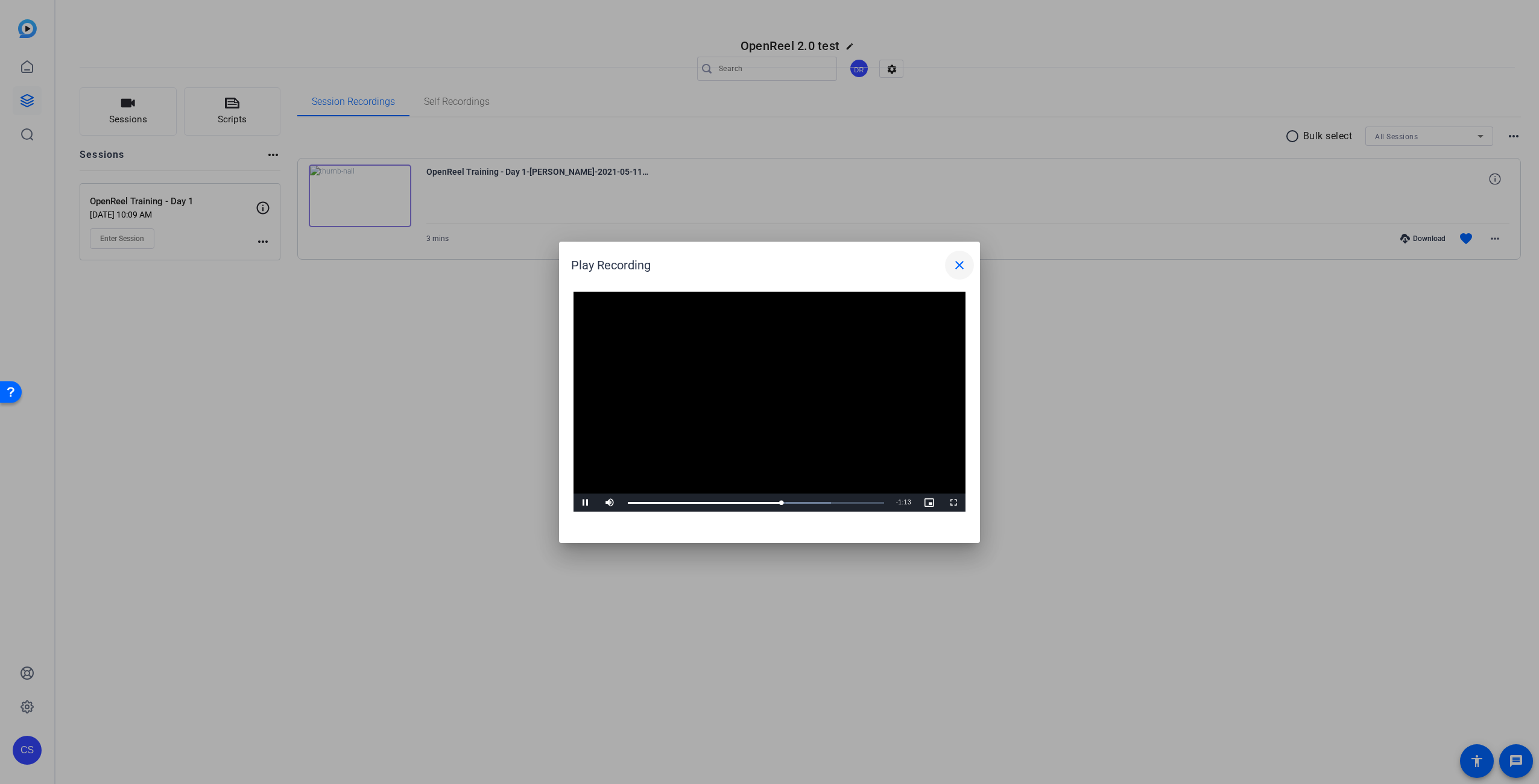
click at [962, 268] on mat-icon "close" at bounding box center [960, 265] width 14 height 14
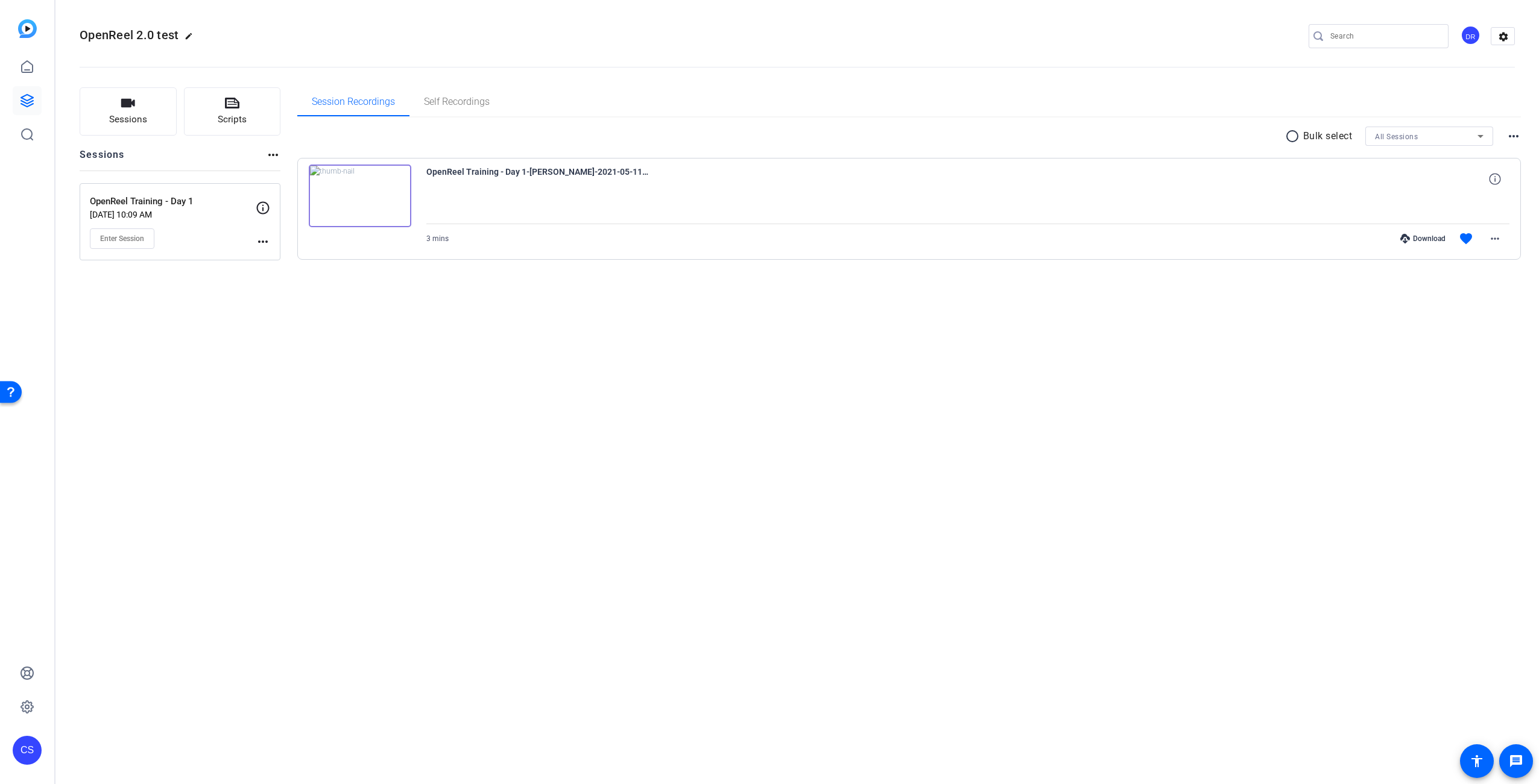
click at [1070, 400] on div "OpenReel 2.0 test edit DR settings Sessions Scripts Sessions more_horiz OpenRee…" at bounding box center [797, 392] width 1483 height 784
click at [29, 100] on icon at bounding box center [27, 100] width 14 height 14
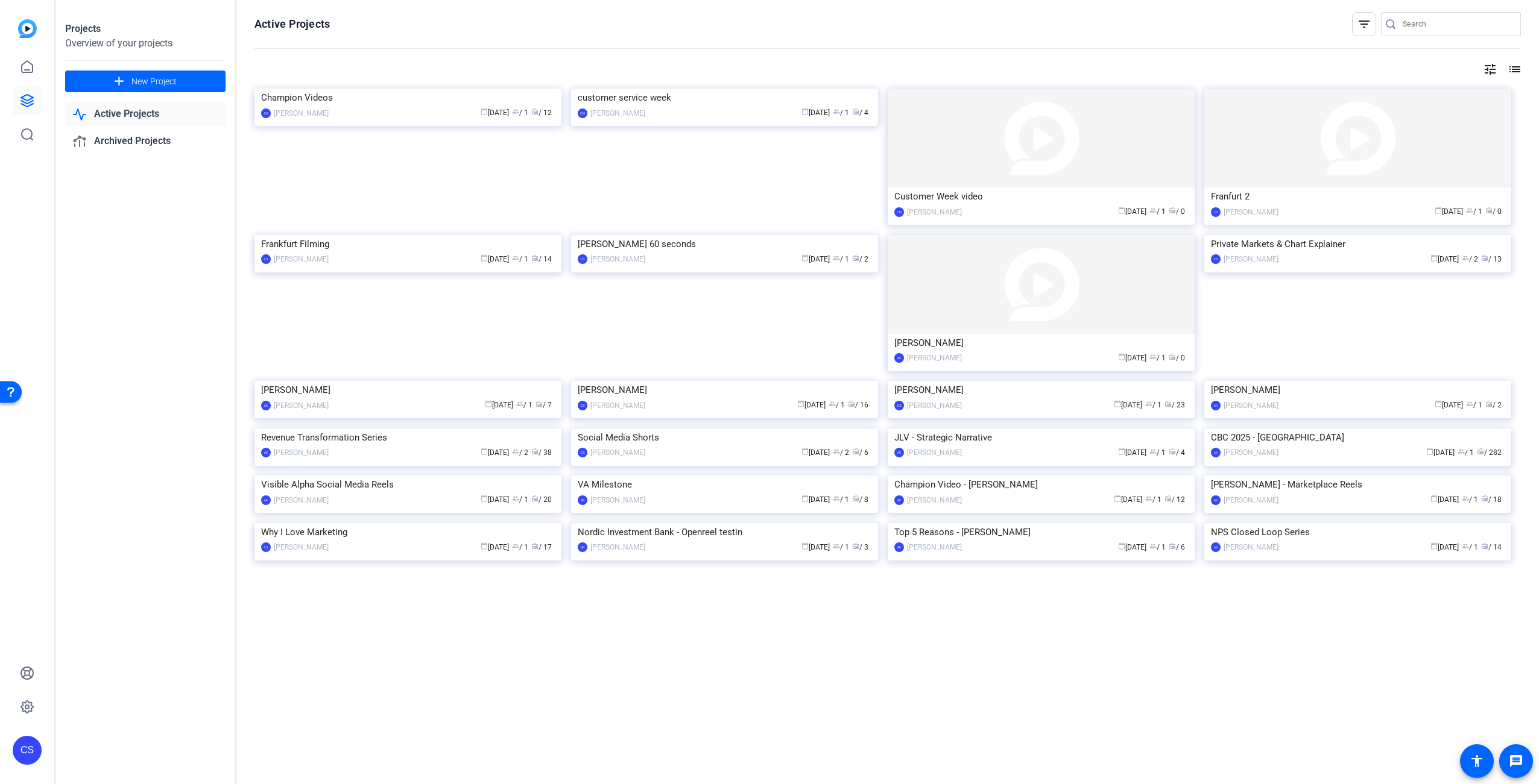
click at [1036, 63] on div "tune list" at bounding box center [887, 69] width 1266 height 14
click at [460, 89] on img at bounding box center [408, 89] width 307 height 0
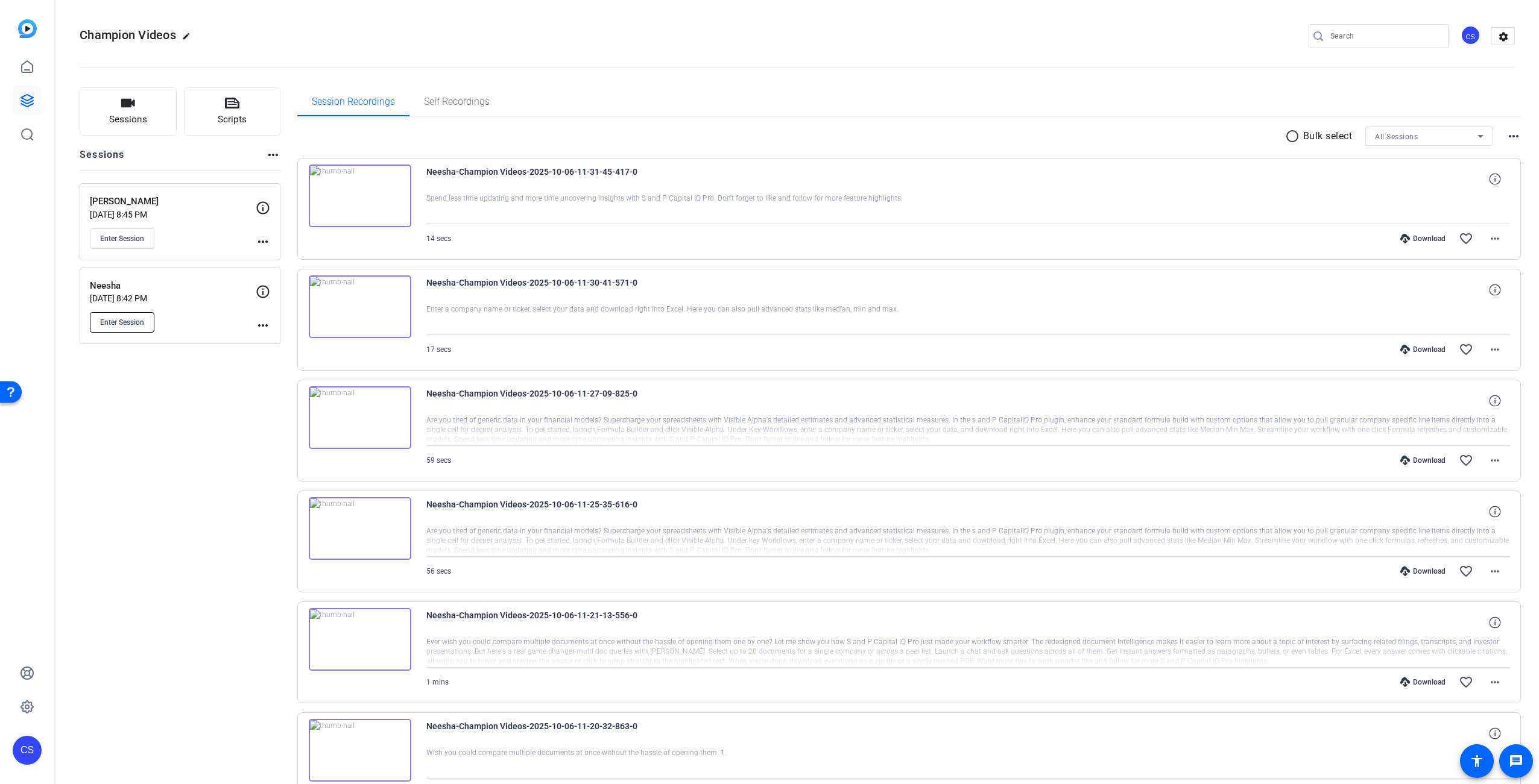
click at [126, 325] on span "Enter Session" at bounding box center [122, 322] width 44 height 10
drag, startPoint x: 647, startPoint y: 52, endPoint x: 618, endPoint y: 82, distance: 41.7
click at [646, 52] on openreel-divider-bar at bounding box center [797, 64] width 1435 height 37
click at [32, 670] on icon at bounding box center [27, 673] width 12 height 12
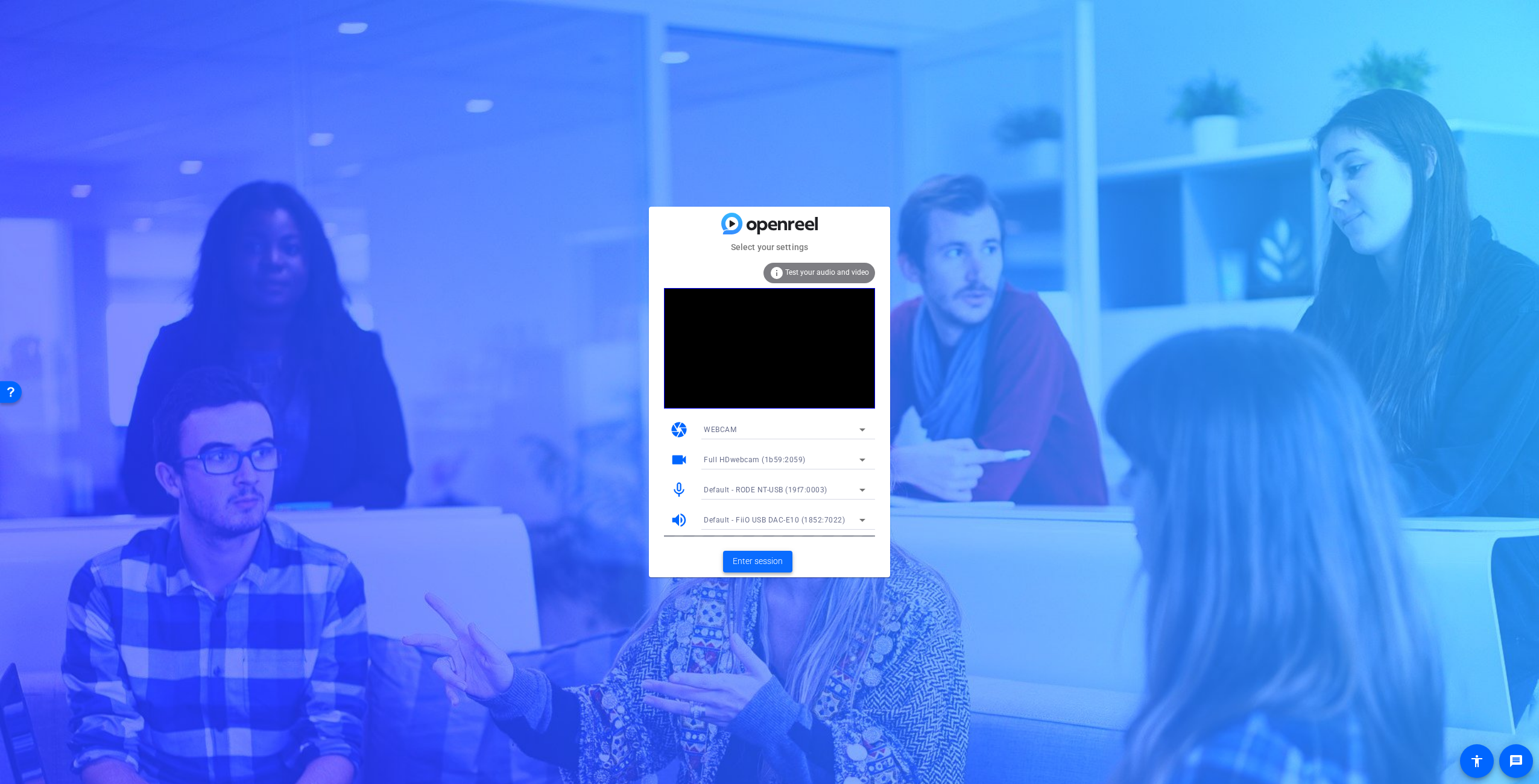
click at [767, 564] on span "Enter session" at bounding box center [758, 562] width 50 height 12
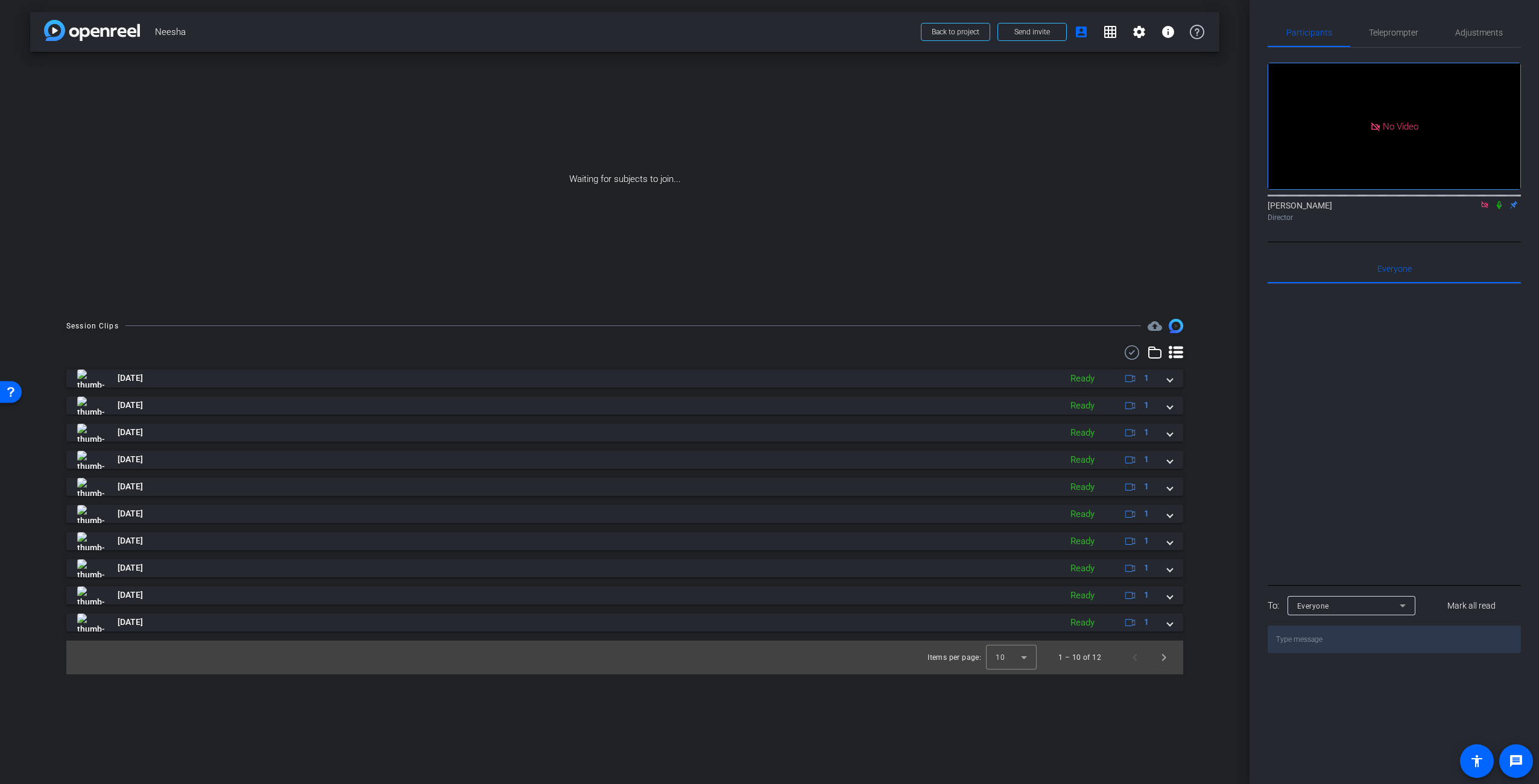
click at [981, 173] on div "Waiting for subjects to join..." at bounding box center [625, 180] width 1189 height 255
click at [1415, 33] on span "Teleprompter" at bounding box center [1394, 33] width 50 height 9
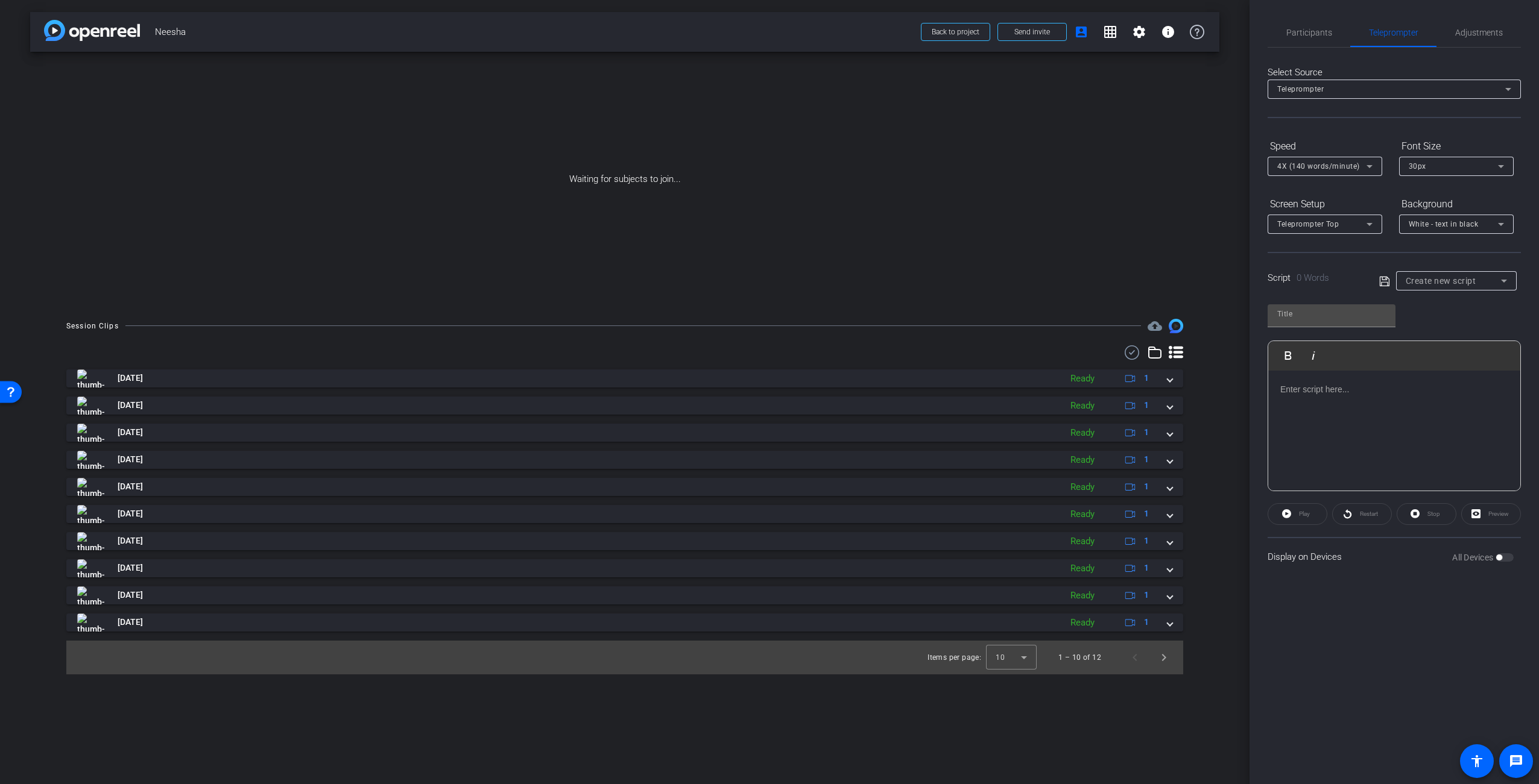
click at [1496, 281] on icon at bounding box center [1504, 281] width 14 height 14
click at [1453, 348] on mat-option "script 1" at bounding box center [1457, 344] width 120 height 19
type input "script 1"
click at [1316, 393] on p at bounding box center [1394, 389] width 228 height 13
click at [1493, 515] on span "Preview" at bounding box center [1498, 513] width 20 height 6
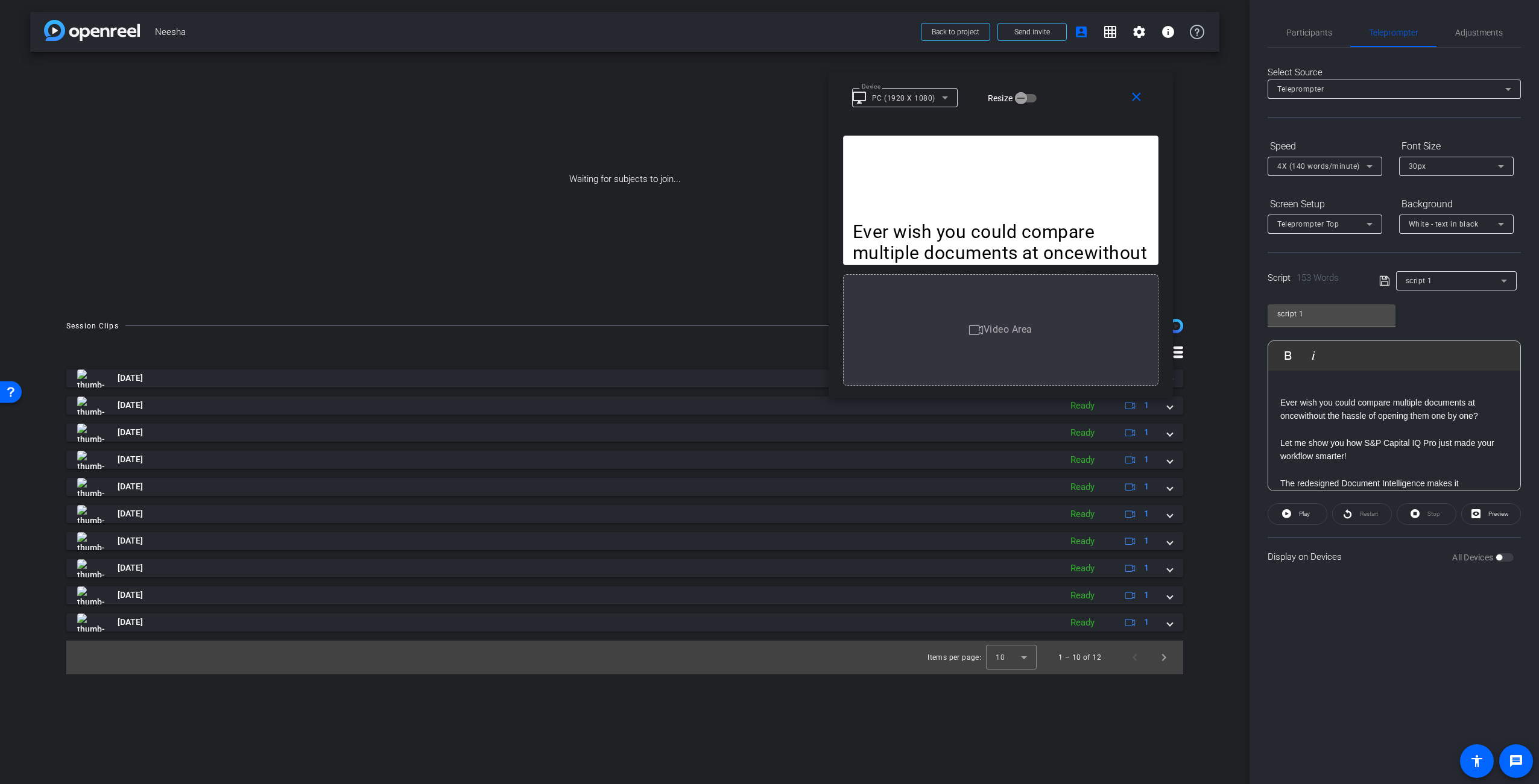
drag, startPoint x: 831, startPoint y: 245, endPoint x: 1047, endPoint y: 97, distance: 261.8
click at [1054, 91] on div "Device desktop_windows PC (1920 X 1080) Resize" at bounding box center [1006, 97] width 307 height 21
click at [942, 101] on icon at bounding box center [943, 100] width 6 height 3
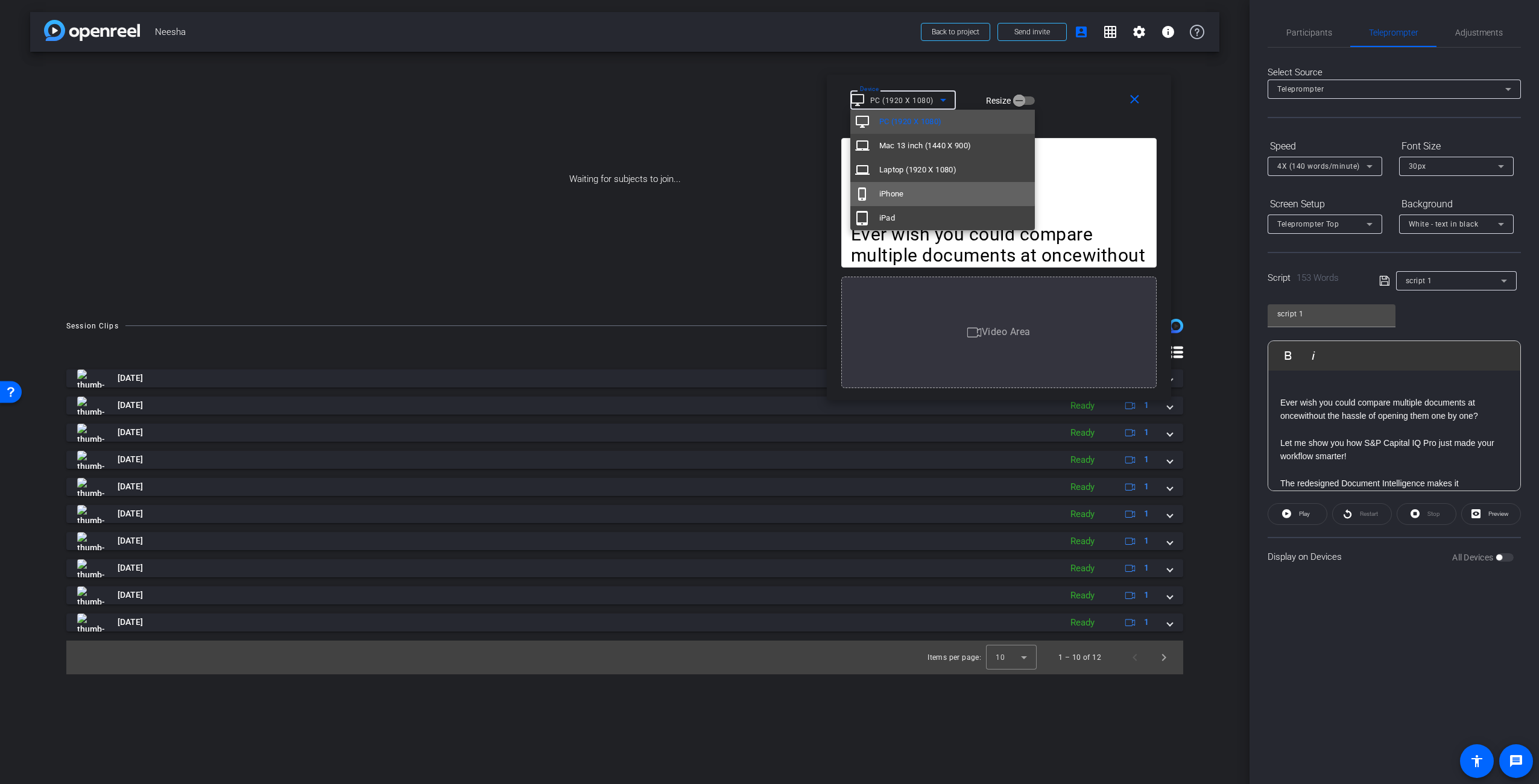
click at [939, 193] on mat-option "phone_iphone iPhone" at bounding box center [943, 194] width 184 height 24
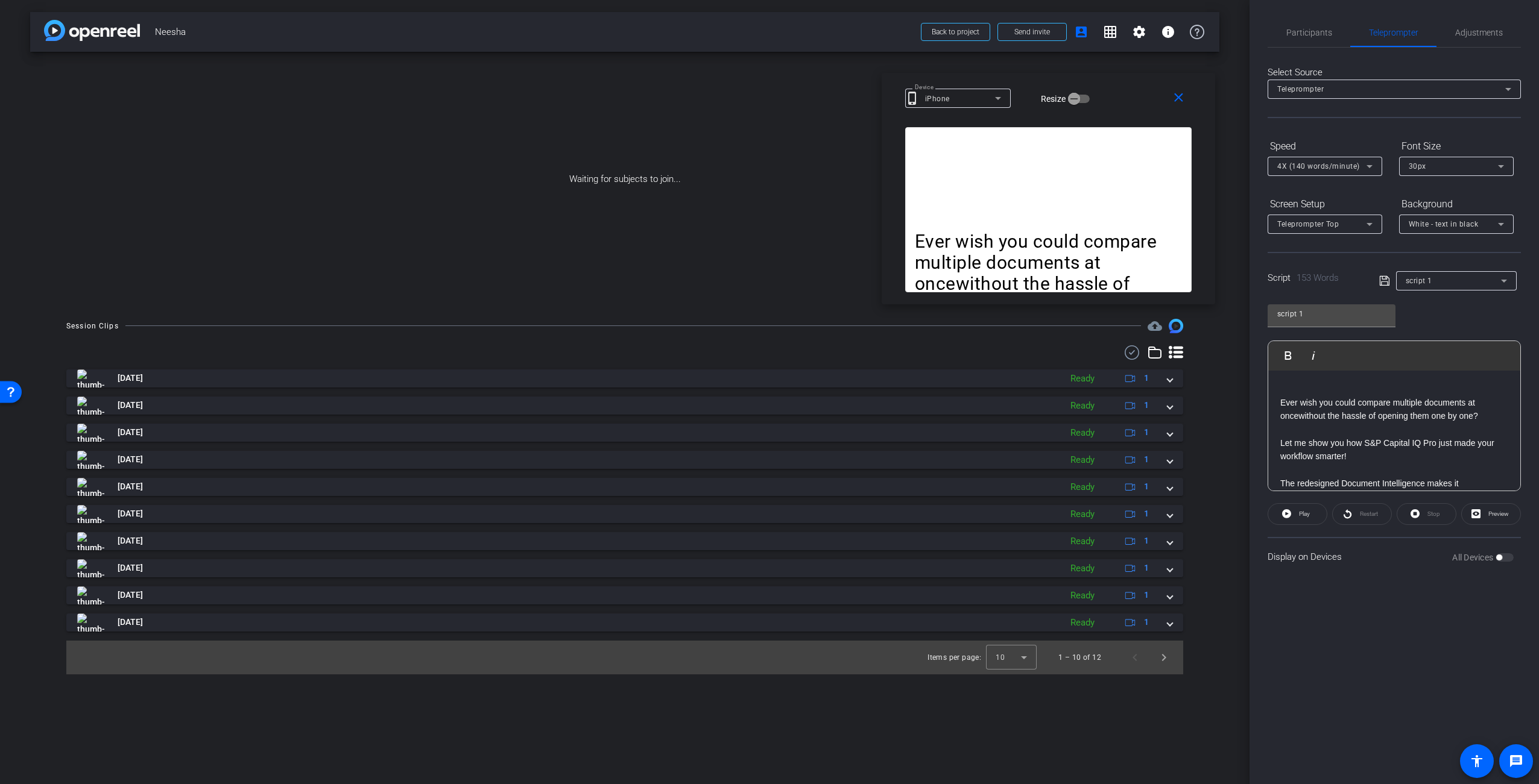
drag, startPoint x: 1068, startPoint y: 144, endPoint x: 1101, endPoint y: 91, distance: 62.4
click at [1101, 91] on div "Device phone_iphone iPhone Resize" at bounding box center [1053, 98] width 295 height 21
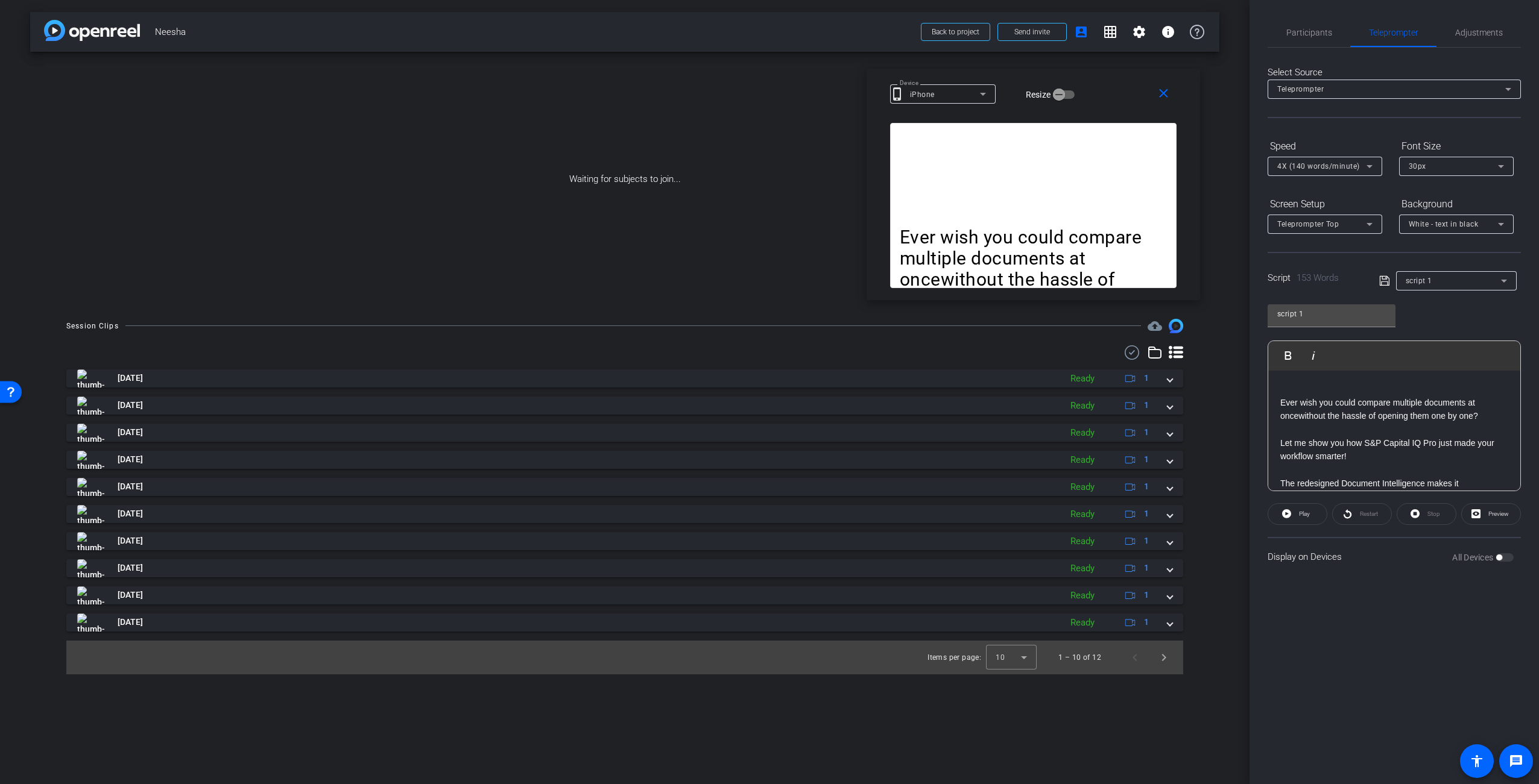
click at [1356, 165] on div "4X (140 words/minute)" at bounding box center [1321, 166] width 89 height 15
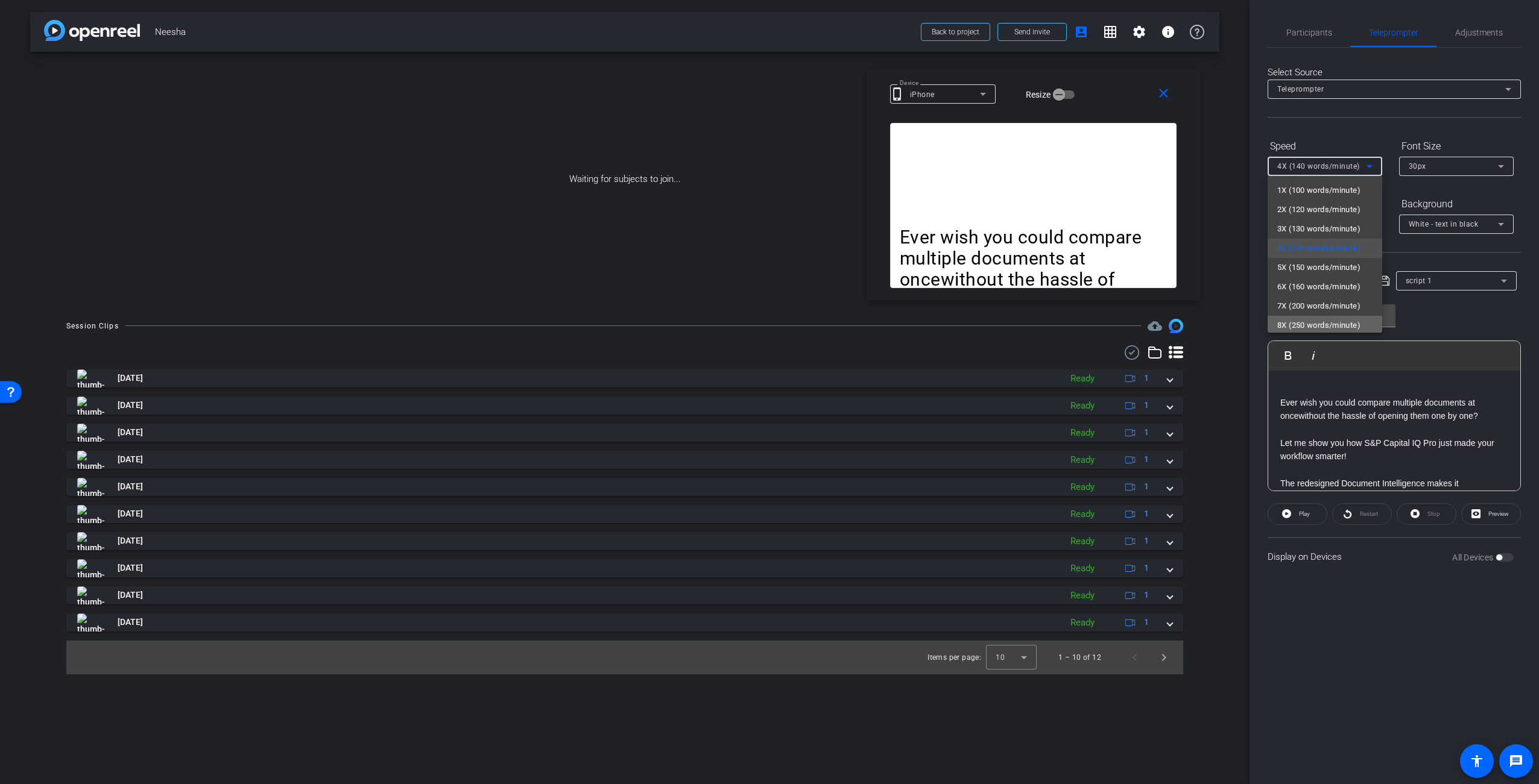
click at [1325, 324] on span "8X (250 words/minute)" at bounding box center [1318, 325] width 83 height 14
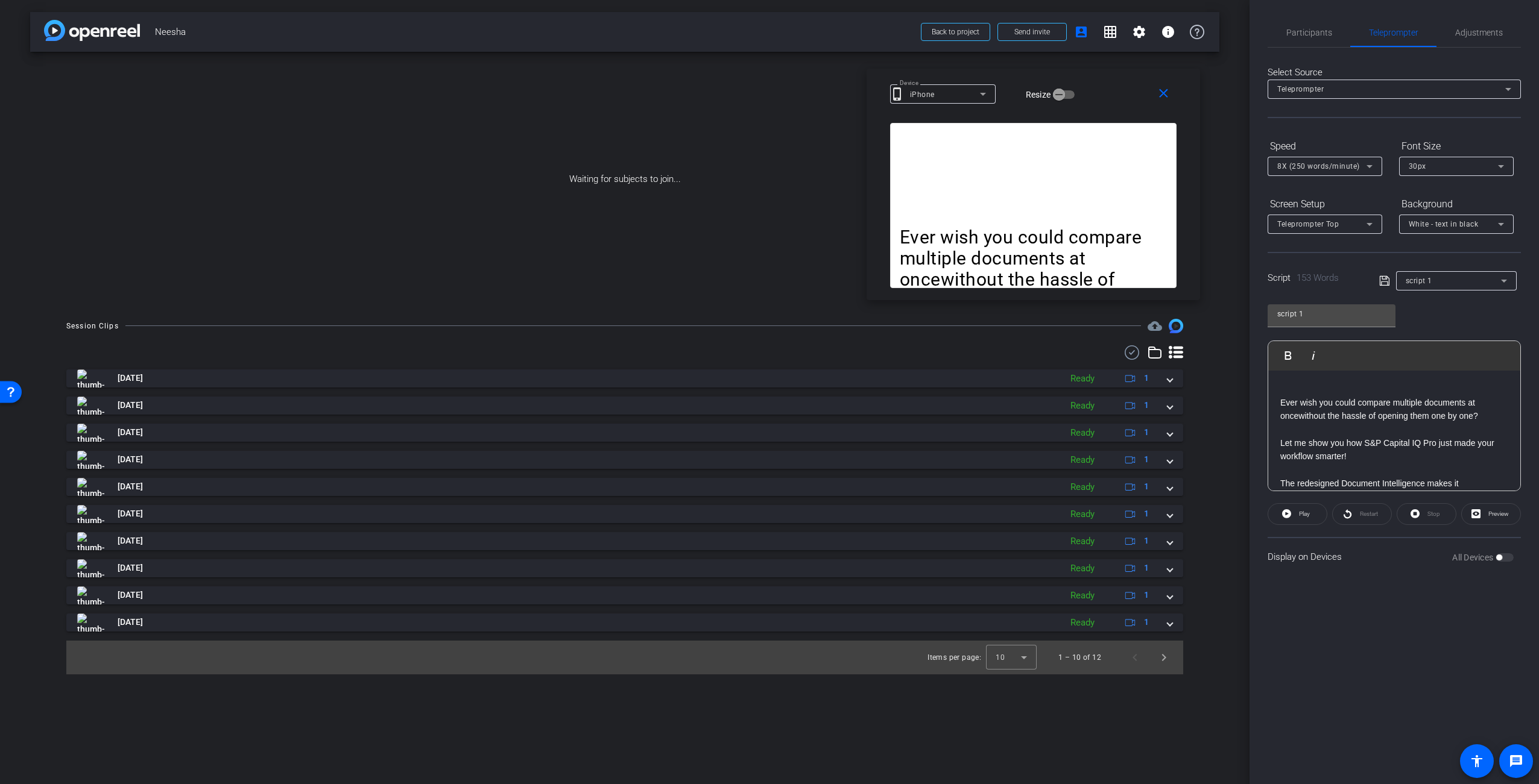
click at [1078, 275] on p "Ever wish you could compare multiple documents at oncewithout the hassle of ope…" at bounding box center [1032, 268] width 267 height 84
click at [1387, 278] on icon at bounding box center [1383, 281] width 10 height 10
click at [1504, 516] on span "Preview" at bounding box center [1498, 513] width 20 height 6
click at [1055, 89] on icon "button" at bounding box center [1059, 95] width 11 height 11
click at [1069, 96] on icon "button" at bounding box center [1069, 95] width 11 height 11
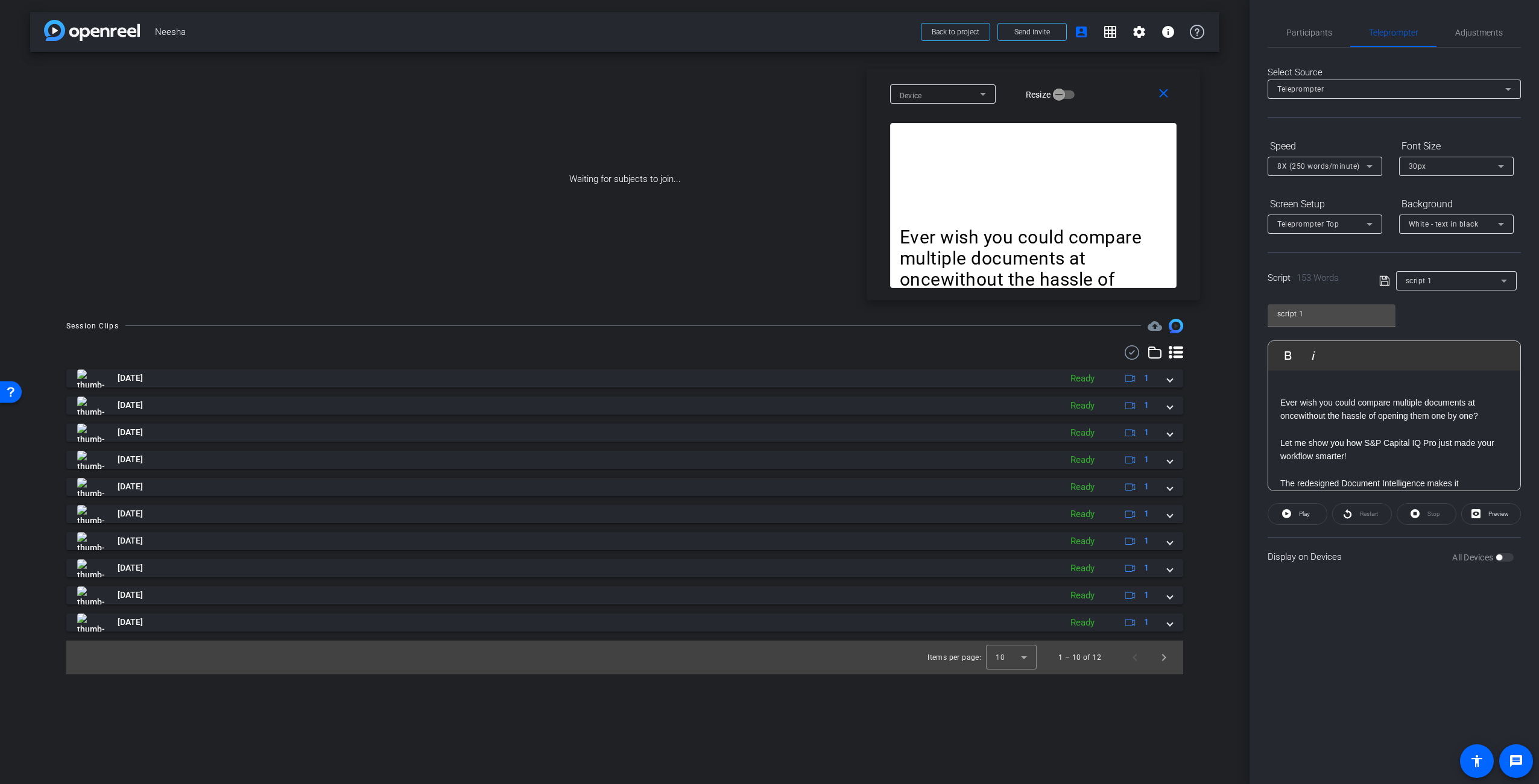
click at [984, 95] on icon at bounding box center [983, 94] width 14 height 14
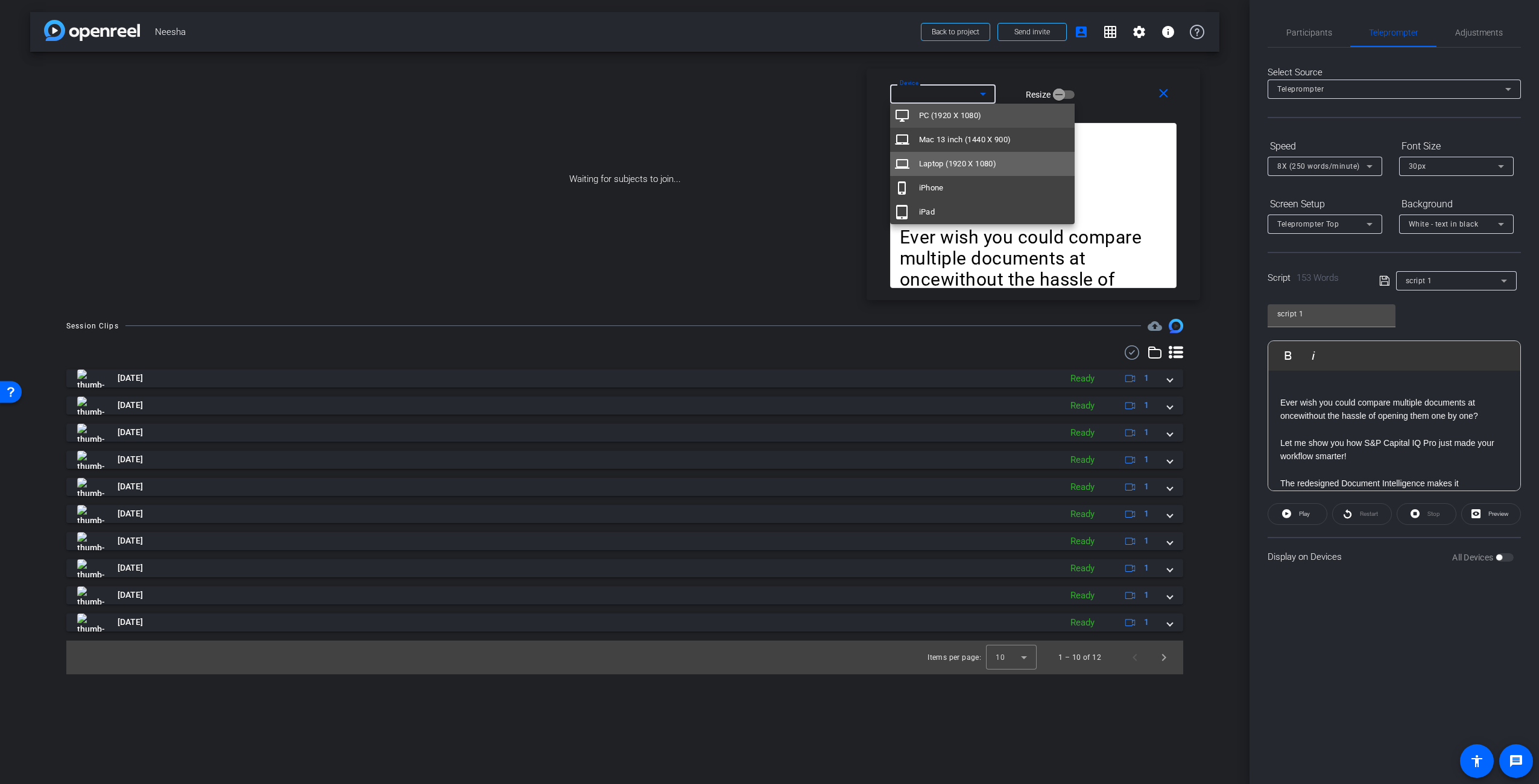
click at [942, 169] on span "Laptop (1920 X 1080)" at bounding box center [958, 164] width 78 height 14
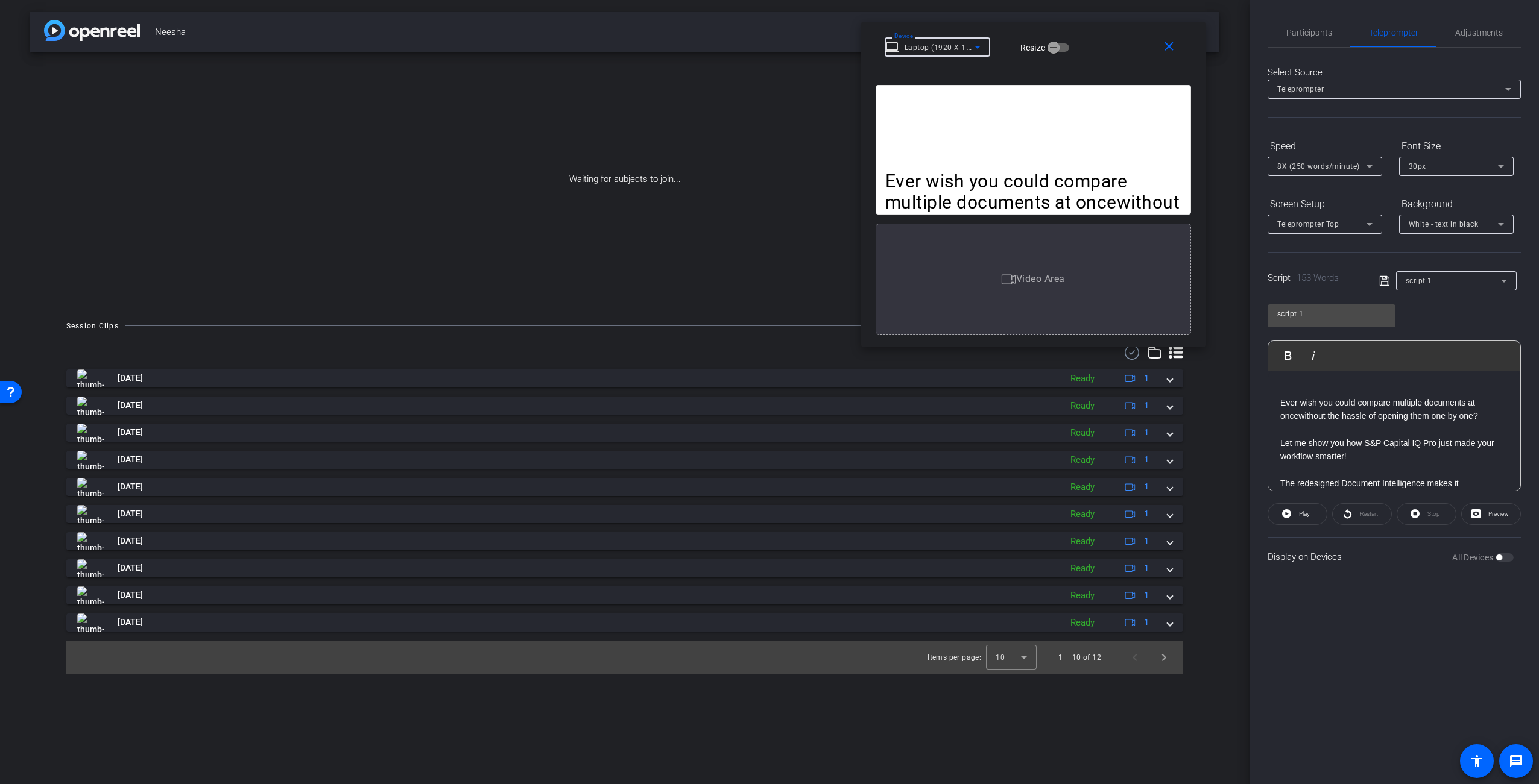
click at [983, 47] on icon at bounding box center [977, 47] width 14 height 14
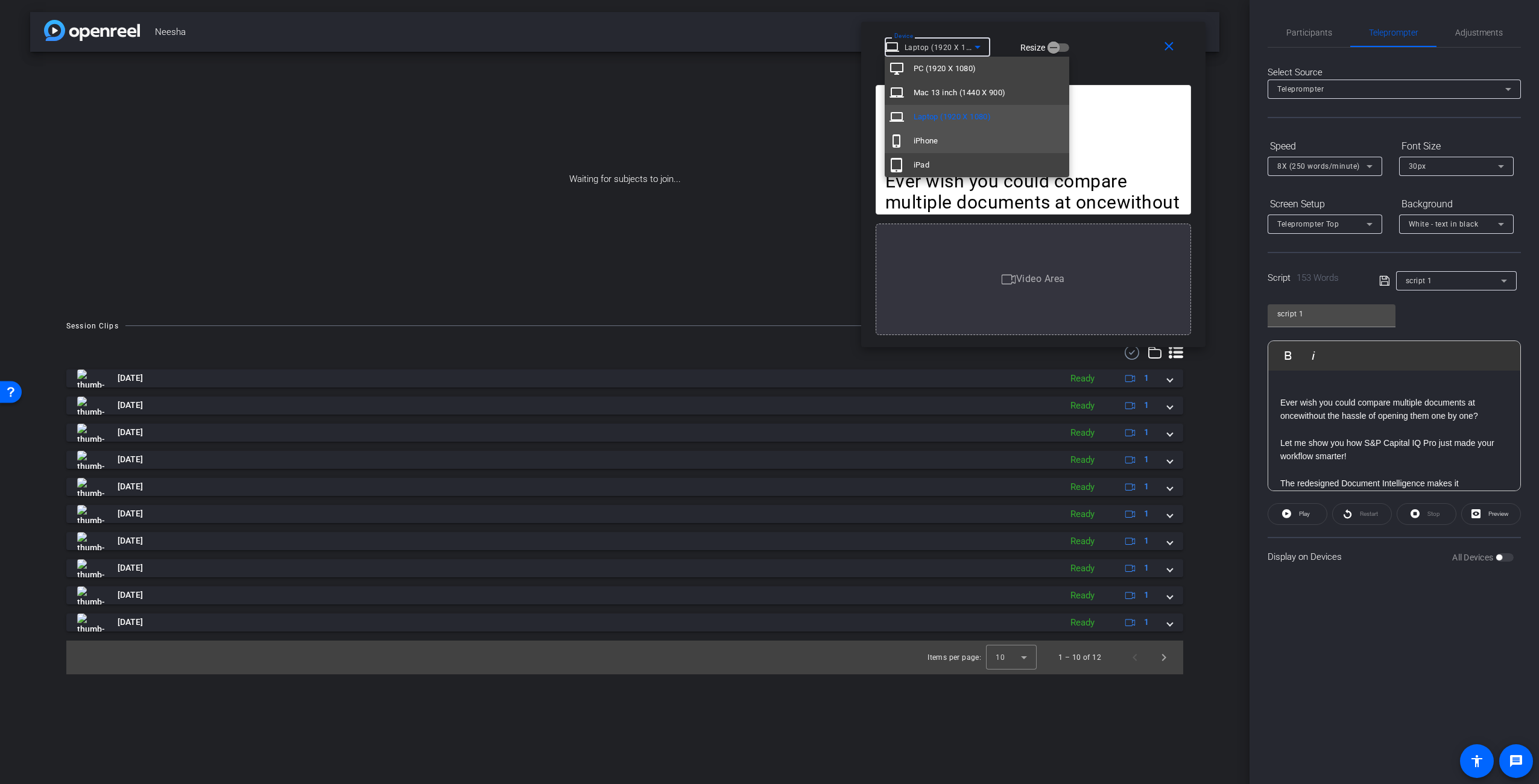
click at [951, 136] on mat-option "phone_iphone iPhone" at bounding box center [976, 141] width 184 height 24
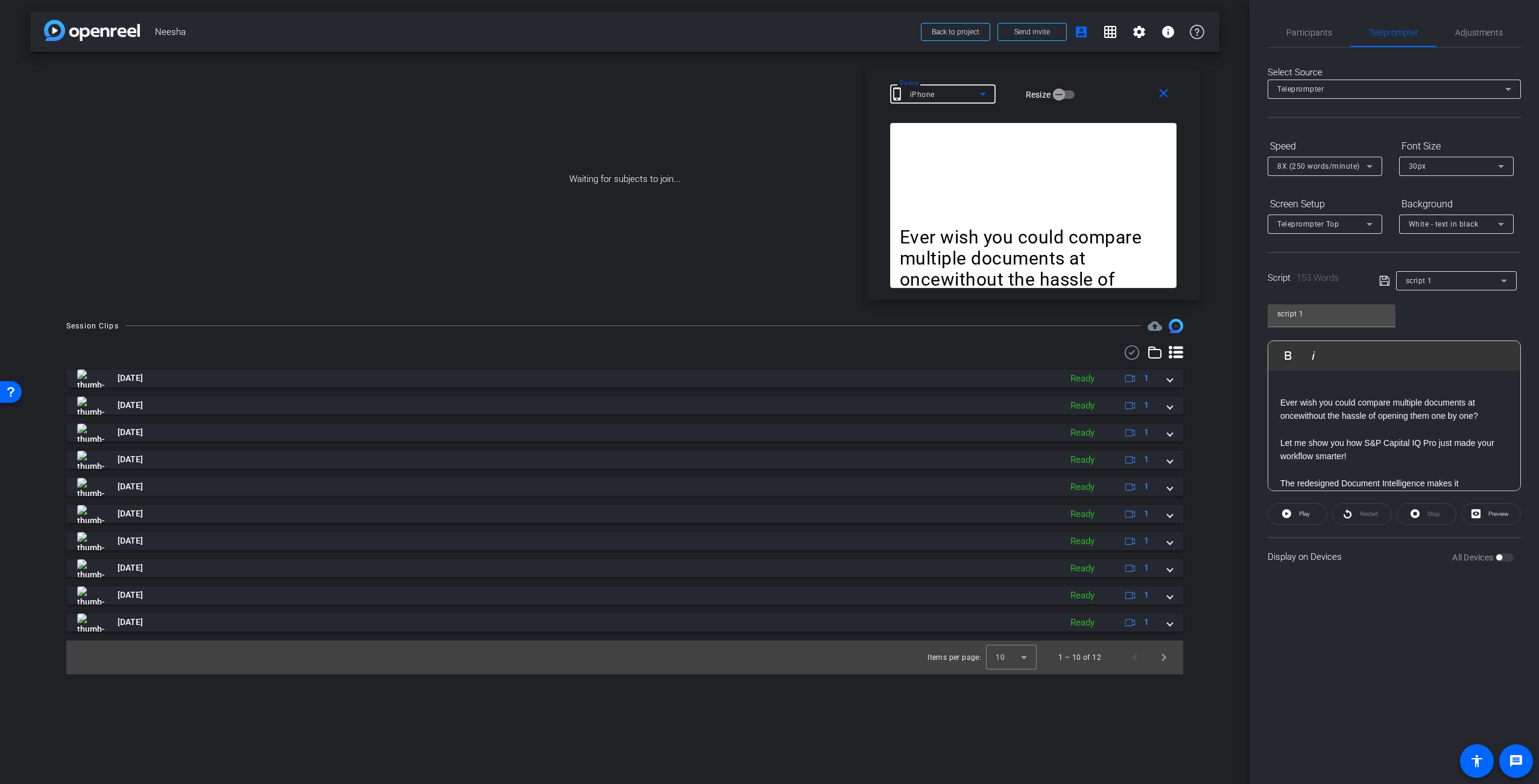
click at [1371, 164] on icon at bounding box center [1369, 167] width 14 height 14
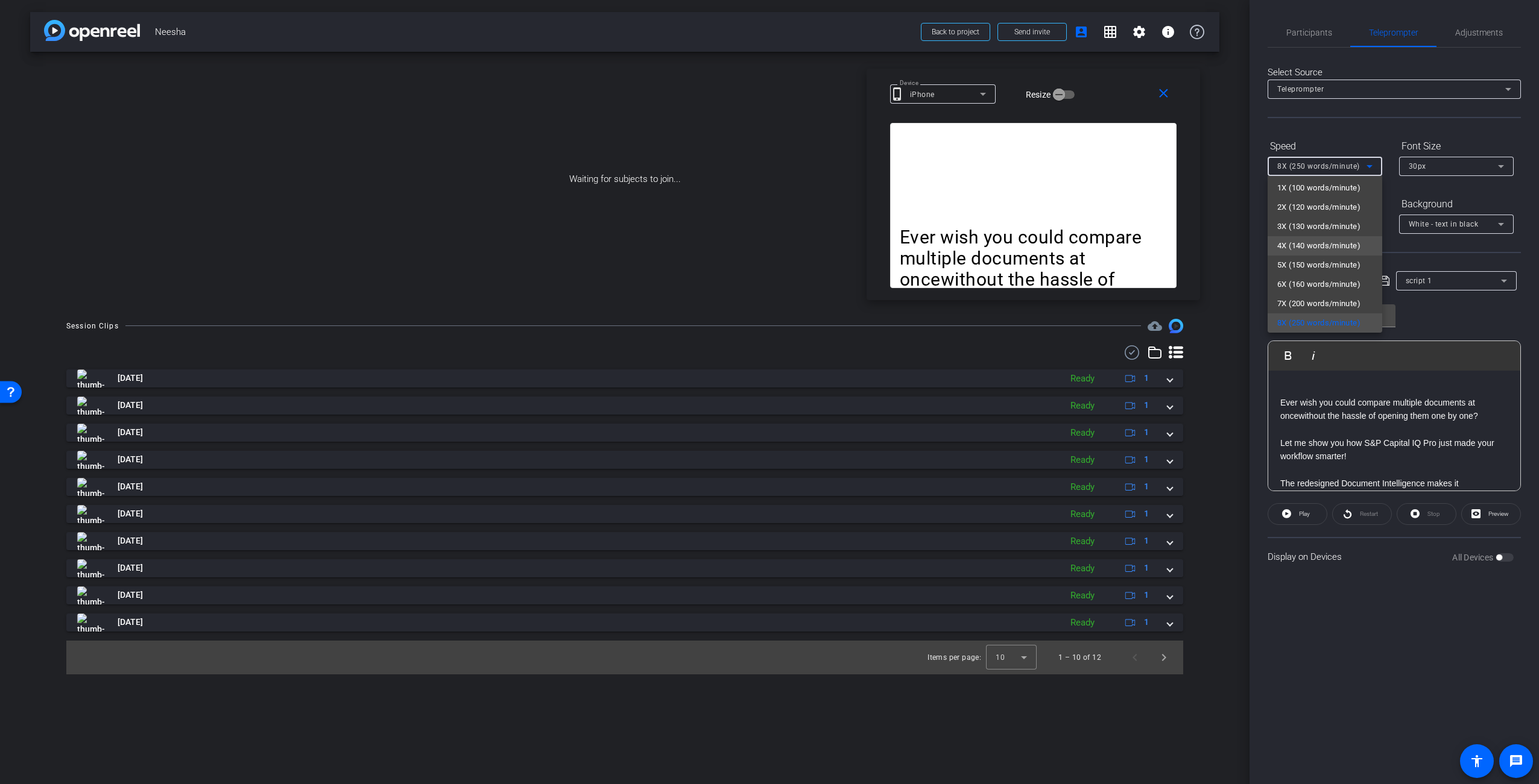
click at [1315, 248] on span "4X (140 words/minute)" at bounding box center [1318, 246] width 83 height 14
click at [1320, 169] on span "4X (140 words/minute)" at bounding box center [1317, 167] width 82 height 9
click at [1335, 300] on span "7X (200 words/minute)" at bounding box center [1318, 307] width 83 height 14
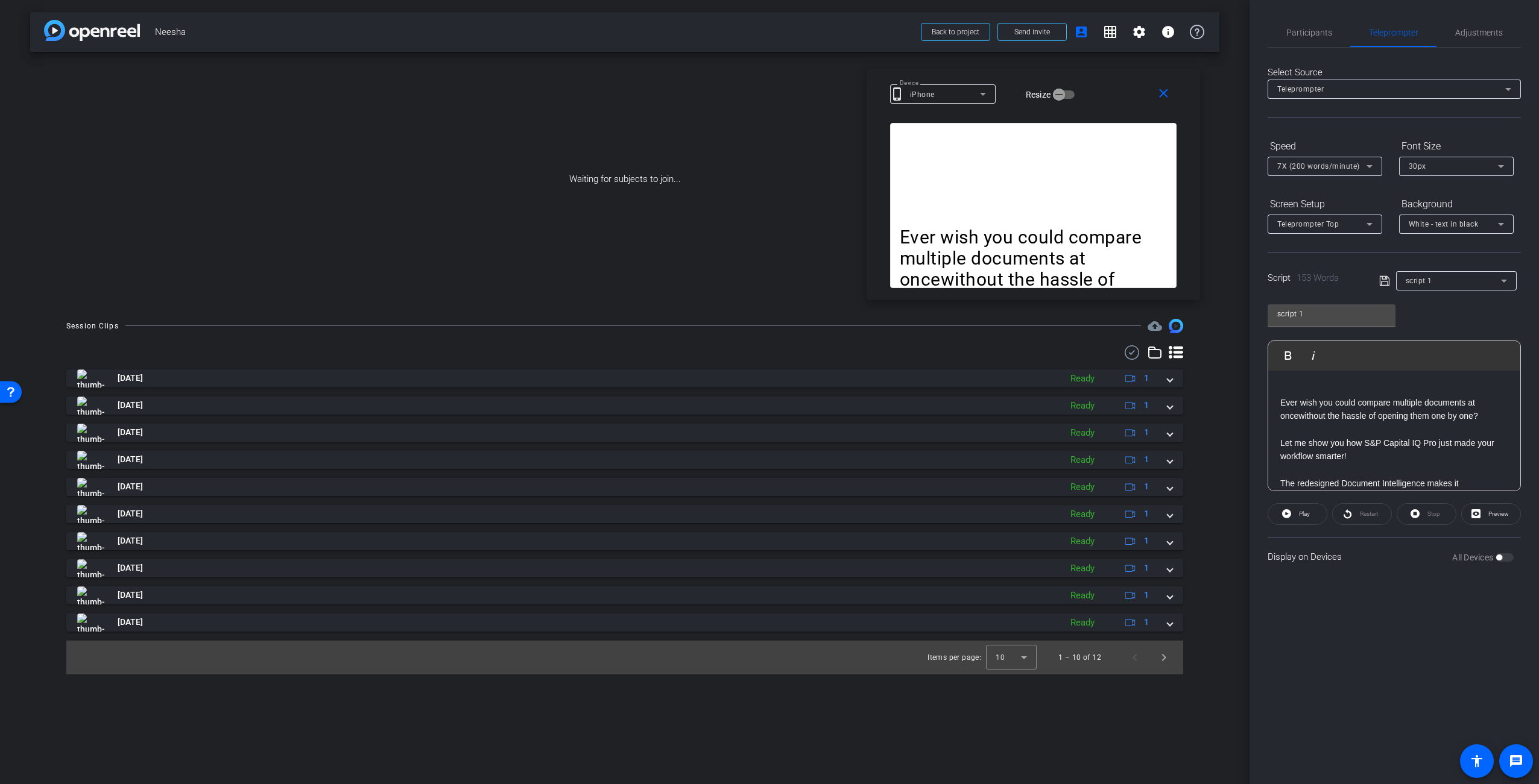
click at [1077, 210] on p at bounding box center [1032, 216] width 267 height 21
click at [1123, 185] on div "Ever wish you could compare multiple documents at oncewithout the hassle of ope…" at bounding box center [1033, 206] width 286 height 165
click at [1168, 96] on mat-icon "close" at bounding box center [1163, 93] width 15 height 15
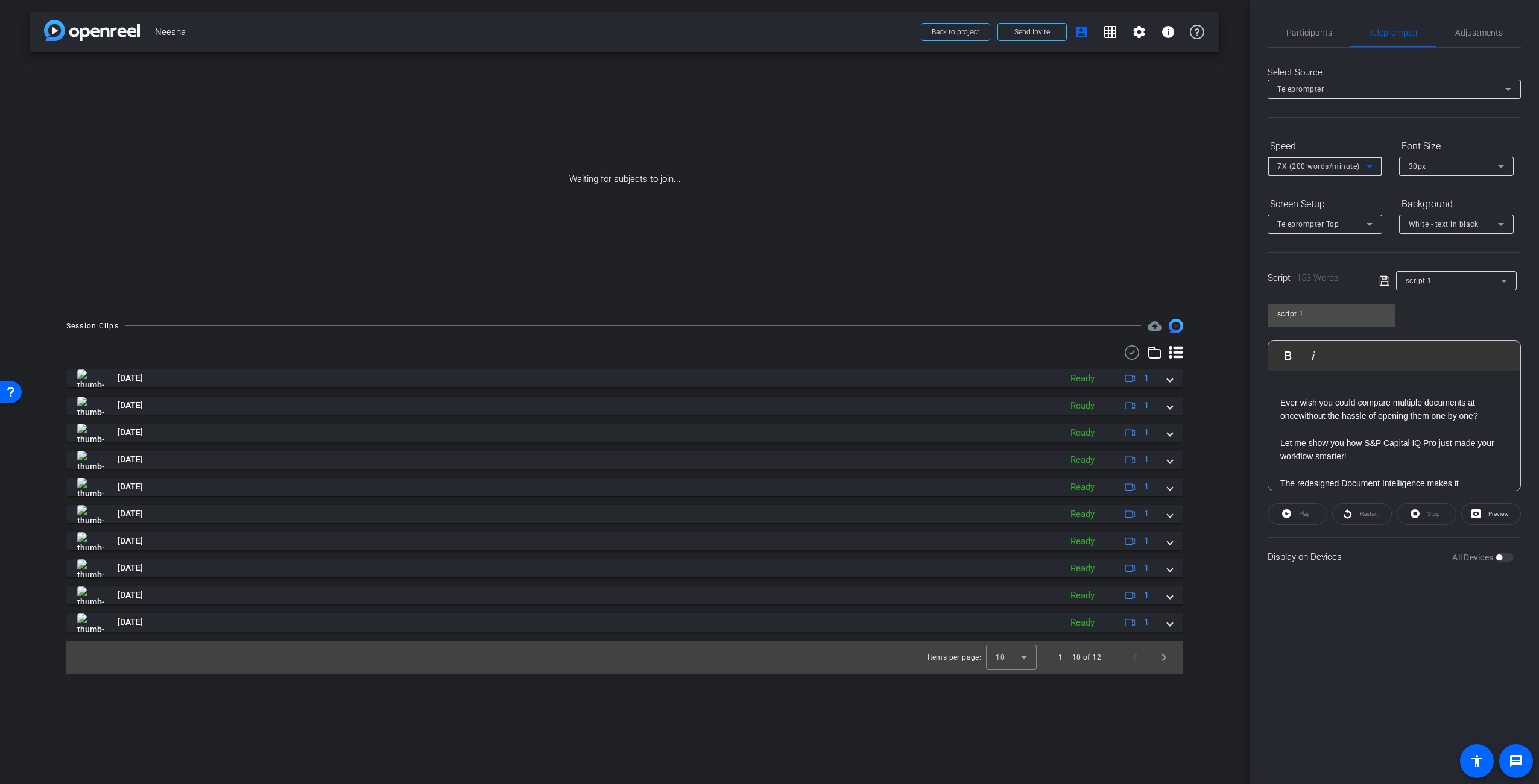
click at [1328, 167] on span "7X (200 words/minute)" at bounding box center [1317, 167] width 82 height 9
click at [1311, 159] on div at bounding box center [769, 392] width 1539 height 784
click at [1491, 515] on span "Preview" at bounding box center [1498, 513] width 20 height 6
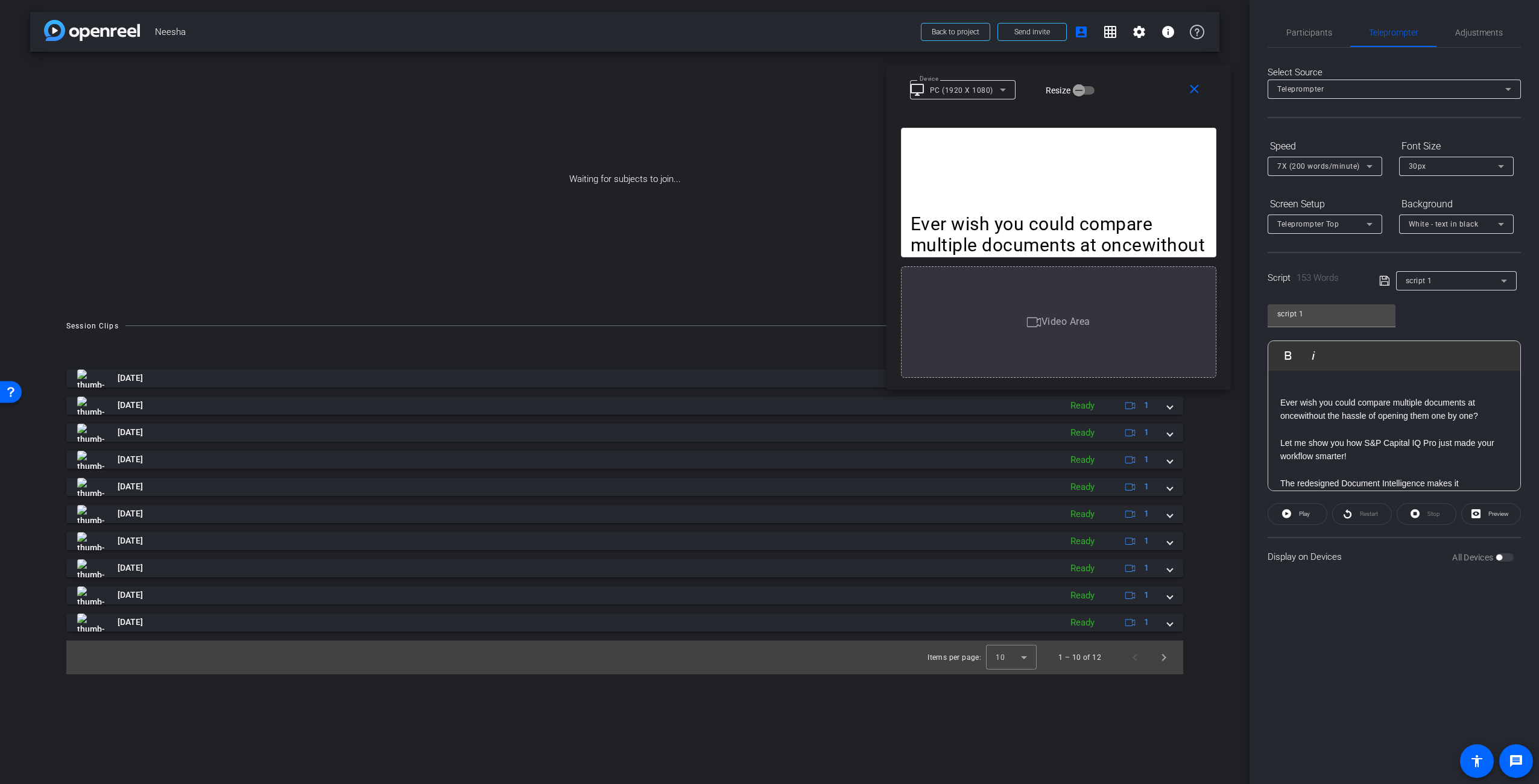
drag, startPoint x: 855, startPoint y: 247, endPoint x: 1123, endPoint y: 87, distance: 312.1
click at [1123, 87] on div "Device desktop_windows PC (1920 X 1080) Resize" at bounding box center [1063, 89] width 307 height 21
click at [989, 89] on mat-select-trigger "PC (1920 X 1080)" at bounding box center [960, 90] width 63 height 9
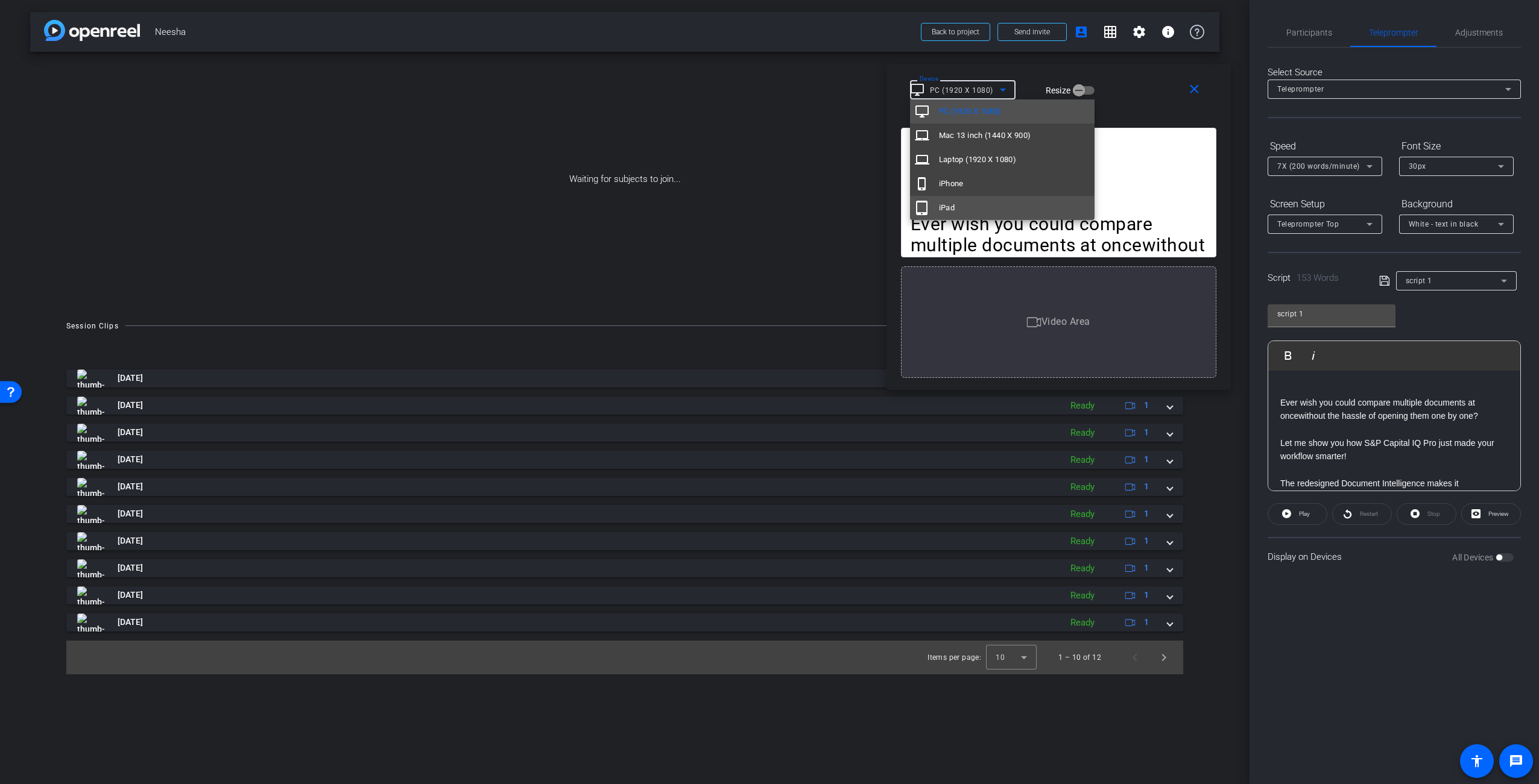
click at [964, 198] on mat-option "tablet_mac iPad" at bounding box center [1002, 207] width 184 height 24
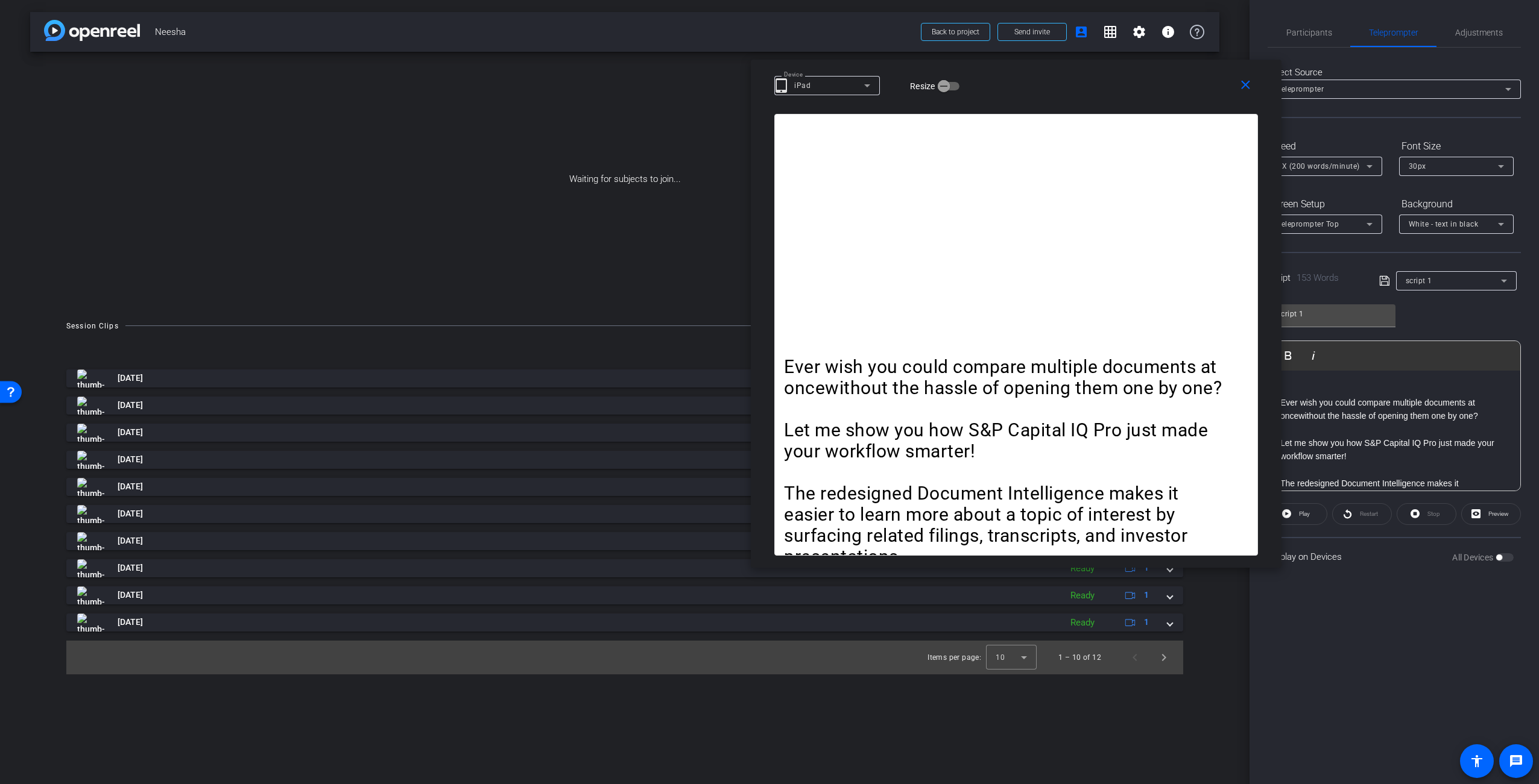
drag, startPoint x: 1025, startPoint y: 14, endPoint x: 977, endPoint y: 99, distance: 97.6
click at [983, 98] on div "close Device tablet_mac iPad Resize" at bounding box center [1015, 86] width 531 height 54
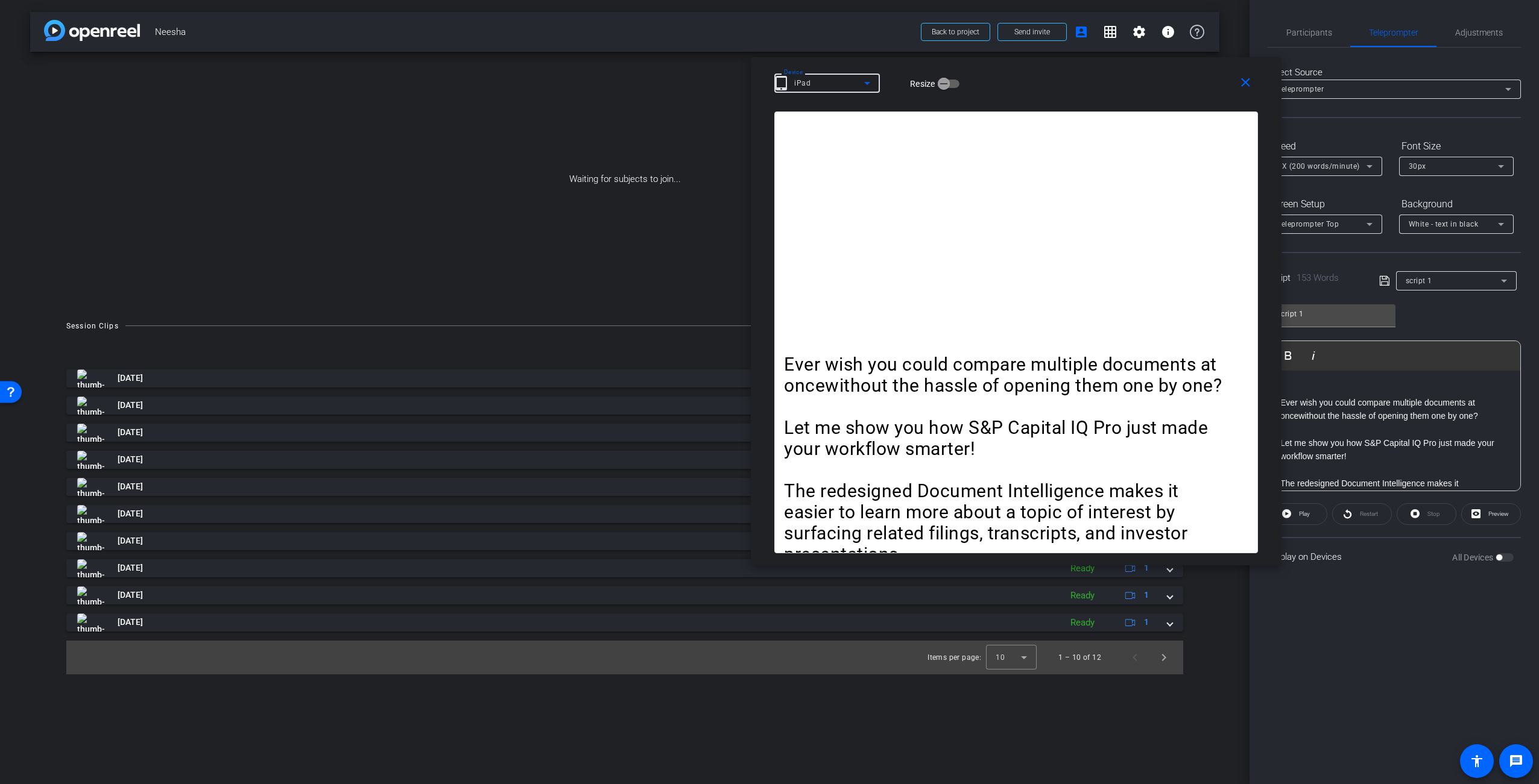
click at [871, 85] on icon at bounding box center [867, 83] width 14 height 14
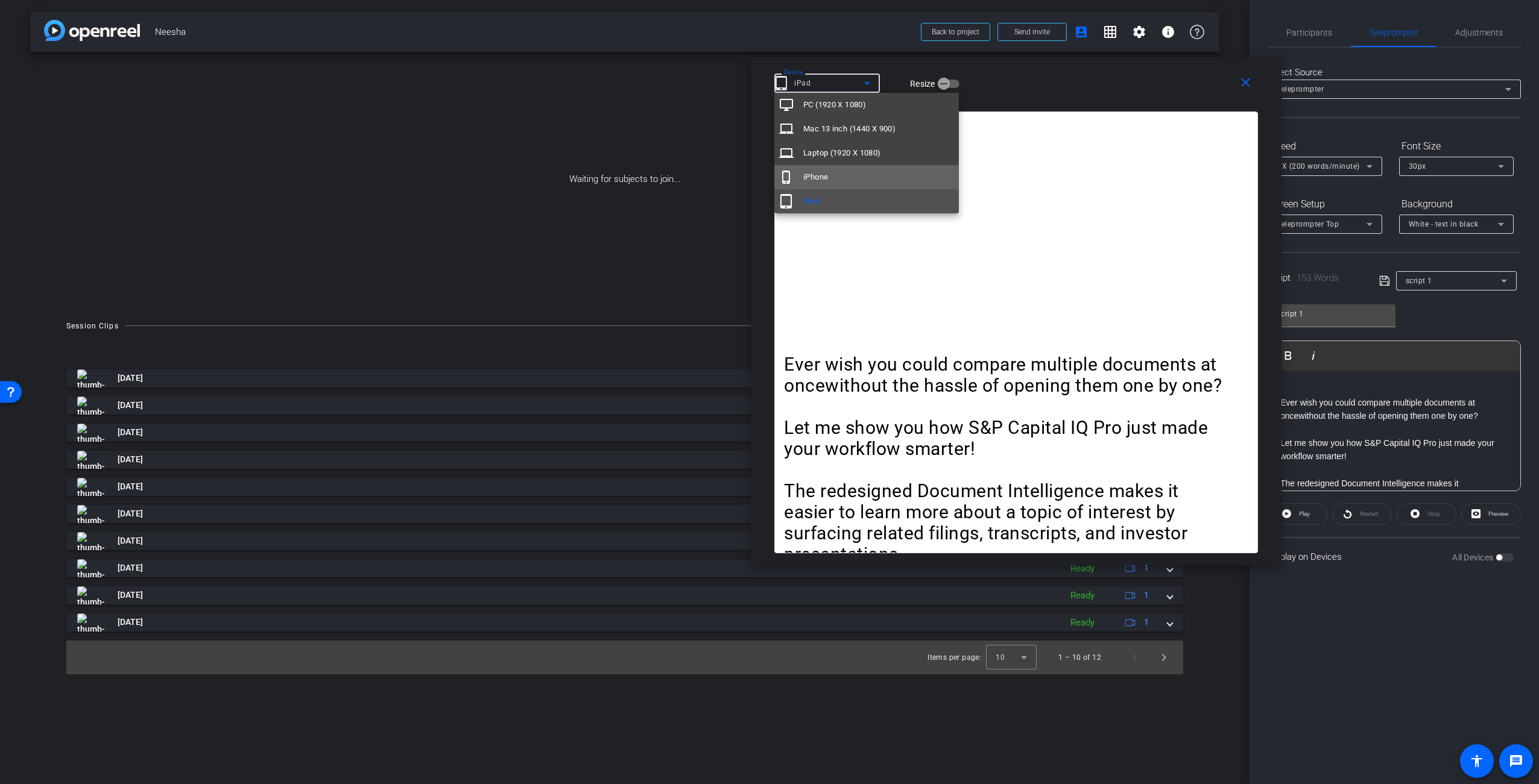
click at [855, 175] on mat-option "phone_iphone iPhone" at bounding box center [867, 176] width 184 height 24
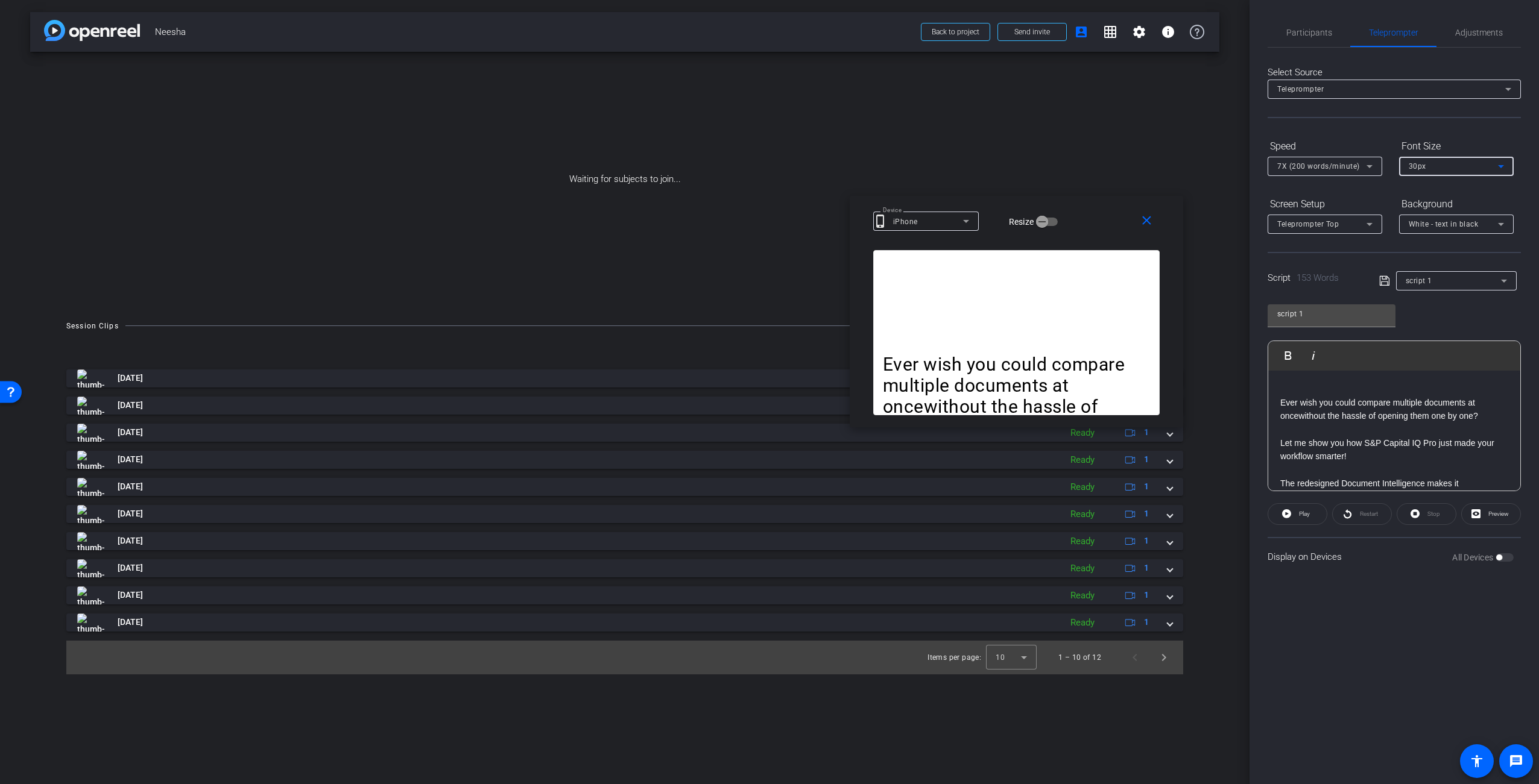
click at [1447, 167] on div "30px" at bounding box center [1453, 166] width 89 height 15
click at [1434, 229] on mat-option "40px" at bounding box center [1456, 229] width 114 height 19
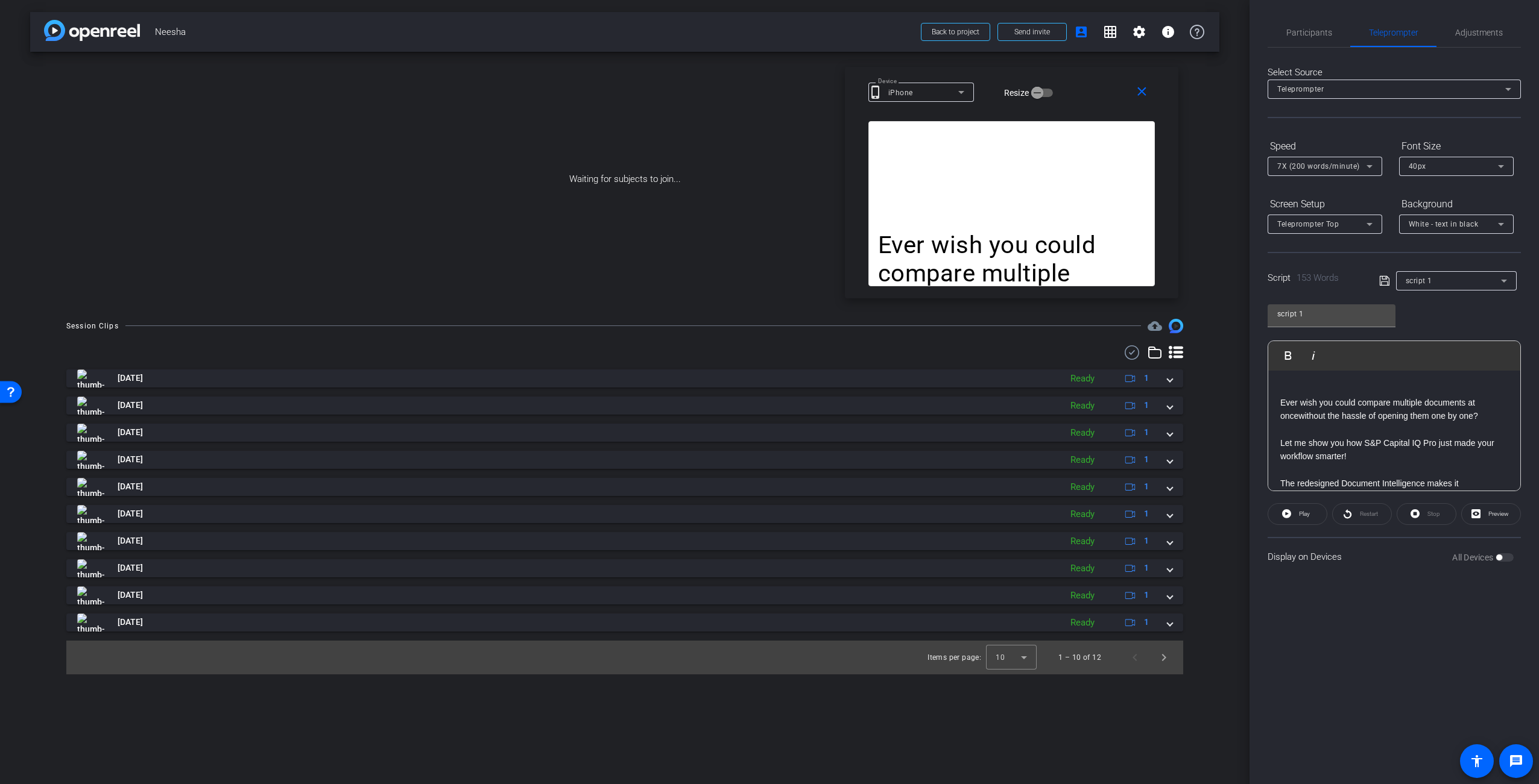
drag, startPoint x: 1089, startPoint y: 207, endPoint x: 1081, endPoint y: 99, distance: 108.3
click at [1081, 98] on div "Device phone_iphone iPhone Resize" at bounding box center [1015, 92] width 295 height 21
click at [1365, 222] on icon at bounding box center [1369, 224] width 14 height 14
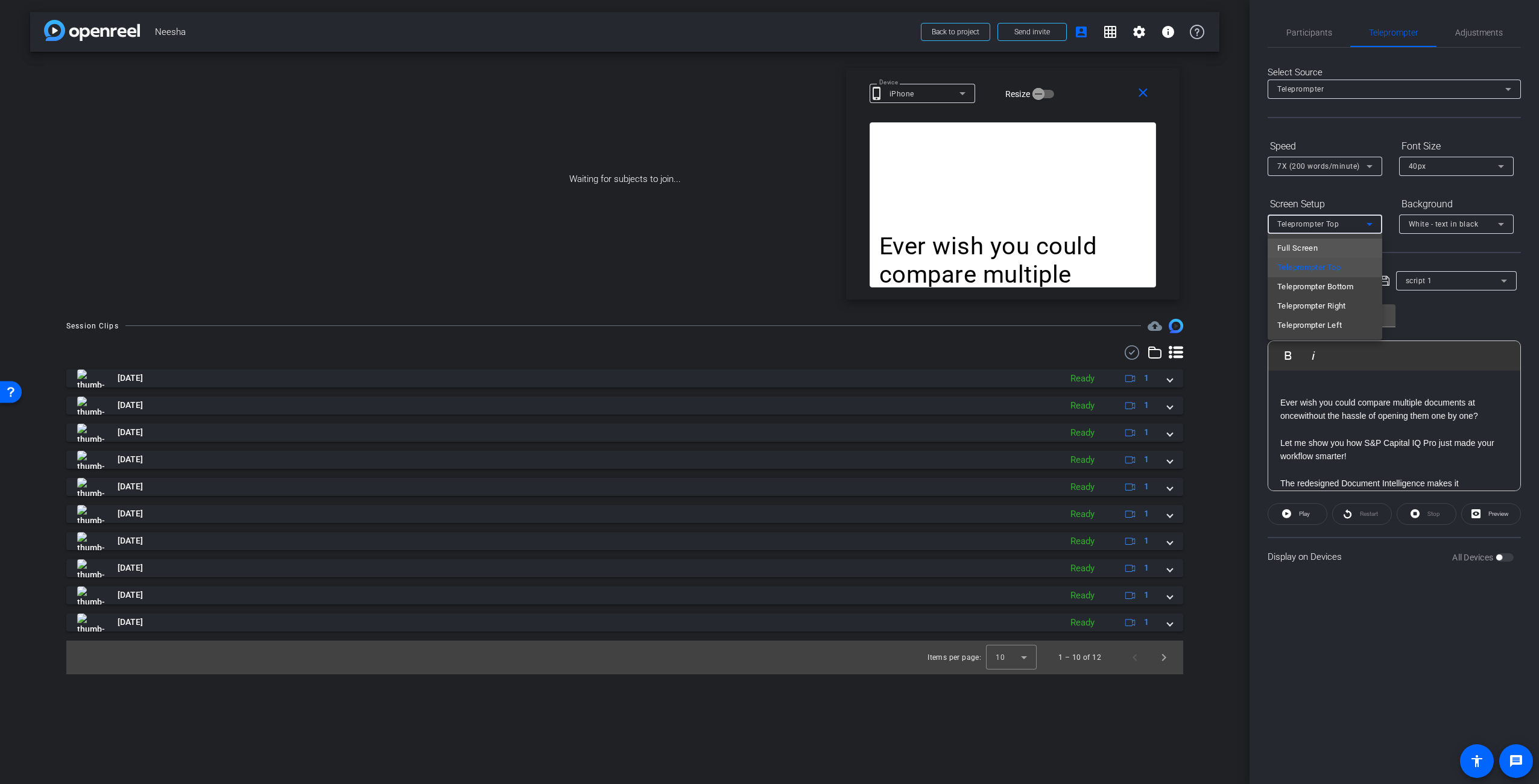
click at [1312, 252] on span "Full Screen" at bounding box center [1297, 248] width 41 height 14
click at [1497, 225] on icon at bounding box center [1501, 224] width 14 height 14
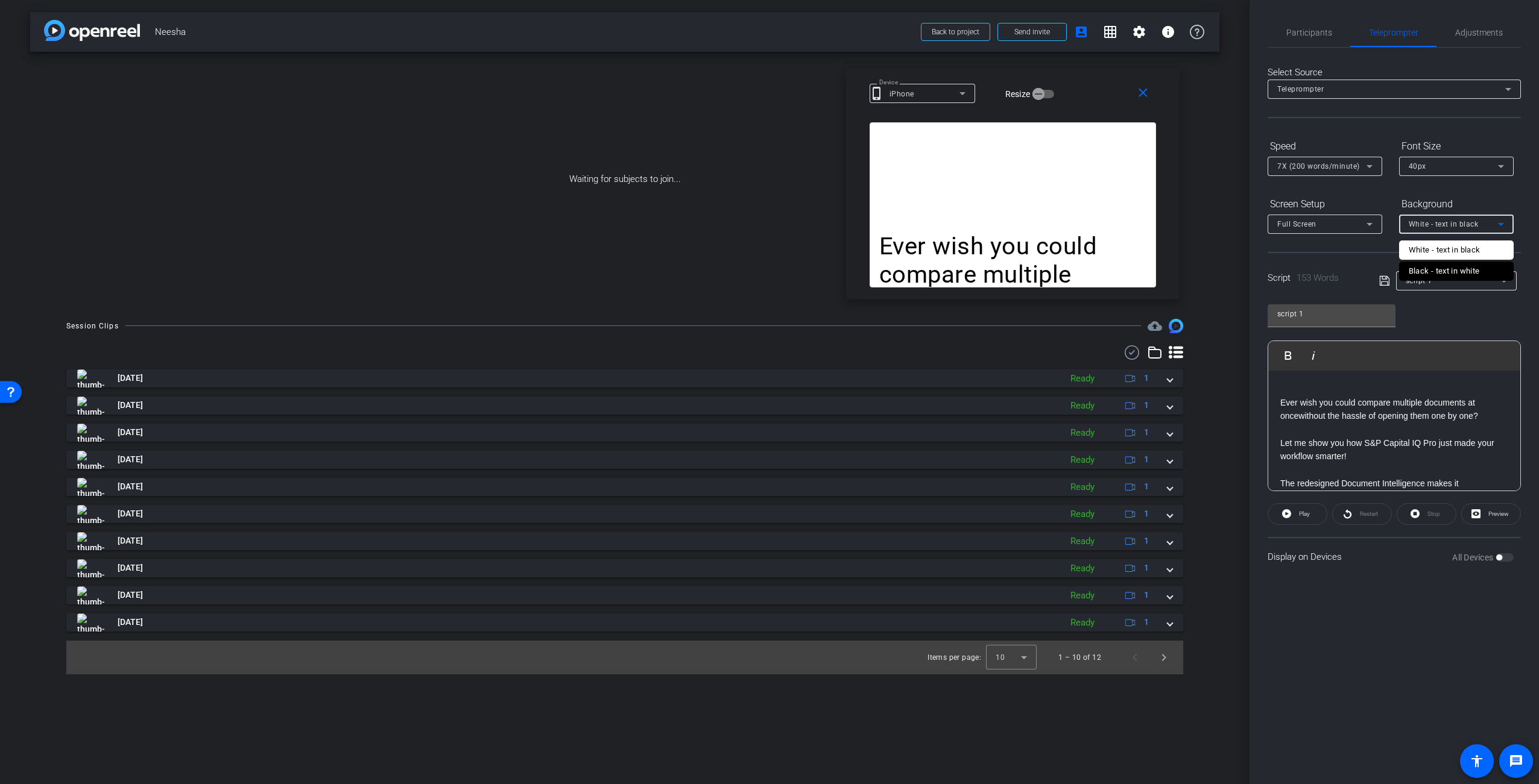
click at [1447, 269] on div "Black - text in white" at bounding box center [1444, 271] width 71 height 14
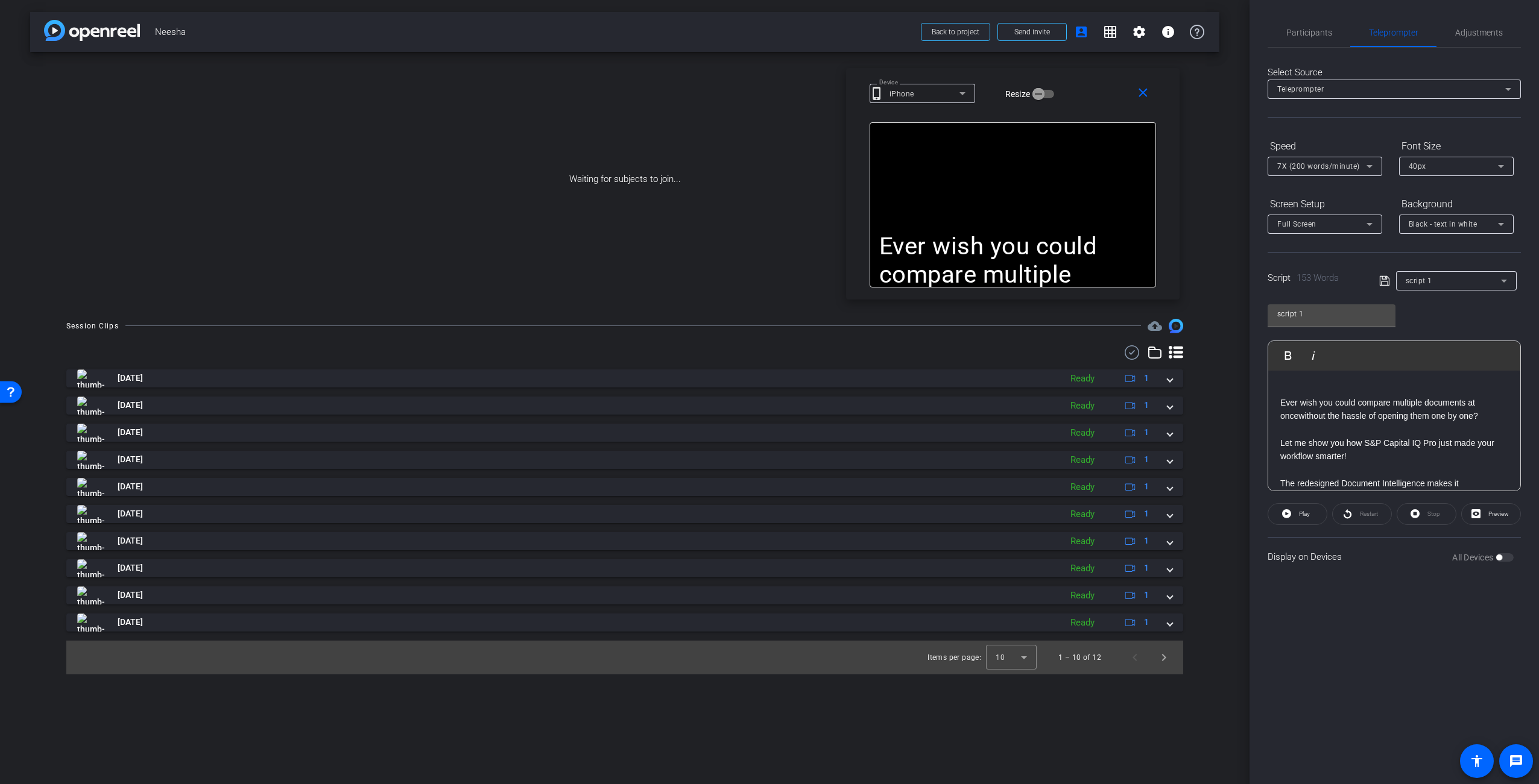
click at [1455, 305] on div "script 1 Play Play from this location Play Selected Play and display the select…" at bounding box center [1395, 392] width 253 height 196
click at [1481, 338] on div "script 1 Play Play from this location Play Selected Play and display the select…" at bounding box center [1395, 392] width 253 height 196
drag, startPoint x: 1356, startPoint y: 622, endPoint x: 1333, endPoint y: 567, distance: 59.6
click at [1356, 619] on div "Participants Teleprompter Adjustments Carl Schmidt Director Everyone 0 Mark all…" at bounding box center [1394, 392] width 290 height 784
click at [1311, 517] on span at bounding box center [1297, 514] width 58 height 29
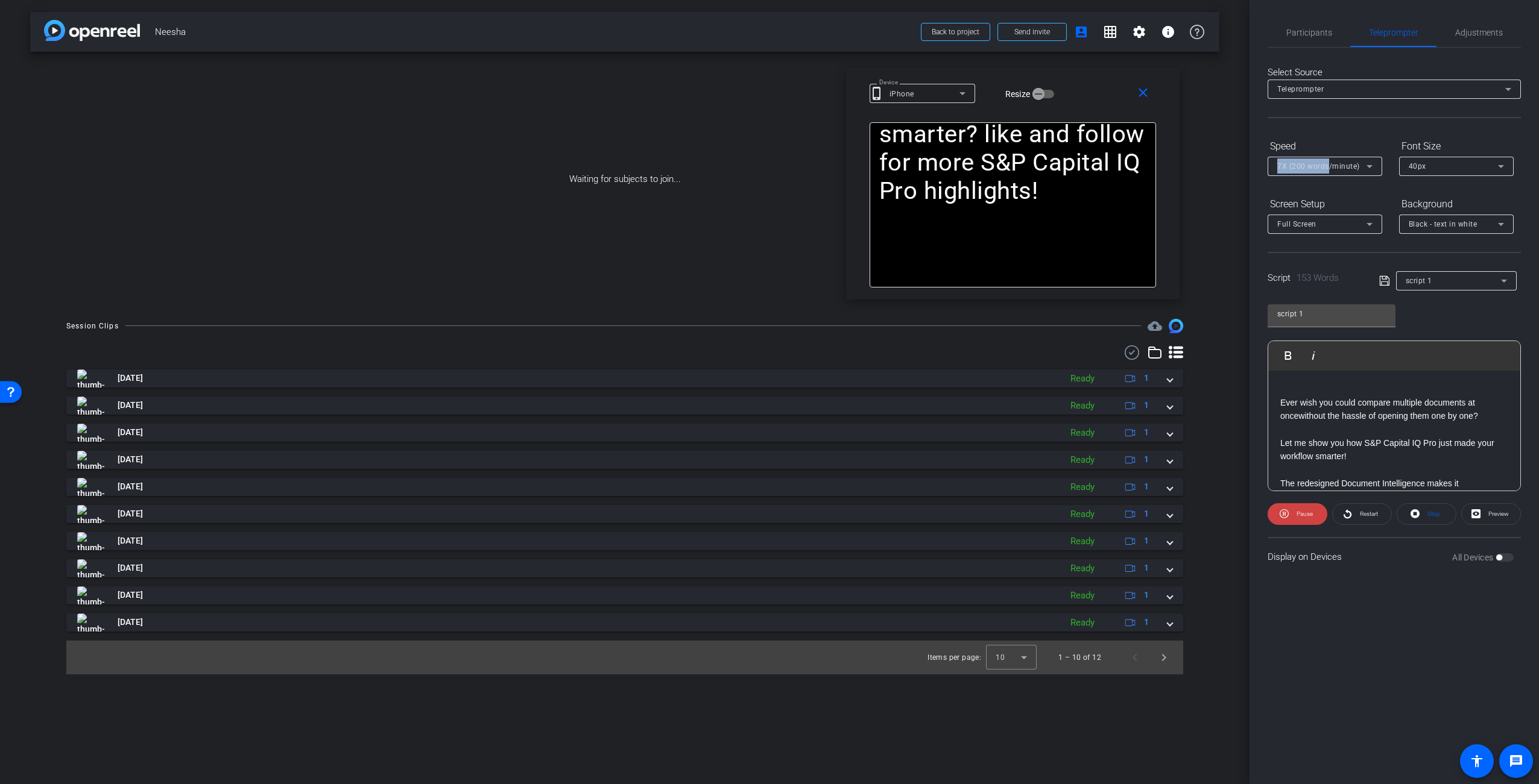
click at [1330, 163] on div "7X (200 words/minute)" at bounding box center [1325, 167] width 96 height 19
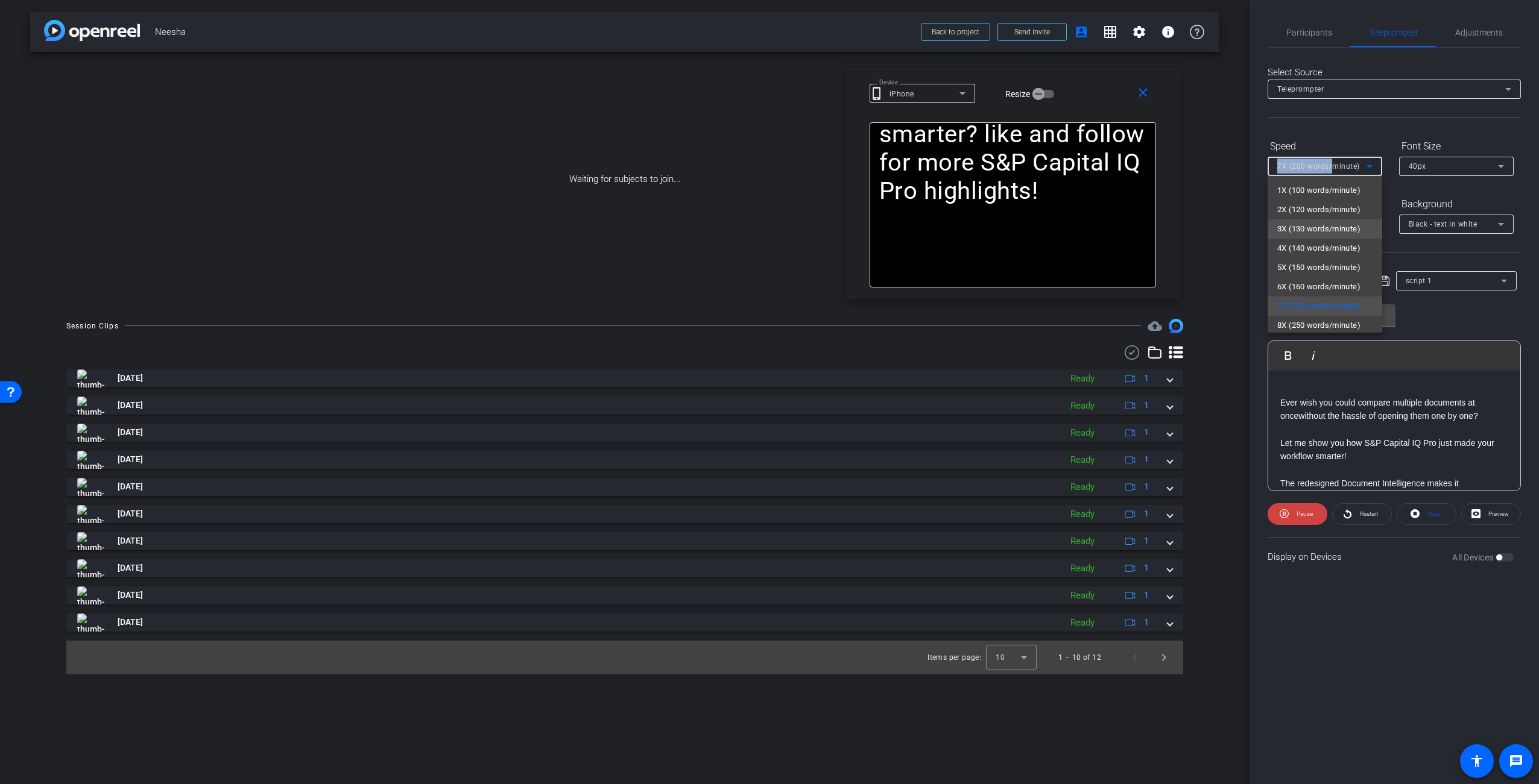
click at [1310, 226] on span "3X (130 words/minute)" at bounding box center [1318, 229] width 83 height 14
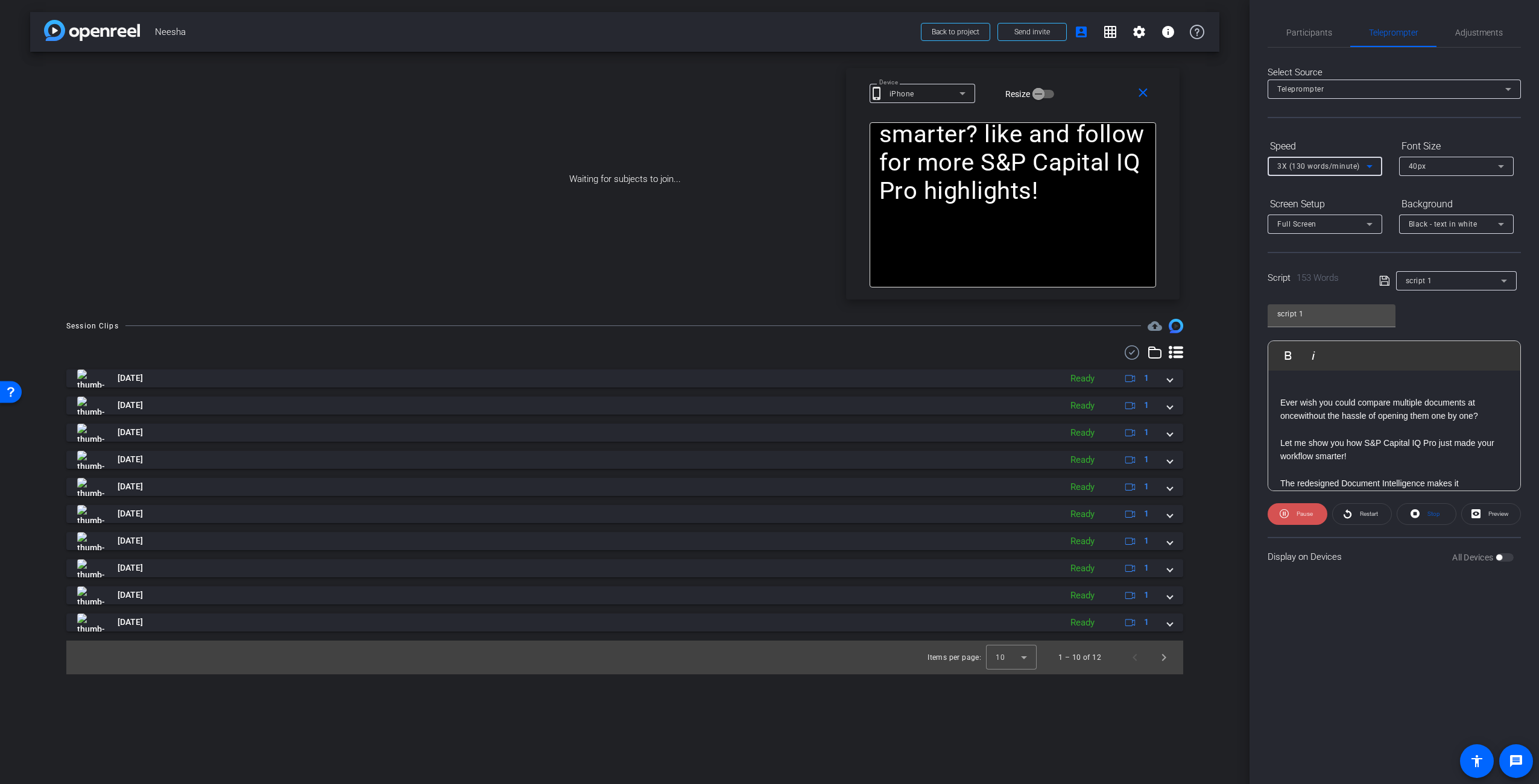
click at [1305, 510] on span "Pause" at bounding box center [1304, 513] width 16 height 6
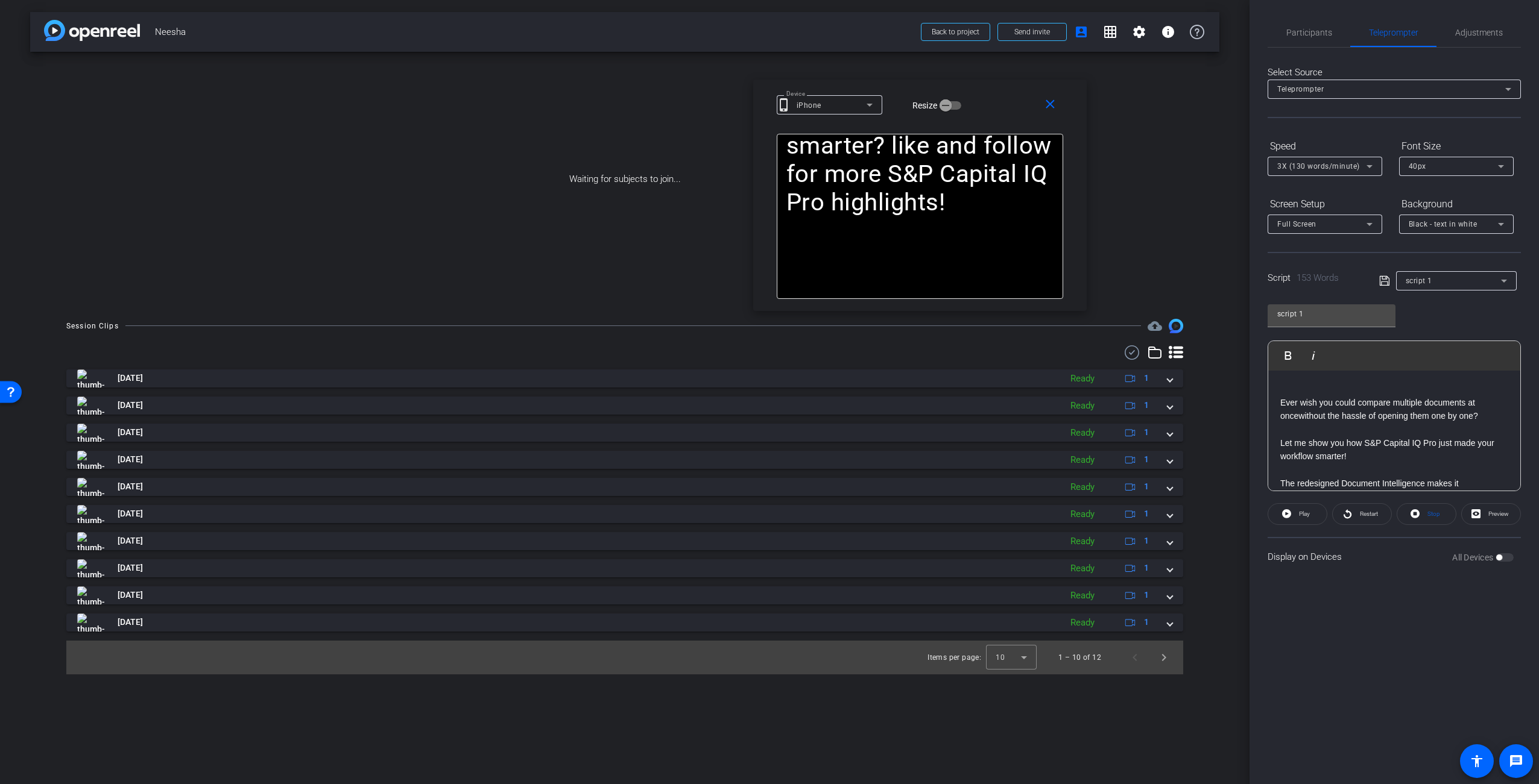
drag, startPoint x: 1081, startPoint y: 100, endPoint x: 995, endPoint y: 92, distance: 86.4
click at [995, 92] on div "close Device phone_iphone iPhone Resize" at bounding box center [920, 106] width 333 height 54
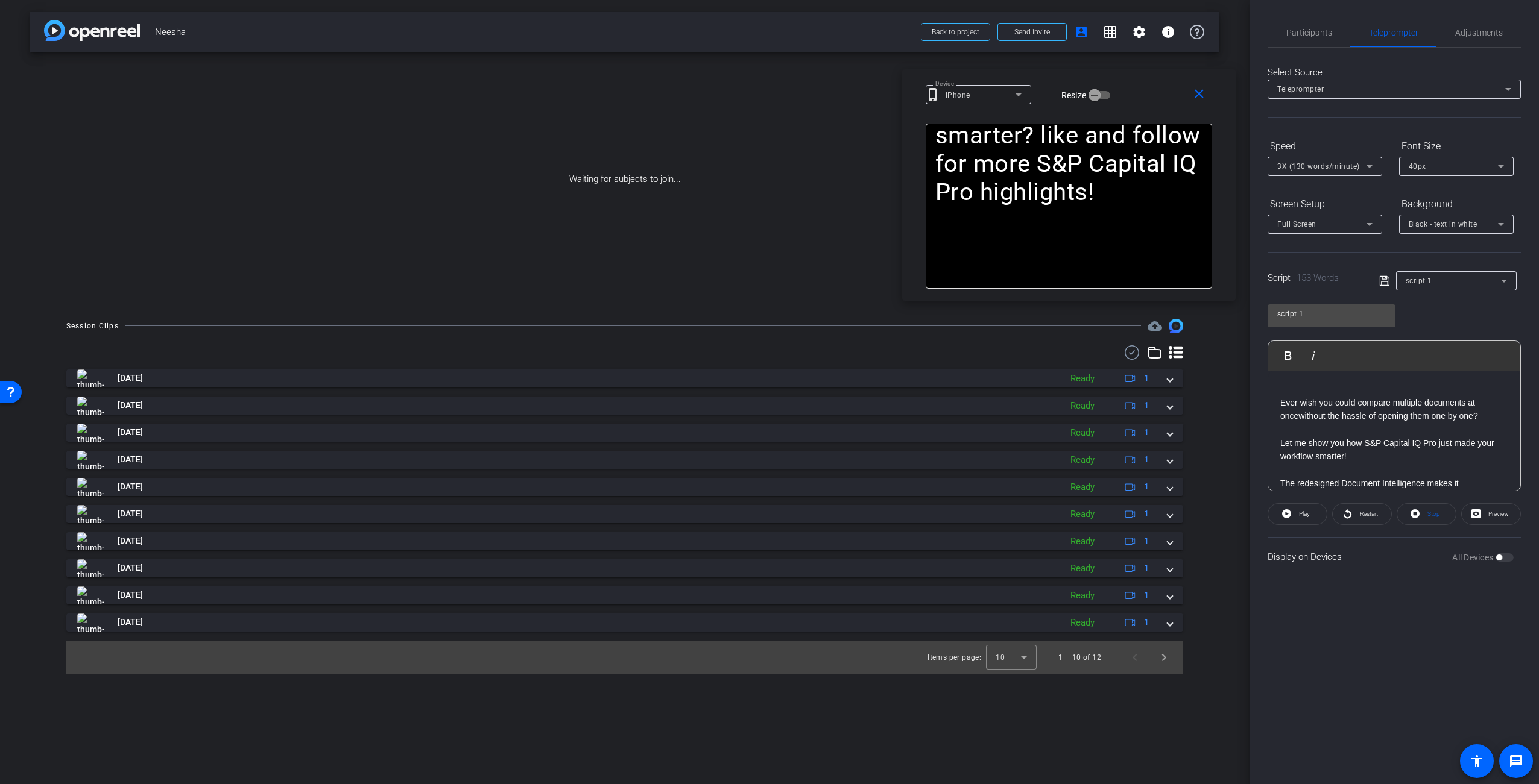
drag, startPoint x: 999, startPoint y: 111, endPoint x: 1139, endPoint y: 100, distance: 140.4
click at [1141, 99] on div "Device phone_iphone iPhone Resize" at bounding box center [1073, 95] width 295 height 21
drag, startPoint x: 1274, startPoint y: 556, endPoint x: 1380, endPoint y: 555, distance: 106.0
click at [1379, 555] on div "Display on Devices All Devices" at bounding box center [1395, 556] width 253 height 39
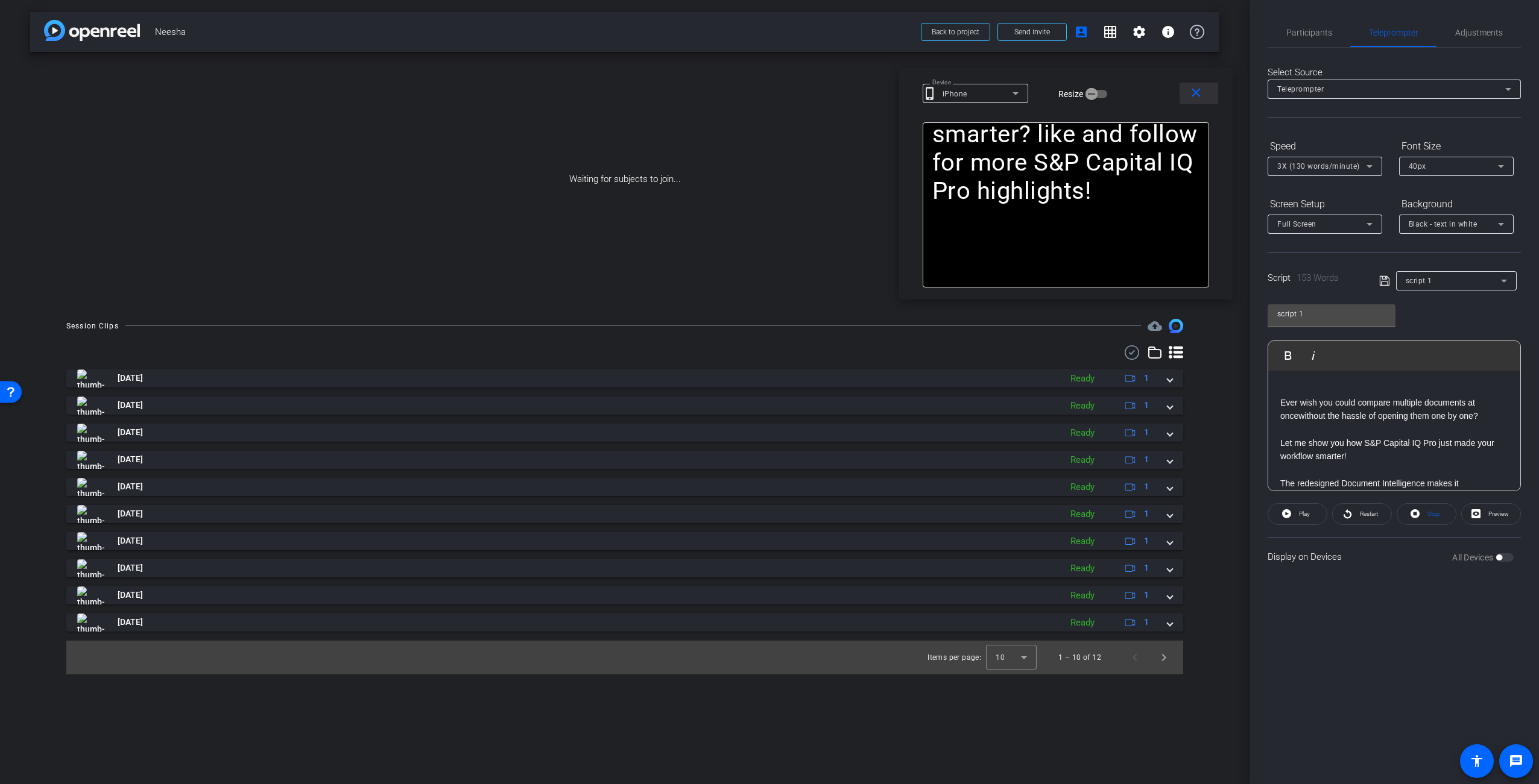
click at [1201, 86] on mat-icon "close" at bounding box center [1195, 93] width 15 height 15
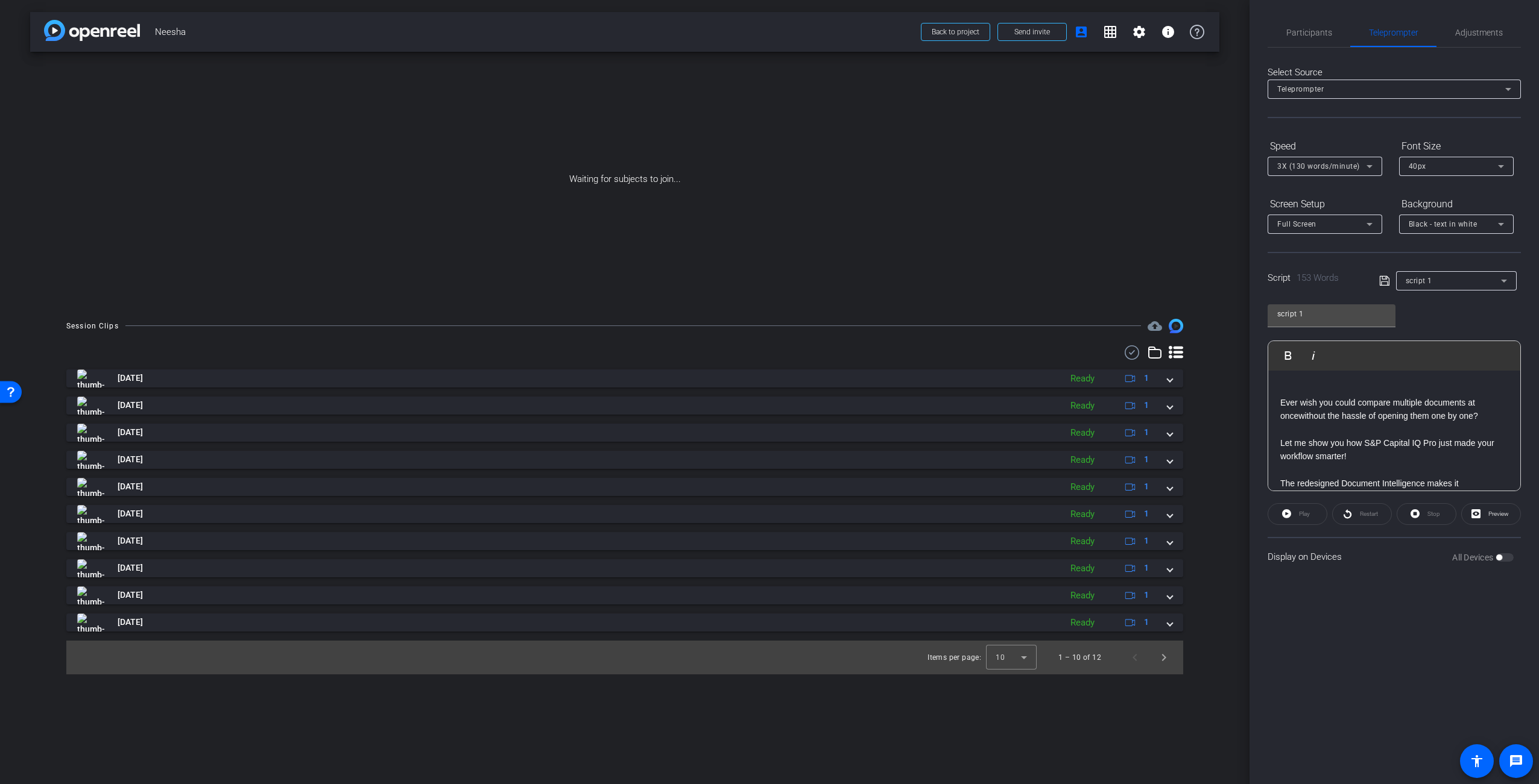
click at [928, 176] on div "Waiting for subjects to join..." at bounding box center [625, 180] width 1189 height 255
click at [1139, 29] on mat-icon "settings" at bounding box center [1139, 32] width 14 height 14
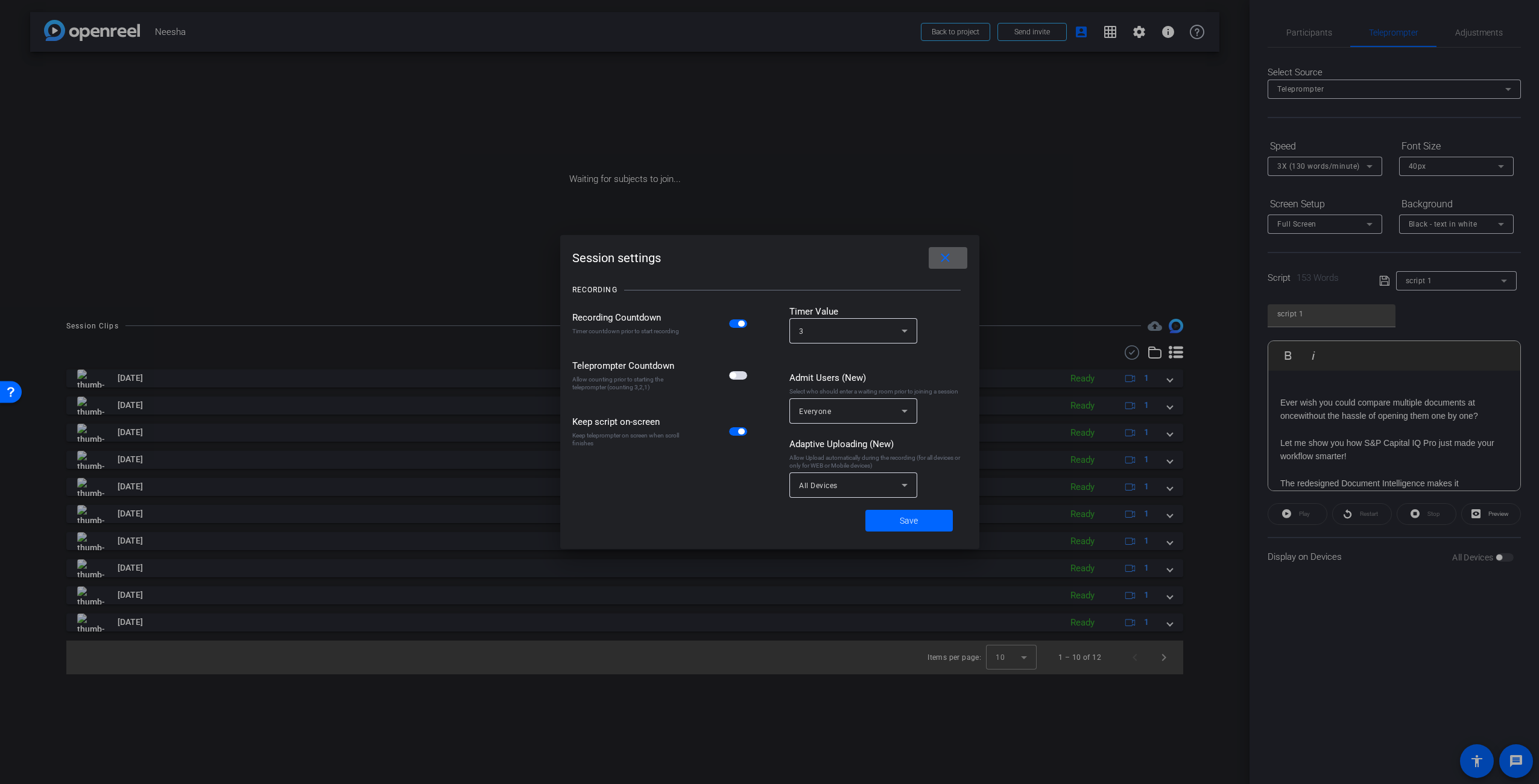
click at [739, 380] on span "button" at bounding box center [738, 376] width 18 height 9
click at [918, 516] on span at bounding box center [909, 521] width 88 height 29
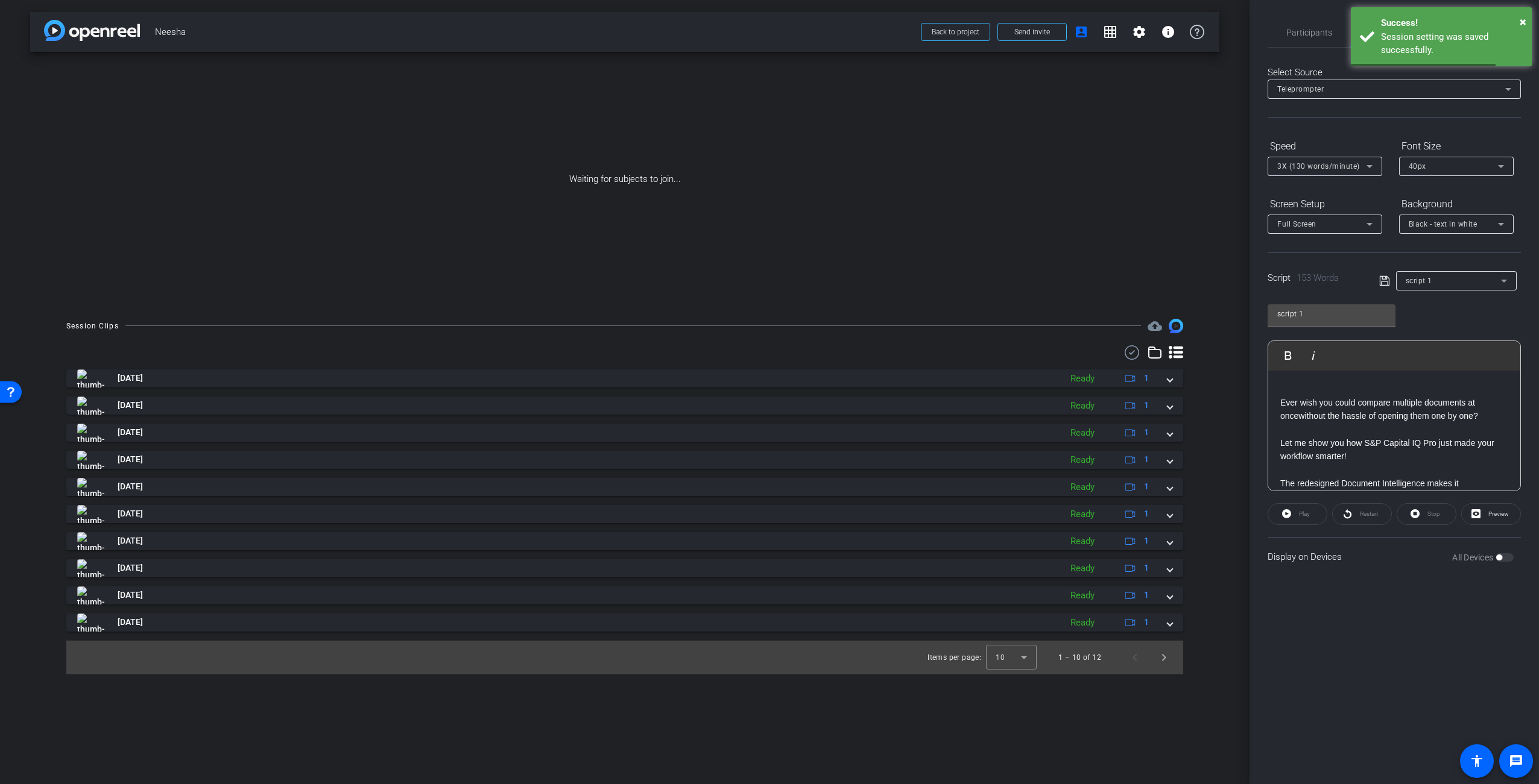
drag, startPoint x: 1390, startPoint y: 684, endPoint x: 1396, endPoint y: 655, distance: 29.6
click at [1392, 685] on div "Participants Teleprompter Adjustments Carl Schmidt Director Everyone 0 Mark all…" at bounding box center [1394, 392] width 290 height 784
click at [1300, 514] on div "Play" at bounding box center [1297, 514] width 59 height 22
click at [1494, 517] on span "Preview" at bounding box center [1496, 514] width 24 height 17
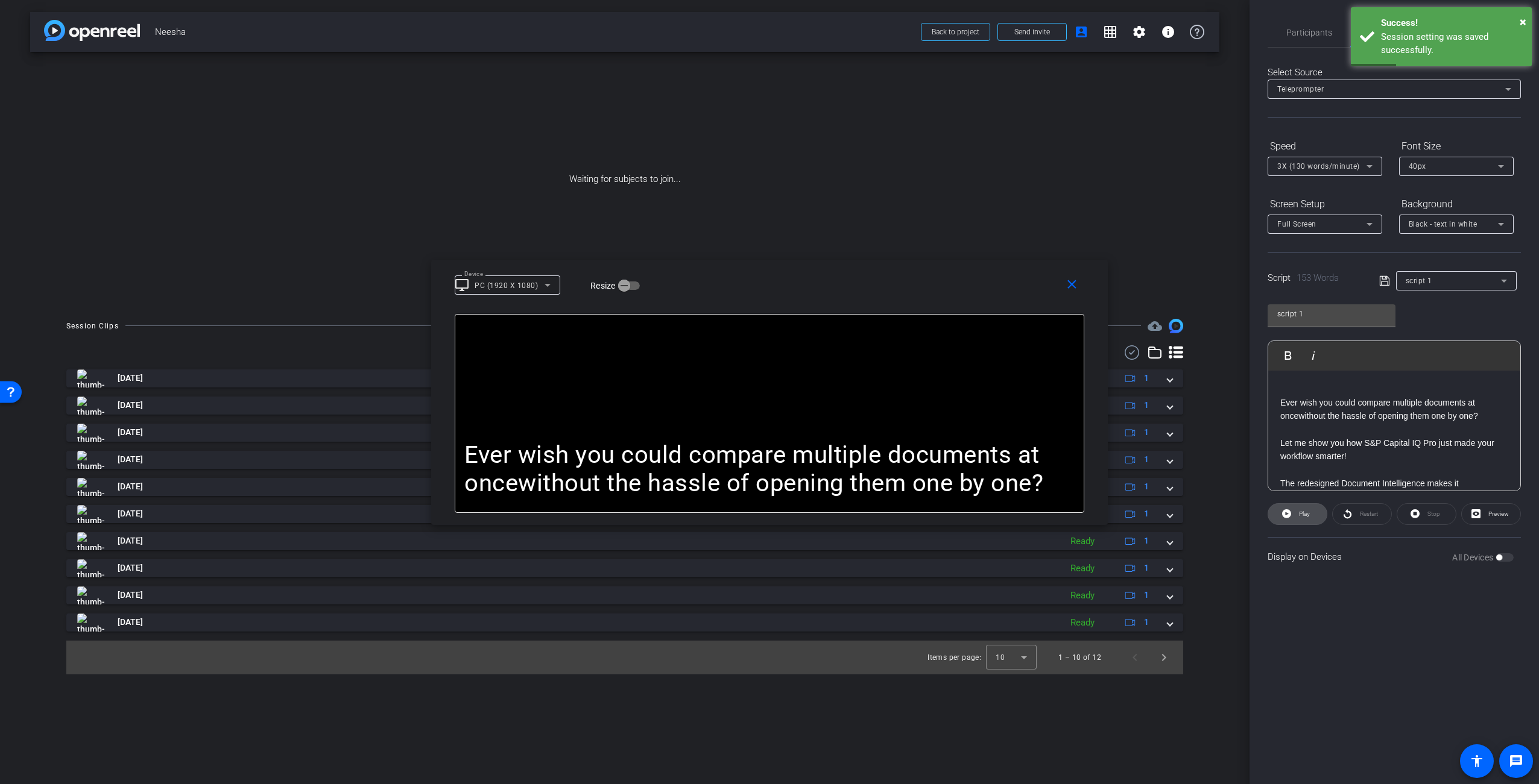
click at [1314, 515] on span at bounding box center [1297, 514] width 58 height 29
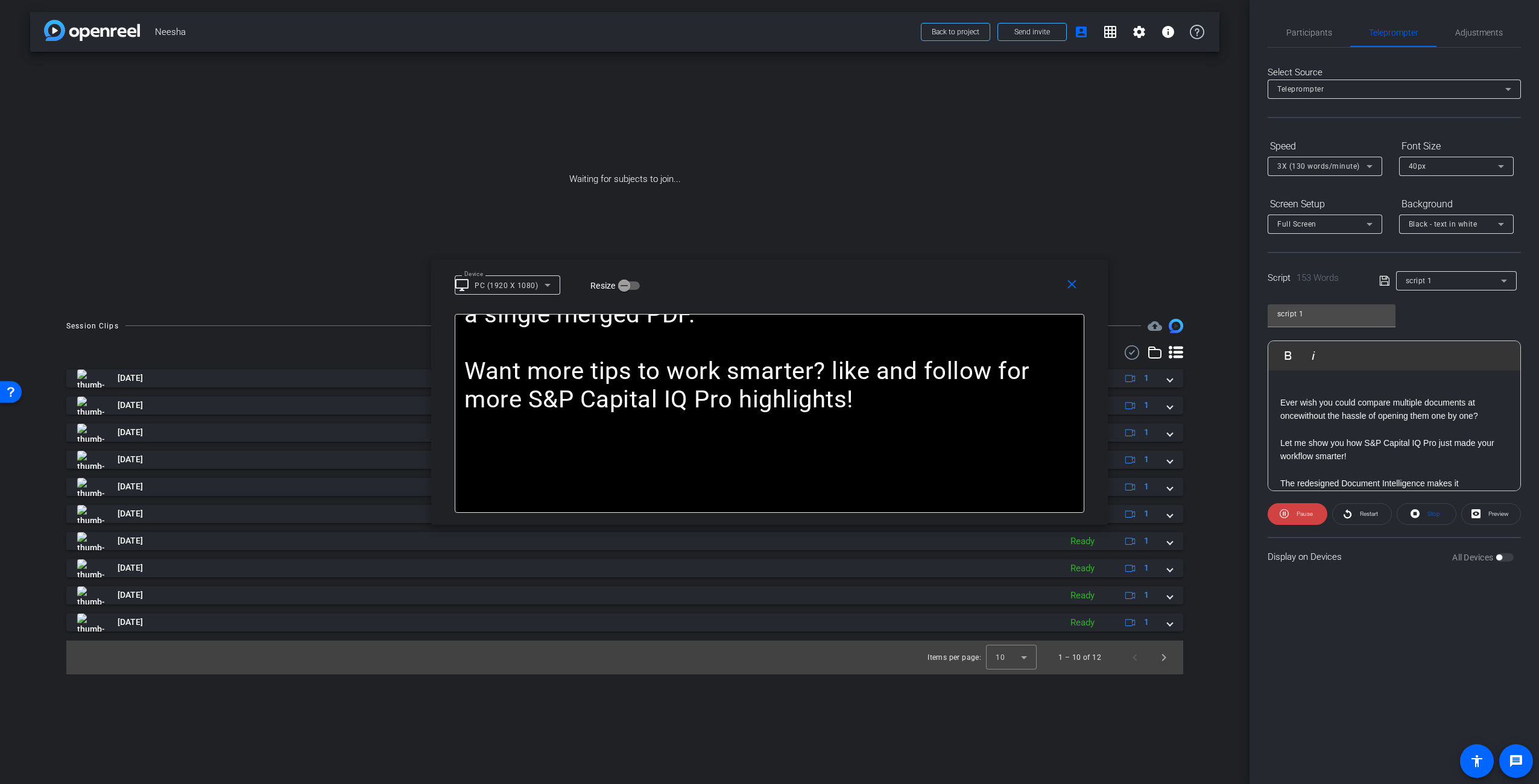
click at [489, 286] on mat-select-trigger "PC (1920 X 1080)" at bounding box center [506, 286] width 63 height 9
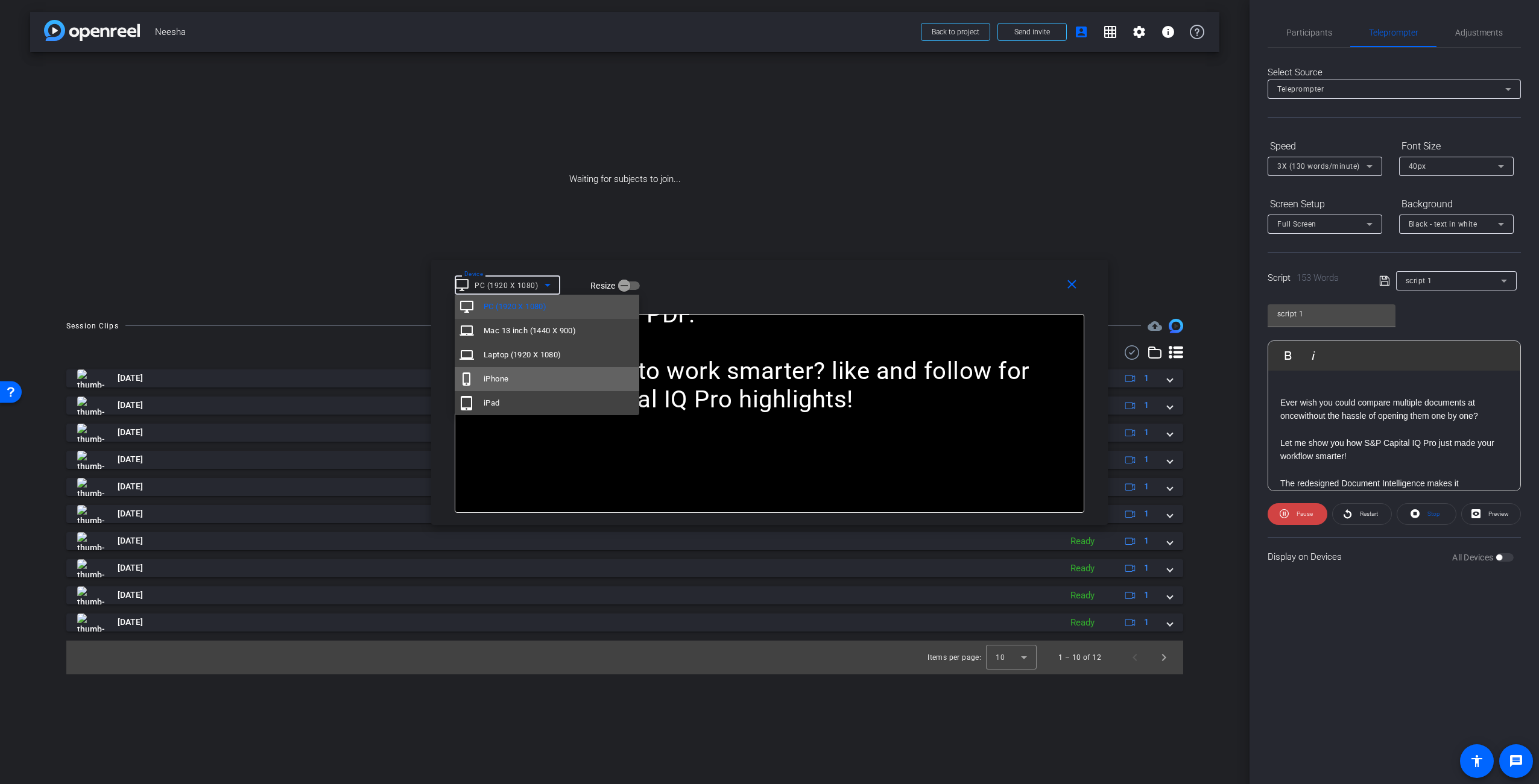
drag, startPoint x: 509, startPoint y: 378, endPoint x: 514, endPoint y: 372, distance: 7.8
click at [509, 378] on mat-option "phone_iphone iPhone" at bounding box center [547, 378] width 184 height 24
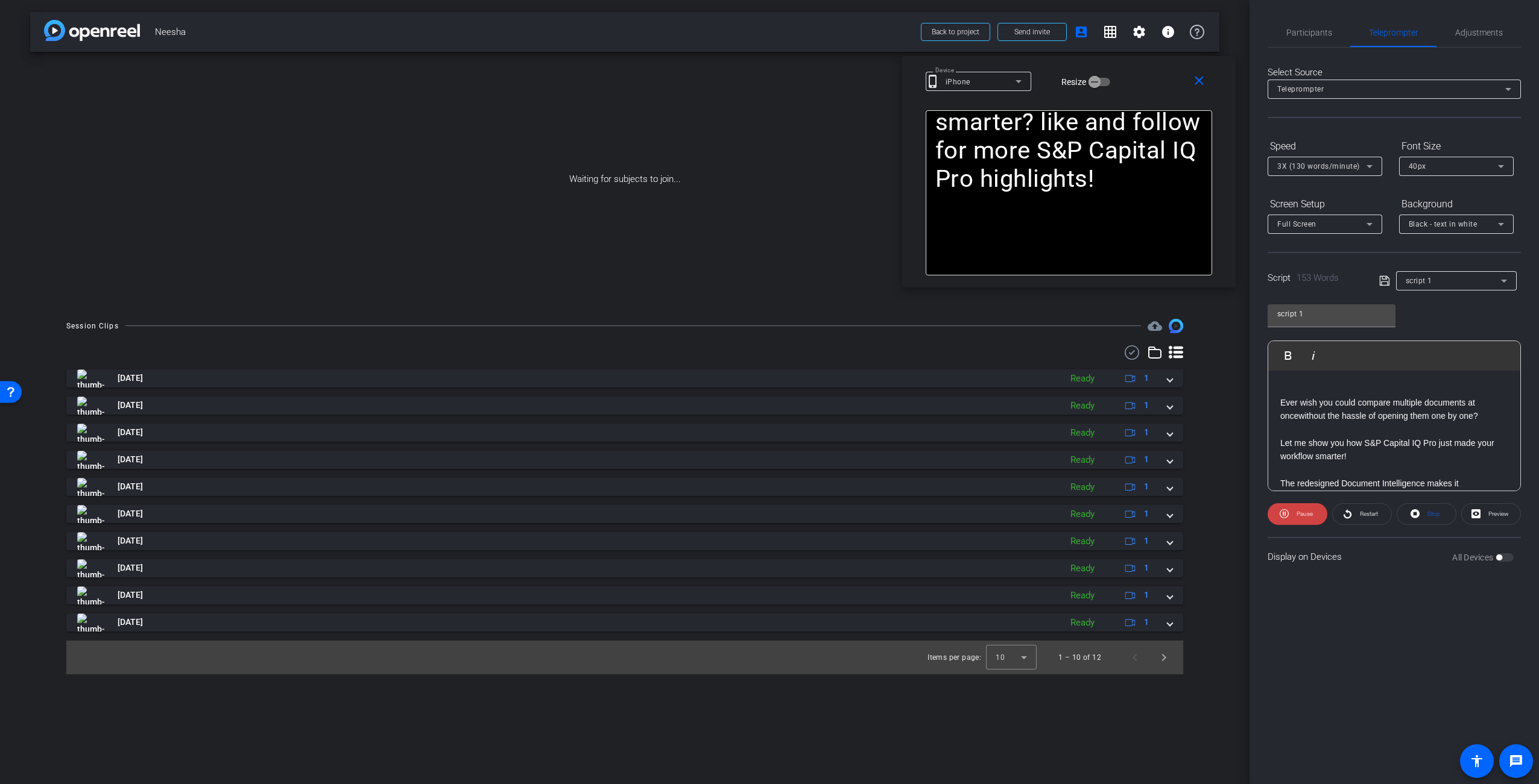
drag, startPoint x: 842, startPoint y: 300, endPoint x: 1140, endPoint y: 83, distance: 368.6
click at [1140, 82] on div "Device phone_iphone iPhone Resize" at bounding box center [1073, 82] width 295 height 21
click at [1303, 522] on span "Pause" at bounding box center [1303, 514] width 19 height 17
drag, startPoint x: 1201, startPoint y: 87, endPoint x: 1183, endPoint y: 73, distance: 22.8
click at [1201, 88] on mat-icon "close" at bounding box center [1198, 82] width 15 height 15
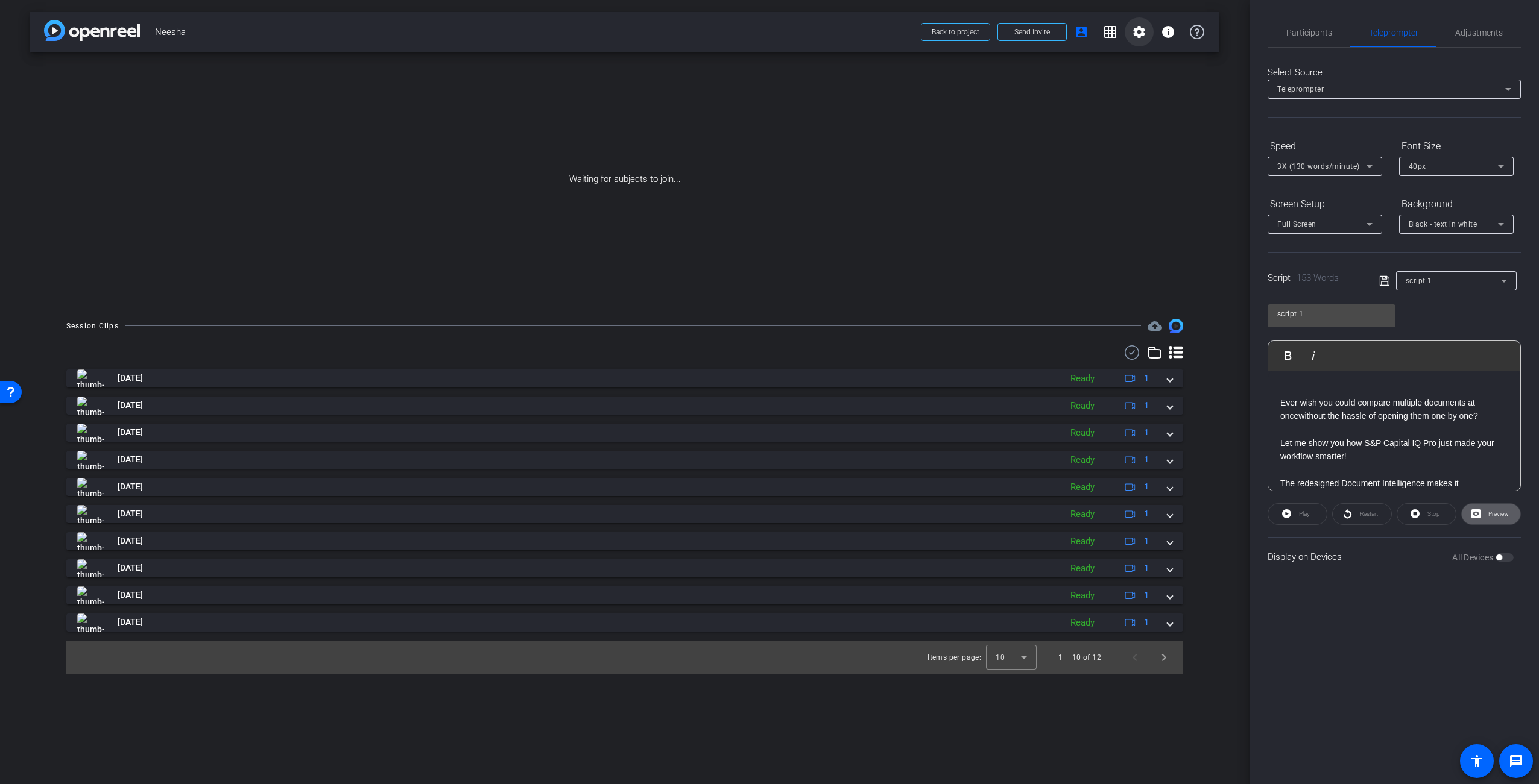
click at [1139, 35] on mat-icon "settings" at bounding box center [1139, 32] width 14 height 14
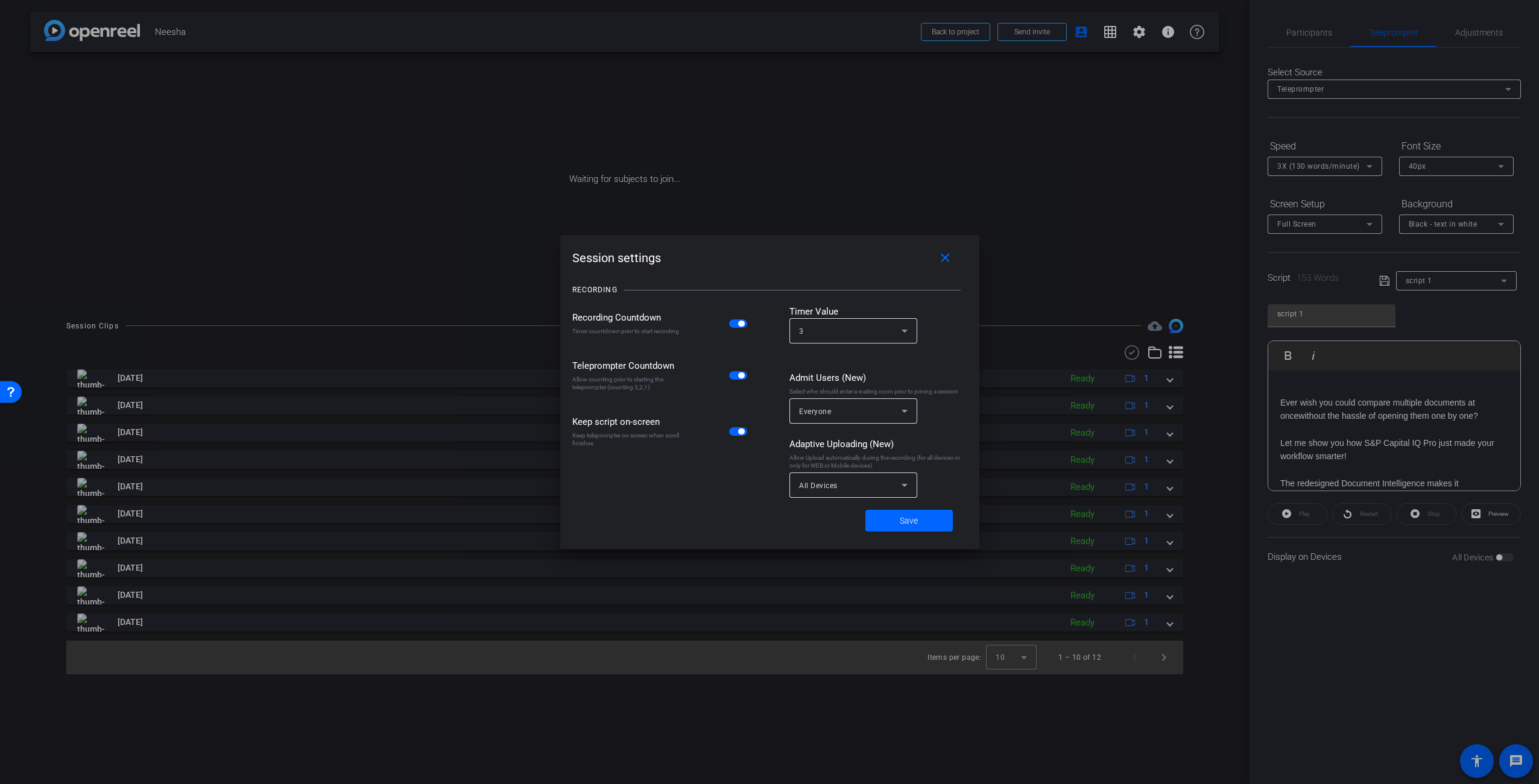
click at [738, 375] on span "button" at bounding box center [741, 376] width 6 height 6
click at [941, 255] on mat-icon "close" at bounding box center [944, 258] width 15 height 15
click at [919, 522] on span at bounding box center [909, 521] width 88 height 29
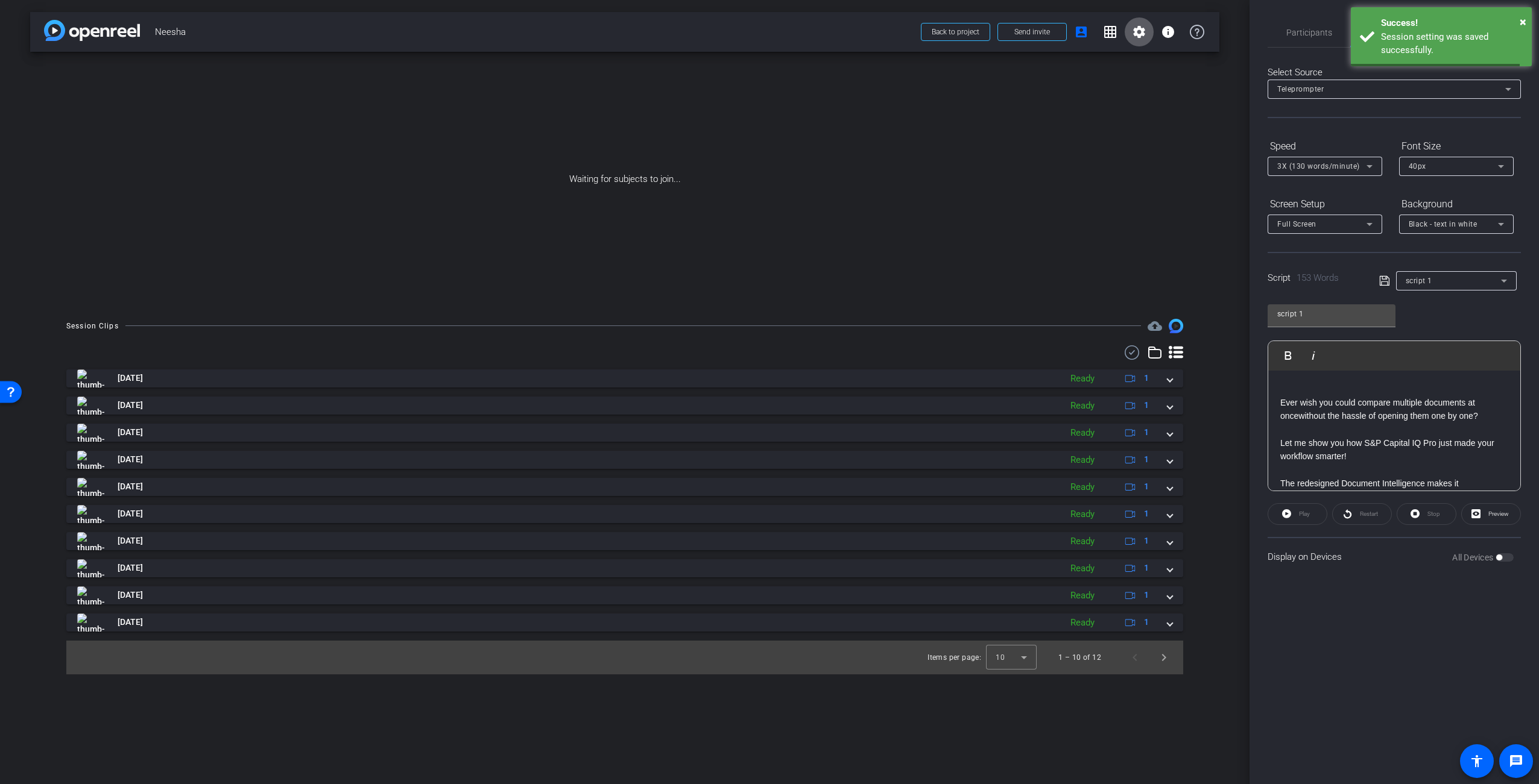
click at [1073, 222] on div "Waiting for subjects to join..." at bounding box center [625, 180] width 1189 height 255
click at [1154, 203] on div "Waiting for subjects to join..." at bounding box center [625, 180] width 1189 height 255
click at [1523, 19] on span "×" at bounding box center [1522, 21] width 6 height 14
click at [1481, 38] on span "Adjustments" at bounding box center [1479, 32] width 48 height 29
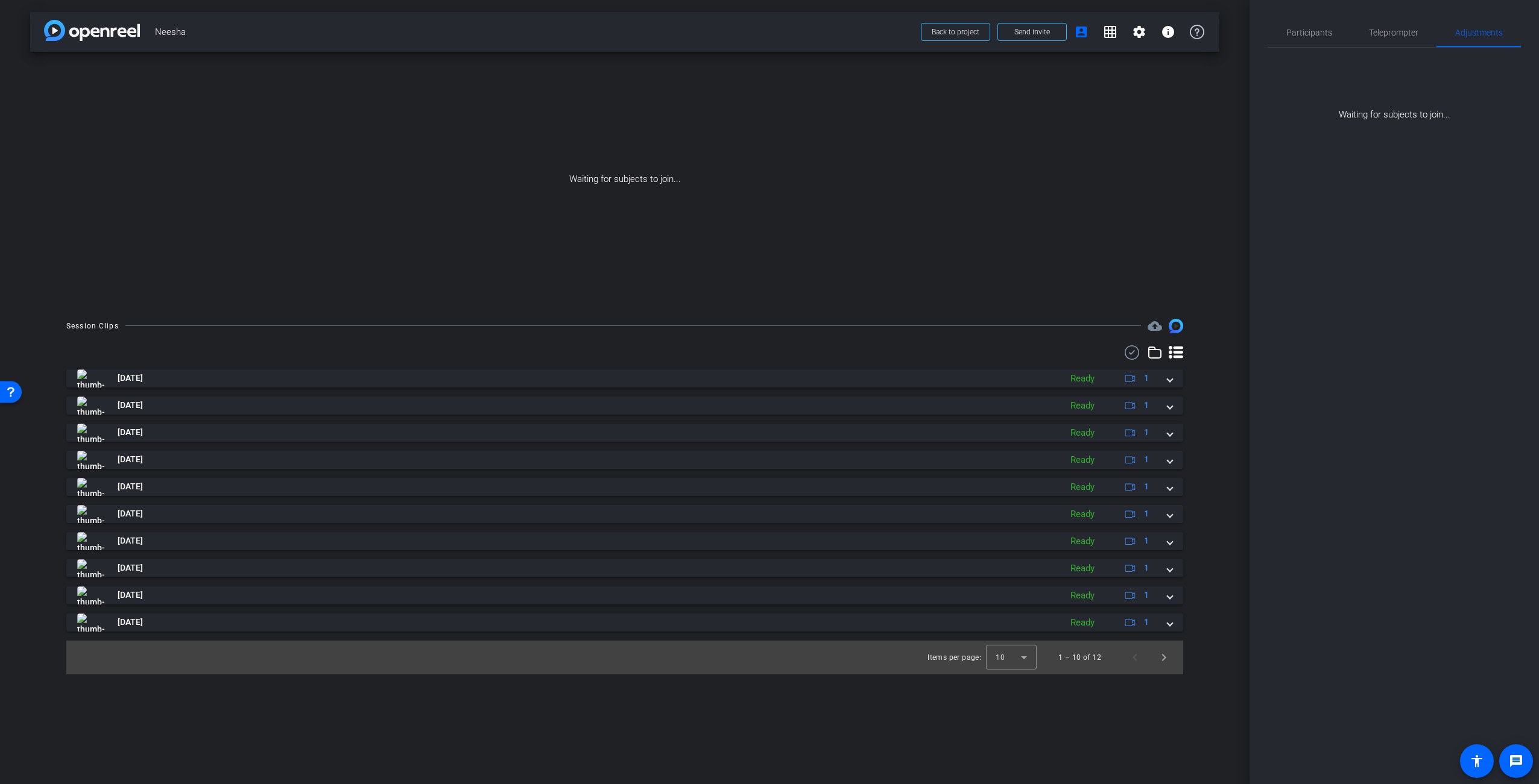
drag, startPoint x: 809, startPoint y: 149, endPoint x: 791, endPoint y: 159, distance: 20.6
click at [806, 148] on div "Waiting for subjects to join..." at bounding box center [625, 180] width 1189 height 255
